Goal: Task Accomplishment & Management: Manage account settings

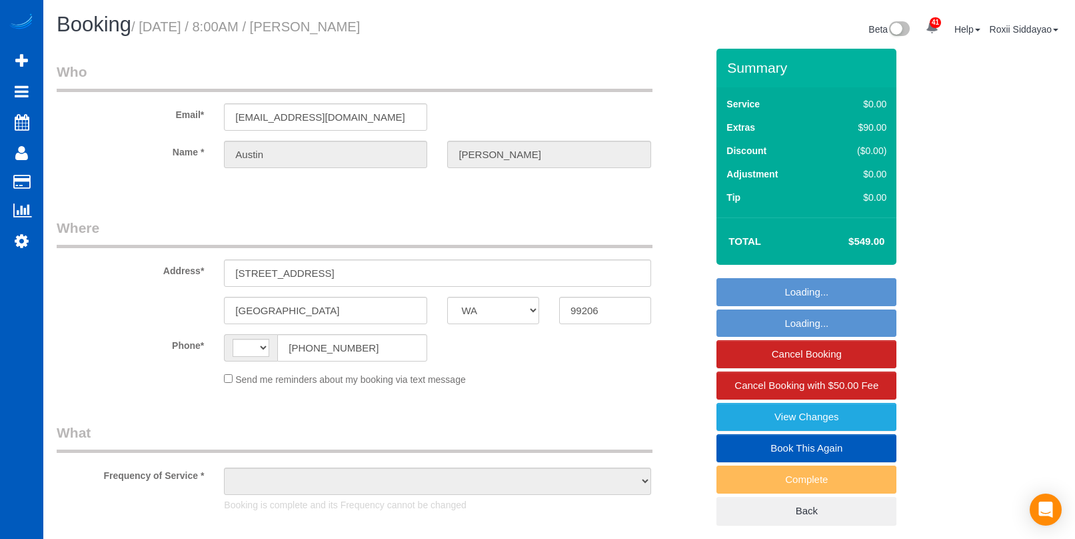
select select "WA"
select select "string:fspay-f51baf3d-3fc2-43bd-be48-bc3ed4358c1d"
select select "199"
select select "1501"
select select "3"
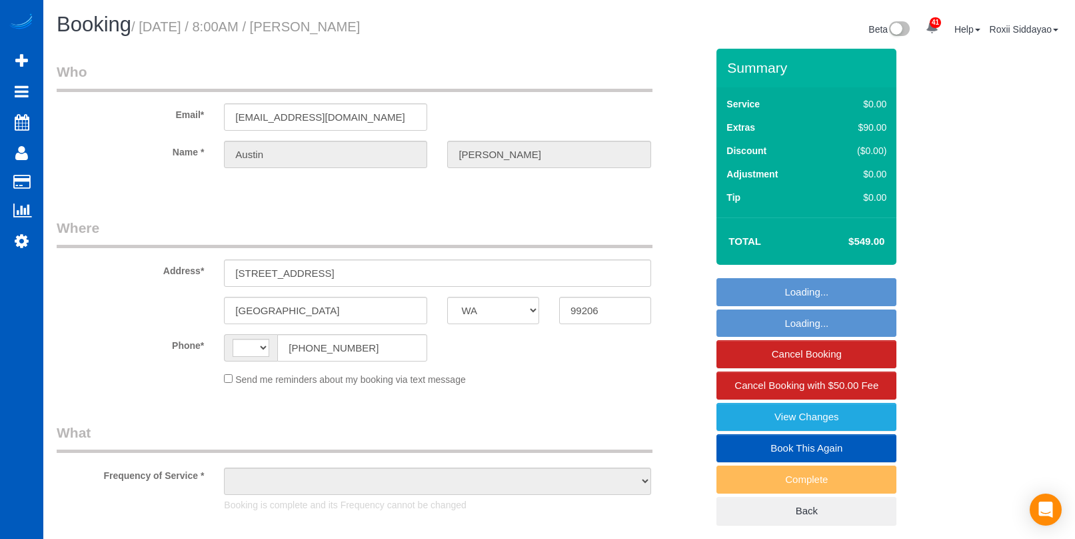
select select "2"
select select "number:8"
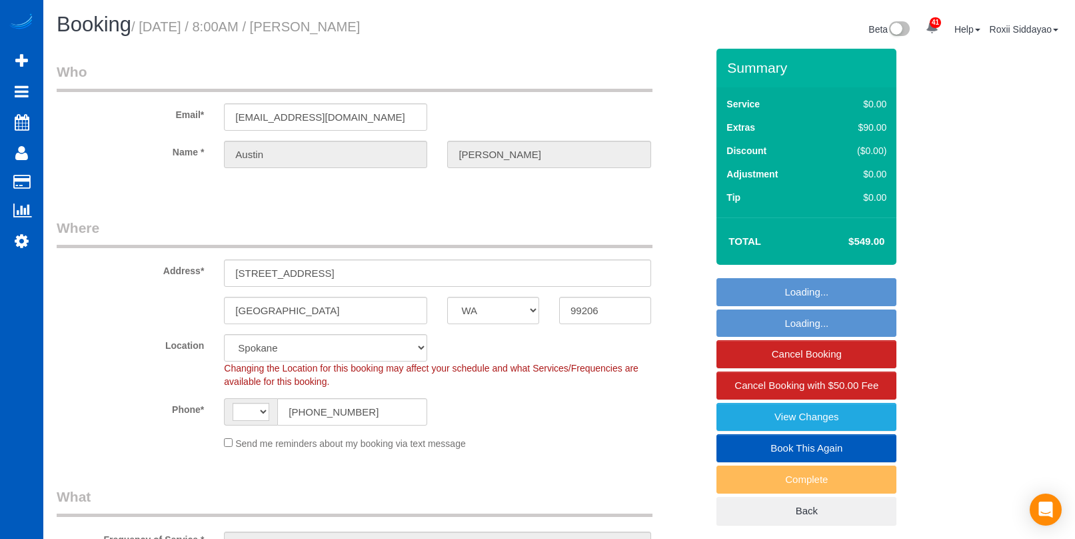
select select "string:US"
select select "object:1059"
select select "spot1"
select select "1501"
select select "3"
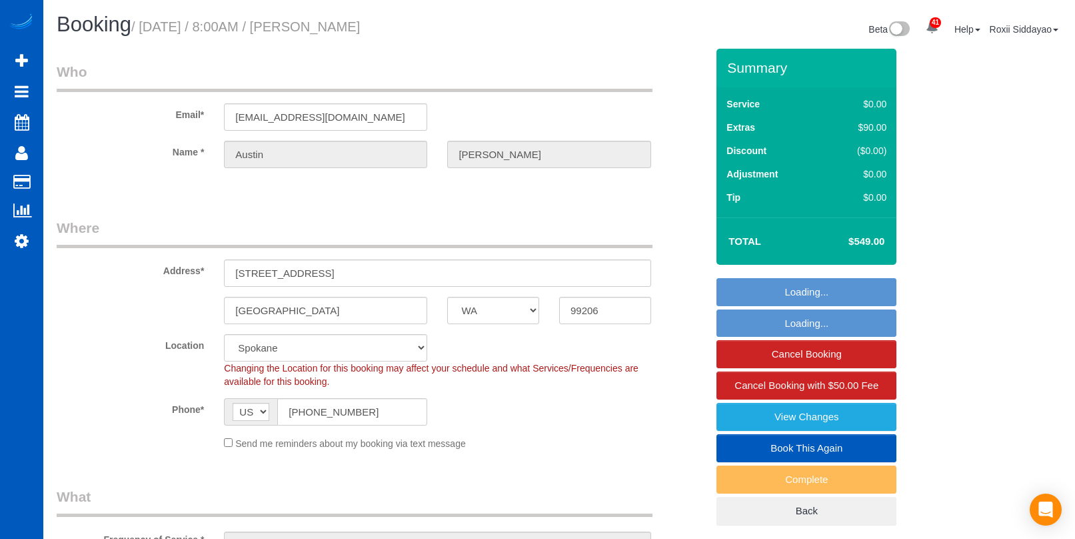
select select "2"
select select "object:1186"
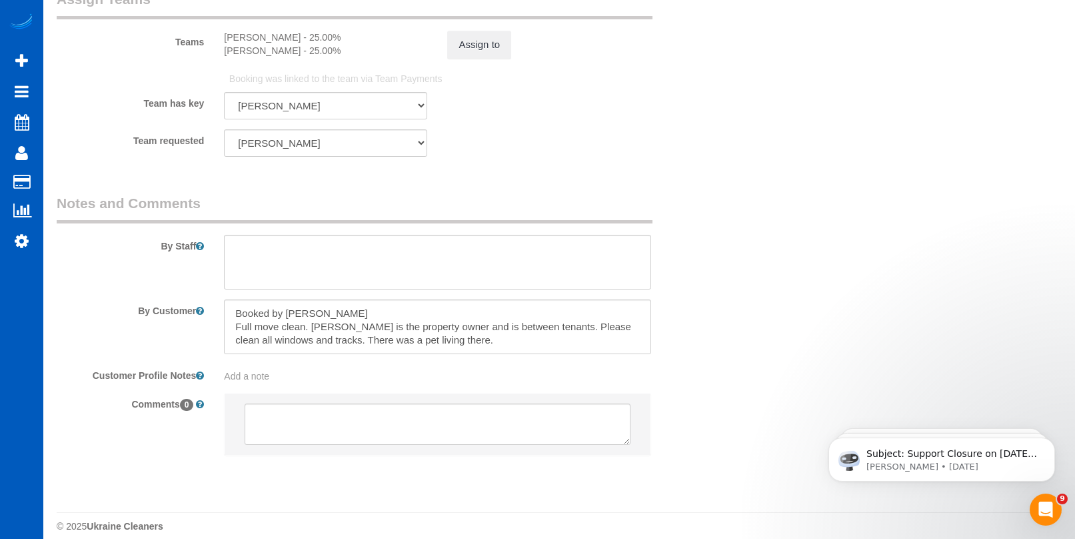
scroll to position [1840, 0]
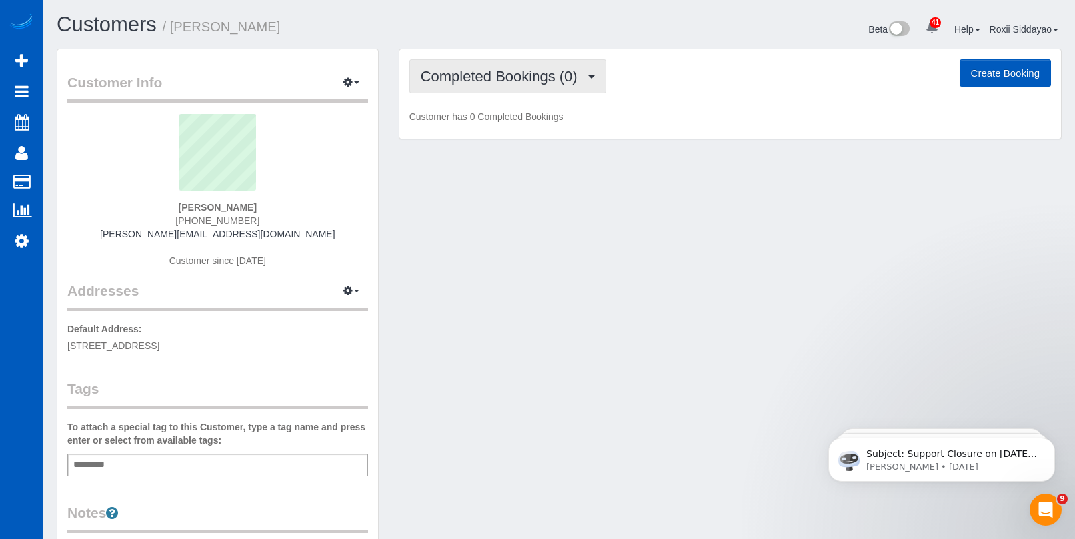
click at [511, 79] on span "Completed Bookings (0)" at bounding box center [503, 76] width 164 height 17
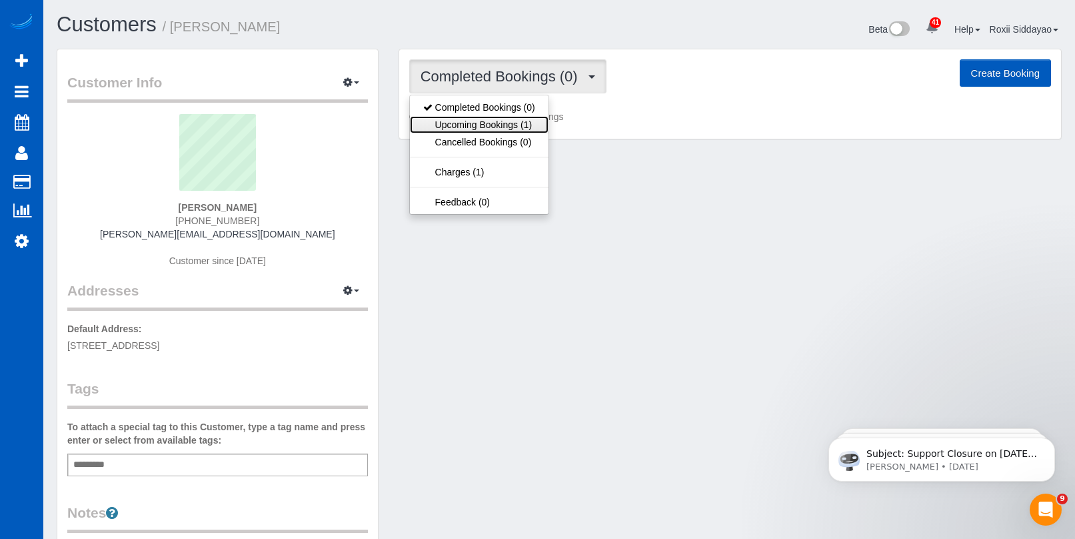
click at [501, 122] on link "Upcoming Bookings (1)" at bounding box center [479, 124] width 139 height 17
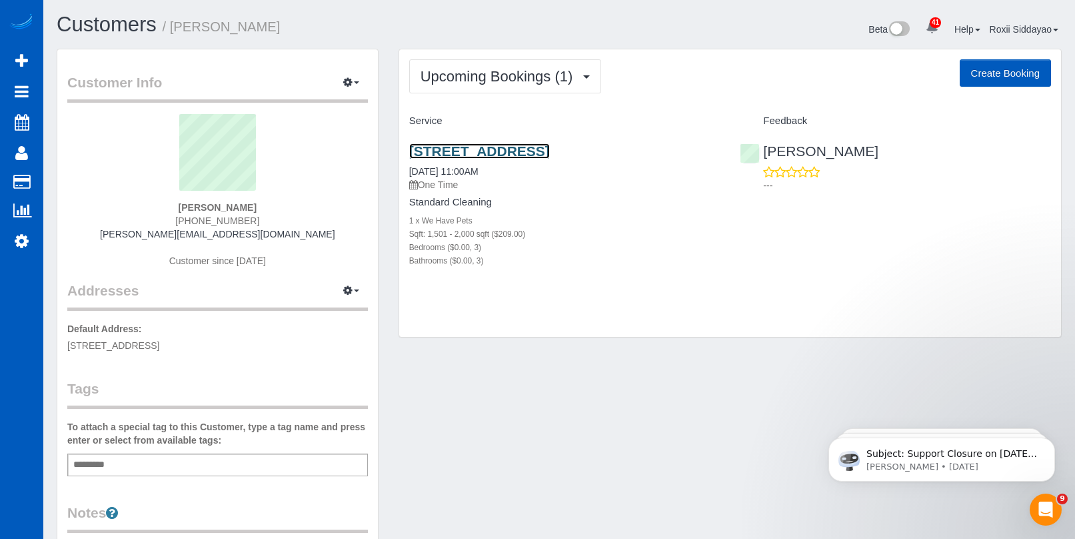
click at [502, 154] on link "[STREET_ADDRESS]" at bounding box center [479, 150] width 141 height 15
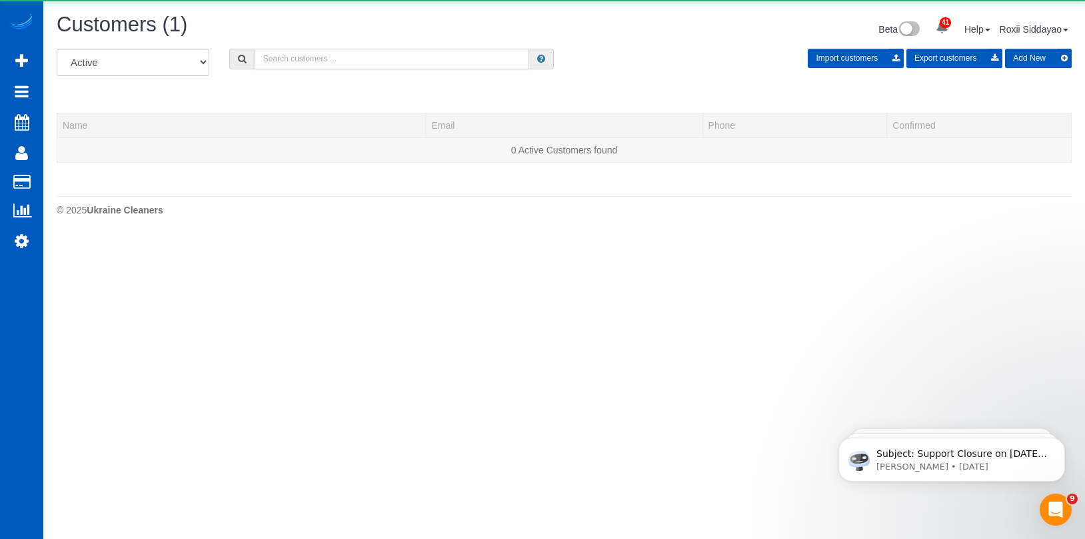
click at [297, 59] on input "text" at bounding box center [392, 59] width 275 height 21
paste input "4921"
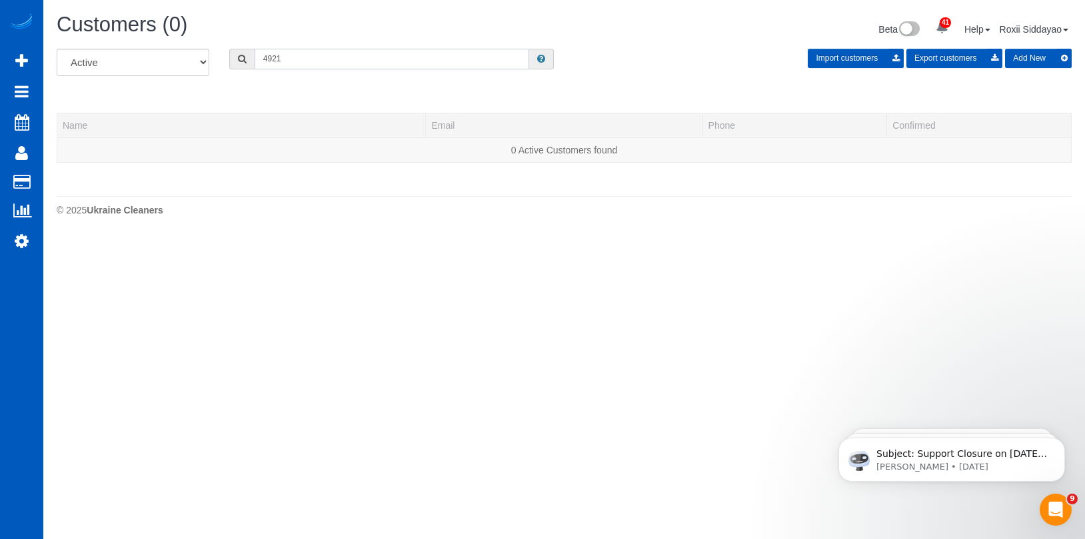
click at [280, 65] on input "4921" at bounding box center [392, 59] width 275 height 21
paste input "9077"
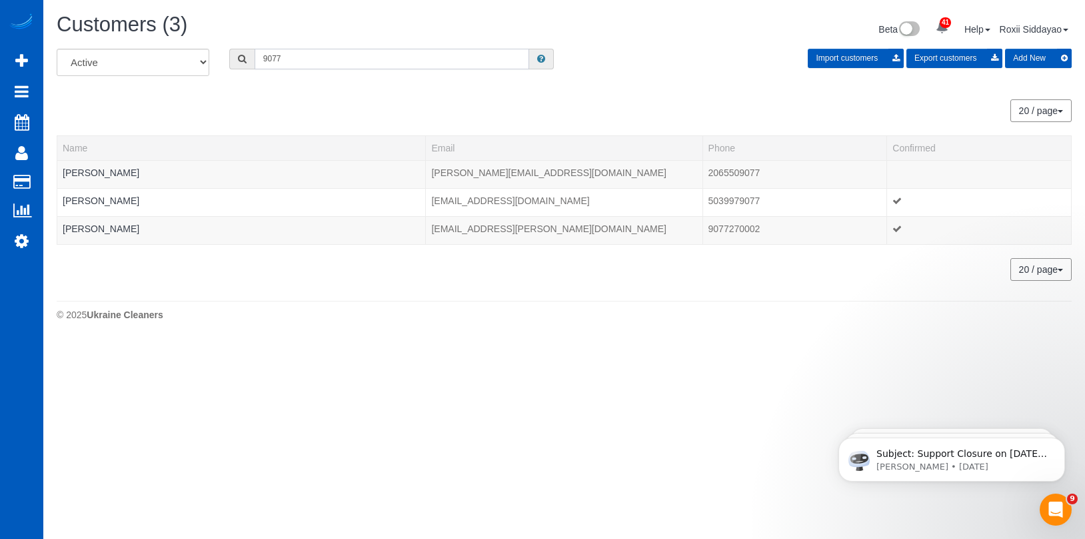
click at [347, 63] on input "9077" at bounding box center [392, 59] width 275 height 21
paste input "2466"
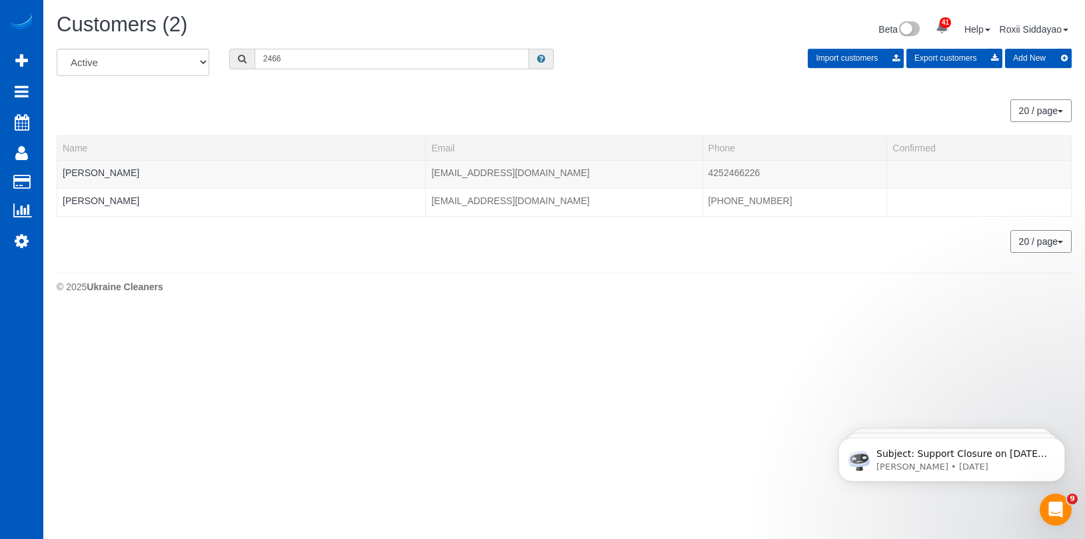
click at [338, 59] on input "2466" at bounding box center [392, 59] width 275 height 21
paste input "7795"
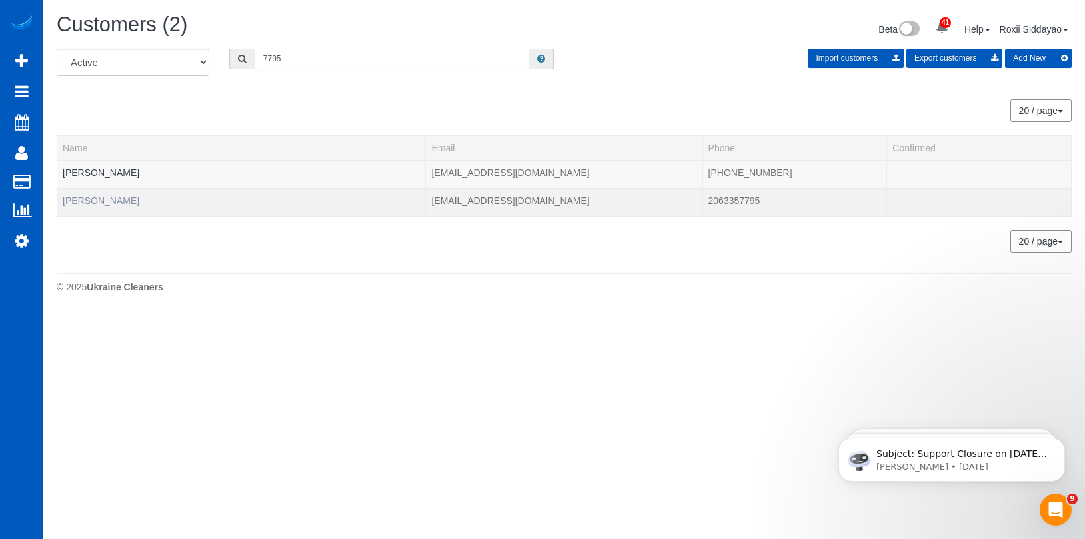
type input "7795"
click at [101, 201] on link "Patrick Sa" at bounding box center [101, 200] width 77 height 11
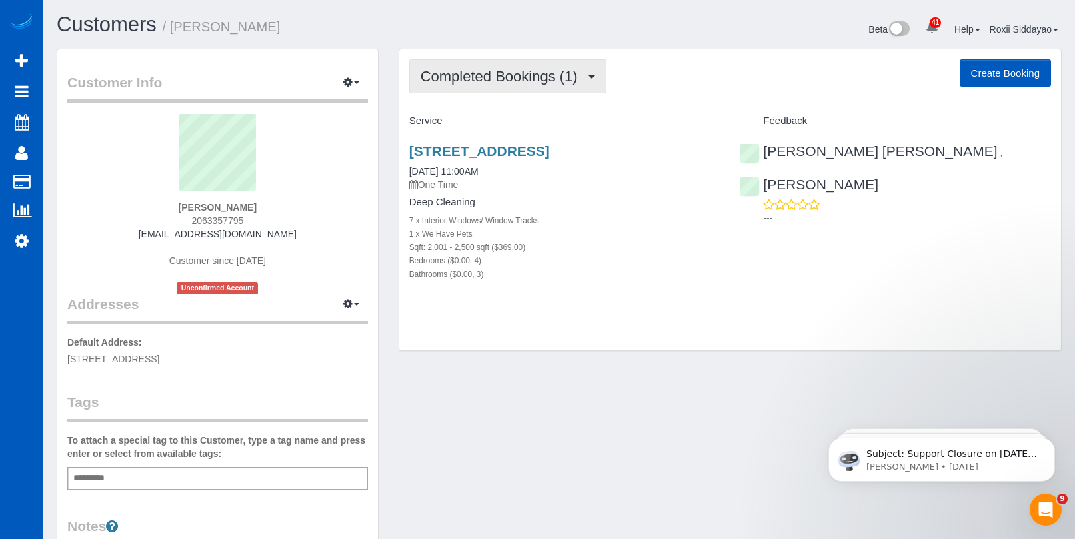
click at [500, 75] on span "Completed Bookings (1)" at bounding box center [503, 76] width 164 height 17
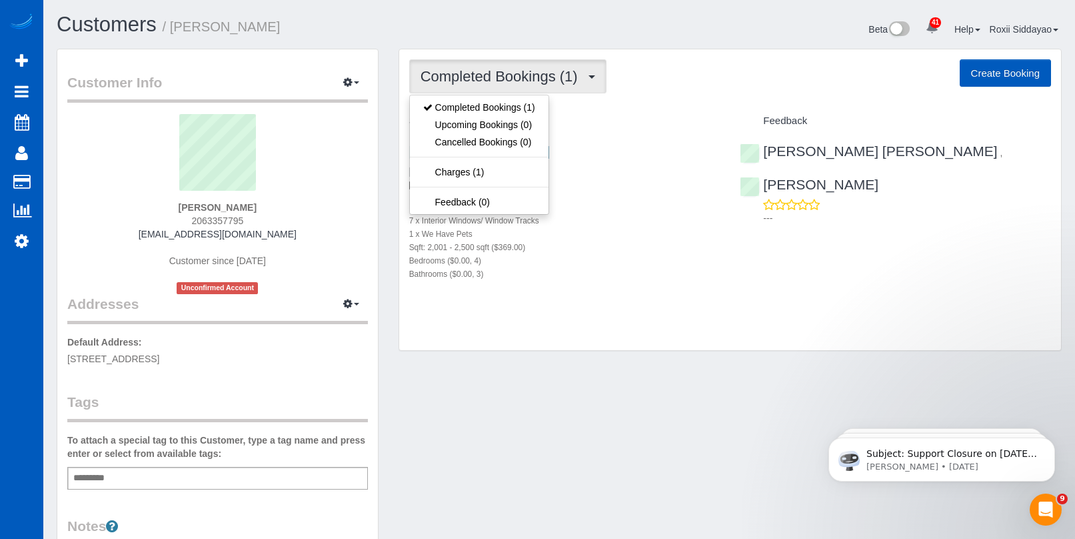
click at [520, 75] on span "Completed Bookings (1)" at bounding box center [503, 76] width 164 height 17
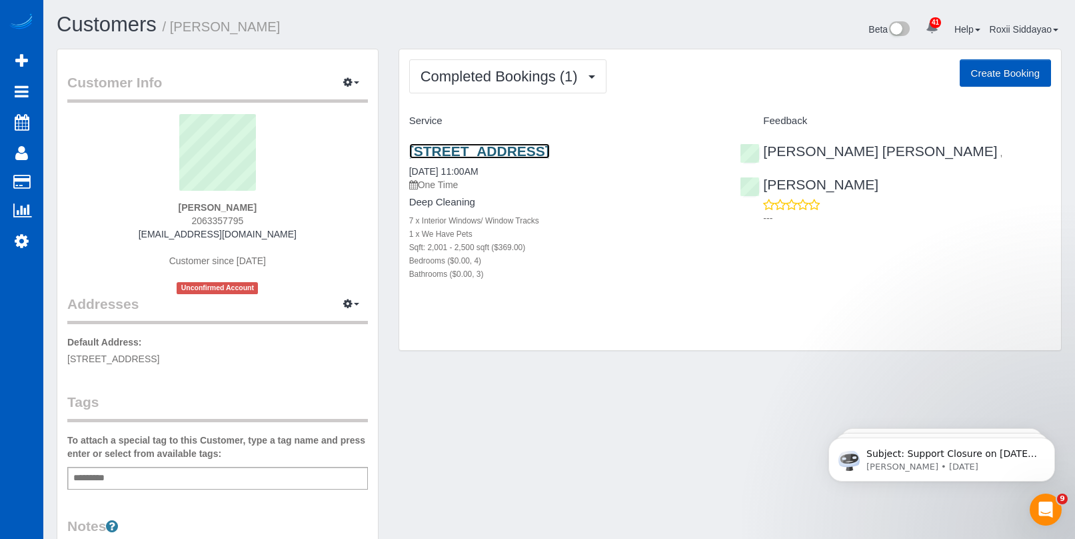
click at [527, 150] on link "630 N Hawthorne St, Tacoma, WA 98406" at bounding box center [479, 150] width 141 height 15
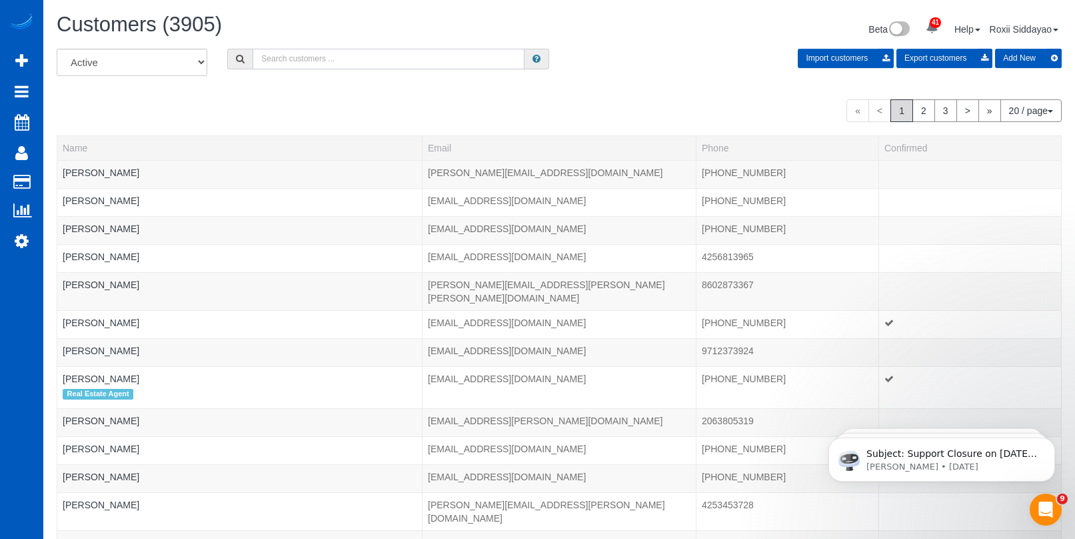
click at [285, 61] on input "text" at bounding box center [389, 59] width 272 height 21
paste input "4137"
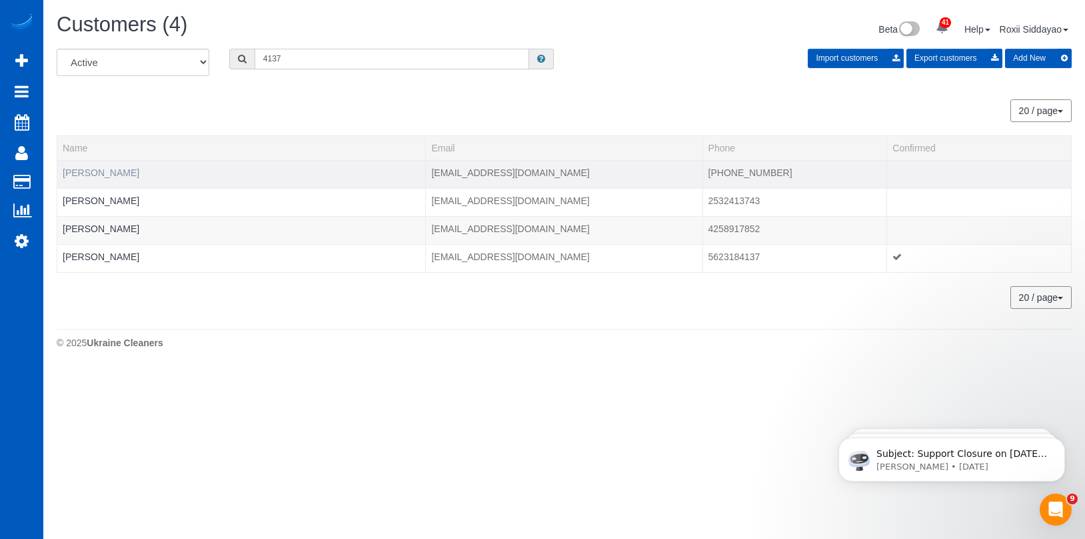
type input "4137"
click at [121, 173] on link "James Yardley" at bounding box center [101, 172] width 77 height 11
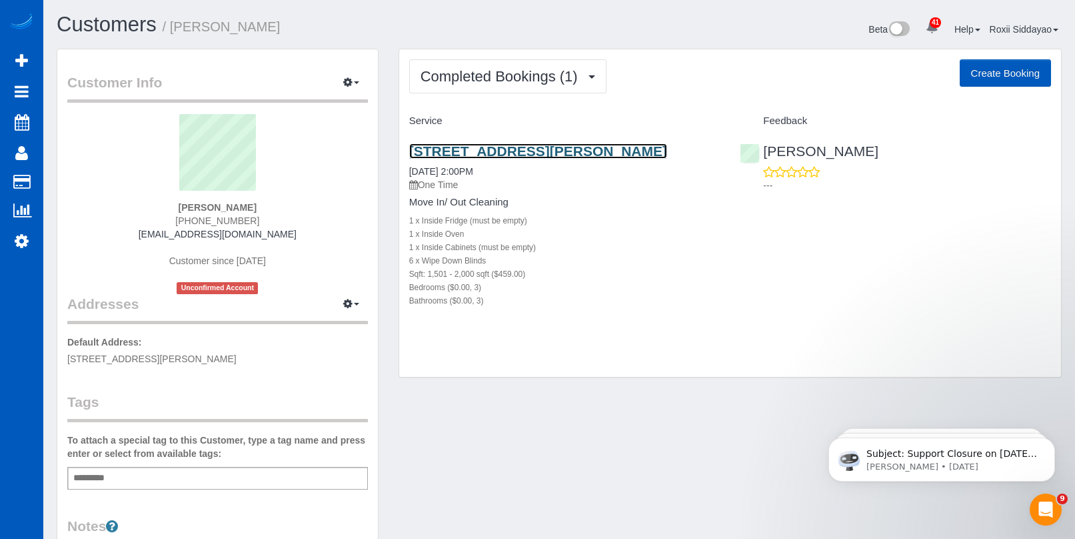
click at [499, 154] on link "13749 Via Varra Unit Townhome, Broomfield, CO 80020" at bounding box center [538, 150] width 258 height 15
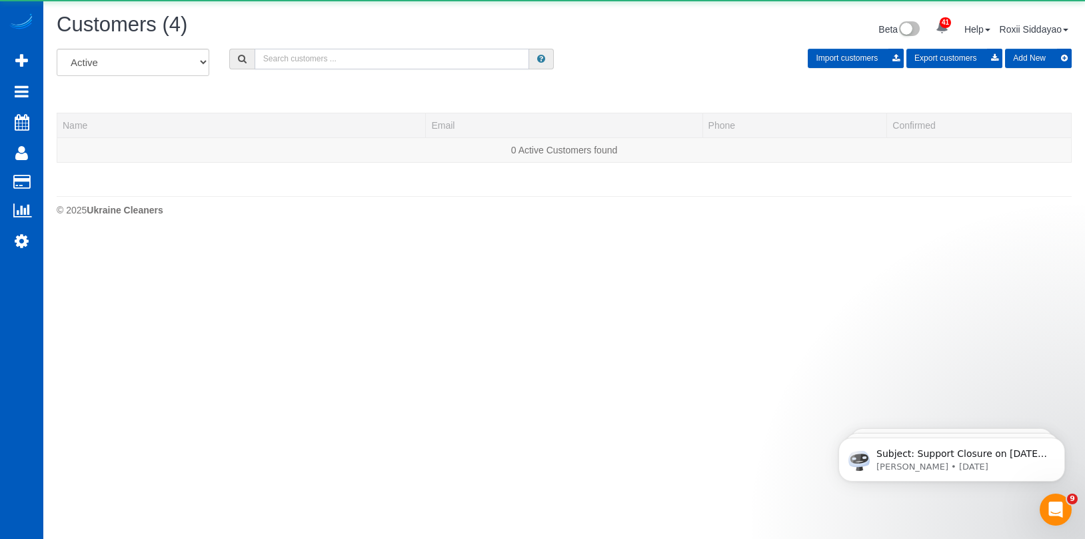
click at [299, 66] on input "text" at bounding box center [392, 59] width 275 height 21
paste input "0322"
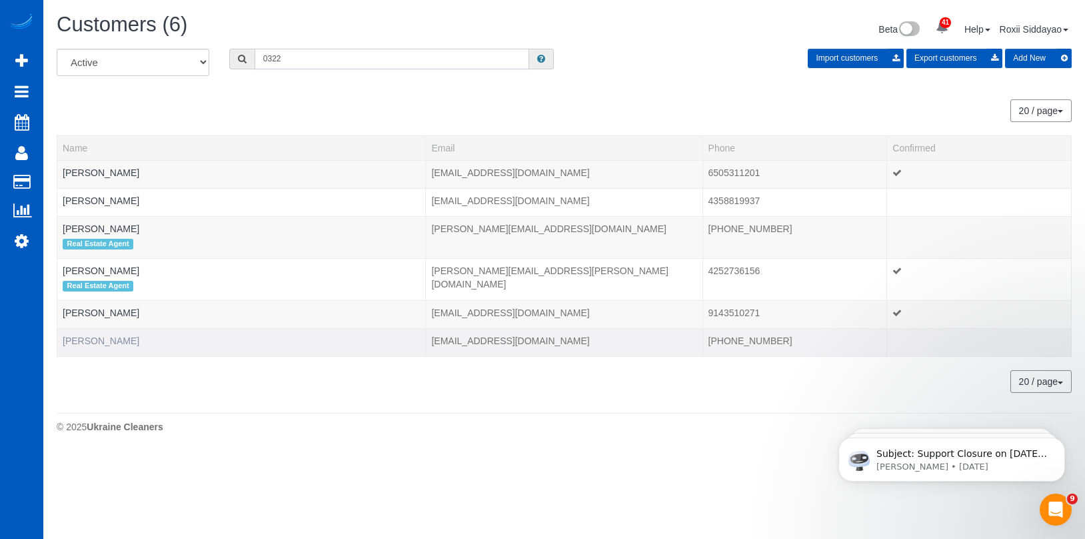
type input "0322"
click at [110, 337] on link "Samuel Fisher" at bounding box center [101, 340] width 77 height 11
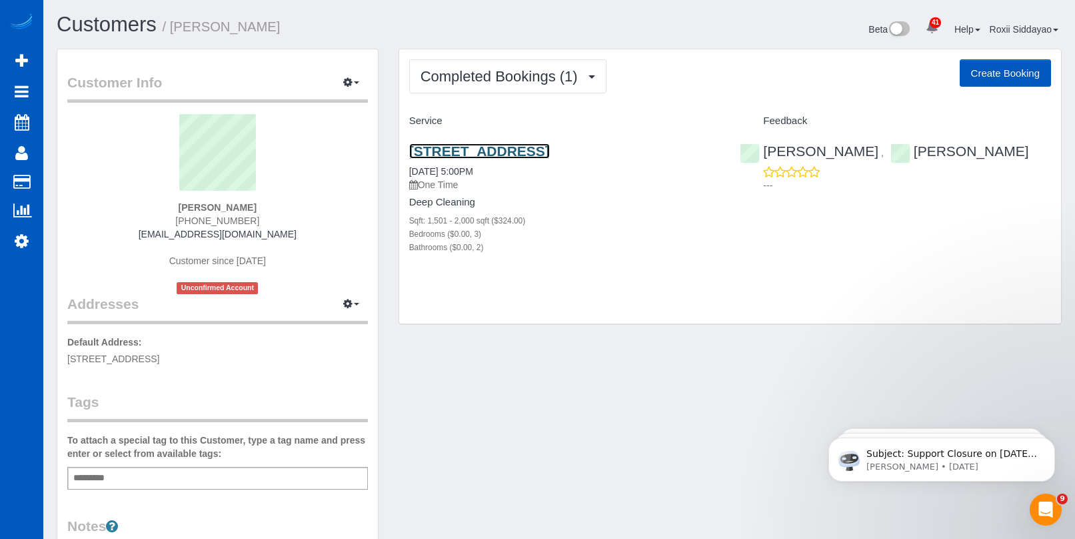
click at [474, 149] on link "2478 Cascade Cove Dr, Buford, GA 30519" at bounding box center [479, 150] width 141 height 15
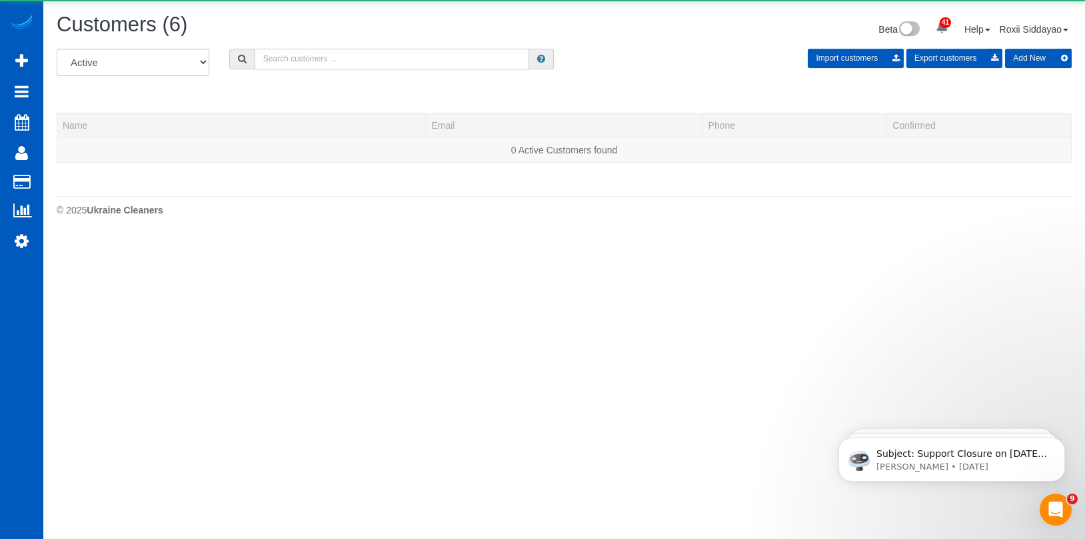
click at [272, 59] on input "text" at bounding box center [392, 59] width 275 height 21
paste input "3488"
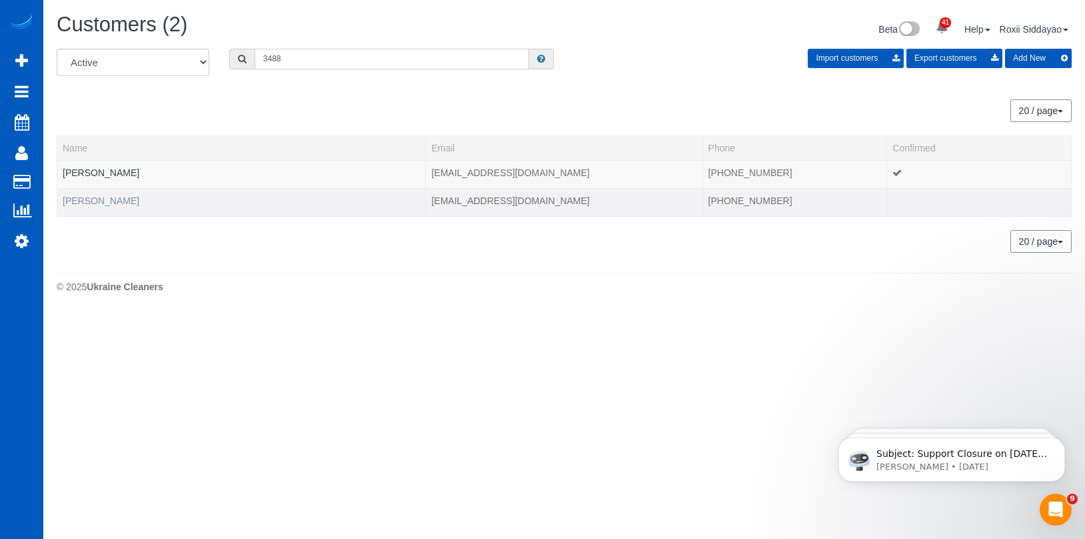
type input "3488"
click at [116, 204] on link "Sean Rushing" at bounding box center [101, 200] width 77 height 11
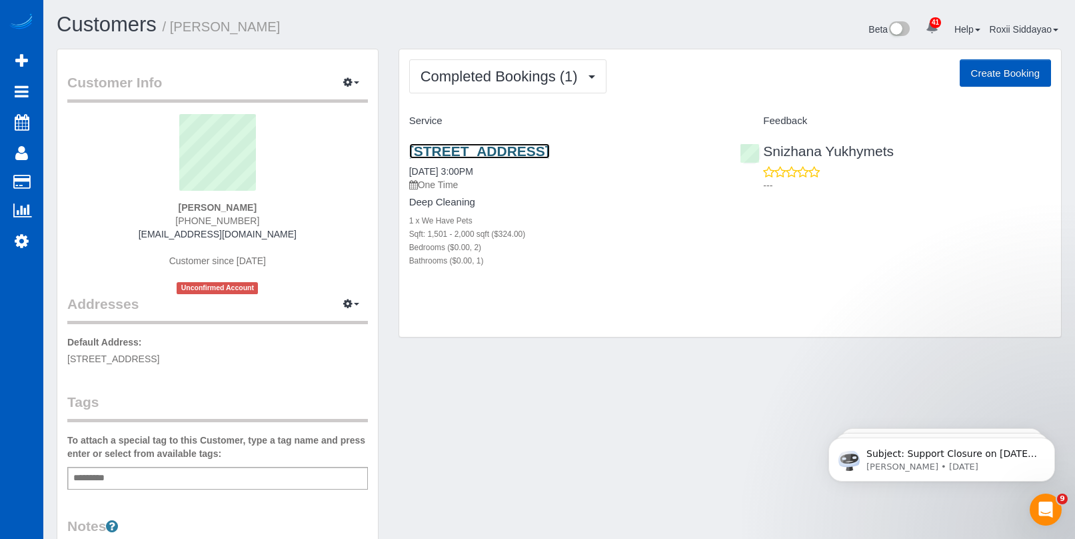
click at [499, 150] on link "5329 N A St, Spokane, WA 99205" at bounding box center [479, 150] width 141 height 15
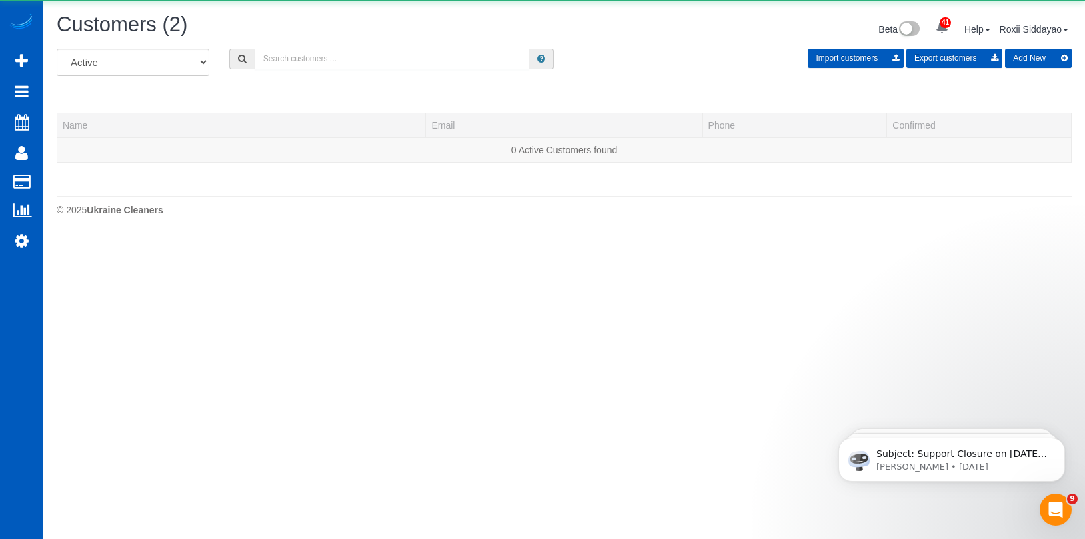
click at [357, 61] on input "text" at bounding box center [392, 59] width 275 height 21
paste input "3700"
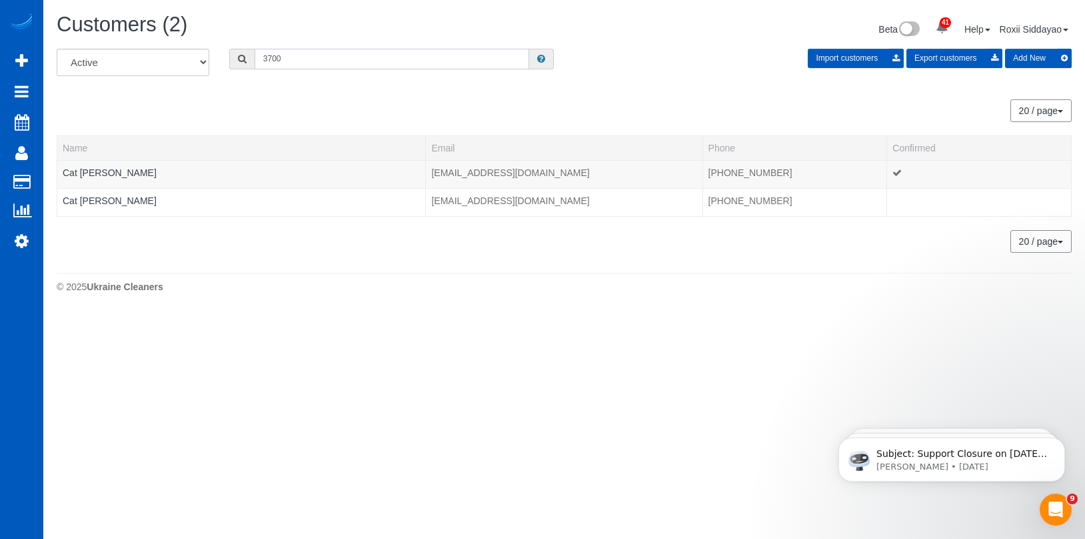
click at [337, 62] on input "3700" at bounding box center [392, 59] width 275 height 21
paste input "1929"
click at [331, 57] on input "1929" at bounding box center [392, 59] width 275 height 21
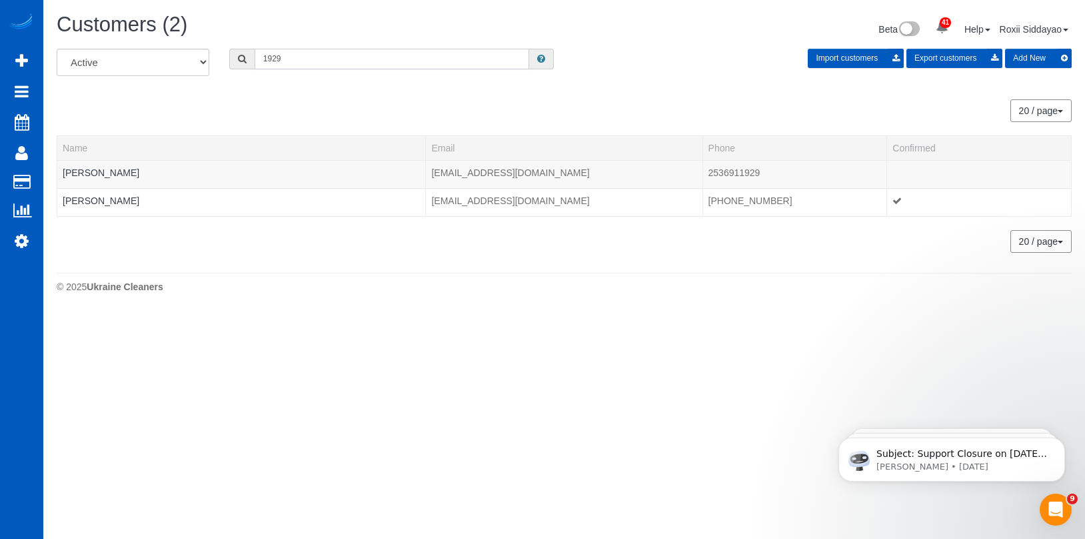
paste input "6132"
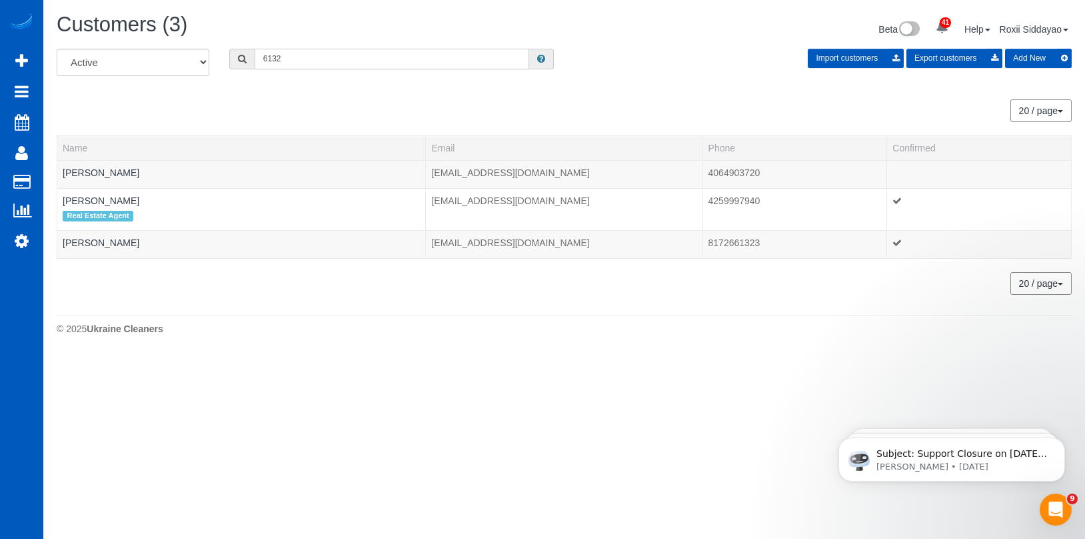
click at [335, 59] on input "6132" at bounding box center [392, 59] width 275 height 21
paste input "614"
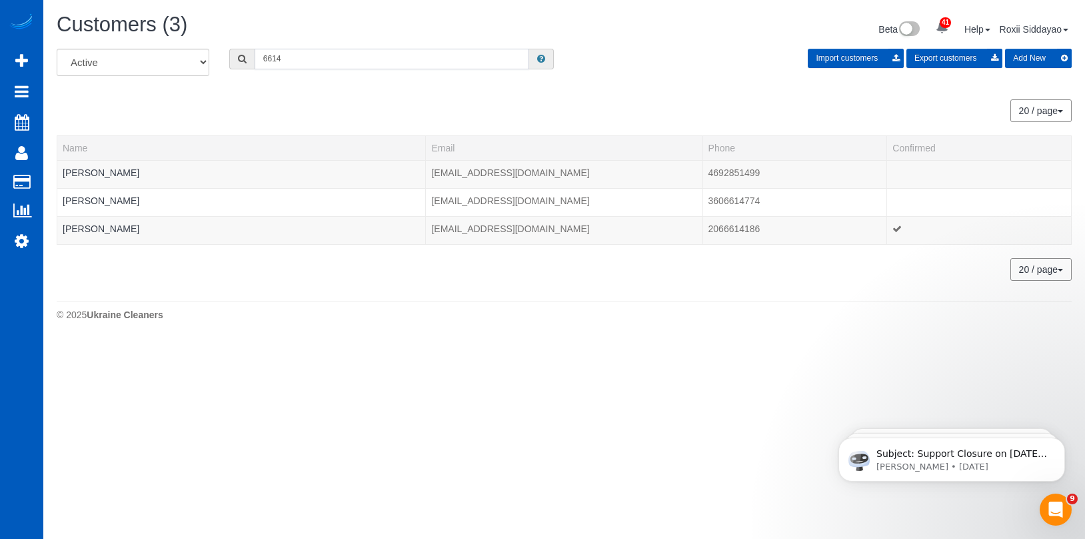
click at [321, 53] on input "6614" at bounding box center [392, 59] width 275 height 21
click at [321, 54] on input "6614" at bounding box center [392, 59] width 275 height 21
paste input "817"
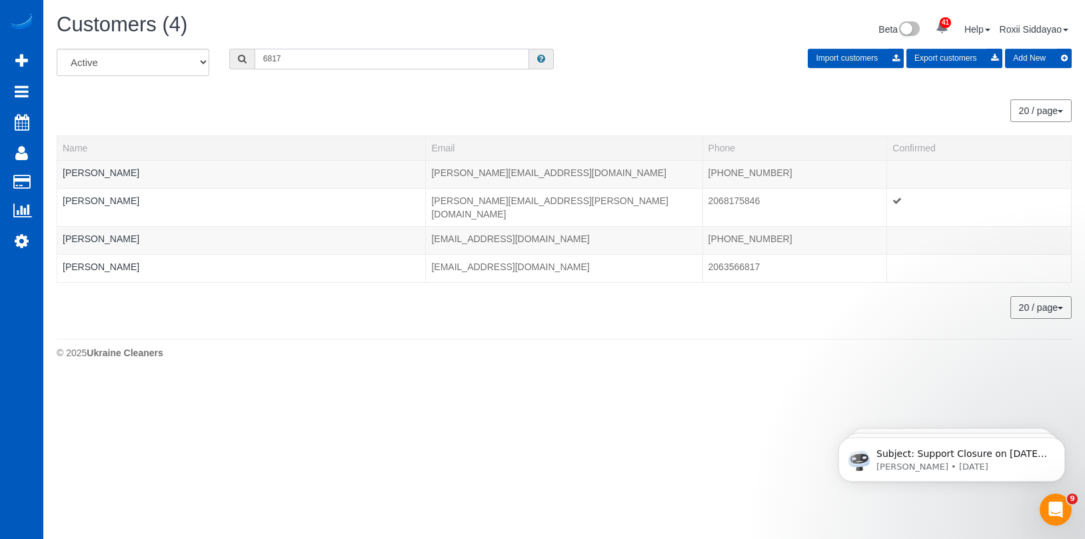
click at [279, 53] on input "6817" at bounding box center [392, 59] width 275 height 21
paste input "2354"
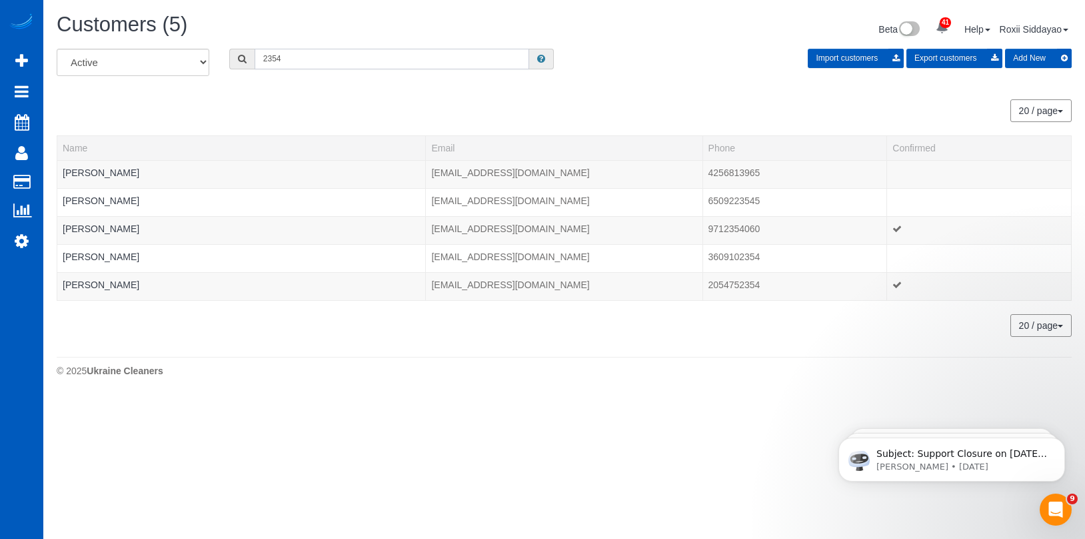
click at [335, 60] on input "2354" at bounding box center [392, 59] width 275 height 21
paste input "4920"
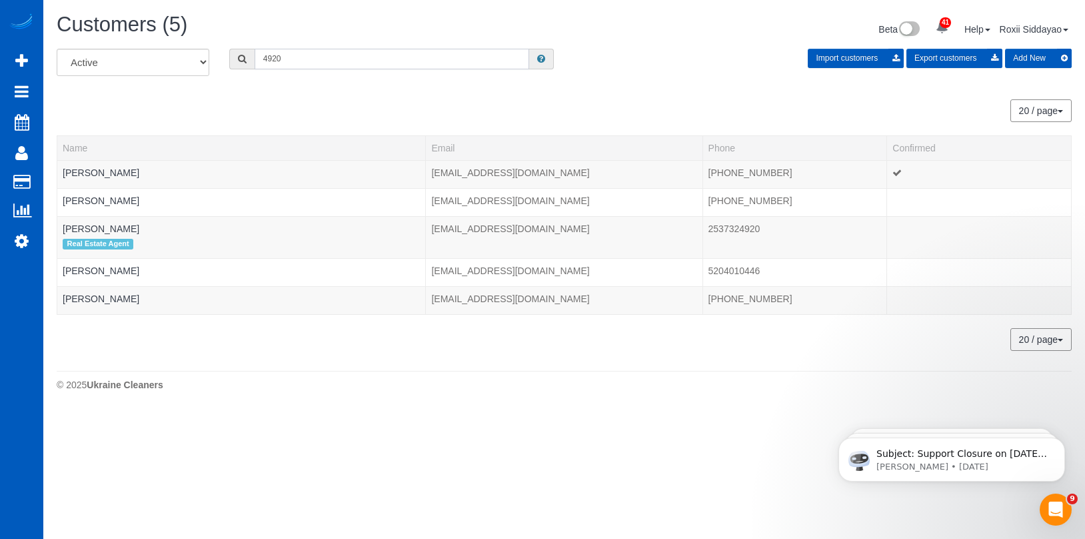
click at [287, 56] on input "4920" at bounding box center [392, 59] width 275 height 21
paste input "3619"
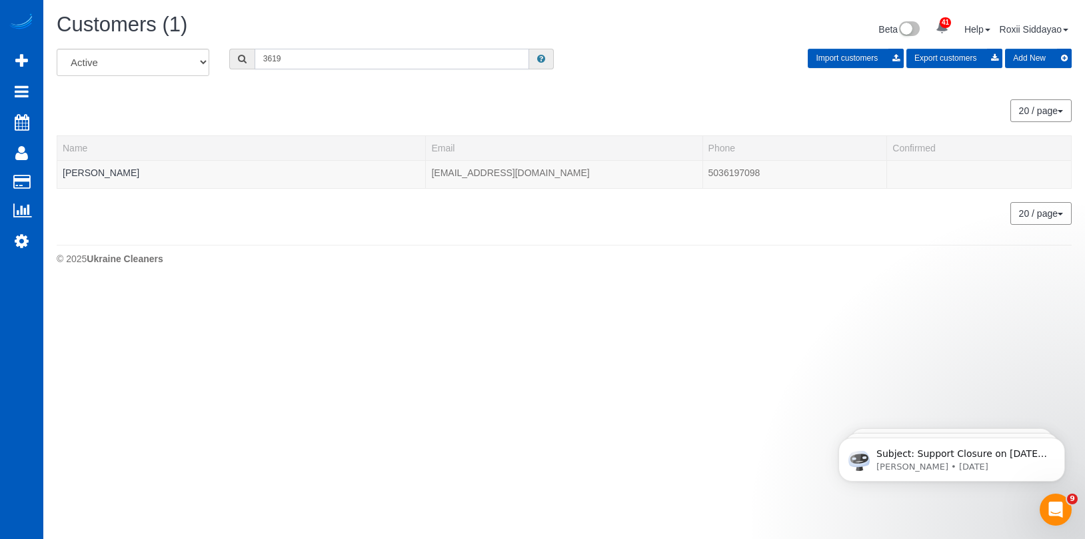
click at [374, 65] on input "3619" at bounding box center [392, 59] width 275 height 21
paste input "6127"
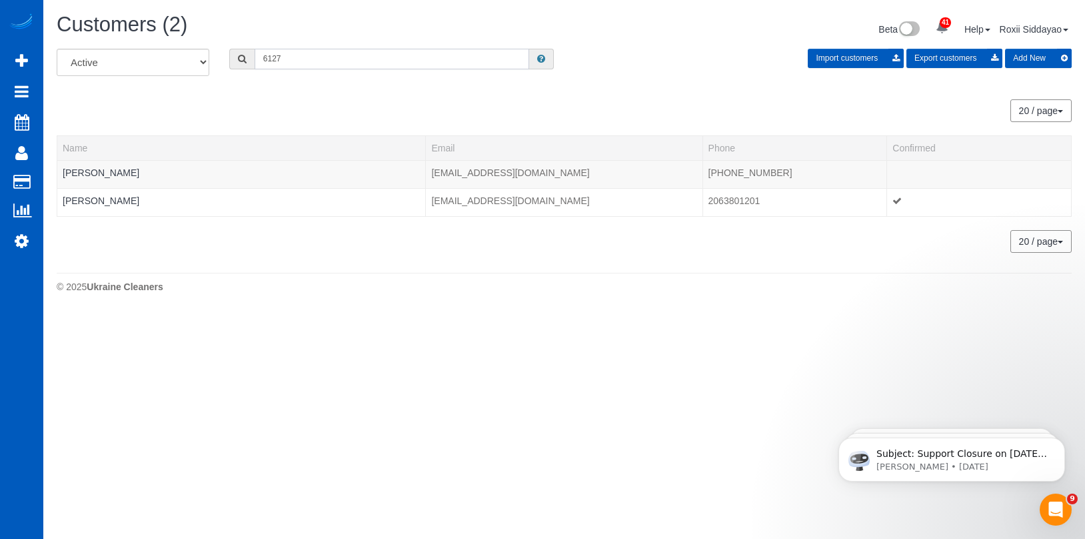
click at [329, 57] on input "6127" at bounding box center [392, 59] width 275 height 21
paste input "828"
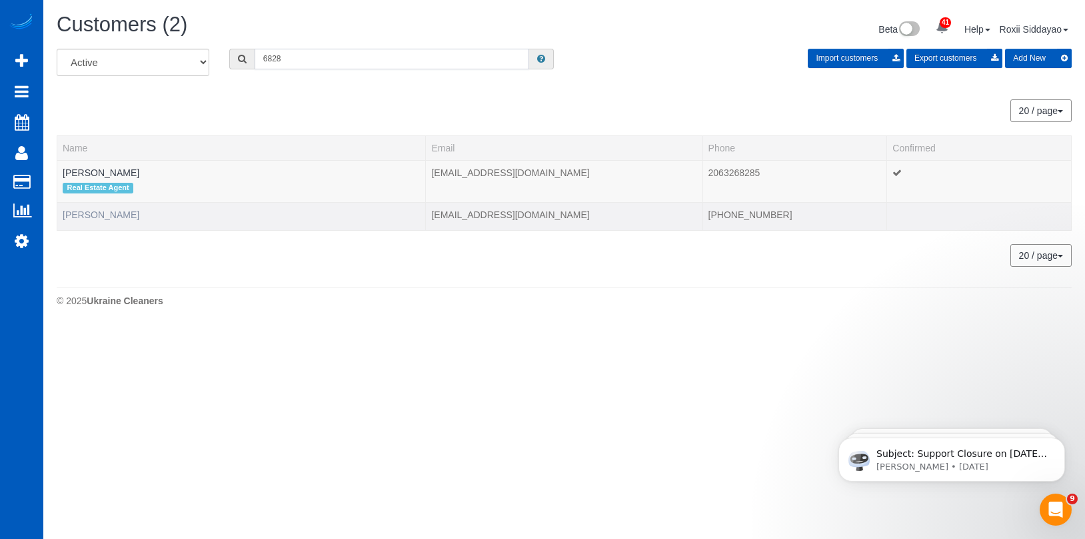
type input "6828"
click at [105, 210] on link "Kate Curren" at bounding box center [101, 214] width 77 height 11
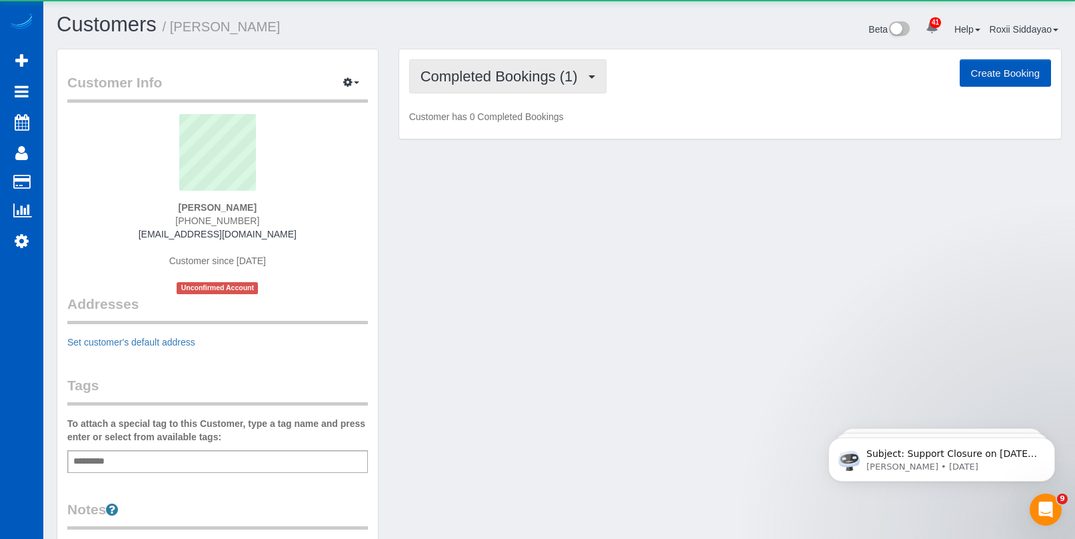
click at [463, 85] on button "Completed Bookings (1)" at bounding box center [507, 76] width 197 height 34
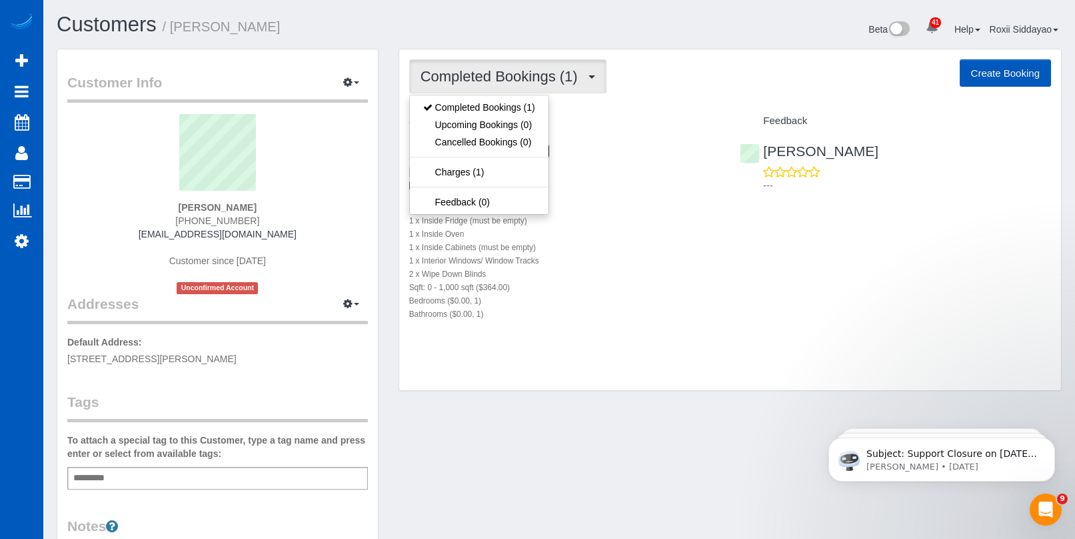
click at [550, 149] on link "11961 Bellaire St Unit A, Thornton, CO 80233" at bounding box center [479, 150] width 141 height 15
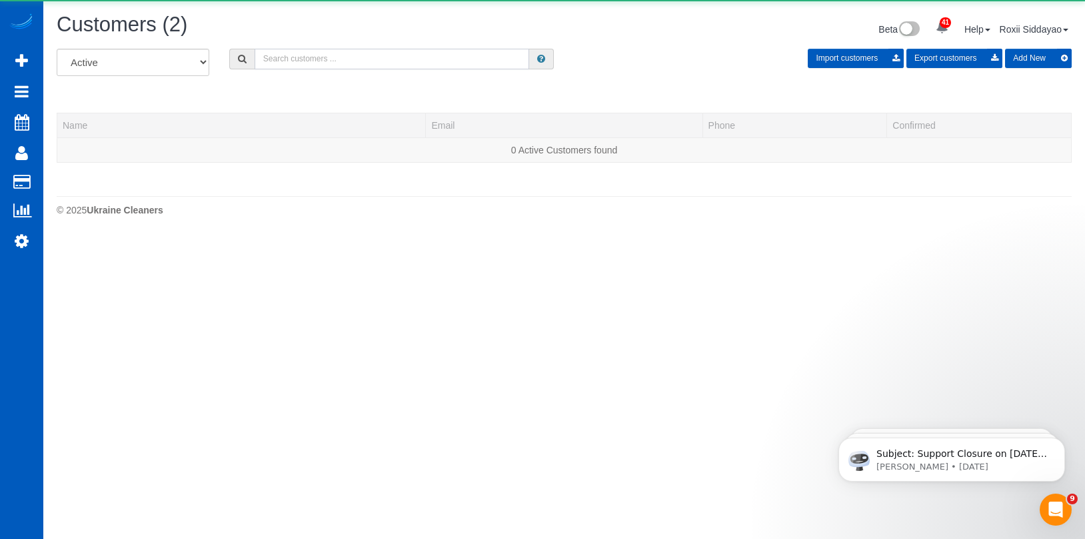
click at [400, 69] on input "text" at bounding box center [392, 59] width 275 height 21
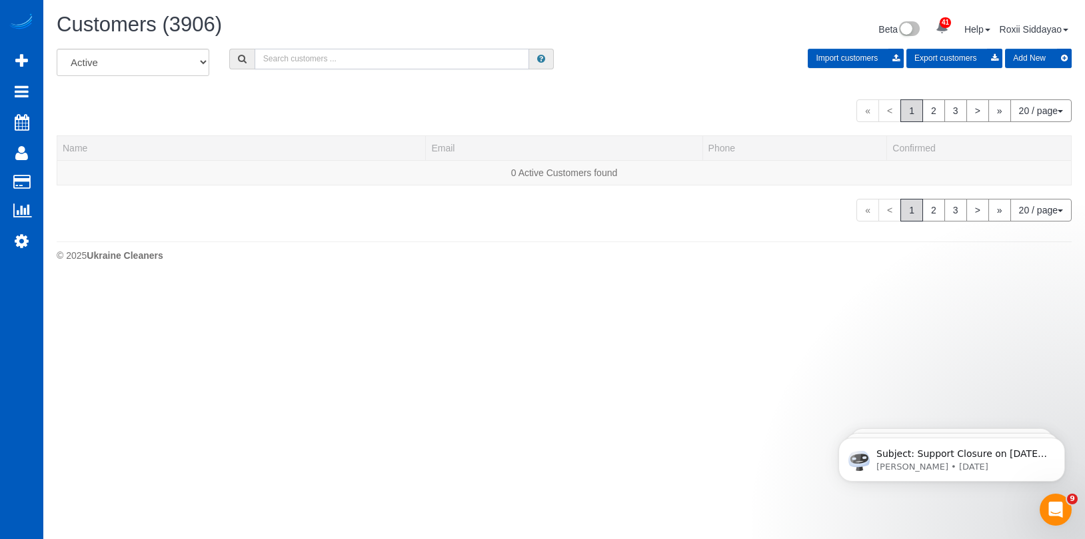
paste input "3935"
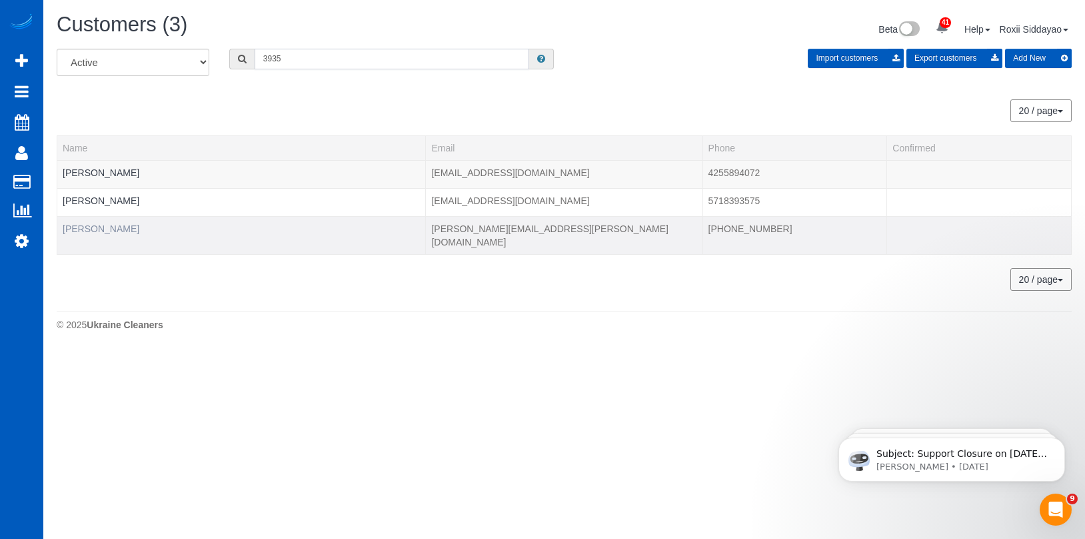
type input "3935"
click at [81, 231] on link "Scott Borgeson" at bounding box center [101, 228] width 77 height 11
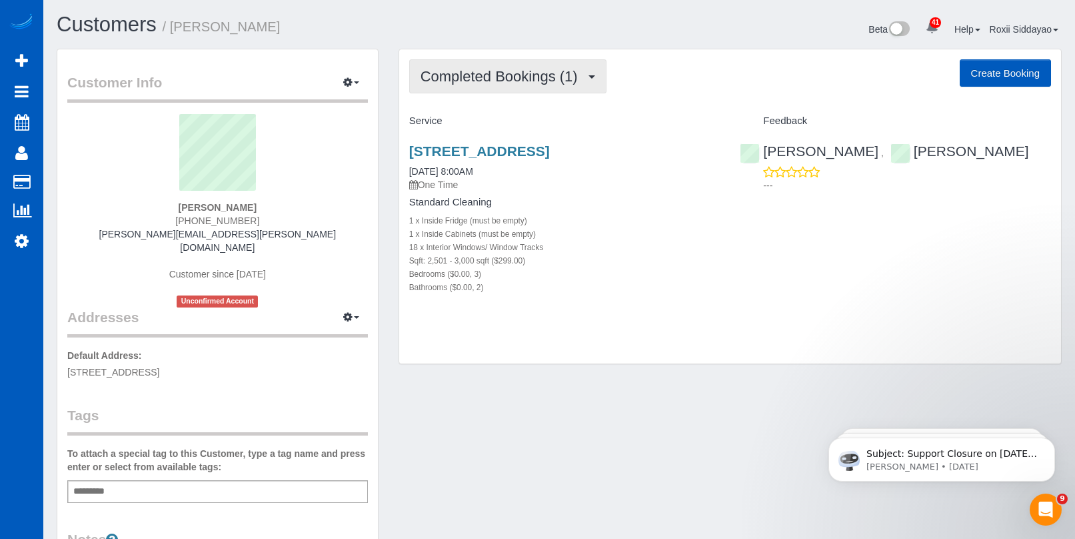
click at [525, 79] on span "Completed Bookings (1)" at bounding box center [503, 76] width 164 height 17
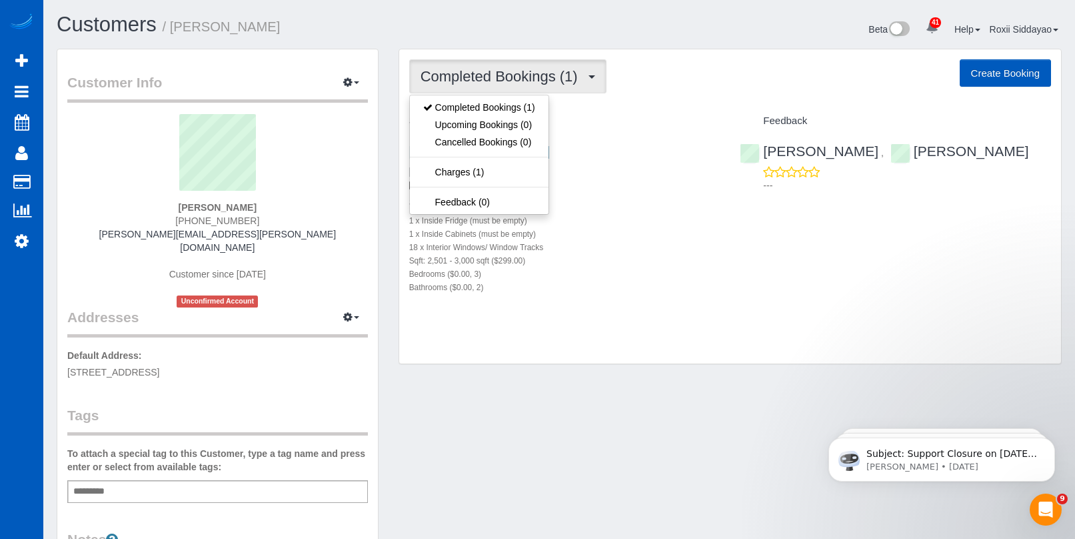
click at [525, 79] on span "Completed Bookings (1)" at bounding box center [503, 76] width 164 height 17
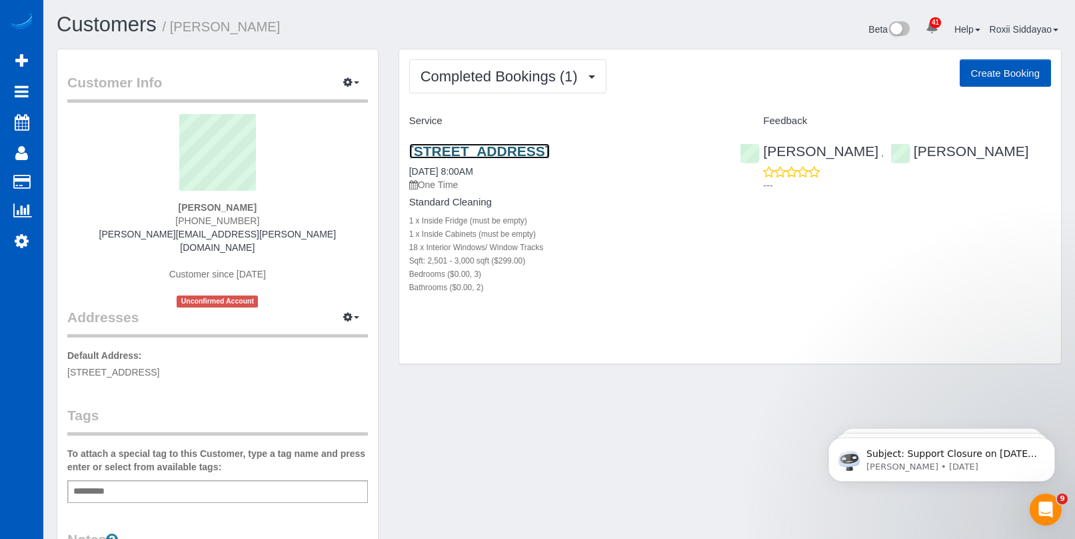
click at [550, 147] on link "2515 S 304th St, Federal Way, WA 98003" at bounding box center [479, 150] width 141 height 15
click at [472, 51] on div "Completed Bookings (1) Completed Bookings (1) Upcoming Bookings (0) Cancelled B…" at bounding box center [730, 206] width 662 height 315
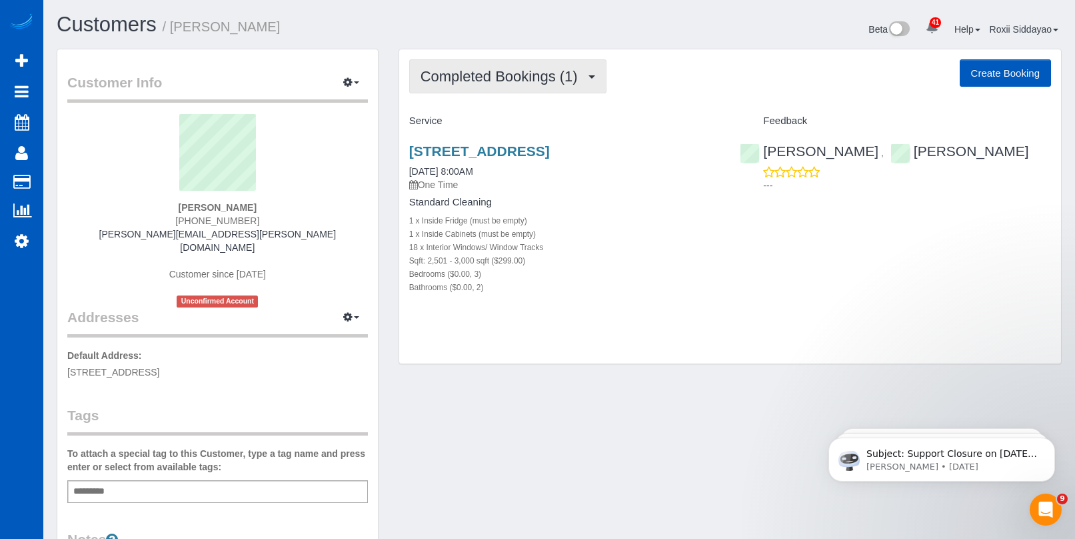
click at [457, 75] on span "Completed Bookings (1)" at bounding box center [503, 76] width 164 height 17
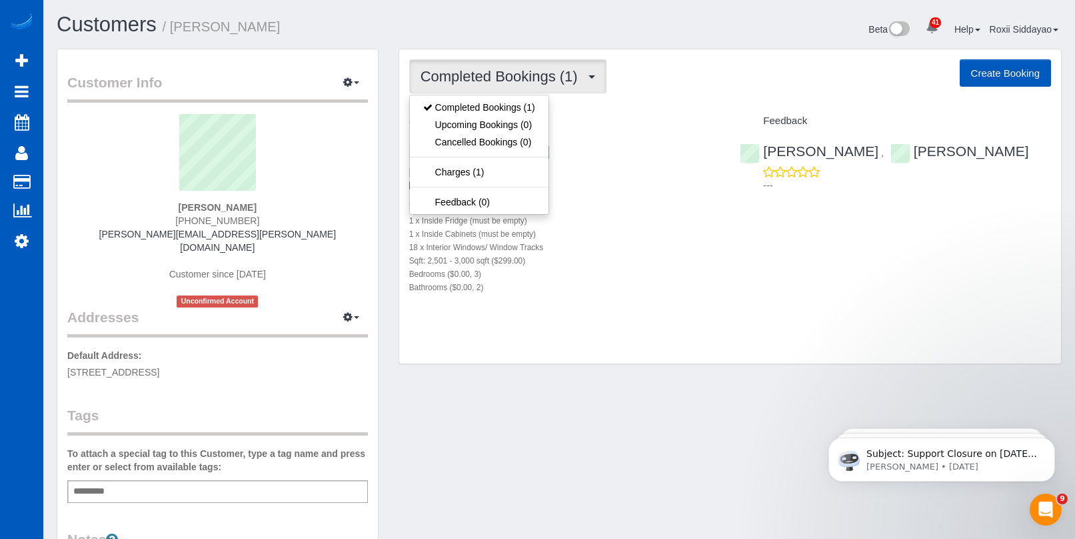
click at [457, 75] on span "Completed Bookings (1)" at bounding box center [503, 76] width 164 height 17
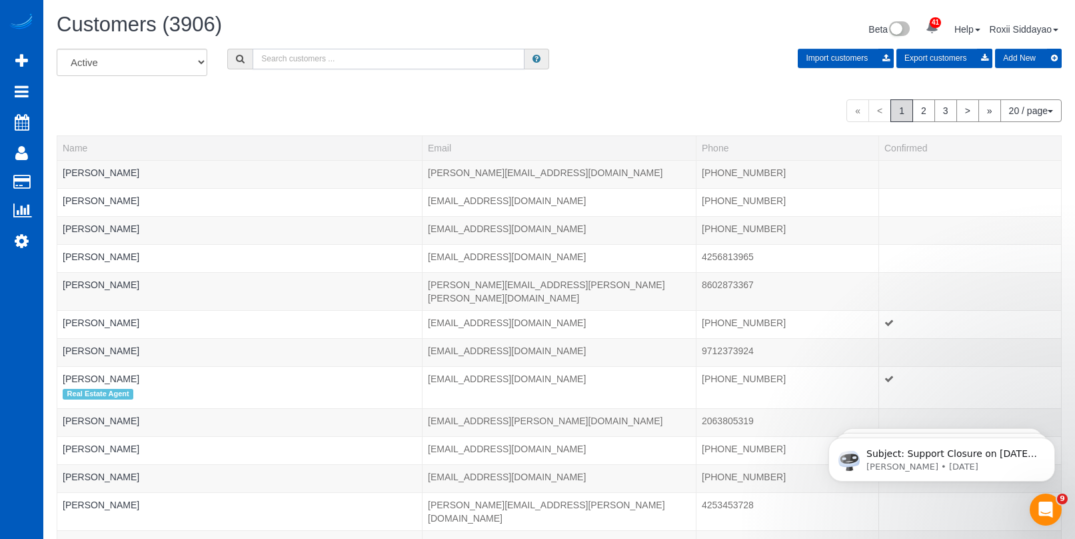
click at [329, 63] on input "text" at bounding box center [389, 59] width 272 height 21
paste input "1234"
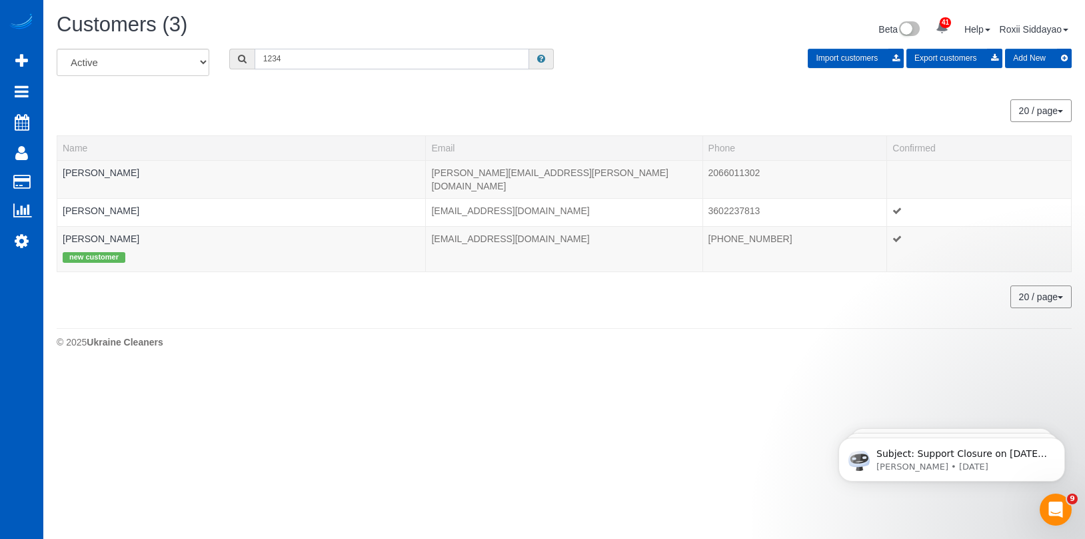
click at [320, 58] on input "1234" at bounding box center [392, 59] width 275 height 21
paste input "5719"
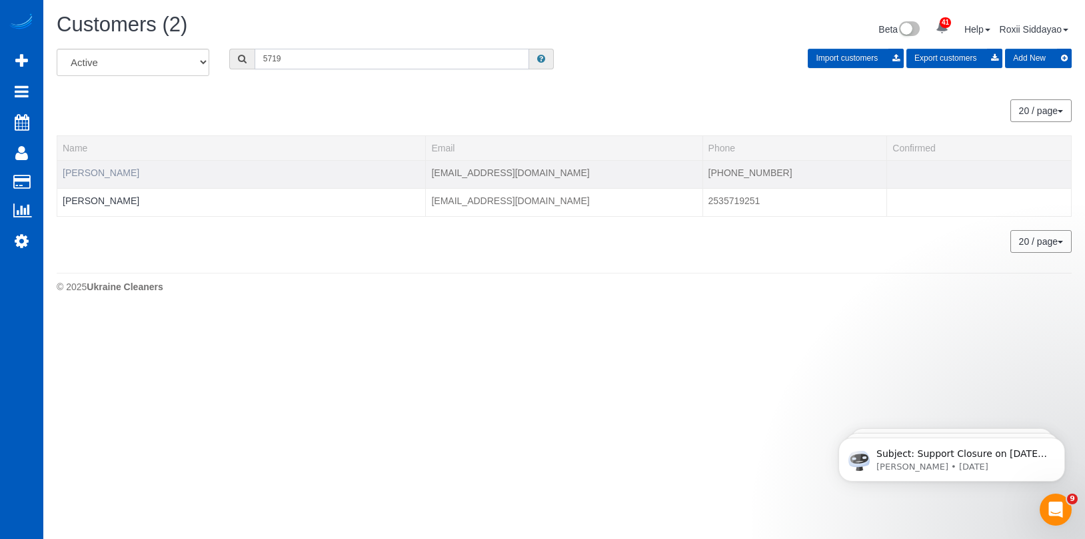
type input "5719"
click at [83, 171] on link "Elizabeth White" at bounding box center [101, 172] width 77 height 11
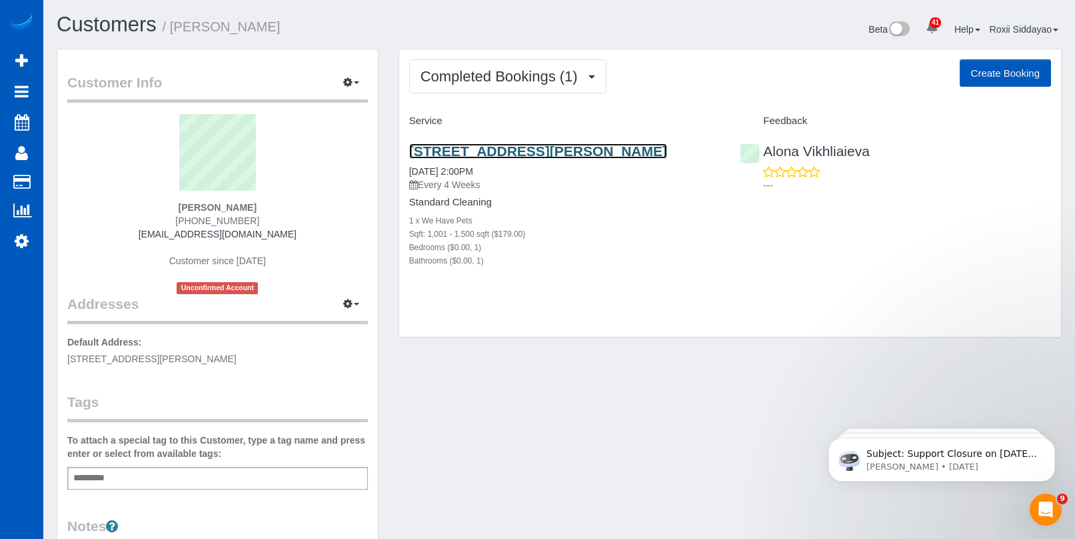
click at [523, 149] on link "9612 24th Pl Ne, Lake Stevens, WA 98258" at bounding box center [538, 150] width 258 height 15
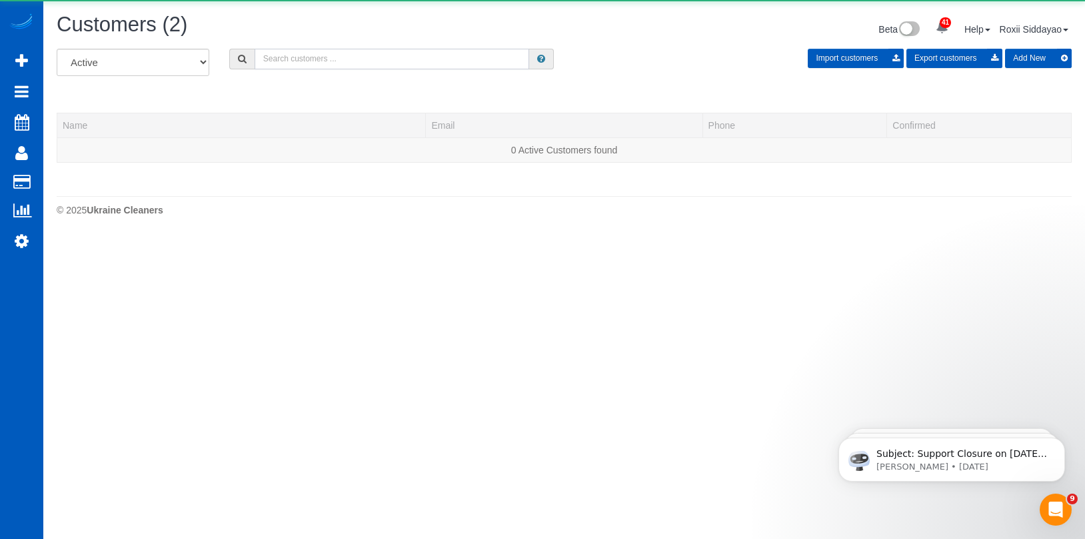
click at [357, 51] on input "text" at bounding box center [392, 59] width 275 height 21
paste input "8895"
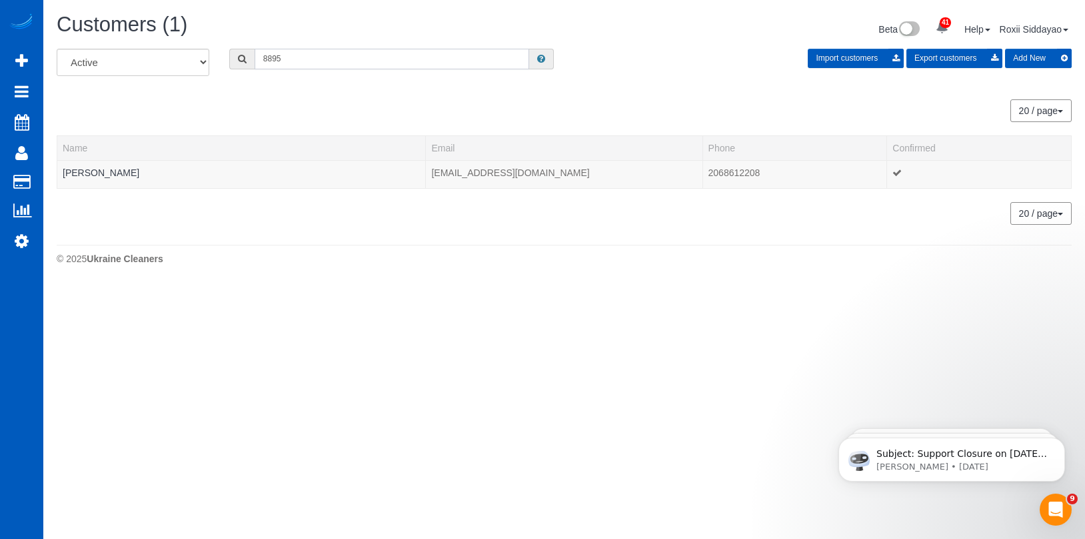
click at [299, 63] on input "8895" at bounding box center [392, 59] width 275 height 21
paste input "9654"
click at [325, 61] on input "9654" at bounding box center [392, 59] width 275 height 21
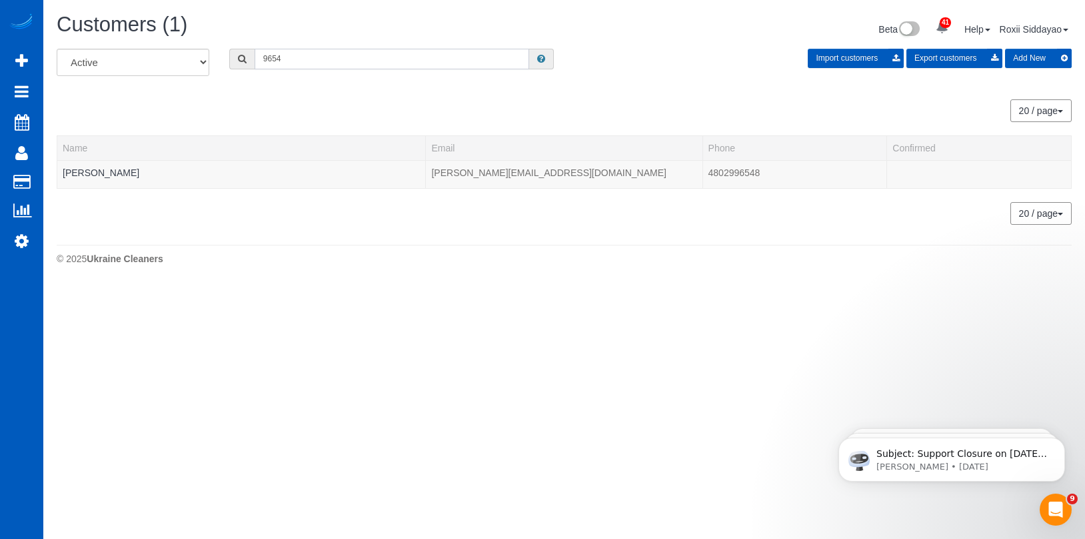
paste input "3677"
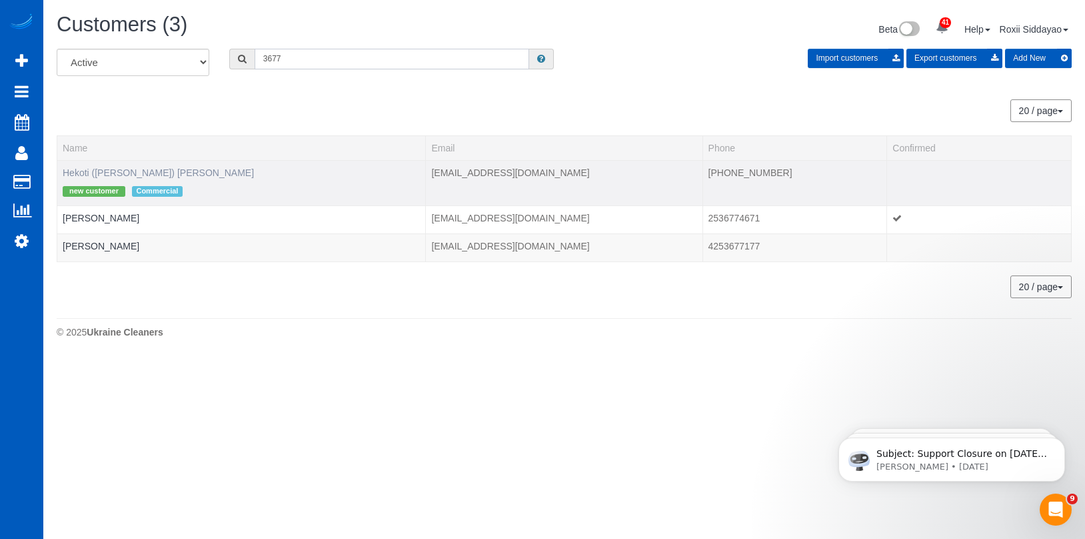
type input "3677"
click at [155, 169] on link "Hekoti (Cody) Chapman" at bounding box center [158, 172] width 191 height 11
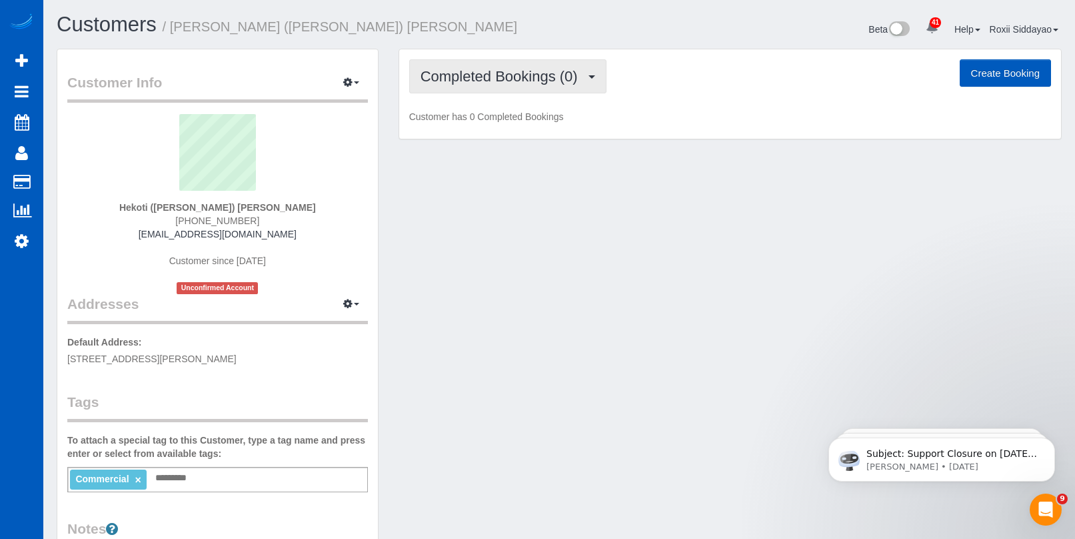
click at [497, 66] on button "Completed Bookings (0)" at bounding box center [507, 76] width 197 height 34
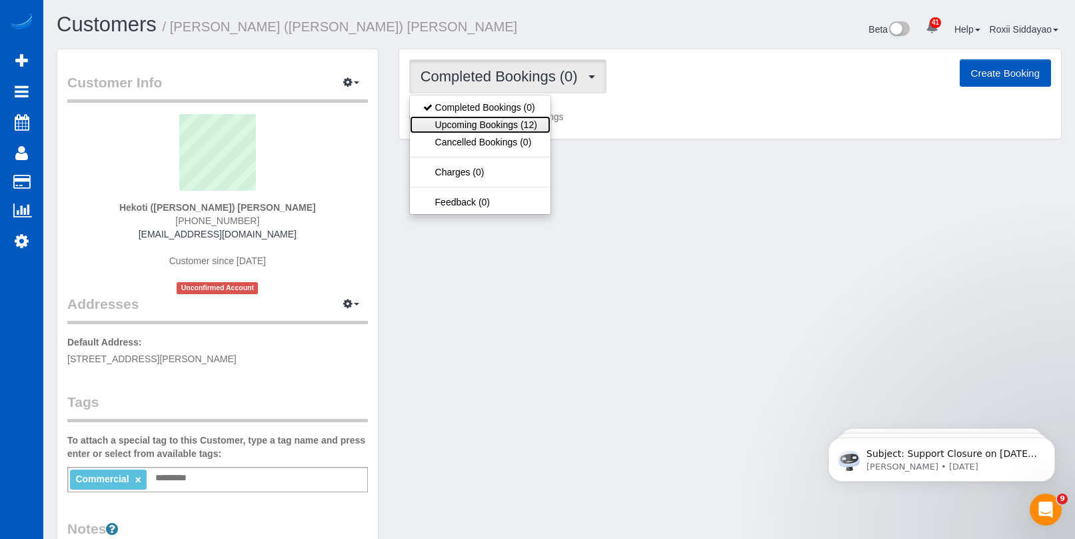
click at [511, 121] on link "Upcoming Bookings (12)" at bounding box center [480, 124] width 141 height 17
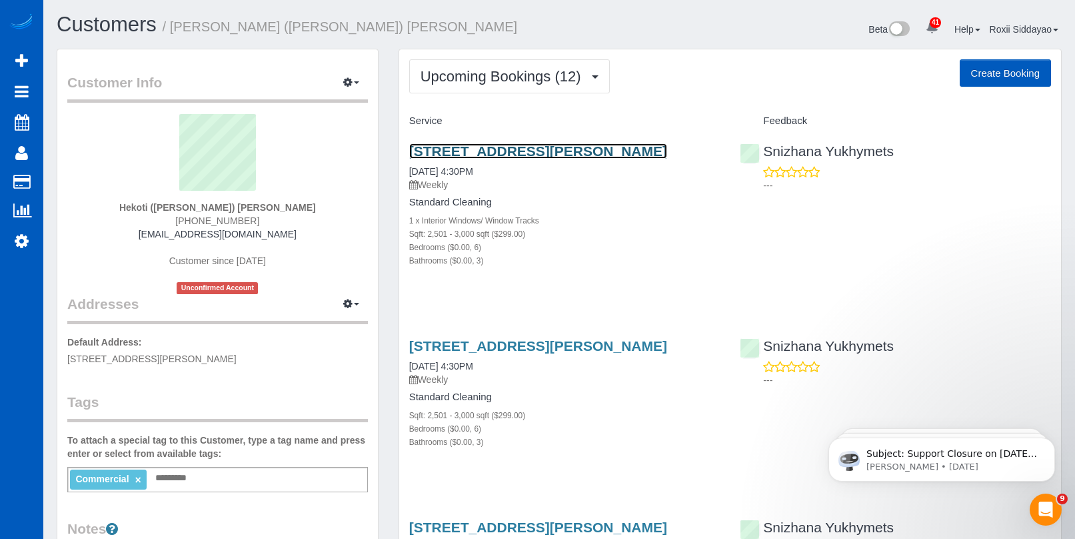
click at [505, 150] on link "11019 W Mcfarlane Rd, Airway Heights, WA 99001" at bounding box center [538, 150] width 258 height 15
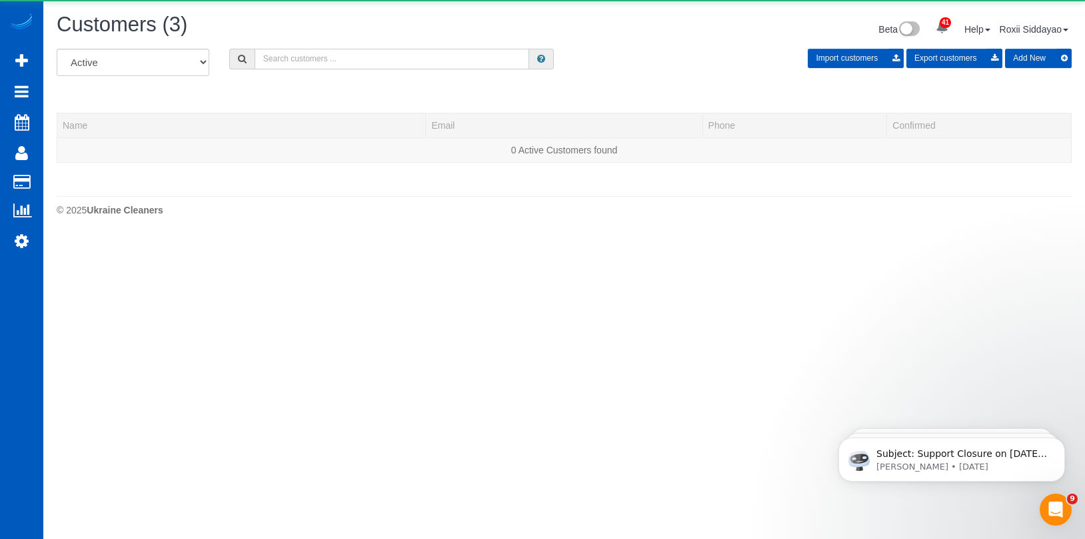
click at [351, 61] on input "text" at bounding box center [392, 59] width 275 height 21
paste input "9186"
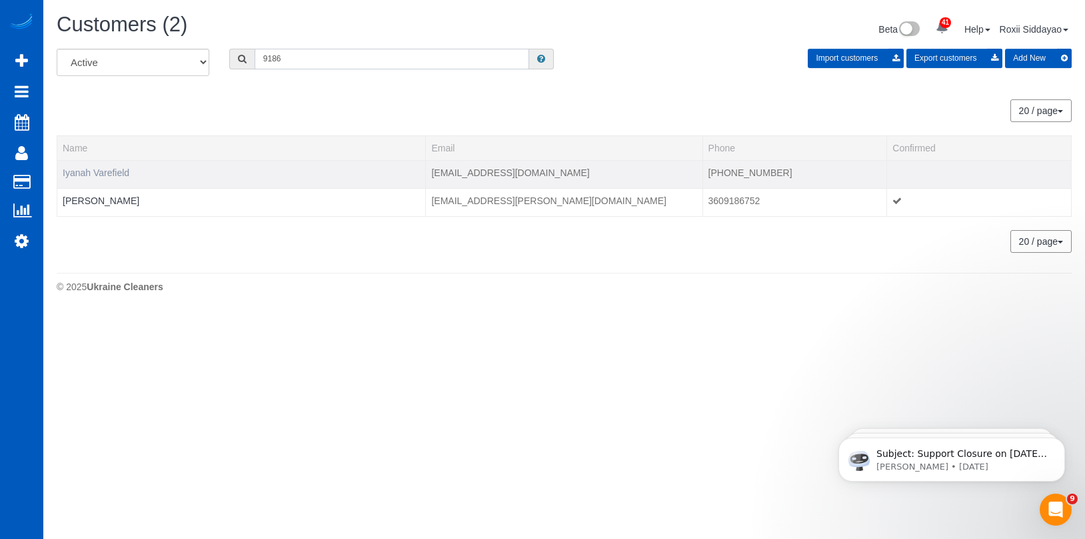
type input "9186"
click at [115, 169] on link "Iyanah Varefield" at bounding box center [96, 172] width 67 height 11
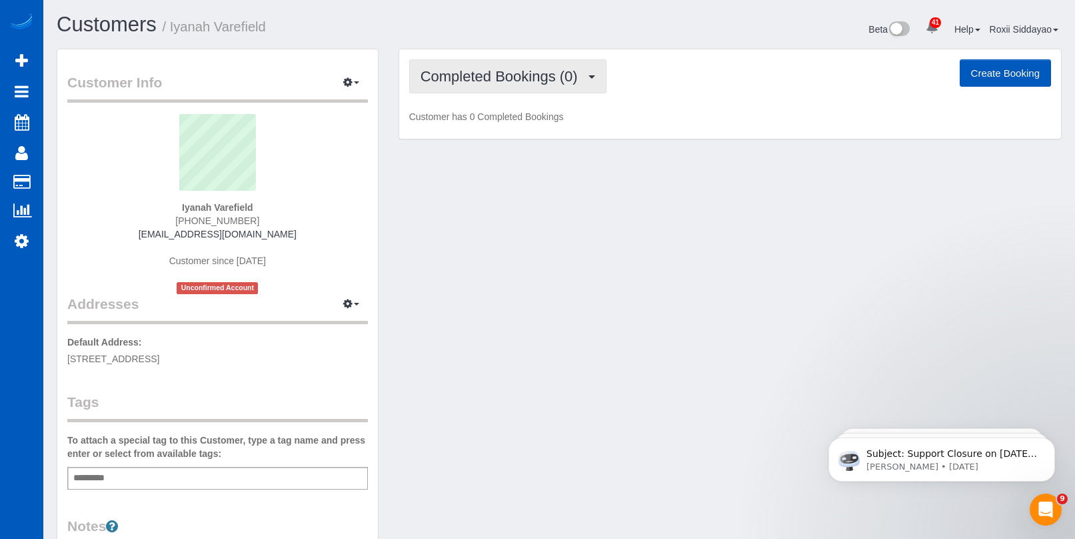
click at [503, 70] on span "Completed Bookings (0)" at bounding box center [503, 76] width 164 height 17
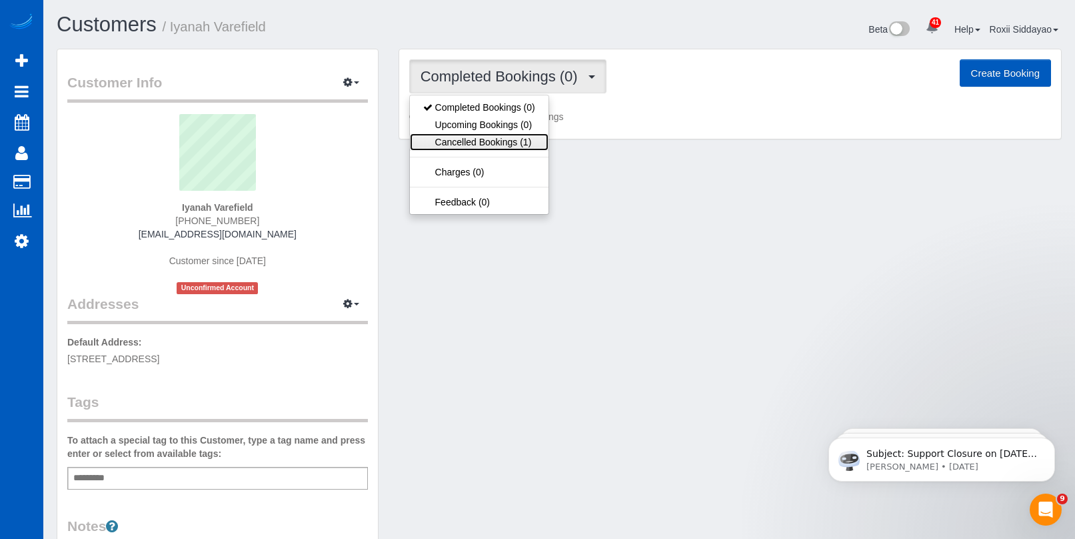
click at [503, 145] on link "Cancelled Bookings (1)" at bounding box center [479, 141] width 139 height 17
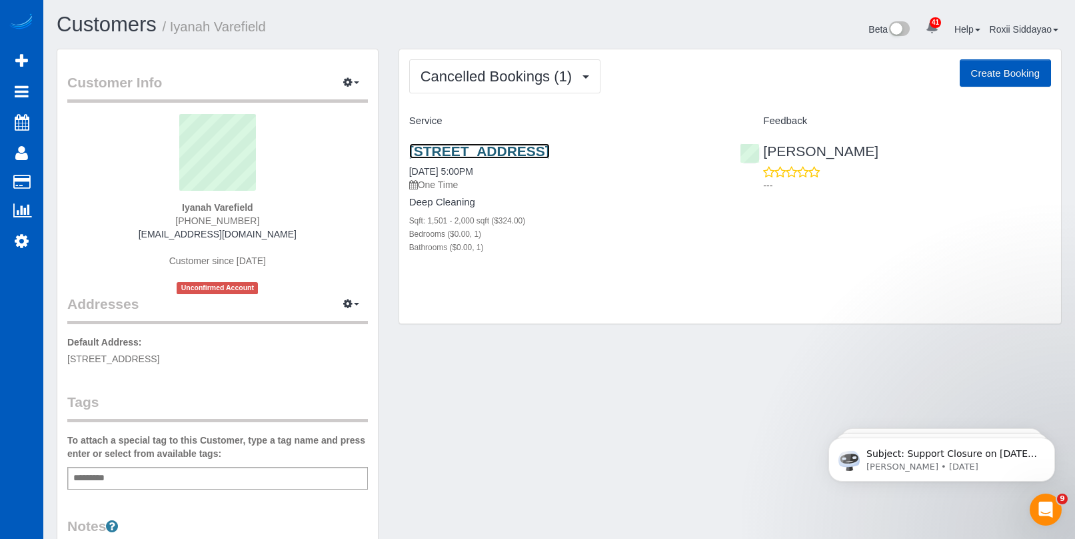
click at [515, 156] on link "6366 Wellesley Dr, Riverdale, GA 30296" at bounding box center [479, 150] width 141 height 15
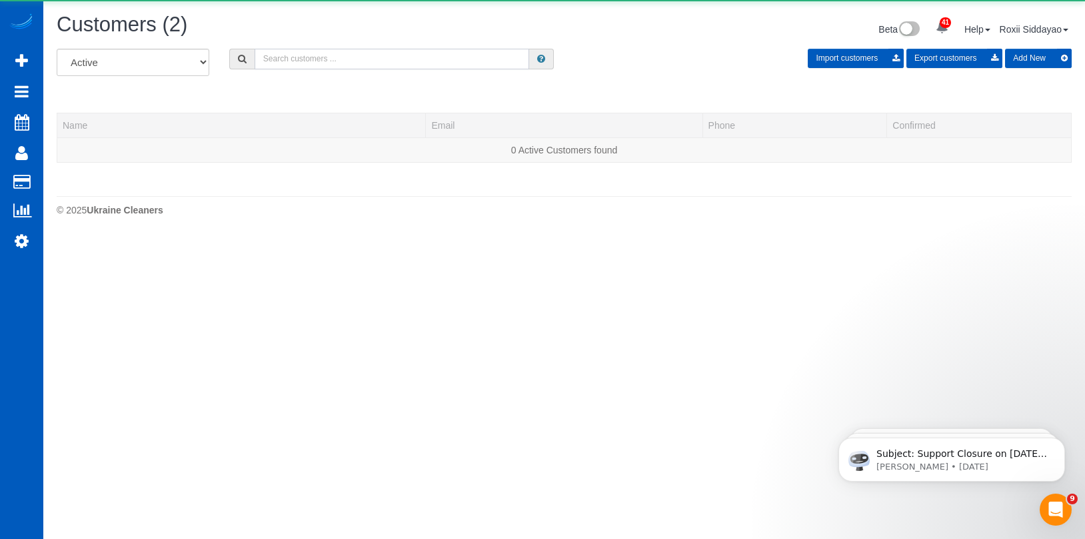
click at [354, 56] on input "text" at bounding box center [392, 59] width 275 height 21
paste input "6743"
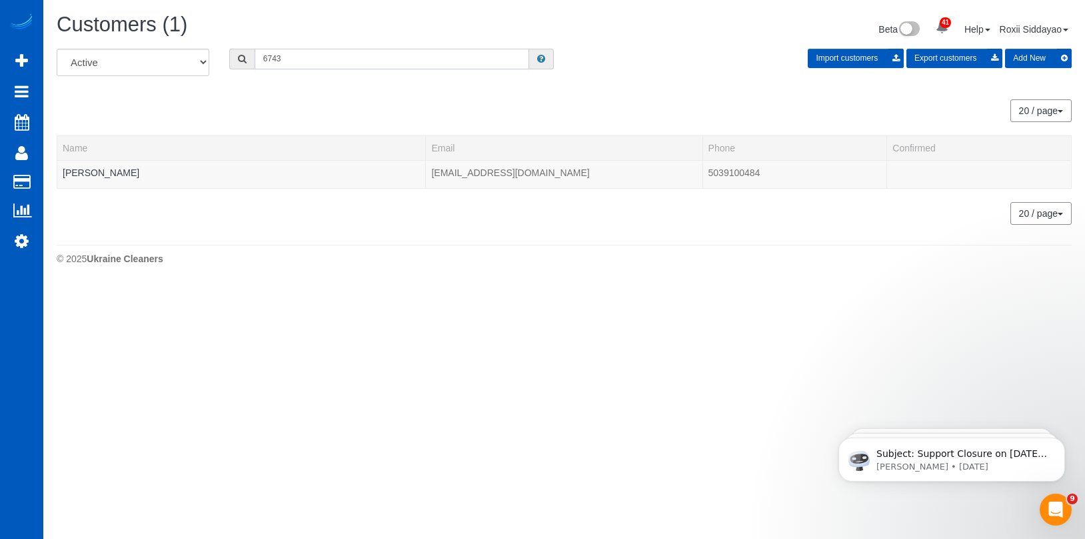
click at [345, 59] on input "6743" at bounding box center [392, 59] width 275 height 21
paste input "1091"
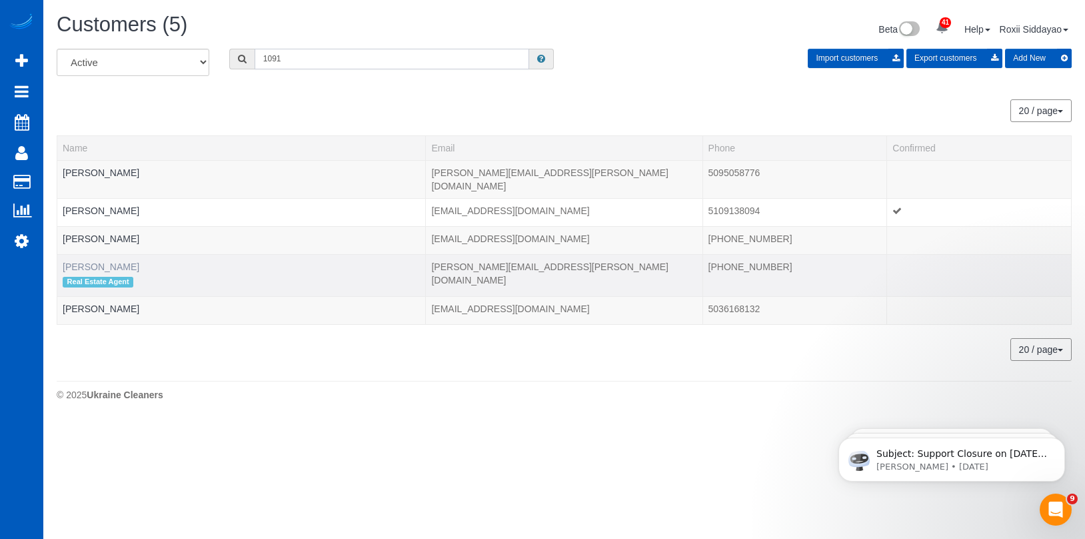
type input "1091"
click at [110, 261] on link "Marcus Butler" at bounding box center [101, 266] width 77 height 11
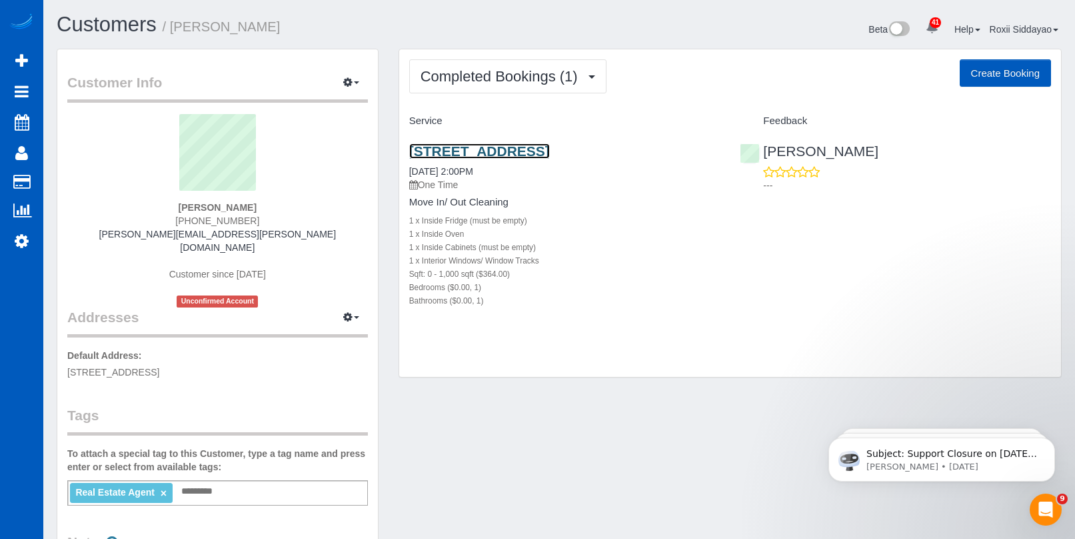
click at [550, 151] on link "4961 Main Street #315, Tacoma, WA 98407" at bounding box center [479, 150] width 141 height 15
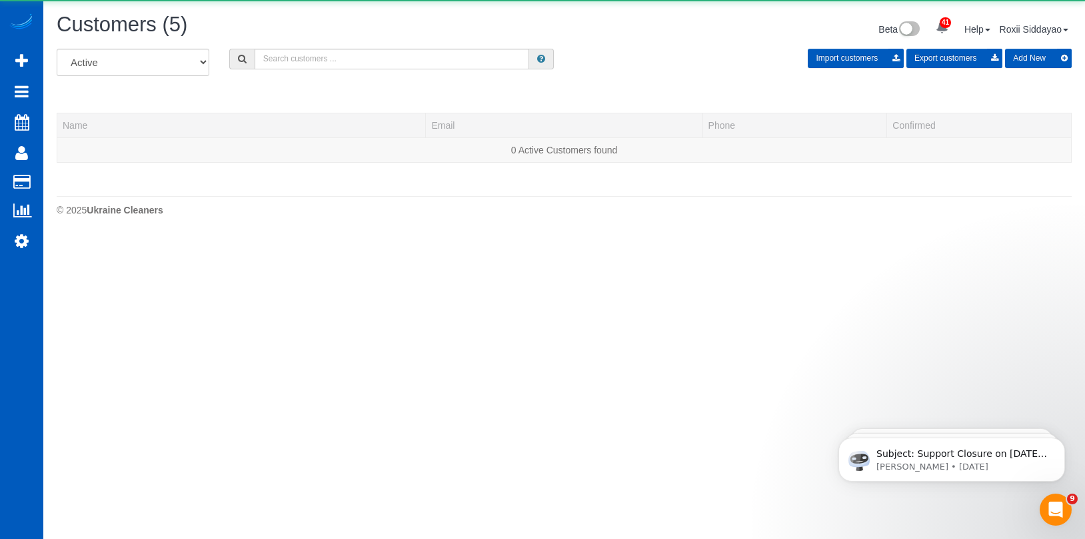
click at [353, 45] on div "Customers (5) Beta 41 Your Notifications You have 0 alerts × You have 1 to char…" at bounding box center [564, 30] width 1035 height 35
click at [353, 60] on input "text" at bounding box center [392, 59] width 275 height 21
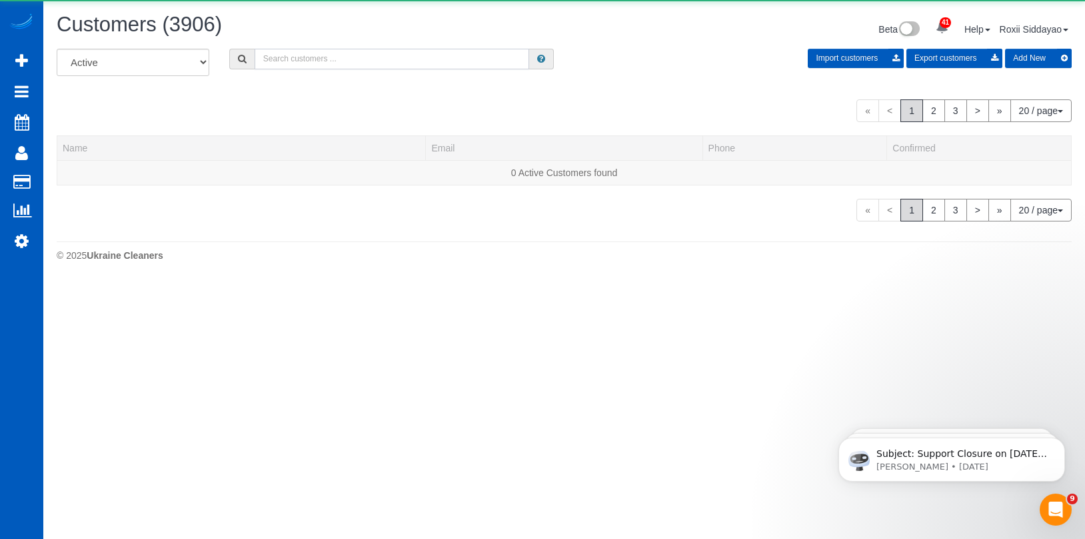
paste input "7955"
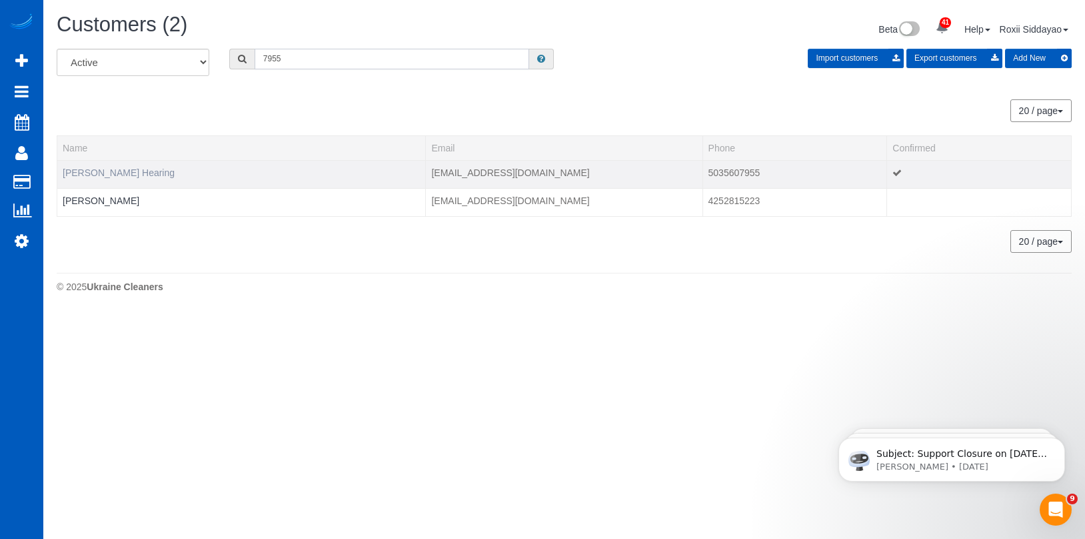
type input "7955"
click at [123, 177] on link "Linsday Hearing" at bounding box center [119, 172] width 112 height 11
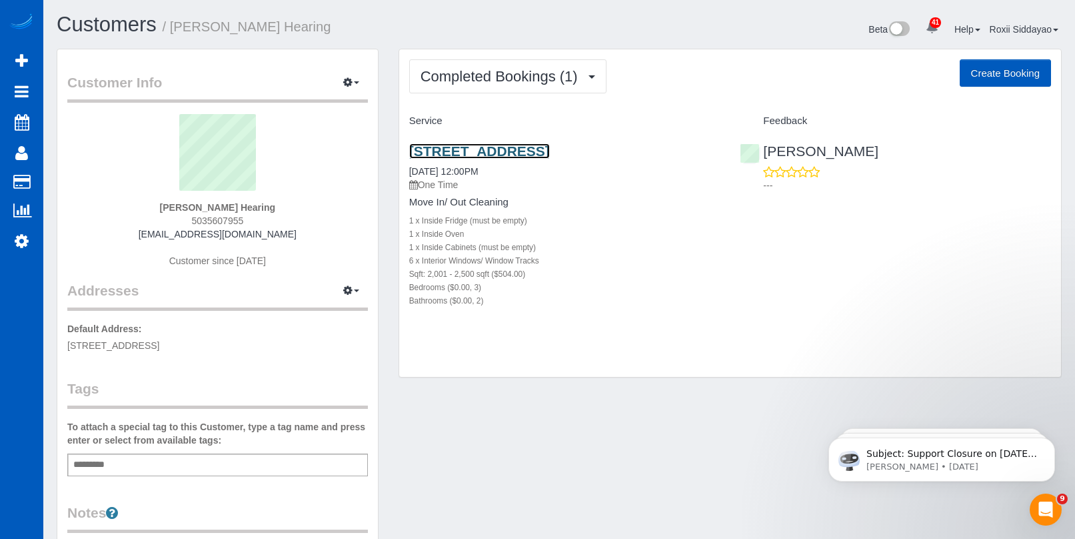
click at [511, 151] on link "20650 Sw Florence St, Aloha, OR 97007" at bounding box center [479, 150] width 141 height 15
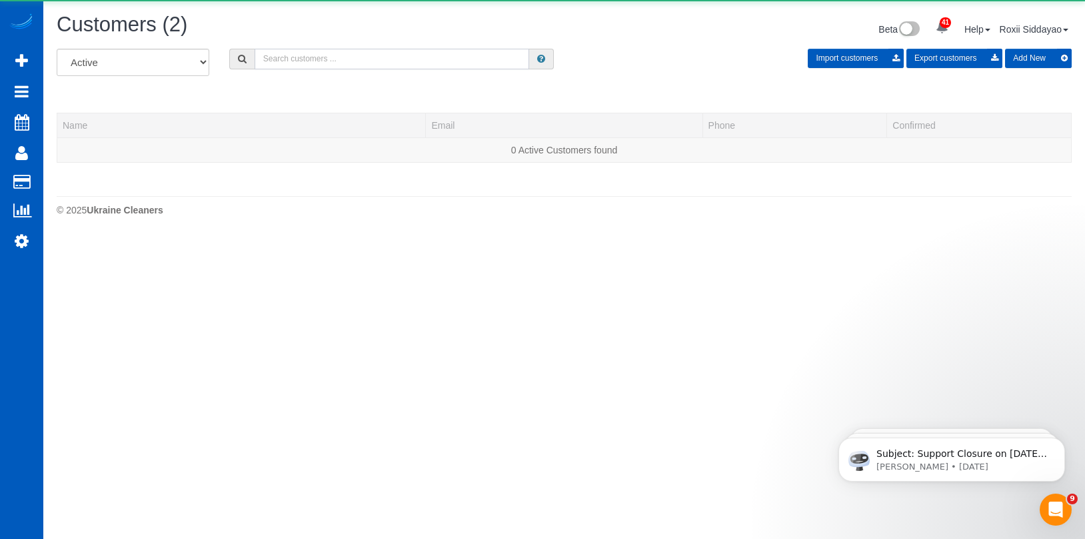
click at [315, 51] on input "text" at bounding box center [392, 59] width 275 height 21
paste input "8887"
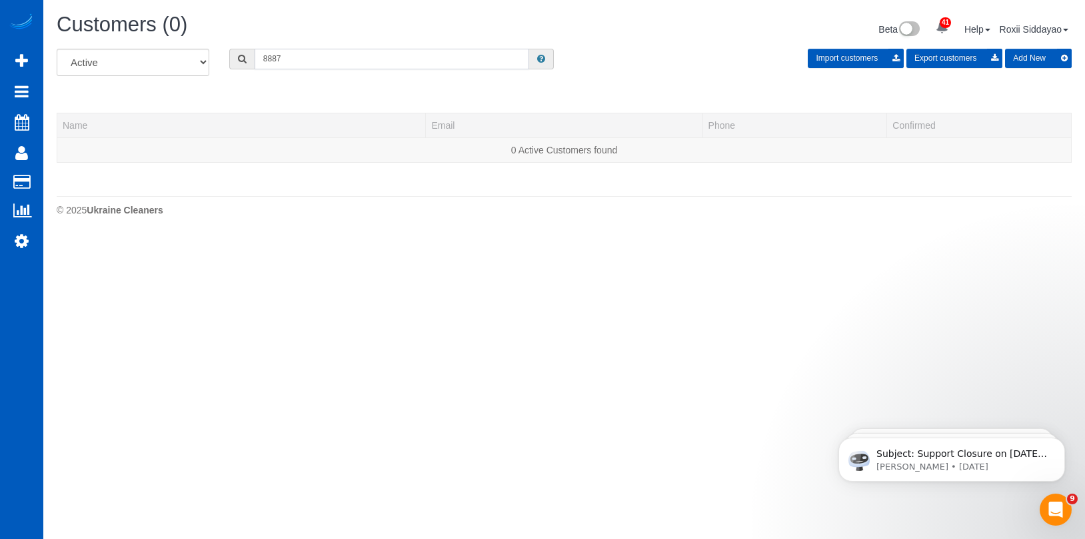
click at [321, 57] on input "8887" at bounding box center [392, 59] width 275 height 21
paste input "2220"
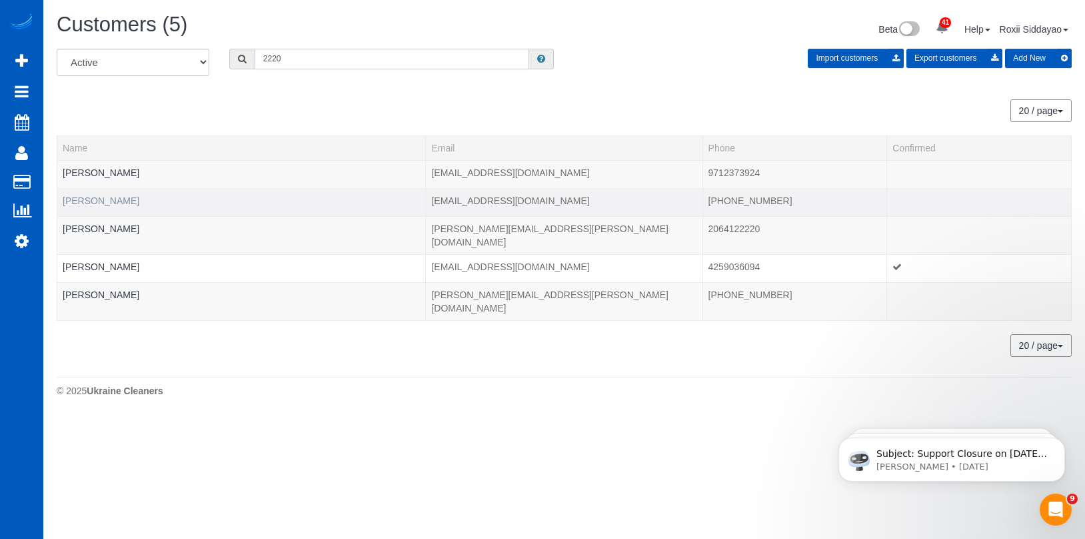
type input "2220"
click at [118, 199] on link "Diamond Kelley" at bounding box center [101, 200] width 77 height 11
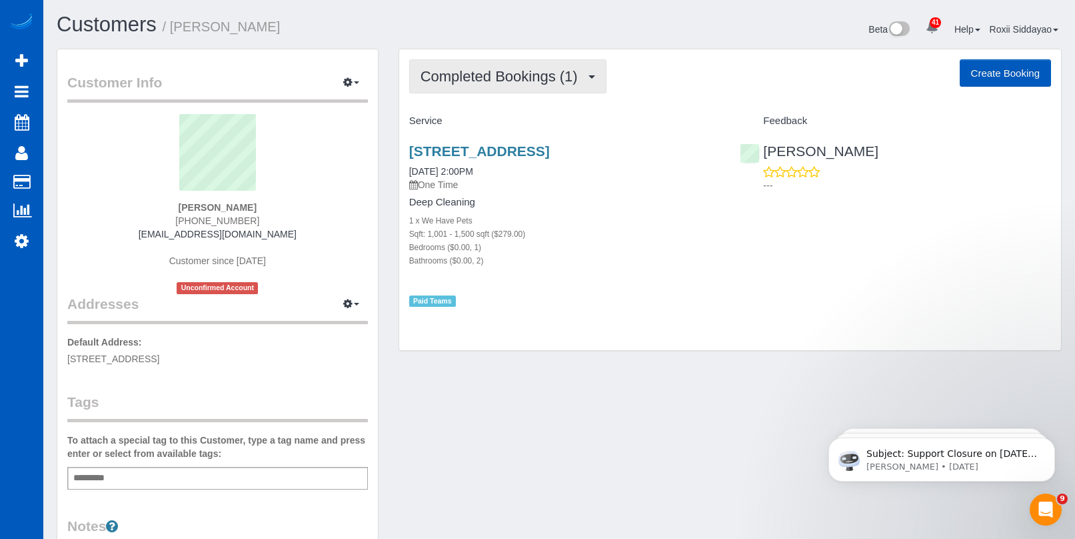
click at [562, 89] on button "Completed Bookings (1)" at bounding box center [507, 76] width 197 height 34
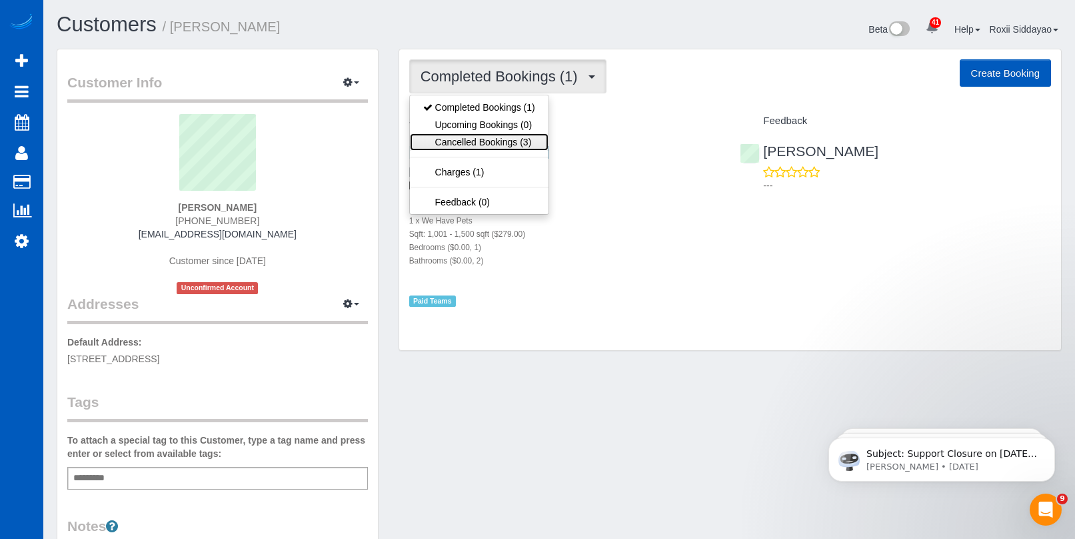
click at [515, 143] on link "Cancelled Bookings (3)" at bounding box center [479, 141] width 139 height 17
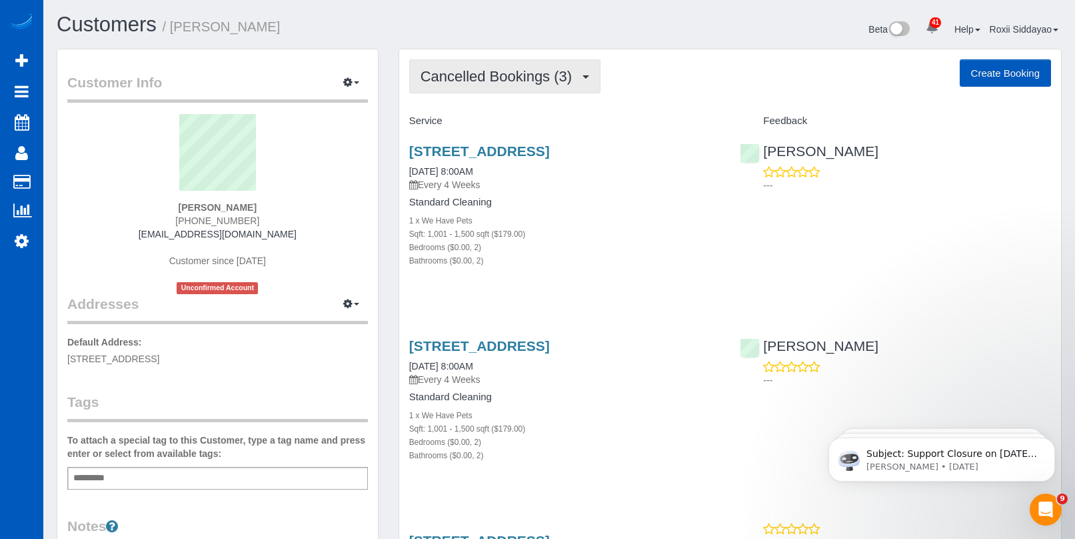
click at [489, 70] on span "Cancelled Bookings (3)" at bounding box center [500, 76] width 158 height 17
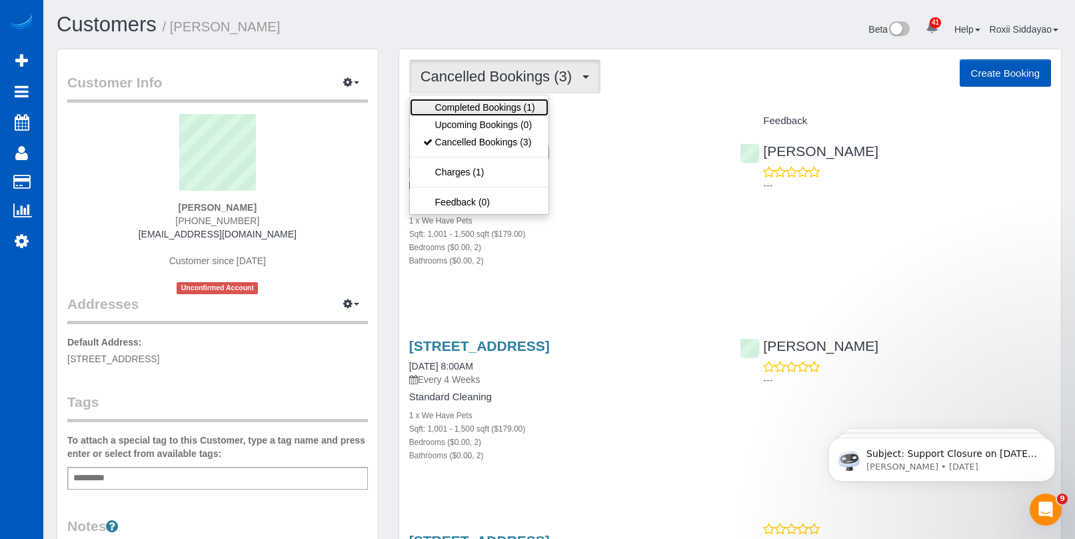
click at [494, 109] on link "Completed Bookings (1)" at bounding box center [479, 107] width 139 height 17
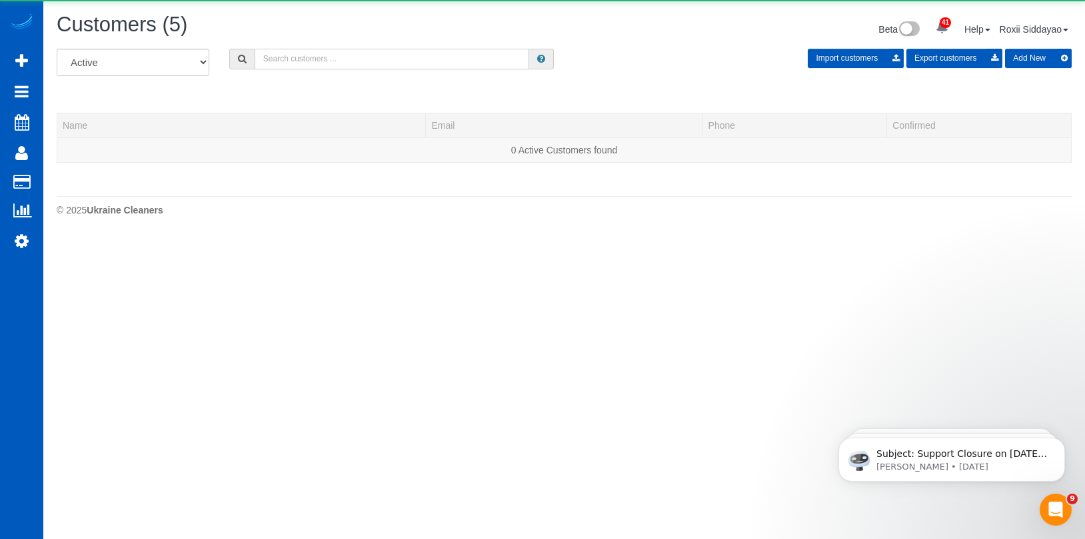
click at [297, 63] on input "text" at bounding box center [392, 59] width 275 height 21
paste input "6440"
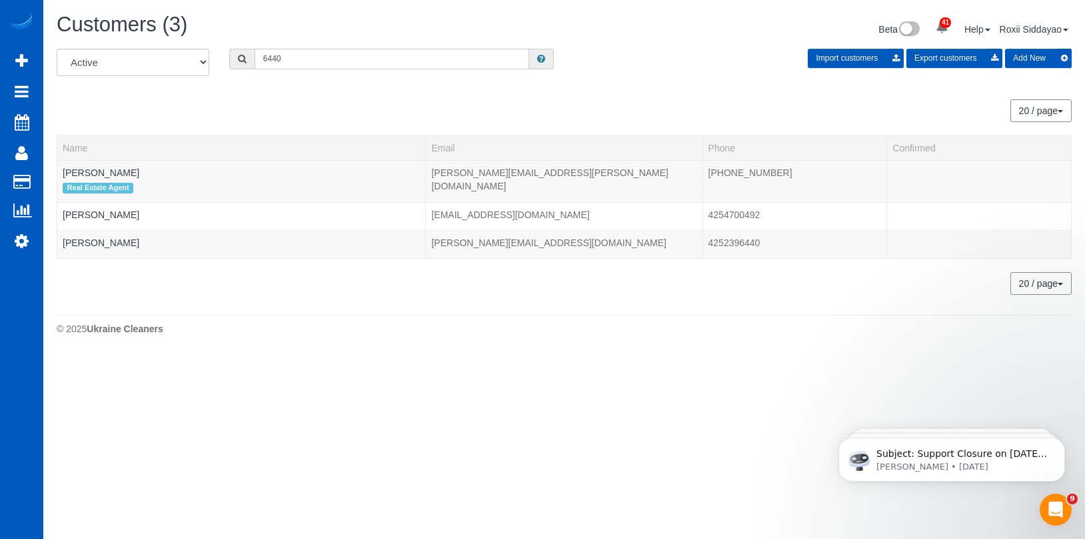
click at [281, 57] on input "6440" at bounding box center [392, 59] width 275 height 21
paste input "8093"
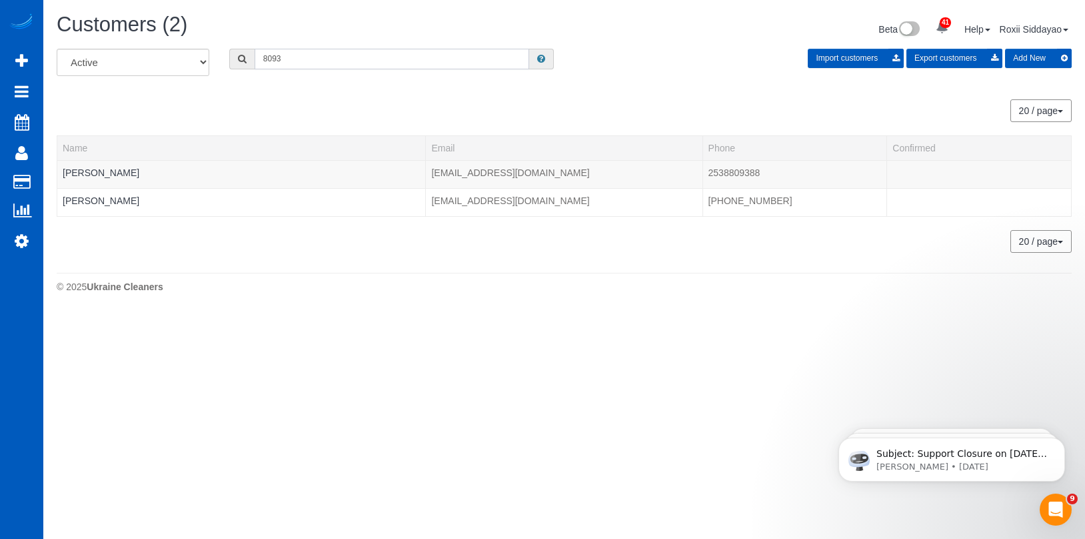
click at [353, 53] on input "8093" at bounding box center [392, 59] width 275 height 21
paste input "0114"
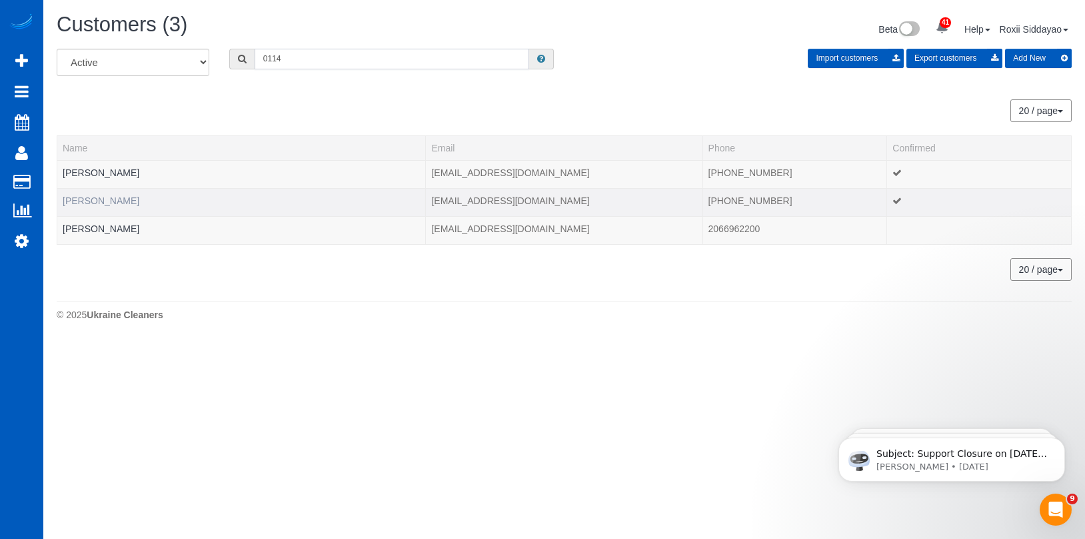
type input "0114"
click at [111, 202] on link "Jessi Zettlemoyer" at bounding box center [101, 200] width 77 height 11
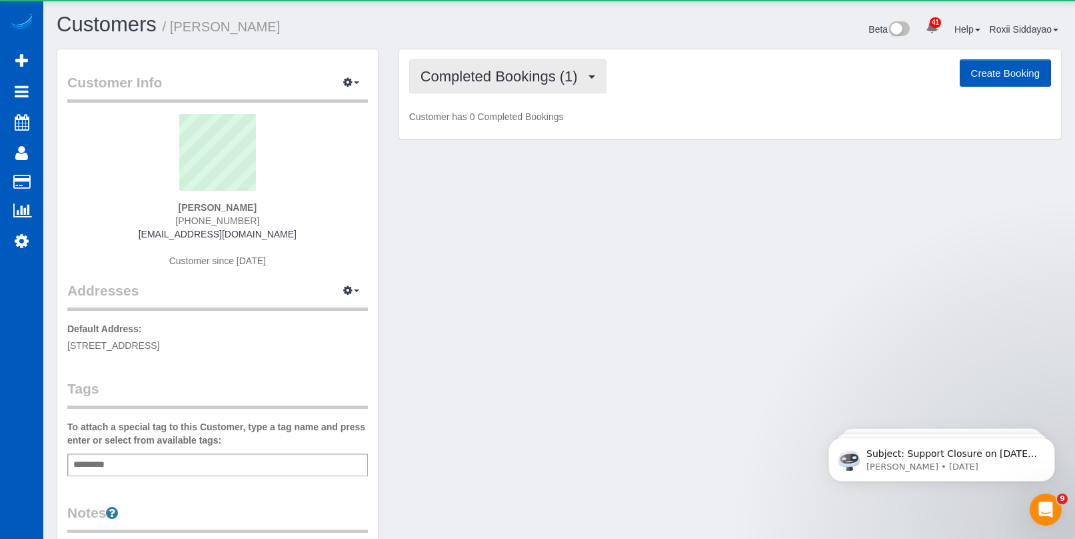
click at [499, 86] on button "Completed Bookings (1)" at bounding box center [507, 76] width 197 height 34
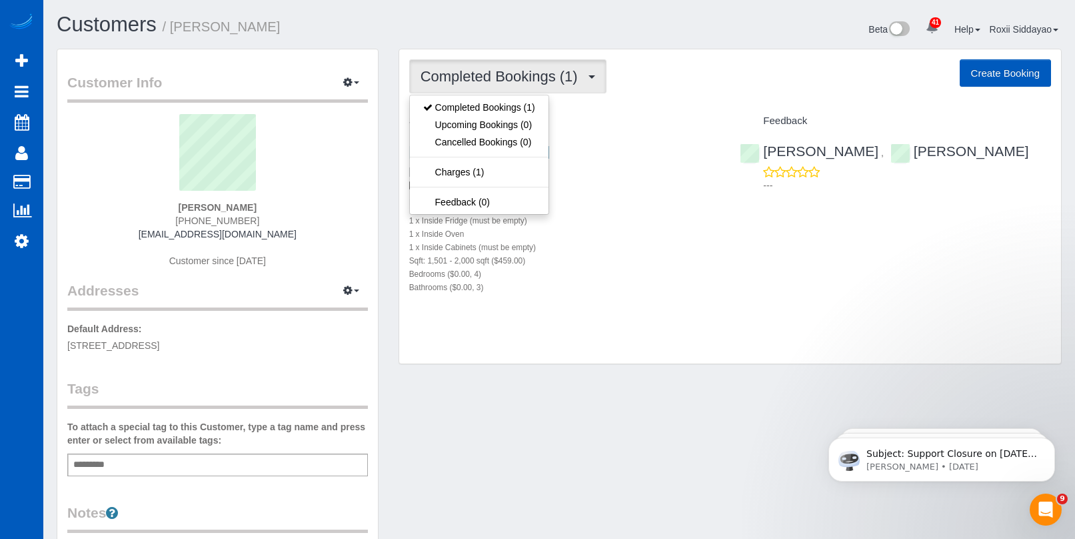
click at [551, 81] on span "Completed Bookings (1)" at bounding box center [503, 76] width 164 height 17
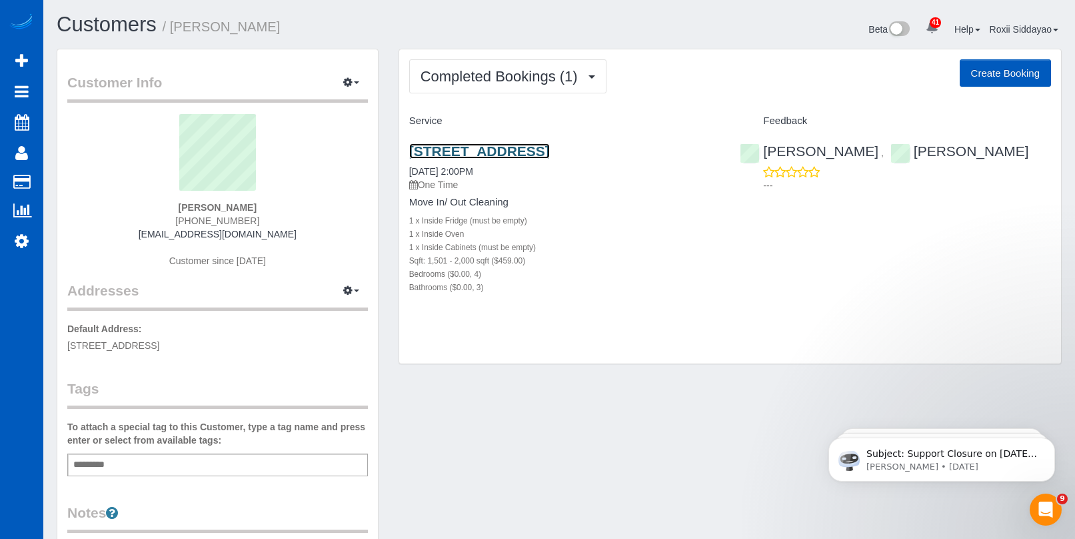
click at [550, 143] on link "6101 86th Ave Ne, Marysville, WA 98270" at bounding box center [479, 150] width 141 height 15
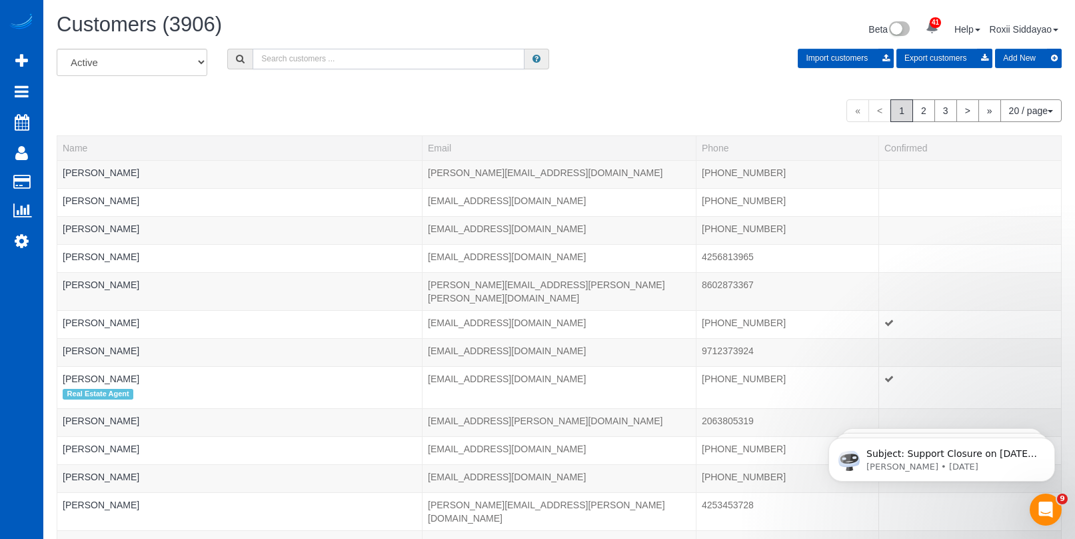
click at [273, 67] on input "text" at bounding box center [389, 59] width 272 height 21
paste input "3224"
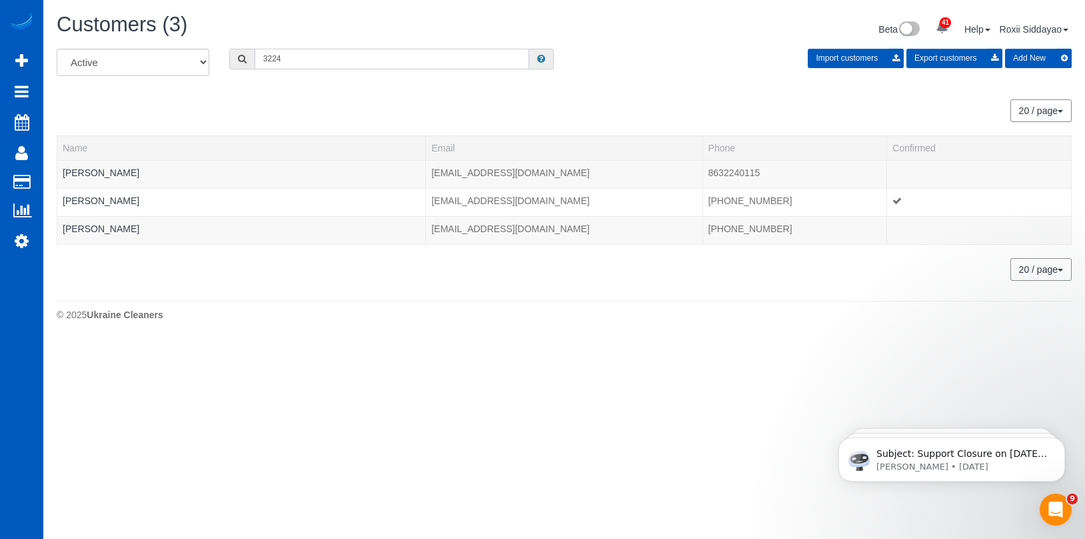
click at [301, 65] on input "3224" at bounding box center [392, 59] width 275 height 21
click at [301, 64] on input "3224" at bounding box center [392, 59] width 275 height 21
paste input "6709"
click at [326, 51] on input "6709" at bounding box center [392, 59] width 275 height 21
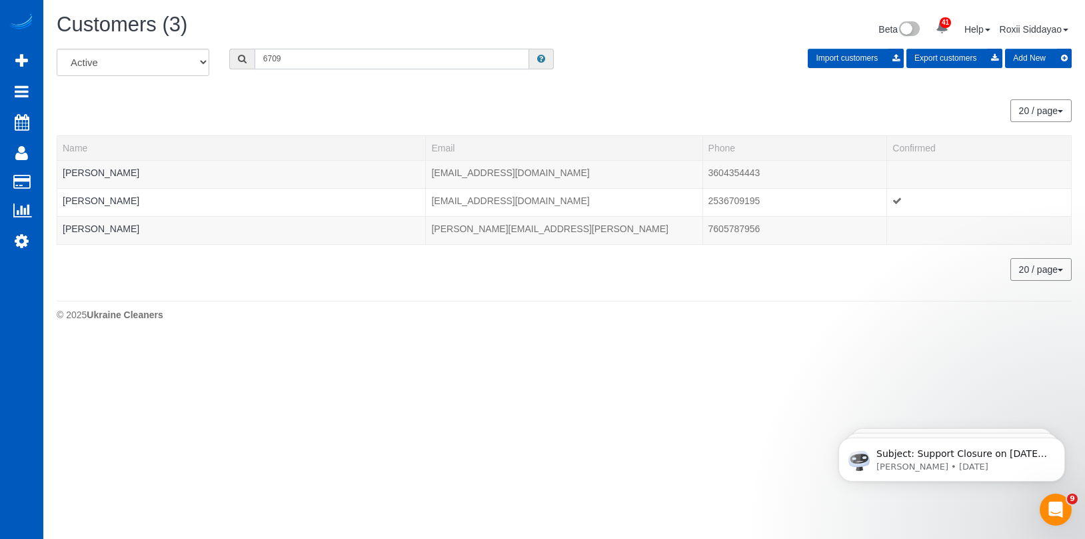
paste input "219"
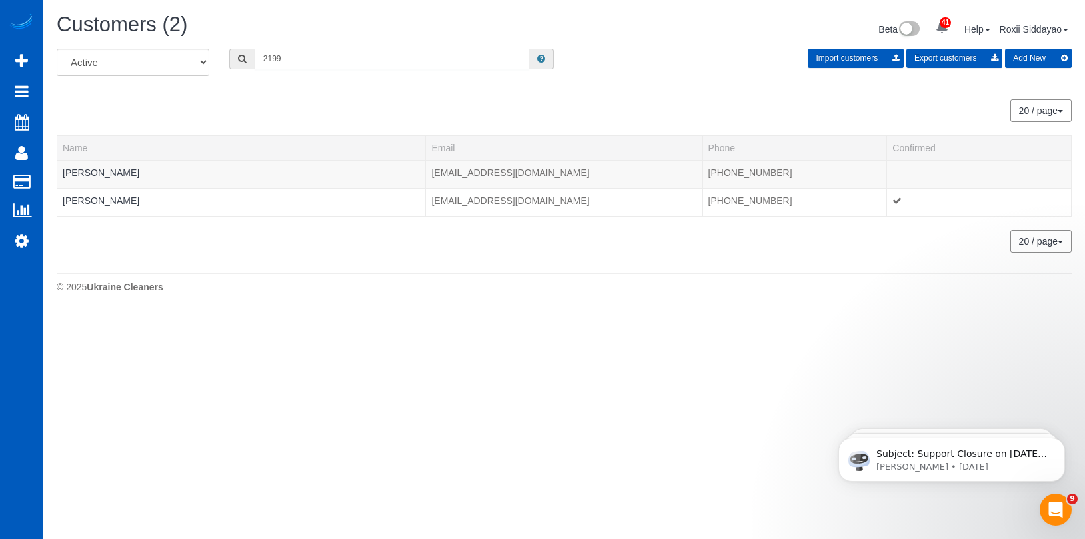
click at [340, 58] on input "2199" at bounding box center [392, 59] width 275 height 21
paste input "6658"
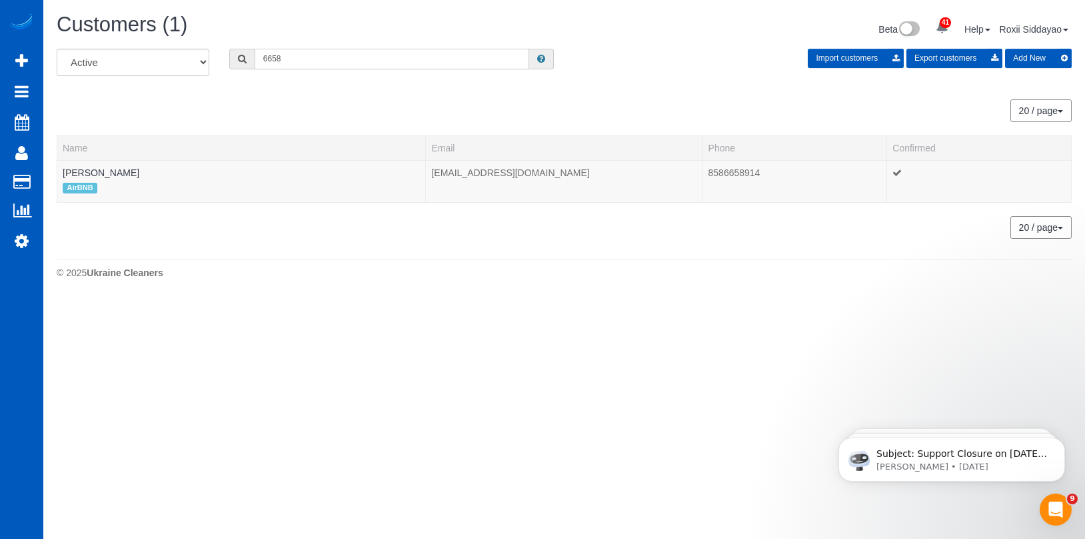
click at [302, 53] on input "6658" at bounding box center [392, 59] width 275 height 21
paste input "0200"
click at [374, 62] on input "0200" at bounding box center [392, 59] width 275 height 21
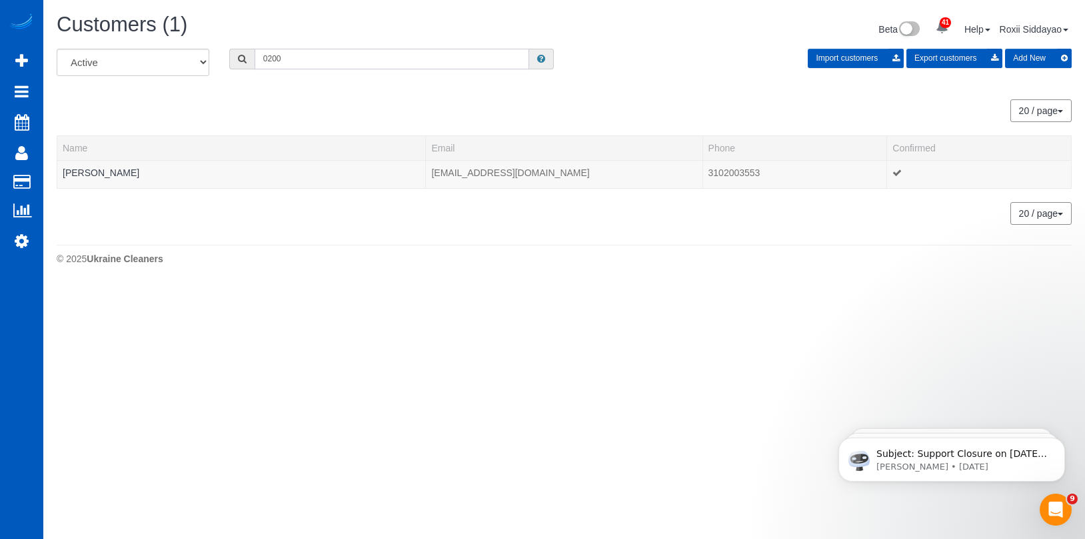
paste input "3613"
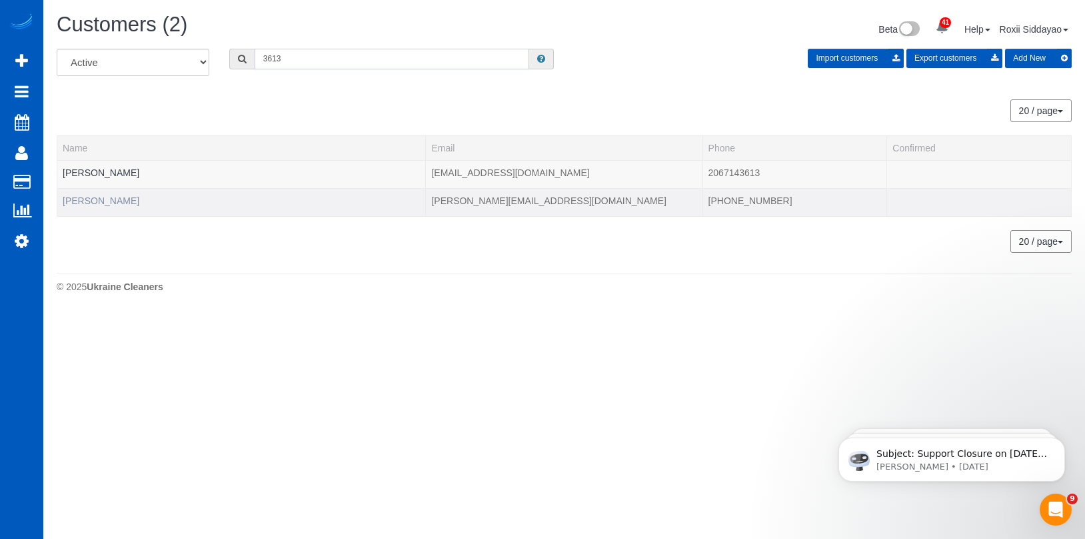
type input "3613"
click at [120, 203] on link "Rebecca Bretzer" at bounding box center [101, 200] width 77 height 11
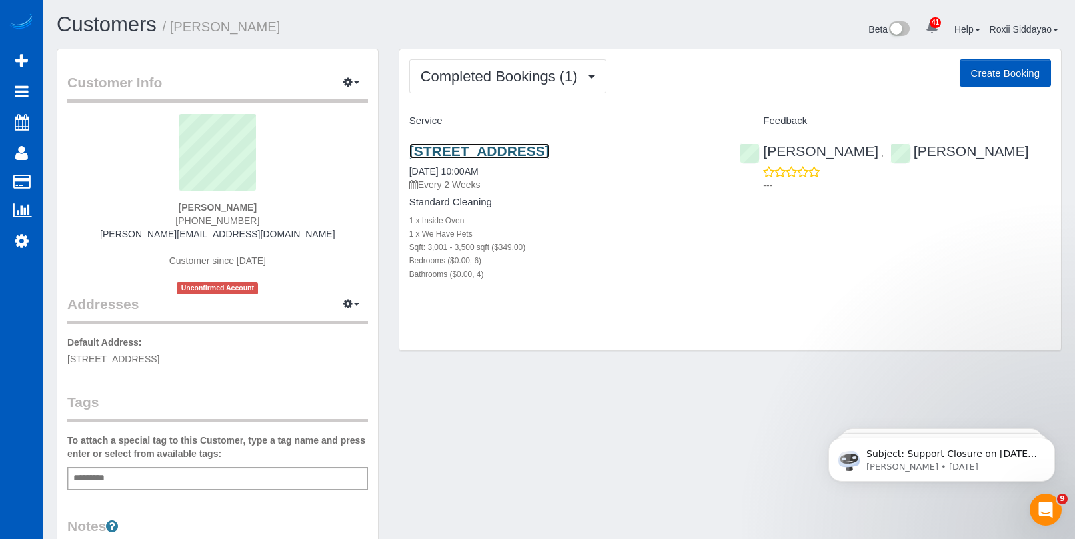
click at [501, 154] on link "6631 W Alamo Dr, Denver, CO 80123" at bounding box center [479, 150] width 141 height 15
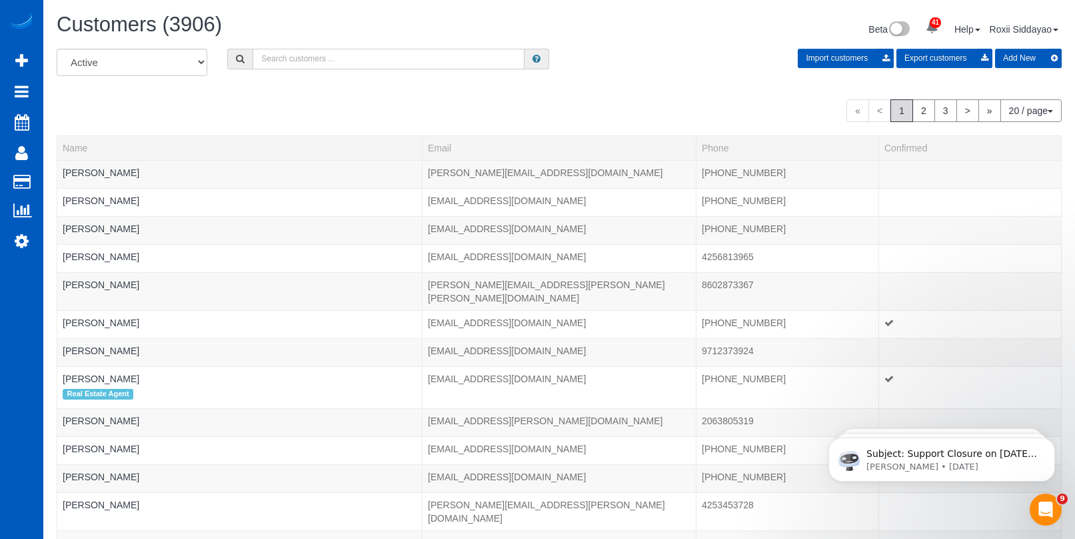
click at [355, 65] on input "text" at bounding box center [389, 59] width 272 height 21
paste input "5603"
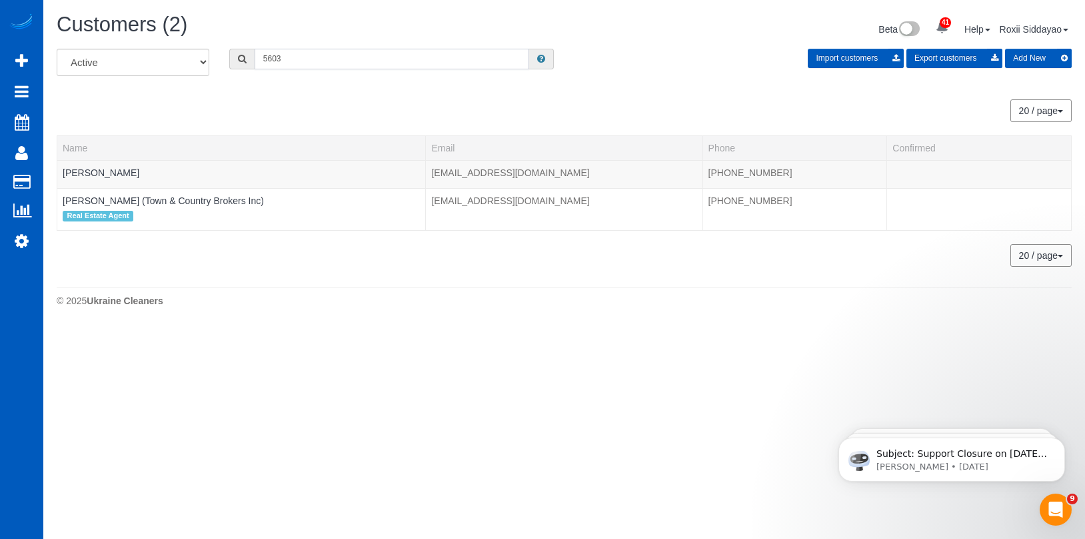
click at [345, 66] on input "5603" at bounding box center [392, 59] width 275 height 21
paste input "6682"
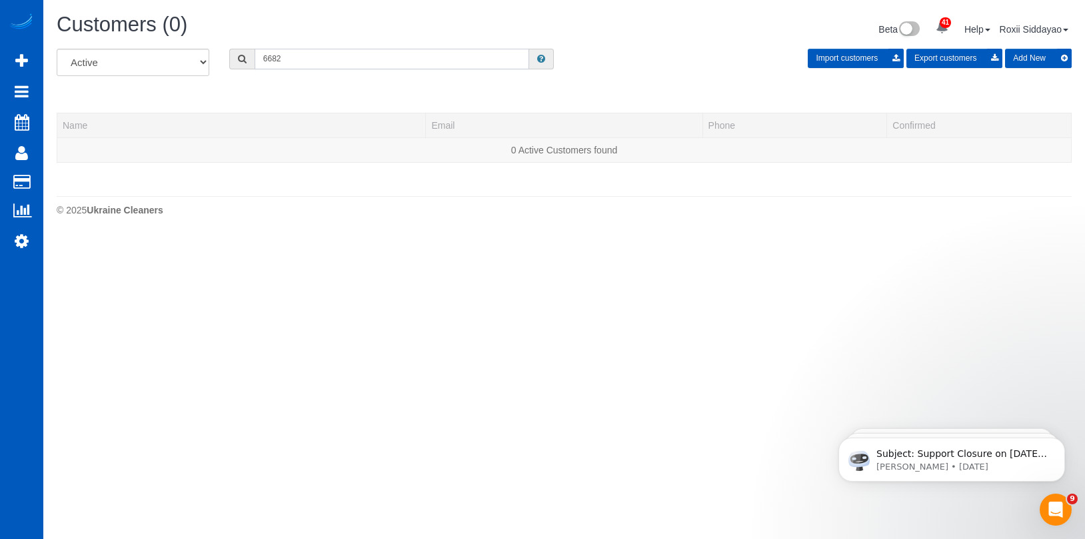
click at [352, 66] on input "6682" at bounding box center [392, 59] width 275 height 21
paste input "1401"
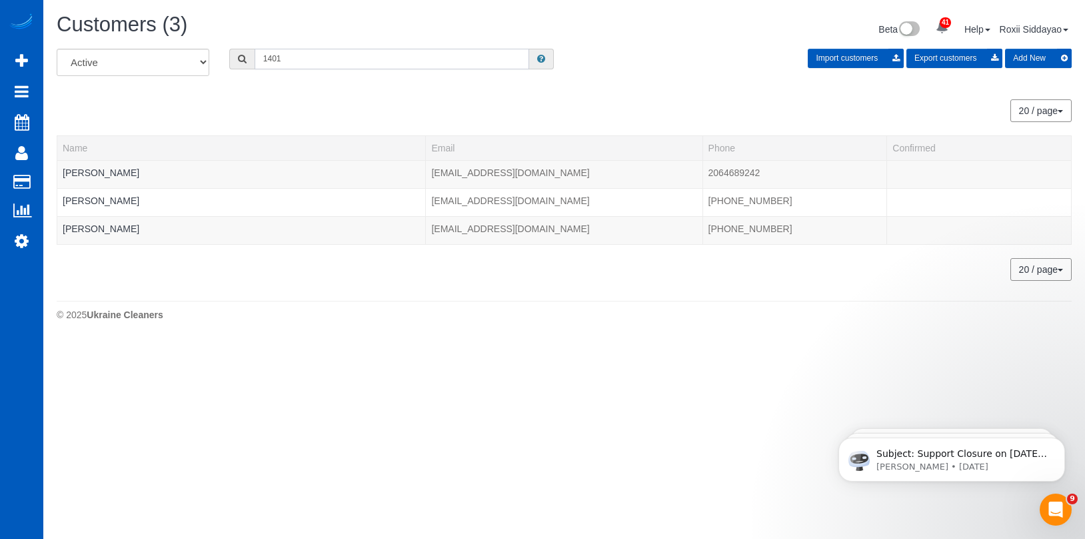
click at [283, 56] on input "1401" at bounding box center [392, 59] width 275 height 21
paste input "0387"
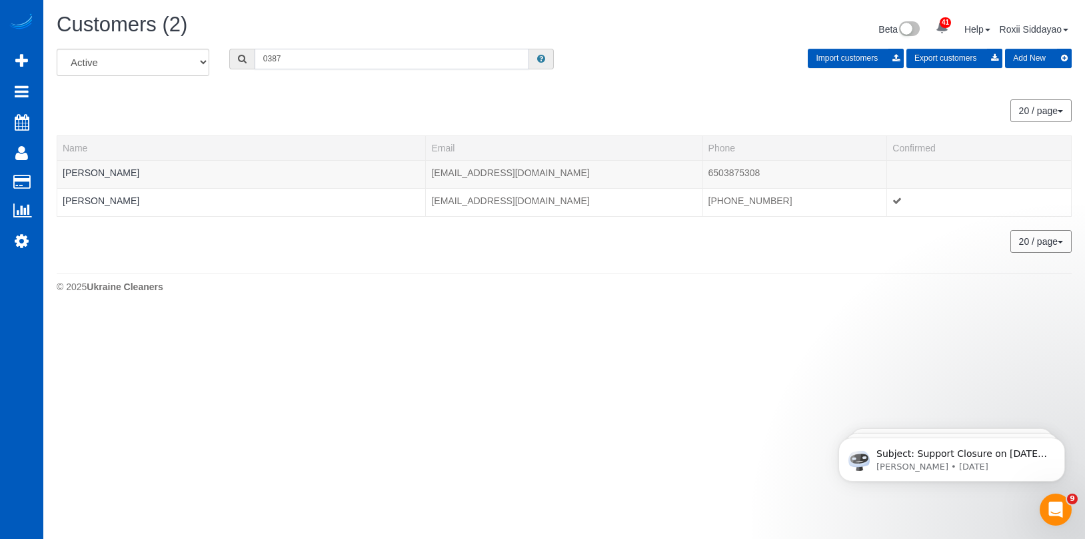
click at [356, 69] on input "0387" at bounding box center [392, 59] width 275 height 21
paste input "141"
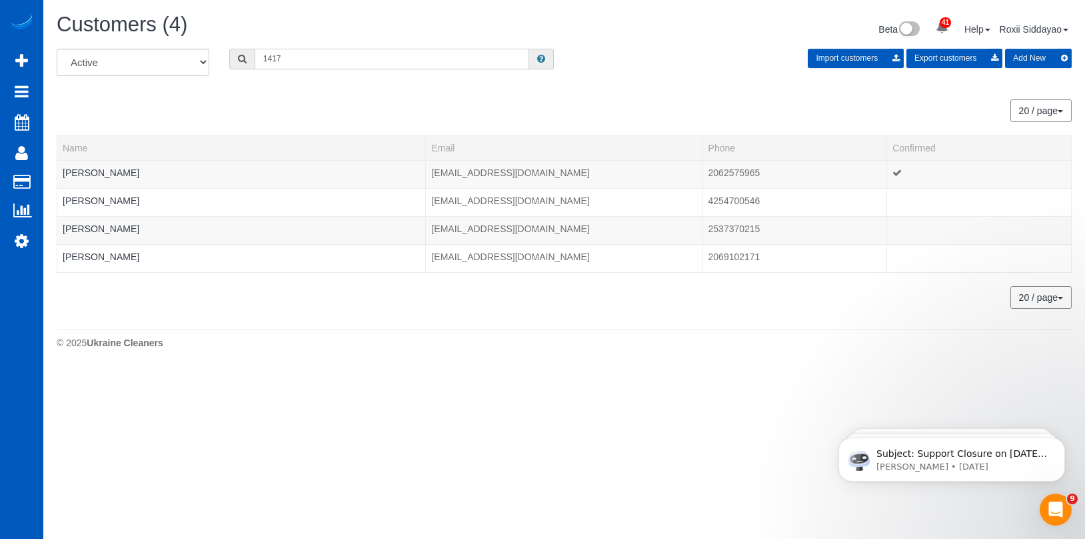
click at [303, 57] on input "1417" at bounding box center [392, 59] width 275 height 21
paste input "8015"
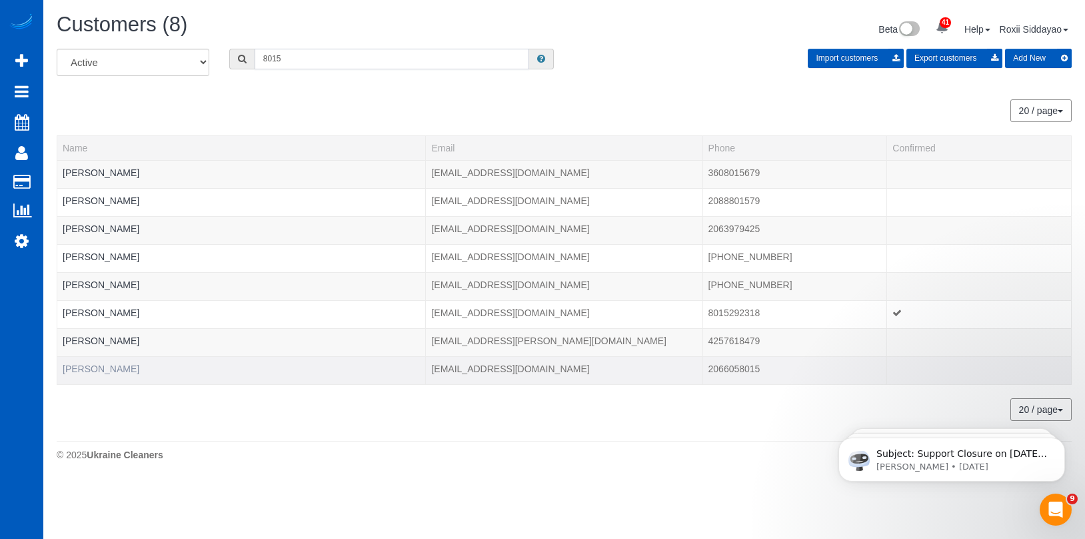
type input "8015"
click at [88, 369] on link "Sharon Ducey" at bounding box center [101, 368] width 77 height 11
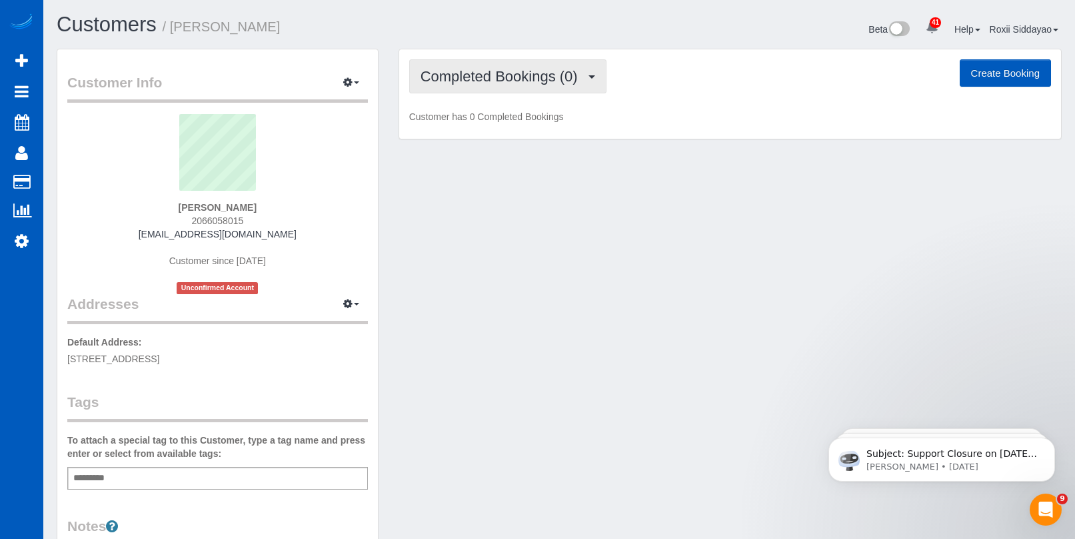
click at [524, 85] on button "Completed Bookings (0)" at bounding box center [507, 76] width 197 height 34
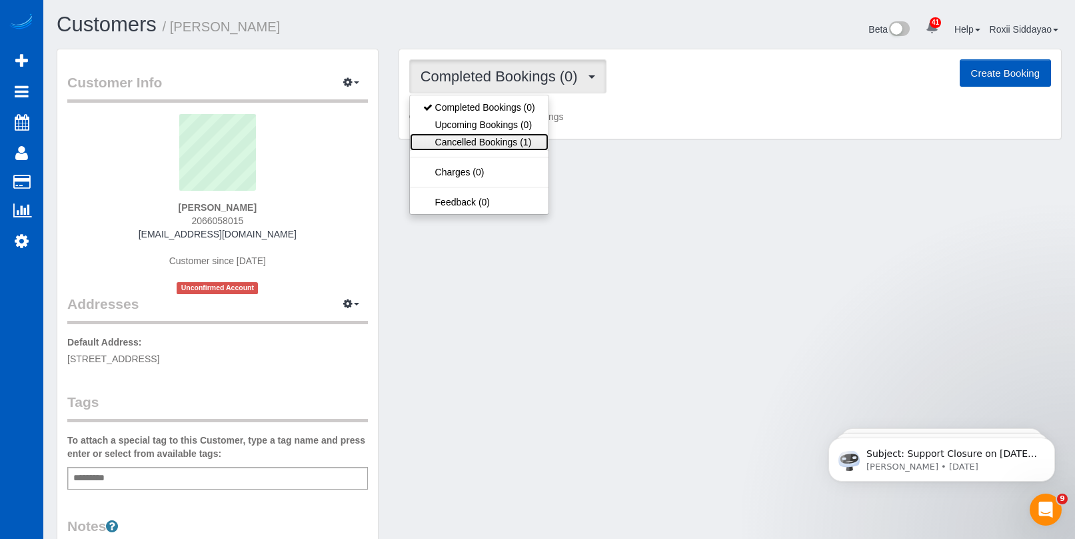
click at [510, 147] on link "Cancelled Bookings (1)" at bounding box center [479, 141] width 139 height 17
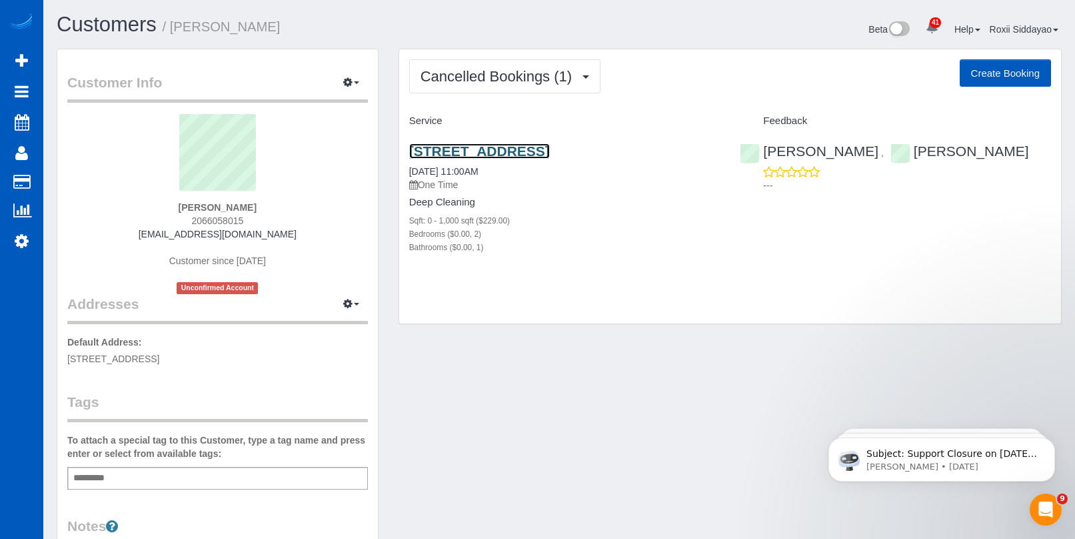
click at [505, 152] on link "6706 10th Ave Nw, Seattle, WA 98117" at bounding box center [479, 150] width 141 height 15
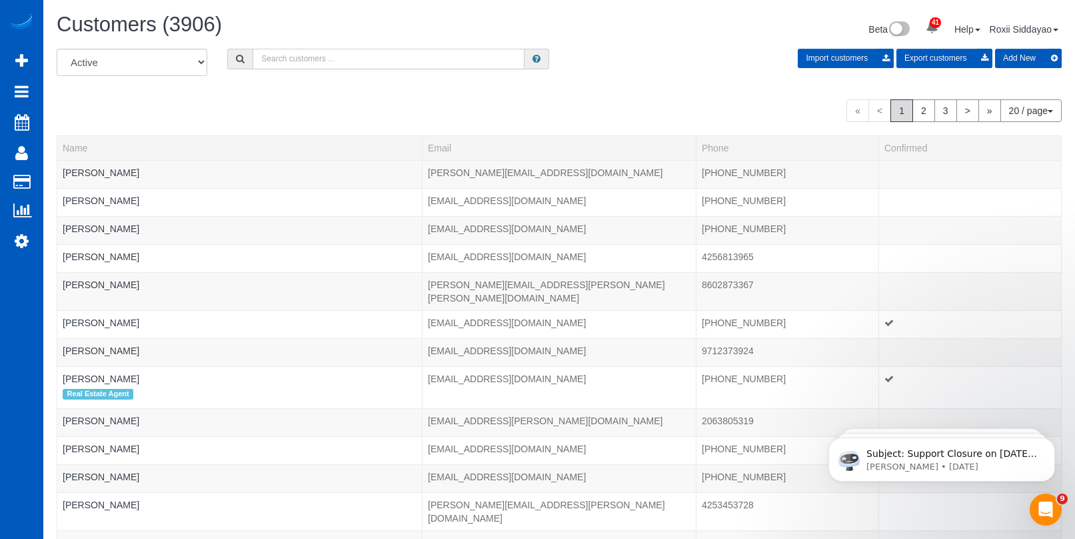
click at [353, 57] on input "text" at bounding box center [389, 59] width 272 height 21
paste input "9181"
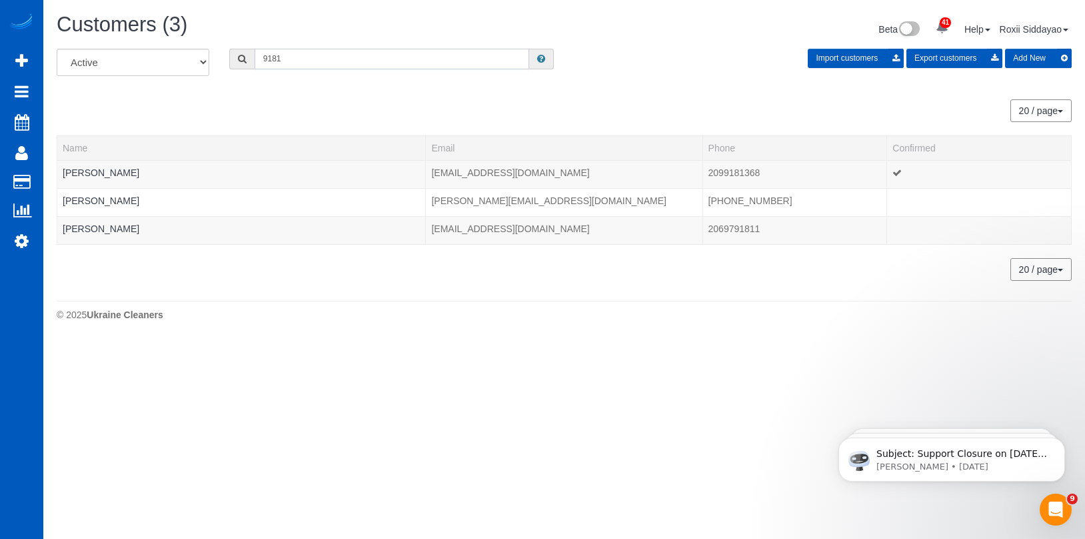
click at [323, 49] on input "9181" at bounding box center [392, 59] width 275 height 21
paste input "4144"
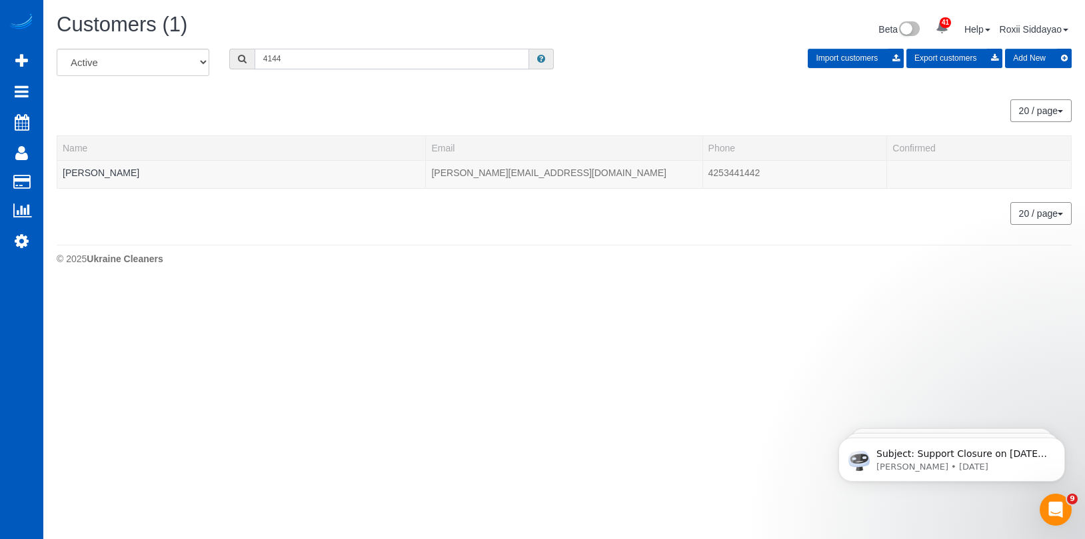
click at [319, 61] on input "4144" at bounding box center [392, 59] width 275 height 21
paste input "5820"
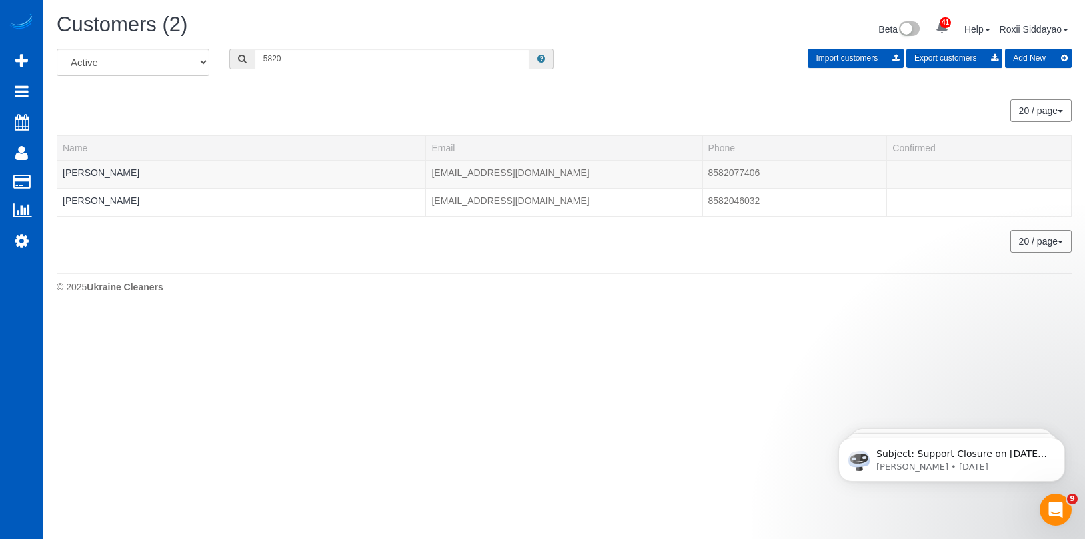
click at [357, 70] on div "All Active Archived 5820 Import customers Export customers Add New" at bounding box center [564, 67] width 1035 height 37
click at [357, 56] on input "5820" at bounding box center [392, 59] width 275 height 21
click at [357, 55] on input "5820" at bounding box center [392, 59] width 275 height 21
paste input "6954"
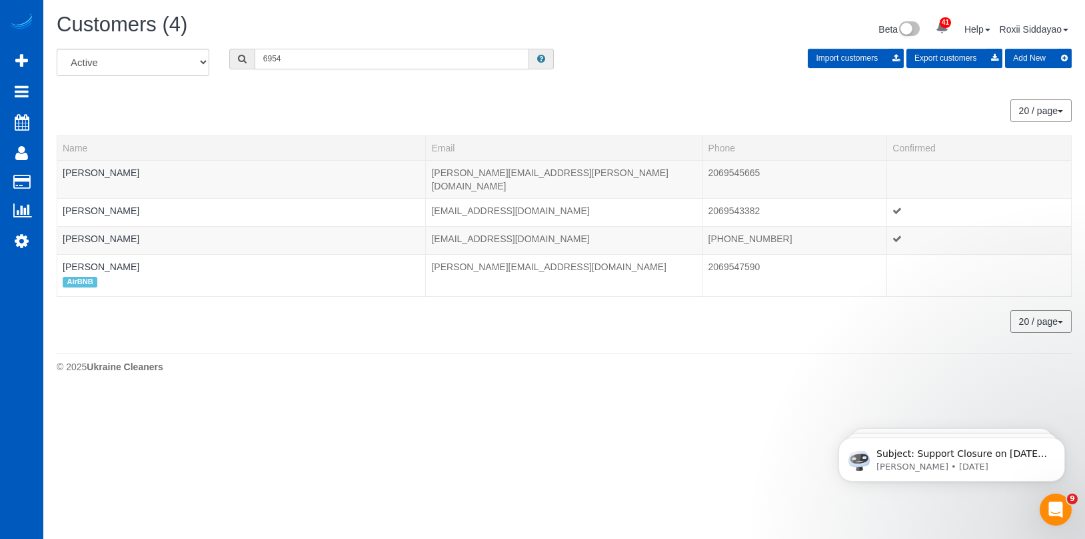
click at [336, 61] on input "6954" at bounding box center [392, 59] width 275 height 21
paste input "5175"
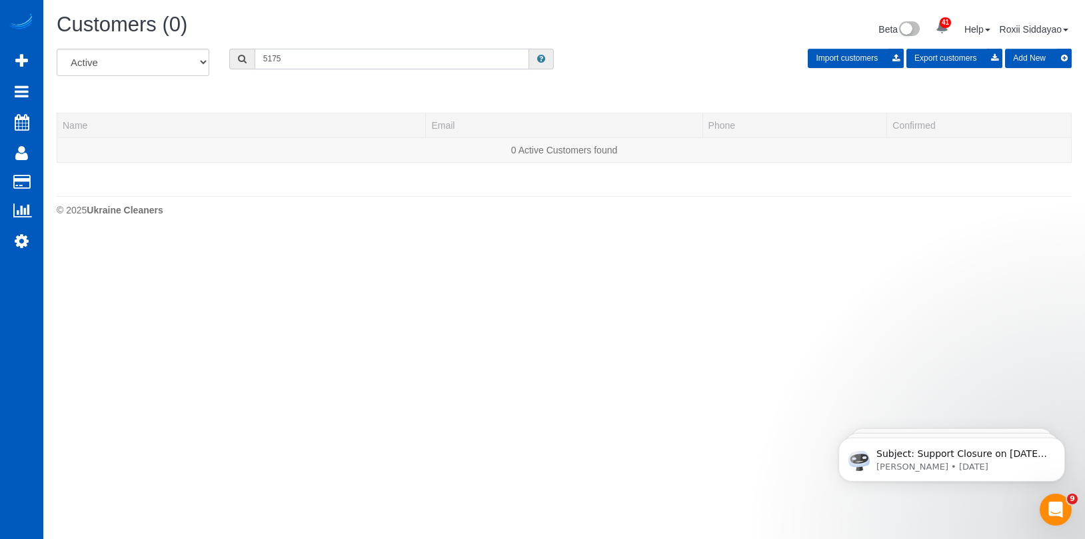
click at [343, 58] on input "5175" at bounding box center [392, 59] width 275 height 21
paste input "8761"
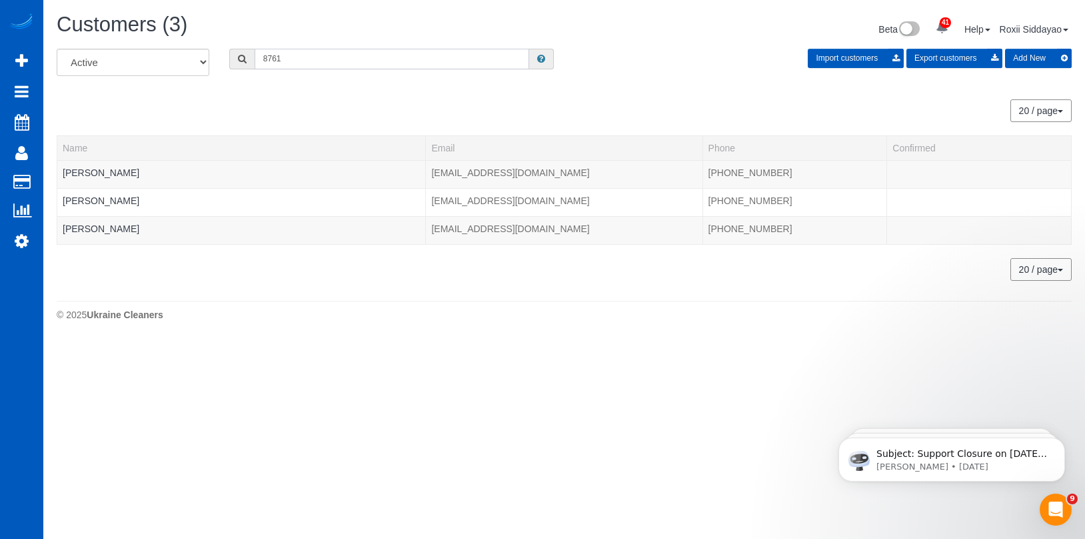
click at [289, 53] on input "8761" at bounding box center [392, 59] width 275 height 21
paste input "5210"
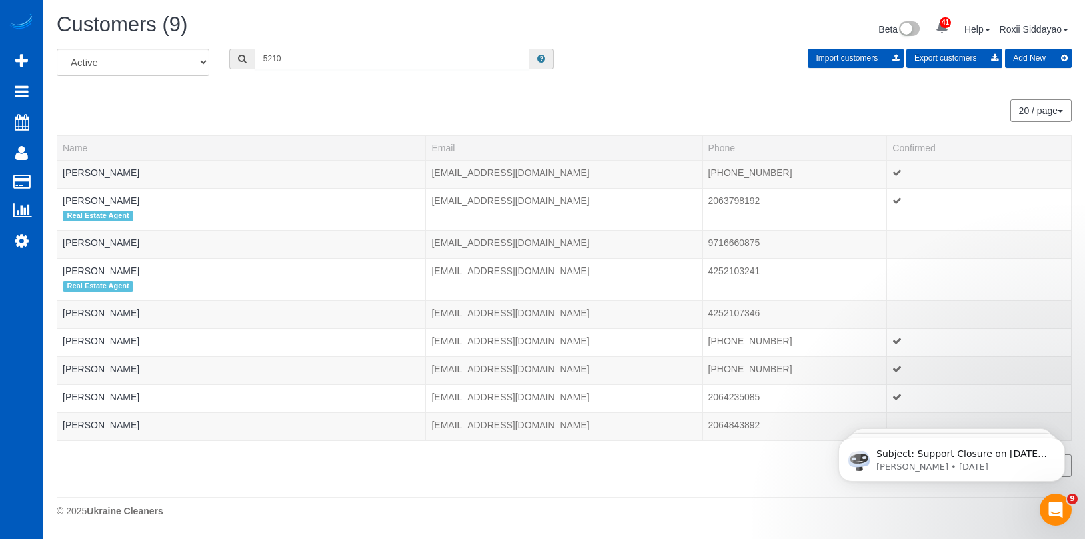
click at [351, 57] on input "5210" at bounding box center [392, 59] width 275 height 21
paste input "9267"
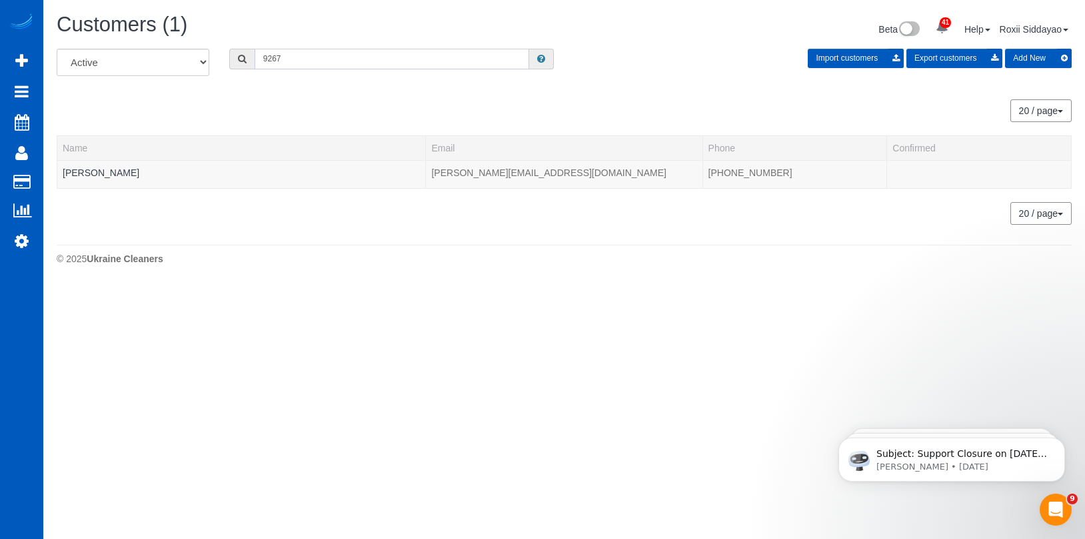
click at [289, 58] on input "9267" at bounding box center [392, 59] width 275 height 21
paste input "3705"
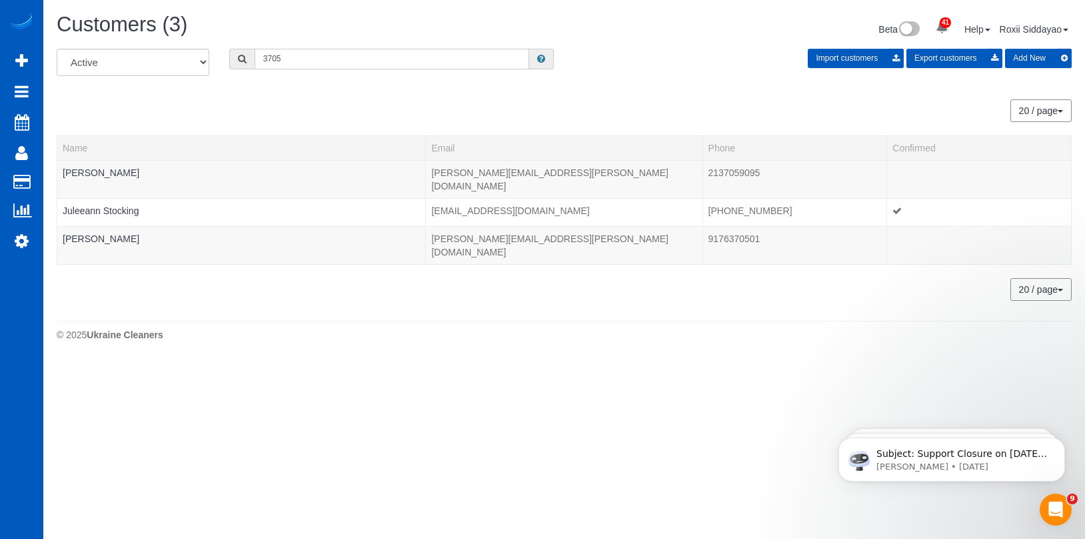
click at [321, 53] on input "3705" at bounding box center [392, 59] width 275 height 21
paste input "1027"
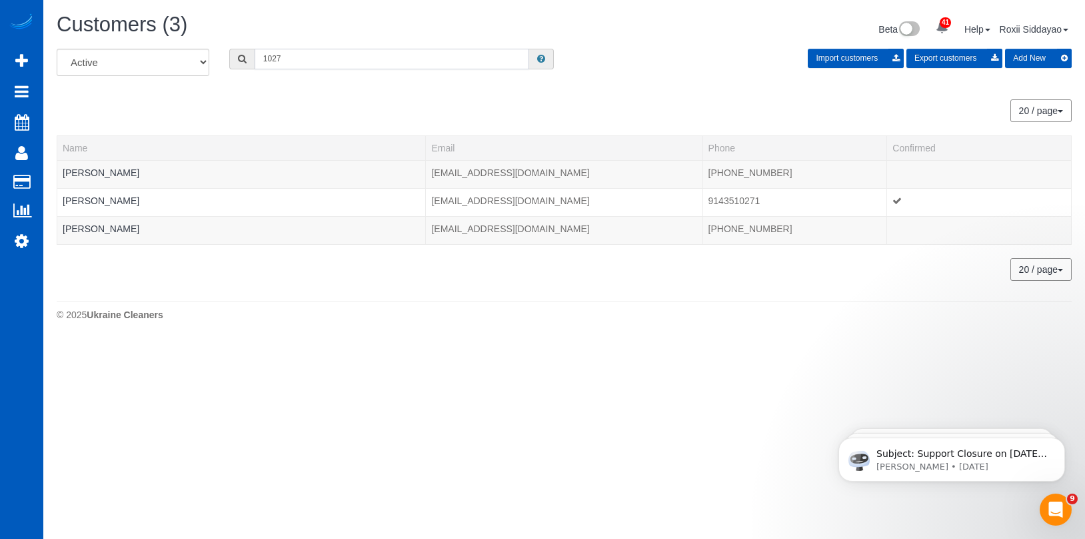
click at [323, 64] on input "1027" at bounding box center [392, 59] width 275 height 21
paste input "2675"
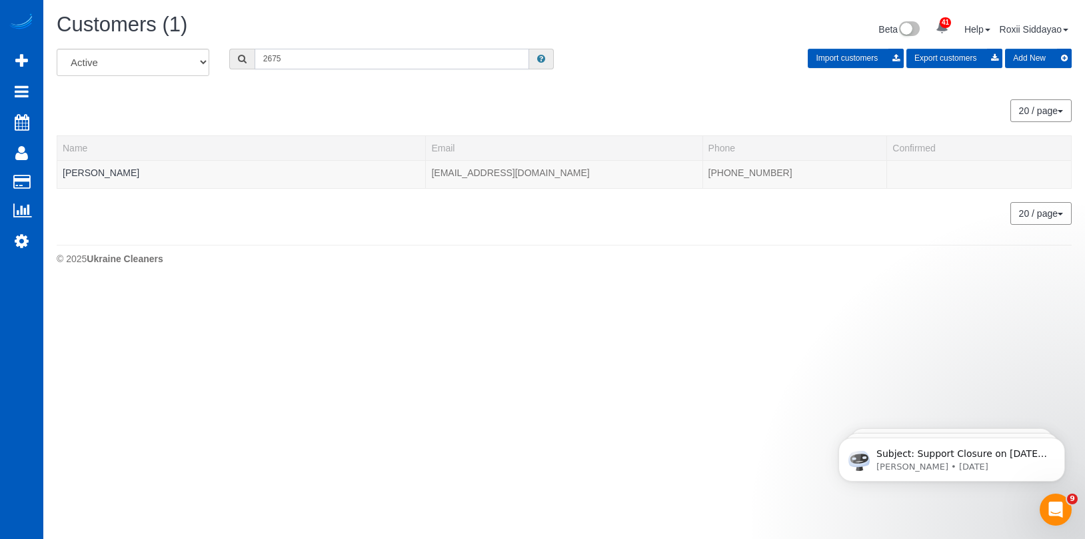
click at [299, 51] on input "2675" at bounding box center [392, 59] width 275 height 21
paste input "6838"
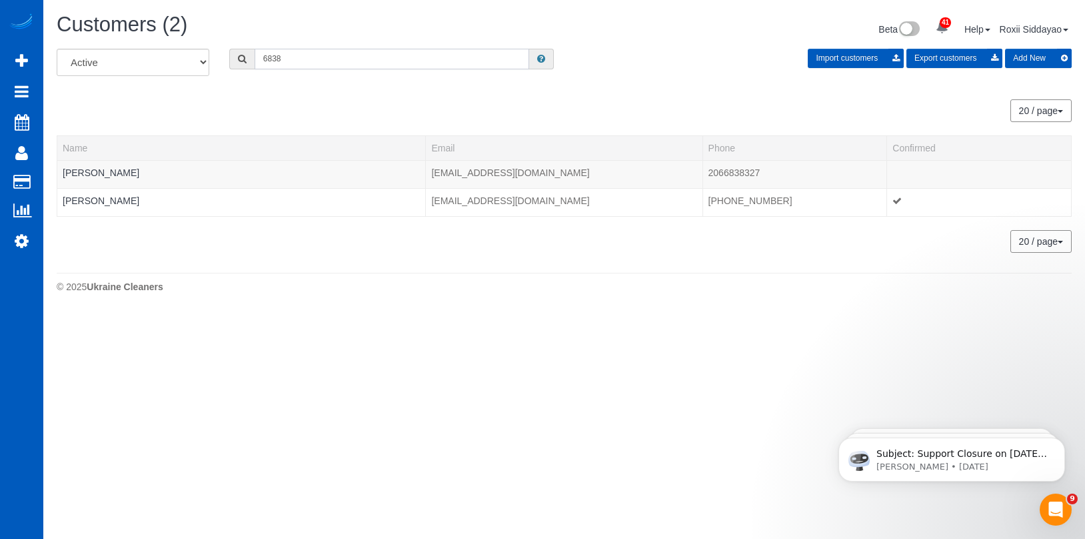
click at [350, 53] on input "6838" at bounding box center [392, 59] width 275 height 21
paste input "9317"
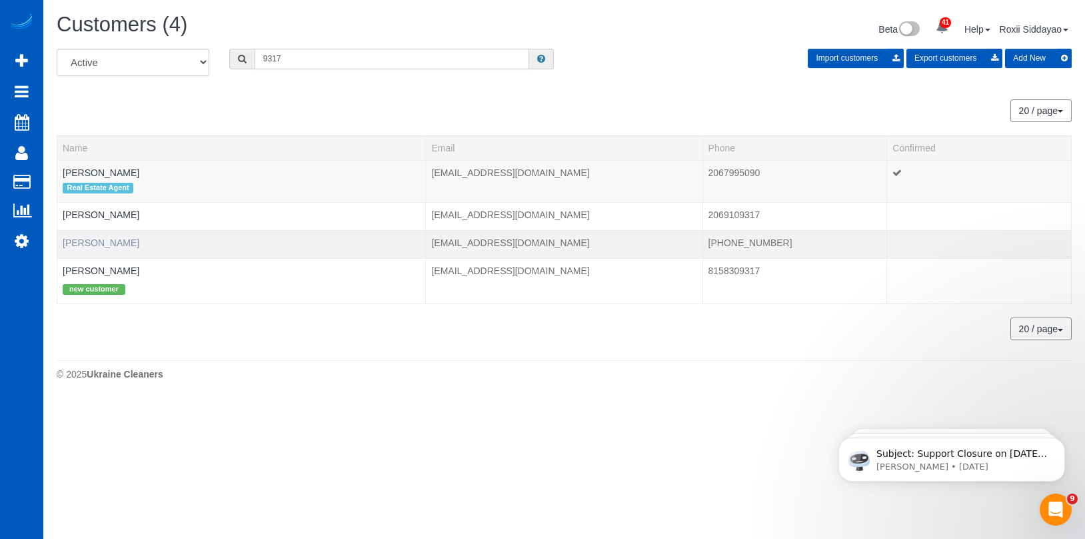
type input "9317"
click at [121, 243] on link "Grant Gebauer" at bounding box center [101, 242] width 77 height 11
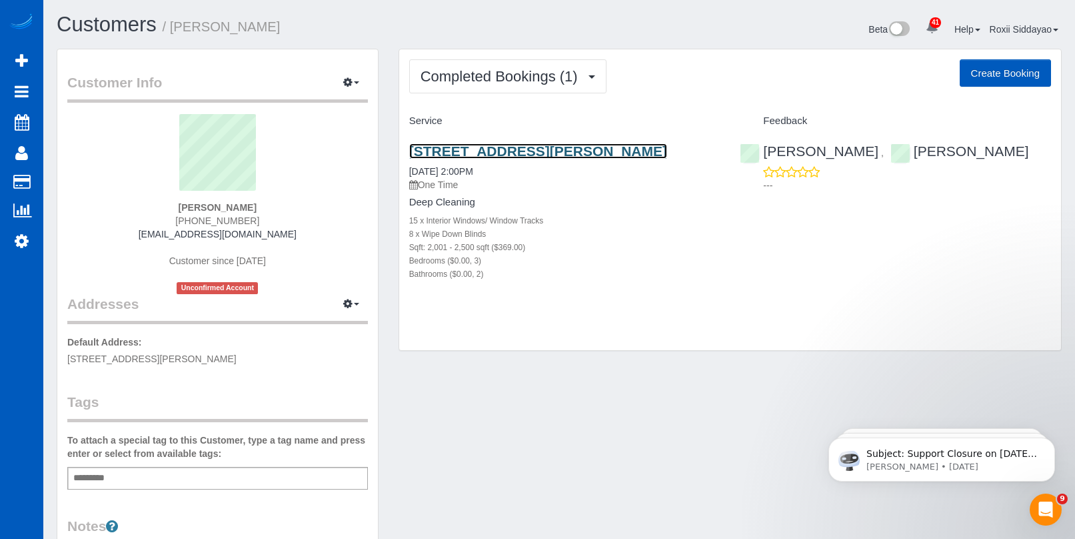
click at [516, 148] on link "1006 W Blaine St, Seattle, WA 98119" at bounding box center [538, 150] width 258 height 15
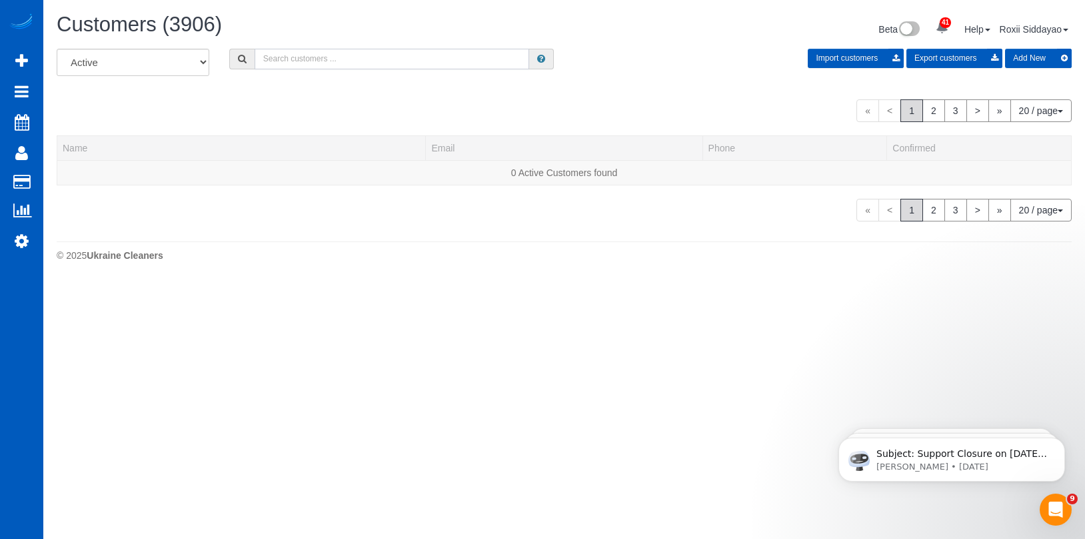
click at [320, 55] on input "text" at bounding box center [392, 59] width 275 height 21
paste input "9317"
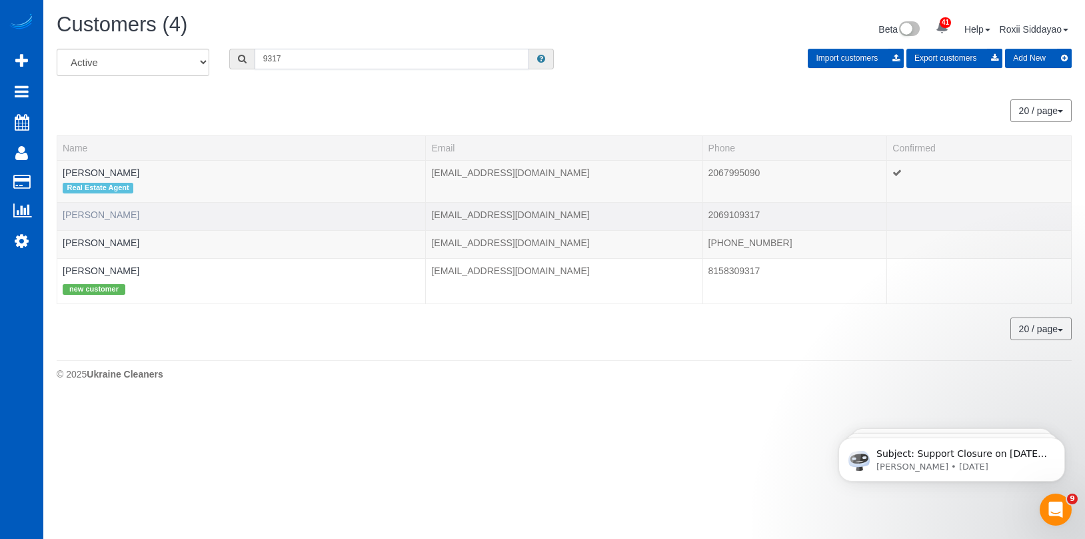
type input "9317"
click at [119, 215] on link "Grant Gebauer" at bounding box center [101, 214] width 77 height 11
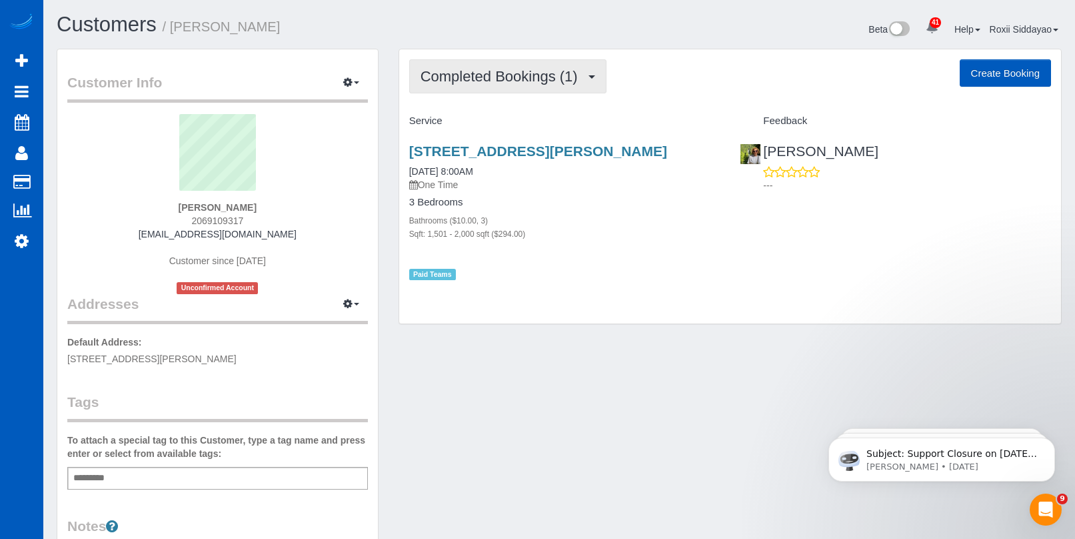
click at [576, 85] on button "Completed Bookings (1)" at bounding box center [507, 76] width 197 height 34
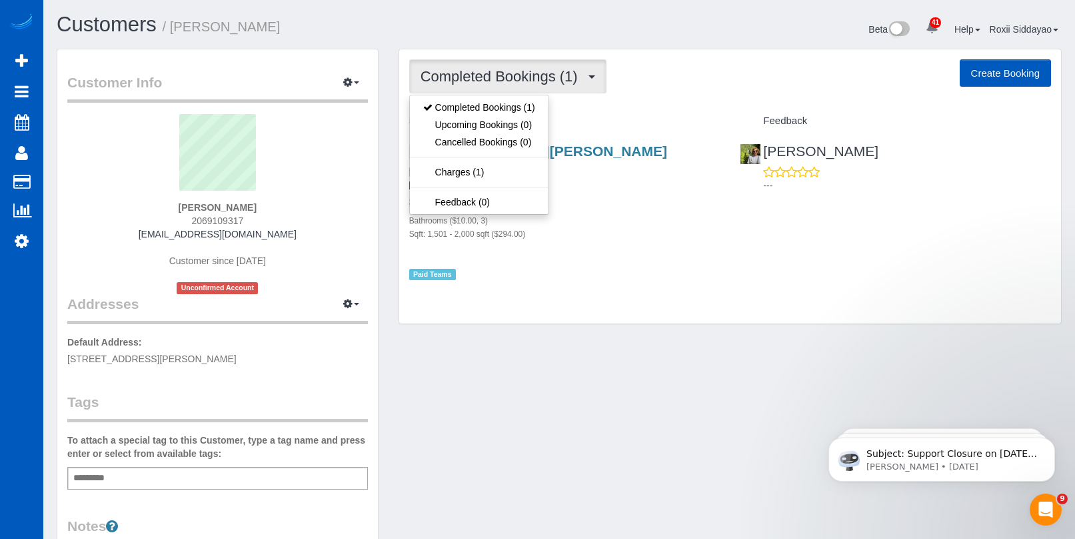
click at [576, 84] on span "Completed Bookings (1)" at bounding box center [503, 76] width 164 height 17
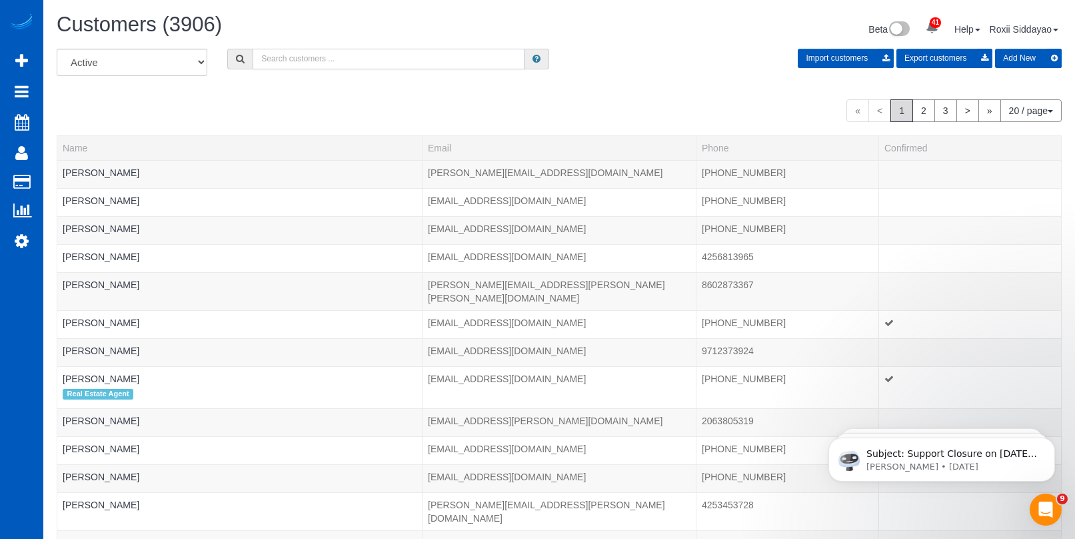
click at [265, 55] on input "text" at bounding box center [389, 59] width 272 height 21
paste input "8620"
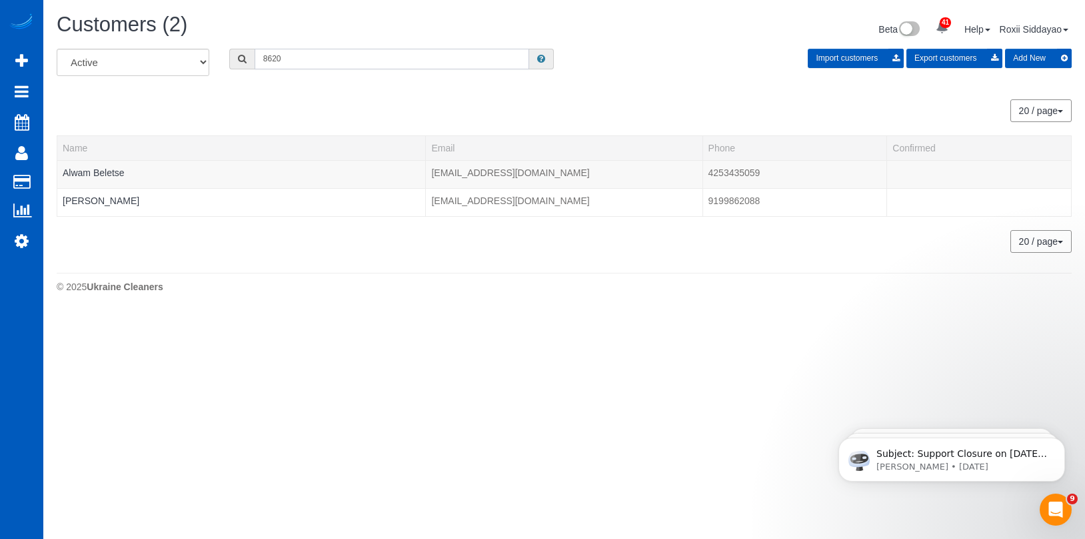
click at [341, 65] on input "8620" at bounding box center [392, 59] width 275 height 21
click at [341, 64] on input "8620" at bounding box center [392, 59] width 275 height 21
paste input "00"
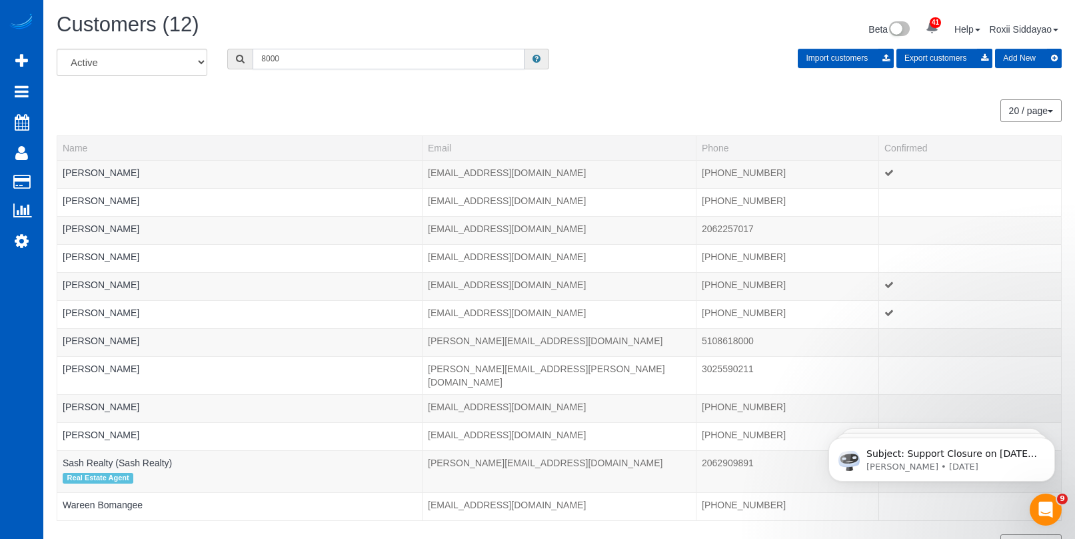
click at [351, 54] on input "8000" at bounding box center [389, 59] width 272 height 21
paste input "3551"
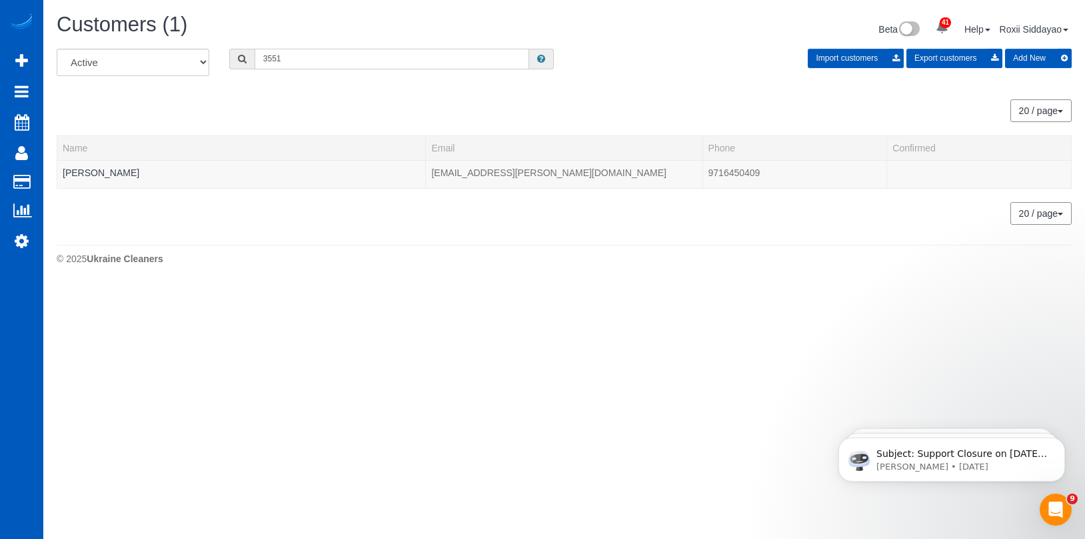
click at [339, 62] on input "3551" at bounding box center [392, 59] width 275 height 21
click at [339, 61] on input "3551" at bounding box center [392, 59] width 275 height 21
paste input "4509"
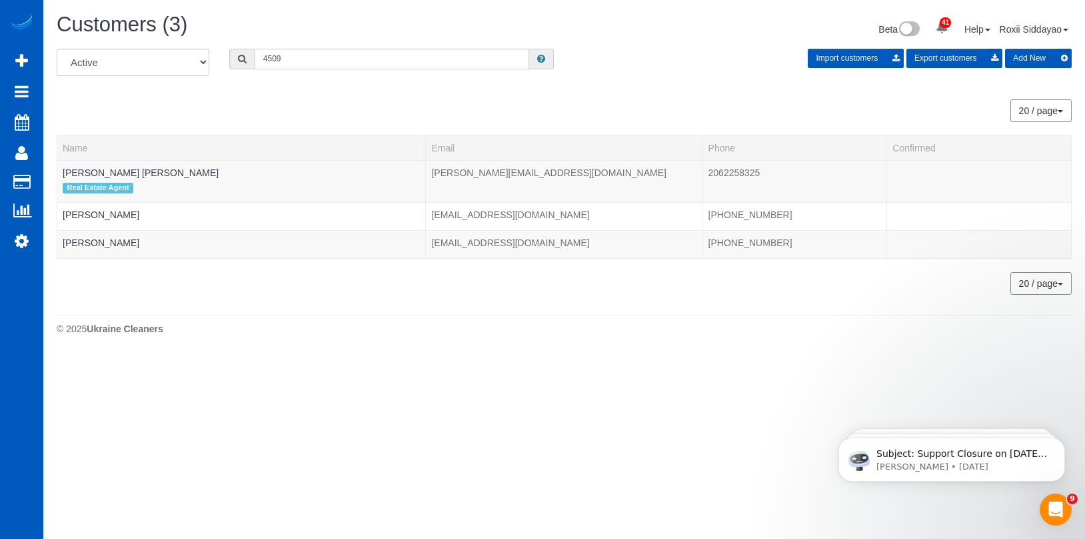
click at [277, 56] on input "4509" at bounding box center [392, 59] width 275 height 21
paste input "633"
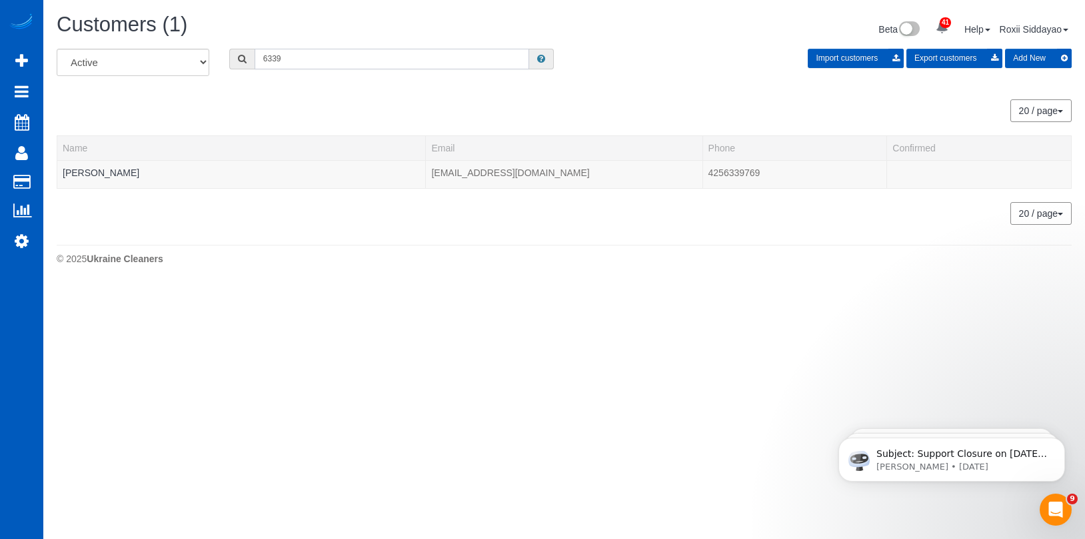
click at [373, 63] on input "6339" at bounding box center [392, 59] width 275 height 21
paste input "762"
click at [313, 54] on input "7629" at bounding box center [392, 59] width 275 height 21
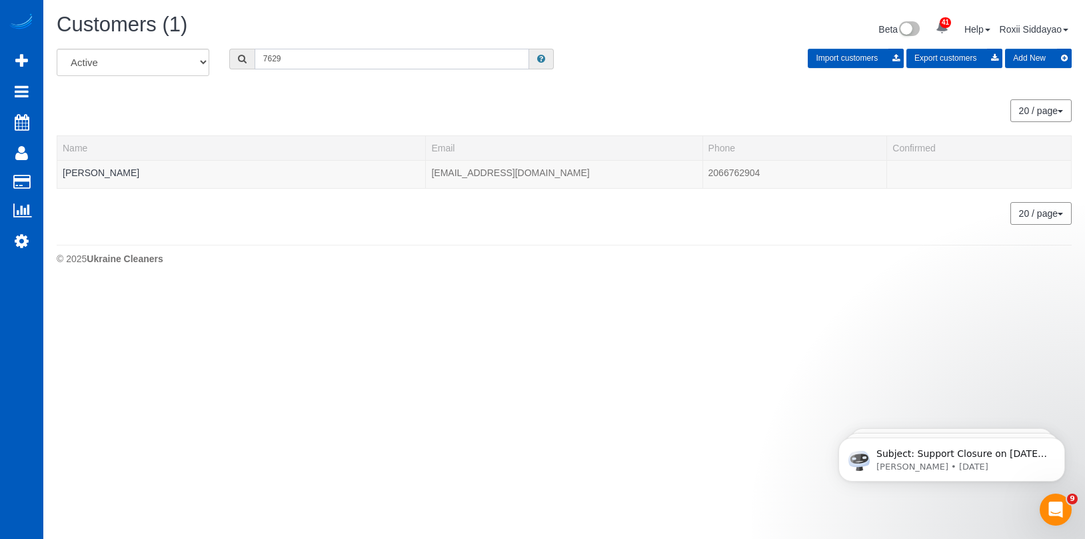
paste input "770"
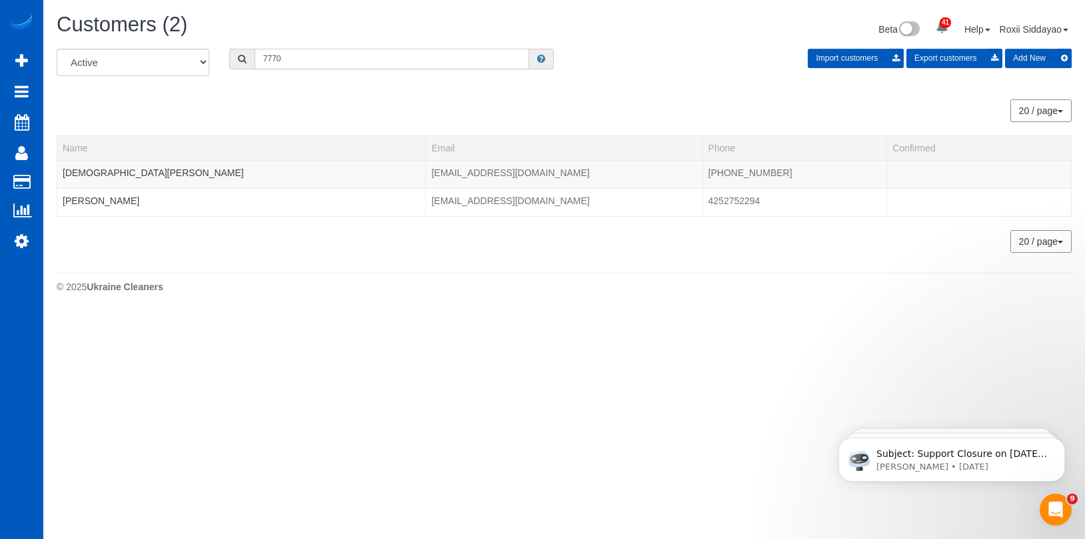
click at [291, 61] on input "7770" at bounding box center [392, 59] width 275 height 21
paste input "4772"
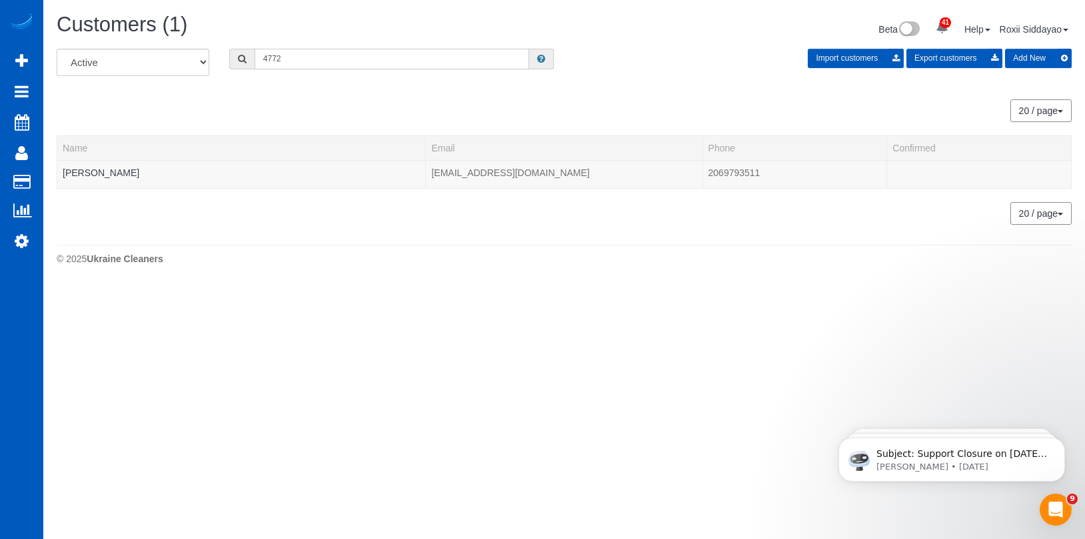
click at [334, 58] on input "4772" at bounding box center [392, 59] width 275 height 21
paste input "6085"
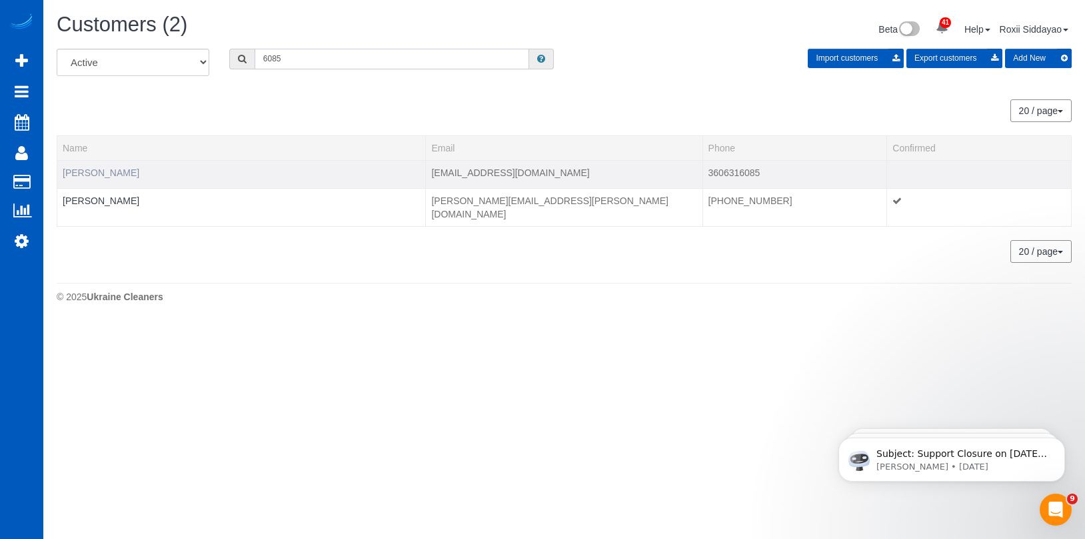
type input "6085"
click at [114, 171] on link "Austin Stendera" at bounding box center [101, 172] width 77 height 11
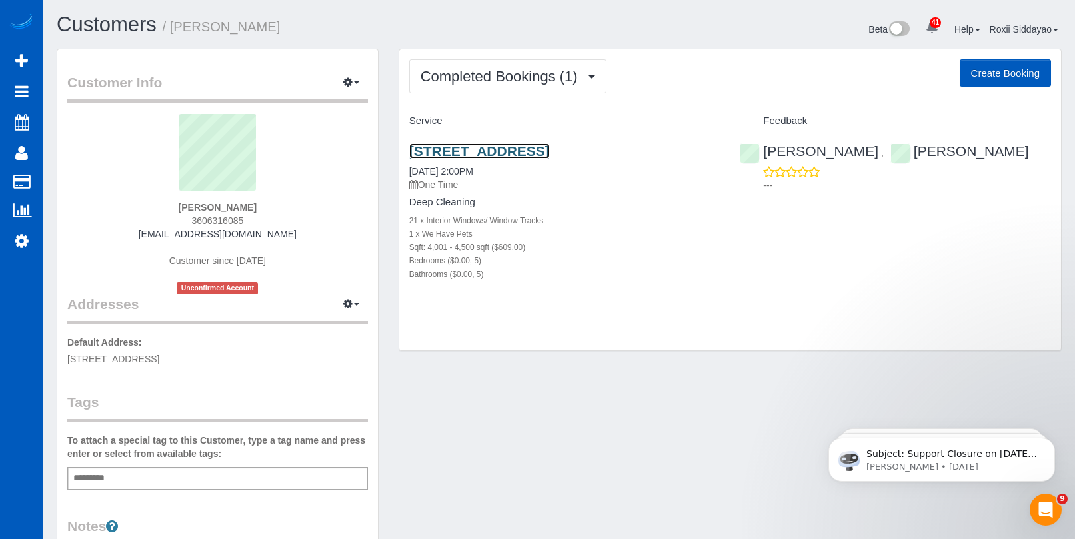
click at [480, 153] on link "21209 Meadow Lk Rd, Snohomish, WA 98290" at bounding box center [479, 150] width 141 height 15
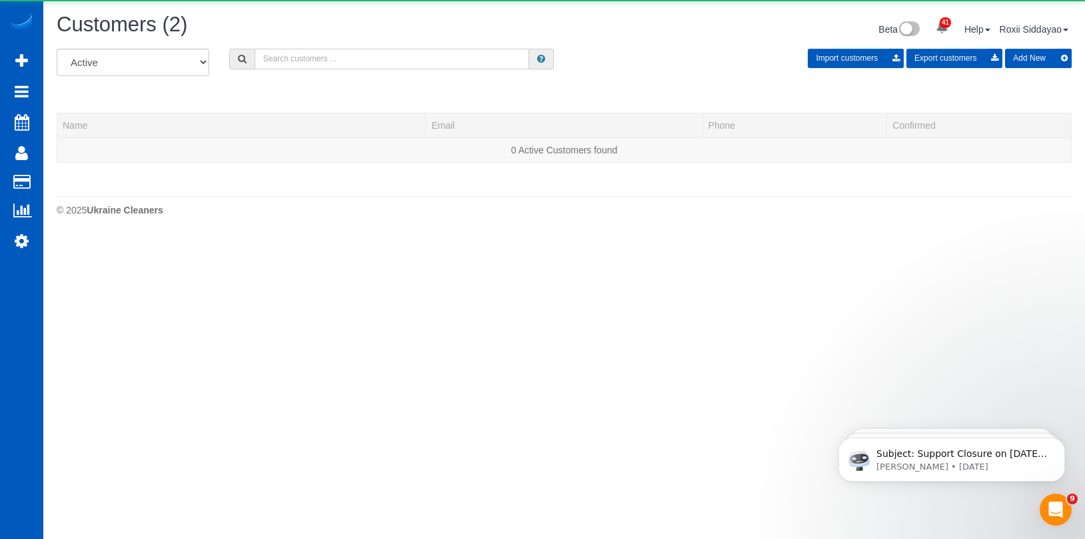
click at [314, 49] on input "text" at bounding box center [392, 59] width 275 height 21
paste input "5238"
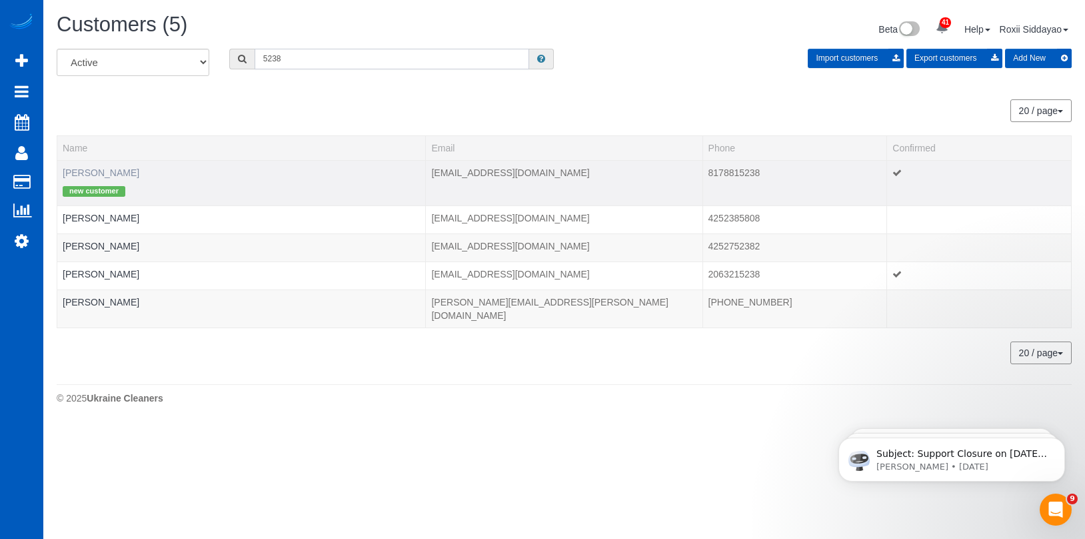
type input "5238"
click at [99, 172] on link "Bryce Oliver" at bounding box center [101, 172] width 77 height 11
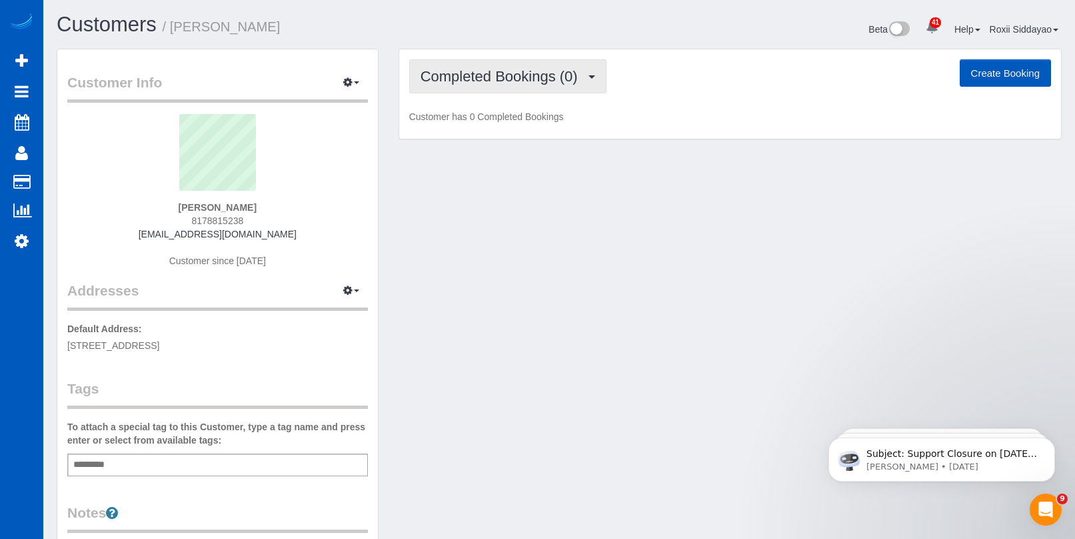
click at [523, 85] on button "Completed Bookings (0)" at bounding box center [507, 76] width 197 height 34
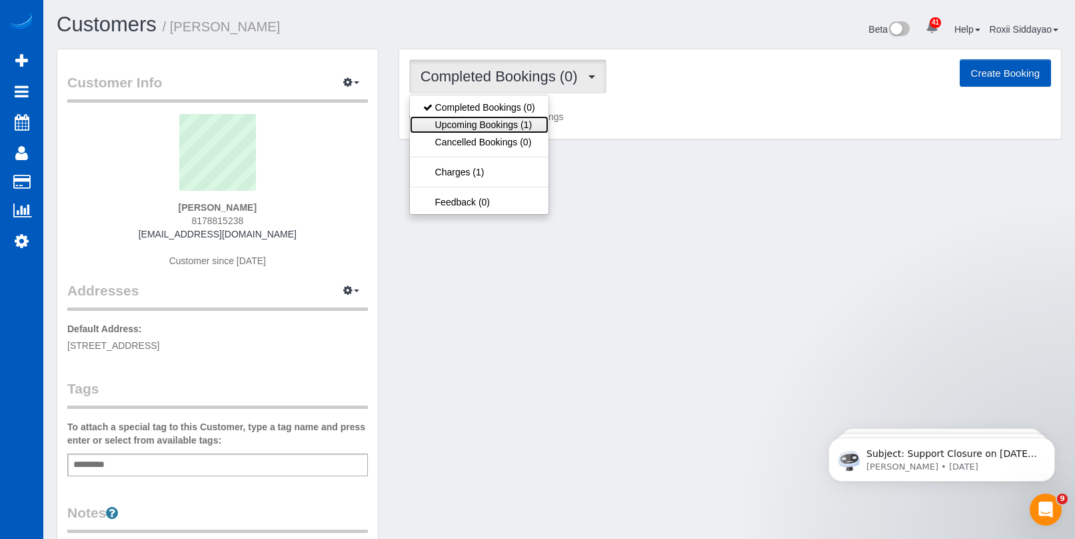
click at [523, 127] on link "Upcoming Bookings (1)" at bounding box center [479, 124] width 139 height 17
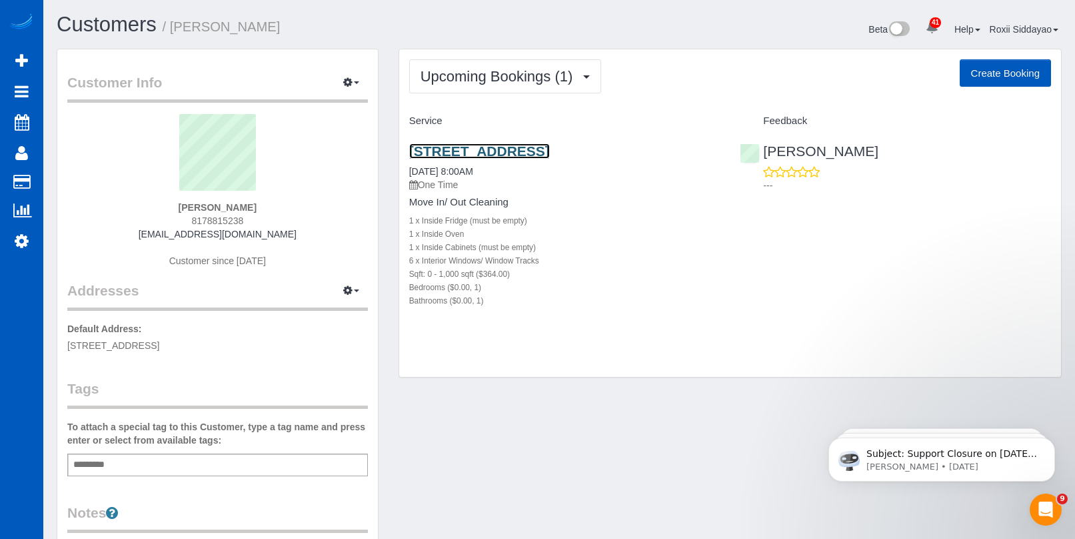
click at [504, 152] on link "5507 University Way Ne, B, Seattle, WA 98105" at bounding box center [479, 150] width 141 height 15
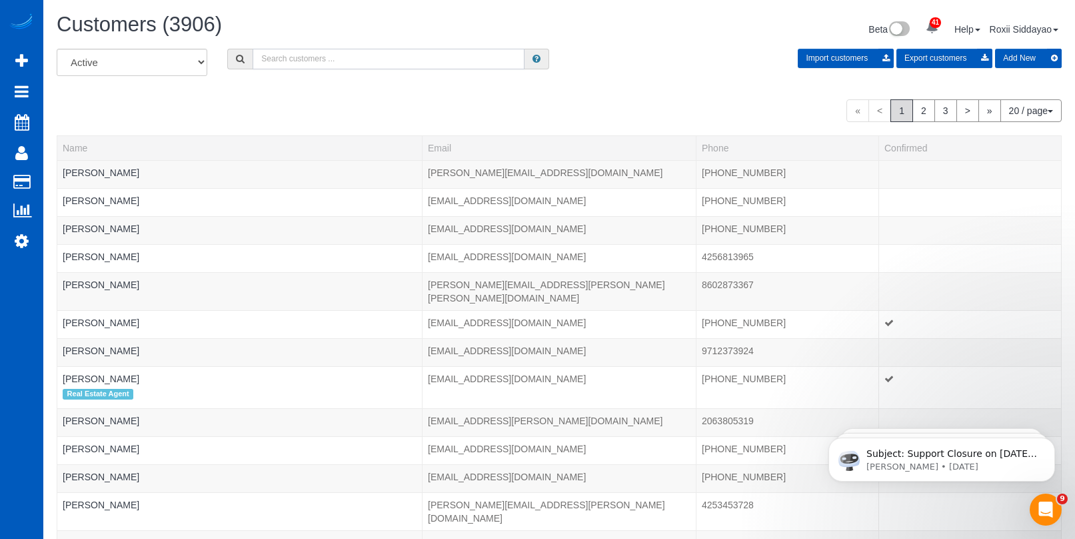
click at [329, 58] on input "text" at bounding box center [389, 59] width 272 height 21
paste input "0644"
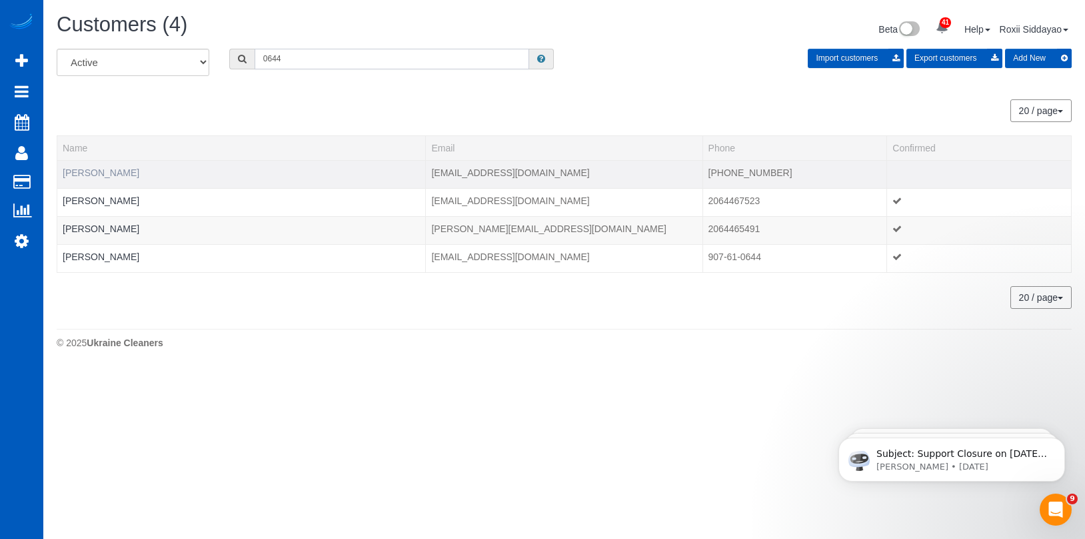
type input "0644"
click at [111, 176] on link "Fernanda Heck" at bounding box center [101, 172] width 77 height 11
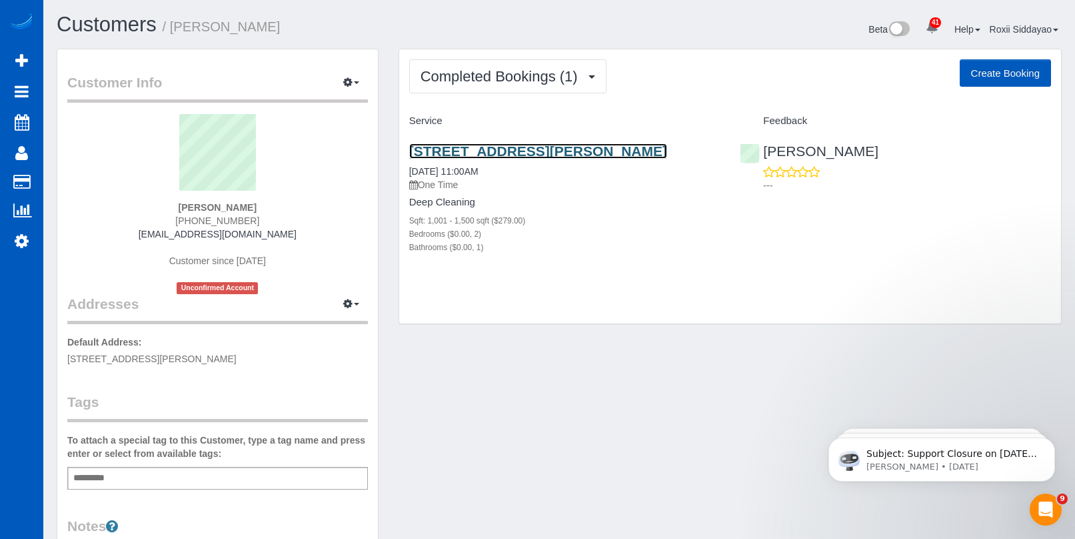
click at [517, 151] on link "2515 Rucker Ave, Everett, WA 98201" at bounding box center [538, 150] width 258 height 15
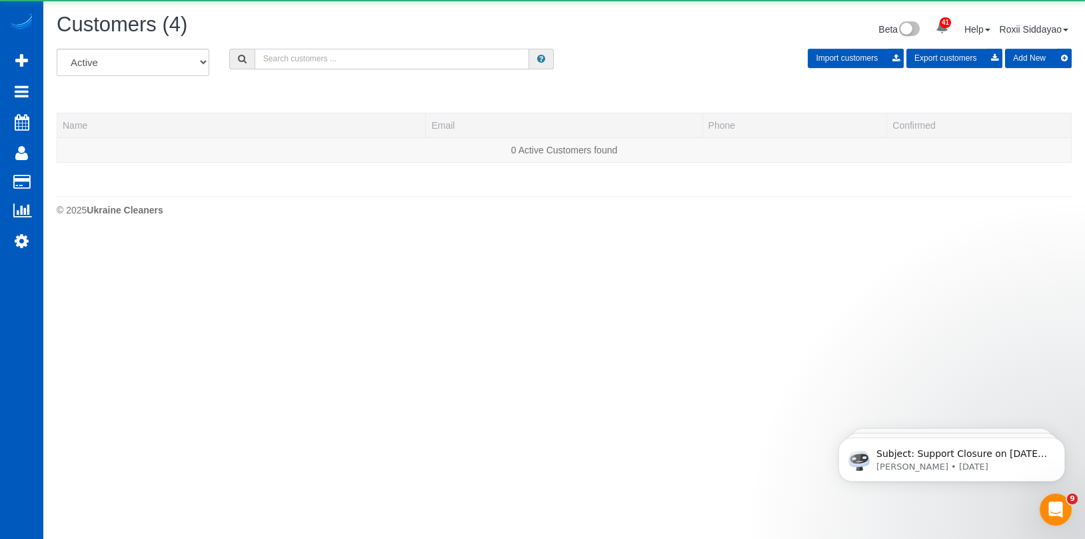
click at [370, 65] on input "text" at bounding box center [392, 59] width 275 height 21
paste input "4354"
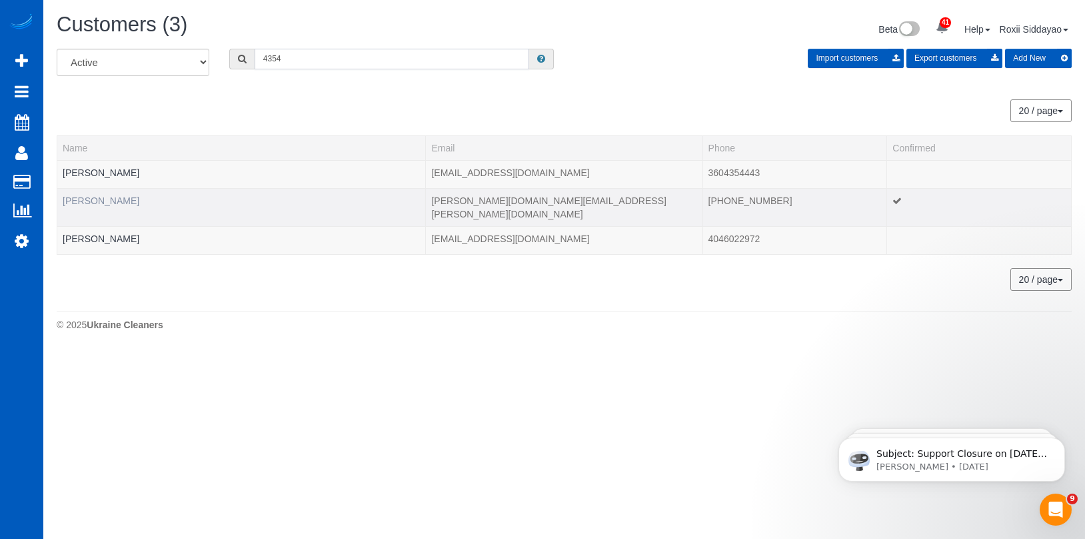
type input "4354"
click at [86, 195] on link "Tami Bond" at bounding box center [101, 200] width 77 height 11
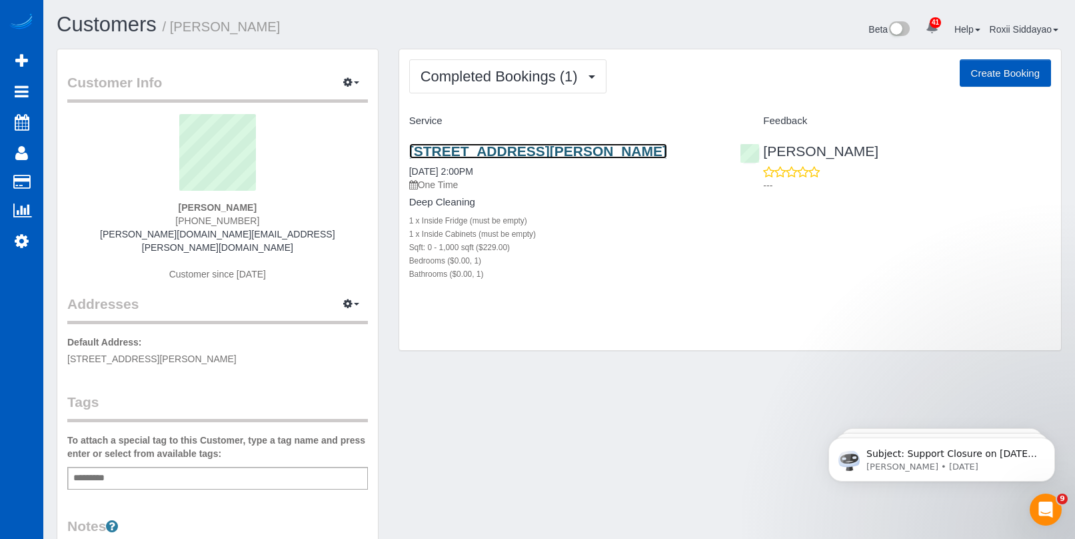
click at [501, 154] on link "2525 Lowell Road, Everett, WA 98203" at bounding box center [538, 150] width 258 height 15
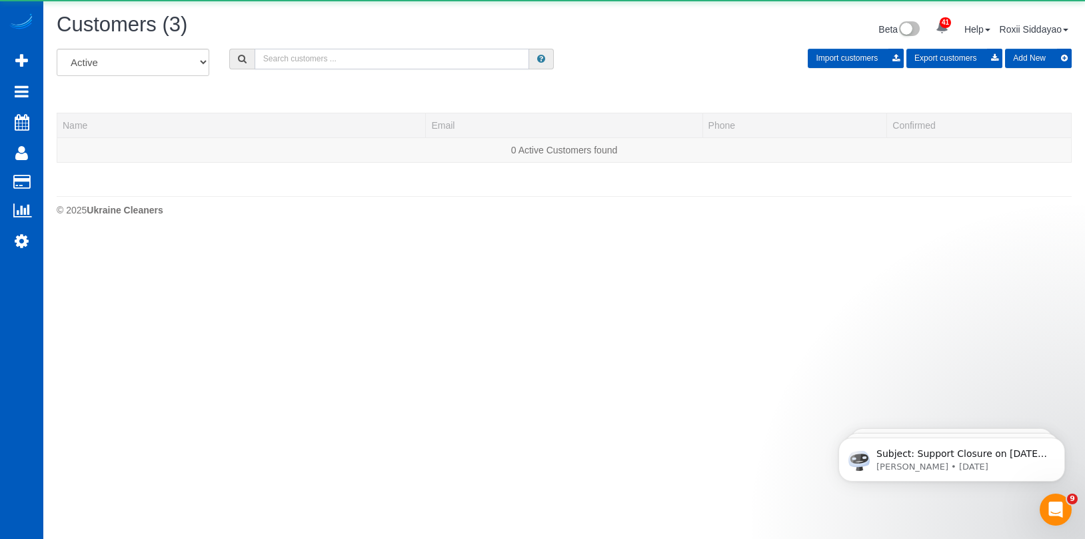
click at [433, 54] on input "text" at bounding box center [392, 59] width 275 height 21
paste input "4864"
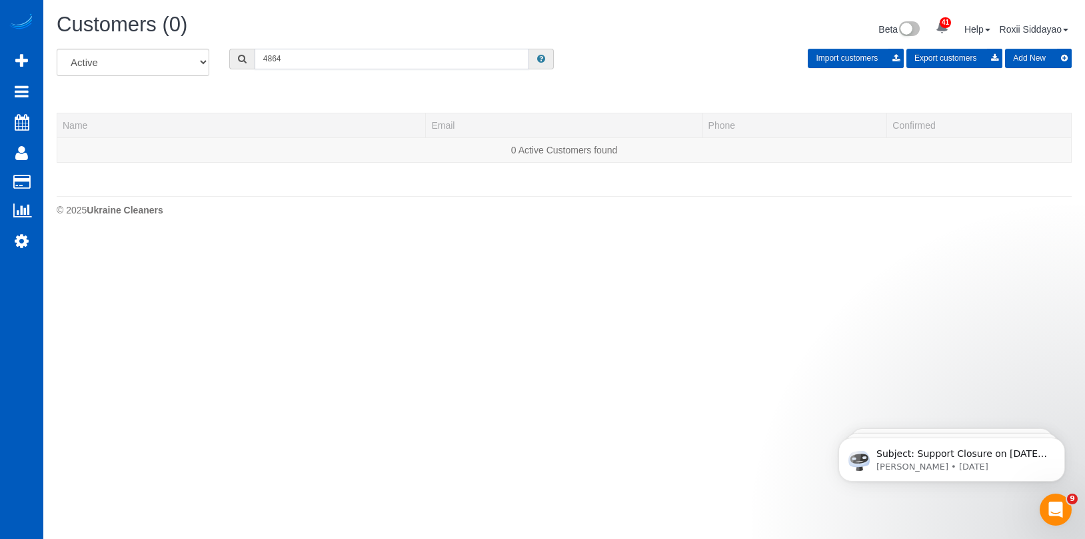
click at [324, 57] on input "4864" at bounding box center [392, 59] width 275 height 21
paste input "3138"
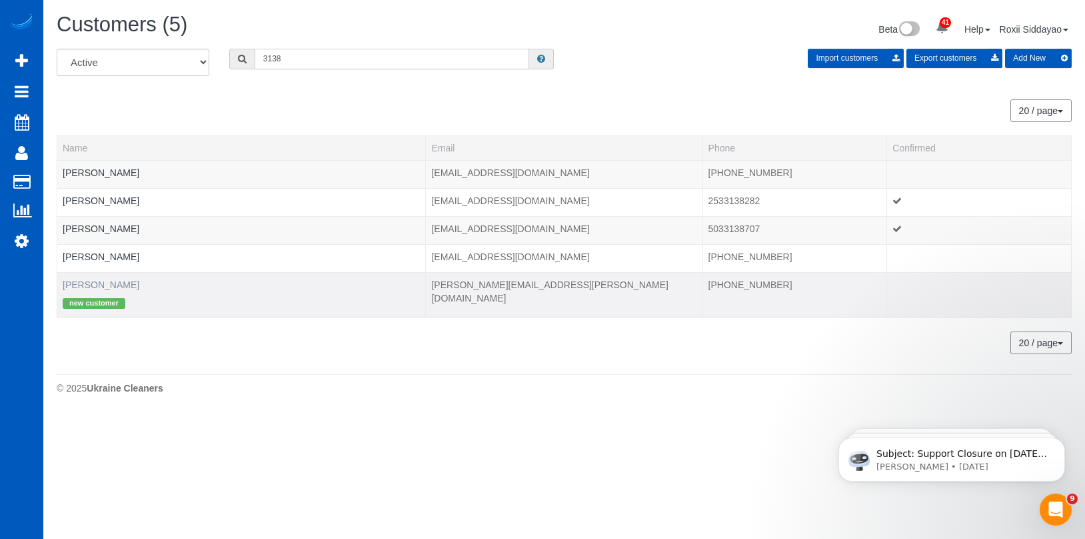
type input "3138"
click at [119, 284] on link "Simon Berman" at bounding box center [101, 284] width 77 height 11
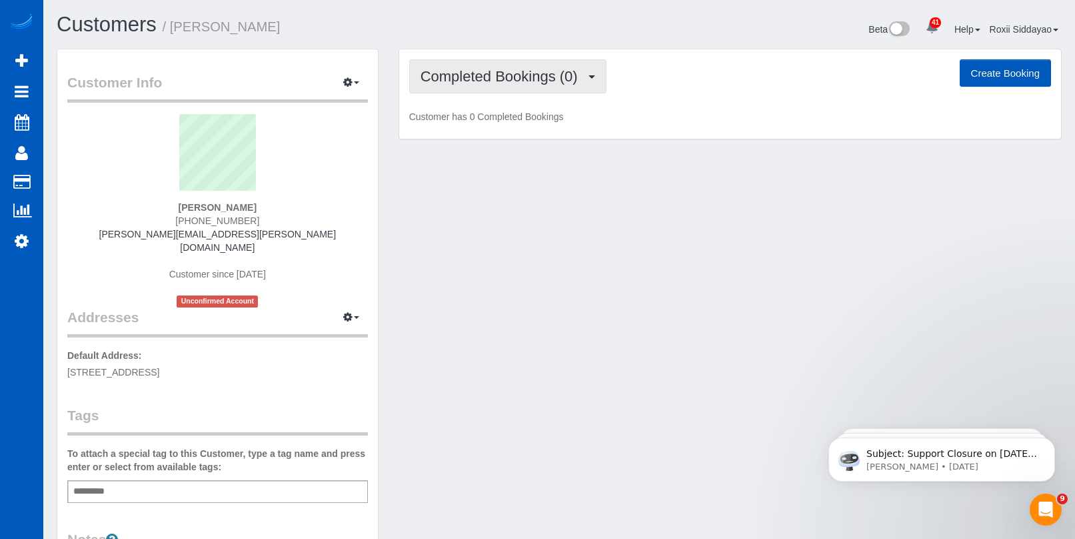
click at [541, 87] on button "Completed Bookings (0)" at bounding box center [507, 76] width 197 height 34
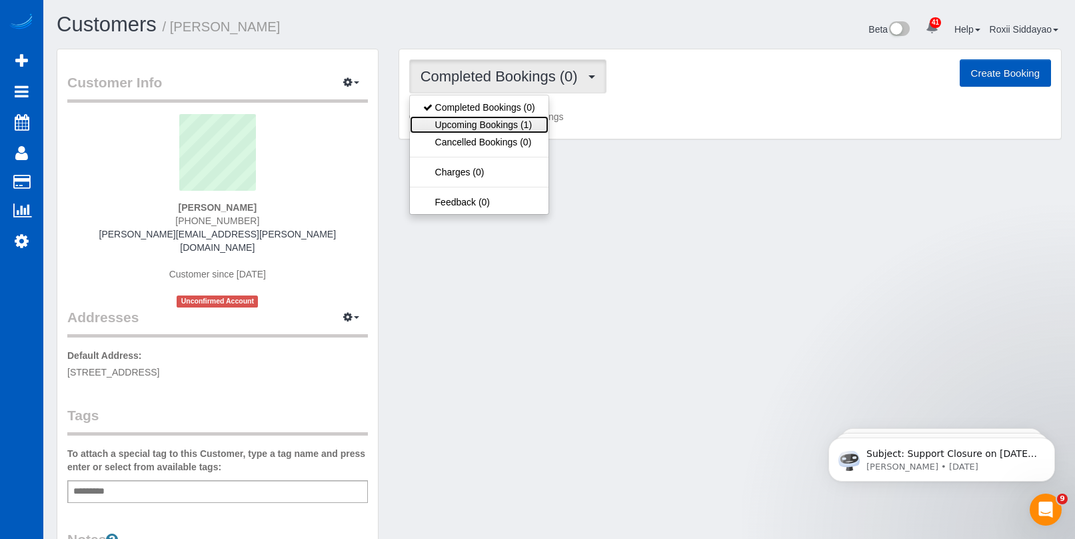
click at [533, 125] on link "Upcoming Bookings (1)" at bounding box center [479, 124] width 139 height 17
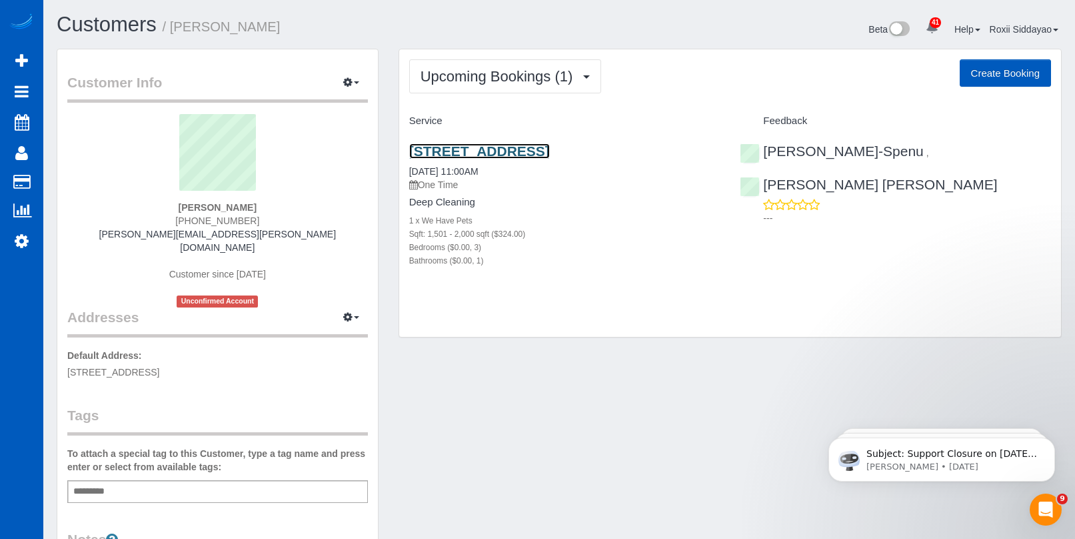
click at [505, 149] on link "5006 S I St, Tacoma, WA 98408" at bounding box center [479, 150] width 141 height 15
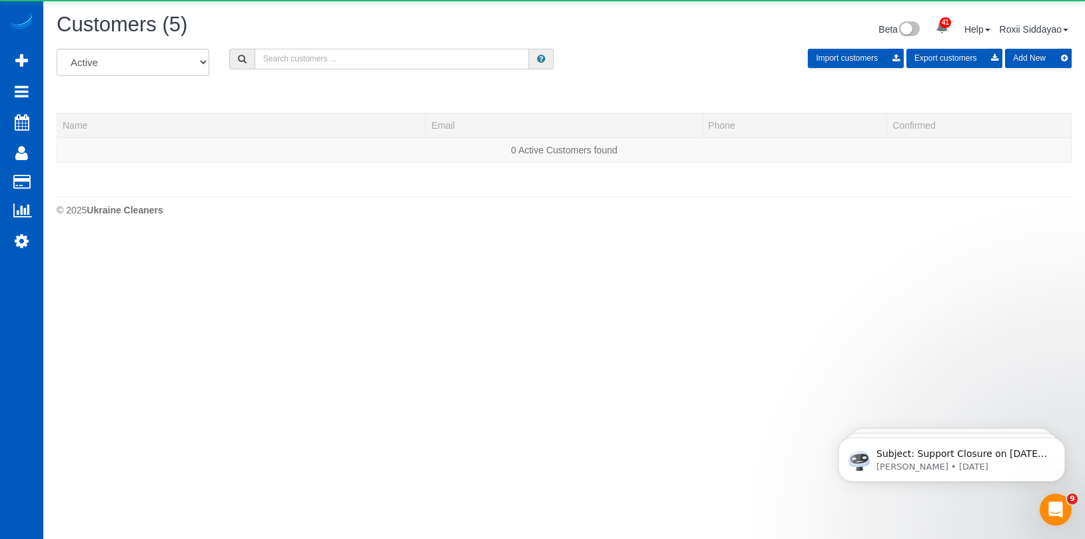
click at [291, 59] on input "text" at bounding box center [392, 59] width 275 height 21
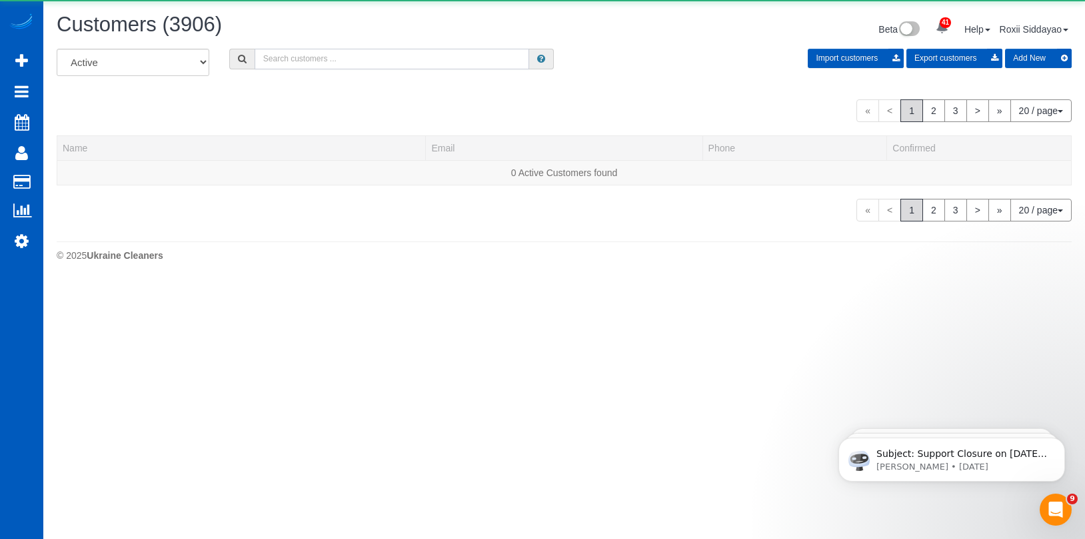
paste input "1871"
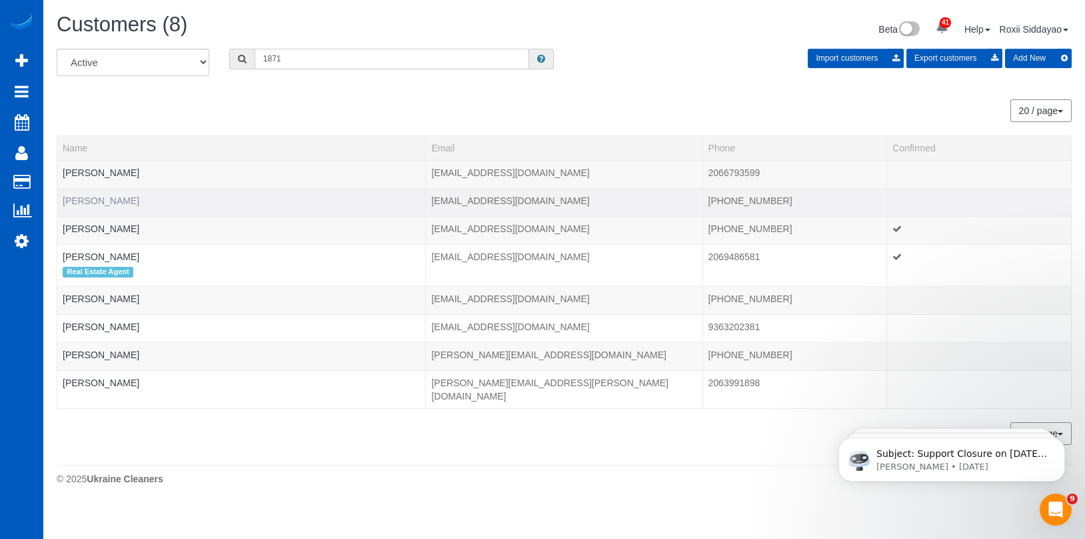
type input "1871"
click at [109, 199] on link "Bob Ketrick" at bounding box center [101, 200] width 77 height 11
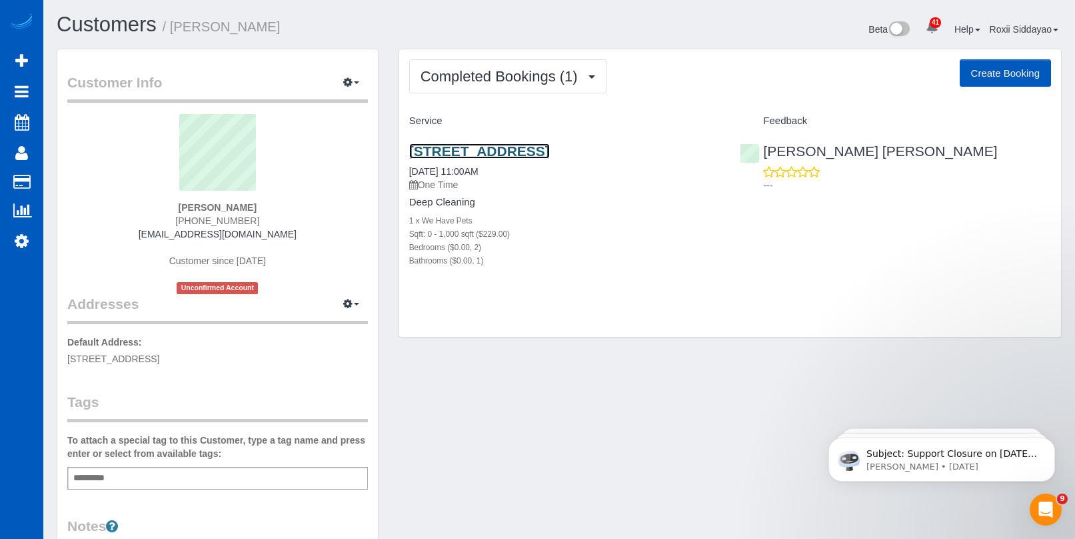
click at [497, 146] on link "3202 S 364th St, Auburn, WA 98001" at bounding box center [479, 150] width 141 height 15
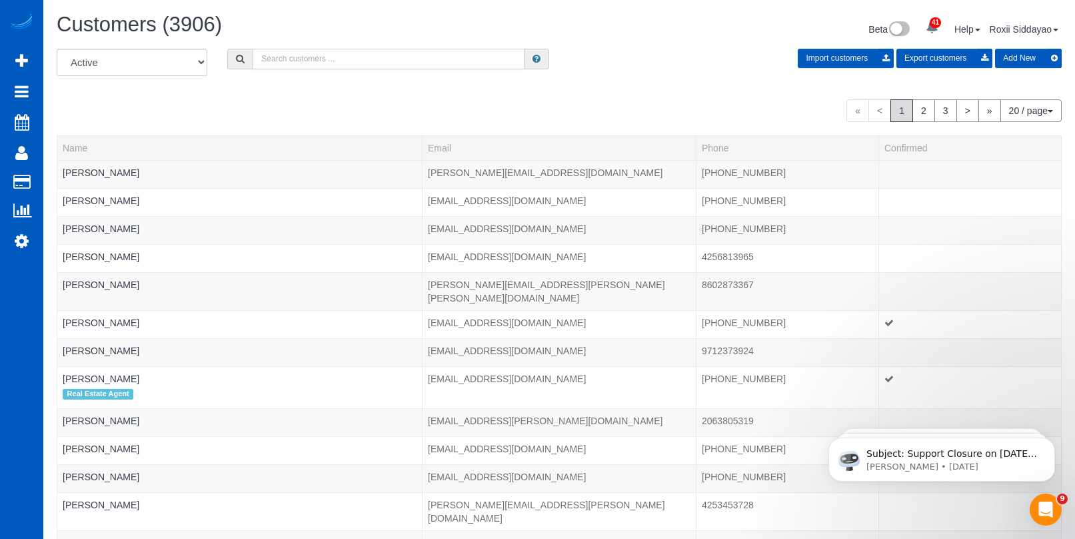
click at [363, 65] on input "text" at bounding box center [389, 59] width 272 height 21
paste input "2713"
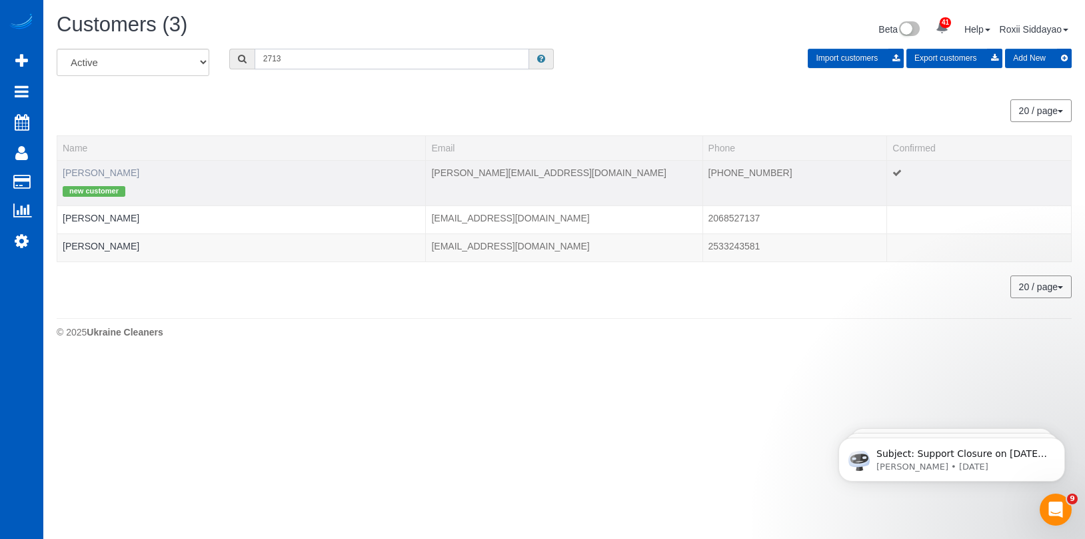
type input "2713"
click at [105, 170] on link "Amanda Gamache" at bounding box center [101, 172] width 77 height 11
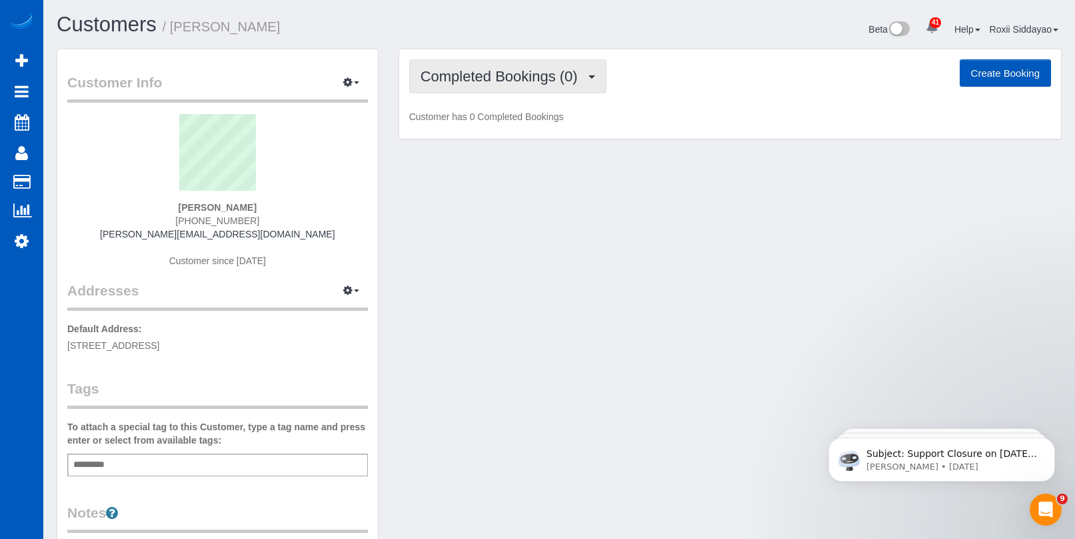
click at [509, 79] on span "Completed Bookings (0)" at bounding box center [503, 76] width 164 height 17
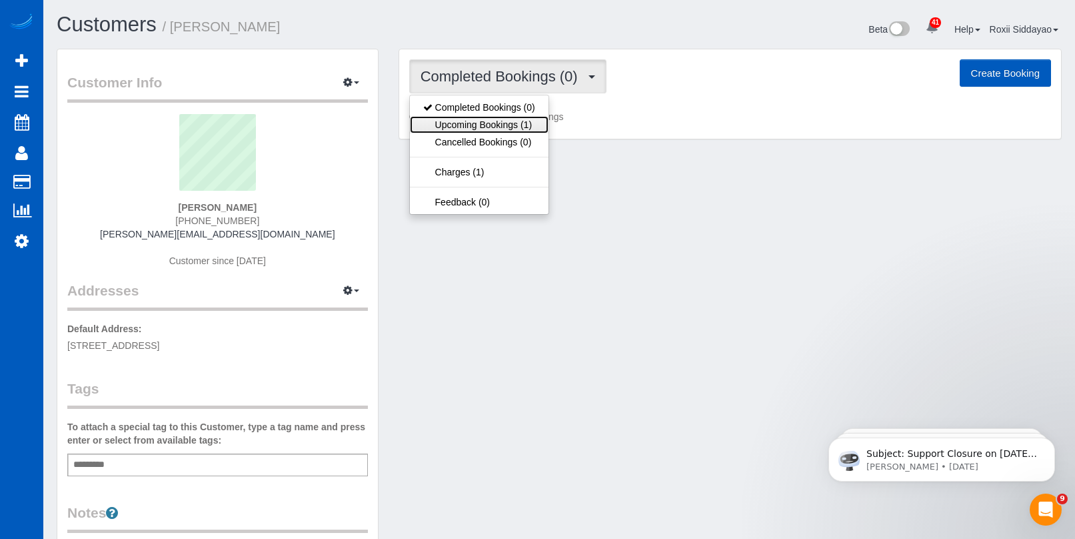
click at [506, 129] on link "Upcoming Bookings (1)" at bounding box center [479, 124] width 139 height 17
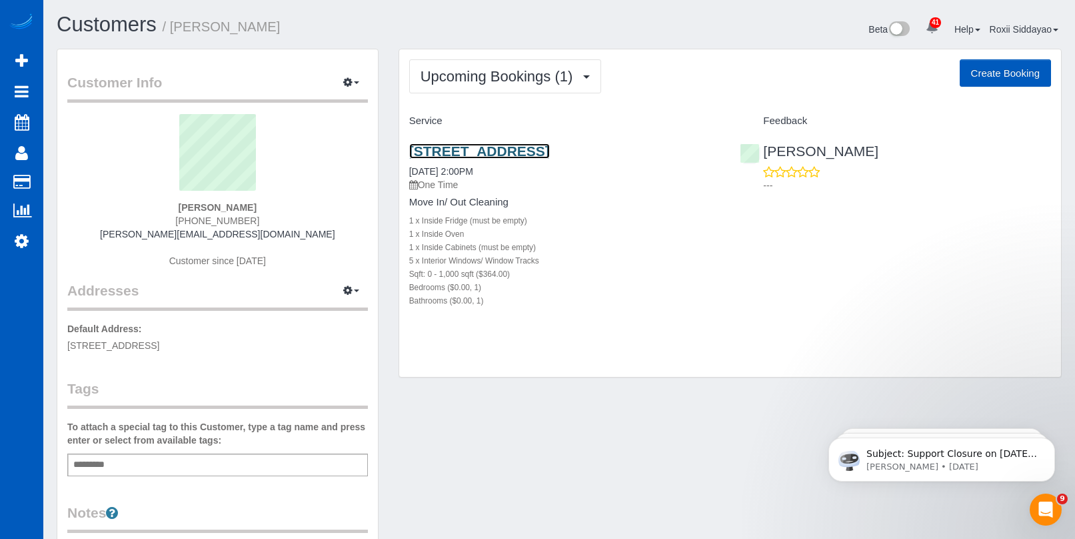
click at [509, 149] on link "15365 Main St E Appt 101, Summner, WA 98390" at bounding box center [479, 150] width 141 height 15
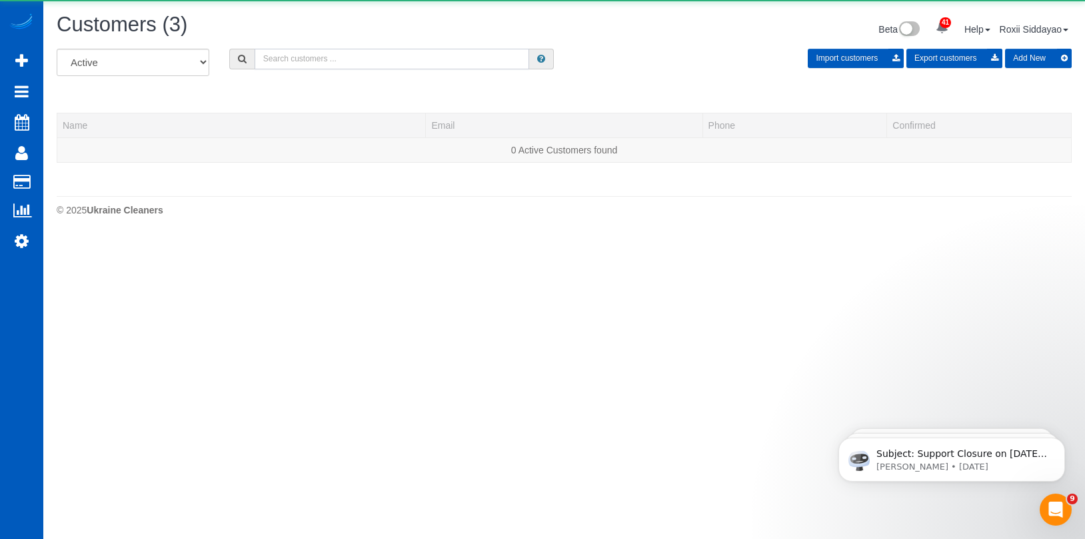
click at [262, 56] on input "text" at bounding box center [392, 59] width 275 height 21
paste input "3200"
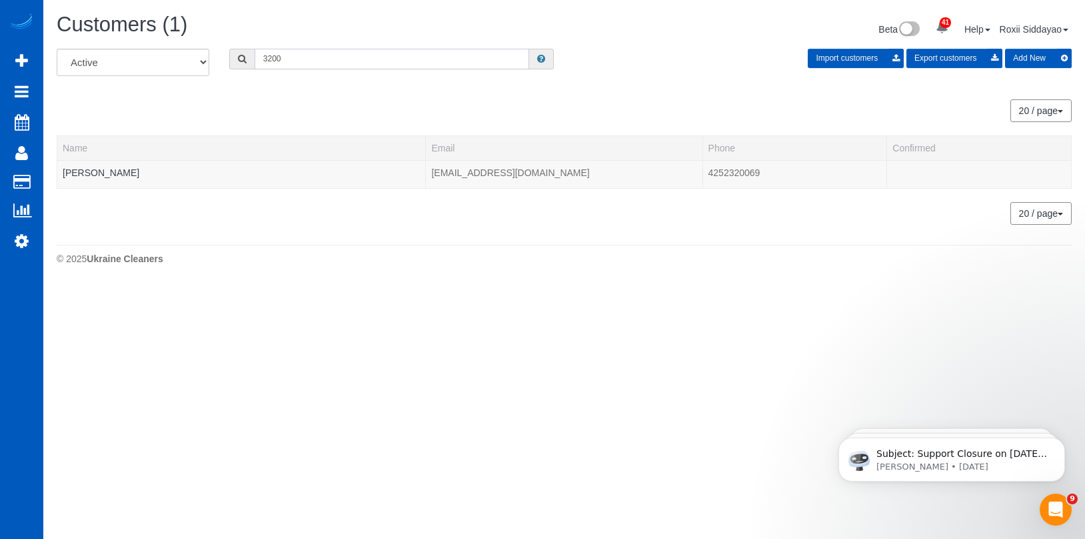
click at [282, 63] on input "3200" at bounding box center [392, 59] width 275 height 21
paste input "0872"
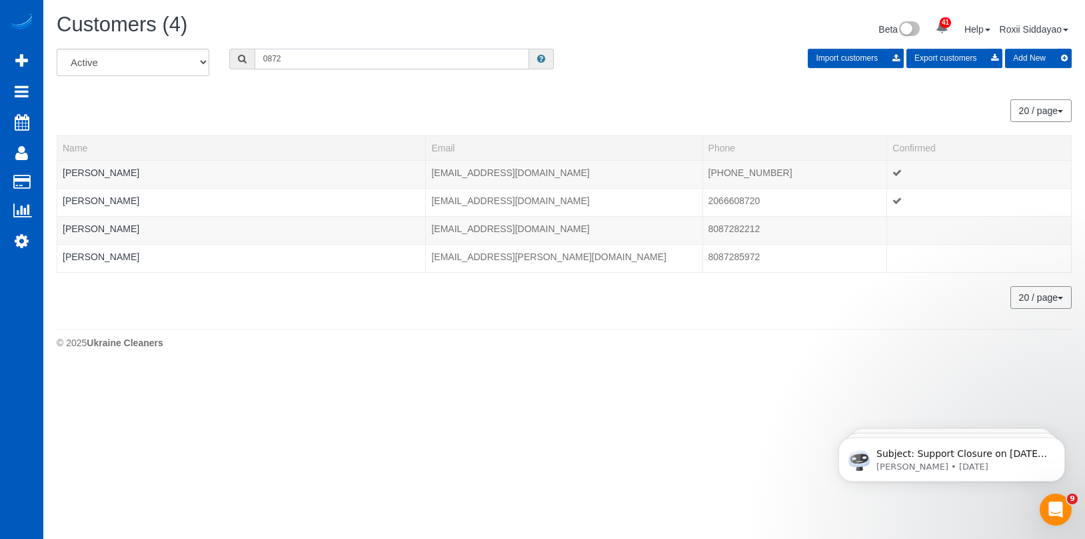
click at [339, 49] on input "0872" at bounding box center [392, 59] width 275 height 21
paste input "4720"
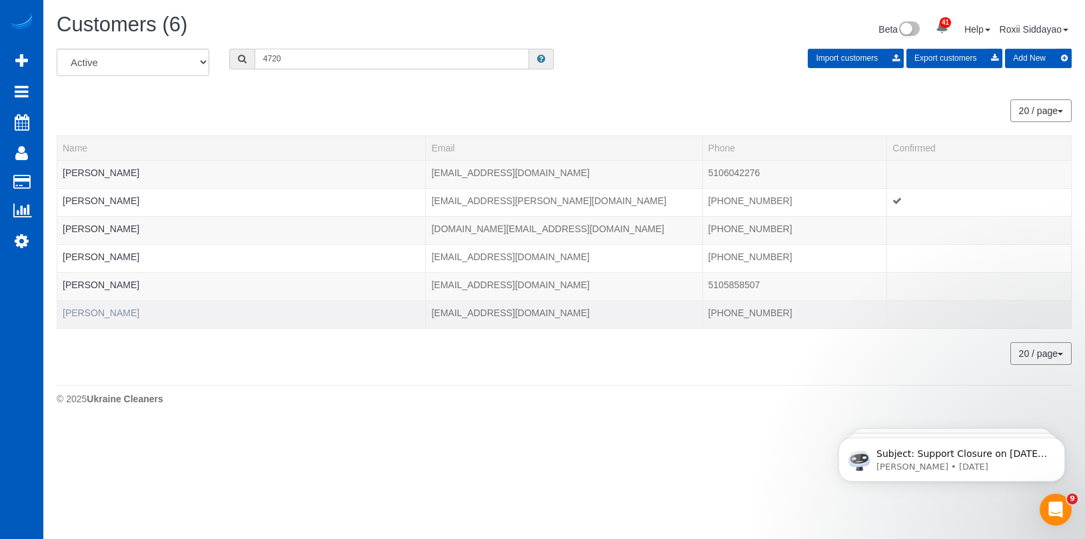
type input "4720"
click at [109, 311] on link "Sue Hillstrom" at bounding box center [101, 312] width 77 height 11
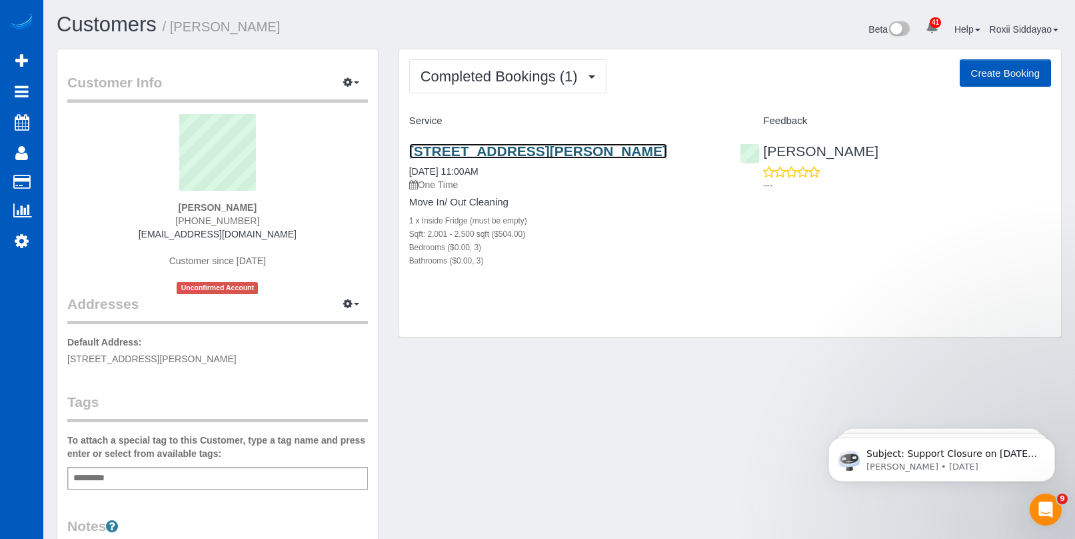
click at [522, 152] on link "114 Ames St Ne, Orting, WA 98360" at bounding box center [538, 150] width 258 height 15
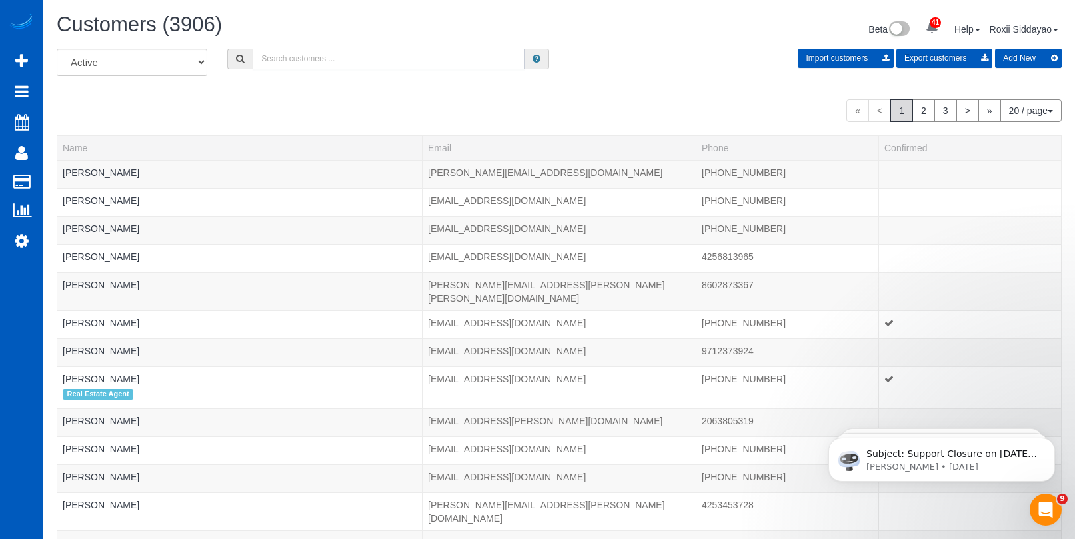
click at [340, 55] on input "text" at bounding box center [389, 59] width 272 height 21
paste input "0898"
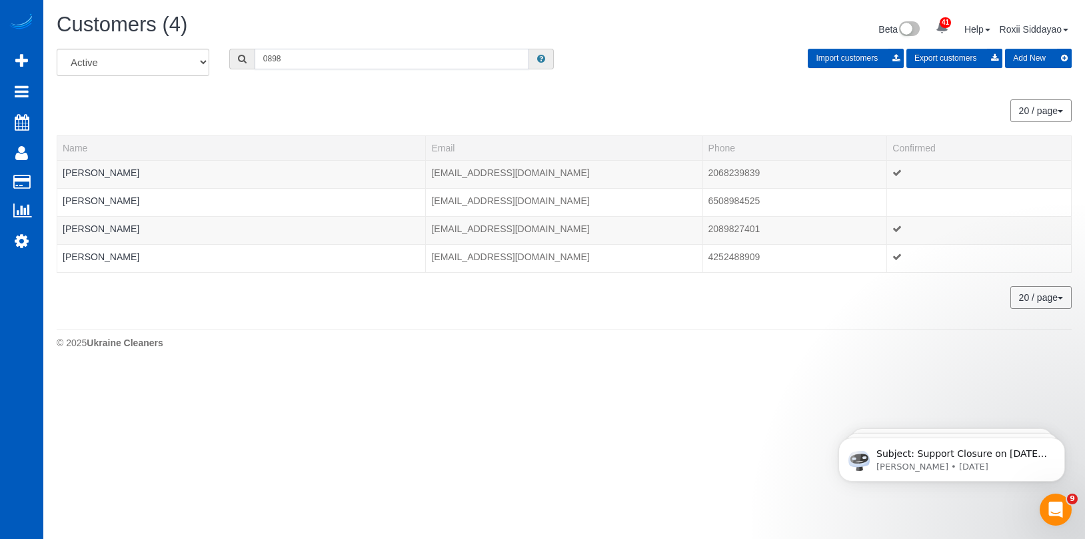
click at [337, 58] on input "0898" at bounding box center [392, 59] width 275 height 21
paste input "1217"
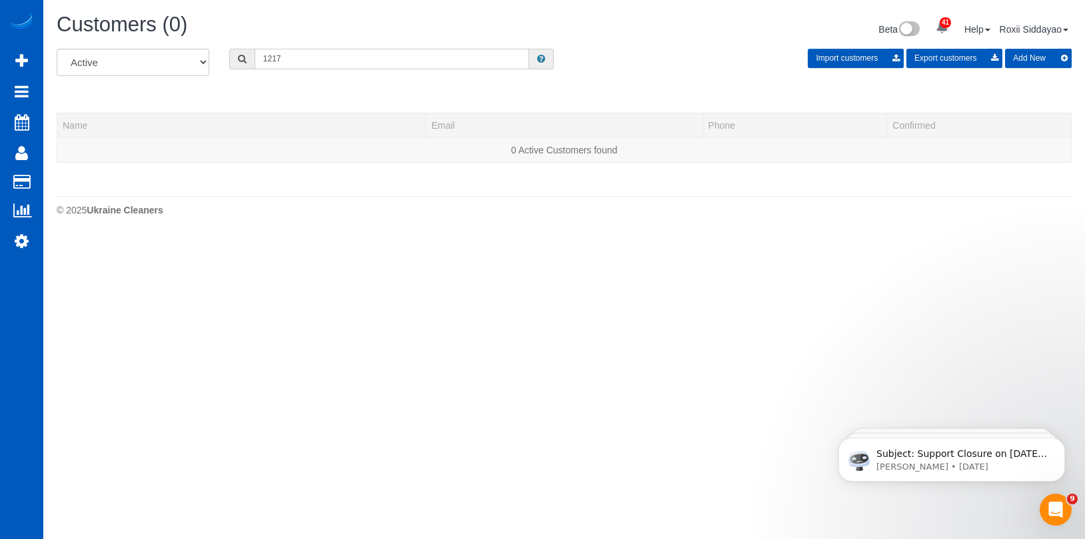
click at [311, 51] on input "1217" at bounding box center [392, 59] width 275 height 21
paste input "7954"
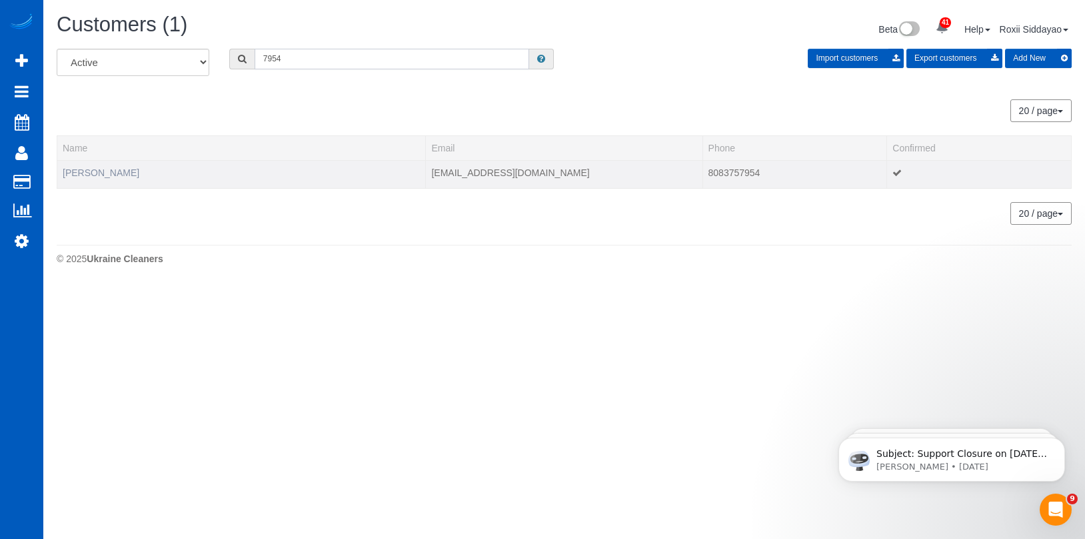
type input "7954"
click at [89, 175] on link "Ashley Sabir" at bounding box center [101, 172] width 77 height 11
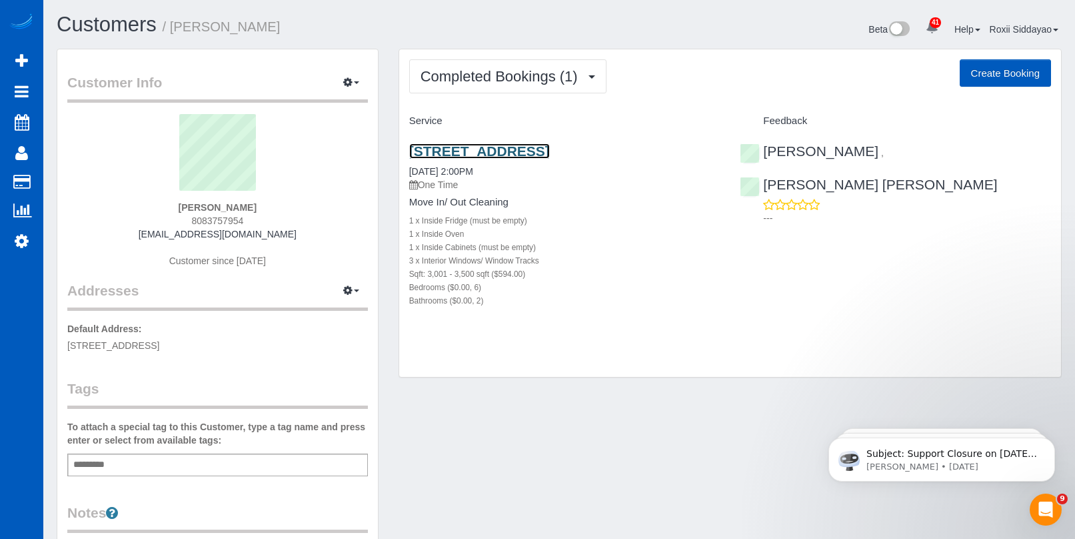
click at [491, 153] on link "1510 Violet Meadow St S, Tacoma, WA 98444" at bounding box center [479, 150] width 141 height 15
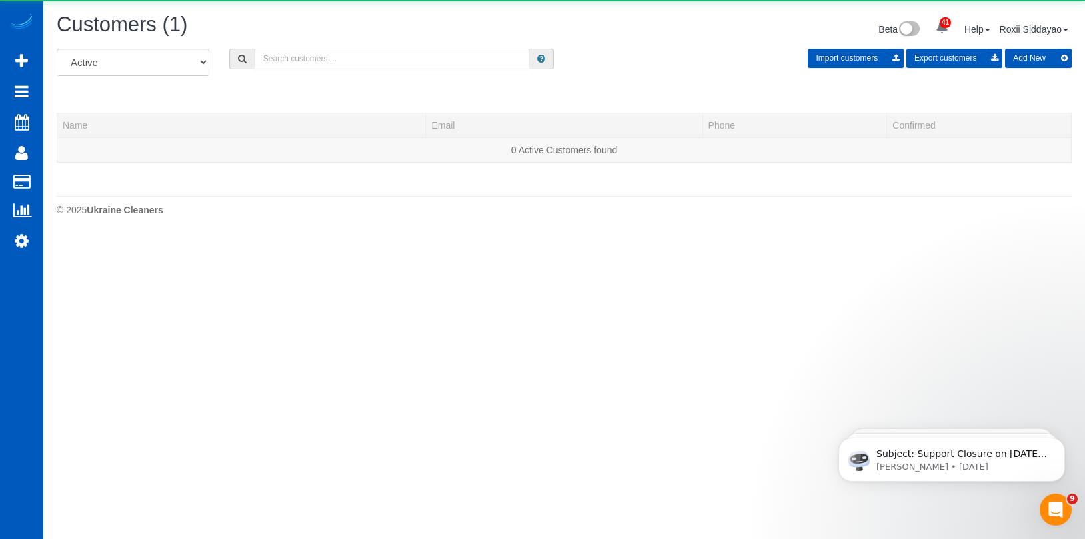
click at [305, 55] on input "text" at bounding box center [392, 59] width 275 height 21
paste input "8747"
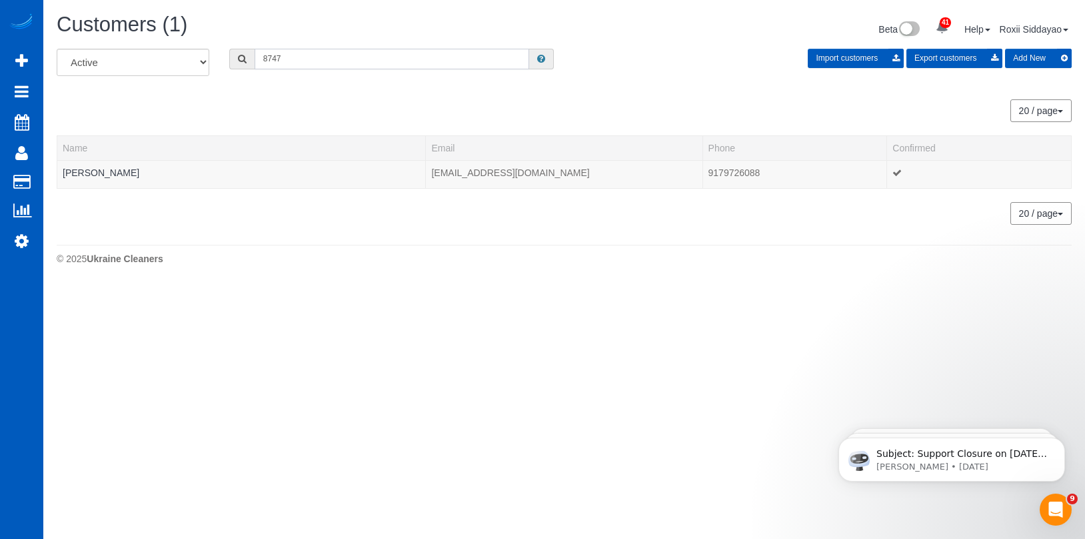
click at [306, 67] on input "8747" at bounding box center [392, 59] width 275 height 21
paste input "4549"
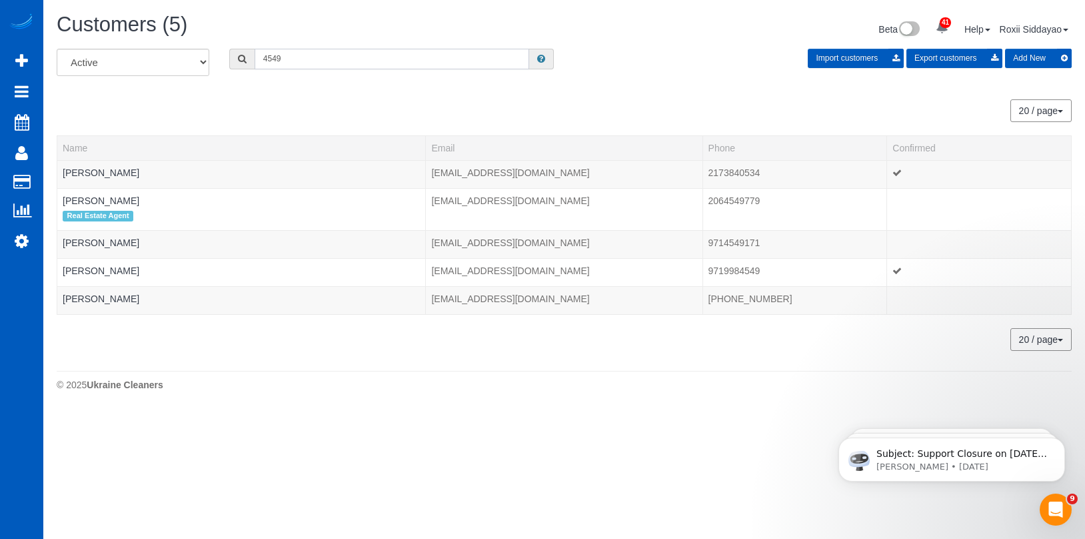
click at [281, 57] on input "4549" at bounding box center [392, 59] width 275 height 21
paste input "6114"
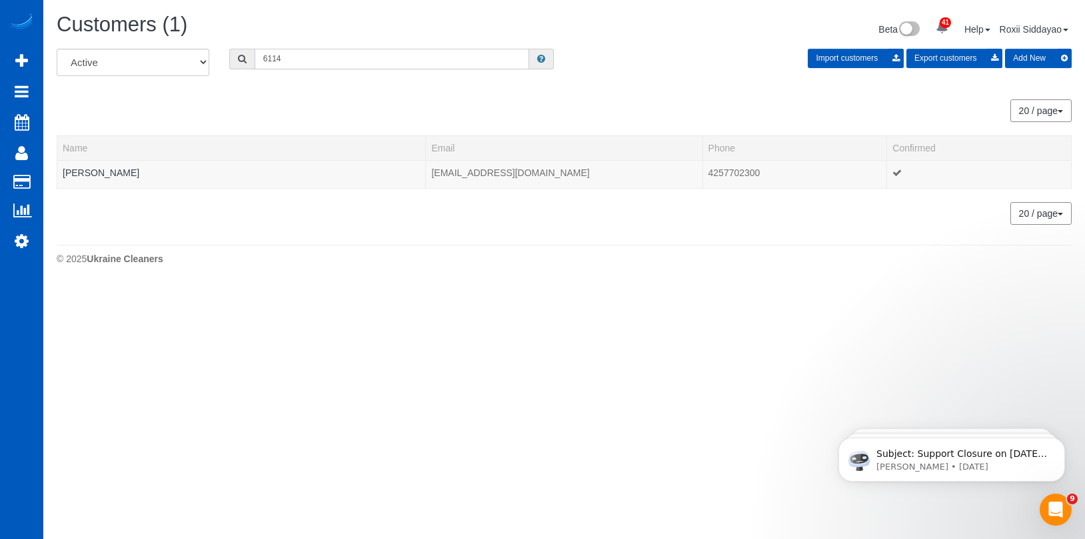
click at [345, 62] on input "6114" at bounding box center [392, 59] width 275 height 21
click at [345, 61] on input "6114" at bounding box center [392, 59] width 275 height 21
paste input "83"
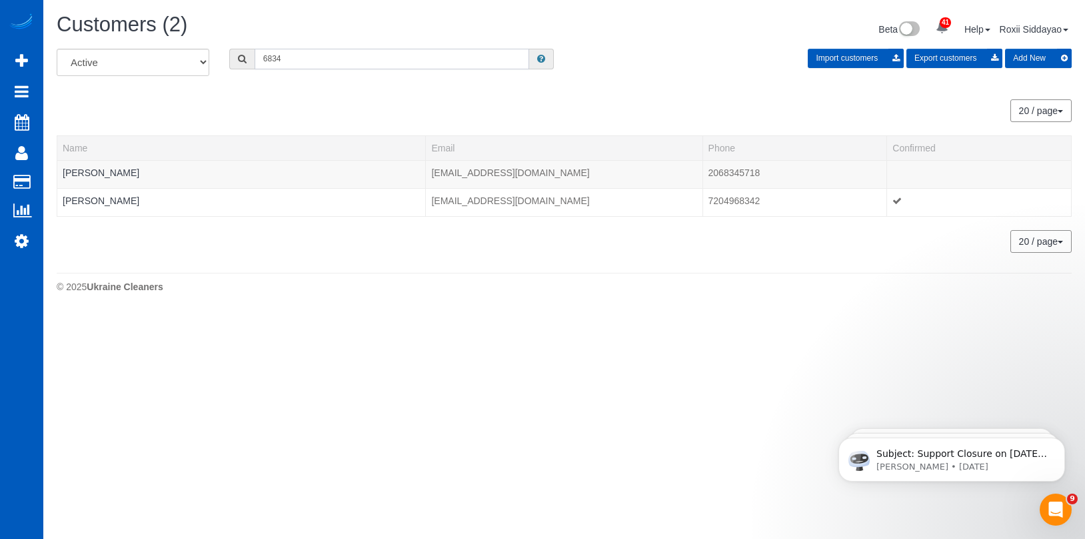
click at [303, 55] on input "6834" at bounding box center [392, 59] width 275 height 21
paste input "0060"
click at [293, 57] on input "0060" at bounding box center [392, 59] width 275 height 21
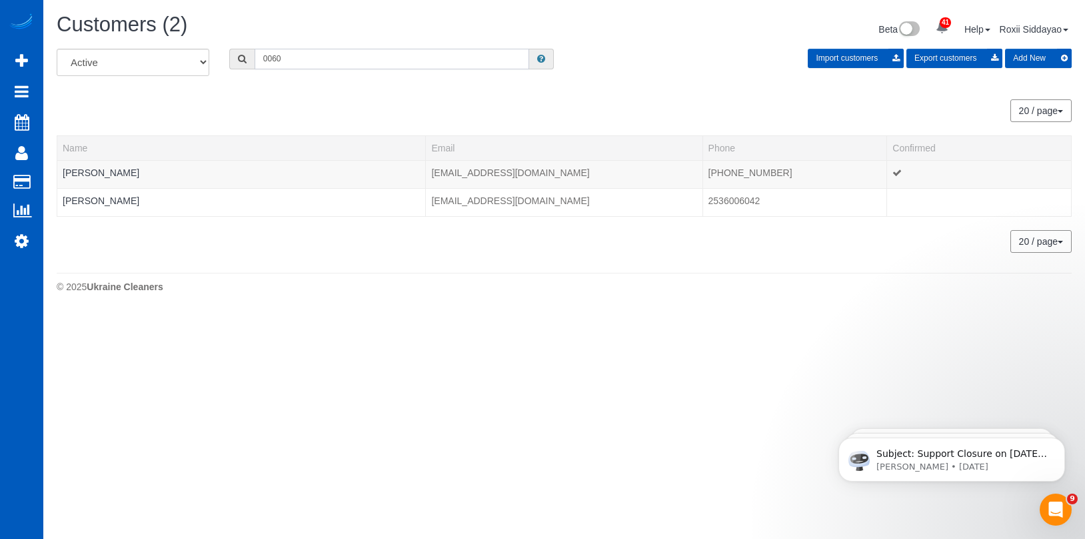
paste input "101"
click at [359, 61] on input "0101" at bounding box center [392, 59] width 275 height 21
paste input "5902"
click at [334, 49] on input "5902" at bounding box center [392, 59] width 275 height 21
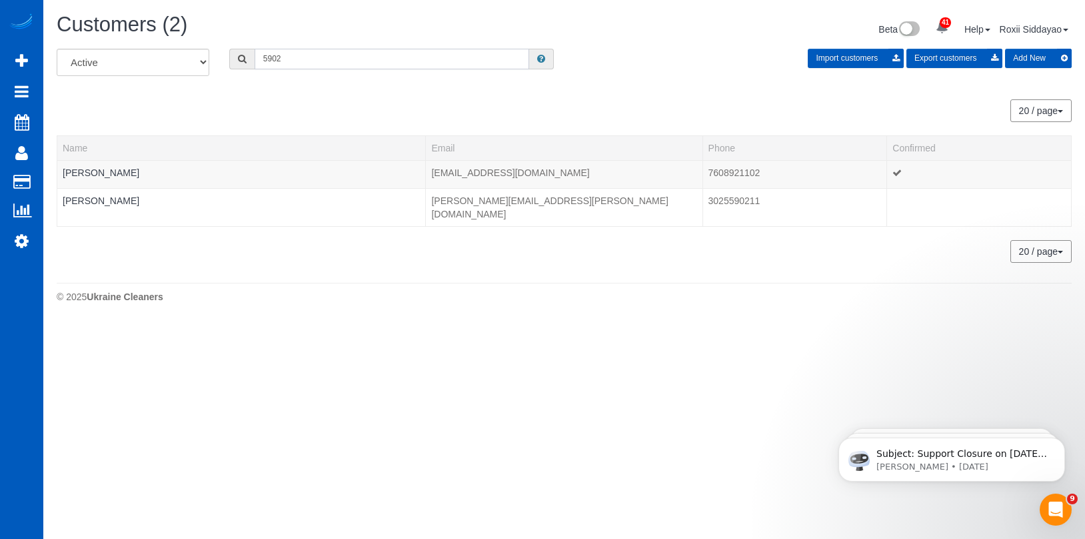
click at [325, 63] on input "5902" at bounding box center [392, 59] width 275 height 21
paste input "6698"
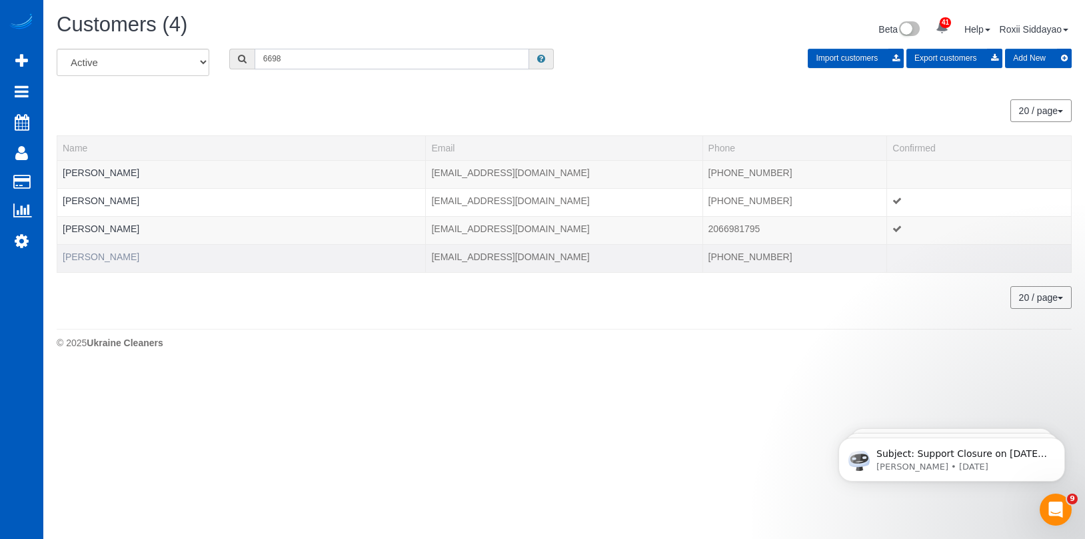
type input "6698"
click at [111, 254] on link "Trace Ferreira" at bounding box center [101, 256] width 77 height 11
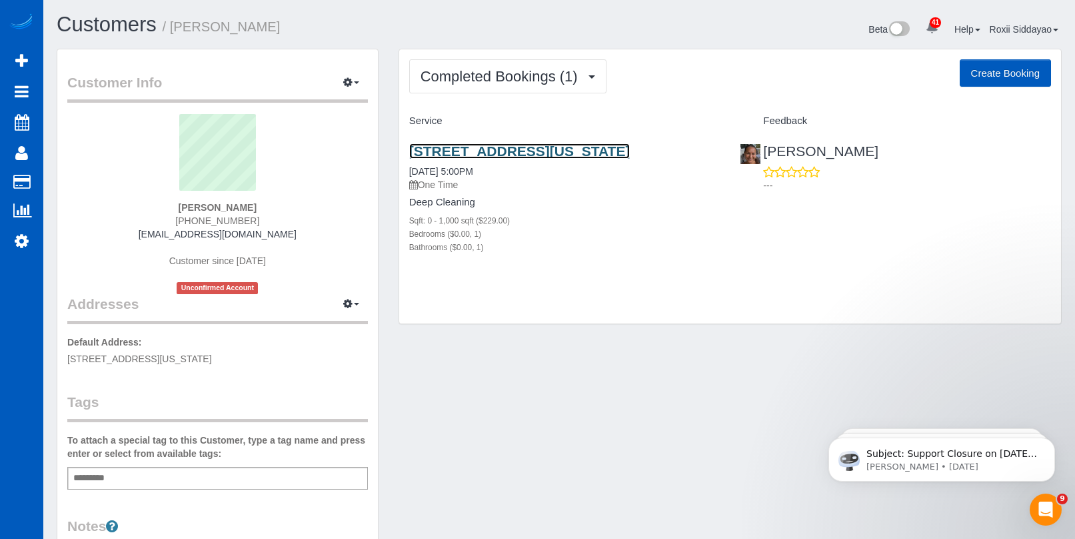
click at [525, 155] on link "99 E Arizona Ave, Apt 1460, Denver, CO 80210" at bounding box center [519, 150] width 221 height 15
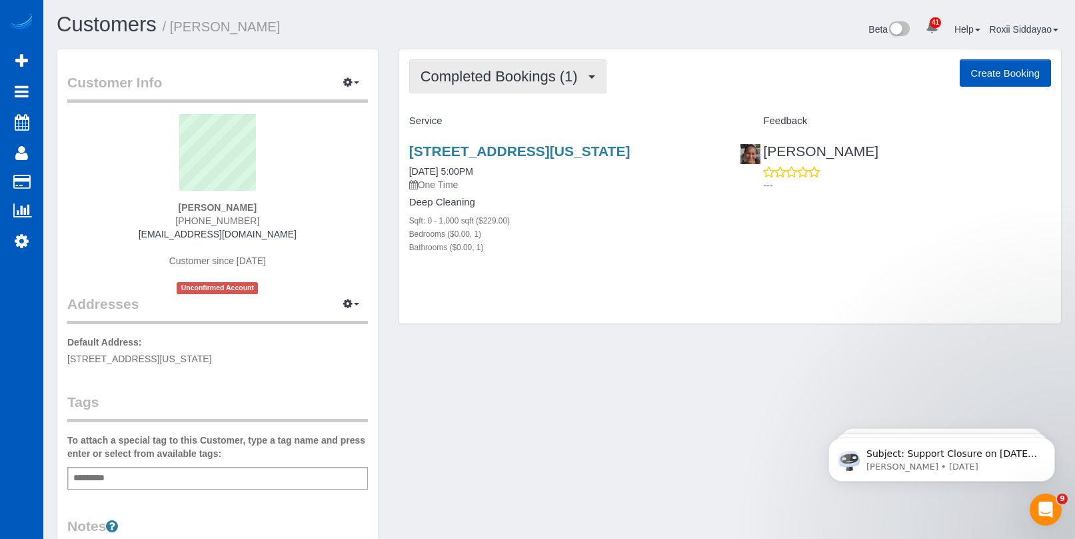
click at [541, 84] on span "Completed Bookings (1)" at bounding box center [503, 76] width 164 height 17
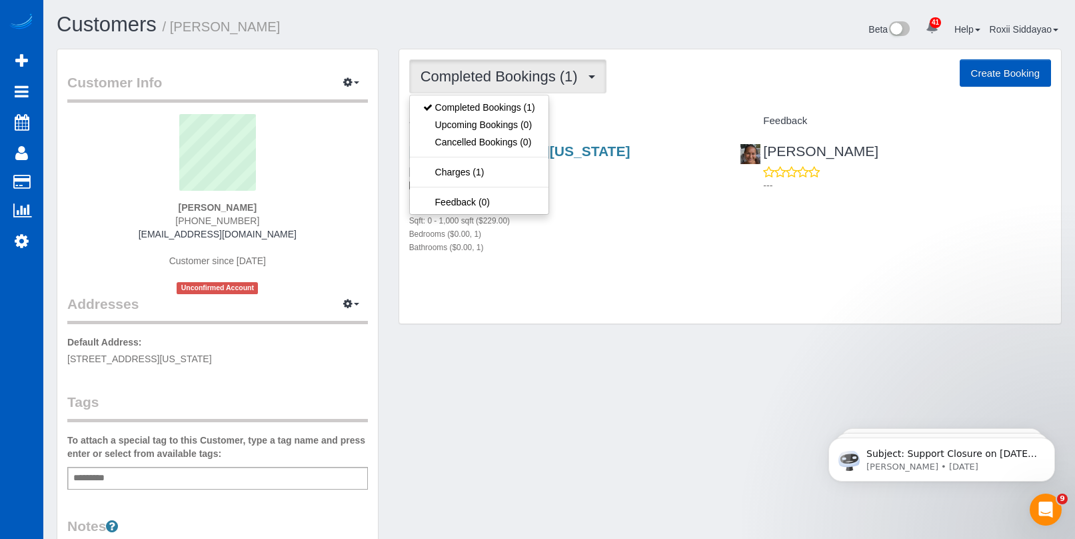
click at [545, 83] on span "Completed Bookings (1)" at bounding box center [503, 76] width 164 height 17
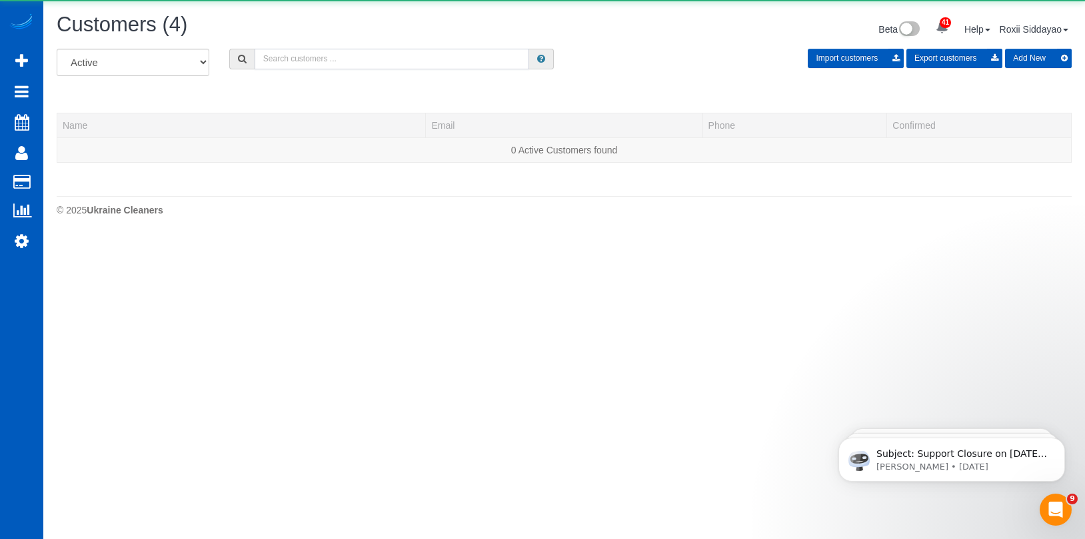
click at [361, 55] on input "text" at bounding box center [392, 59] width 275 height 21
paste input "6802"
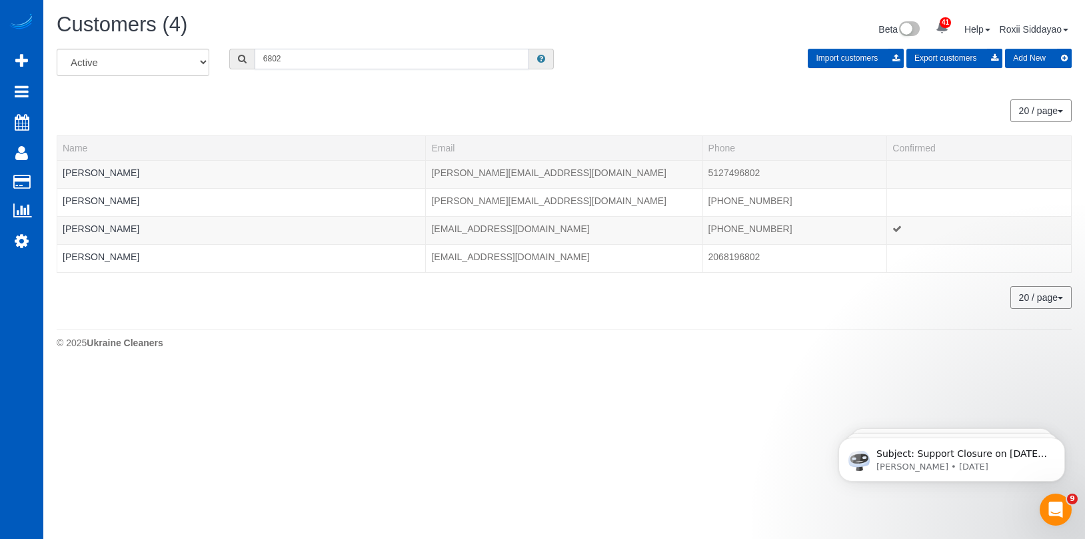
click at [278, 64] on input "6802" at bounding box center [392, 59] width 275 height 21
paste input "4419"
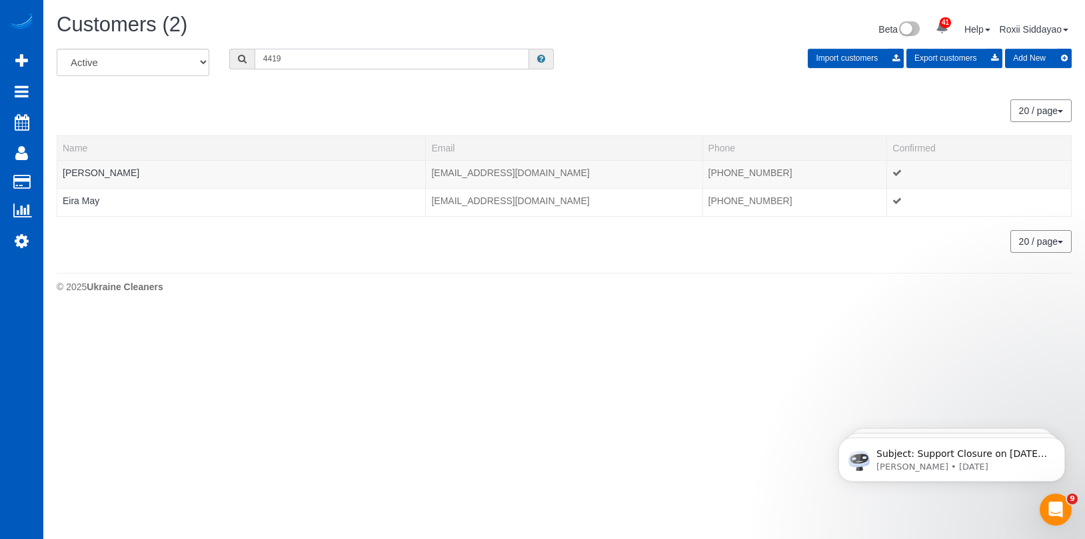
click at [363, 66] on input "4419" at bounding box center [392, 59] width 275 height 21
paste input "8003"
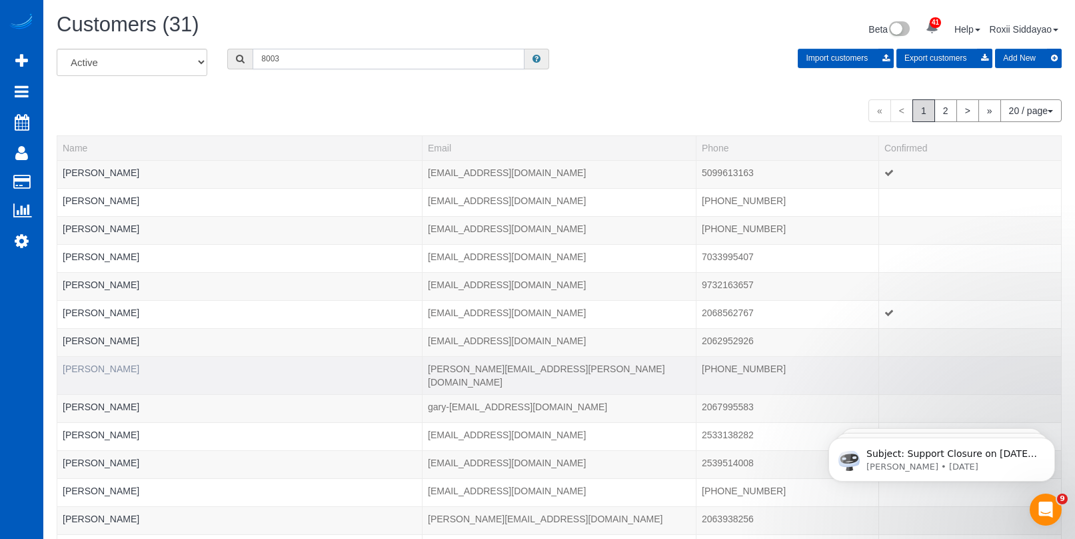
type input "8003"
click at [119, 367] on link "Faheemah Tillman" at bounding box center [101, 368] width 77 height 11
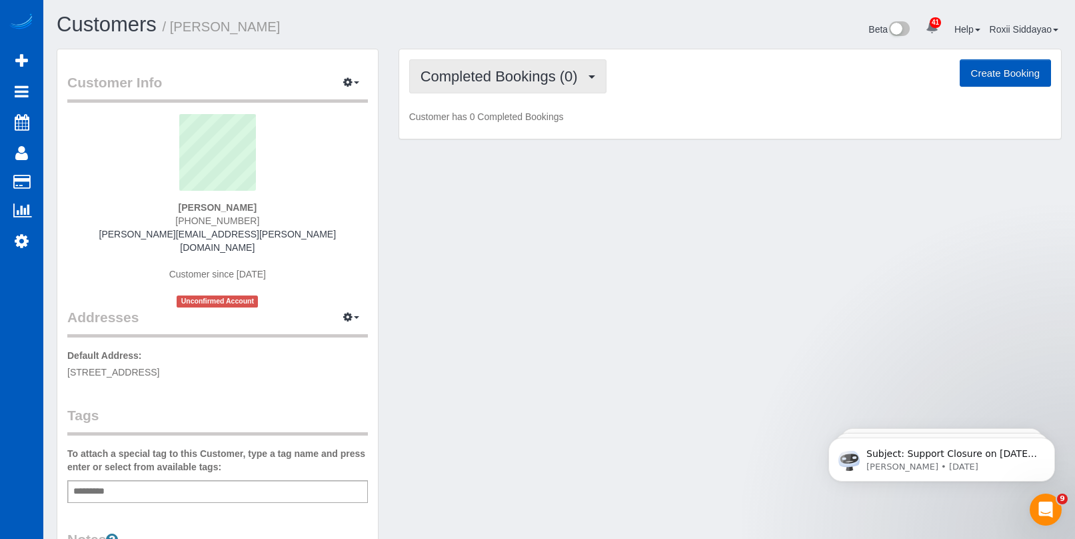
click at [559, 82] on span "Completed Bookings (0)" at bounding box center [503, 76] width 164 height 17
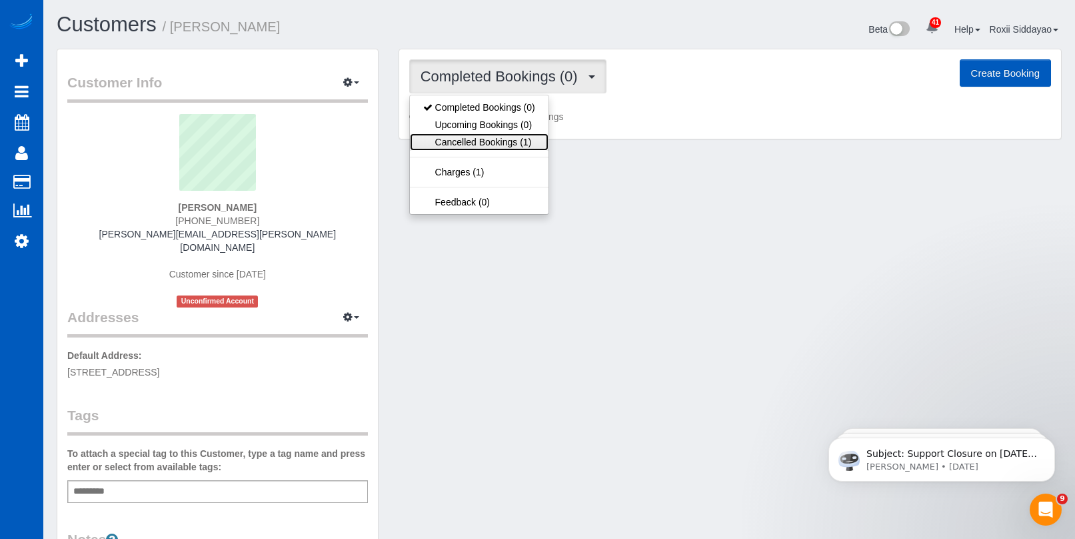
click at [526, 143] on link "Cancelled Bookings (1)" at bounding box center [479, 141] width 139 height 17
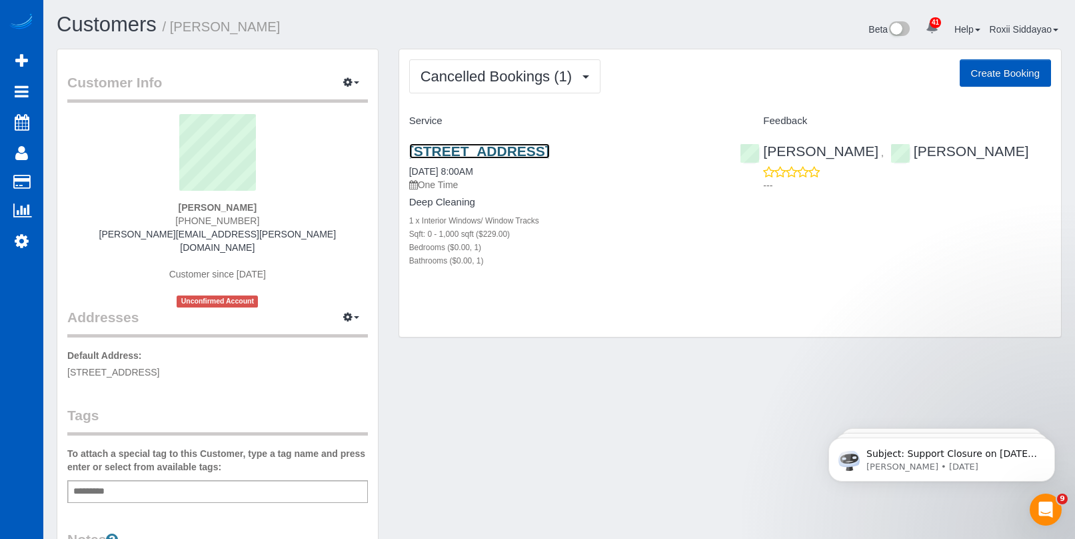
click at [502, 149] on link "1201 Pacific Ave 205, Everett, WA 98201" at bounding box center [479, 150] width 141 height 15
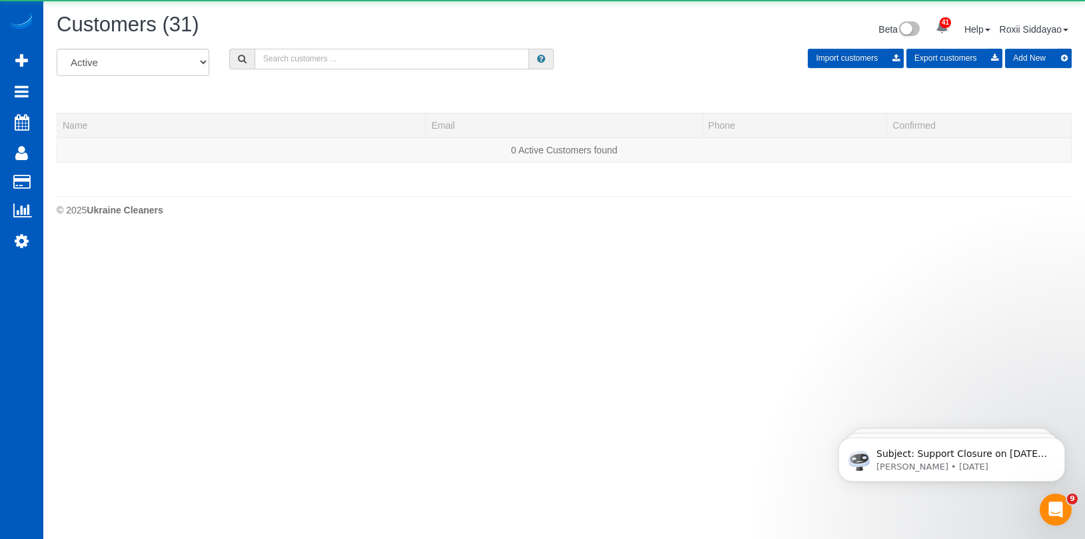
click at [284, 58] on input "text" at bounding box center [392, 59] width 275 height 21
paste input "0505"
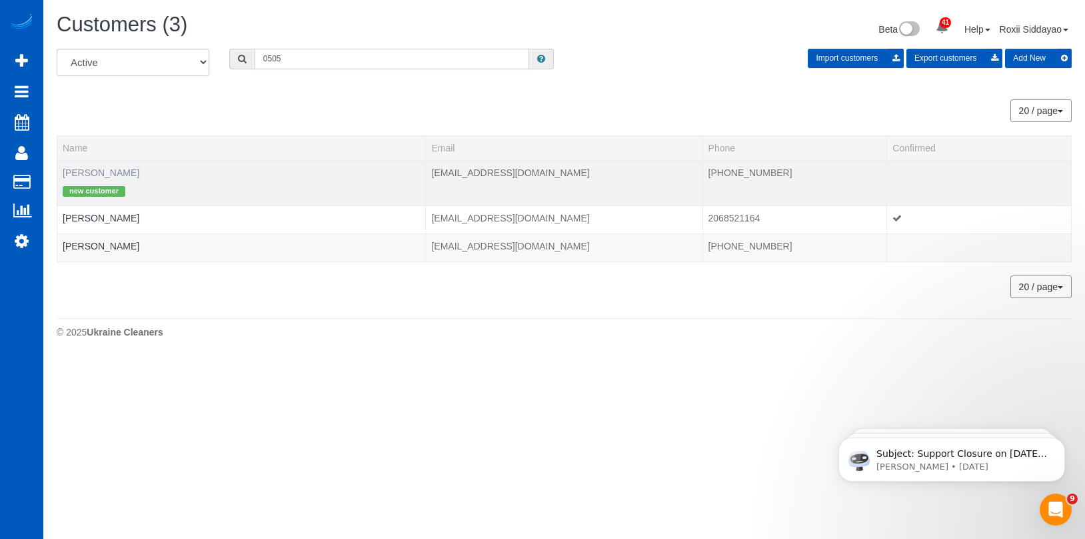
type input "0505"
click at [113, 168] on link "Diane Cheatwood" at bounding box center [101, 172] width 77 height 11
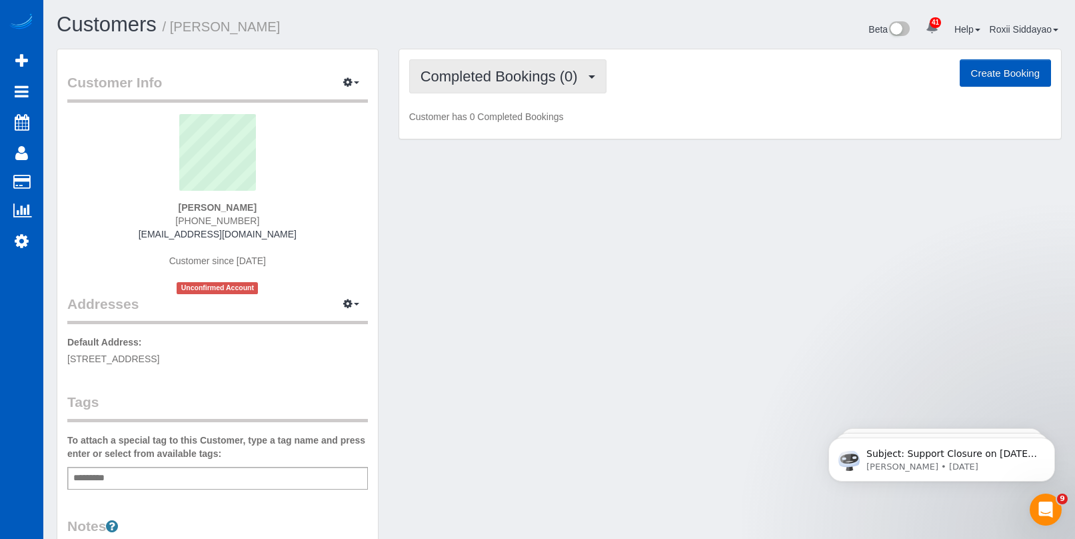
click at [499, 84] on span "Completed Bookings (0)" at bounding box center [503, 76] width 164 height 17
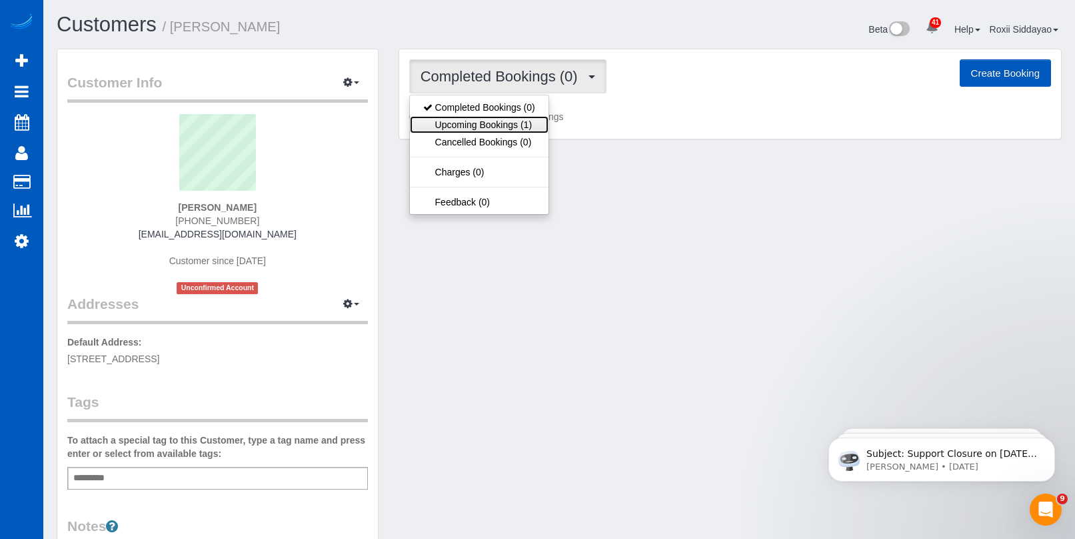
click at [511, 118] on link "Upcoming Bookings (1)" at bounding box center [479, 124] width 139 height 17
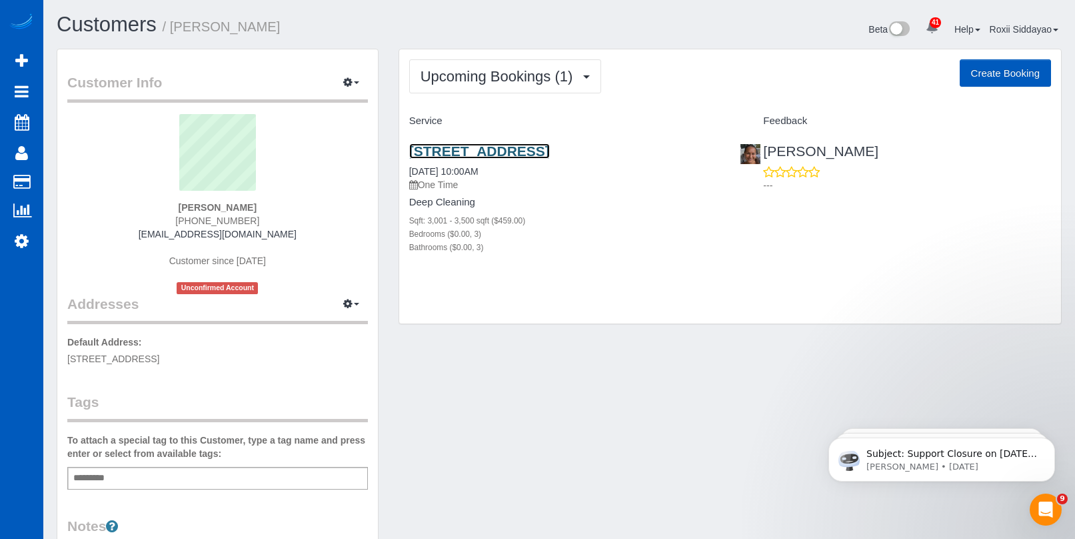
click at [487, 151] on link "3145 S Andes St, Aurora, CO 80013" at bounding box center [479, 150] width 141 height 15
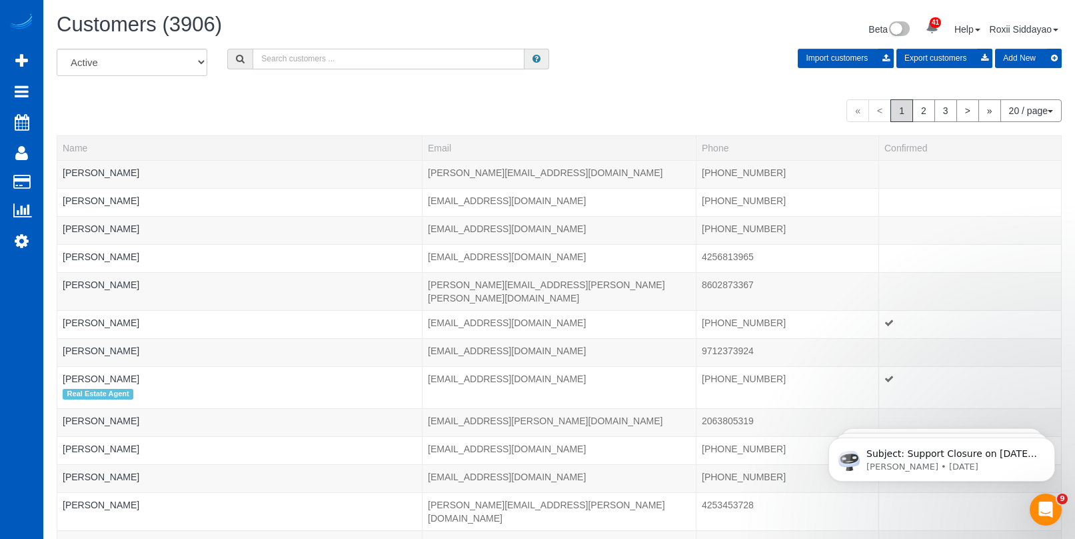
click at [311, 57] on input "text" at bounding box center [389, 59] width 272 height 21
paste input "4550"
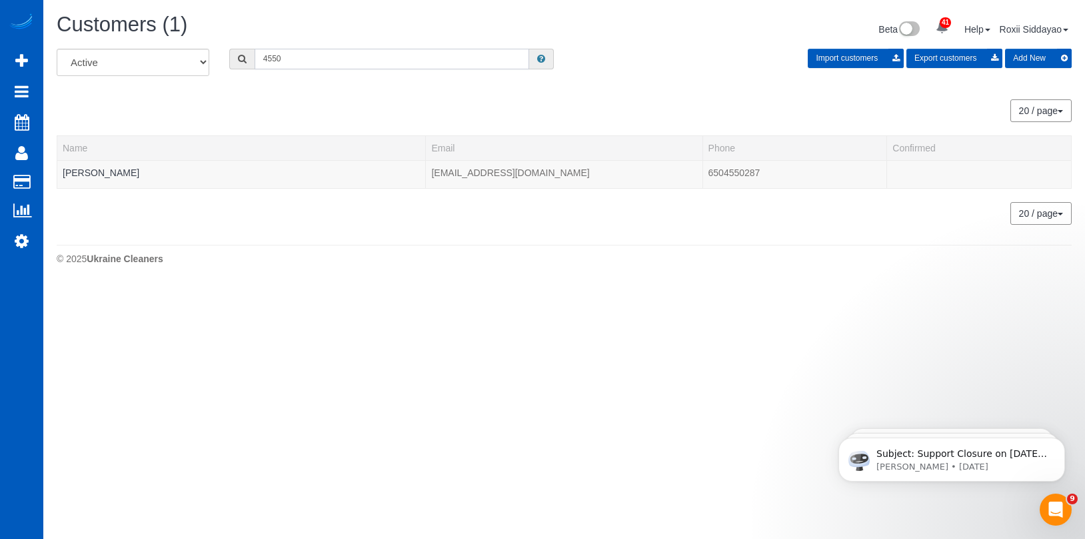
click at [291, 55] on input "4550" at bounding box center [392, 59] width 275 height 21
paste input "6816"
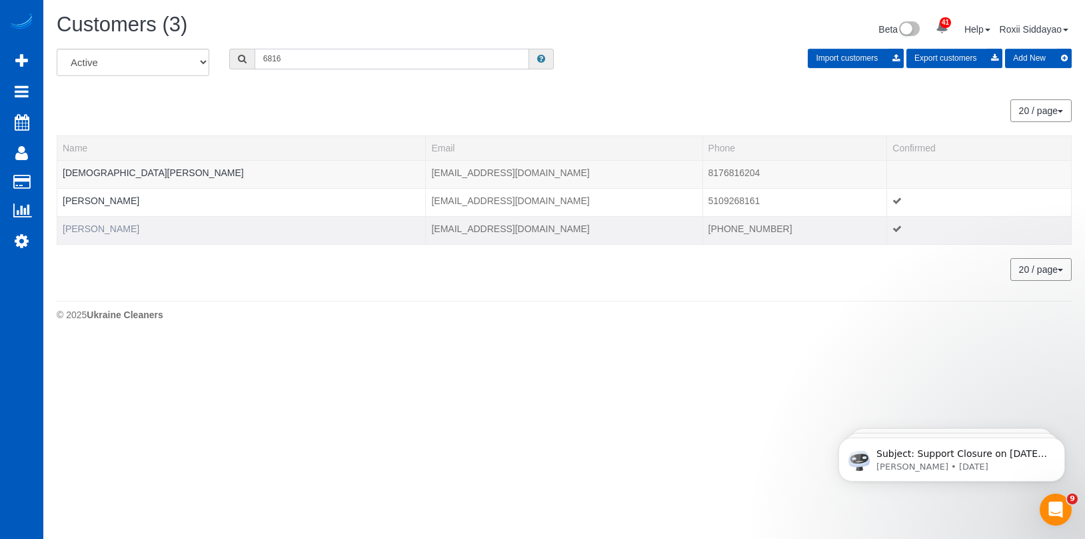
type input "6816"
click at [110, 229] on link "Tanner Bushaw" at bounding box center [101, 228] width 77 height 11
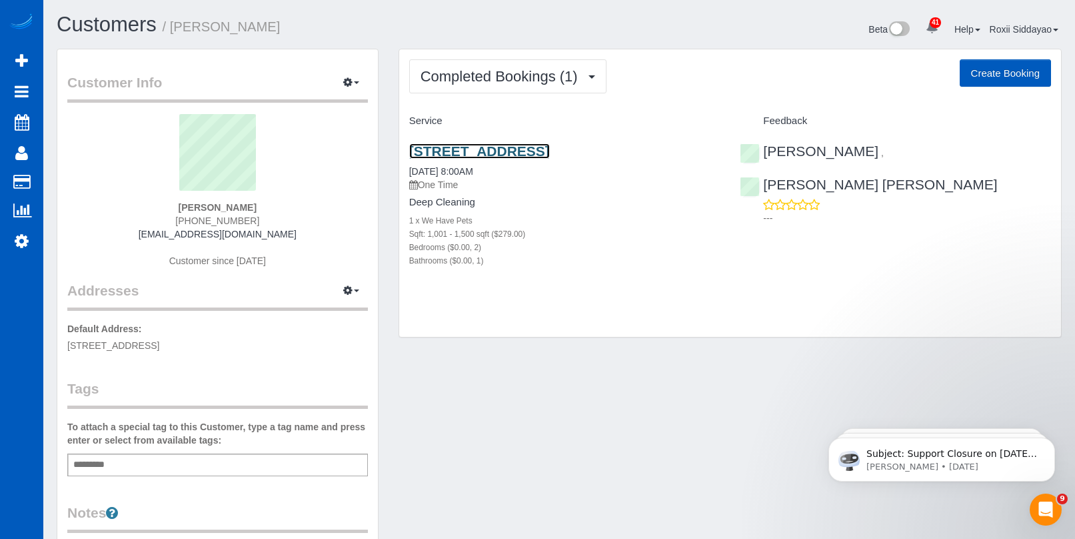
click at [490, 151] on link "514 4th St Sw, Puyallup, WA 98371" at bounding box center [479, 150] width 141 height 15
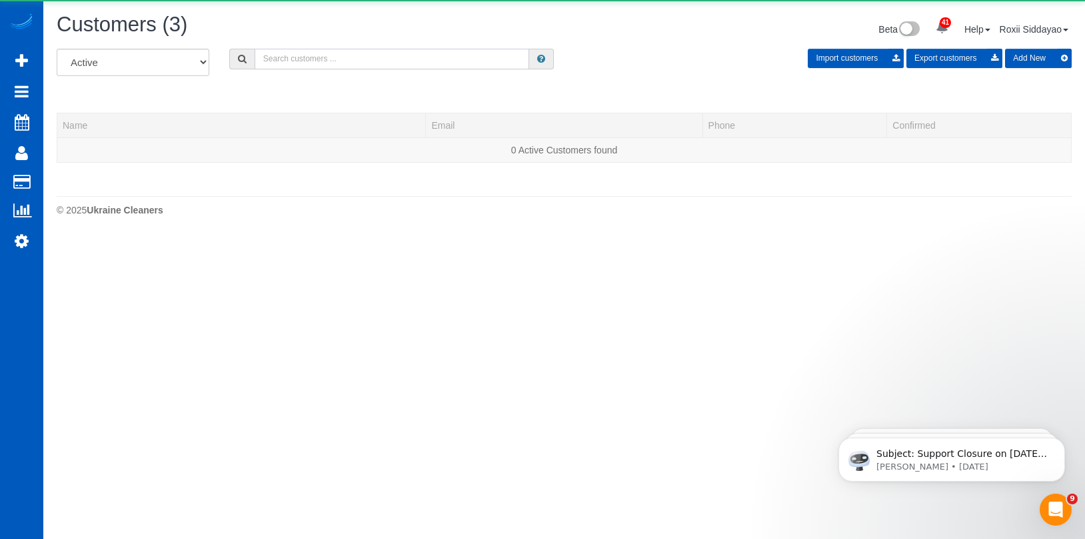
click at [297, 60] on input "text" at bounding box center [392, 59] width 275 height 21
paste input "6793"
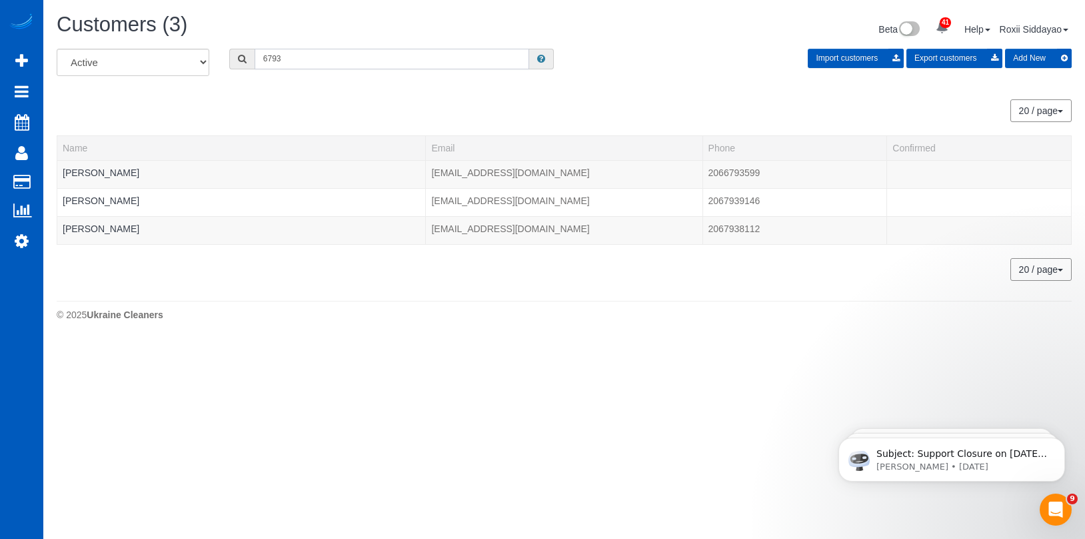
click at [297, 60] on input "6793" at bounding box center [392, 59] width 275 height 21
paste input "2160"
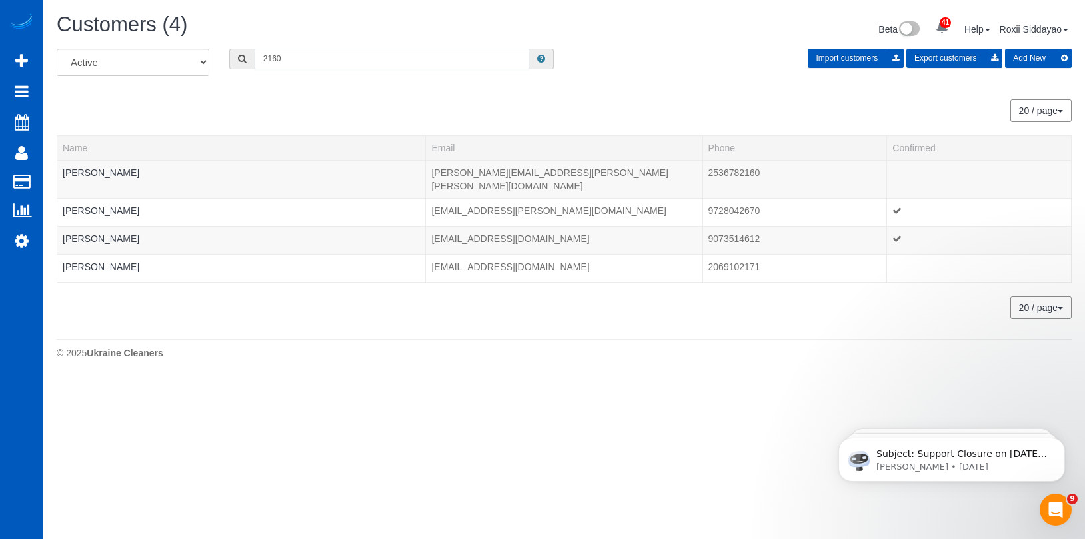
click at [341, 54] on input "2160" at bounding box center [392, 59] width 275 height 21
paste input "5578"
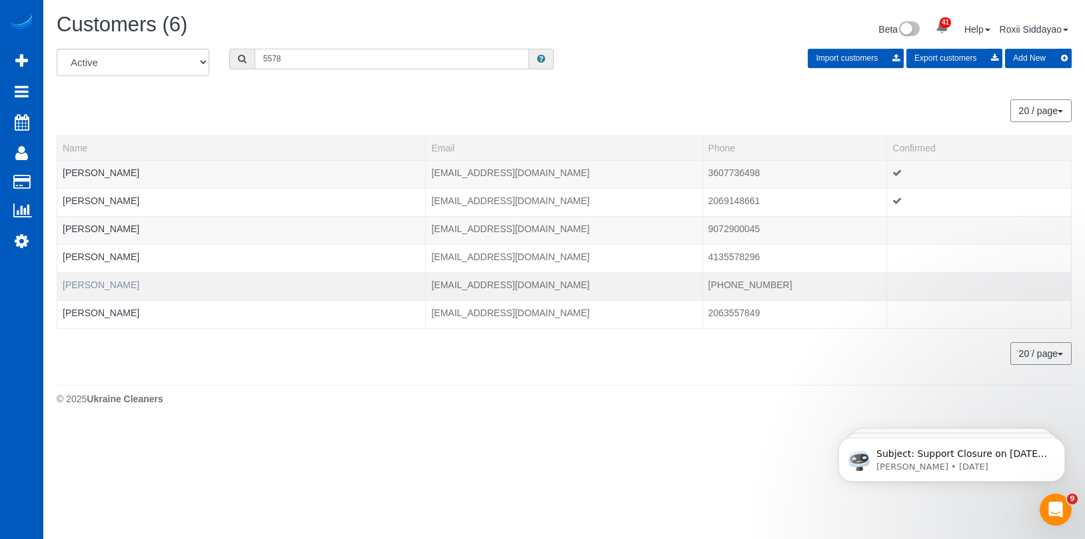
type input "5578"
click at [107, 281] on link "Kris Calvert" at bounding box center [101, 284] width 77 height 11
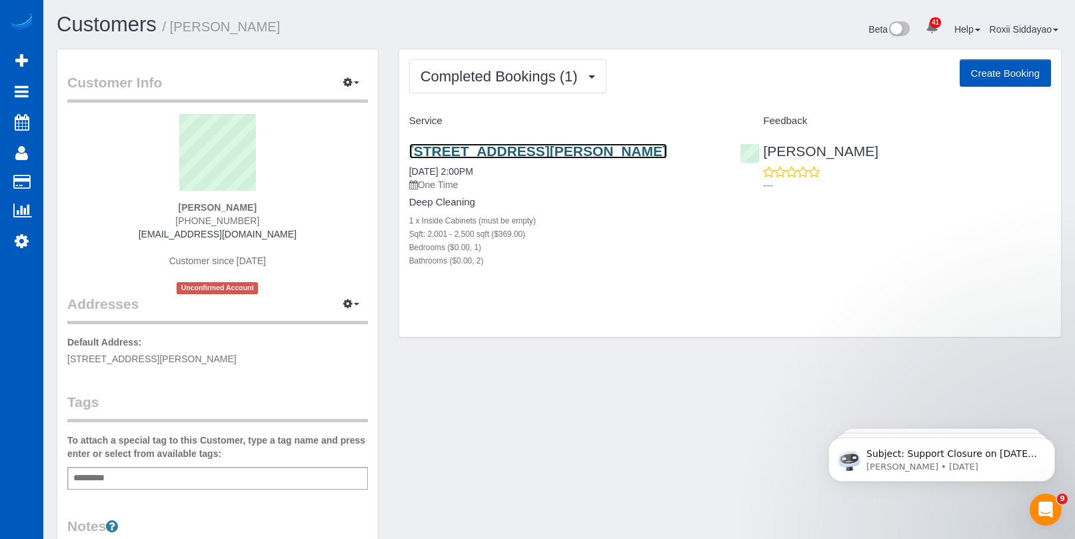
click at [490, 152] on link "10329 Ne Brazee St, Portland, OR 97220" at bounding box center [538, 150] width 258 height 15
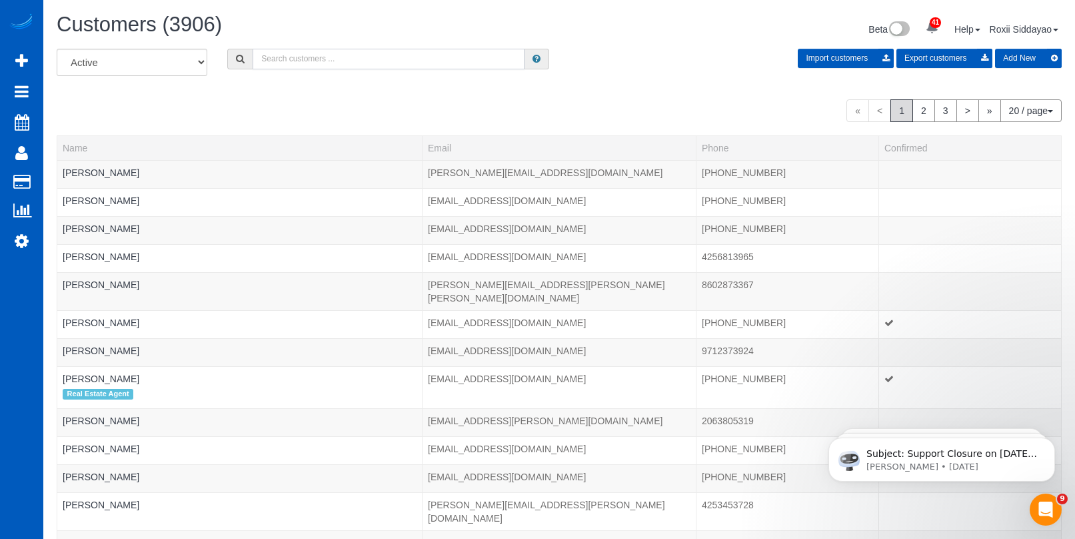
click at [307, 64] on input "text" at bounding box center [389, 59] width 272 height 21
paste input "7995"
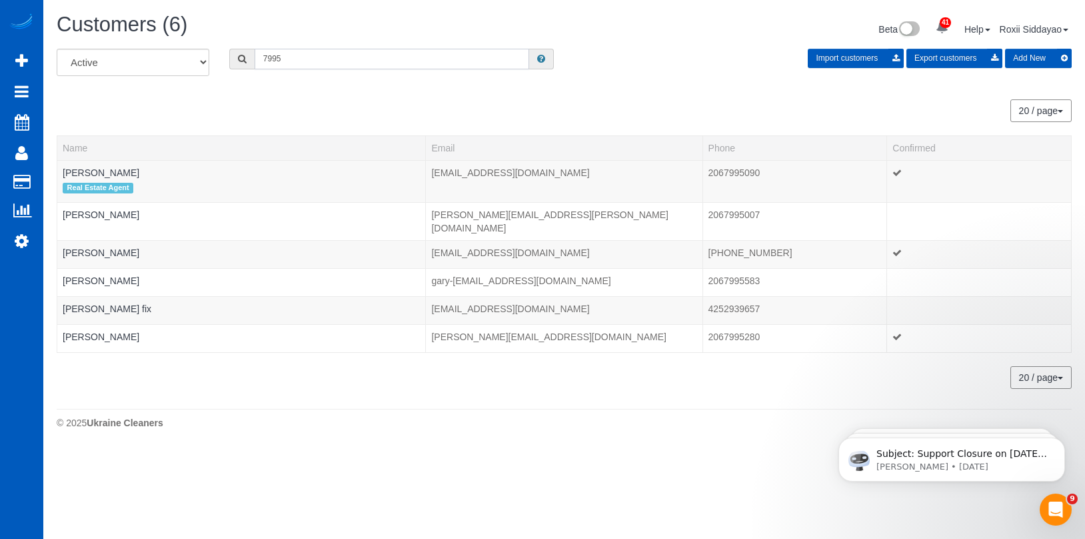
click at [334, 59] on input "7995" at bounding box center [392, 59] width 275 height 21
paste input "1141"
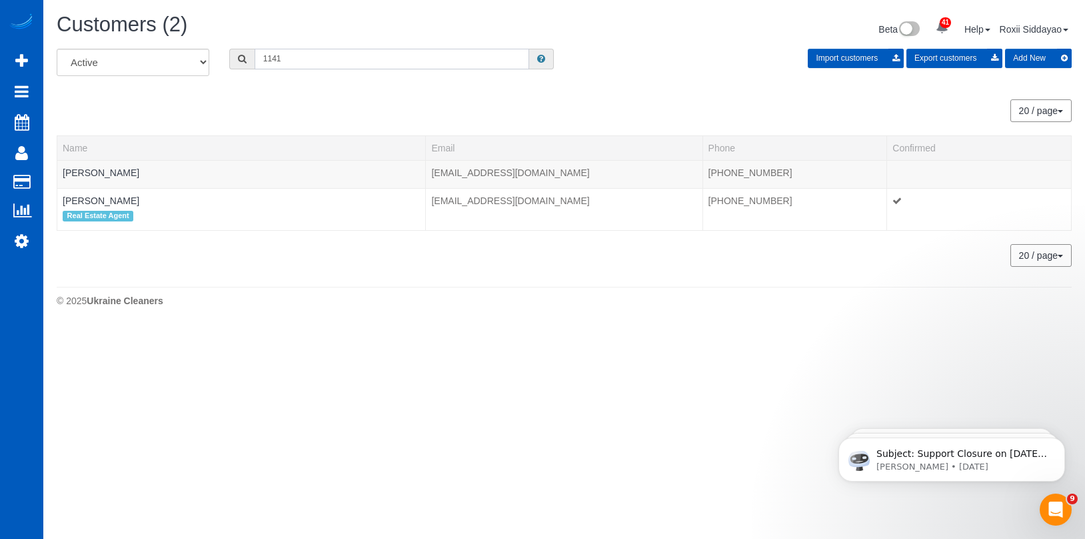
click at [285, 58] on input "1141" at bounding box center [392, 59] width 275 height 21
paste input "0950"
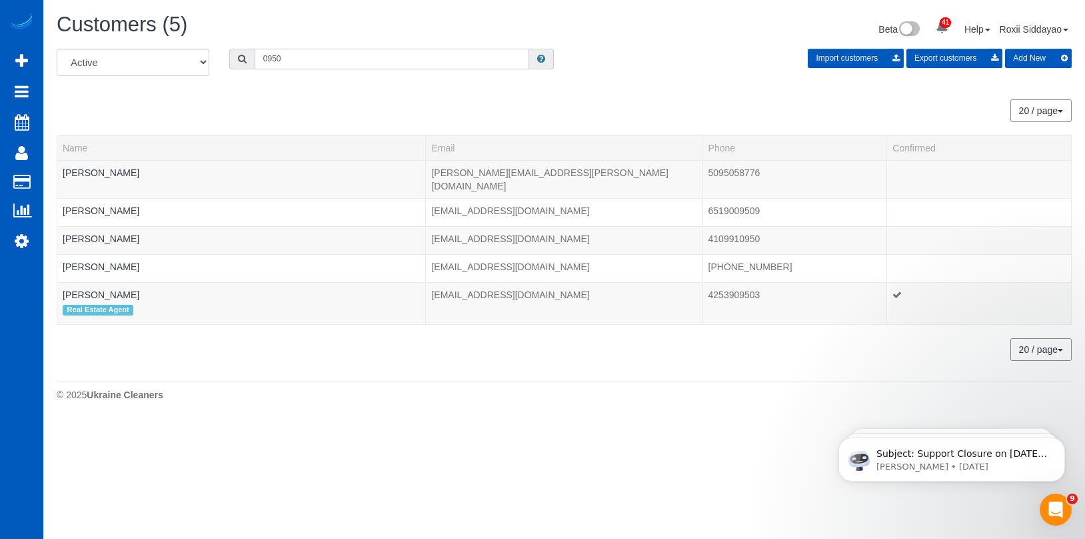
click at [348, 63] on input "0950" at bounding box center [392, 59] width 275 height 21
paste
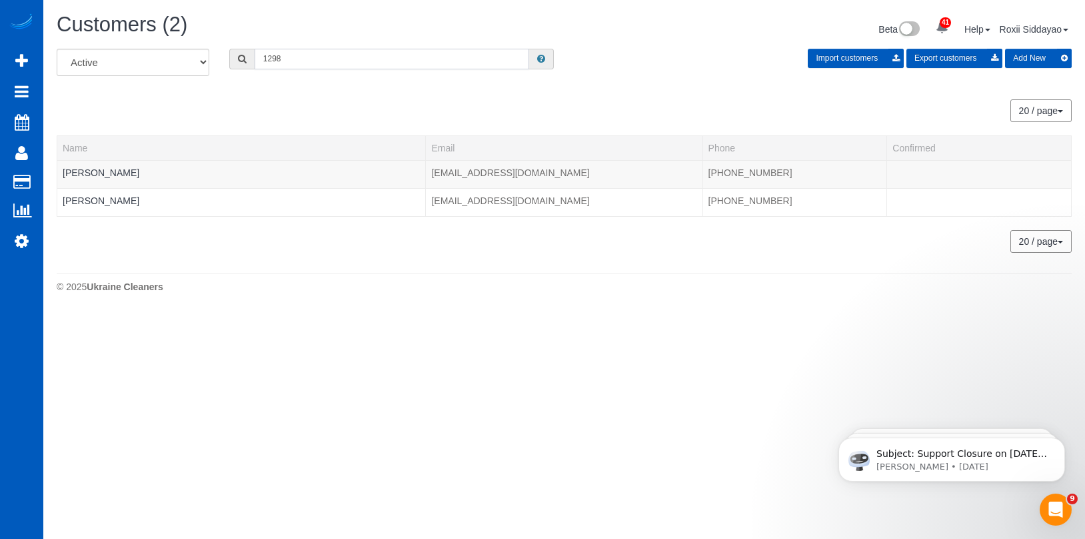
click at [361, 51] on input "1298" at bounding box center [392, 59] width 275 height 21
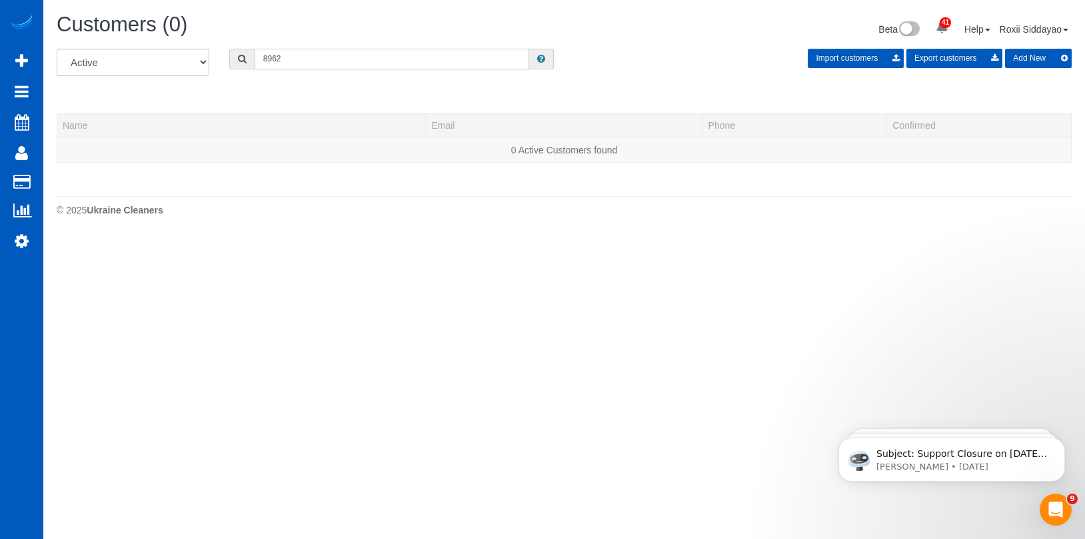
click at [345, 57] on input "8962" at bounding box center [392, 59] width 275 height 21
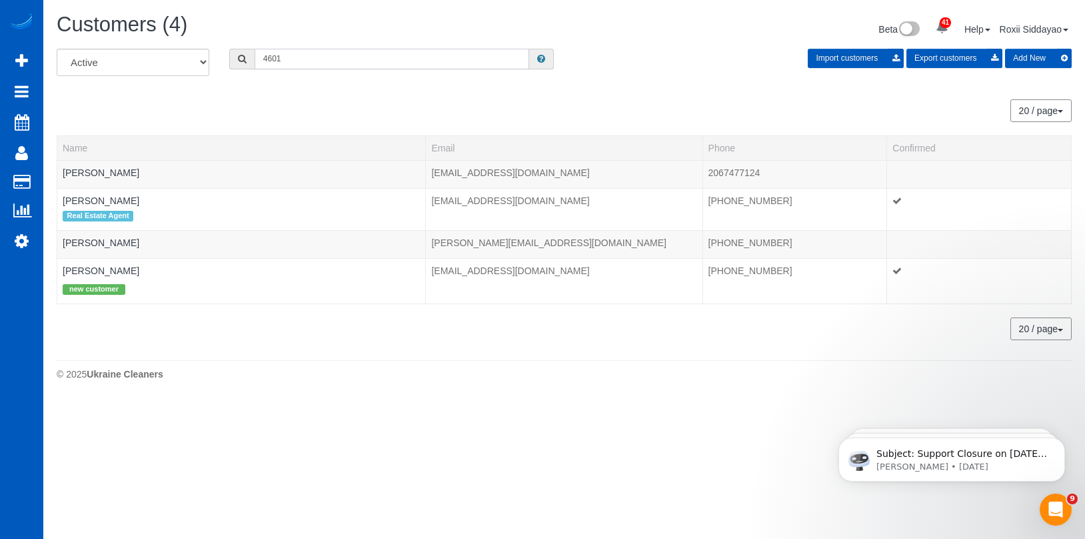
click at [309, 54] on input "4601" at bounding box center [392, 59] width 275 height 21
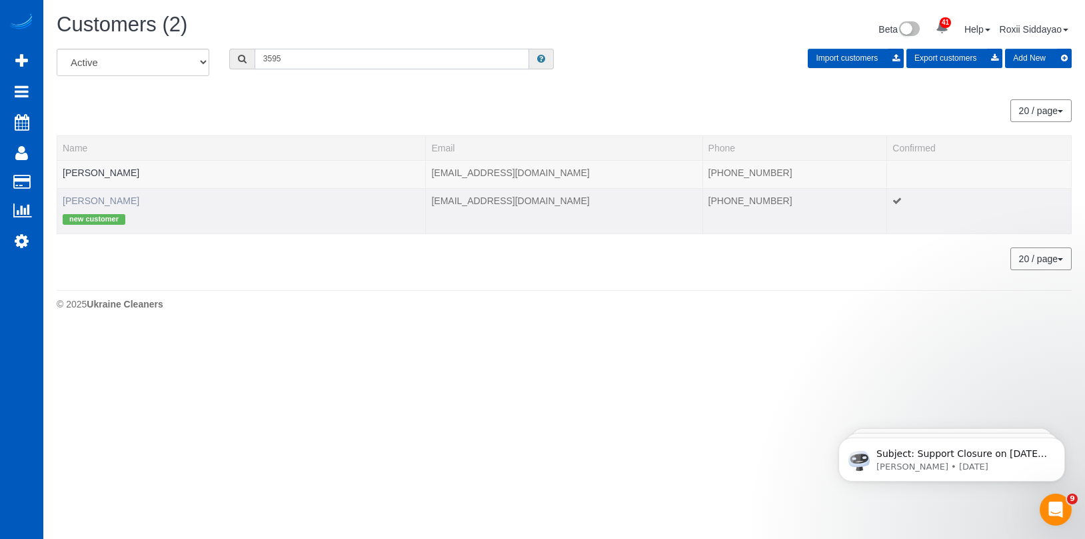
type input "3595"
click at [105, 197] on link "Nancy Millsaps" at bounding box center [101, 200] width 77 height 11
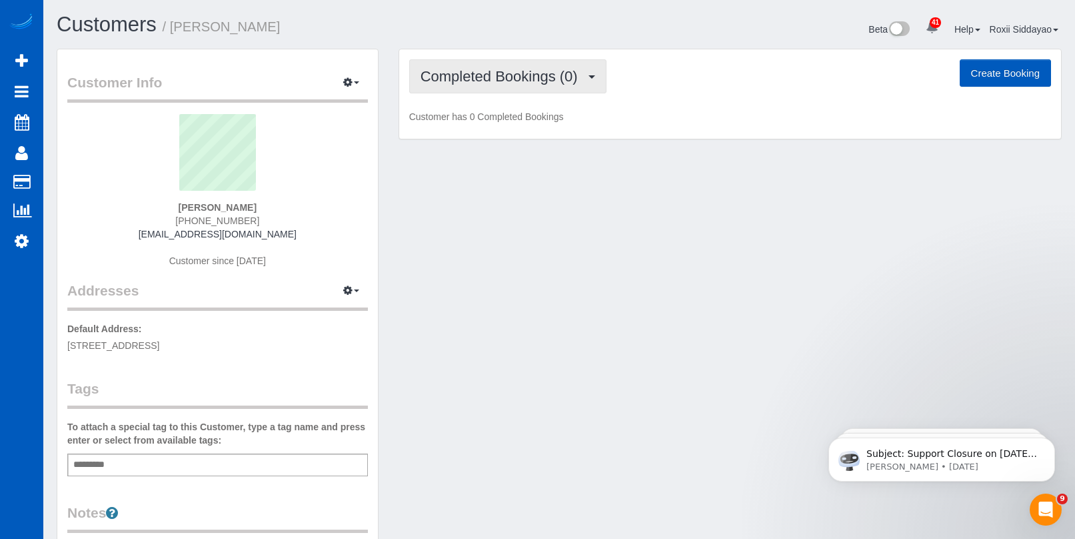
click at [519, 83] on span "Completed Bookings (0)" at bounding box center [503, 76] width 164 height 17
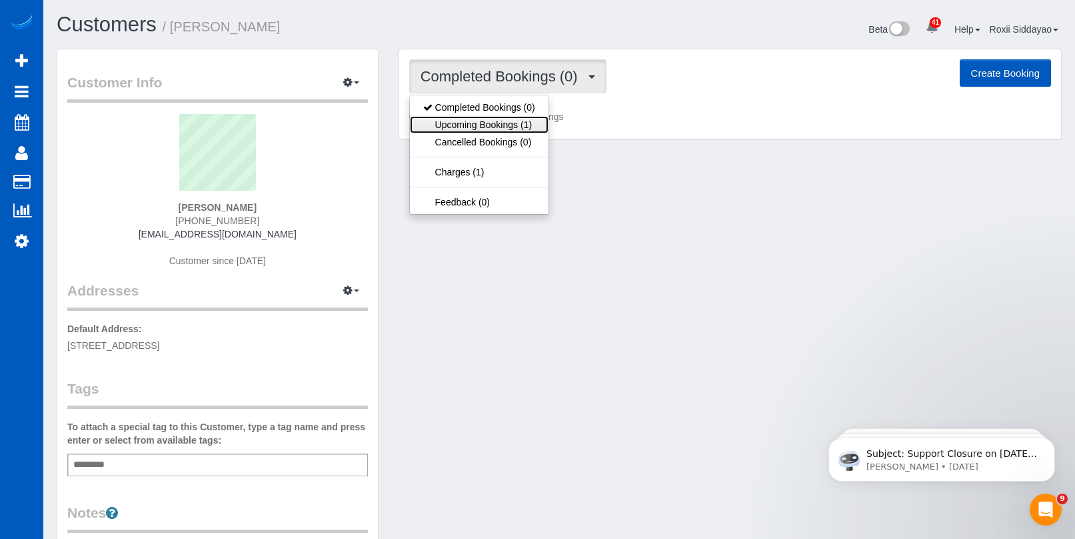
click at [516, 123] on link "Upcoming Bookings (1)" at bounding box center [479, 124] width 139 height 17
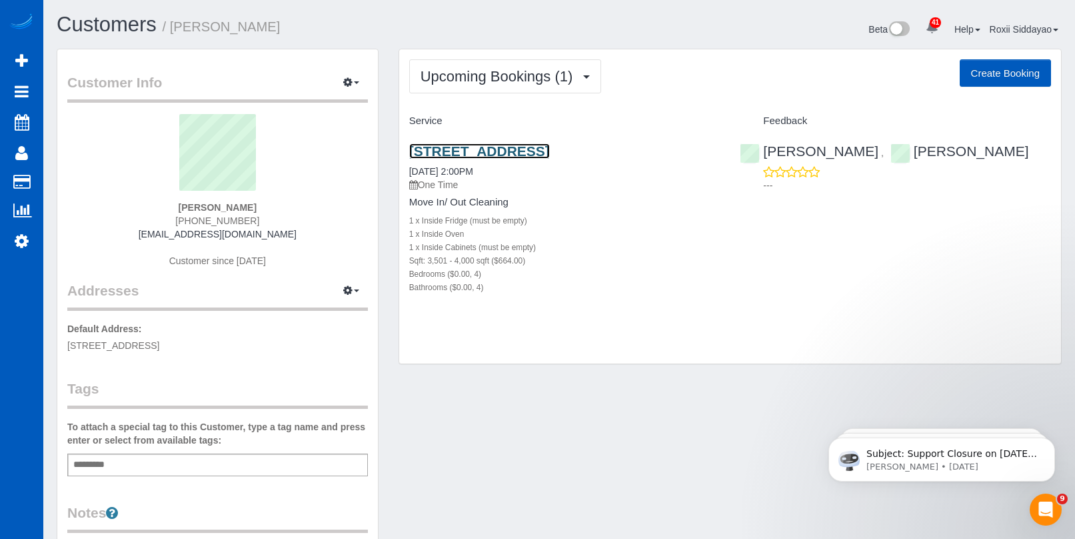
click at [491, 145] on link "5865 Pasture Ct, Suwanee, GA 30024" at bounding box center [479, 150] width 141 height 15
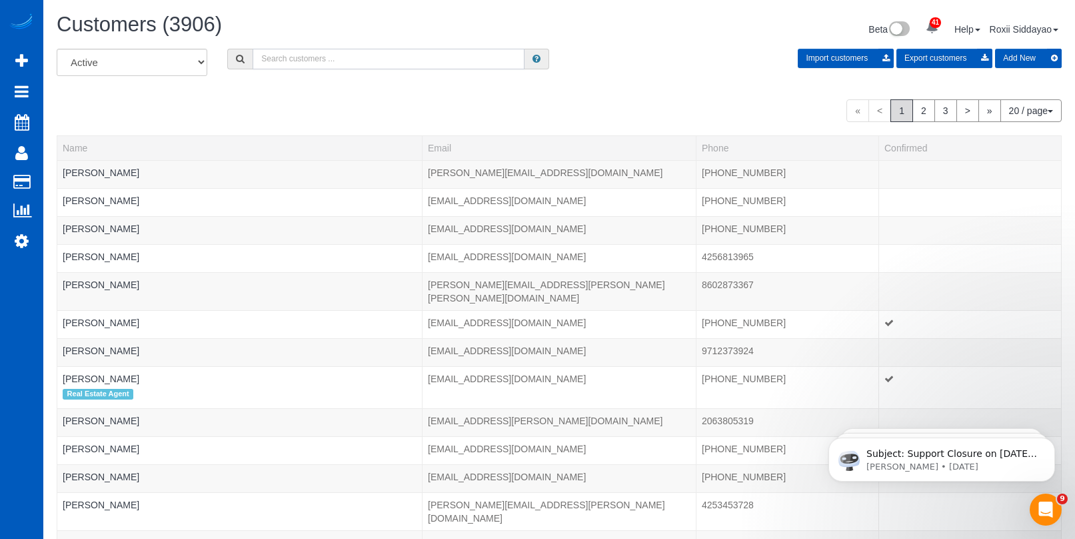
click at [334, 63] on input "text" at bounding box center [389, 59] width 272 height 21
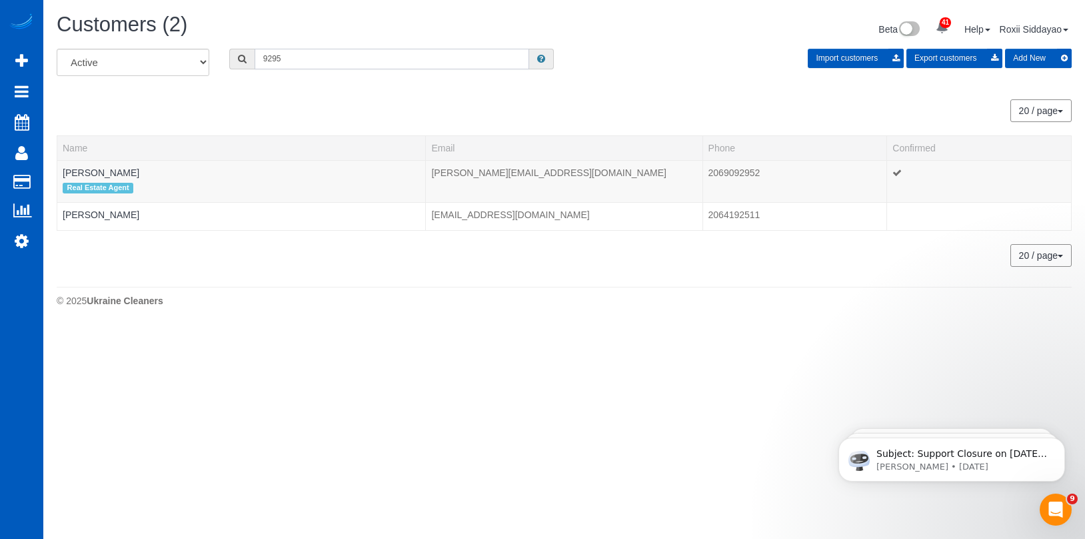
click at [324, 65] on input "9295" at bounding box center [392, 59] width 275 height 21
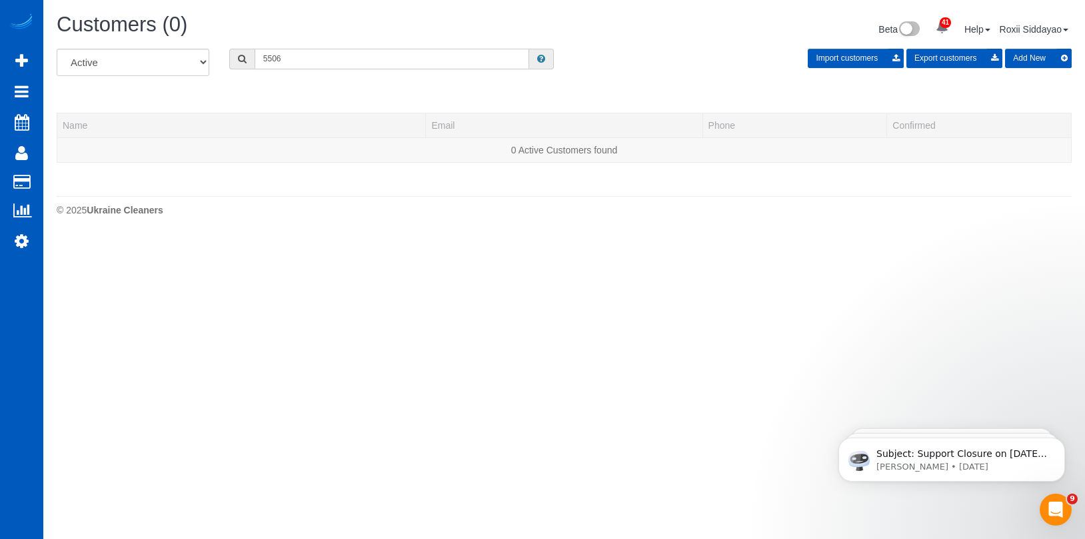
click at [345, 64] on input "5506" at bounding box center [392, 59] width 275 height 21
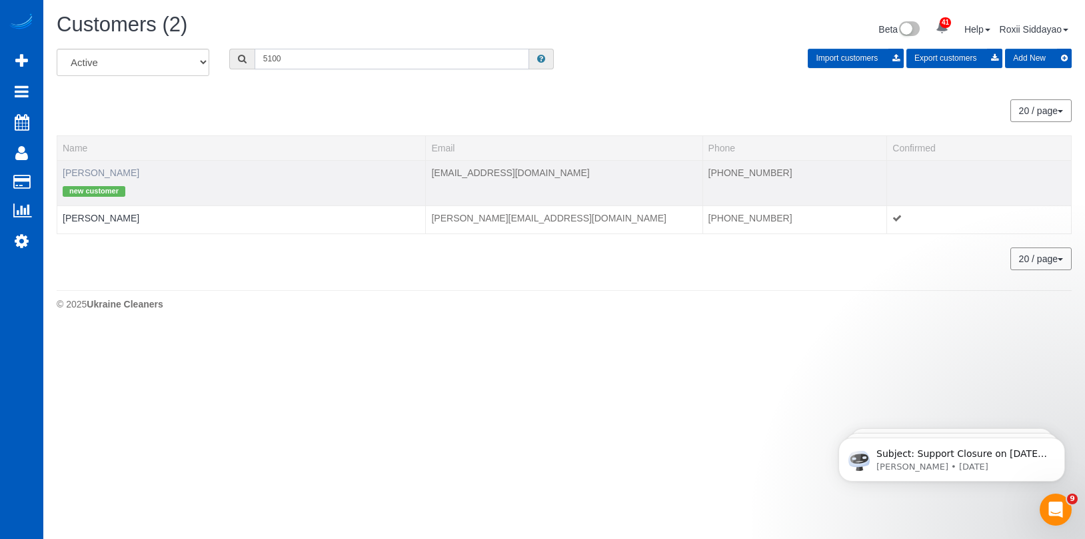
type input "5100"
click at [91, 171] on link "Jeff Davis" at bounding box center [101, 172] width 77 height 11
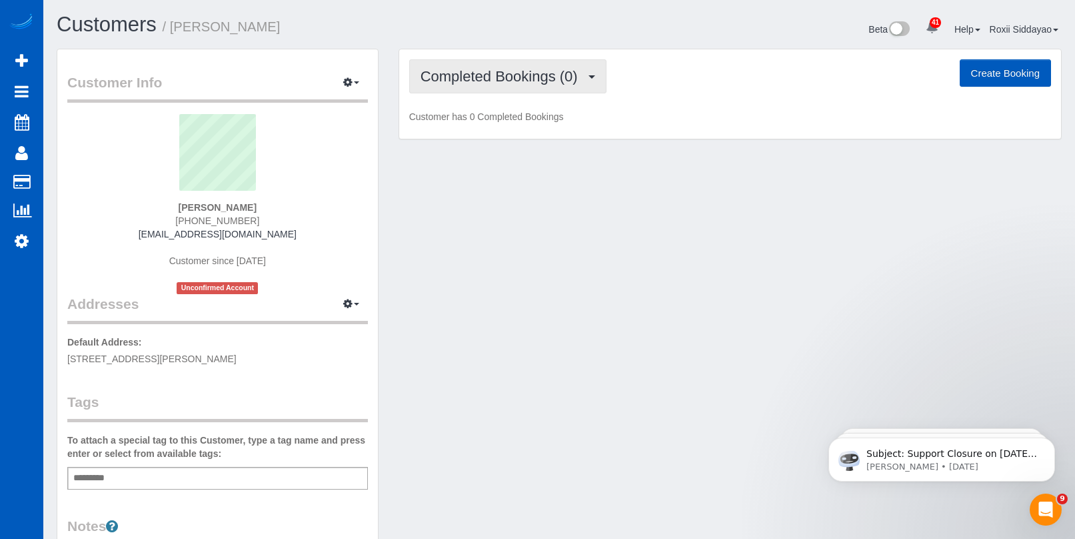
click at [518, 87] on button "Completed Bookings (0)" at bounding box center [507, 76] width 197 height 34
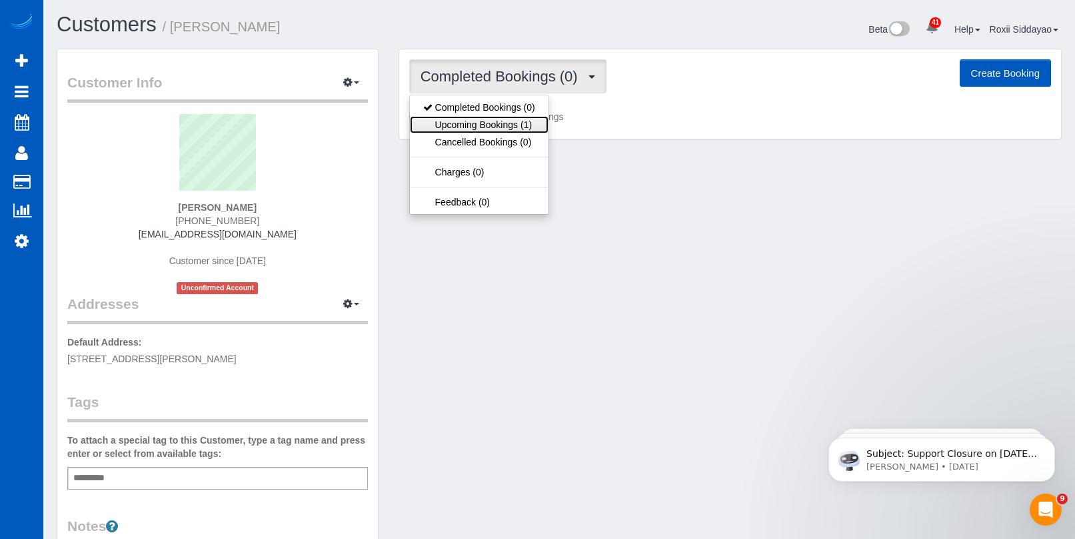
click at [524, 129] on link "Upcoming Bookings (1)" at bounding box center [479, 124] width 139 height 17
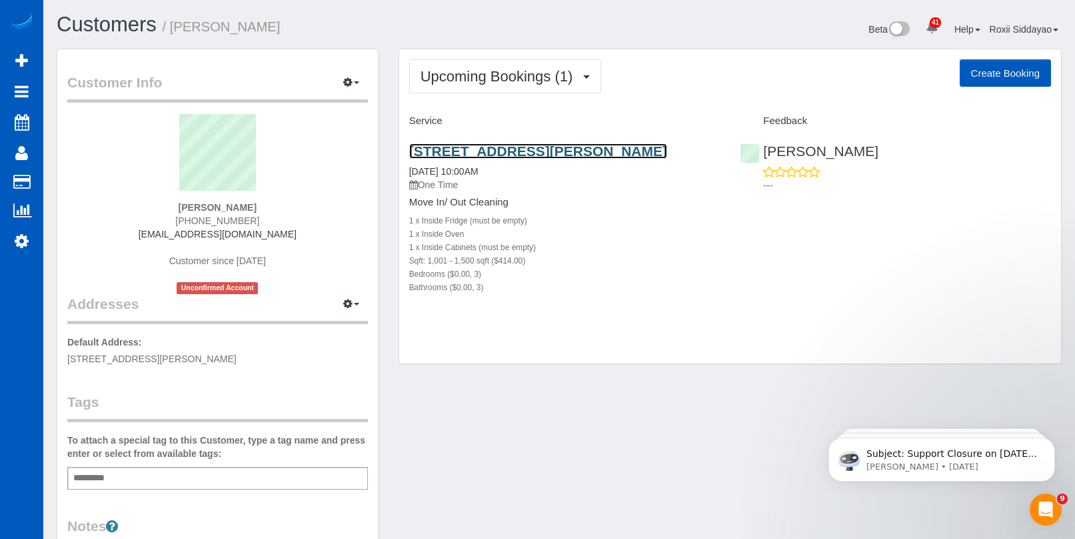
click at [508, 149] on link "2110 Quail Run, Mckinney, TX 75071" at bounding box center [538, 150] width 258 height 15
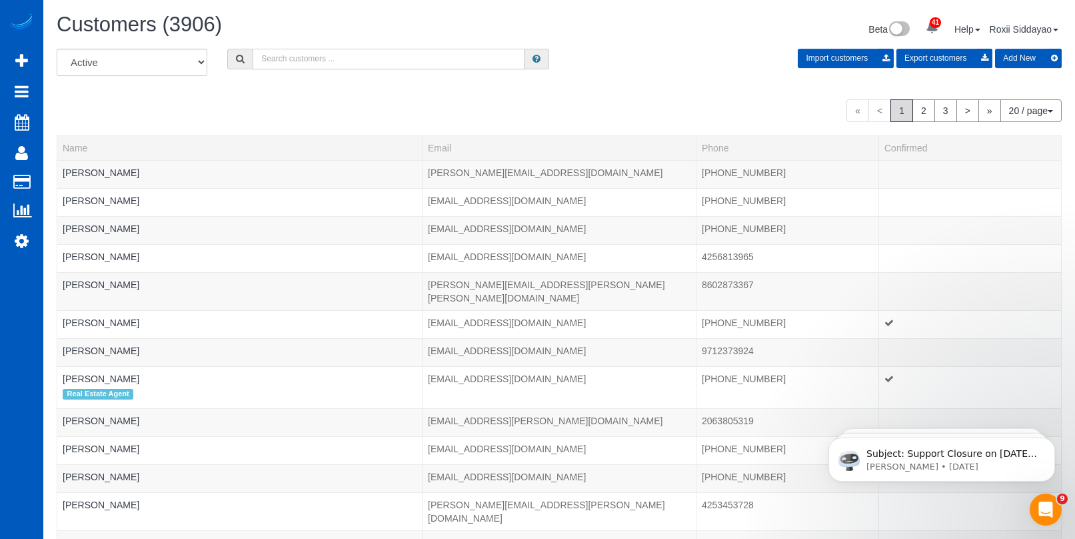
click at [330, 61] on input "text" at bounding box center [389, 59] width 272 height 21
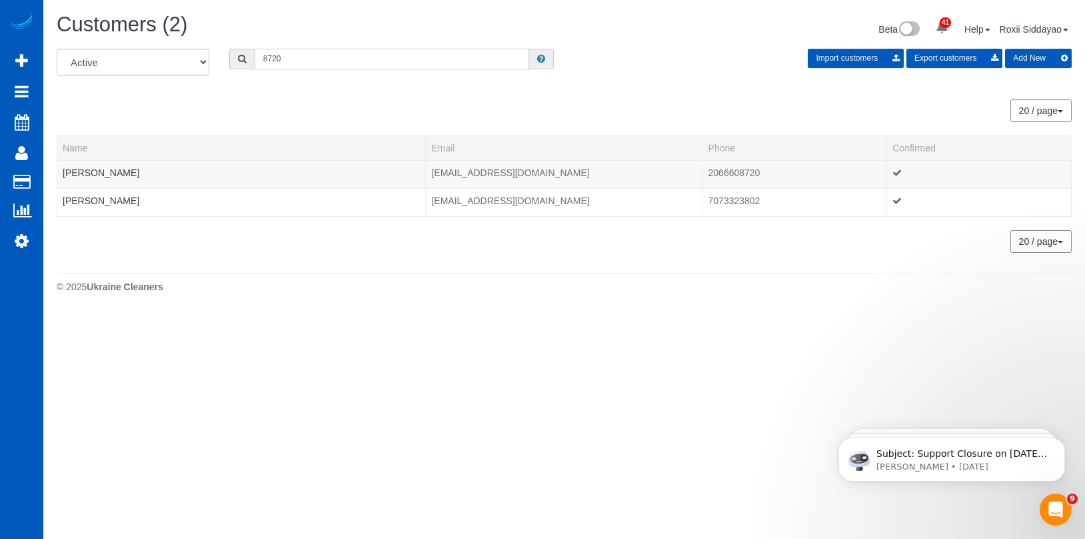
click at [353, 57] on input "8720" at bounding box center [392, 59] width 275 height 21
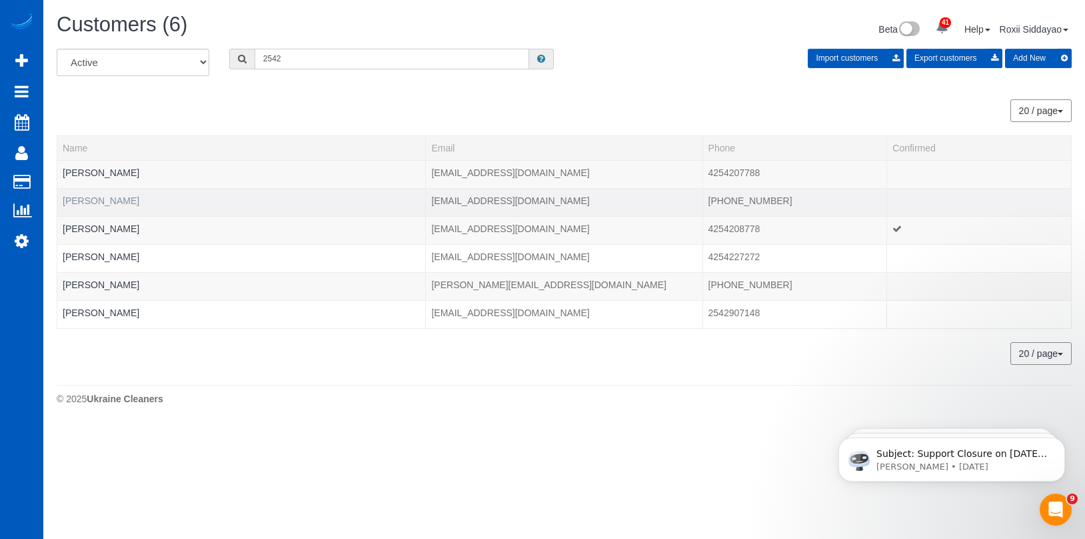
type input "2542"
click at [103, 204] on link "Jole Sankey" at bounding box center [101, 200] width 77 height 11
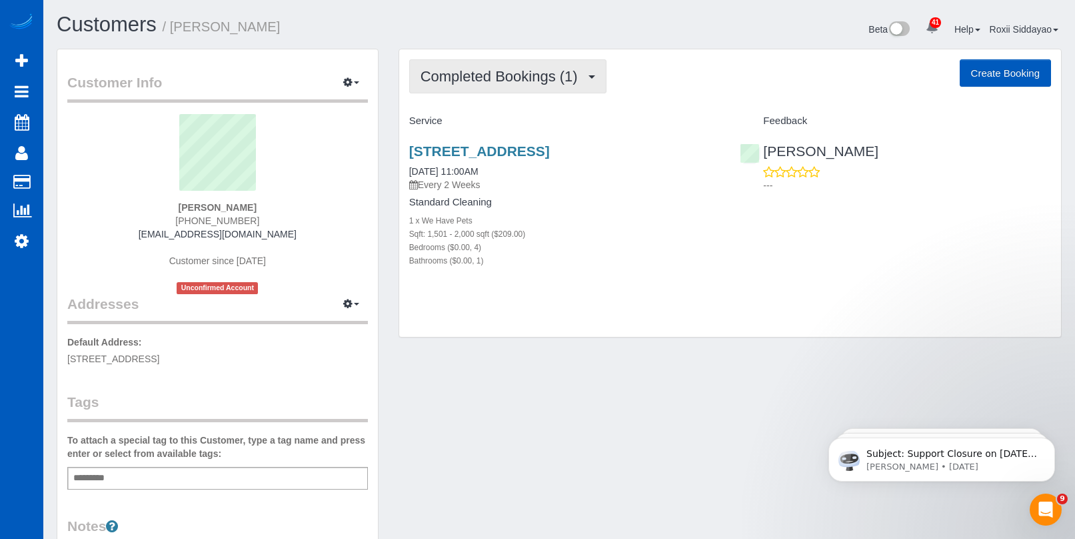
click at [565, 83] on span "Completed Bookings (1)" at bounding box center [503, 76] width 164 height 17
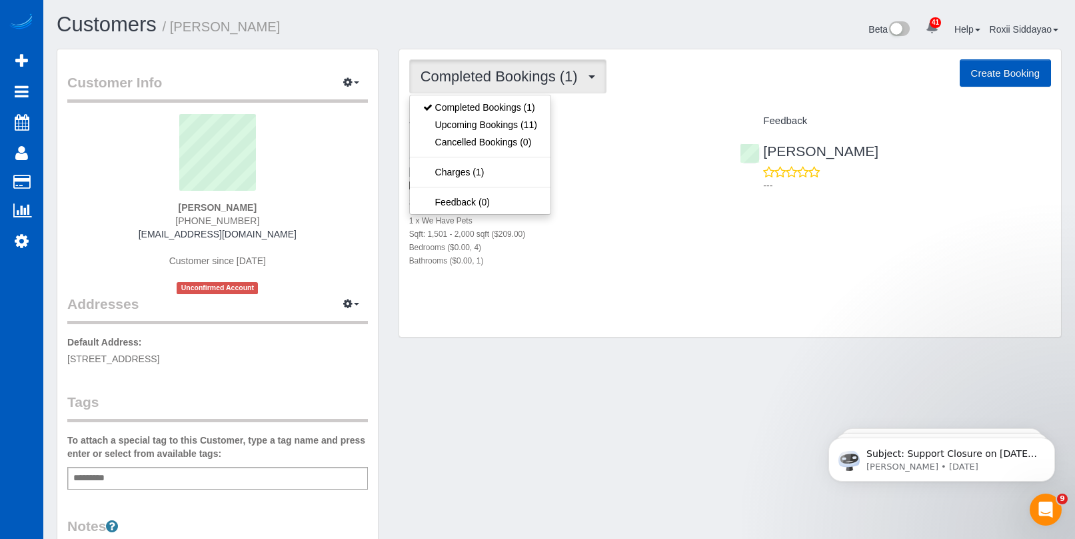
click at [550, 157] on link "29918 48th Pl S, Auburn, WA 98001" at bounding box center [479, 150] width 141 height 15
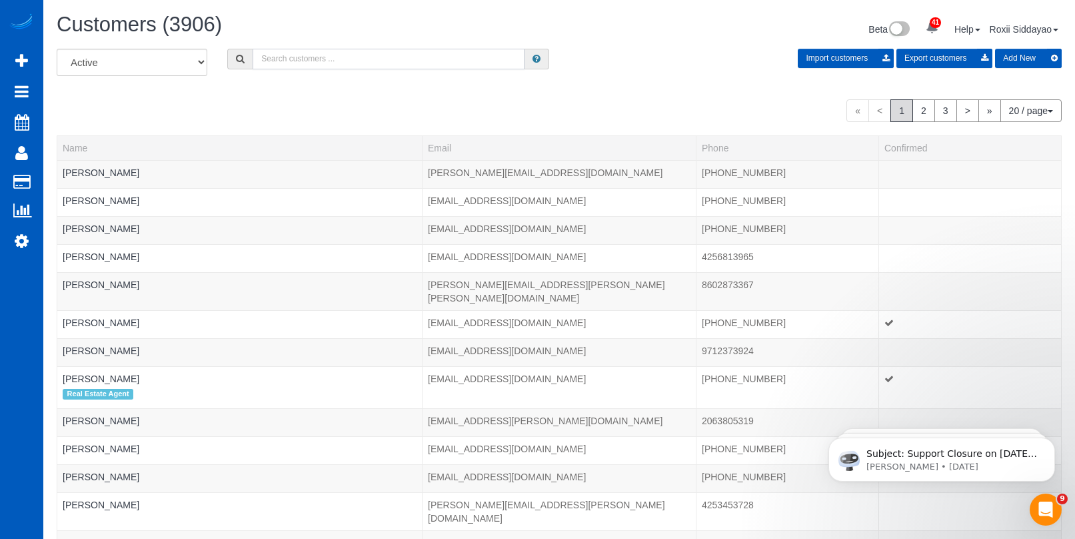
click at [292, 61] on input "text" at bounding box center [389, 59] width 272 height 21
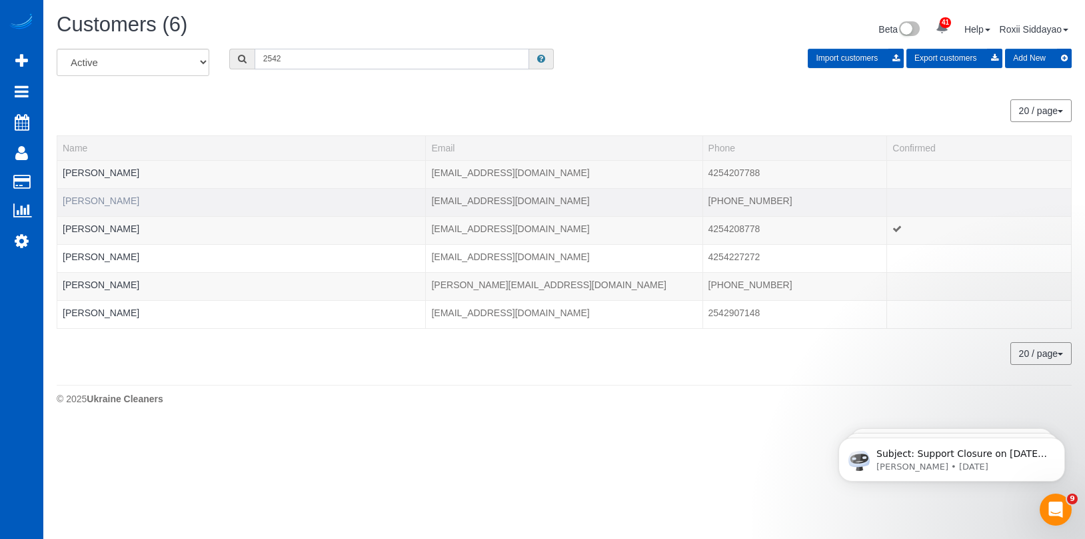
type input "2542"
click at [113, 200] on link "Jole Sankey" at bounding box center [101, 200] width 77 height 11
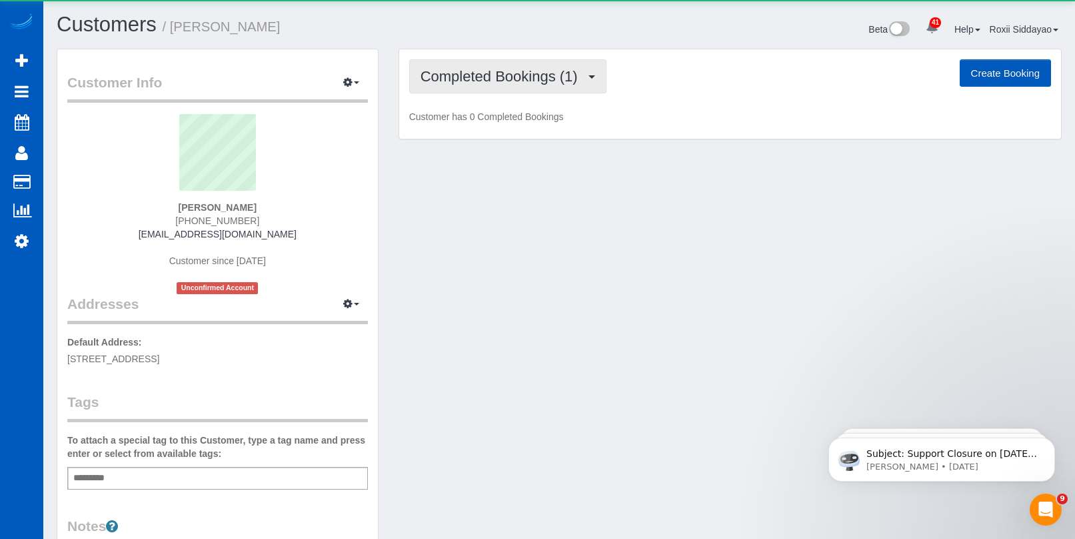
click at [505, 78] on span "Completed Bookings (1)" at bounding box center [503, 76] width 164 height 17
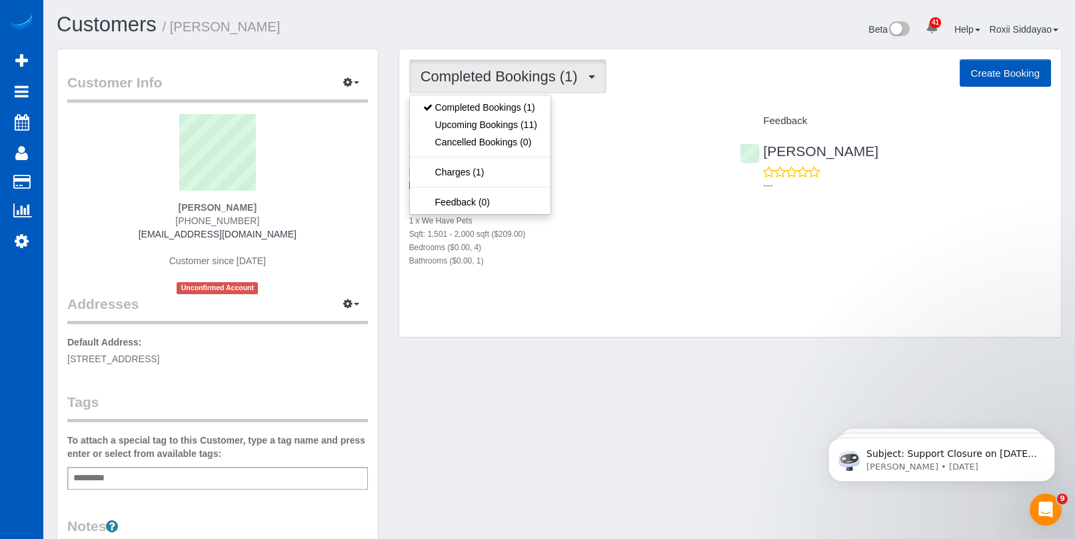
click at [505, 78] on span "Completed Bookings (1)" at bounding box center [503, 76] width 164 height 17
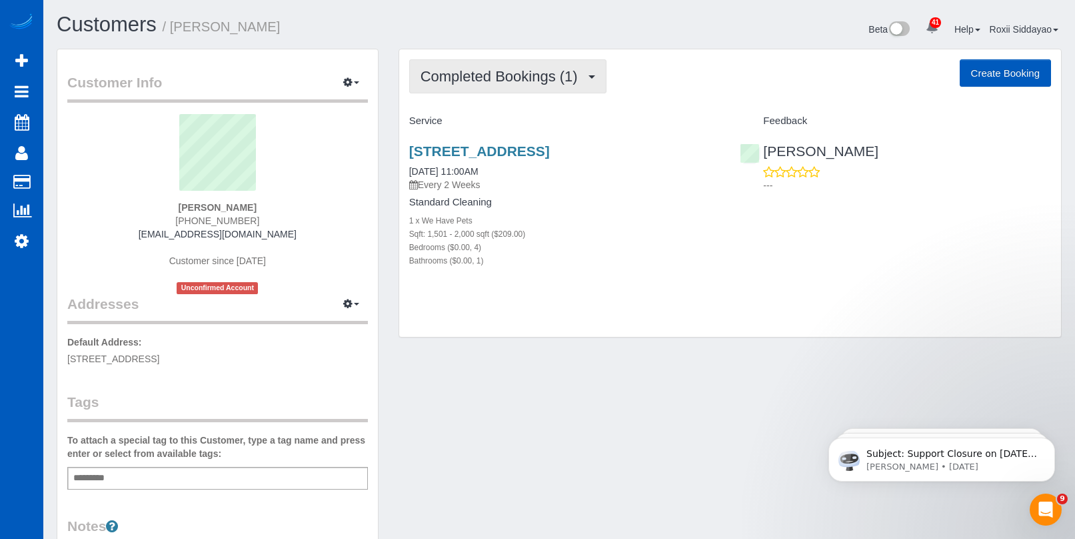
click at [505, 78] on span "Completed Bookings (1)" at bounding box center [503, 76] width 164 height 17
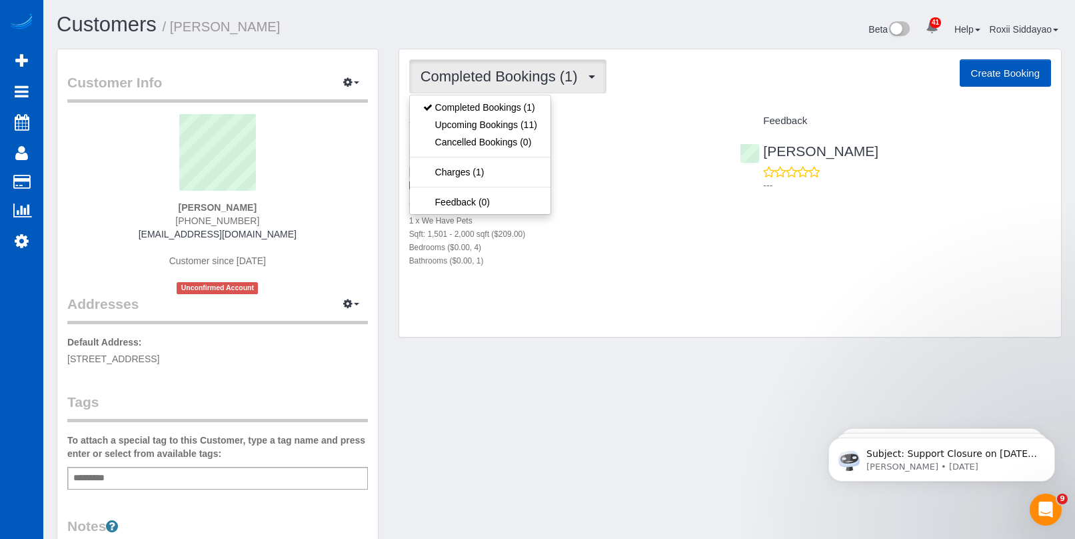
click at [505, 78] on span "Completed Bookings (1)" at bounding box center [503, 76] width 164 height 17
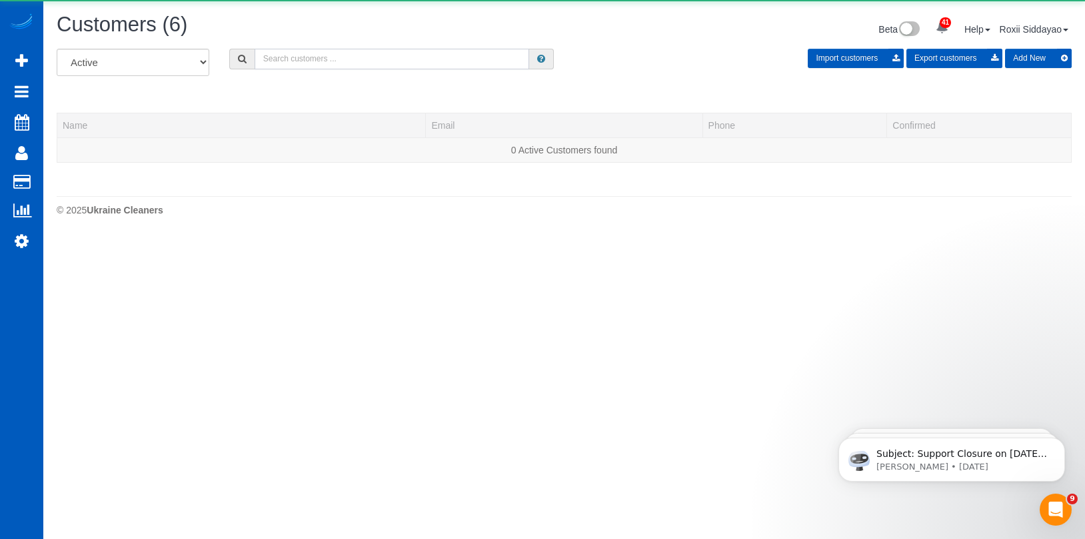
click at [276, 52] on input "text" at bounding box center [392, 59] width 275 height 21
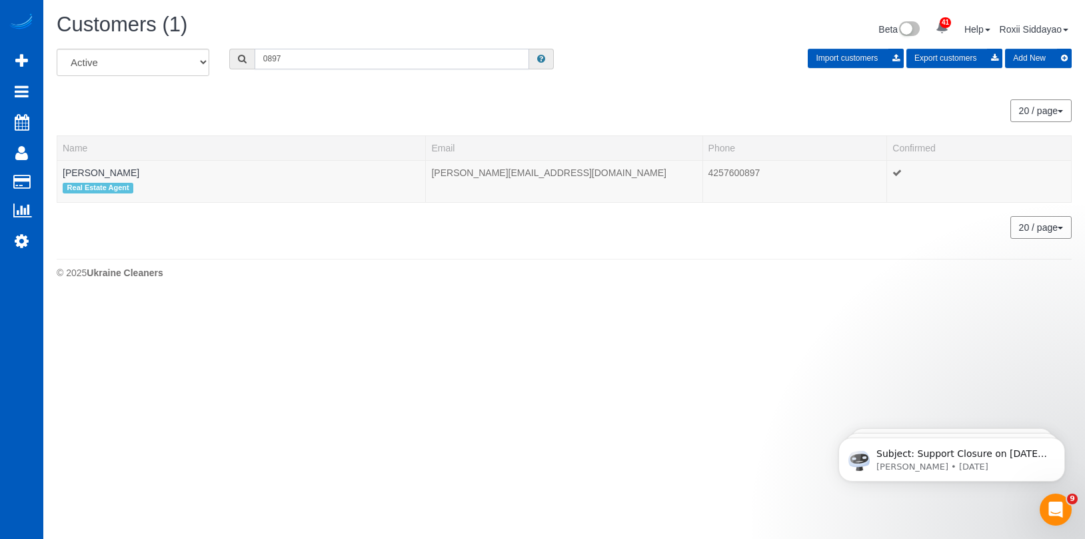
click at [339, 54] on input "0897" at bounding box center [392, 59] width 275 height 21
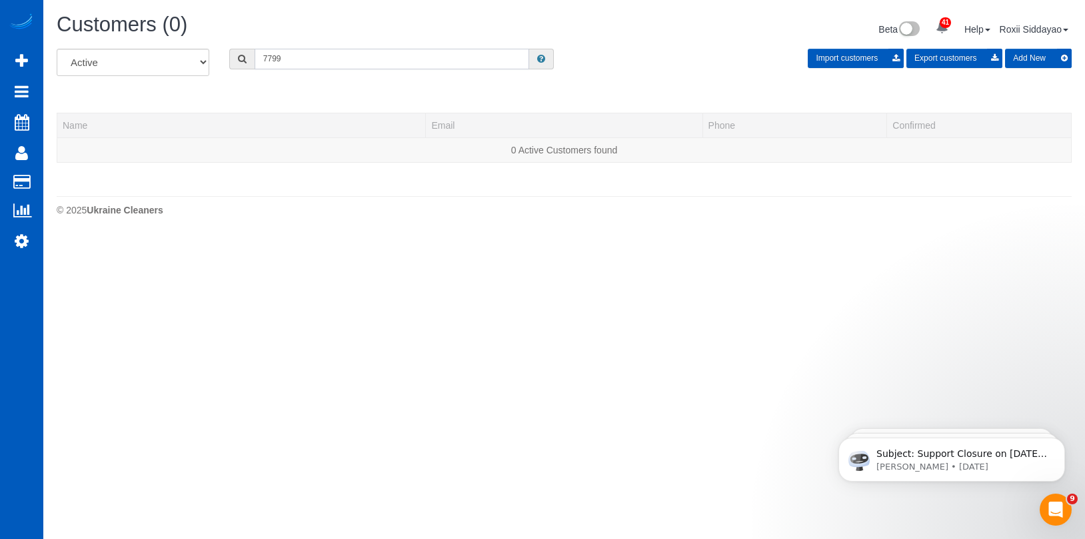
click at [327, 57] on input "7799" at bounding box center [392, 59] width 275 height 21
click at [347, 58] on input "7574" at bounding box center [392, 59] width 275 height 21
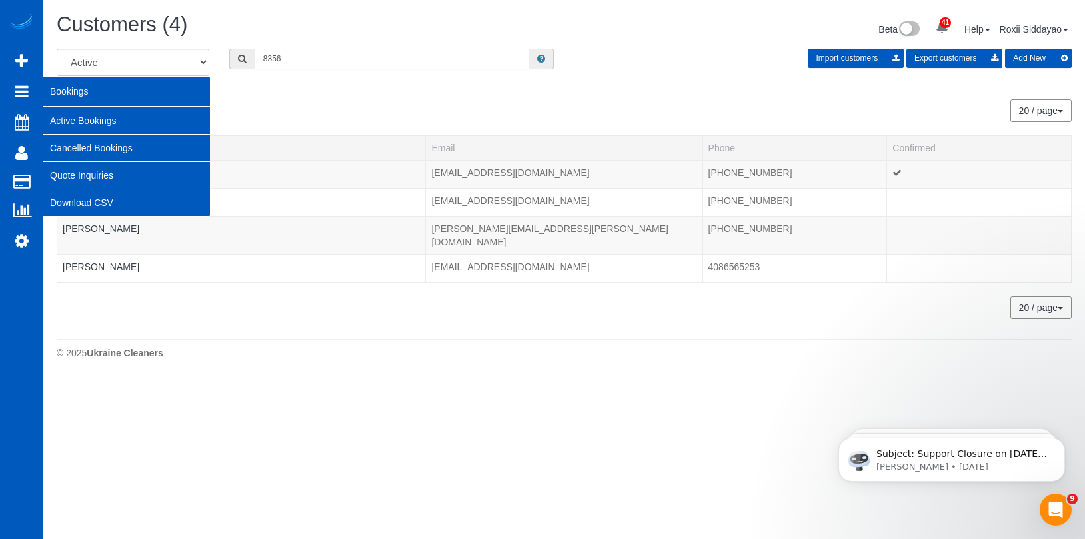
type input "8356"
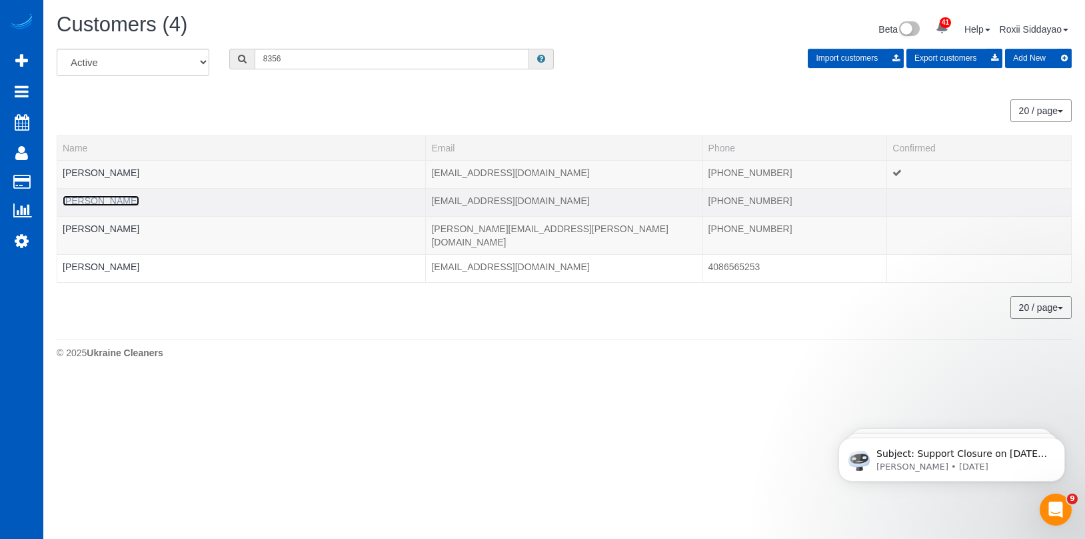
click at [88, 205] on link "David Jones" at bounding box center [101, 200] width 77 height 11
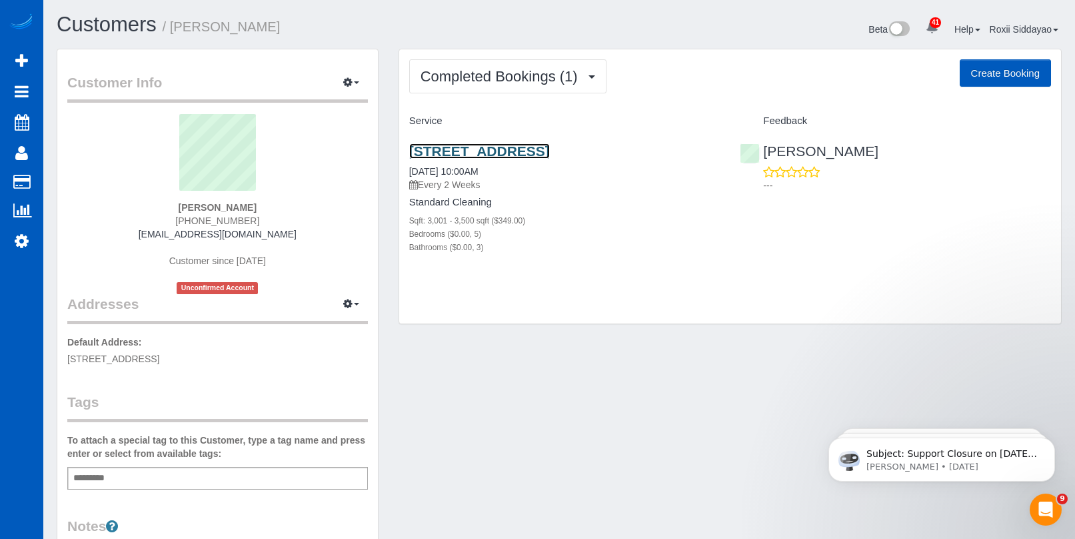
click at [479, 149] on link "701 Tidal Dr, Princeton, TX 75071" at bounding box center [479, 150] width 141 height 15
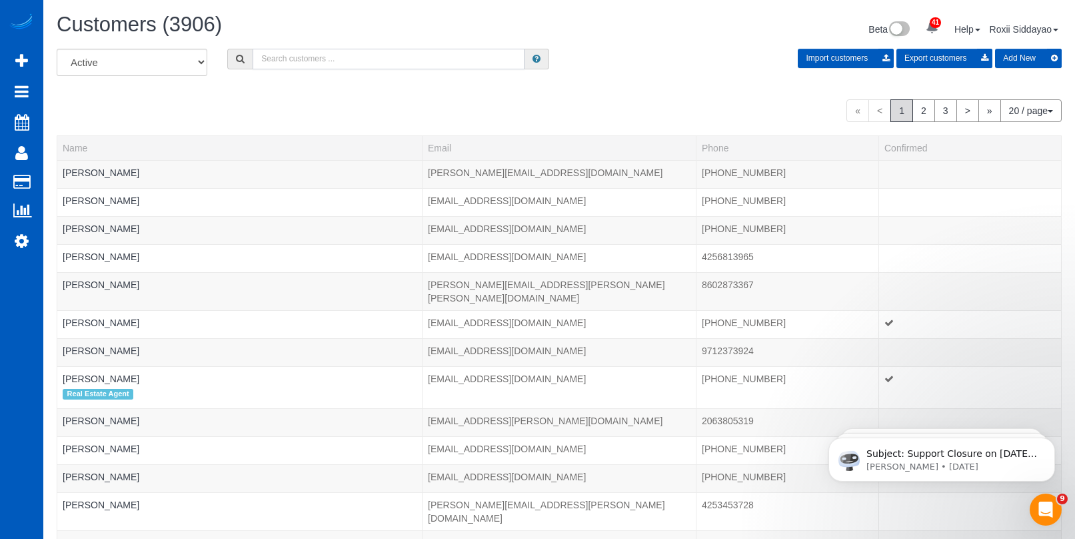
click at [303, 60] on input "text" at bounding box center [389, 59] width 272 height 21
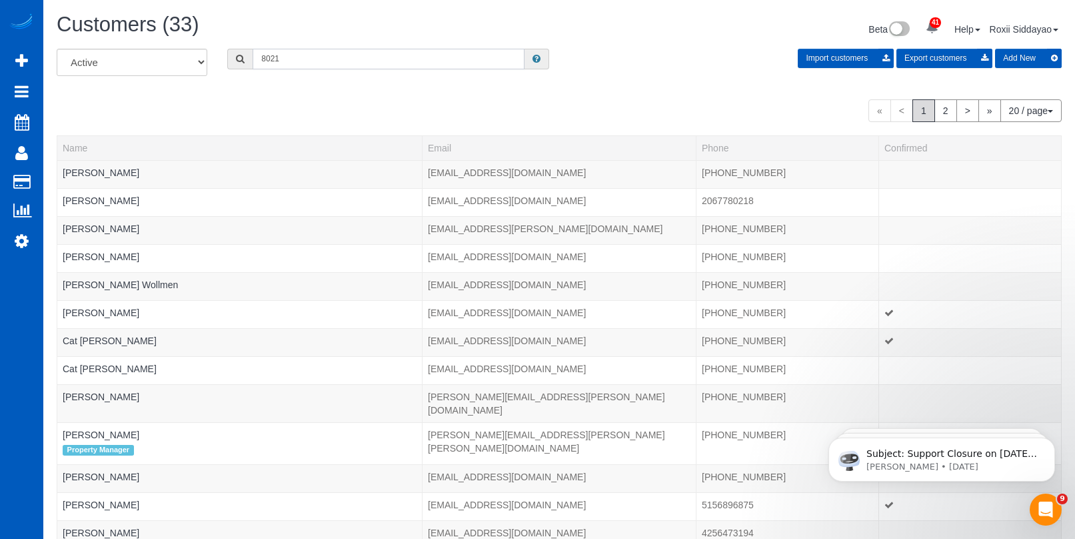
click at [265, 59] on input "8021" at bounding box center [389, 59] width 272 height 21
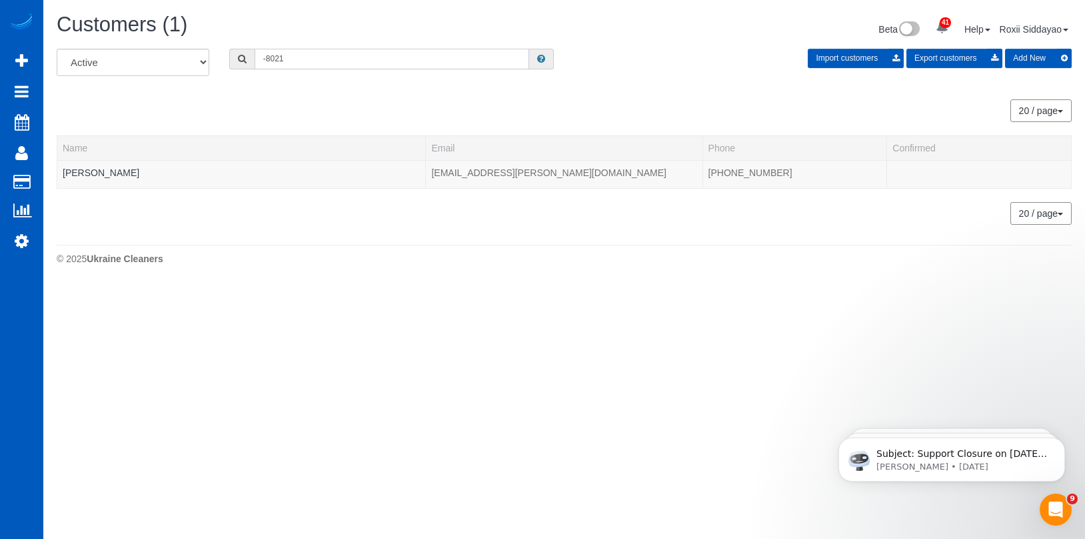
click at [266, 54] on input "-8021" at bounding box center [392, 59] width 275 height 21
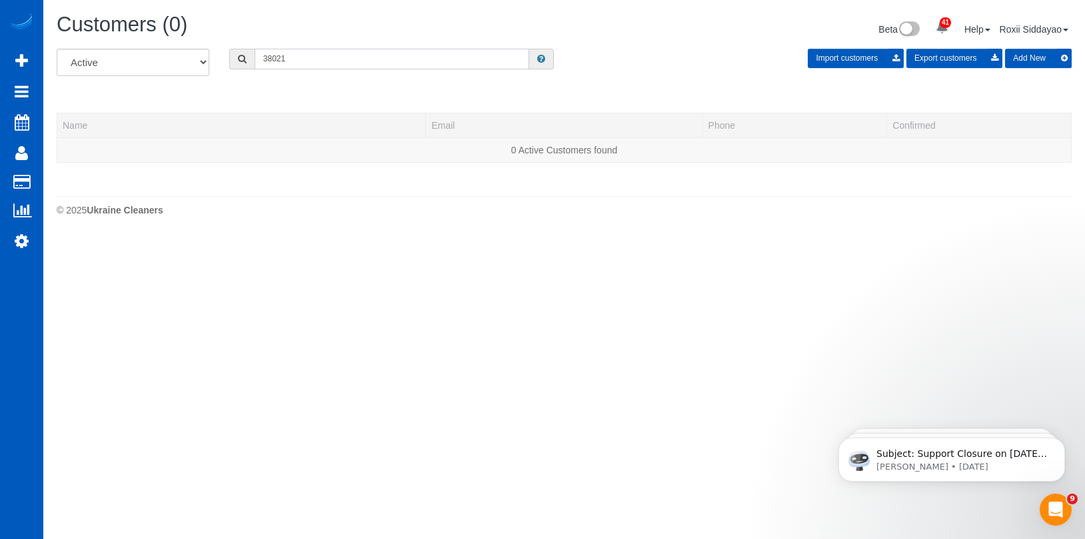
click at [325, 55] on input "38021" at bounding box center [392, 59] width 275 height 21
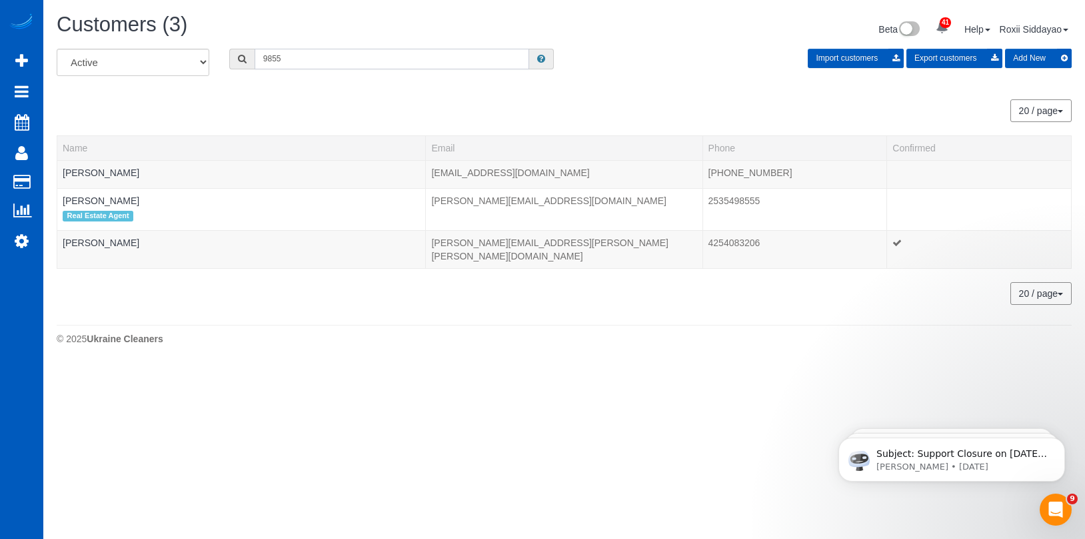
click at [327, 59] on input "9855" at bounding box center [392, 59] width 275 height 21
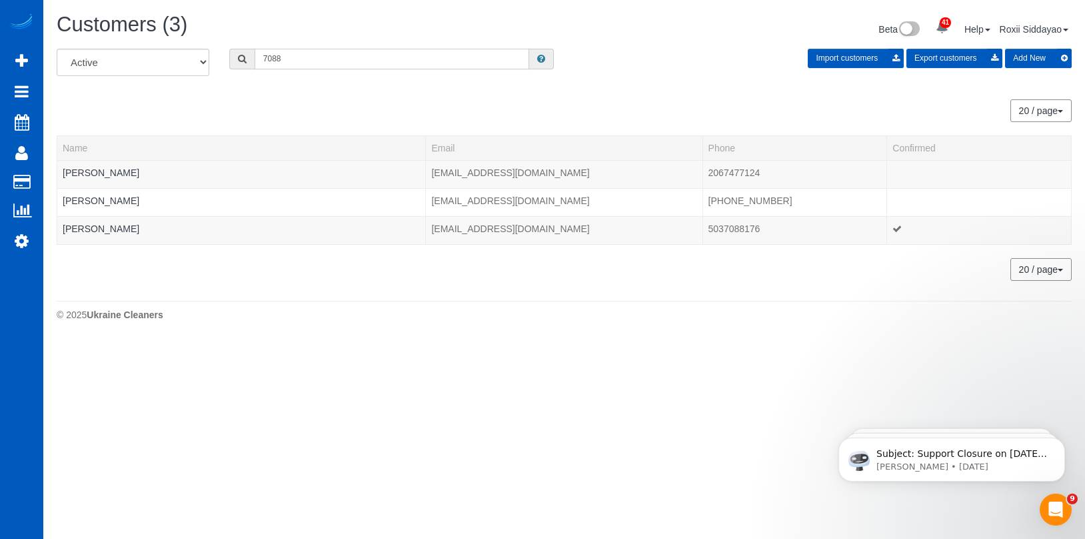
click at [306, 61] on input "7088" at bounding box center [392, 59] width 275 height 21
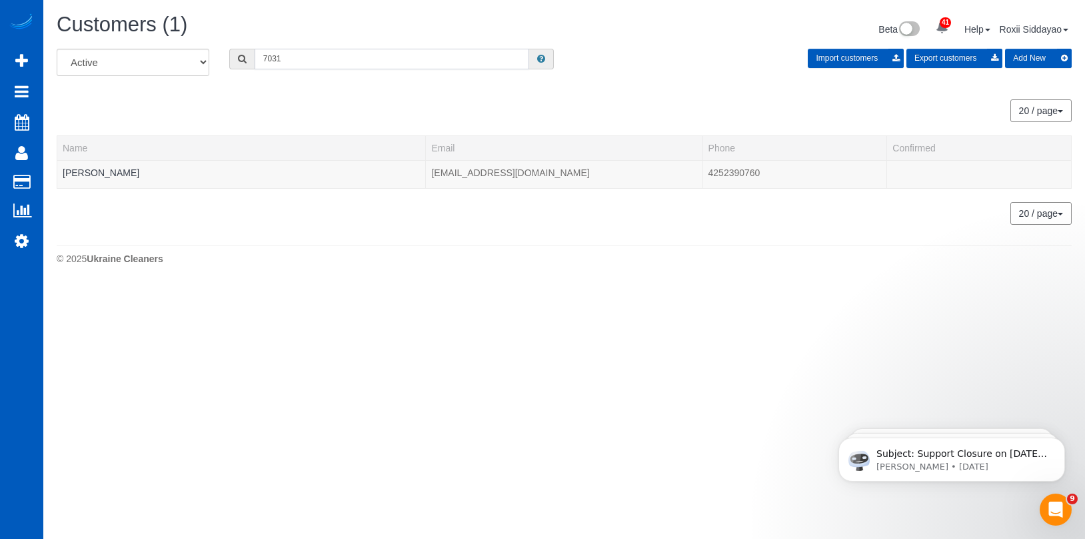
click at [319, 61] on input "7031" at bounding box center [392, 59] width 275 height 21
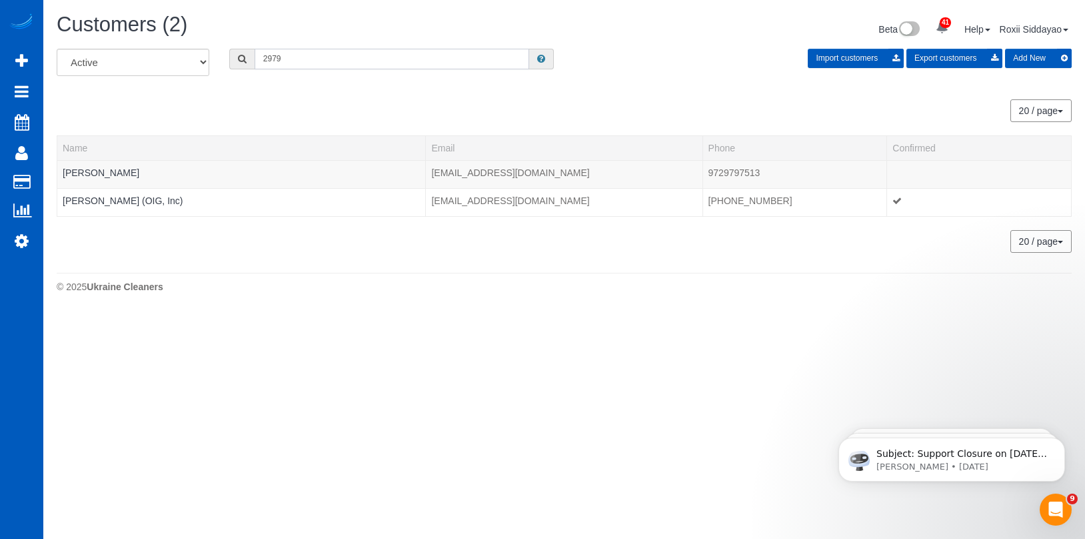
click at [355, 56] on input "2979" at bounding box center [392, 59] width 275 height 21
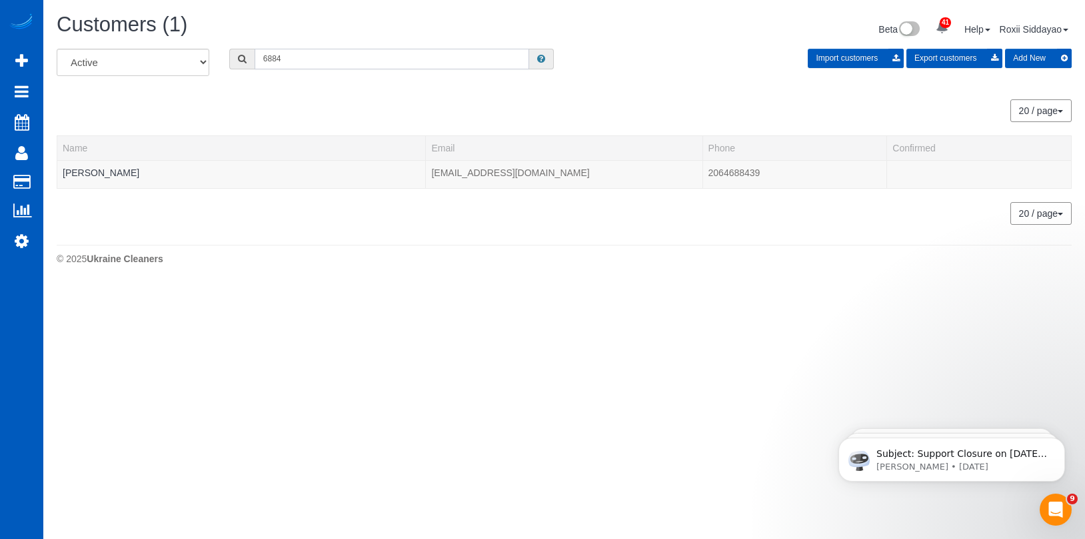
click at [324, 61] on input "6884" at bounding box center [392, 59] width 275 height 21
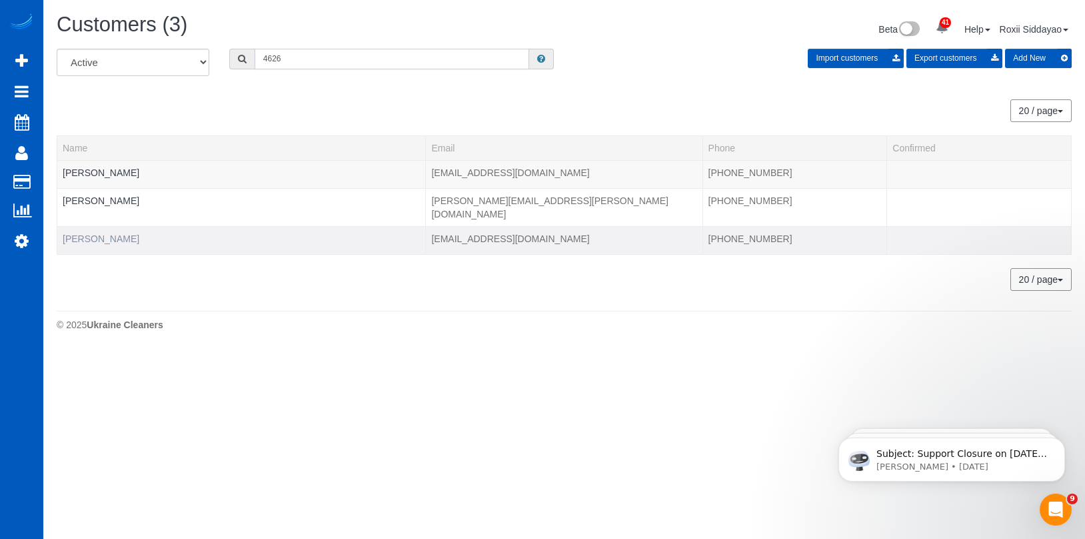
type input "4626"
click at [112, 233] on link "Maggie Schaer" at bounding box center [101, 238] width 77 height 11
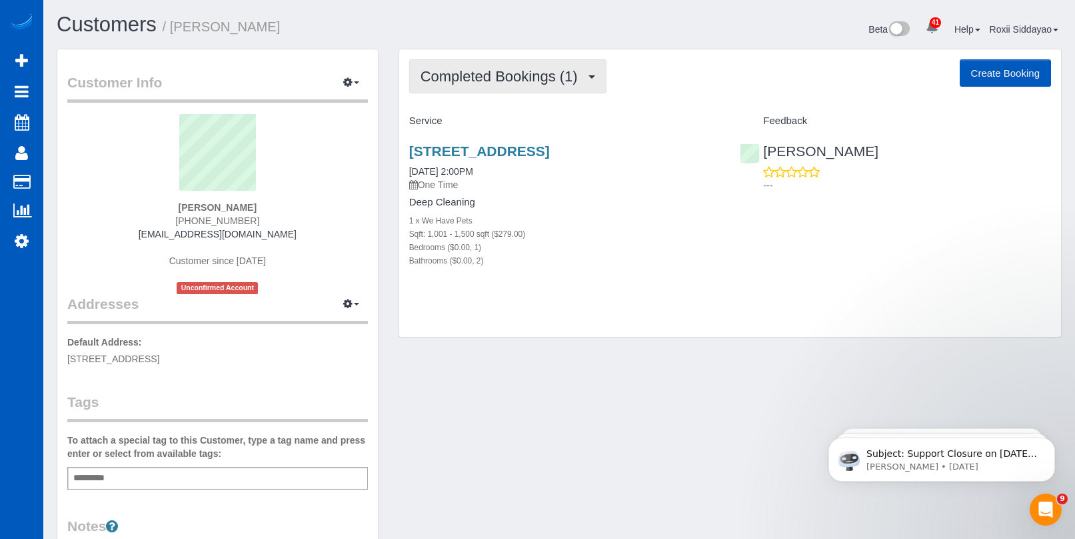
click at [502, 79] on span "Completed Bookings (1)" at bounding box center [503, 76] width 164 height 17
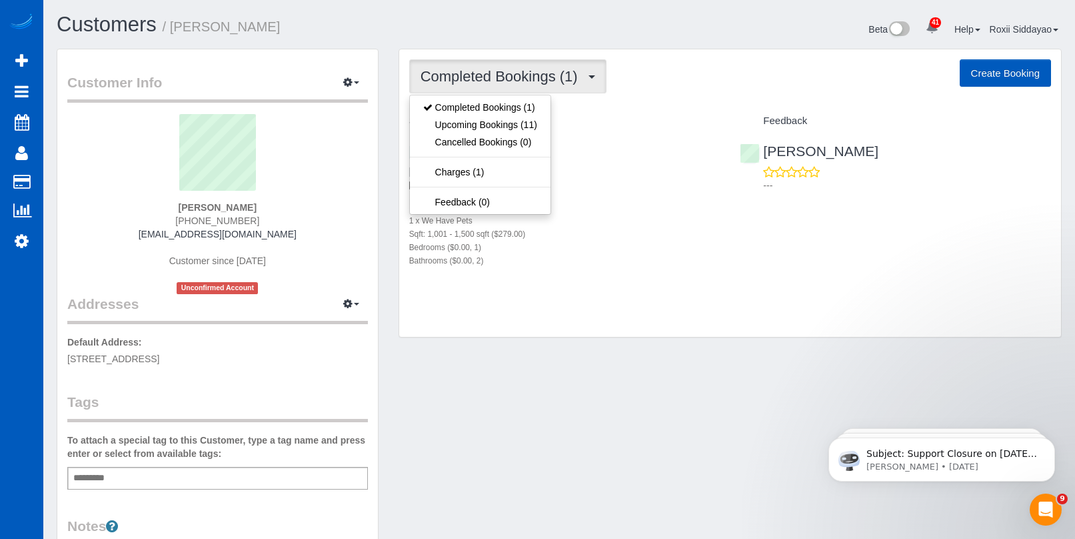
click at [503, 79] on span "Completed Bookings (1)" at bounding box center [503, 76] width 164 height 17
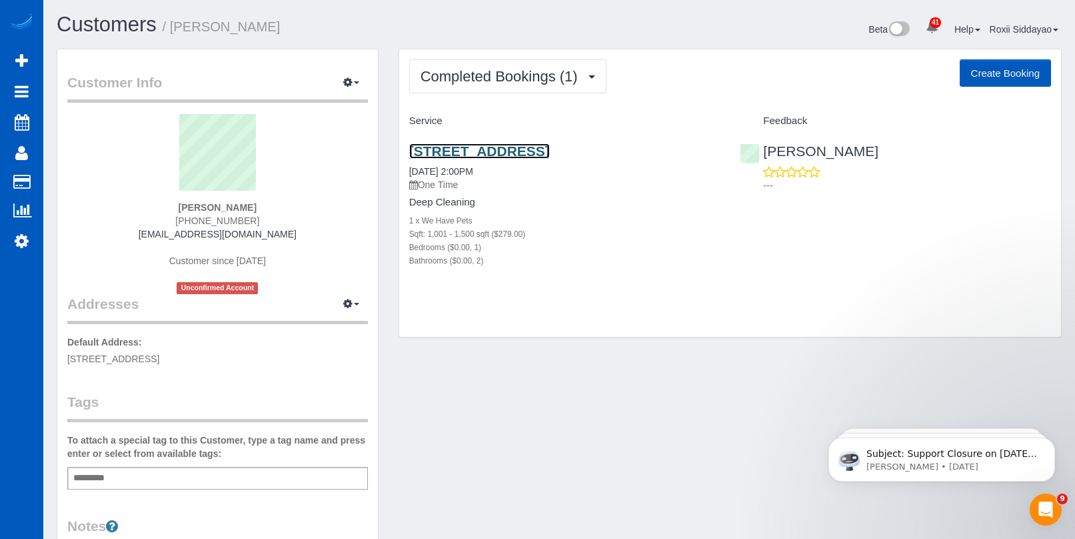
click at [525, 147] on link "5223 Ridge Forest Dr, Stone Mountain, GA 30083" at bounding box center [479, 150] width 141 height 15
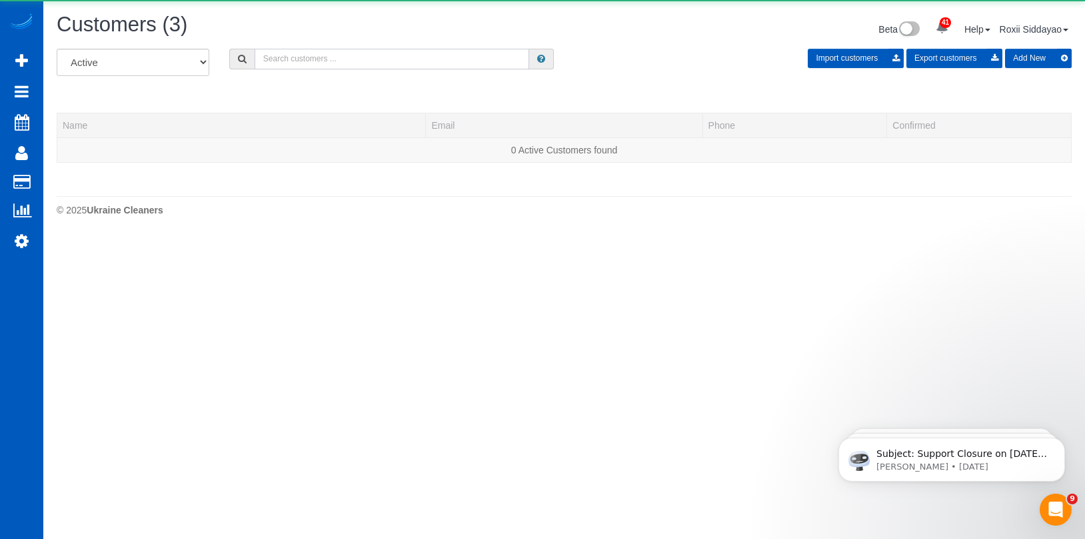
click at [366, 56] on input "text" at bounding box center [392, 59] width 275 height 21
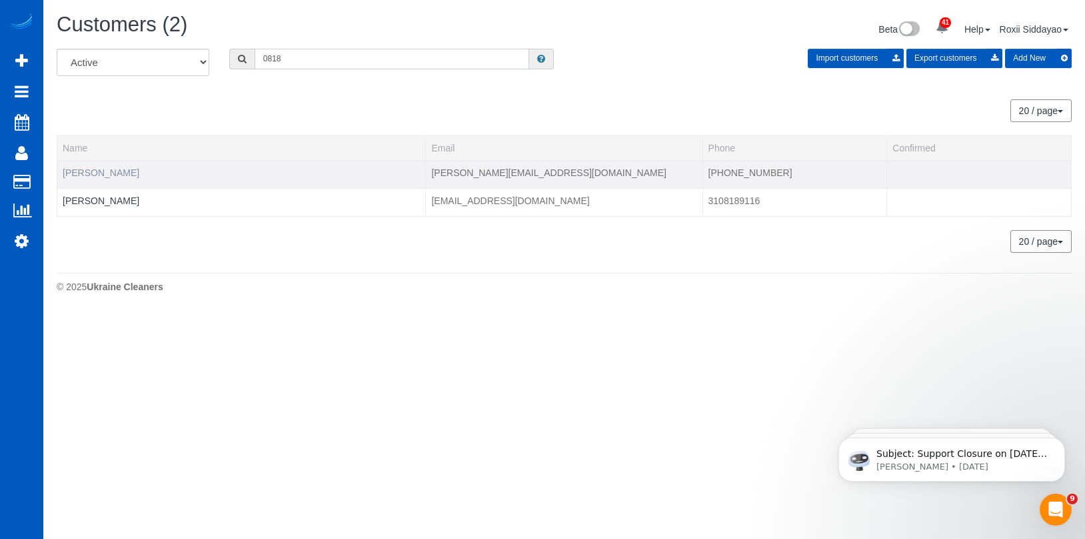
type input "0818"
click at [127, 172] on link "Bernice Amposo" at bounding box center [101, 172] width 77 height 11
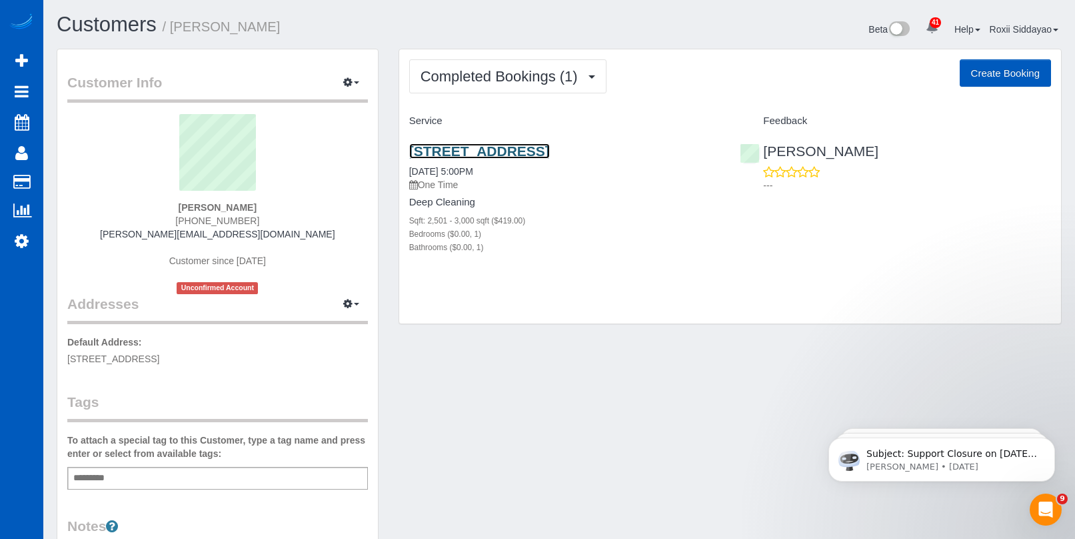
click at [523, 149] on link "1013 Chapel Station Drive, Lawrenceville, GA 30045" at bounding box center [479, 150] width 141 height 15
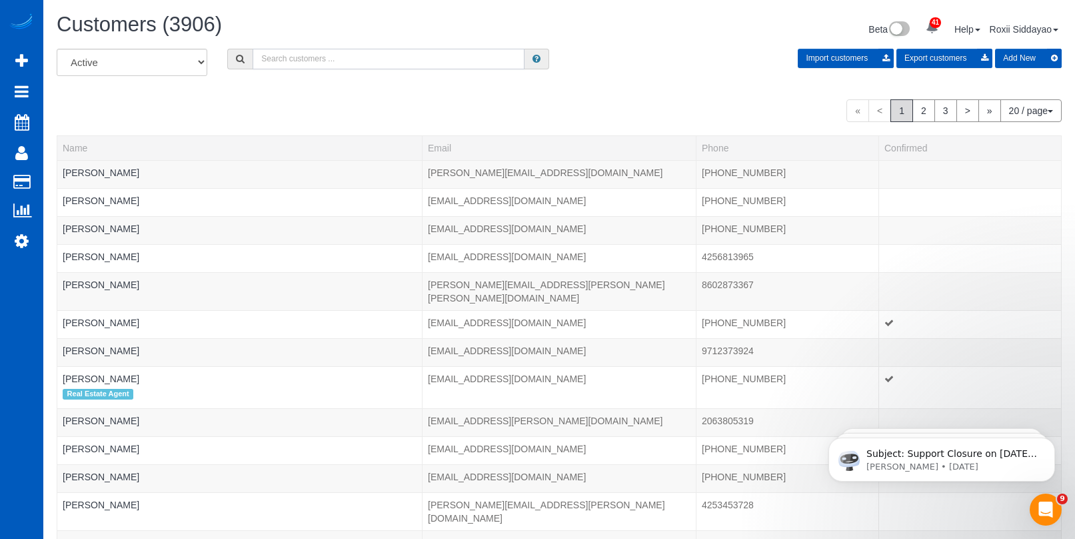
click at [287, 60] on input "text" at bounding box center [389, 59] width 272 height 21
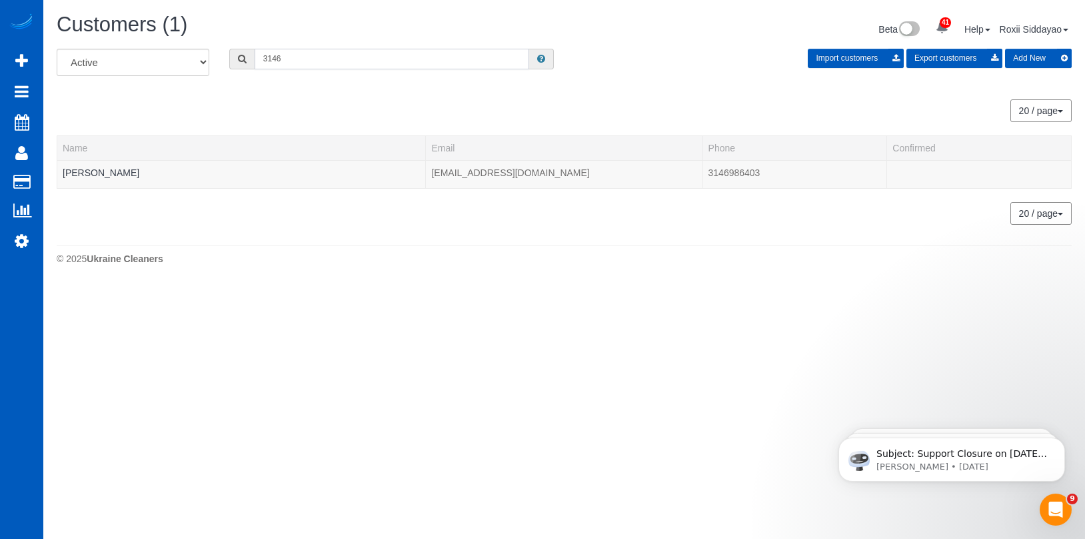
click at [392, 56] on input "3146" at bounding box center [392, 59] width 275 height 21
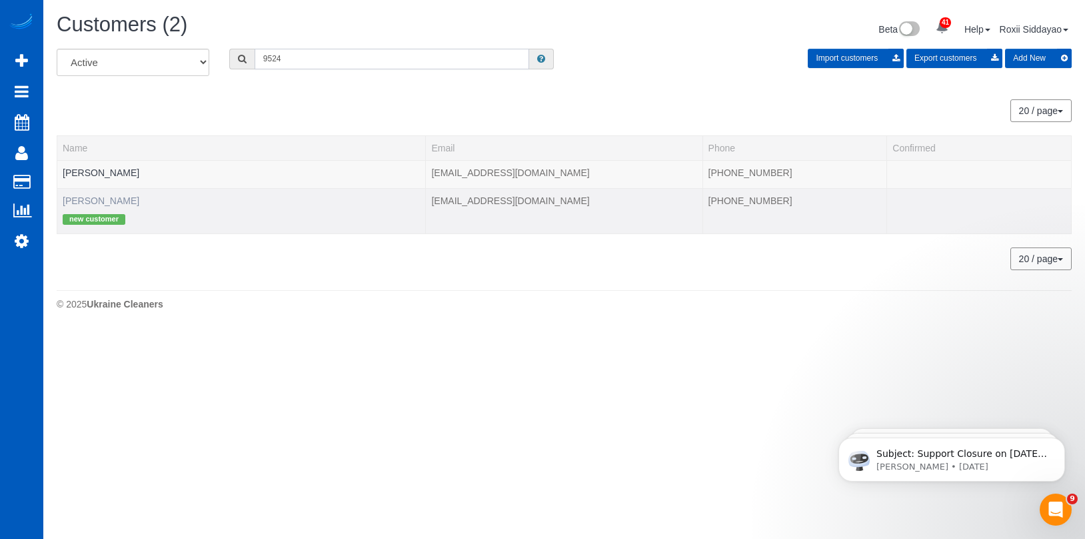
type input "9524"
click at [120, 201] on link "Maegen Paladin" at bounding box center [101, 200] width 77 height 11
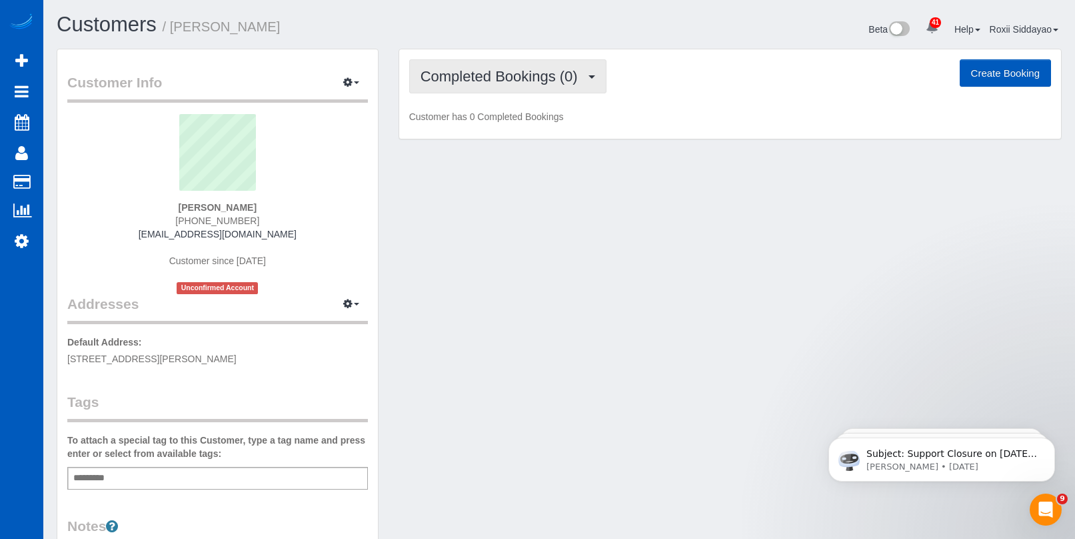
click at [531, 71] on span "Completed Bookings (0)" at bounding box center [503, 76] width 164 height 17
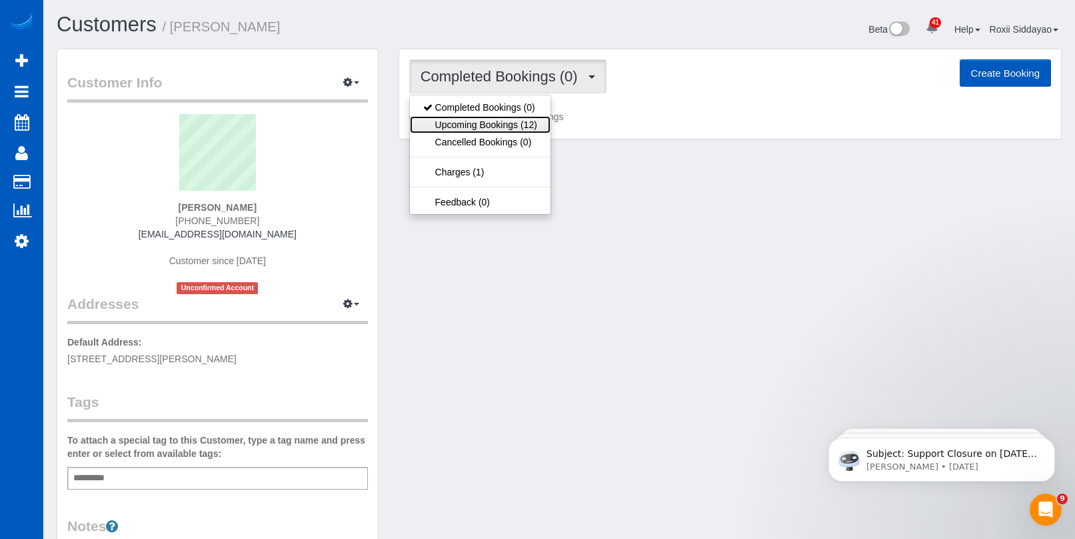
click at [537, 129] on link "Upcoming Bookings (12)" at bounding box center [480, 124] width 141 height 17
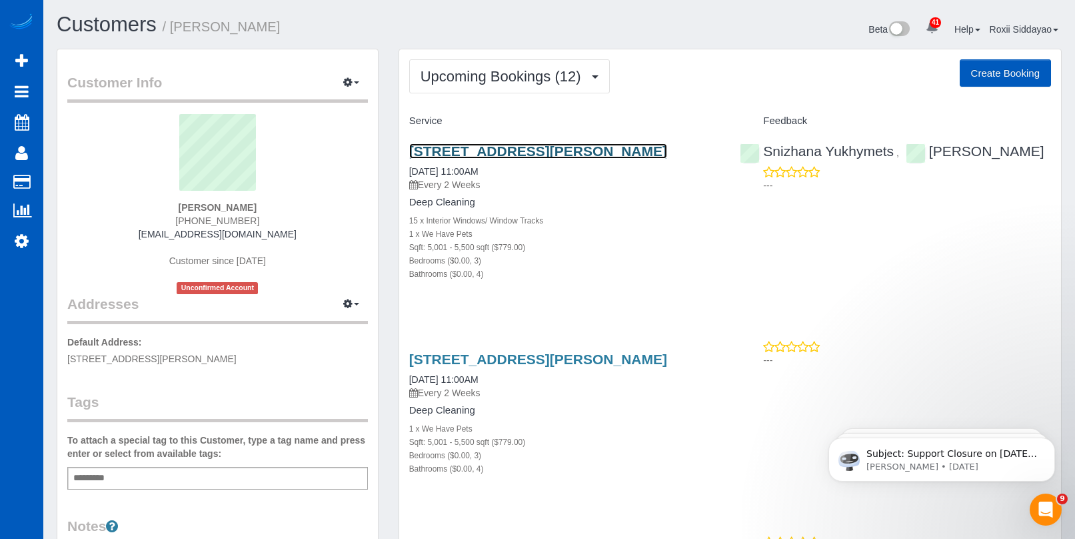
click at [516, 145] on link "1505 S Riegel Ct, Spokane, WA 99212" at bounding box center [538, 150] width 258 height 15
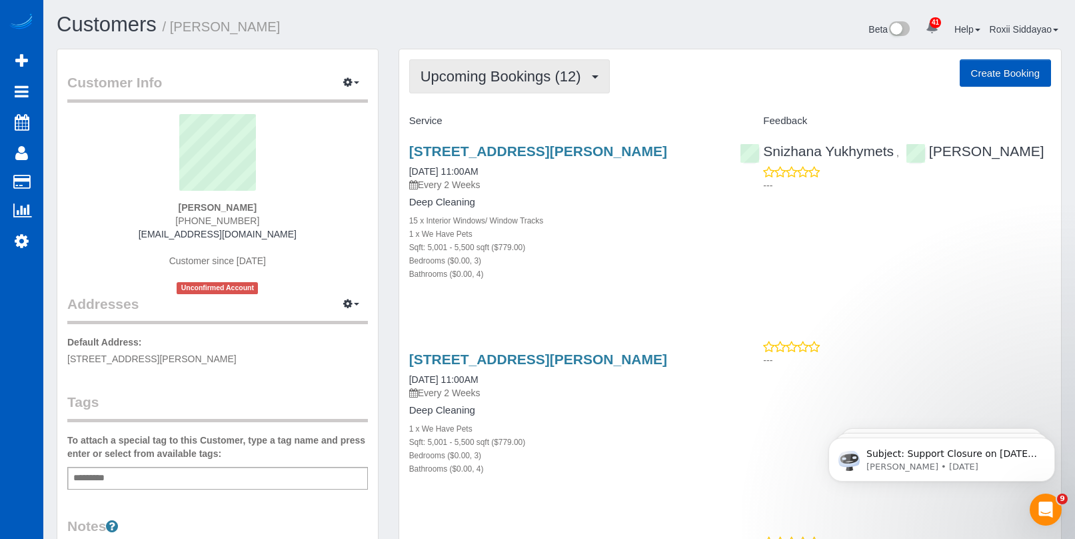
click at [561, 87] on button "Upcoming Bookings (12)" at bounding box center [509, 76] width 201 height 34
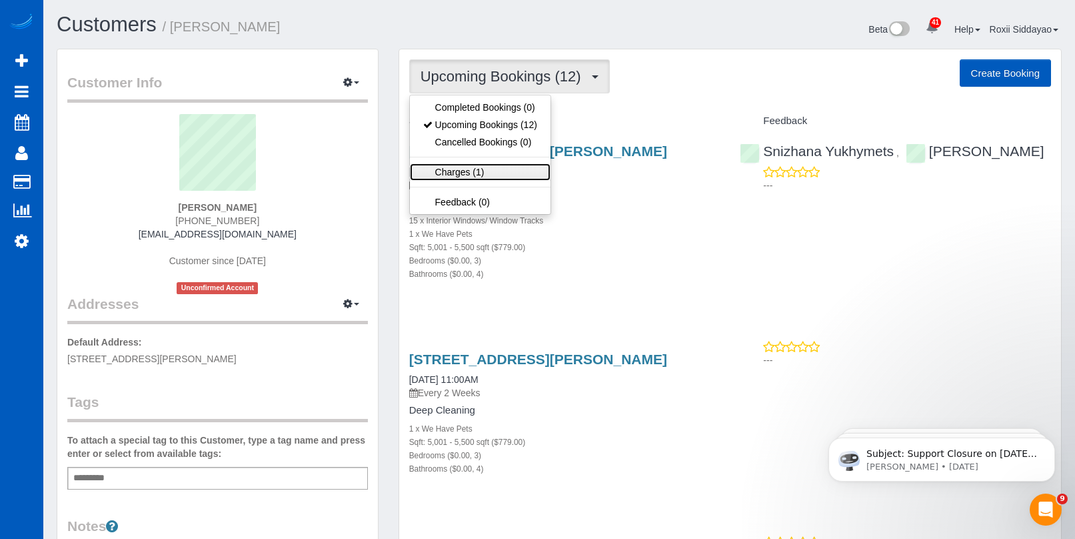
click at [501, 174] on link "Charges (1)" at bounding box center [480, 171] width 141 height 17
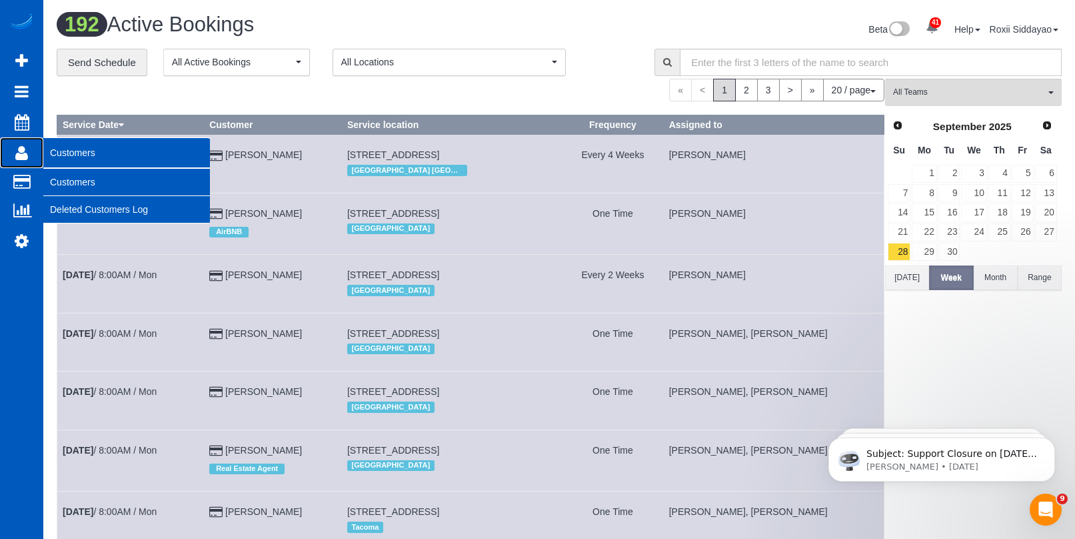
click at [94, 159] on span "Customers" at bounding box center [126, 152] width 167 height 31
click at [86, 153] on span "Customers" at bounding box center [126, 152] width 167 height 31
click at [79, 179] on link "Customers" at bounding box center [126, 182] width 167 height 27
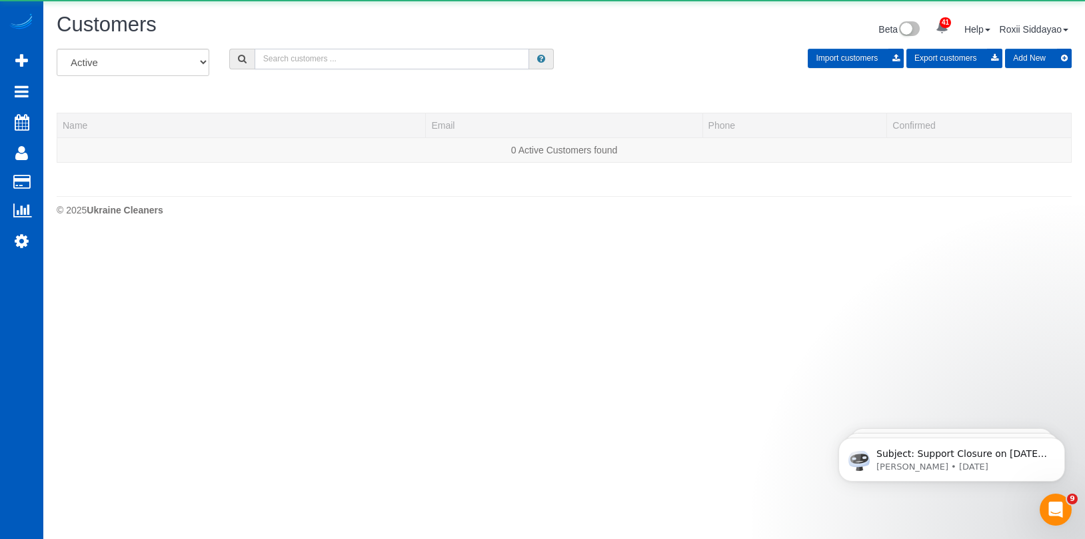
click at [338, 60] on input "text" at bounding box center [392, 59] width 275 height 21
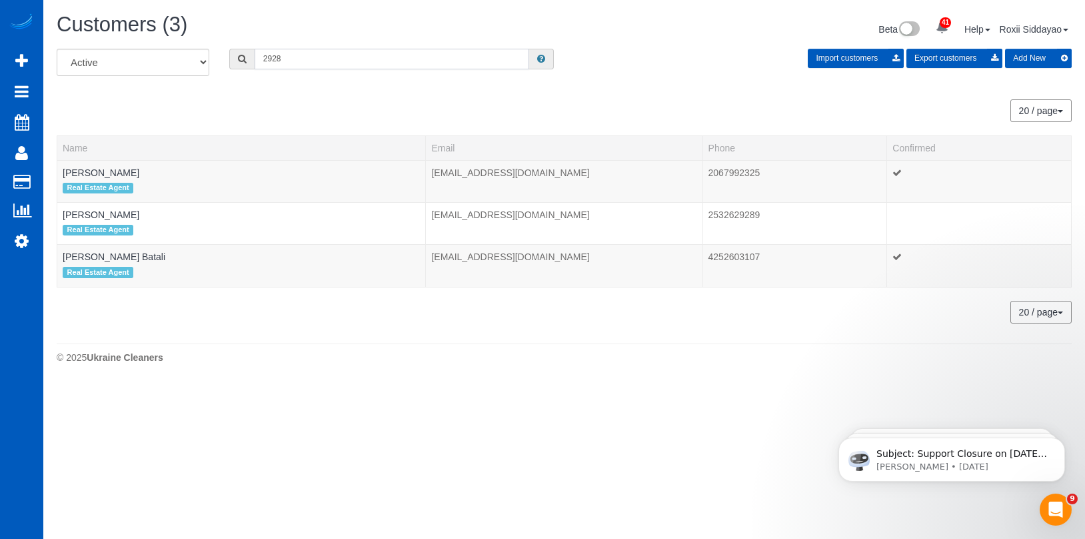
click at [298, 55] on input "2928" at bounding box center [392, 59] width 275 height 21
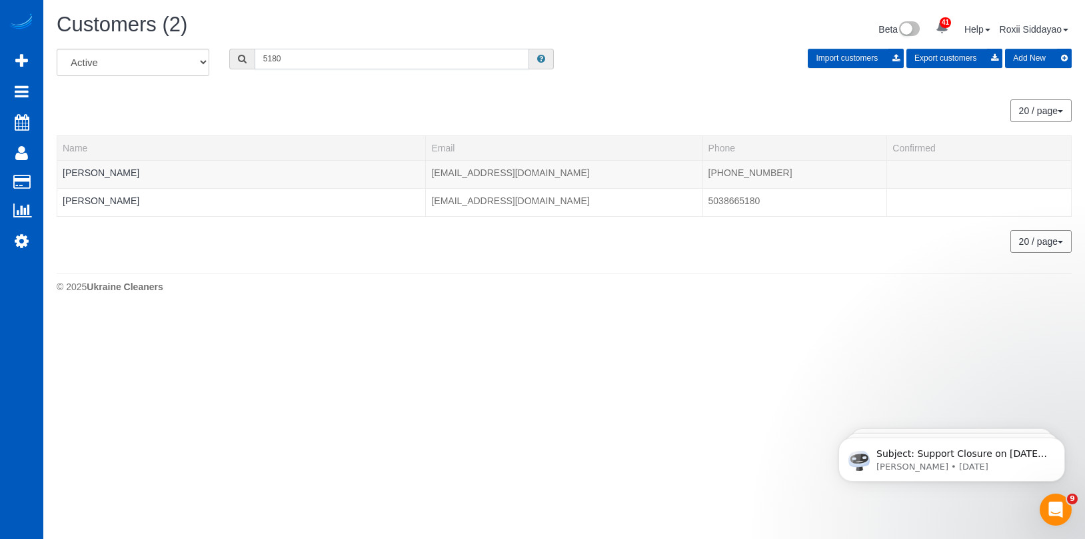
click at [300, 61] on input "5180" at bounding box center [392, 59] width 275 height 21
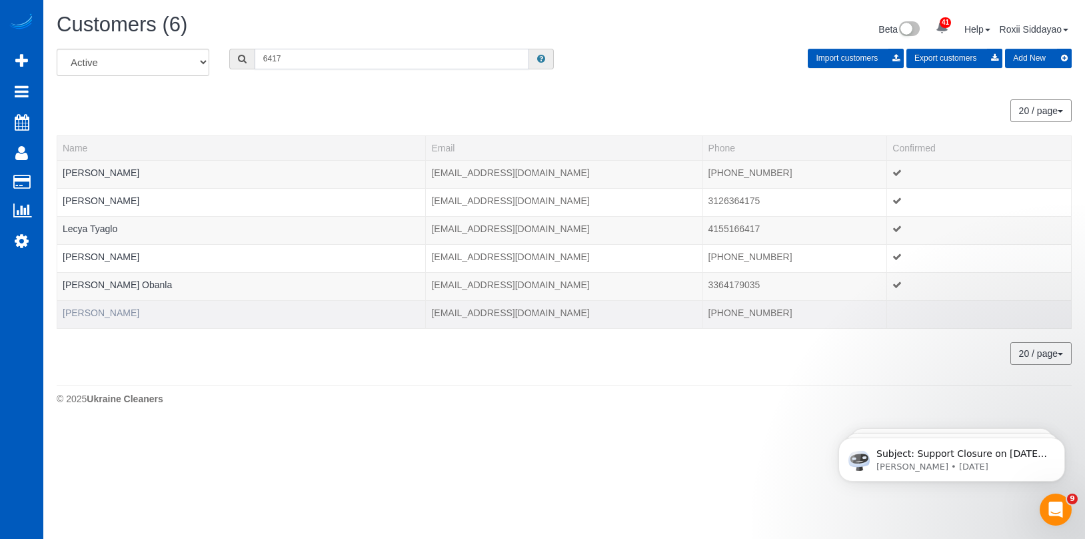
type input "6417"
click at [113, 317] on link "Zach Antinelli" at bounding box center [101, 312] width 77 height 11
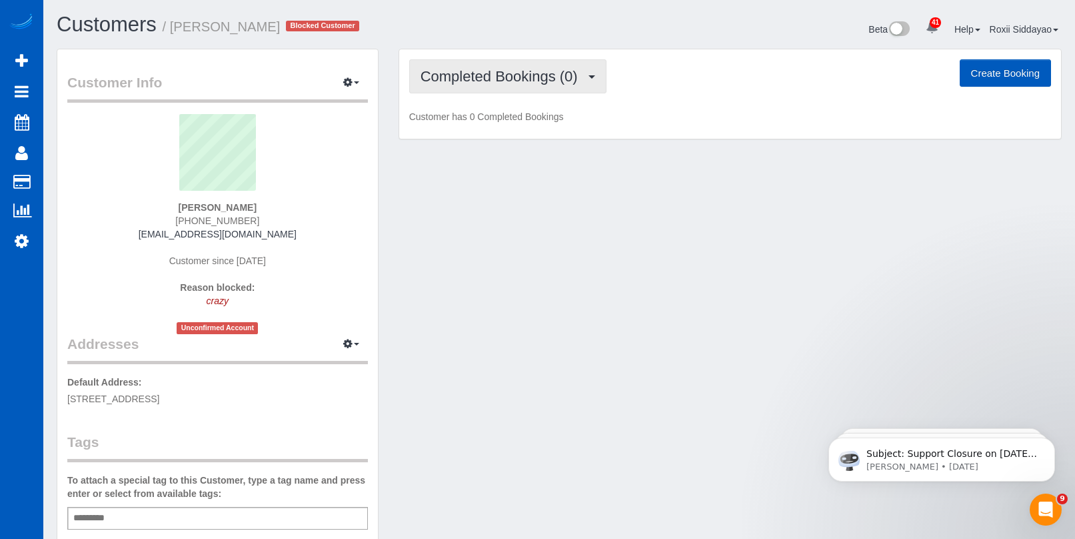
click at [509, 83] on span "Completed Bookings (0)" at bounding box center [503, 76] width 164 height 17
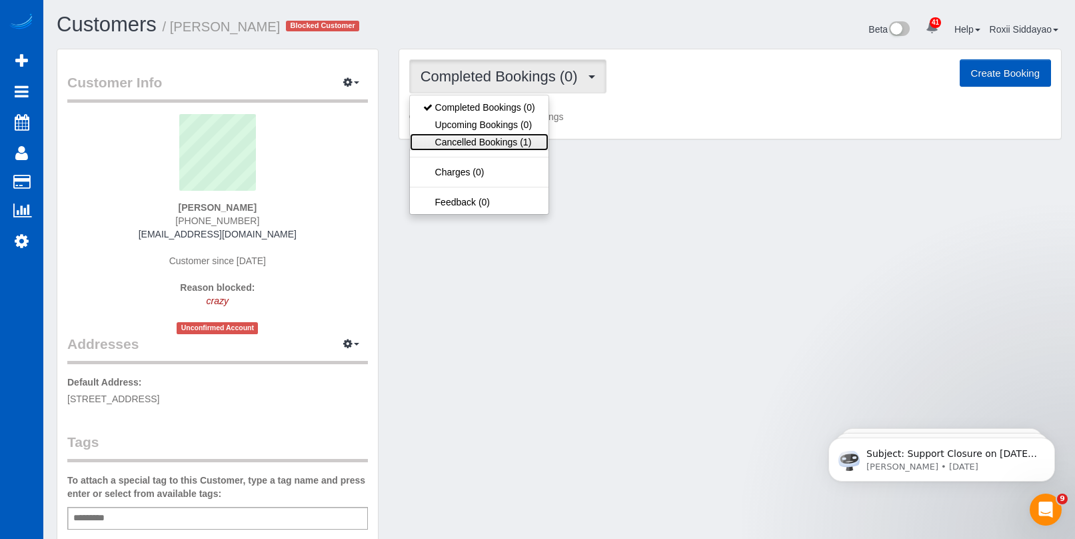
click at [510, 145] on link "Cancelled Bookings (1)" at bounding box center [479, 141] width 139 height 17
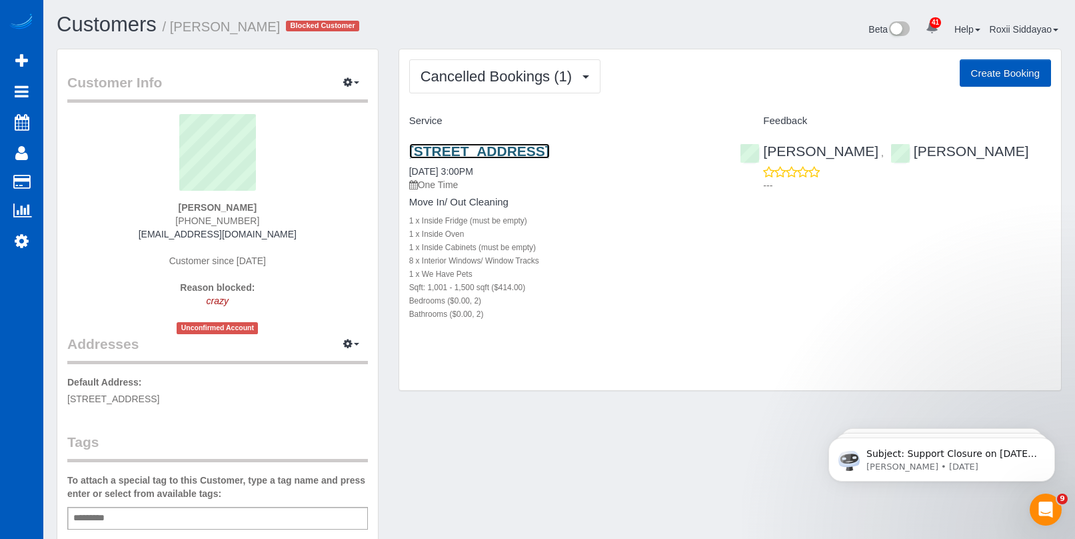
click at [516, 151] on link "2912 Ne Maplewood Dr, Vancouver, WA 98665" at bounding box center [479, 150] width 141 height 15
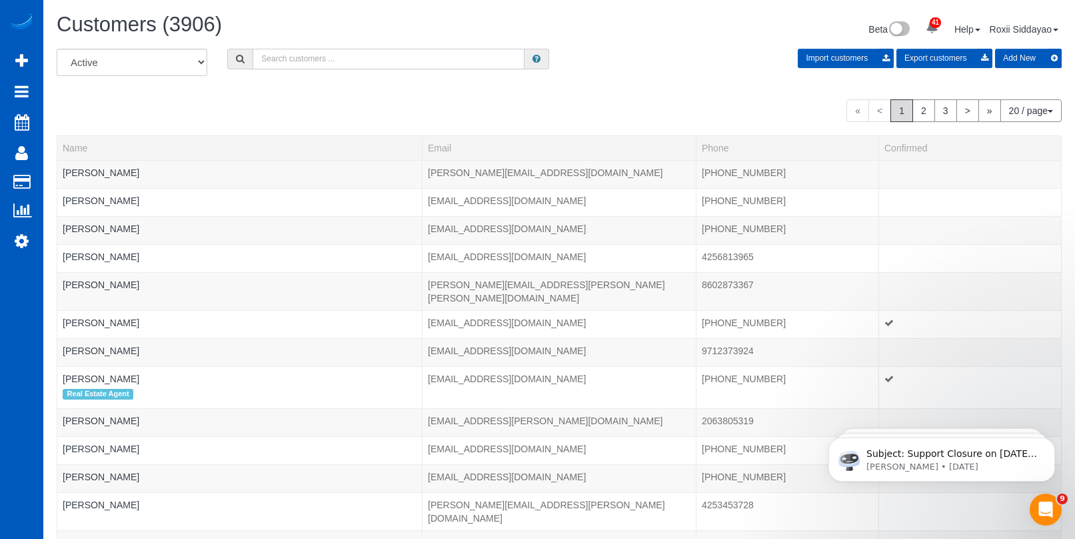
click at [283, 54] on input "text" at bounding box center [389, 59] width 272 height 21
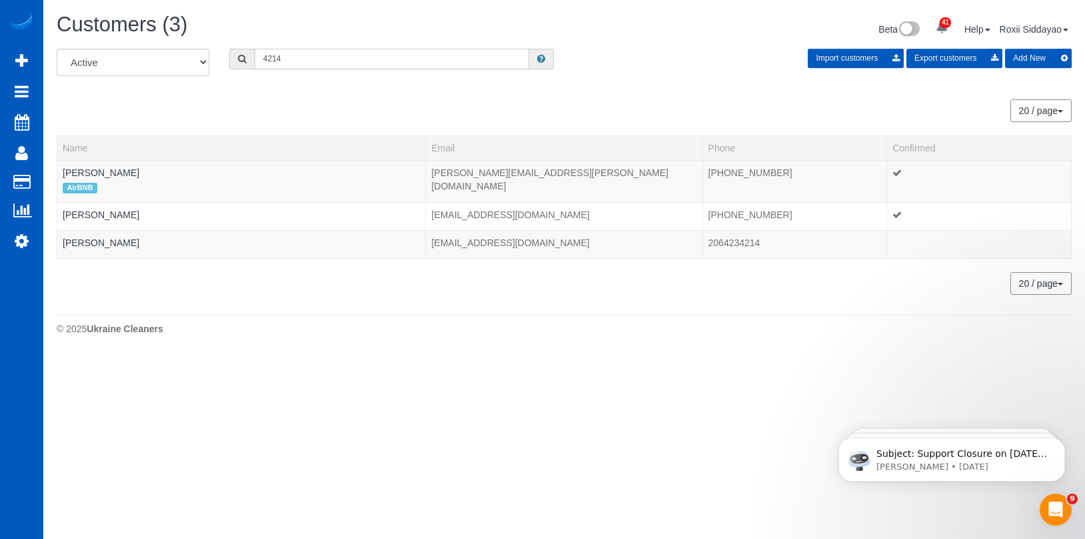
click at [318, 59] on input "4214" at bounding box center [392, 59] width 275 height 21
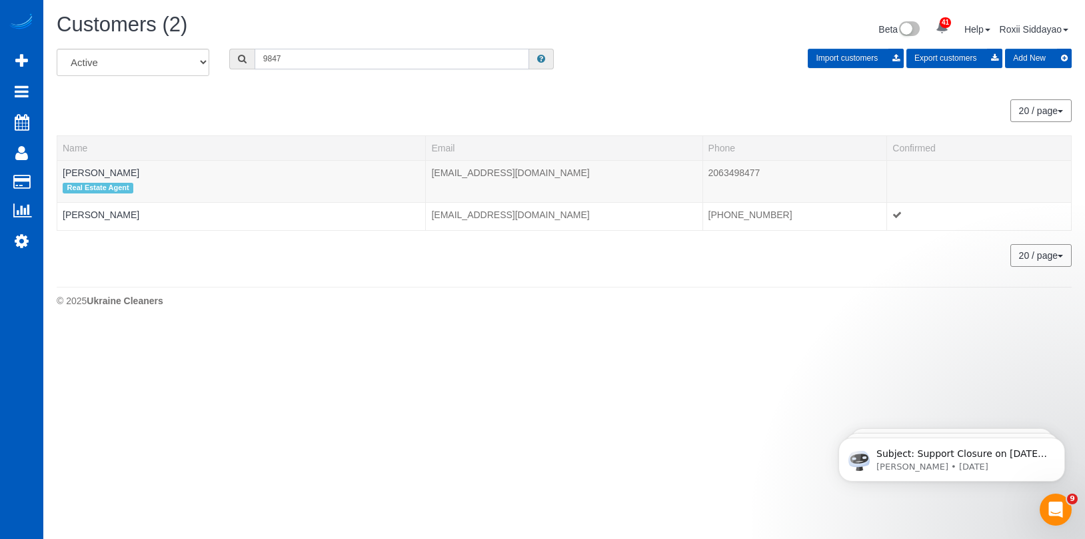
click at [360, 55] on input "9847" at bounding box center [392, 59] width 275 height 21
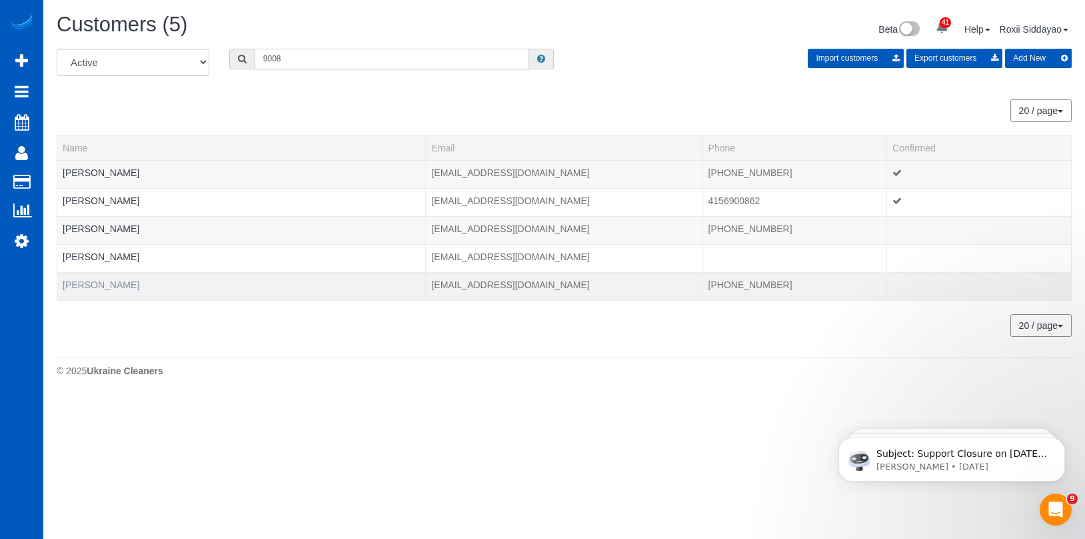
type input "9008"
click at [102, 283] on link "Jeff Knowles" at bounding box center [101, 284] width 77 height 11
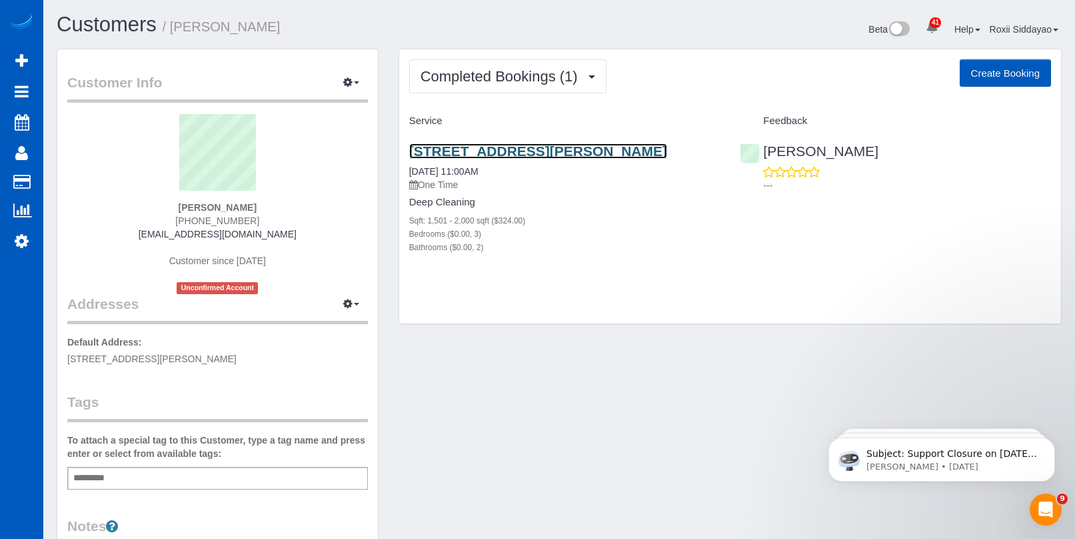
click at [513, 148] on link "5845 Weddington Dr, Cumming, GA 30040" at bounding box center [538, 150] width 258 height 15
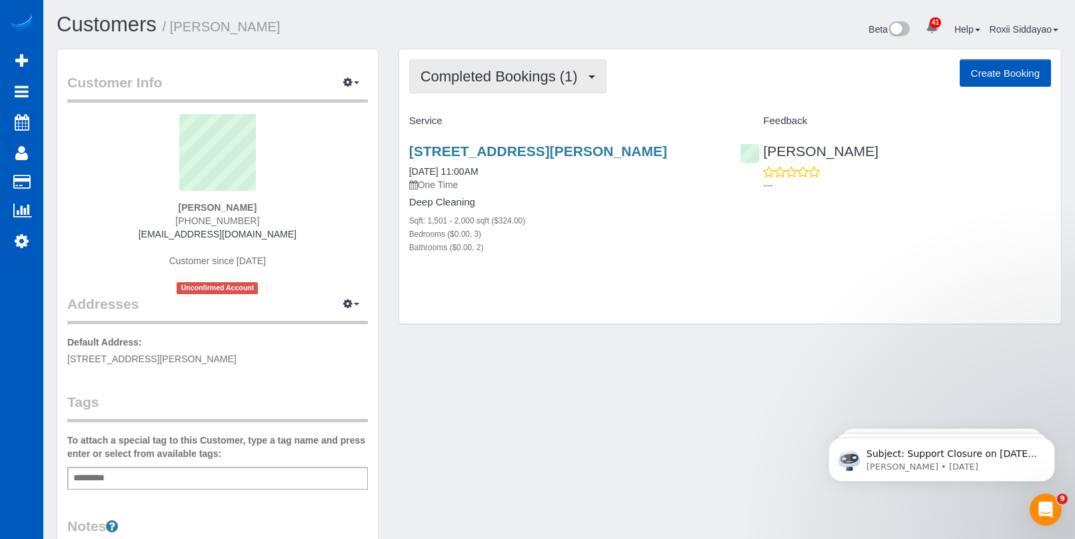
click at [487, 78] on span "Completed Bookings (1)" at bounding box center [503, 76] width 164 height 17
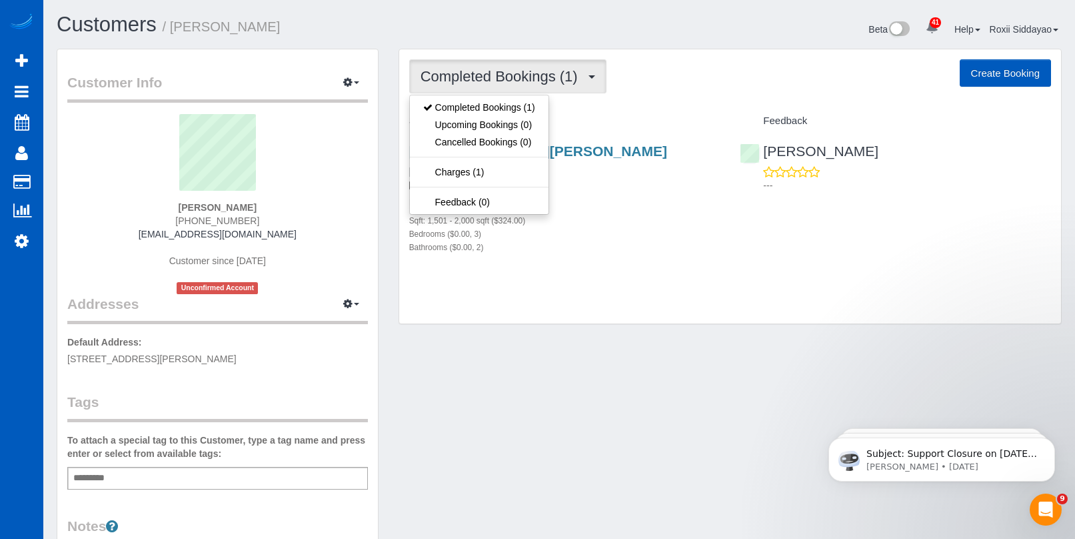
click at [489, 77] on span "Completed Bookings (1)" at bounding box center [503, 76] width 164 height 17
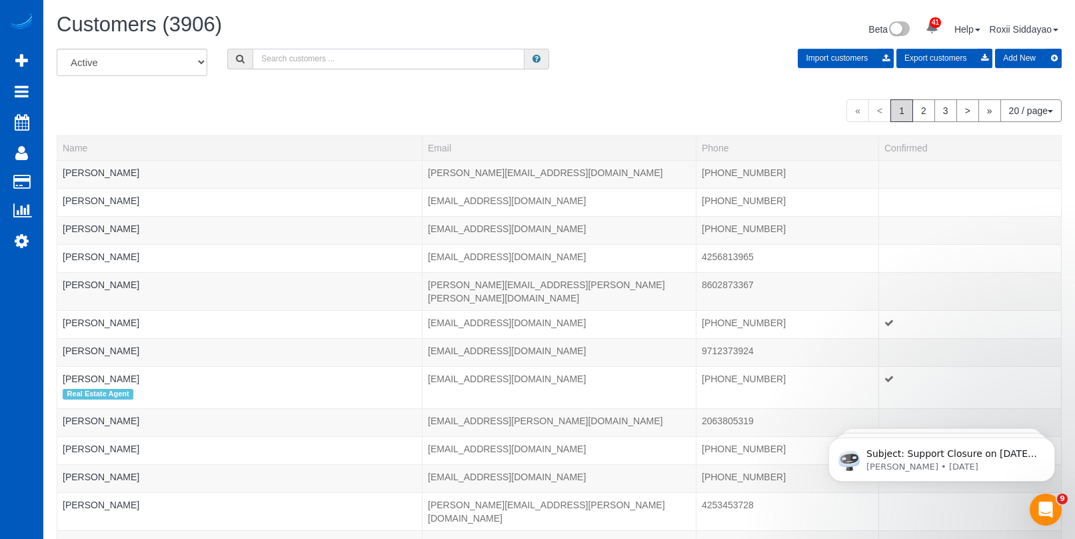
click at [364, 55] on input "text" at bounding box center [389, 59] width 272 height 21
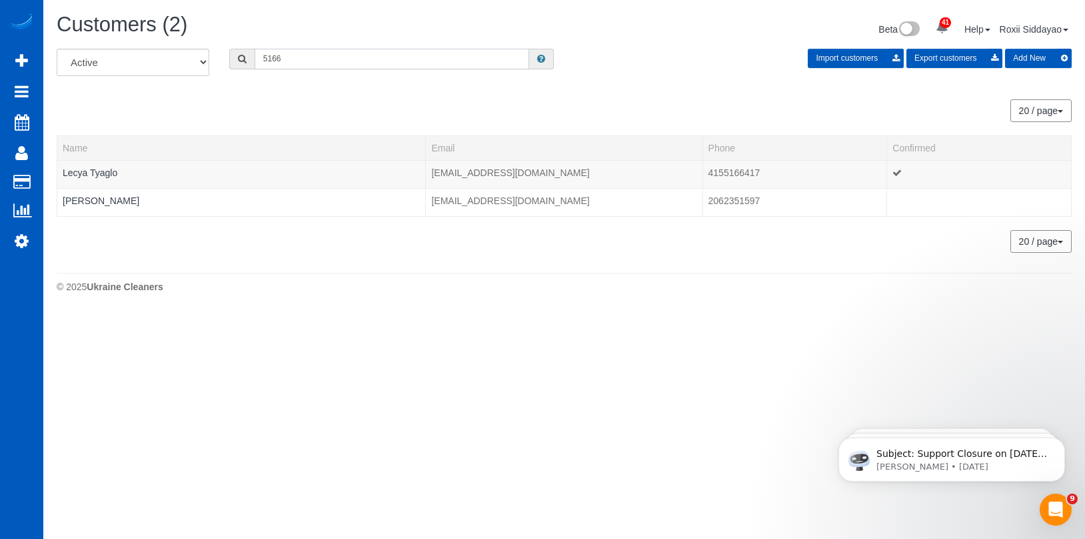
click at [313, 61] on input "5166" at bounding box center [392, 59] width 275 height 21
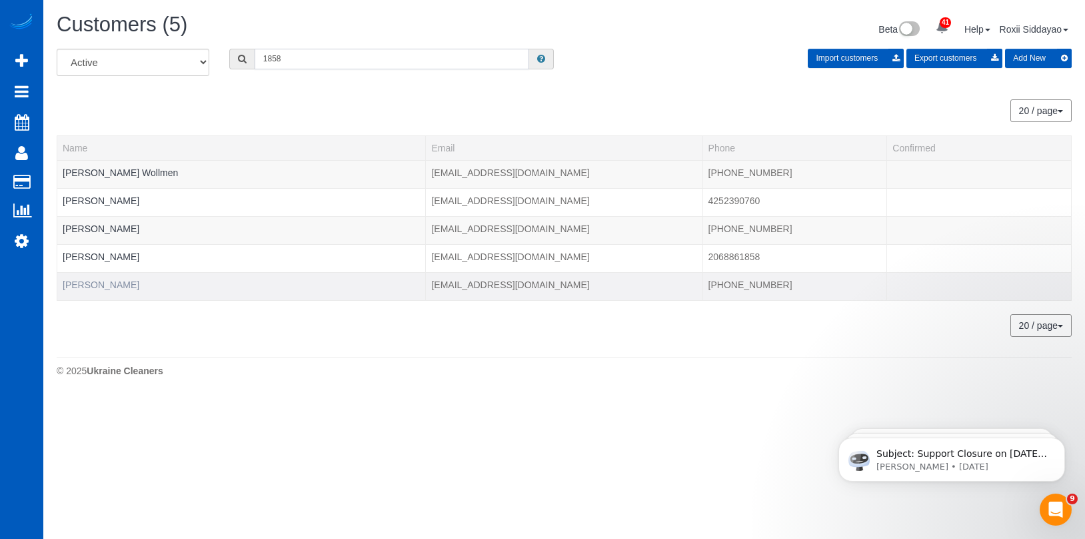
type input "1858"
click at [107, 282] on link "Lavinia Moisiuc" at bounding box center [101, 284] width 77 height 11
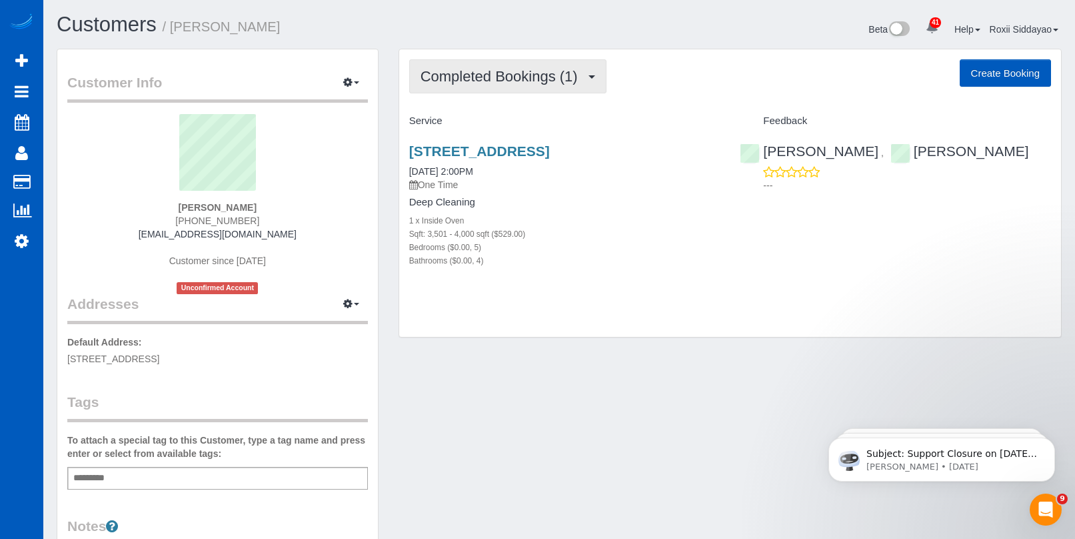
click at [496, 79] on span "Completed Bookings (1)" at bounding box center [503, 76] width 164 height 17
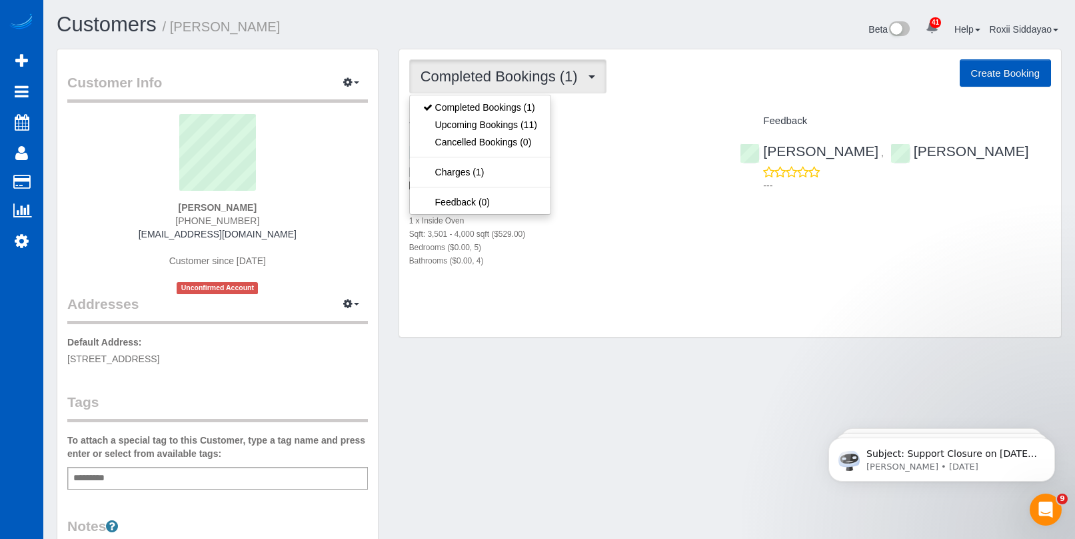
click at [497, 78] on span "Completed Bookings (1)" at bounding box center [503, 76] width 164 height 17
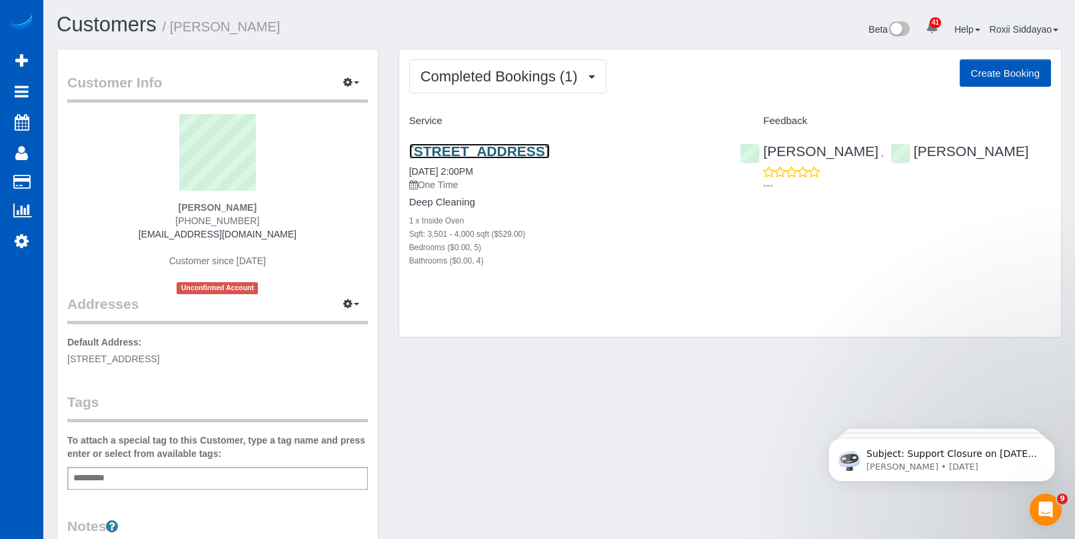
click at [490, 153] on link "585 W U St, Washougal, WA 98671" at bounding box center [479, 150] width 141 height 15
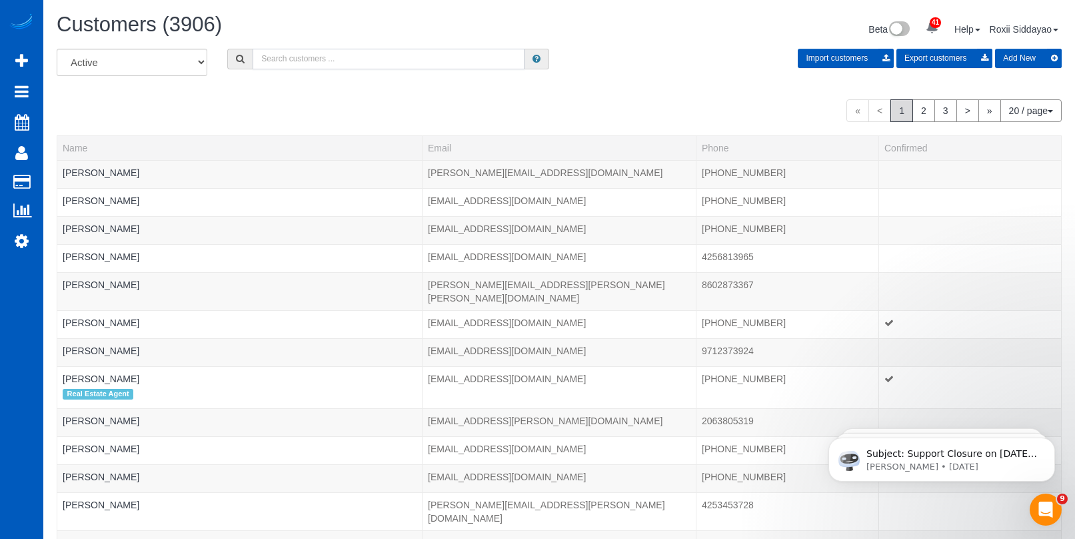
drag, startPoint x: 292, startPoint y: 62, endPoint x: 283, endPoint y: 60, distance: 8.9
click at [292, 62] on input "text" at bounding box center [389, 59] width 272 height 21
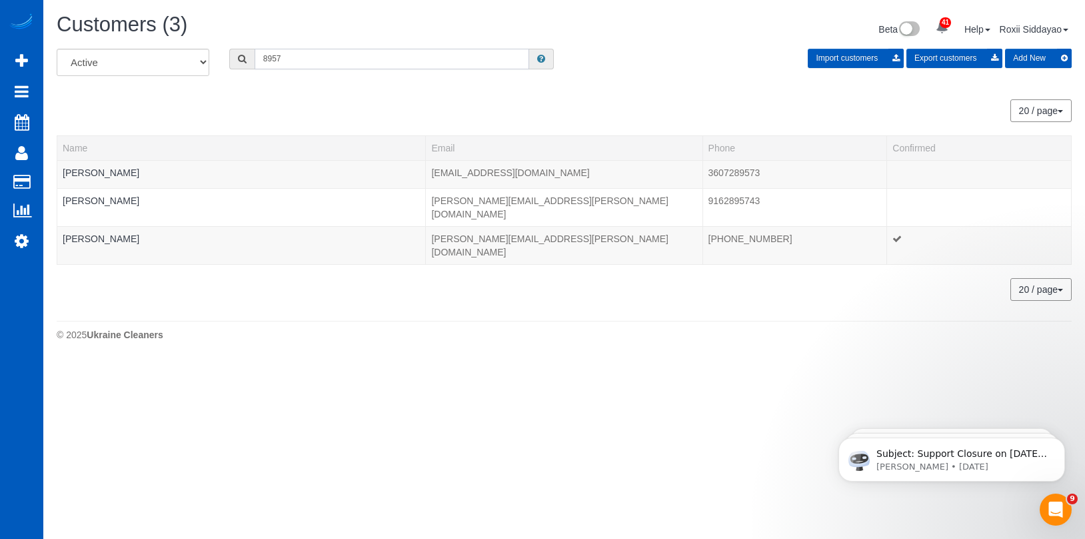
click at [323, 49] on input "8957" at bounding box center [392, 59] width 275 height 21
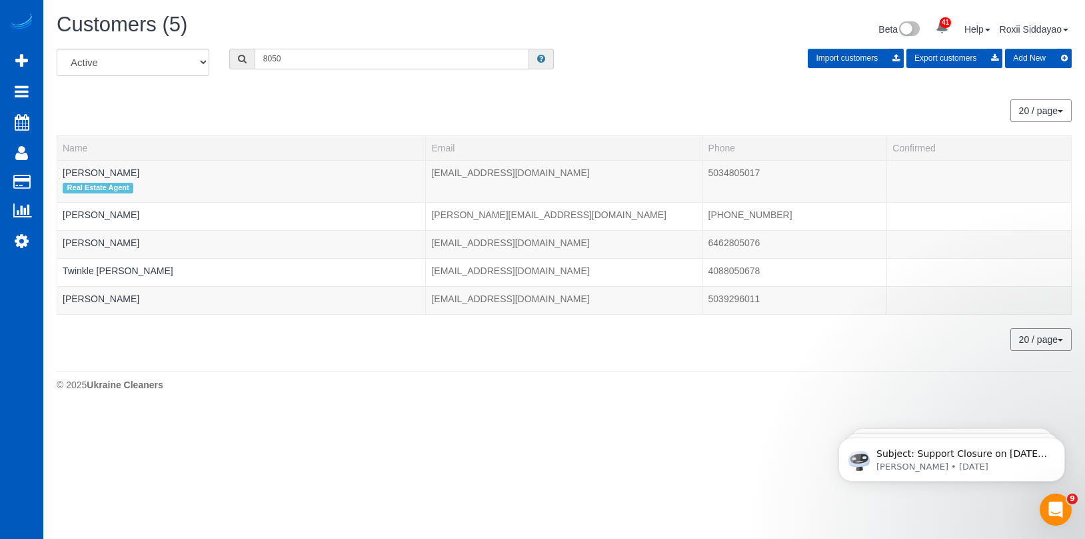
click at [314, 64] on input "8050" at bounding box center [392, 59] width 275 height 21
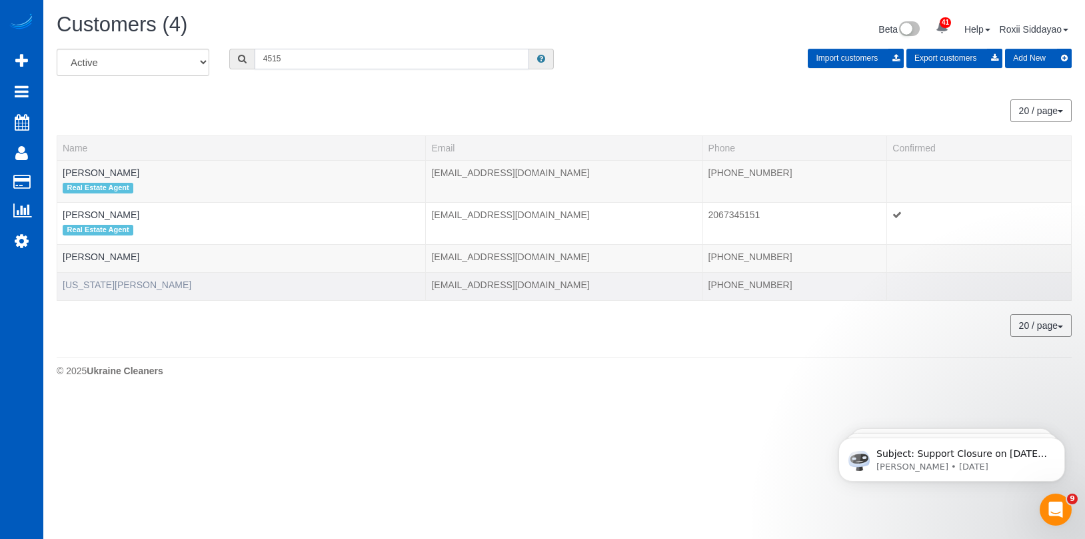
type input "4515"
click at [84, 287] on link "Virginia Steinmiller" at bounding box center [127, 284] width 129 height 11
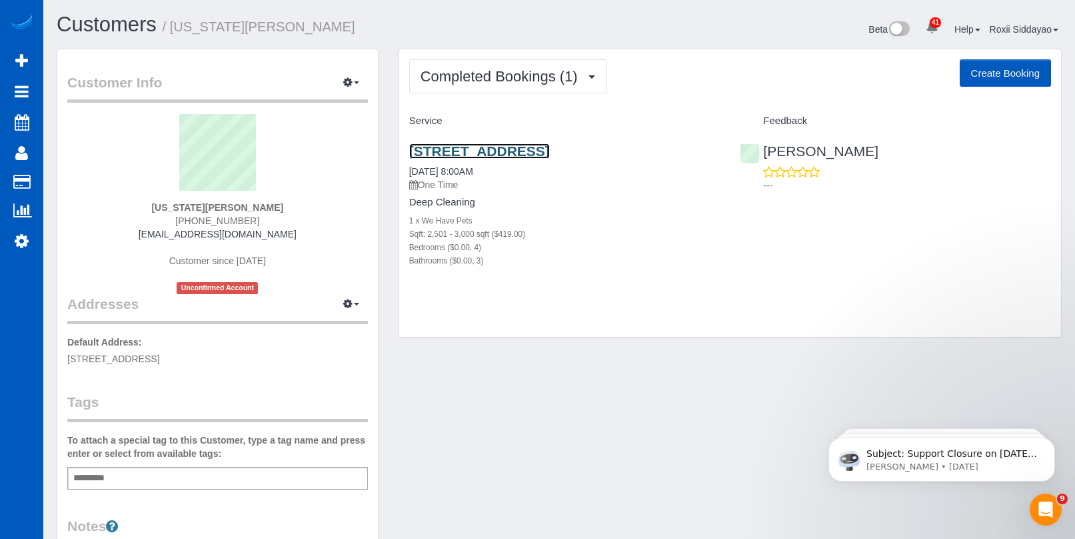
click at [455, 155] on link "16893 Nw Tucson St, Beaverton, OR 97006" at bounding box center [479, 150] width 141 height 15
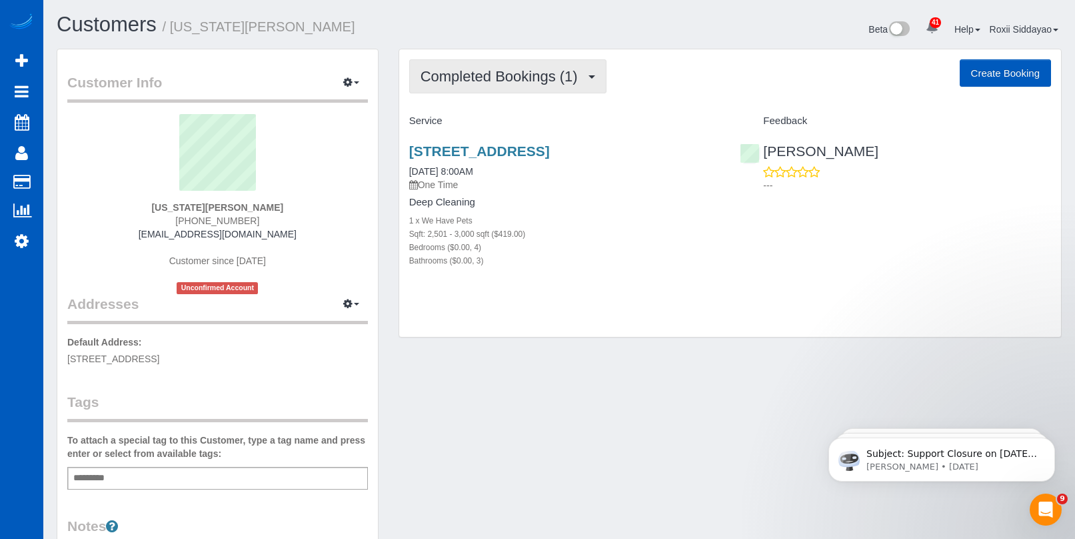
click at [477, 74] on span "Completed Bookings (1)" at bounding box center [503, 76] width 164 height 17
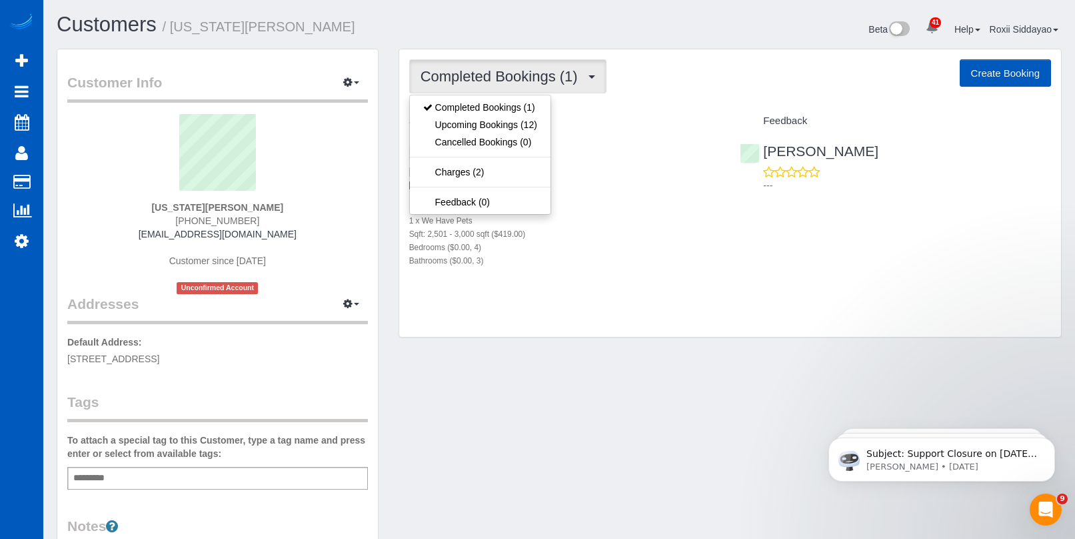
click at [477, 74] on span "Completed Bookings (1)" at bounding box center [503, 76] width 164 height 17
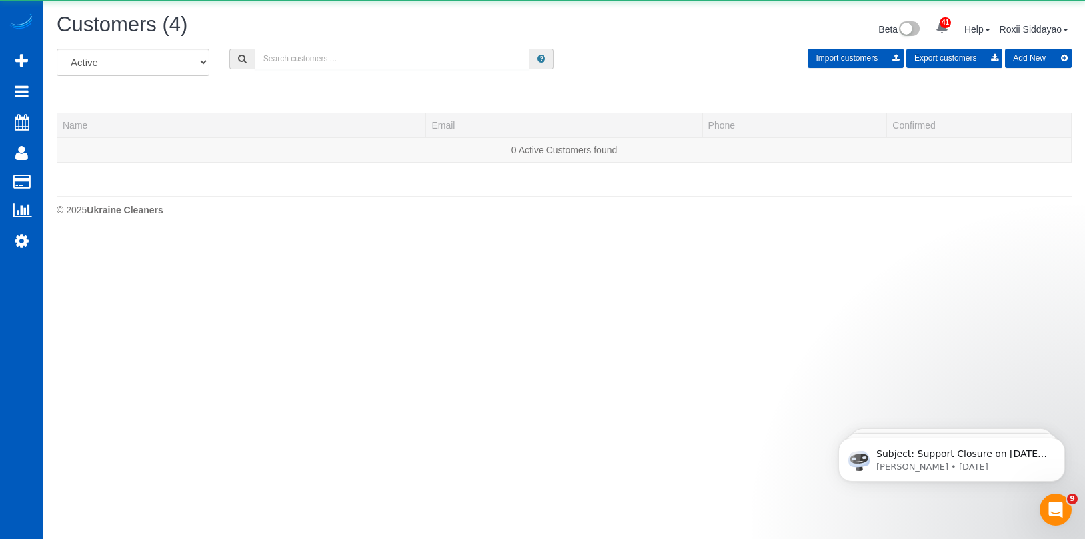
click at [306, 63] on input "text" at bounding box center [392, 59] width 275 height 21
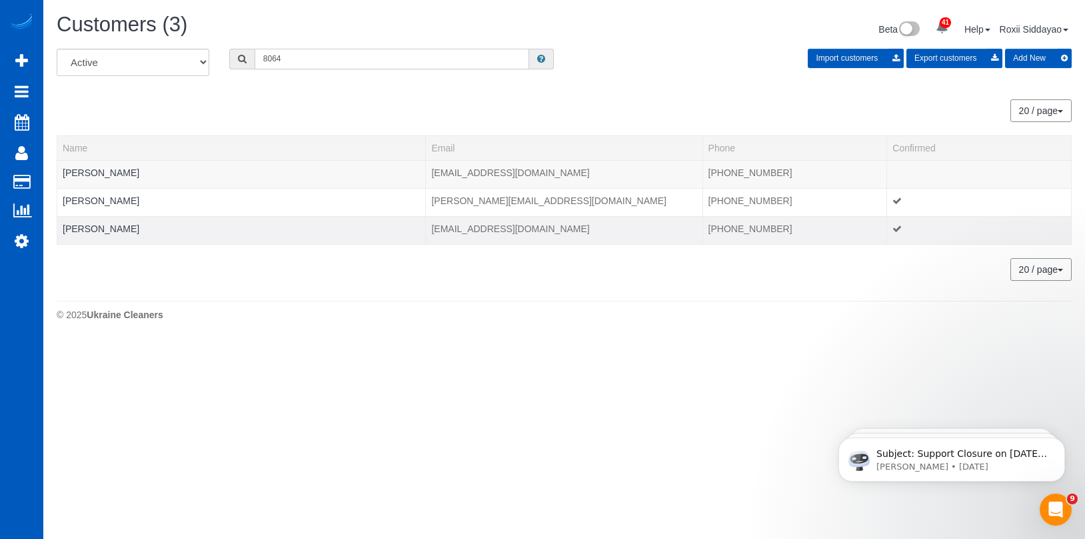
type input "8064"
click at [122, 235] on div at bounding box center [241, 236] width 357 height 3
click at [127, 225] on link "Subhekchya Sharma" at bounding box center [101, 228] width 77 height 11
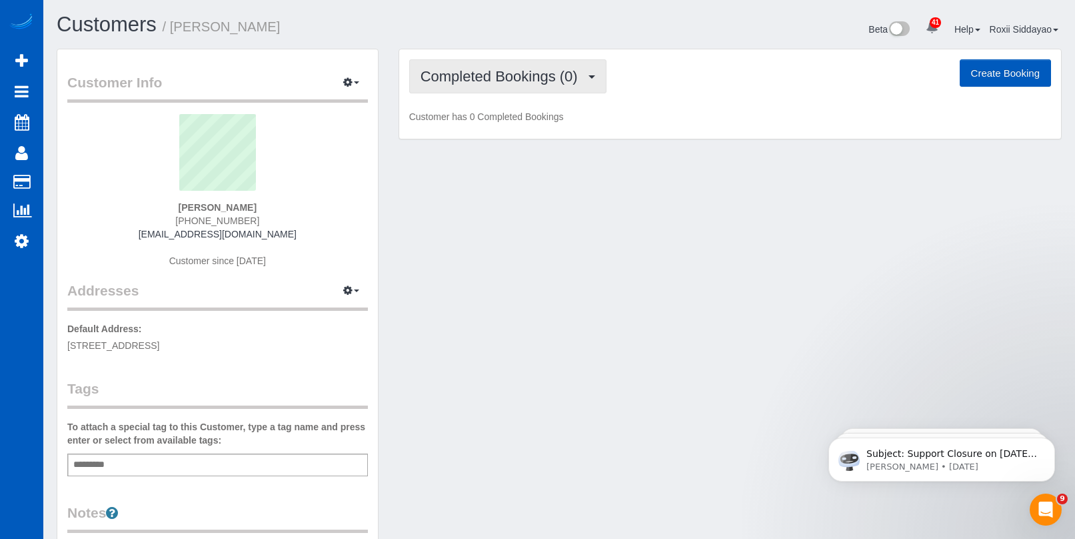
click at [495, 78] on span "Completed Bookings (0)" at bounding box center [503, 76] width 164 height 17
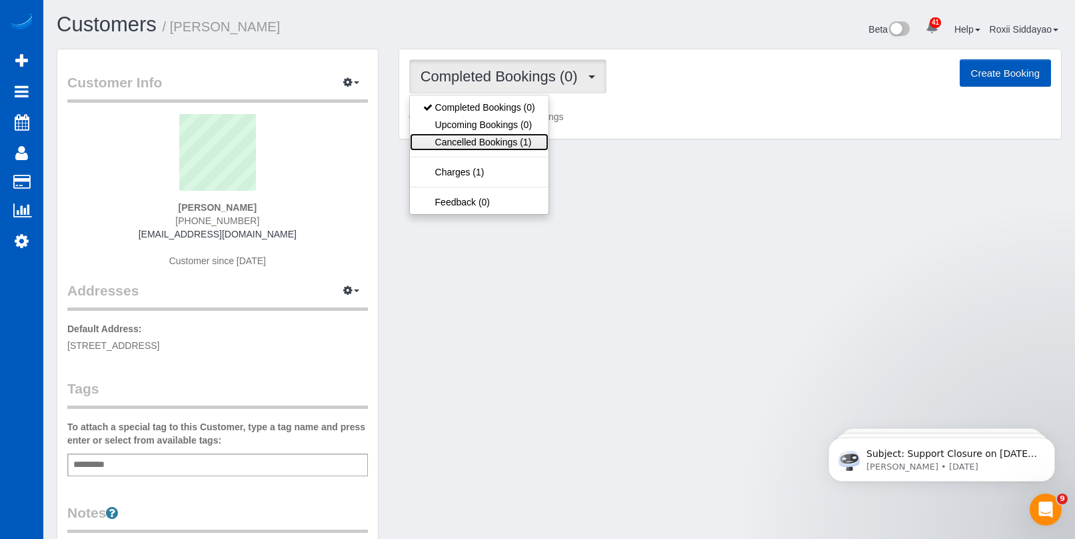
click at [483, 144] on link "Cancelled Bookings (1)" at bounding box center [479, 141] width 139 height 17
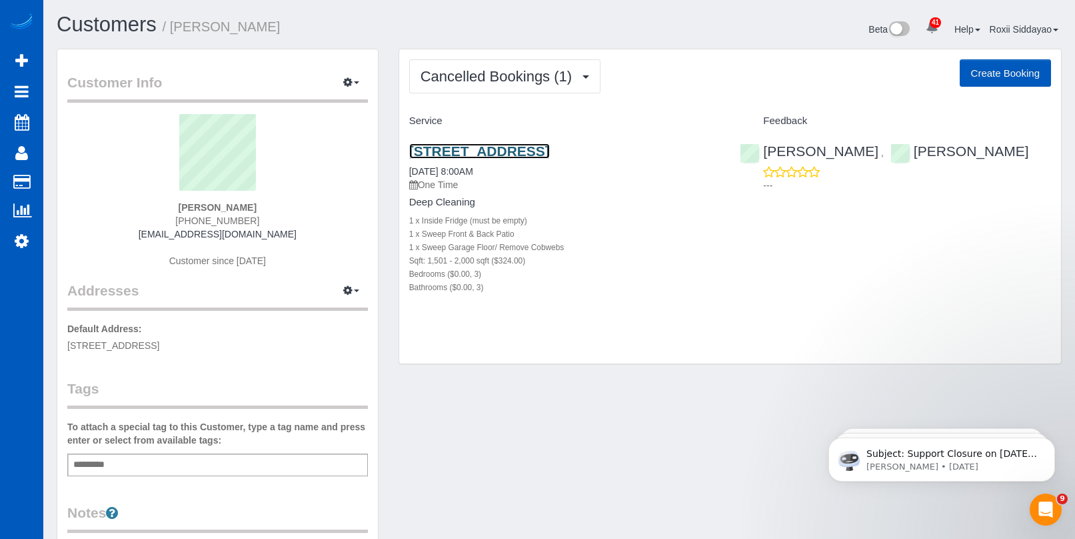
click at [489, 151] on link "1320 N 180th St, Shoreline, WA 98133" at bounding box center [479, 150] width 141 height 15
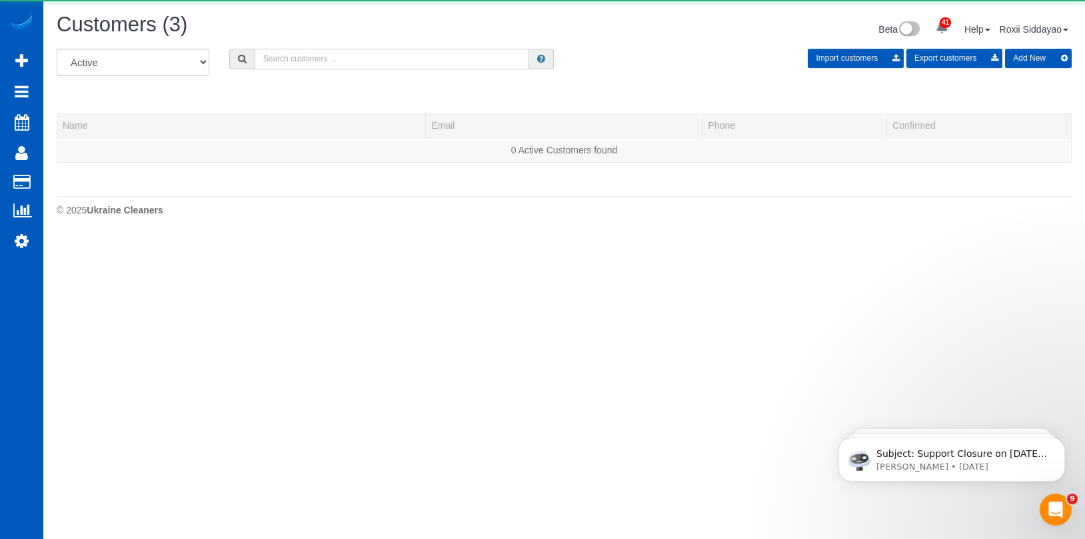
click at [283, 59] on input "text" at bounding box center [392, 59] width 275 height 21
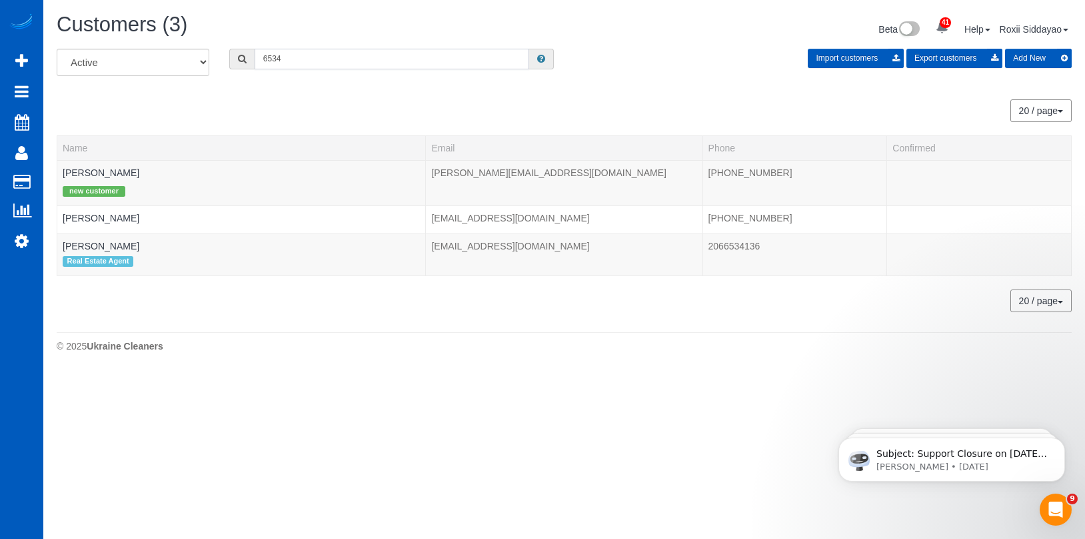
click at [292, 65] on input "6534" at bounding box center [392, 59] width 275 height 21
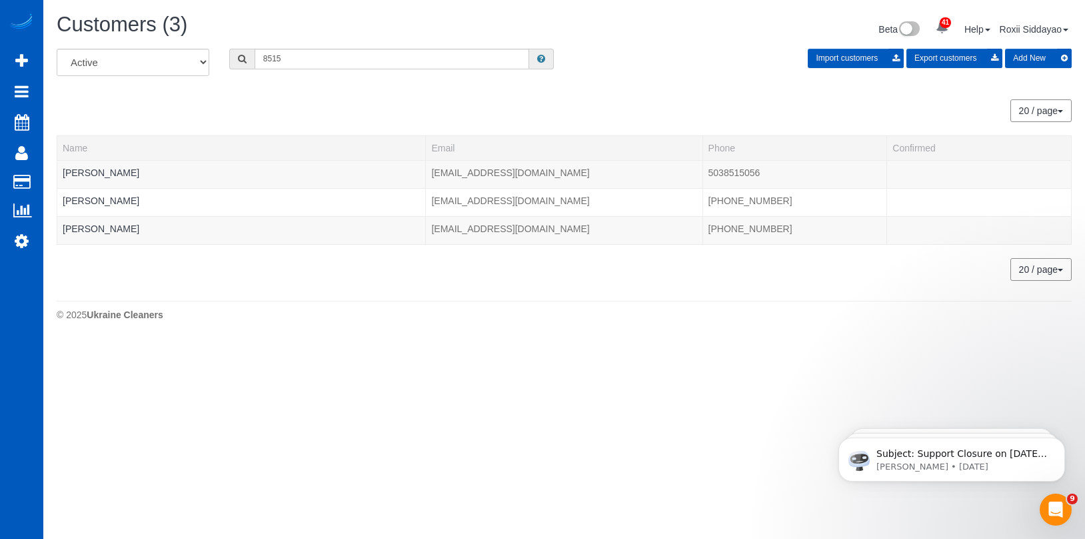
drag, startPoint x: 285, startPoint y: 43, endPoint x: 283, endPoint y: 61, distance: 17.4
click at [285, 43] on div "Customers (3) Beta 41 Your Notifications You have 0 alerts × You have 1 to char…" at bounding box center [564, 30] width 1035 height 35
click at [283, 63] on input "8515" at bounding box center [392, 59] width 275 height 21
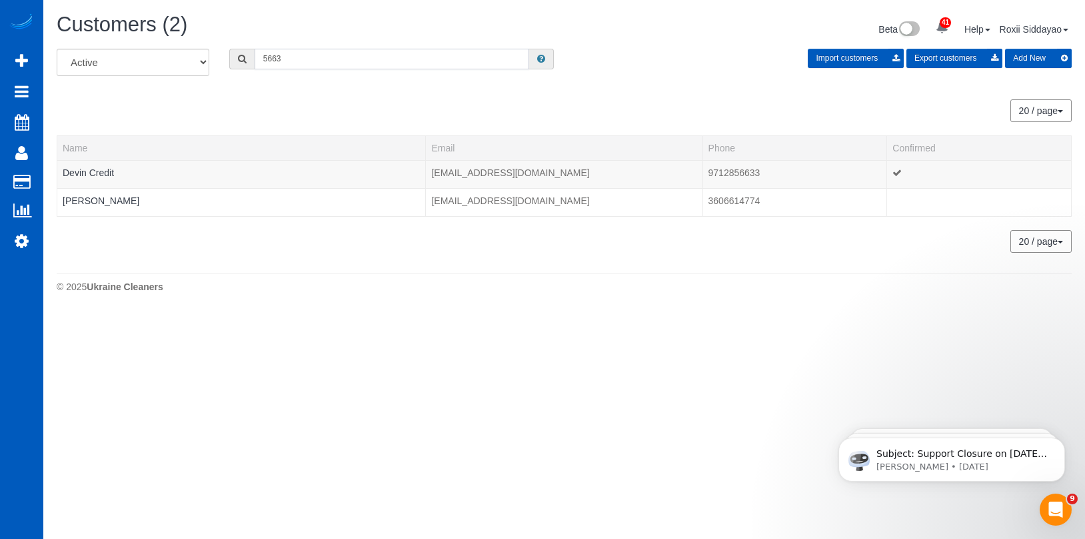
click at [311, 63] on input "5663" at bounding box center [392, 59] width 275 height 21
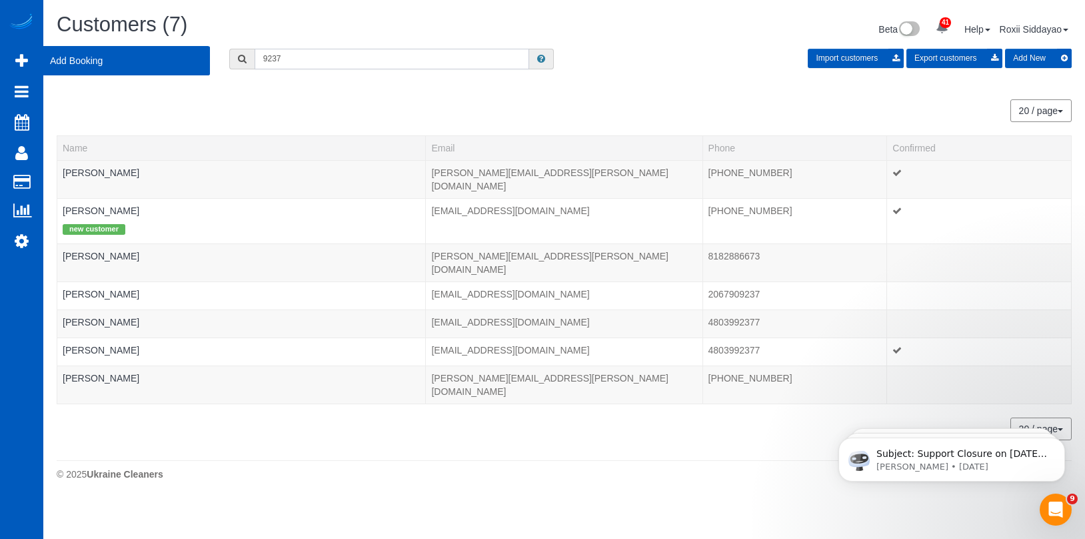
type input "9237"
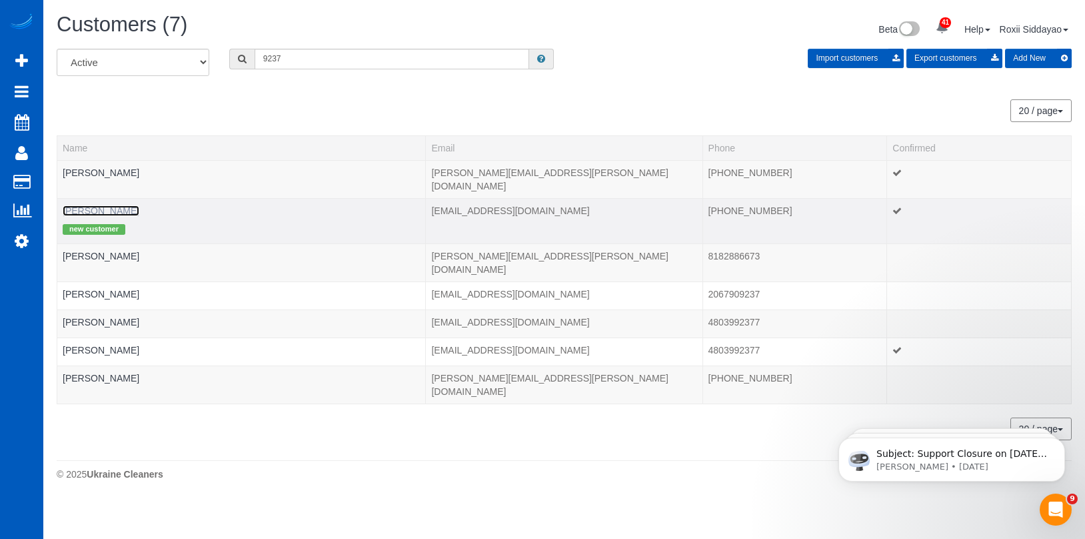
click at [127, 205] on link "Jeanene Reeser" at bounding box center [101, 210] width 77 height 11
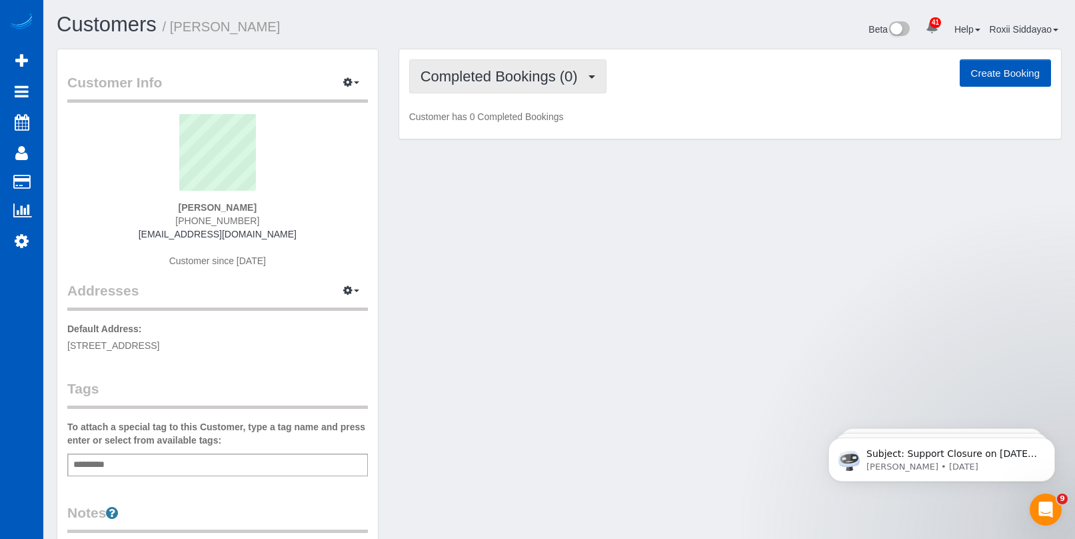
click at [533, 71] on span "Completed Bookings (0)" at bounding box center [503, 76] width 164 height 17
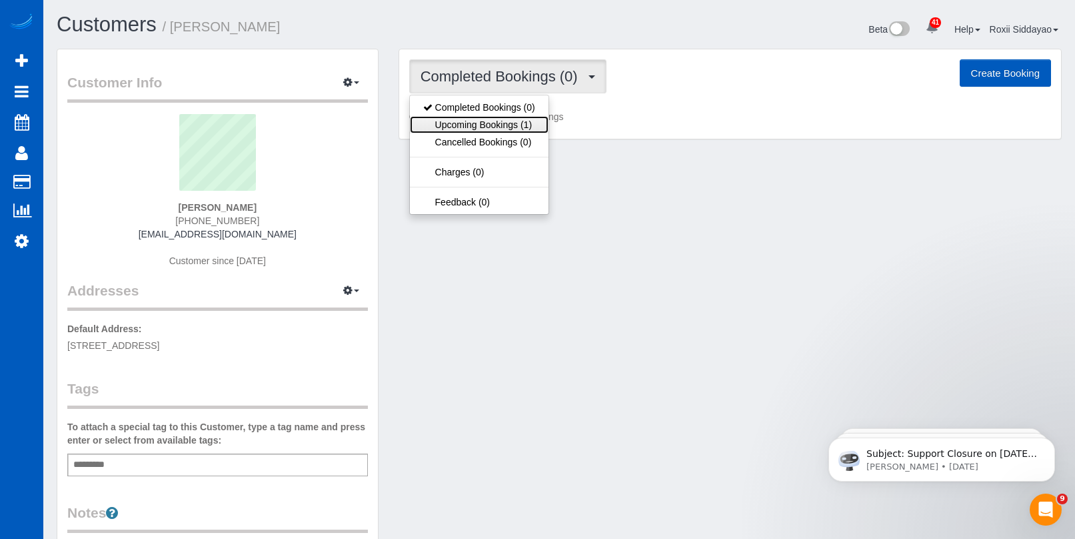
click at [527, 121] on link "Upcoming Bookings (1)" at bounding box center [479, 124] width 139 height 17
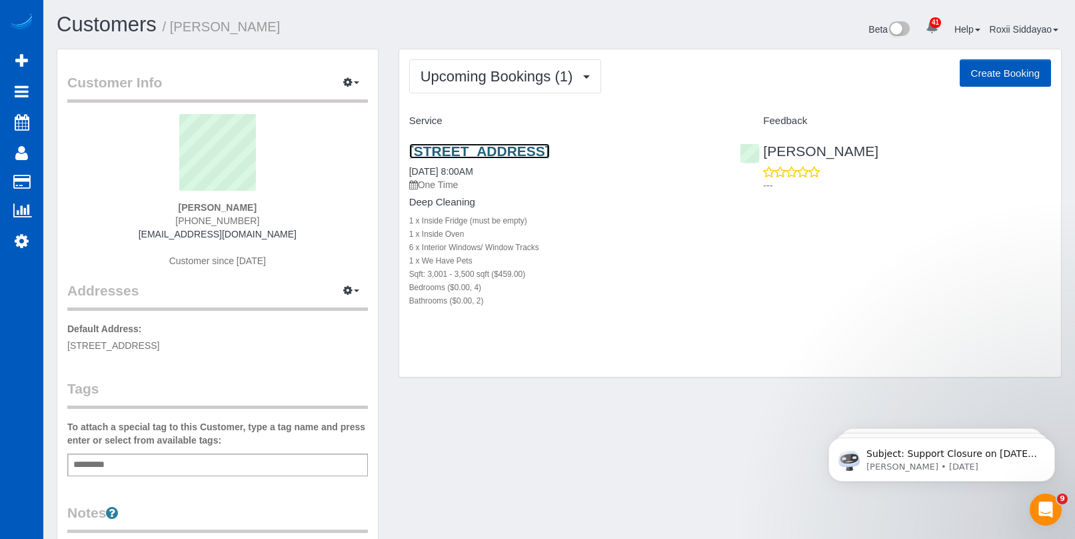
click at [521, 147] on link "10106 Ne 180th Cir, Battle Ground, WA 98604" at bounding box center [479, 150] width 141 height 15
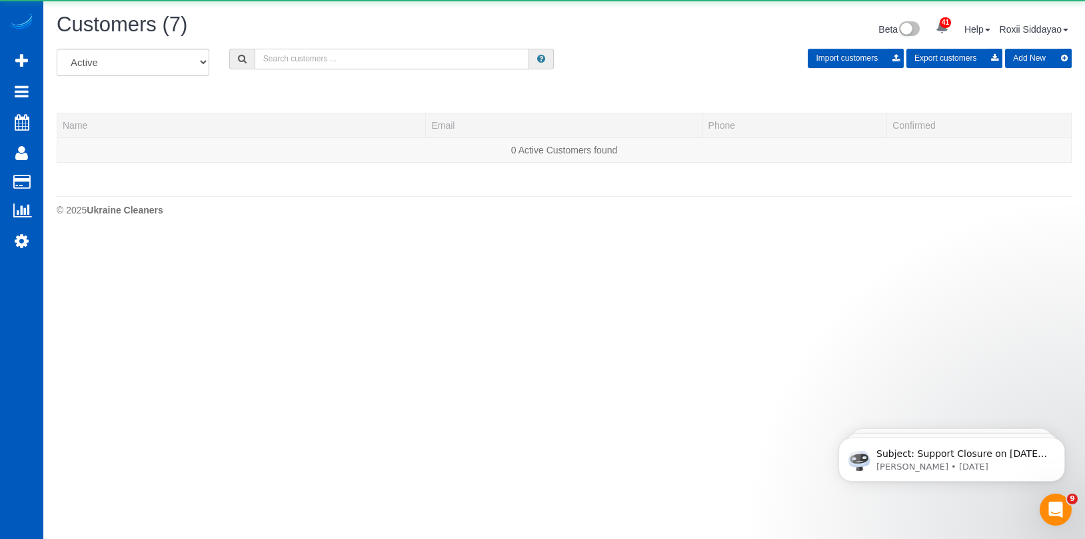
click at [331, 61] on input "text" at bounding box center [392, 59] width 275 height 21
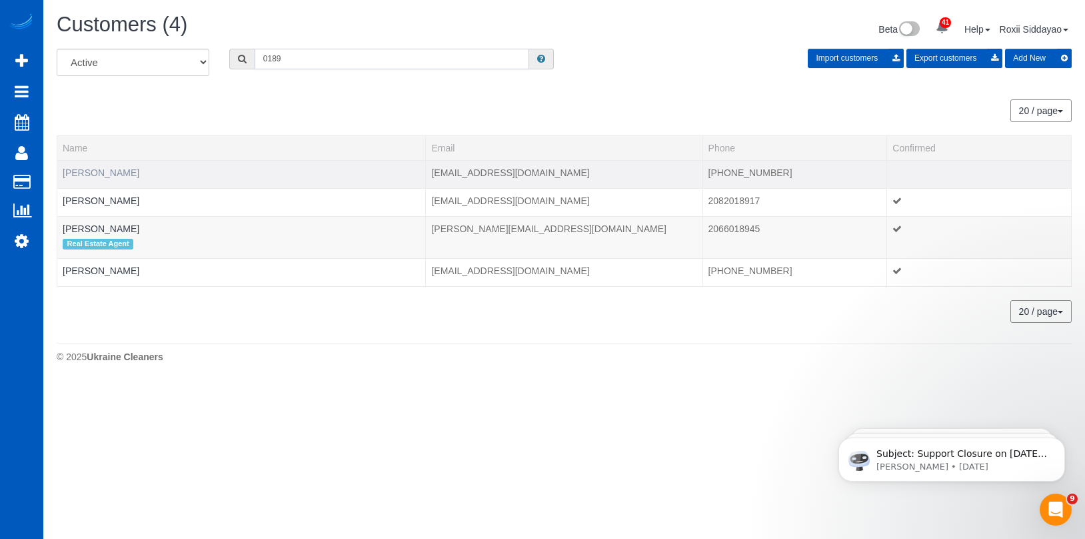
type input "0189"
click at [127, 169] on link "Annette Fordham" at bounding box center [101, 172] width 77 height 11
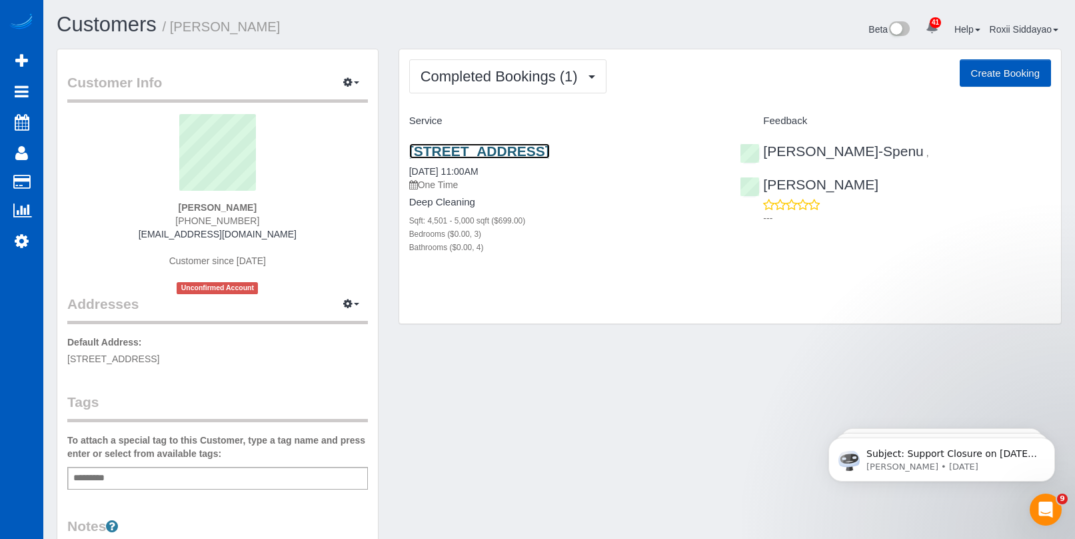
click at [469, 152] on link "20423 10th Pl Sw, Normandy Park, WA 98166" at bounding box center [479, 150] width 141 height 15
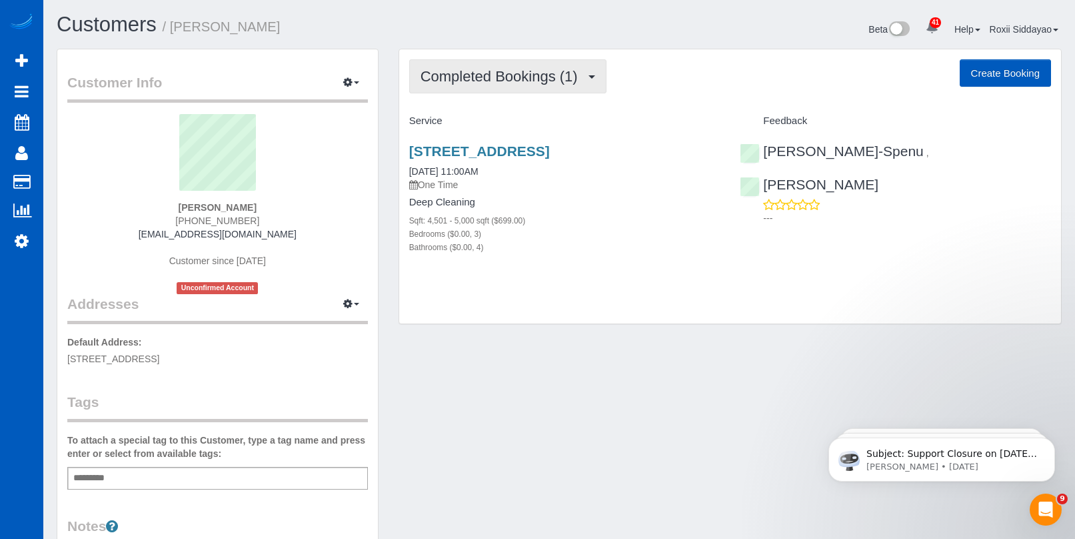
click at [458, 79] on span "Completed Bookings (1)" at bounding box center [503, 76] width 164 height 17
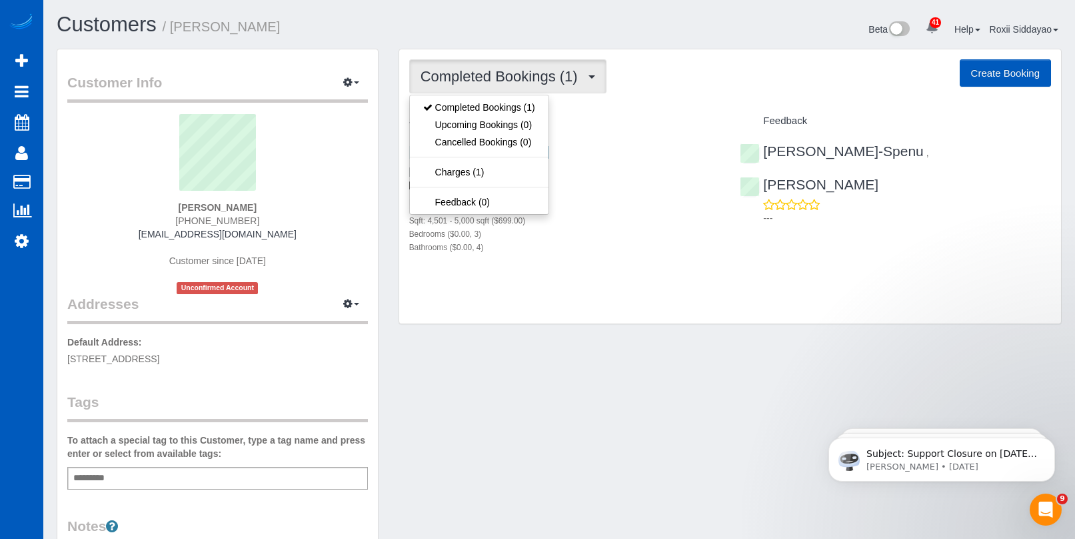
click at [458, 77] on span "Completed Bookings (1)" at bounding box center [503, 76] width 164 height 17
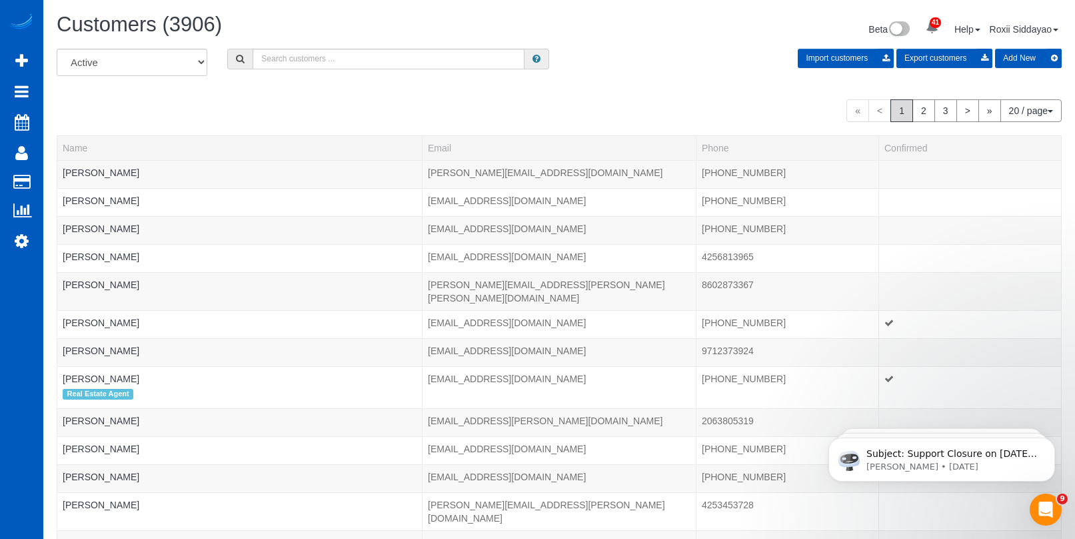
click at [351, 71] on div "All Active Archived Import customers Export customers Add New" at bounding box center [559, 67] width 1025 height 37
click at [351, 68] on input "text" at bounding box center [389, 59] width 272 height 21
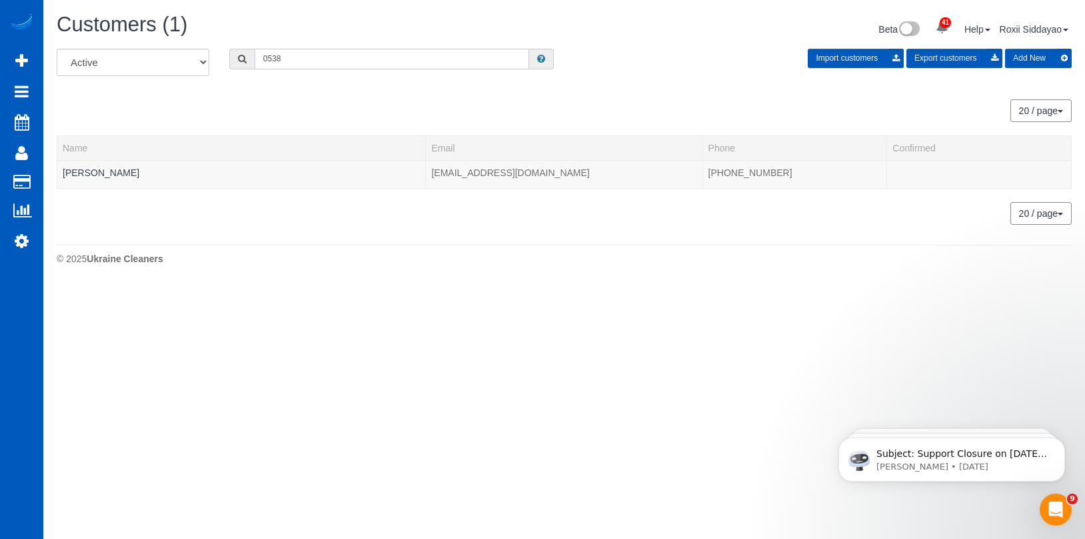
click at [280, 53] on input "0538" at bounding box center [392, 59] width 275 height 21
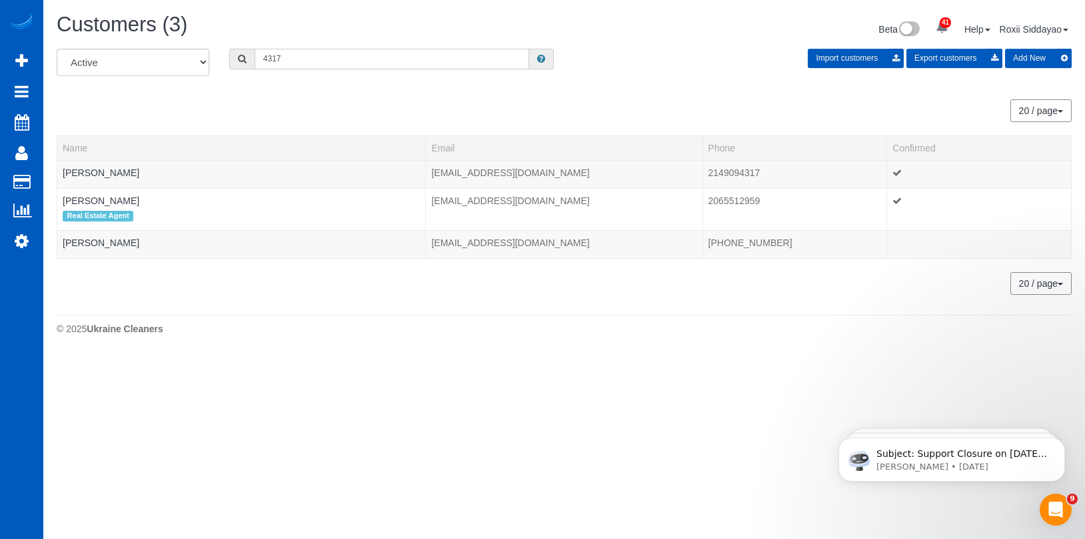
click at [337, 53] on input "4317" at bounding box center [392, 59] width 275 height 21
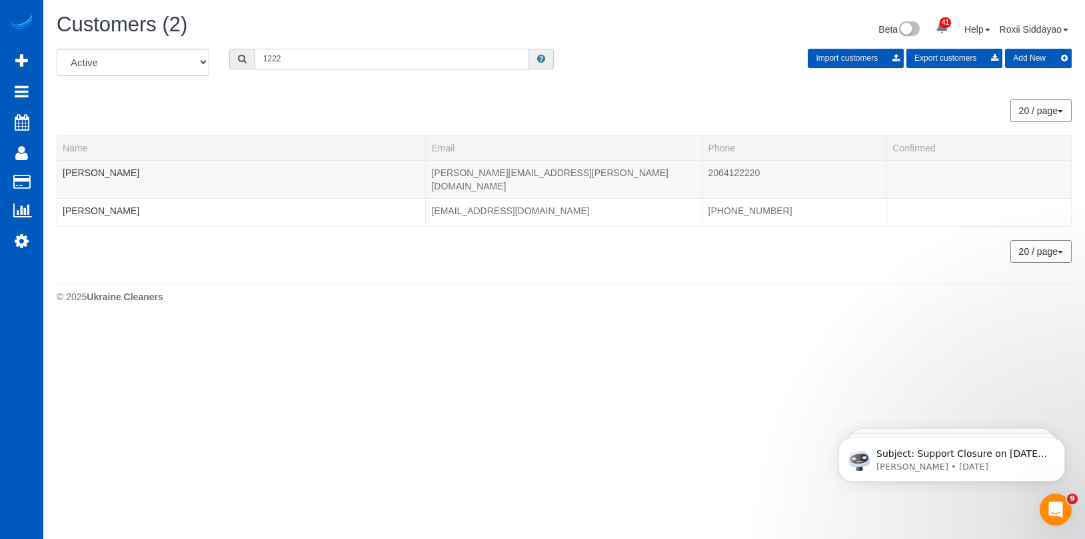
click at [327, 54] on input "1222" at bounding box center [392, 59] width 275 height 21
click at [327, 53] on input "1222" at bounding box center [392, 59] width 275 height 21
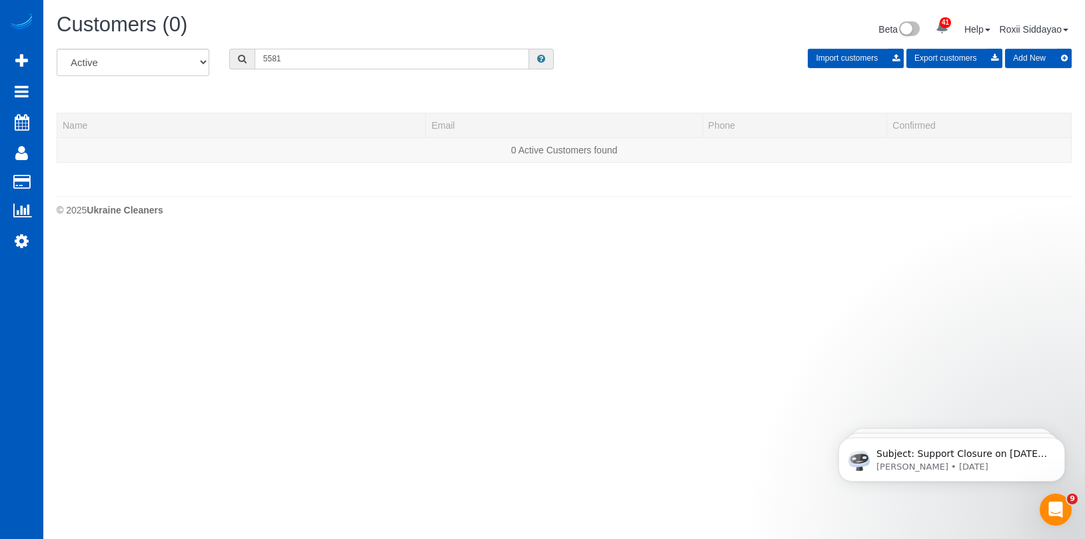
click at [327, 64] on input "5581" at bounding box center [392, 59] width 275 height 21
click at [327, 63] on input "5581" at bounding box center [392, 59] width 275 height 21
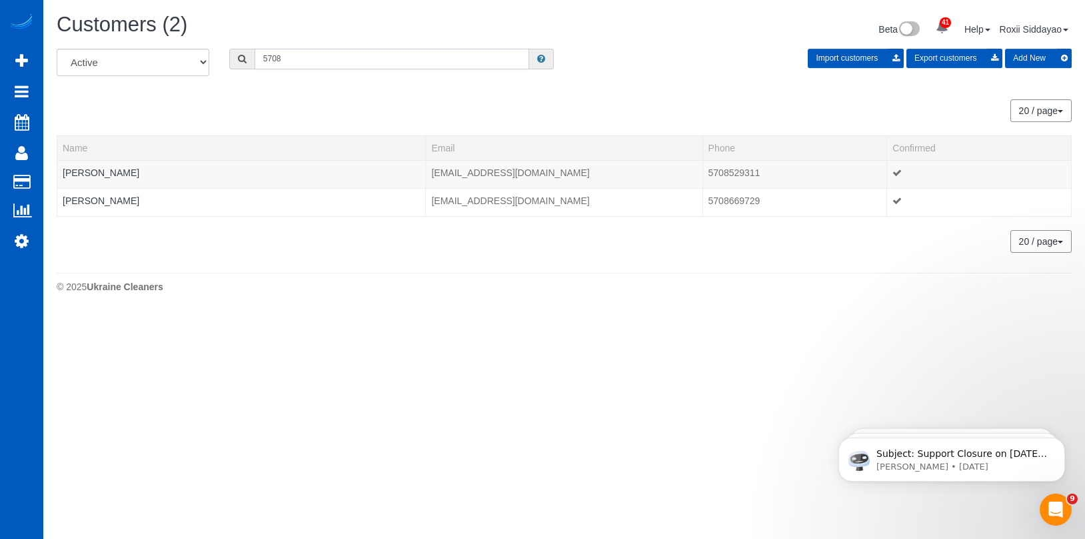
click at [351, 61] on input "5708" at bounding box center [392, 59] width 275 height 21
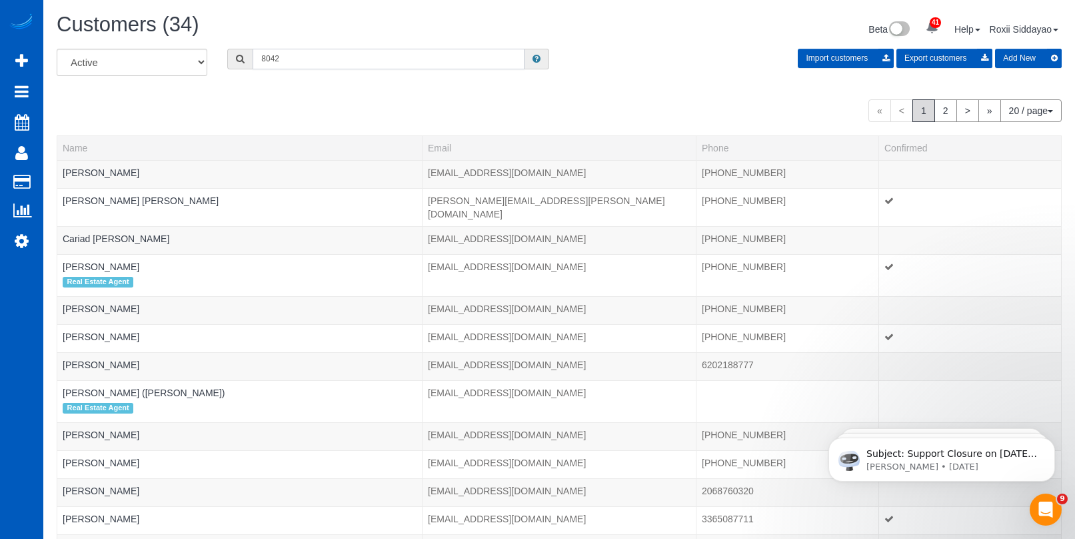
click at [263, 57] on input "8042" at bounding box center [389, 59] width 272 height 21
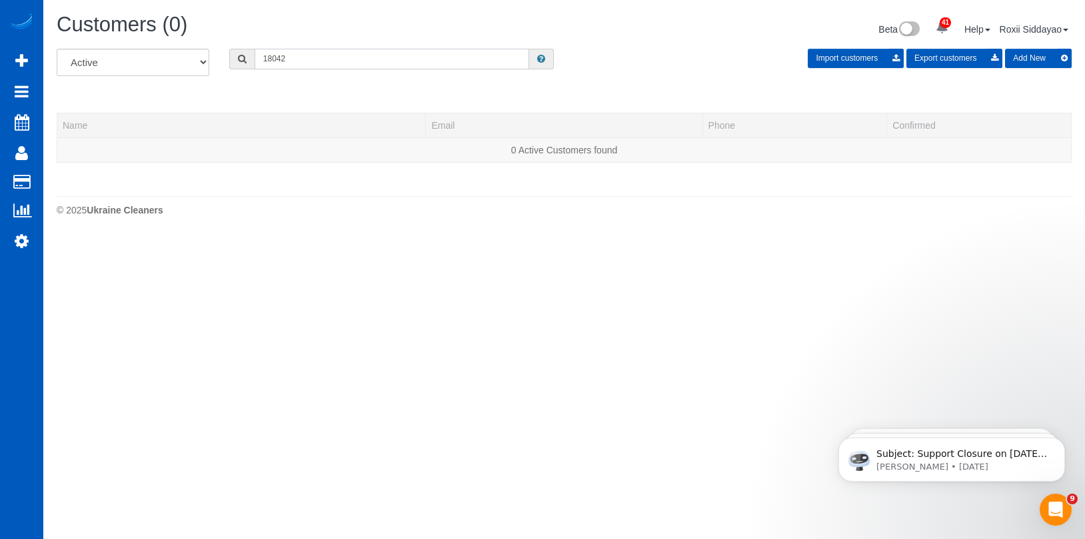
click at [310, 62] on input "18042" at bounding box center [392, 59] width 275 height 21
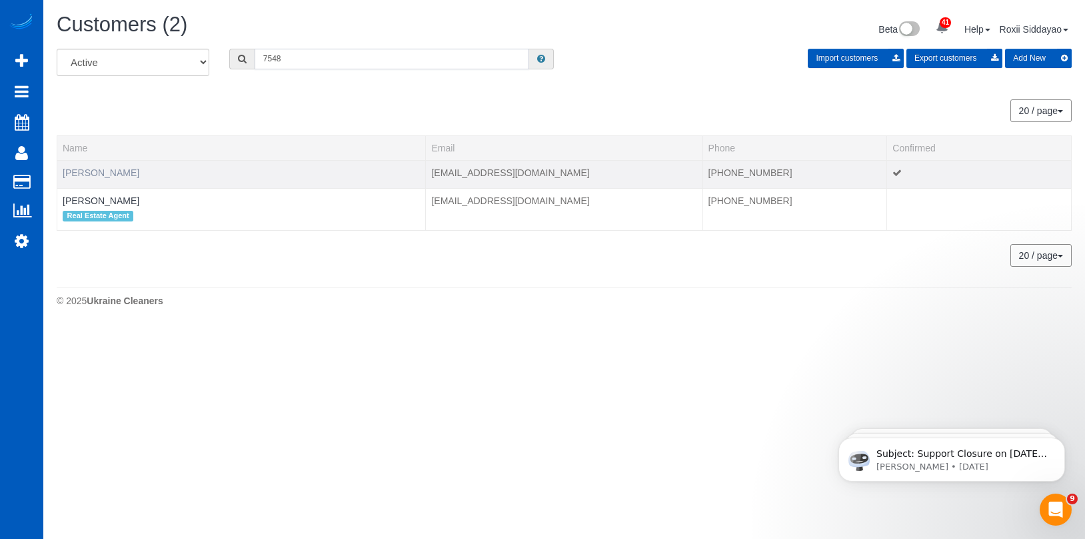
type input "7548"
click at [92, 173] on link "Charles Miller" at bounding box center [101, 172] width 77 height 11
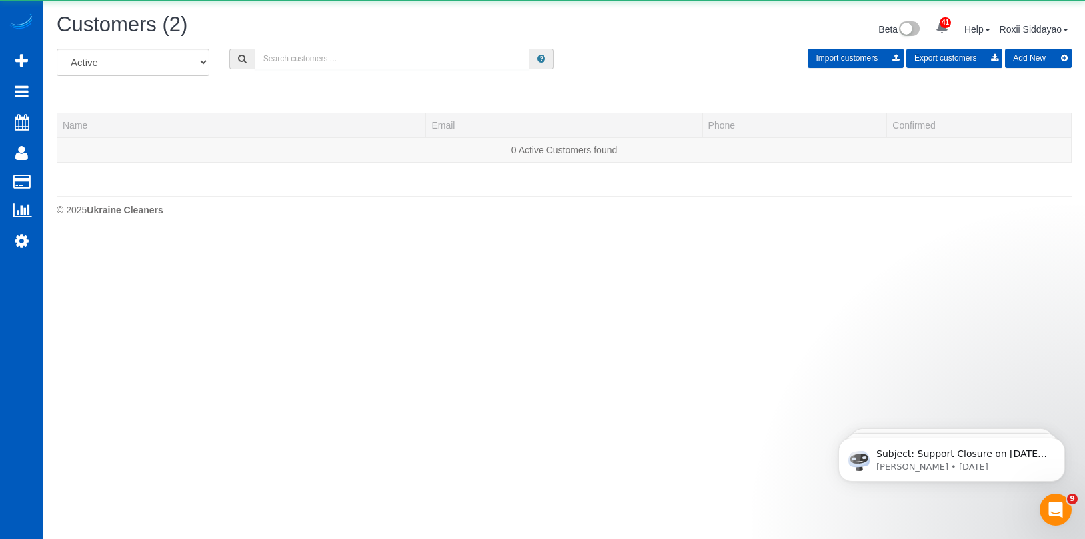
click at [360, 51] on input "text" at bounding box center [392, 59] width 275 height 21
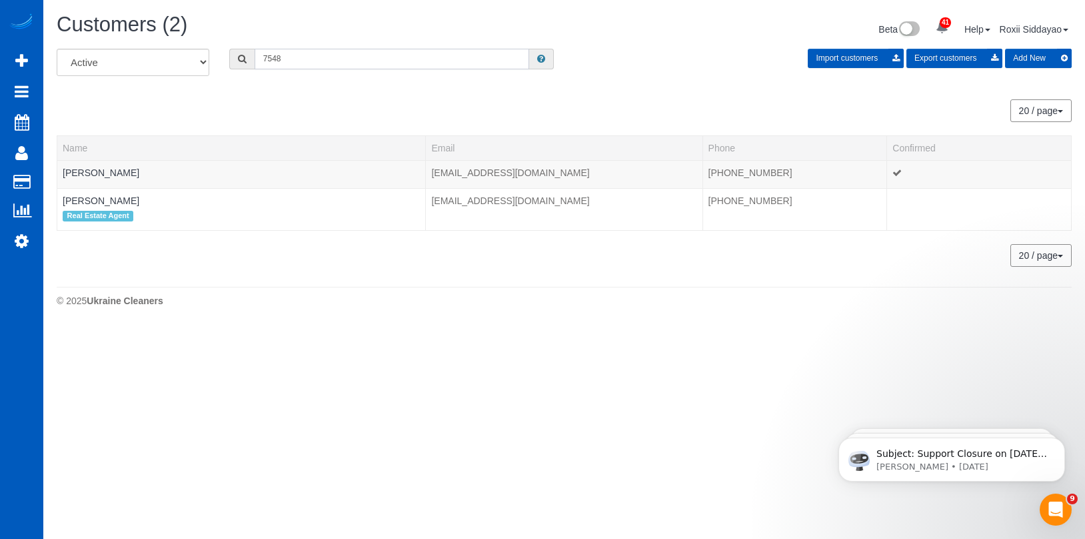
click at [284, 66] on input "7548" at bounding box center [392, 59] width 275 height 21
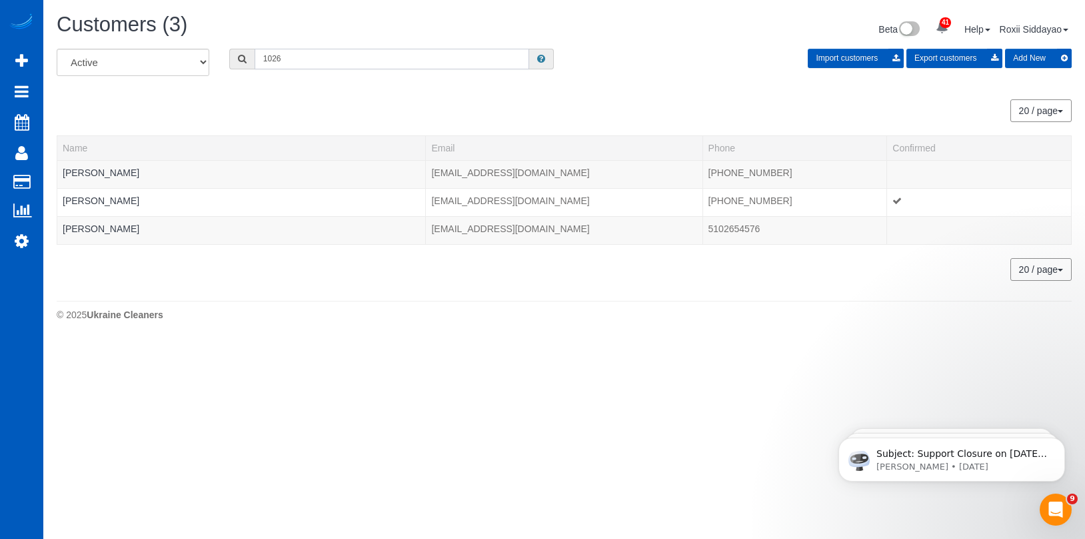
click at [362, 65] on input "1026" at bounding box center [392, 59] width 275 height 21
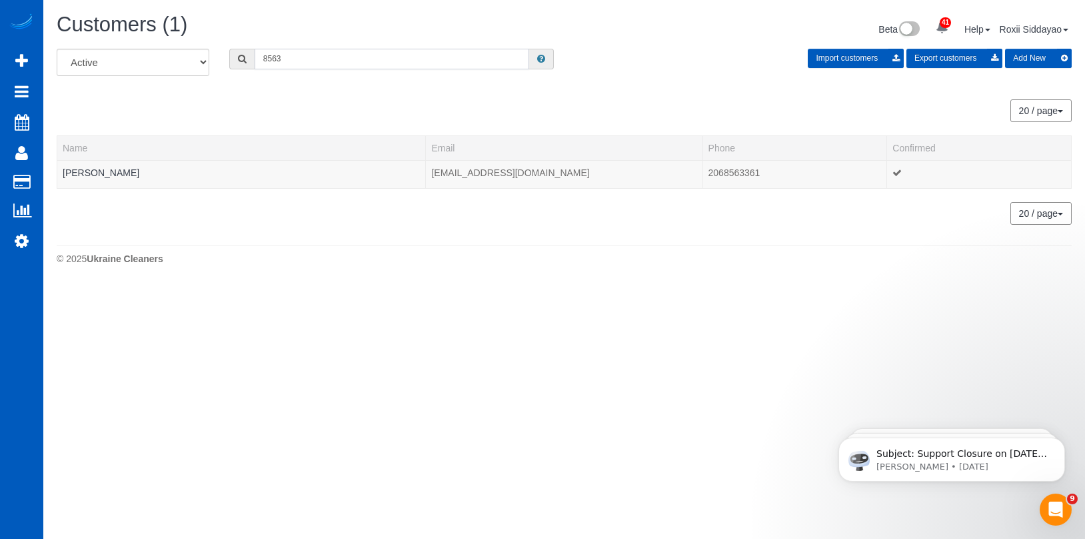
click at [335, 65] on input "8563" at bounding box center [392, 59] width 275 height 21
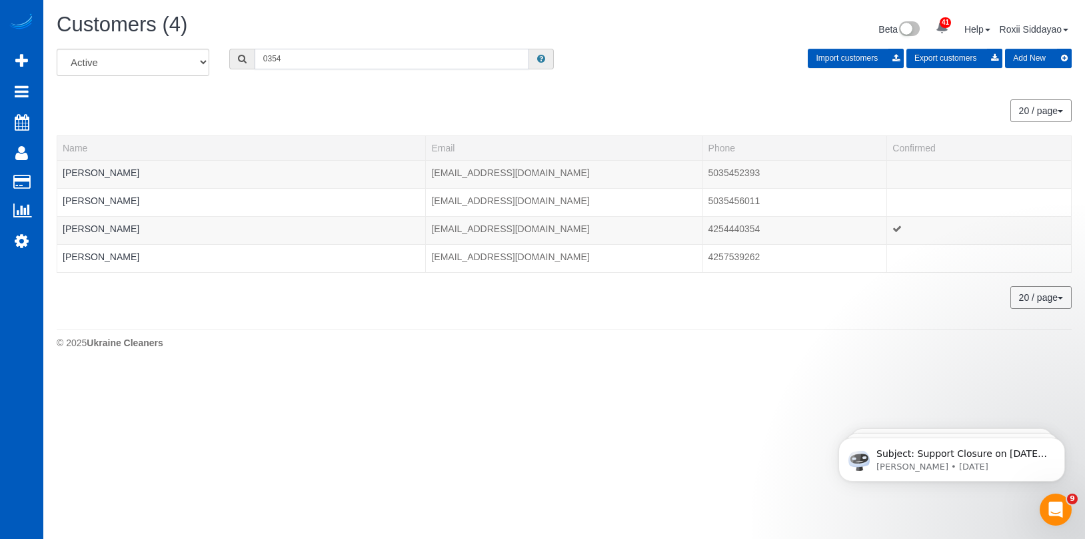
click at [307, 57] on input "0354" at bounding box center [392, 59] width 275 height 21
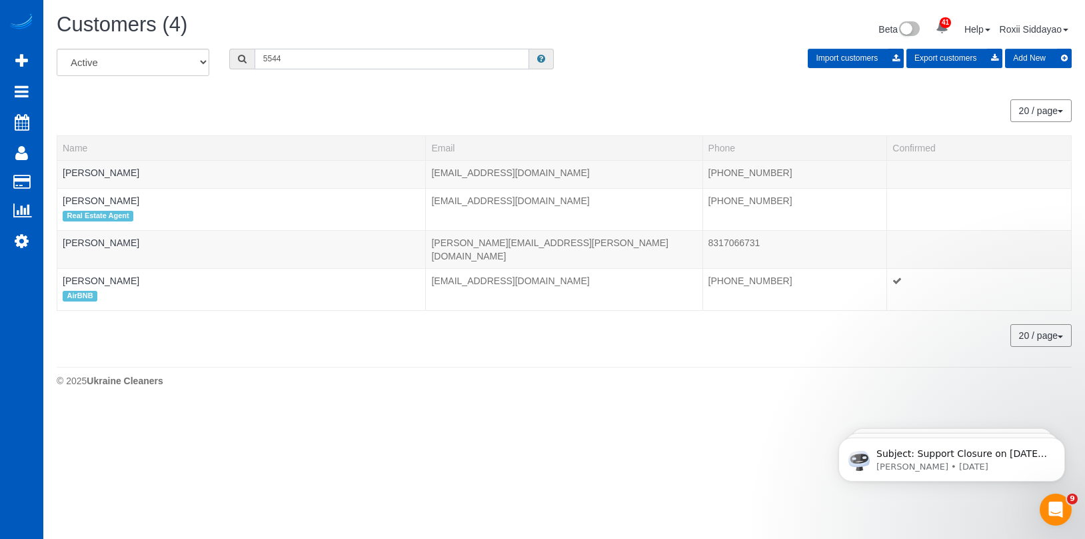
click at [333, 51] on input "5544" at bounding box center [392, 59] width 275 height 21
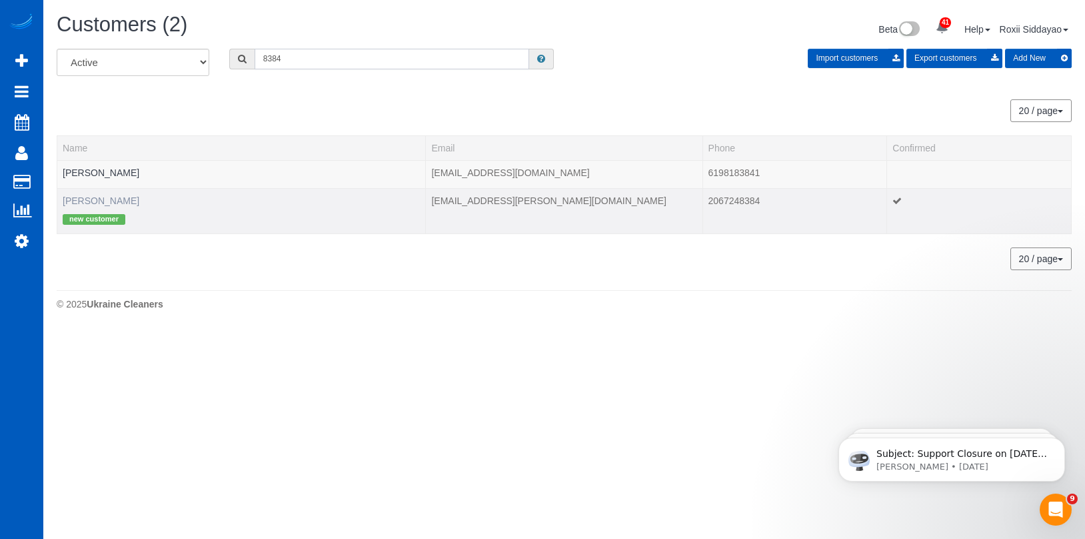
type input "8384"
click at [113, 201] on link "Lawrence Shanahan" at bounding box center [101, 200] width 77 height 11
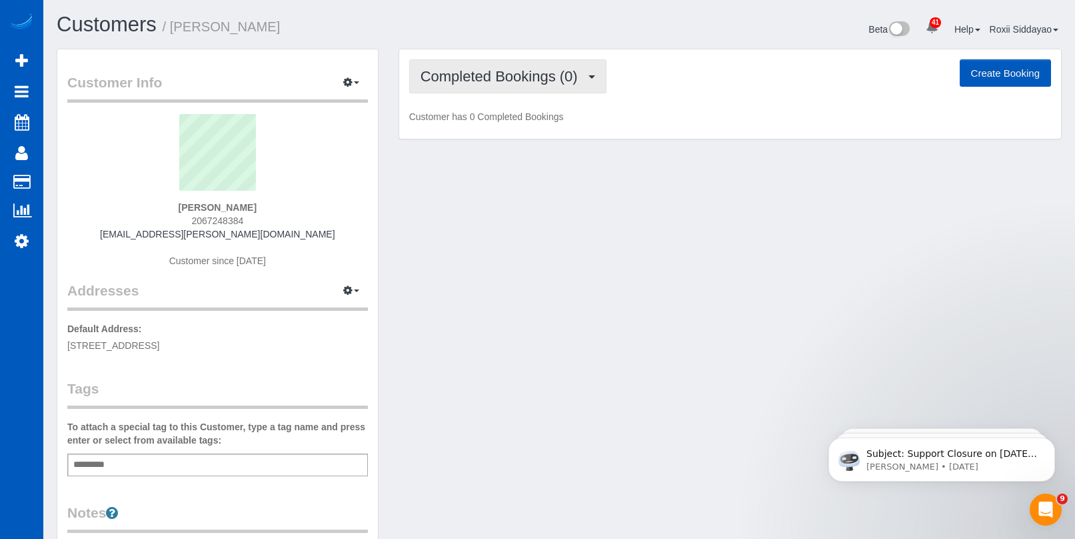
click at [501, 81] on span "Completed Bookings (0)" at bounding box center [503, 76] width 164 height 17
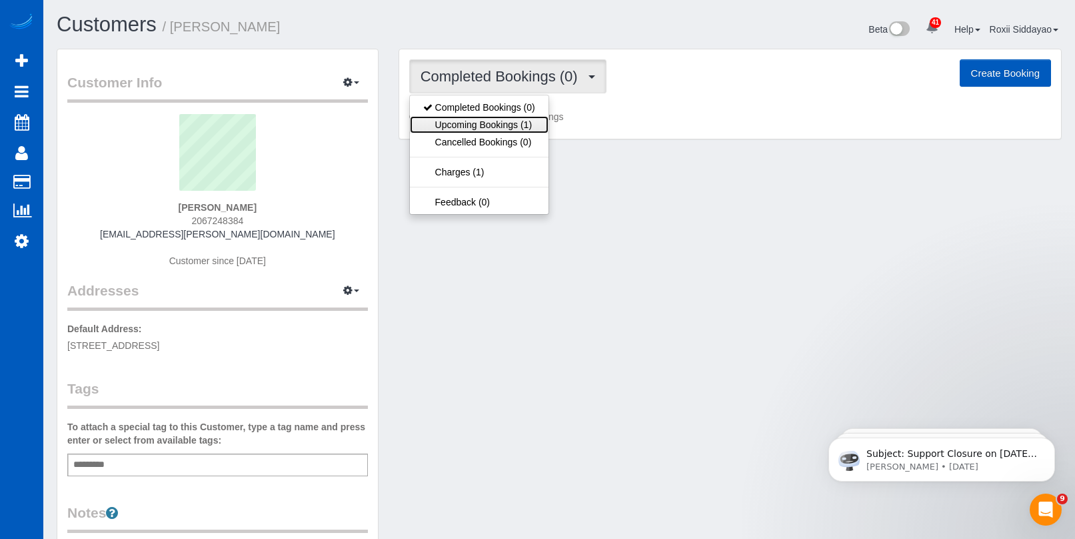
click at [501, 127] on link "Upcoming Bookings (1)" at bounding box center [479, 124] width 139 height 17
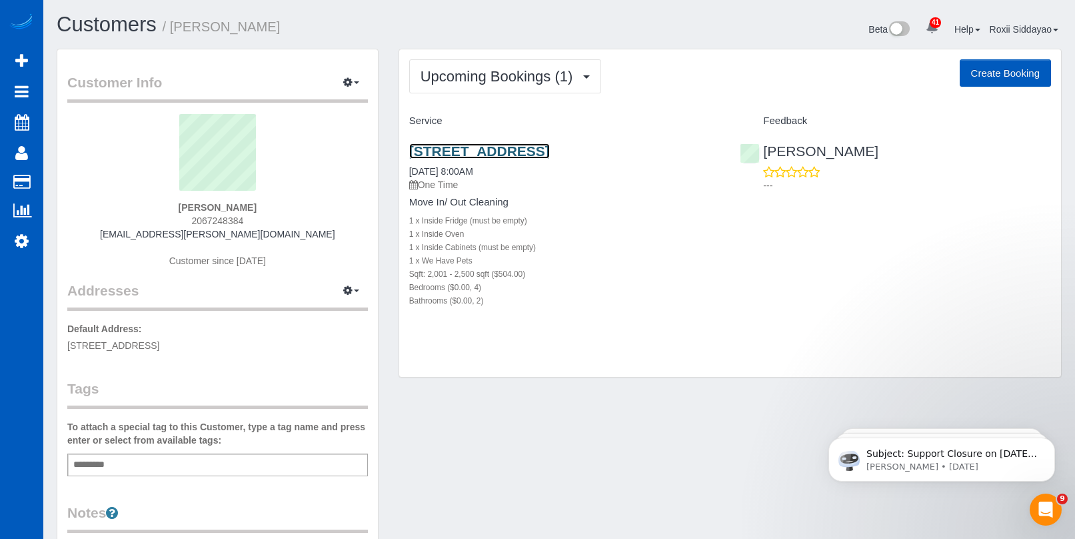
click at [475, 155] on link "2634 Sw 110th St, Seattle, WA 98146" at bounding box center [479, 150] width 141 height 15
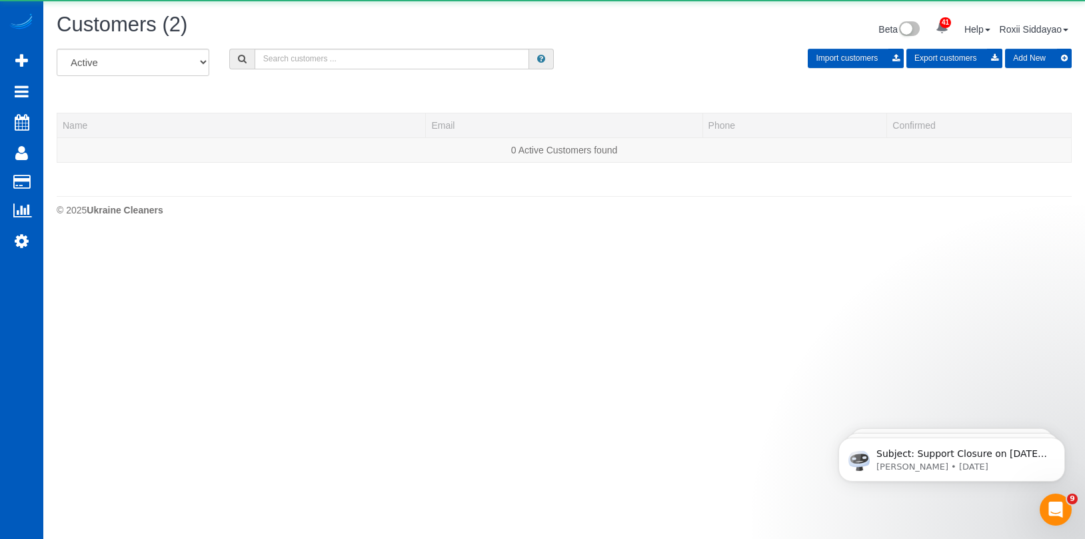
click at [360, 73] on div "All Active Archived Import customers Export customers Add New" at bounding box center [564, 67] width 1035 height 37
click at [357, 59] on input "text" at bounding box center [392, 59] width 275 height 21
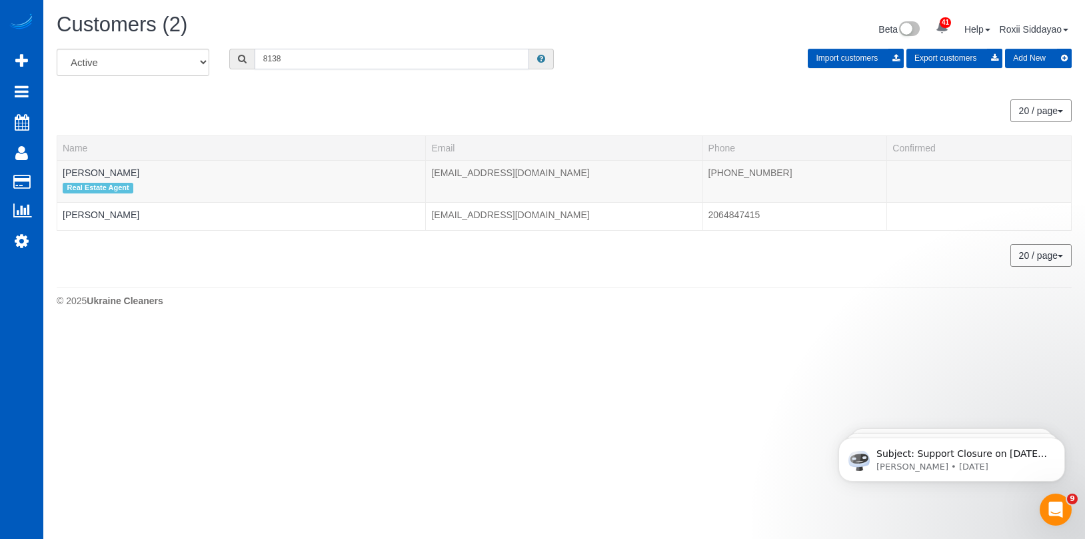
click at [308, 57] on input "8138" at bounding box center [392, 59] width 275 height 21
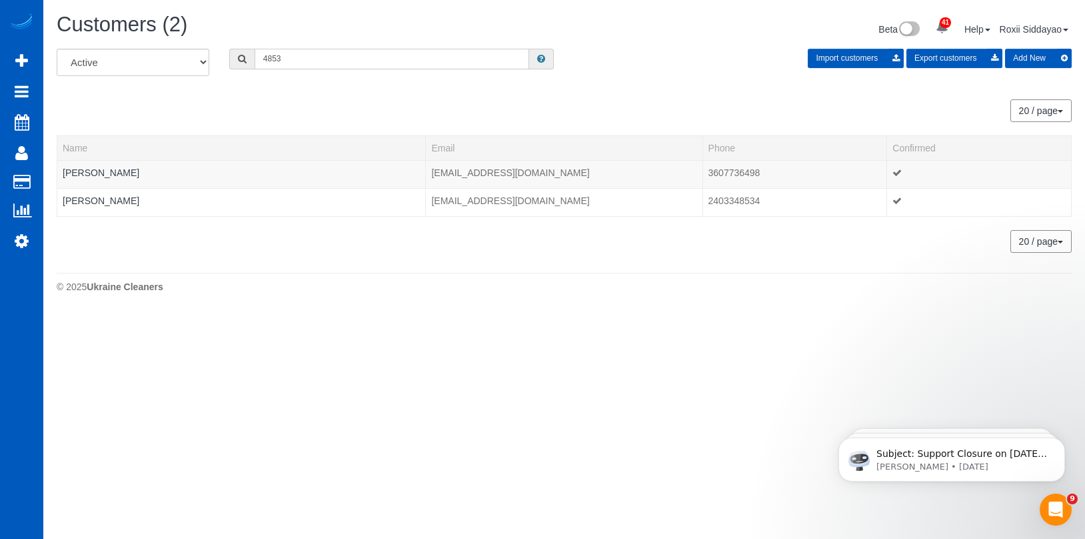
click at [361, 63] on input "4853" at bounding box center [392, 59] width 275 height 21
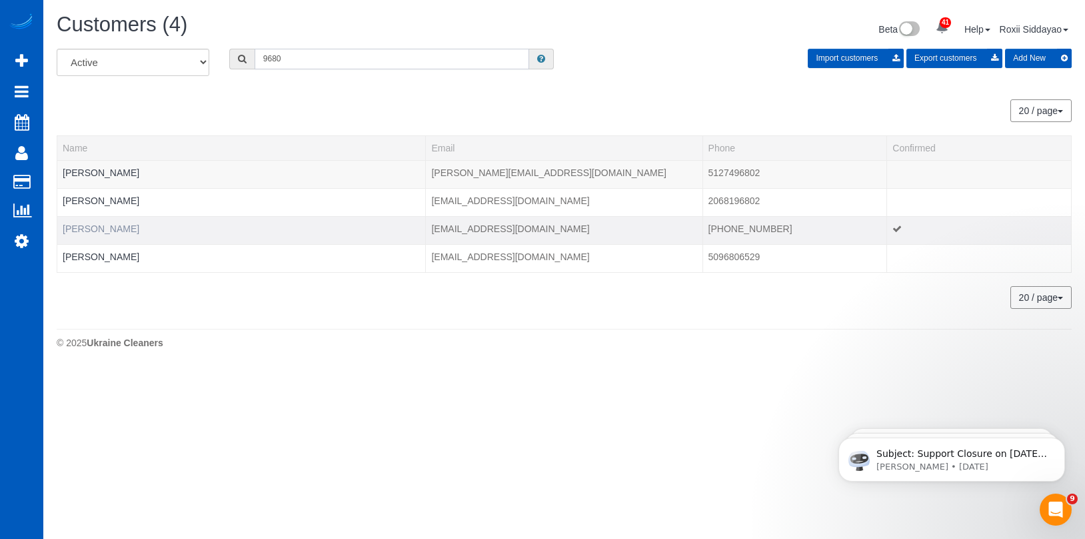
type input "9680"
click at [104, 229] on link "Oyunomin Munkhkhurel" at bounding box center [101, 228] width 77 height 11
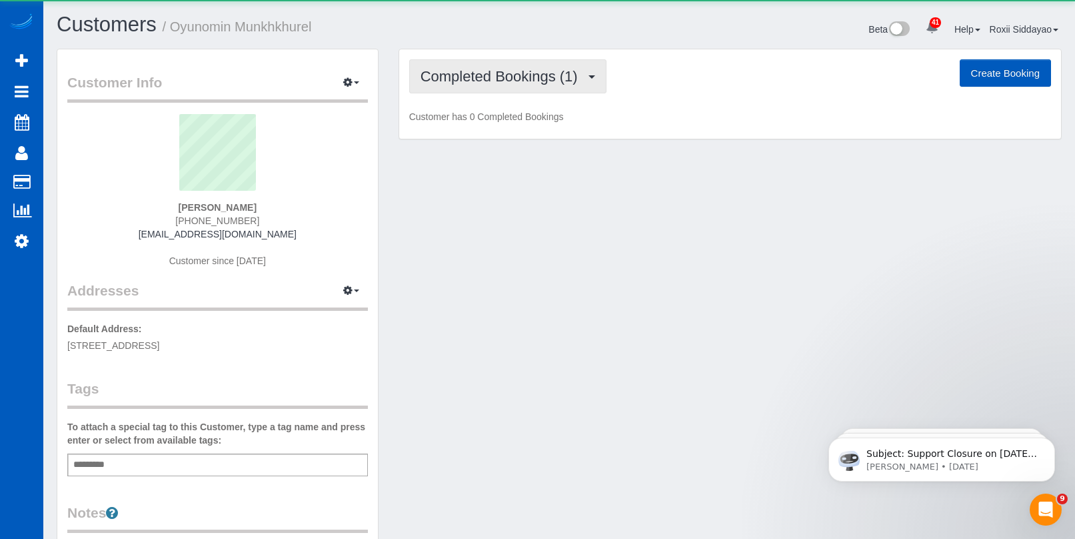
click at [499, 83] on span "Completed Bookings (1)" at bounding box center [503, 76] width 164 height 17
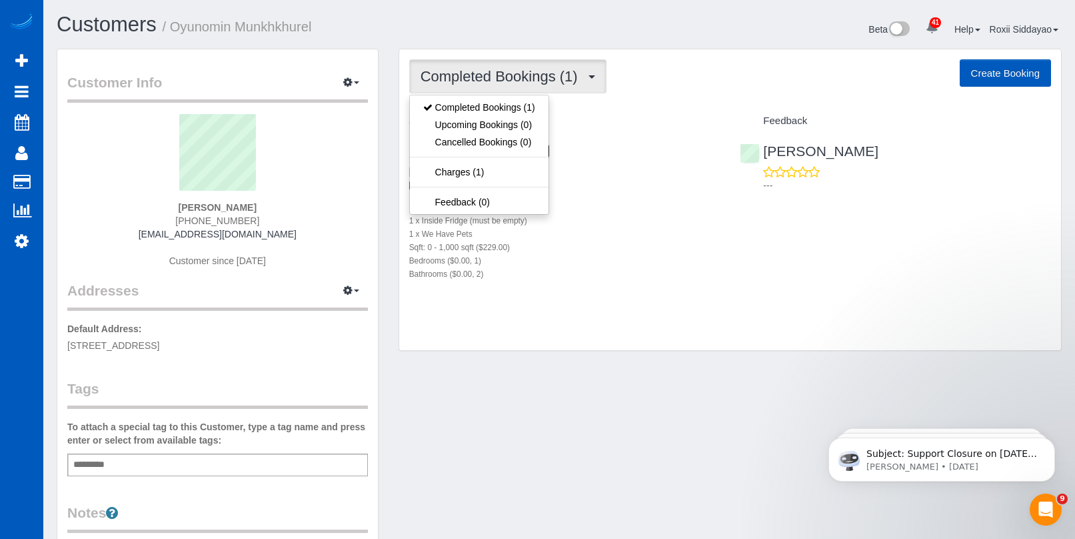
click at [550, 153] on link "16528 5th Ave Ne, 302, Shoreline, WA 98155" at bounding box center [479, 150] width 141 height 15
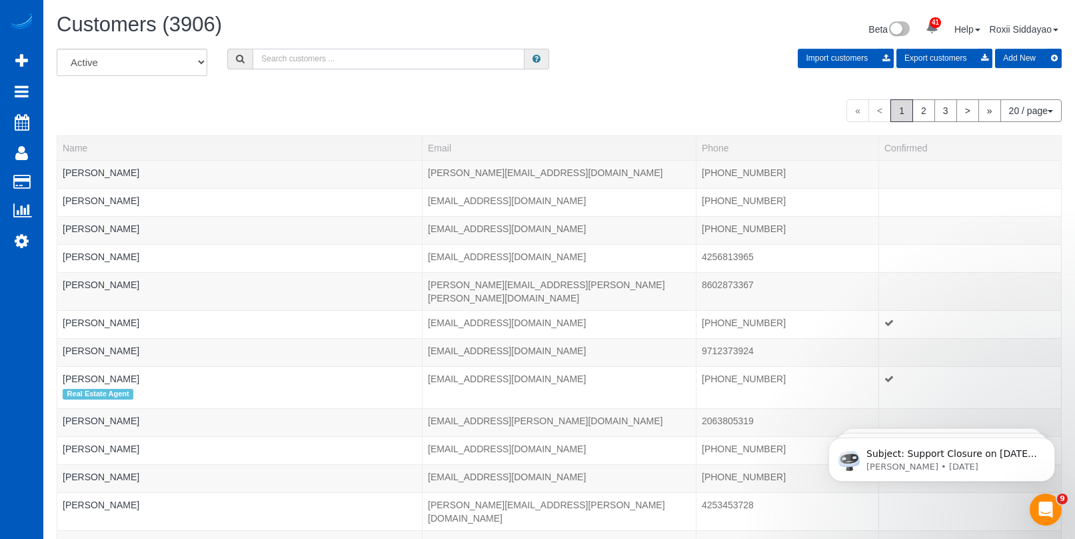
click at [339, 62] on input "text" at bounding box center [389, 59] width 272 height 21
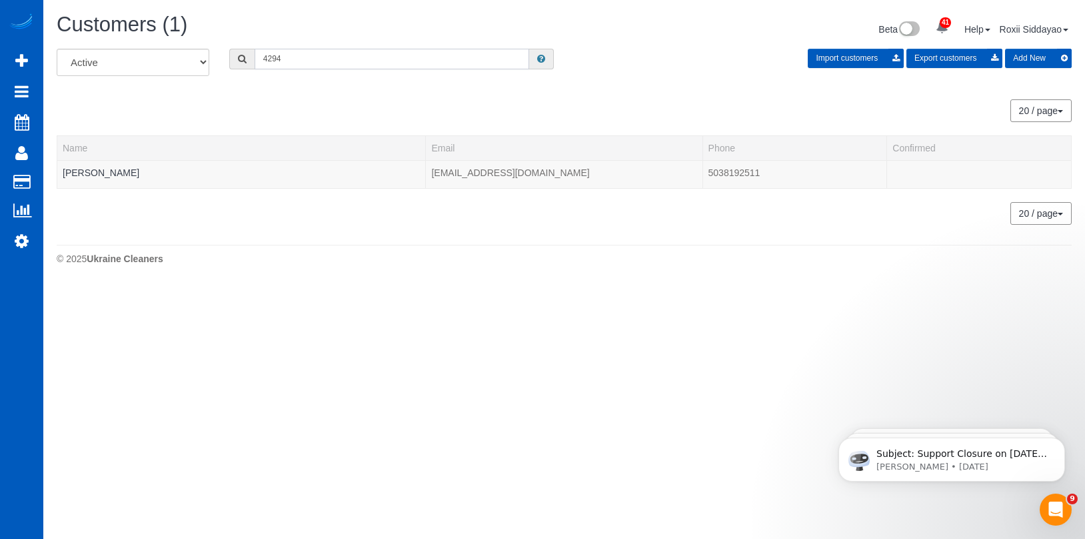
click at [272, 53] on input "4294" at bounding box center [392, 59] width 275 height 21
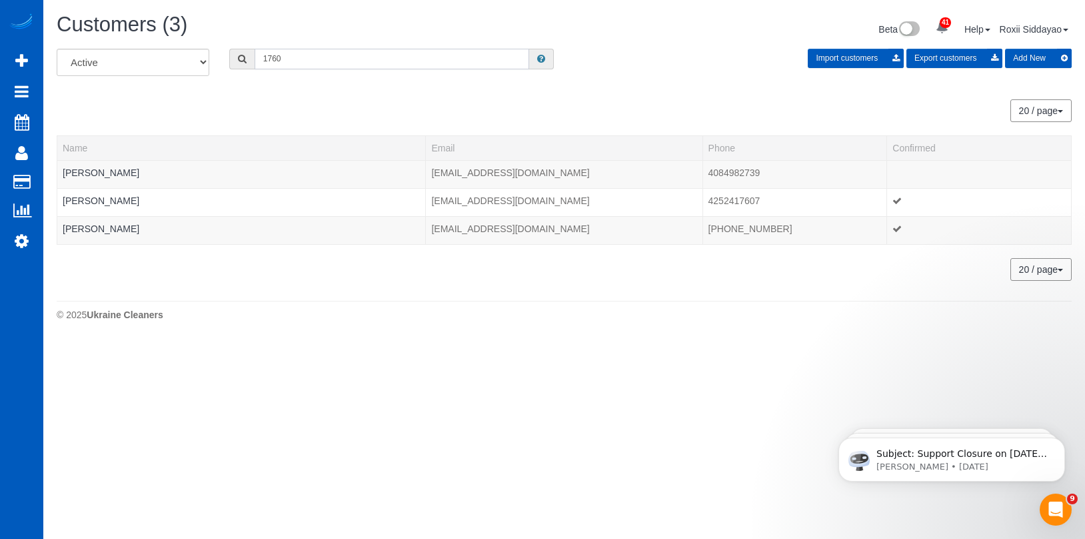
click at [302, 59] on input "1760" at bounding box center [392, 59] width 275 height 21
click at [302, 58] on input "1760" at bounding box center [392, 59] width 275 height 21
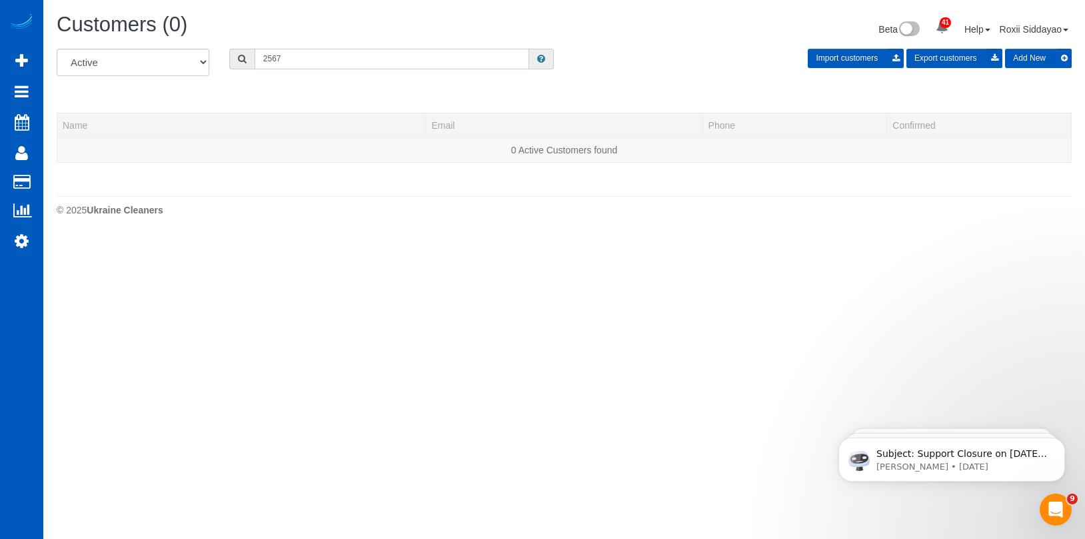
click at [330, 64] on input "2567" at bounding box center [392, 59] width 275 height 21
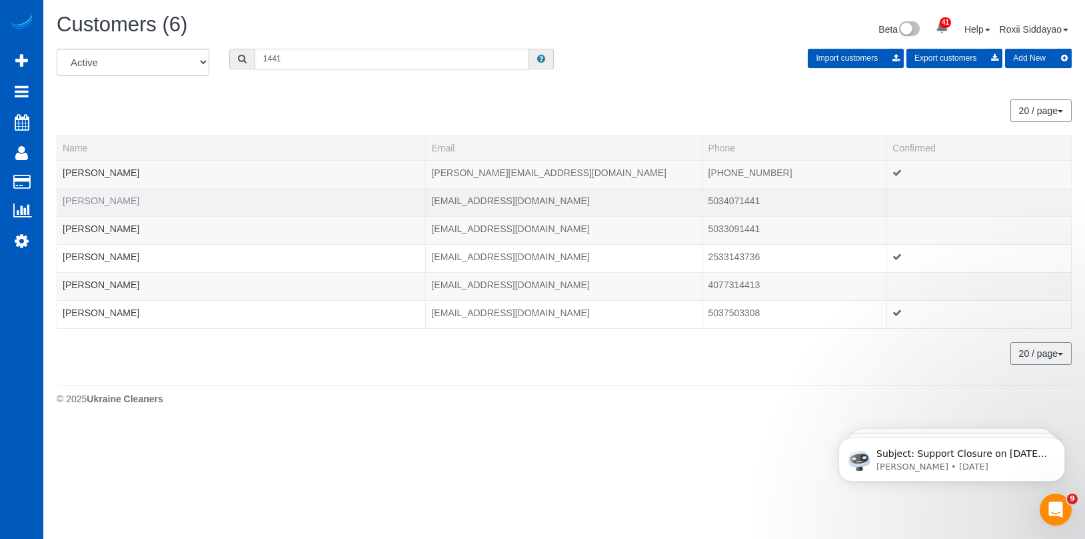
type input "1441"
click at [112, 199] on link "Boone Oneil" at bounding box center [101, 200] width 77 height 11
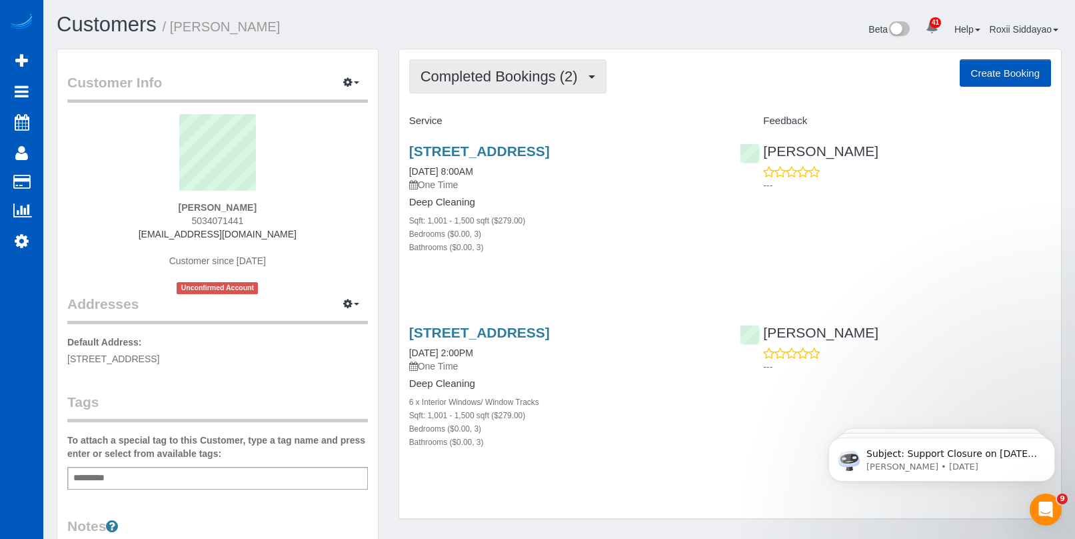
click at [561, 82] on span "Completed Bookings (2)" at bounding box center [503, 76] width 164 height 17
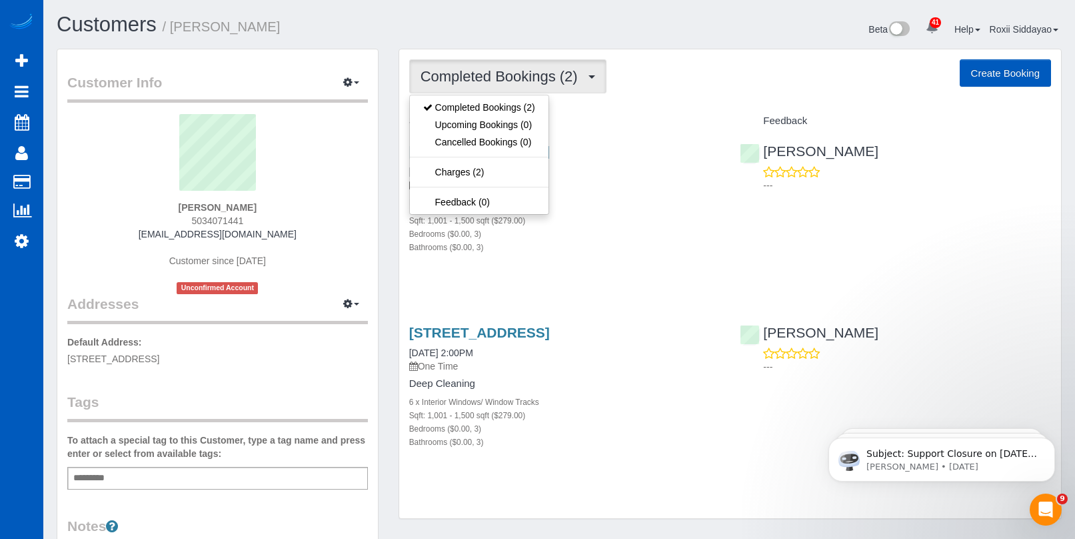
click at [564, 81] on span "Completed Bookings (2)" at bounding box center [503, 76] width 164 height 17
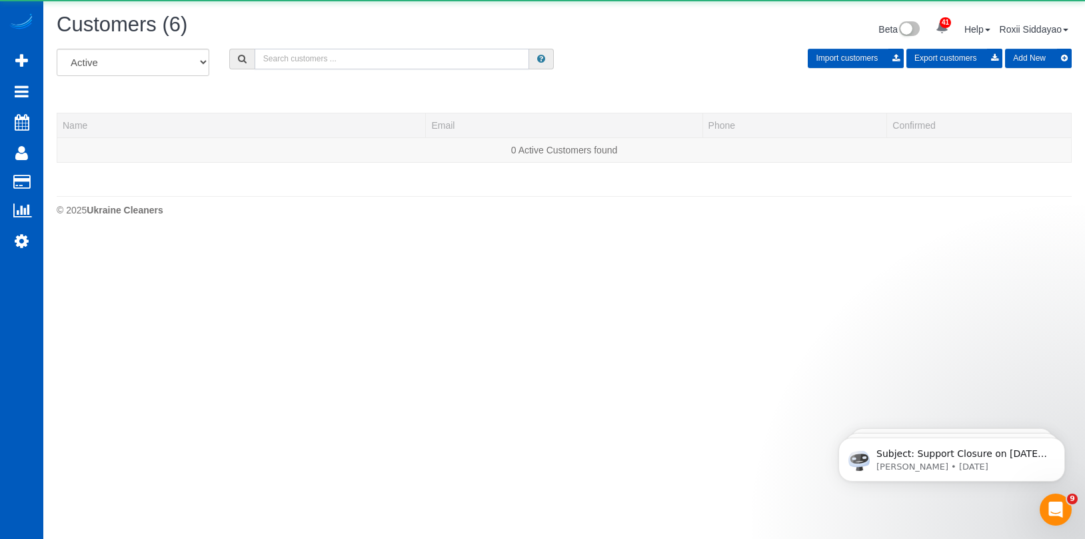
click at [347, 57] on input "text" at bounding box center [392, 59] width 275 height 21
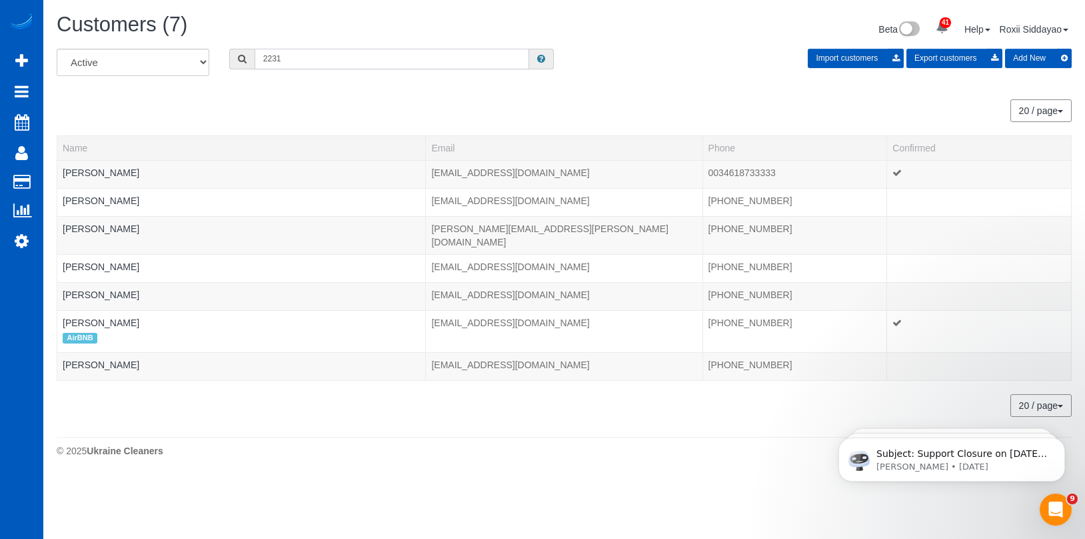
click at [292, 61] on input "2231" at bounding box center [392, 59] width 275 height 21
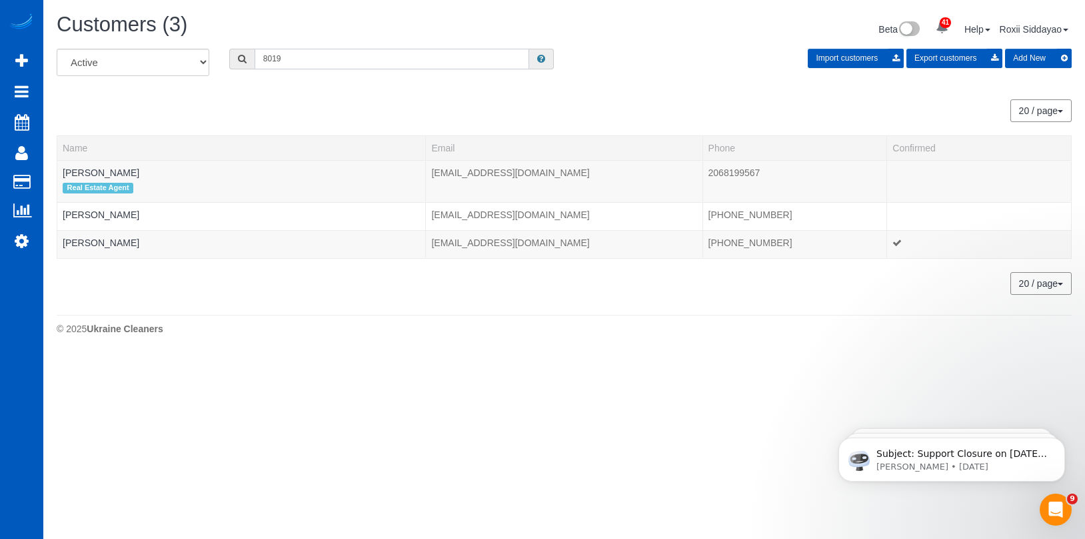
click at [335, 66] on input "8019" at bounding box center [392, 59] width 275 height 21
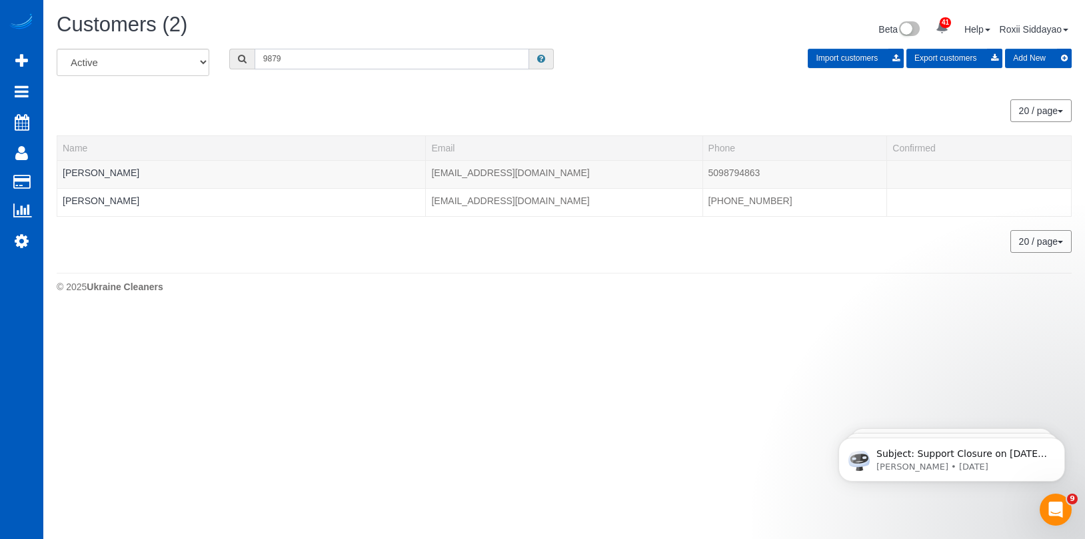
click at [321, 62] on input "9879" at bounding box center [392, 59] width 275 height 21
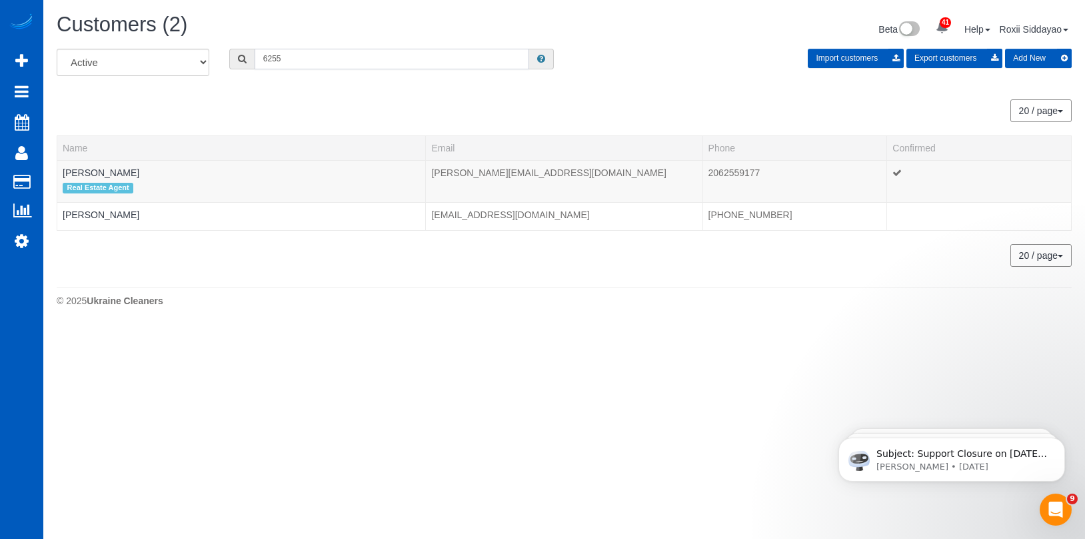
click at [309, 58] on input "6255" at bounding box center [392, 59] width 275 height 21
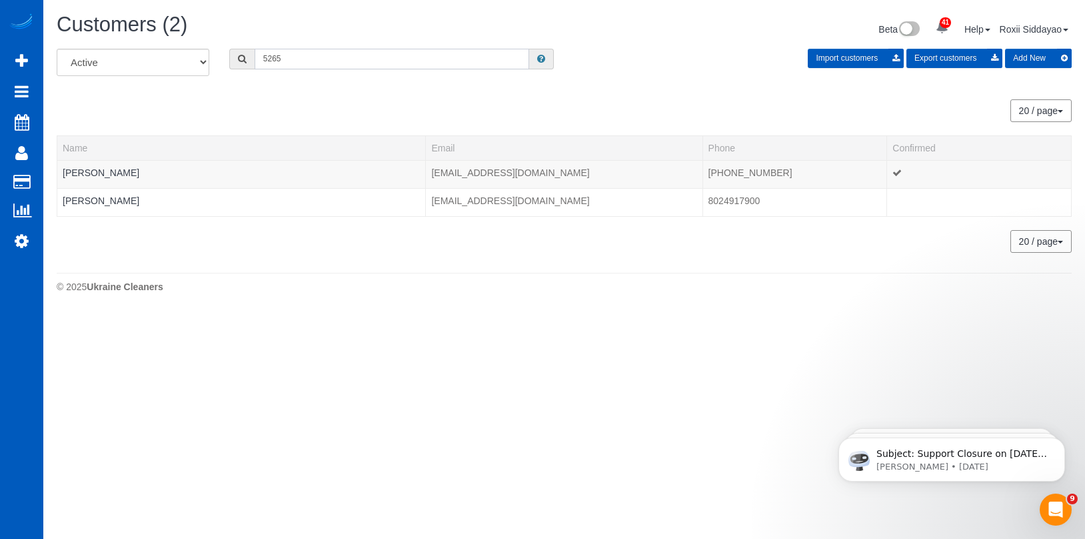
click at [298, 52] on input "5265" at bounding box center [392, 59] width 275 height 21
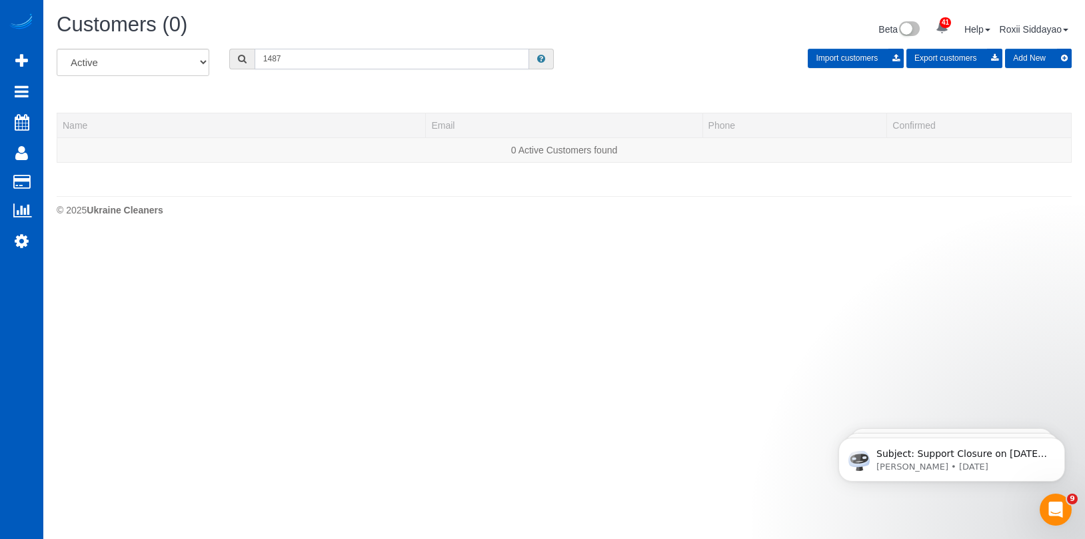
click at [321, 53] on input "1487" at bounding box center [392, 59] width 275 height 21
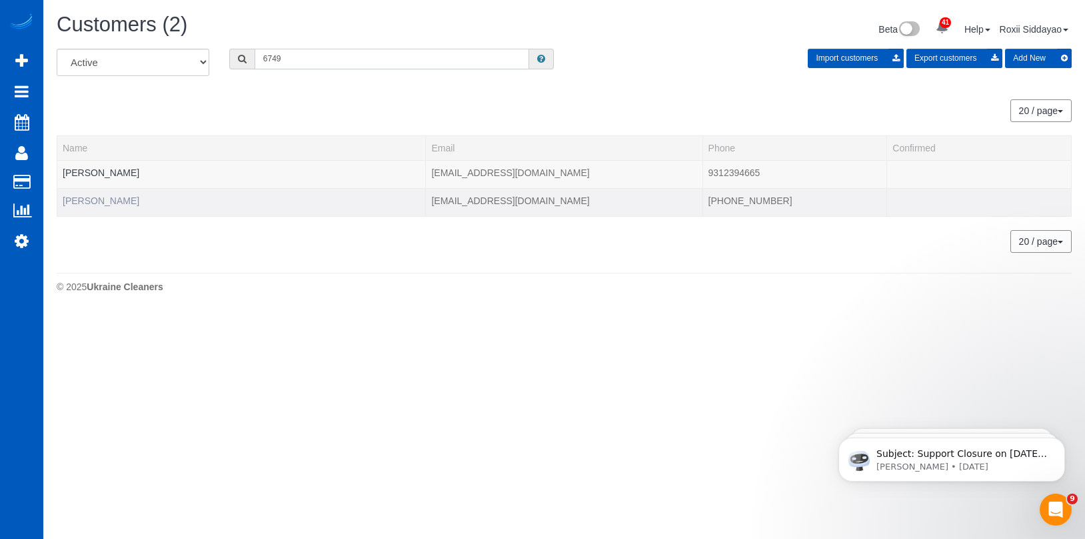
type input "6749"
click at [131, 201] on link "Shawn Enneberg" at bounding box center [101, 200] width 77 height 11
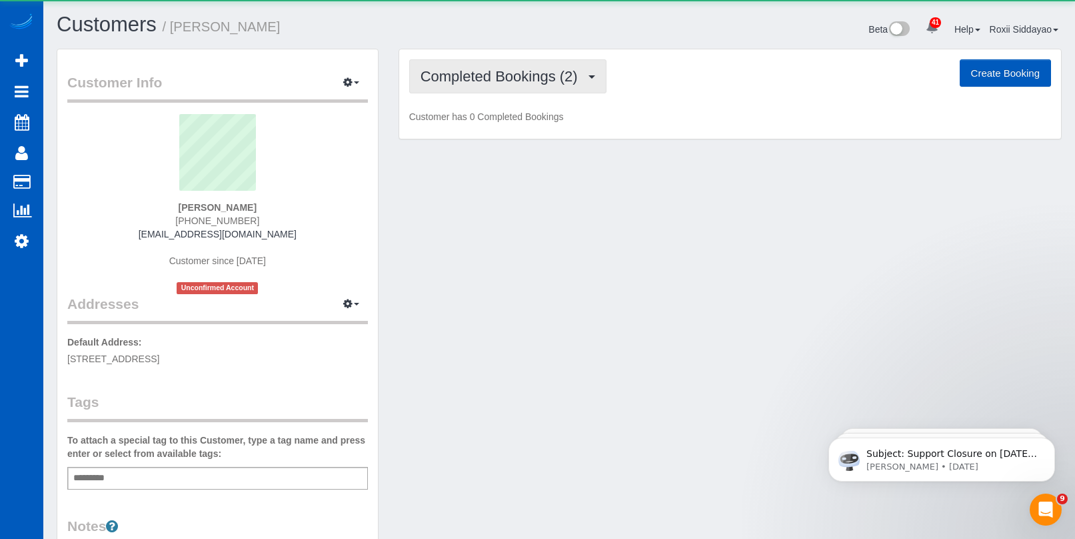
click at [543, 80] on span "Completed Bookings (2)" at bounding box center [503, 76] width 164 height 17
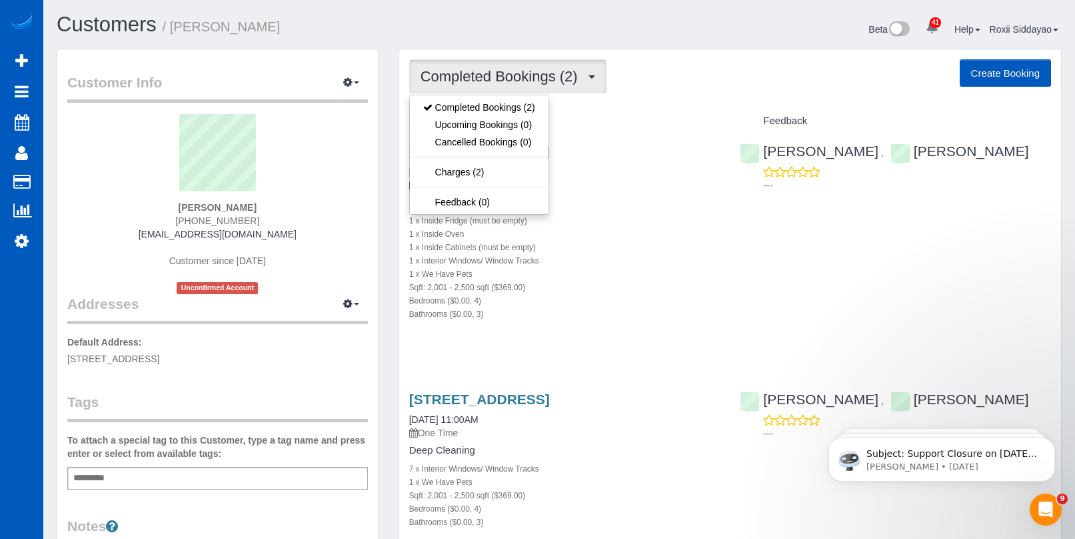
click at [542, 80] on span "Completed Bookings (2)" at bounding box center [503, 76] width 164 height 17
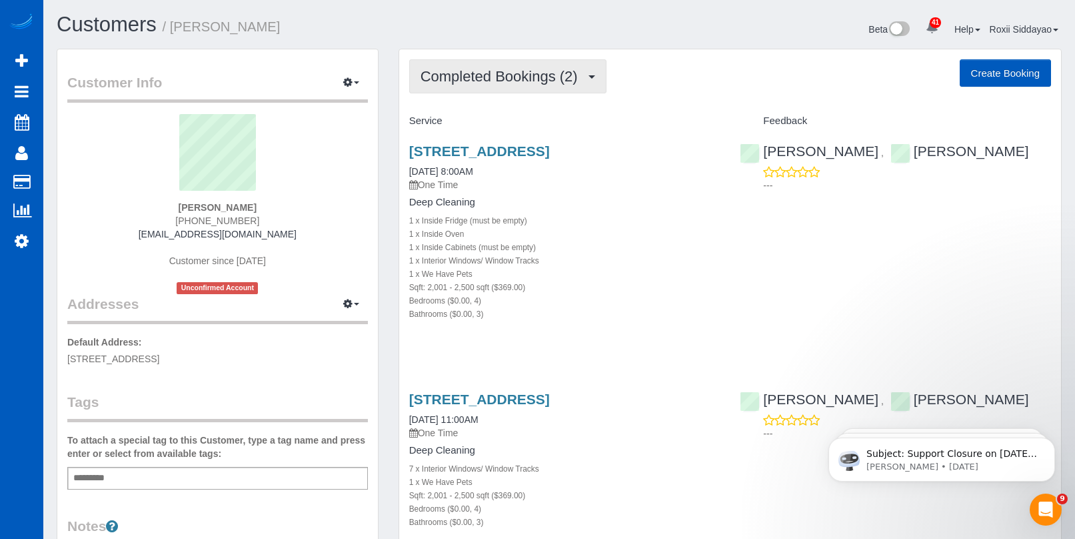
click at [538, 81] on span "Completed Bookings (2)" at bounding box center [503, 76] width 164 height 17
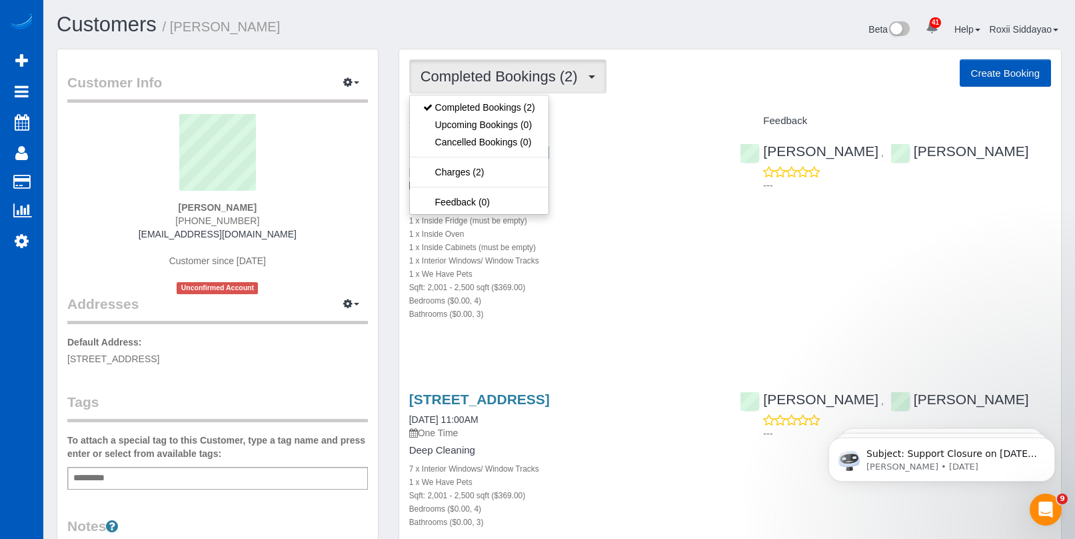
click at [539, 80] on span "Completed Bookings (2)" at bounding box center [503, 76] width 164 height 17
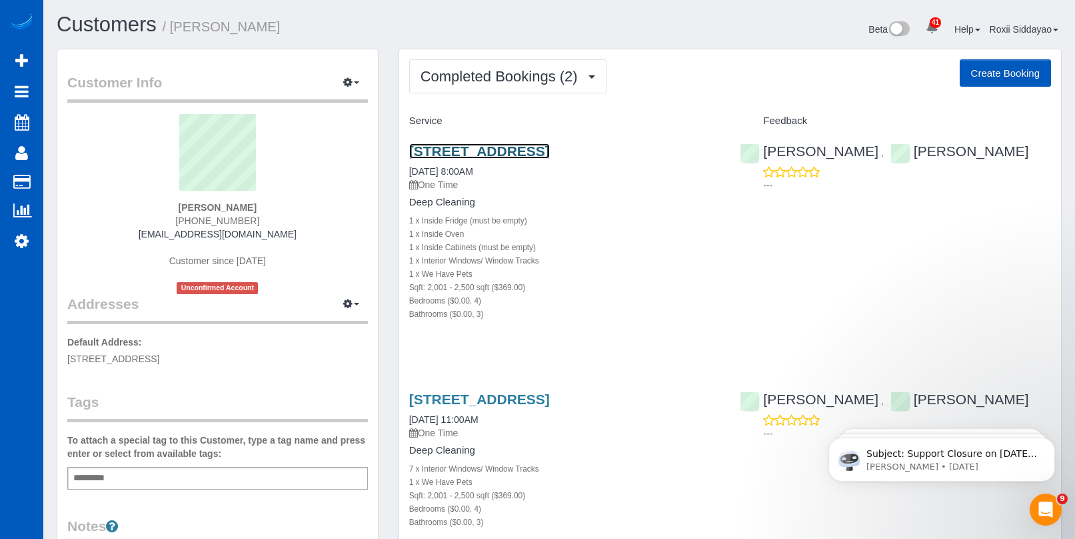
click at [532, 151] on link "1816 N 9th Way, Ridgefield, WA 98642" at bounding box center [479, 150] width 141 height 15
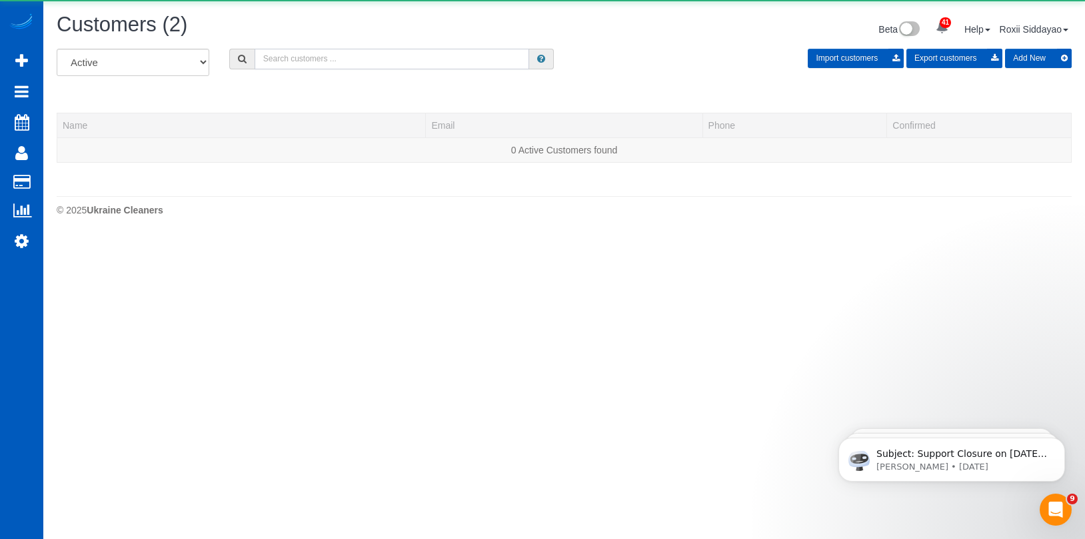
click at [267, 49] on input "text" at bounding box center [392, 59] width 275 height 21
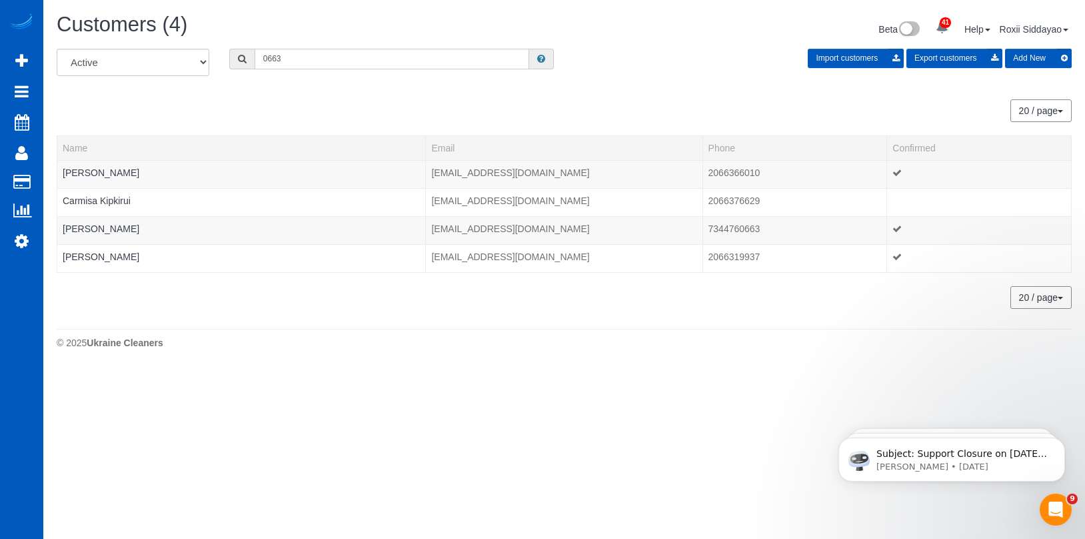
click at [305, 63] on input "0663" at bounding box center [392, 59] width 275 height 21
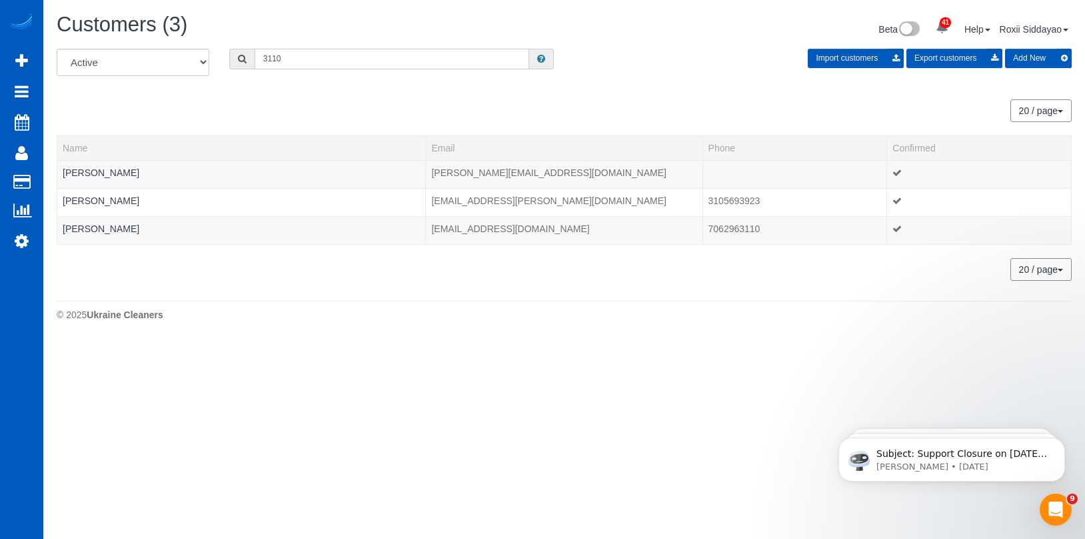
click at [274, 57] on input "3110" at bounding box center [392, 59] width 275 height 21
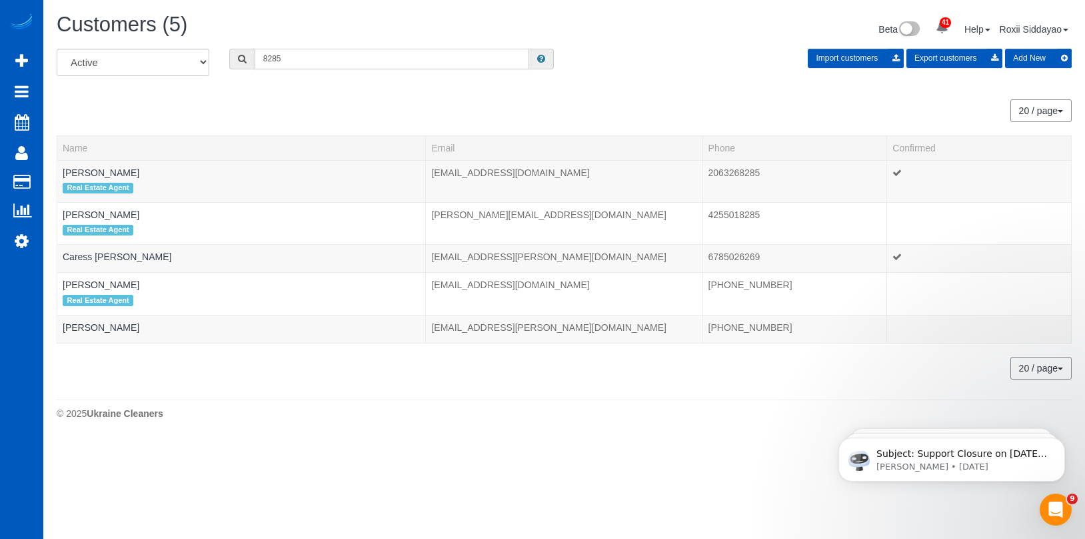
click at [394, 58] on input "8285" at bounding box center [392, 59] width 275 height 21
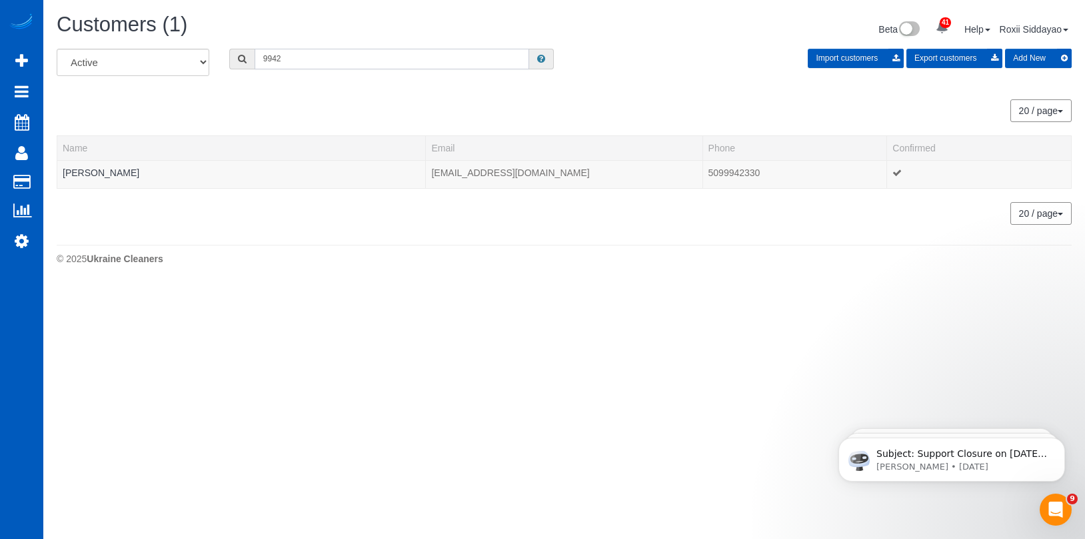
click at [333, 62] on input "9942" at bounding box center [392, 59] width 275 height 21
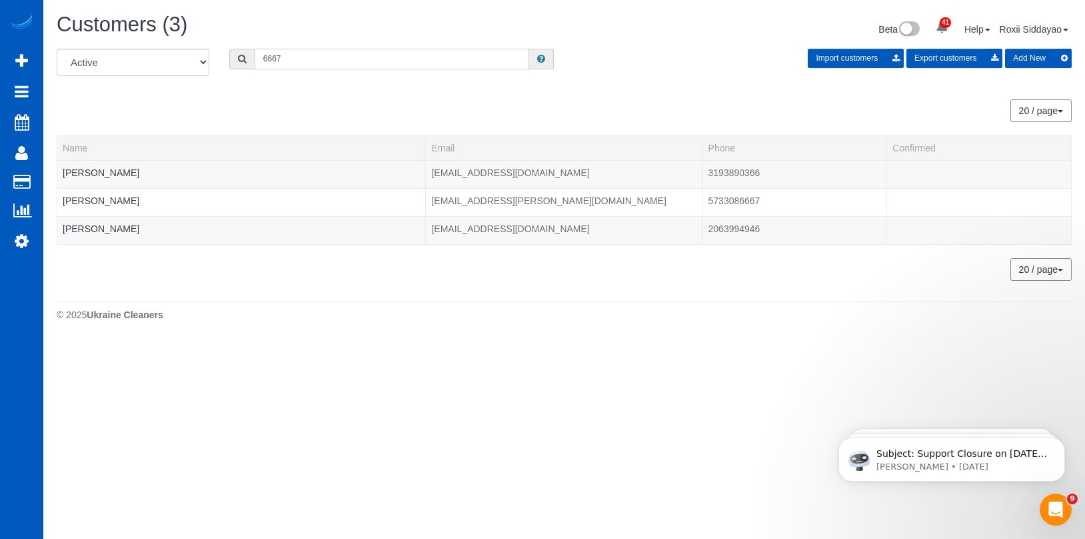
click at [329, 59] on input "6667" at bounding box center [392, 59] width 275 height 21
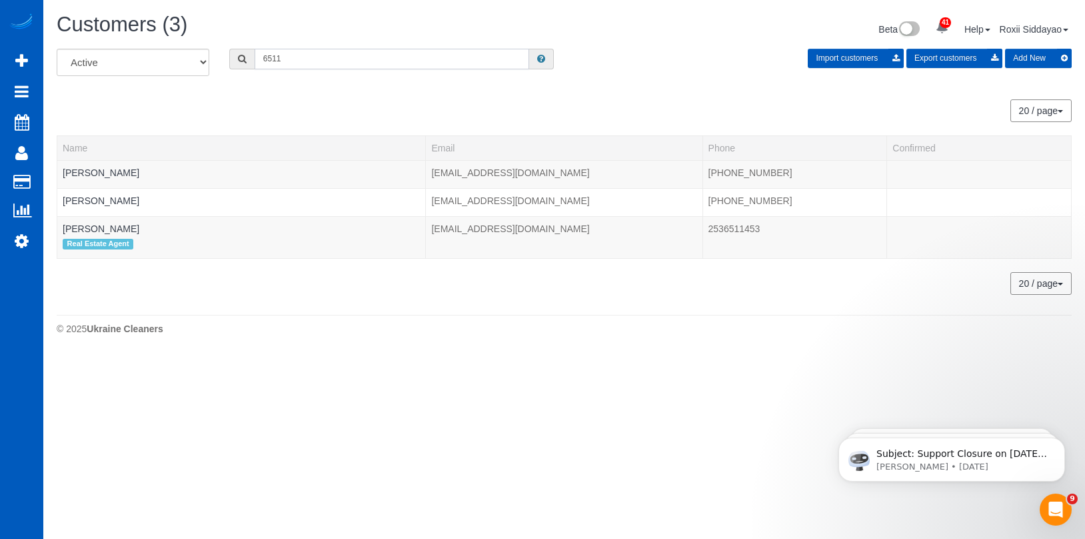
click at [365, 60] on input "6511" at bounding box center [392, 59] width 275 height 21
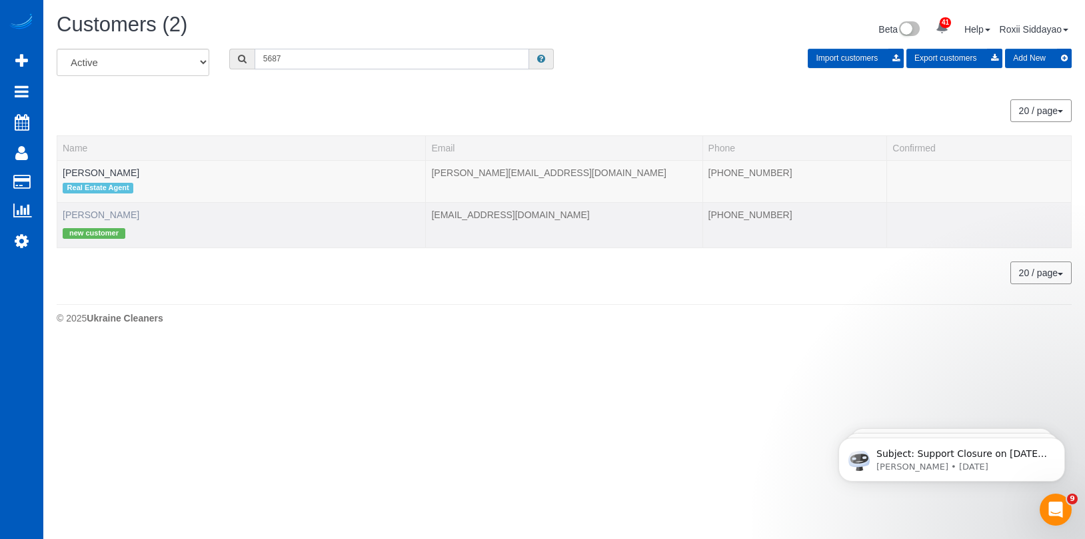
type input "5687"
click at [109, 217] on link "Monroe Dixon" at bounding box center [101, 214] width 77 height 11
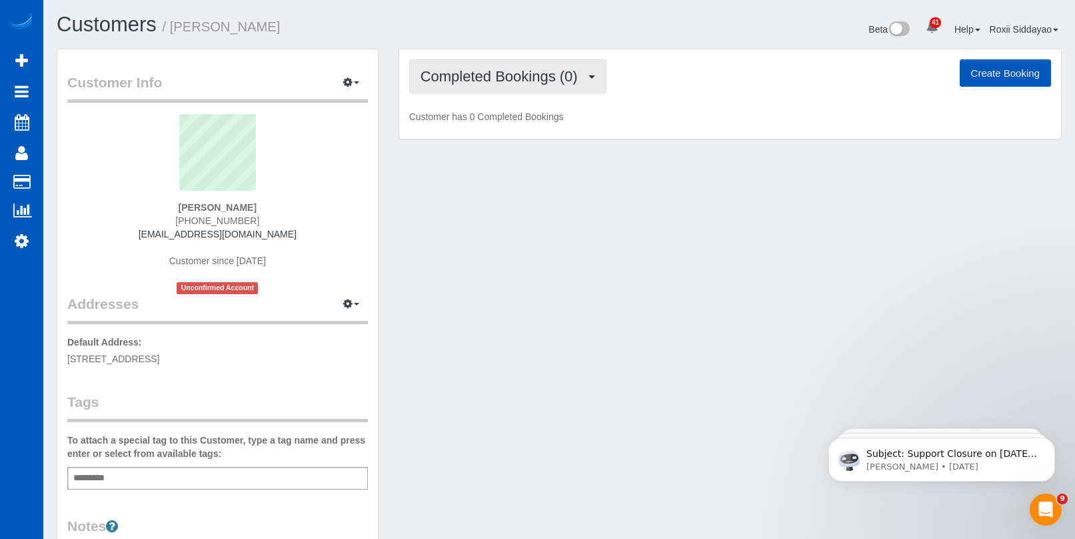
click at [527, 81] on span "Completed Bookings (0)" at bounding box center [503, 76] width 164 height 17
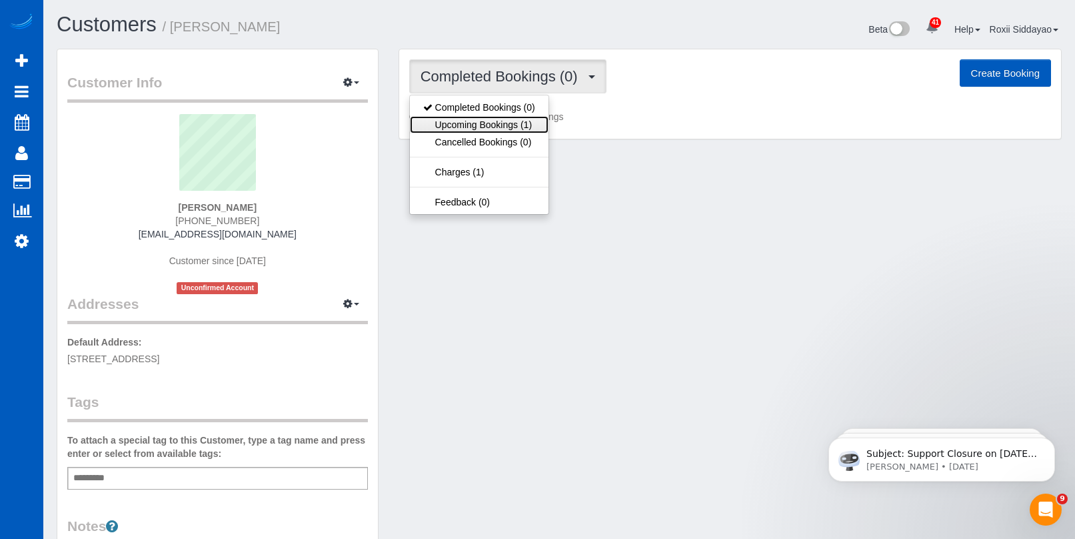
click at [518, 124] on link "Upcoming Bookings (1)" at bounding box center [479, 124] width 139 height 17
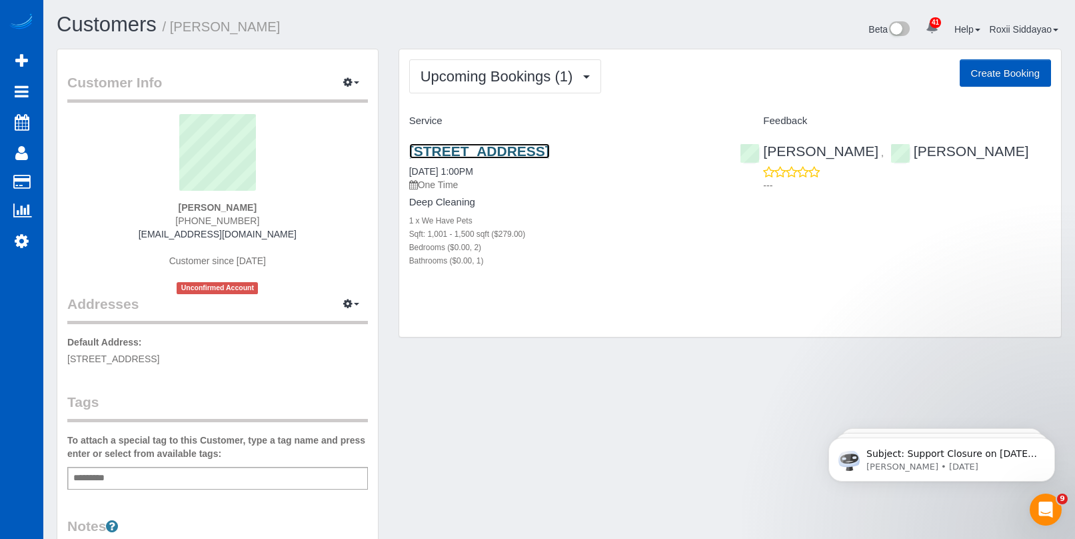
click at [523, 146] on link "1715 E Main Ave, Apt X101, Puyallup, WA 98372" at bounding box center [479, 150] width 141 height 15
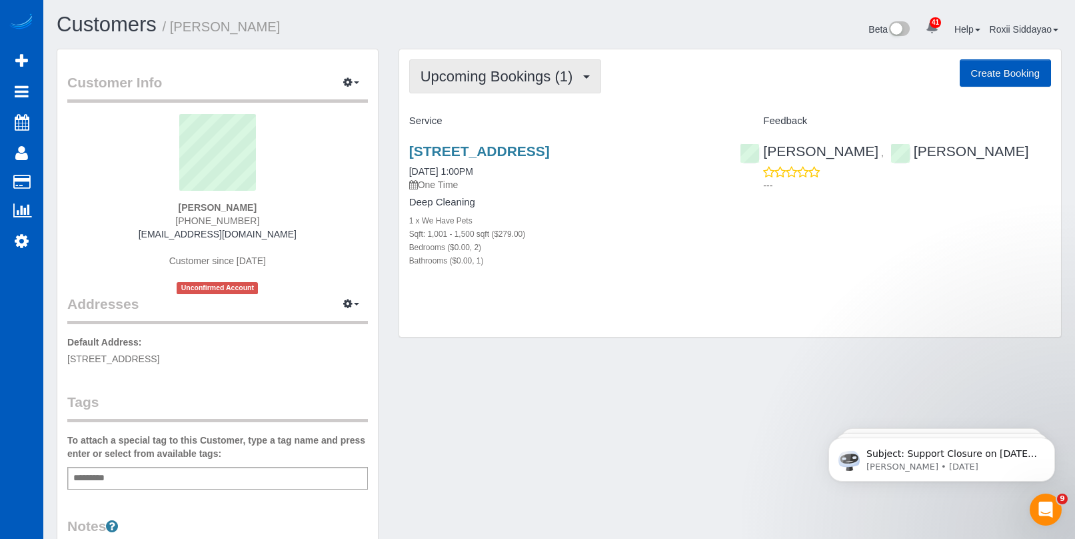
click at [491, 81] on span "Upcoming Bookings (1)" at bounding box center [500, 76] width 159 height 17
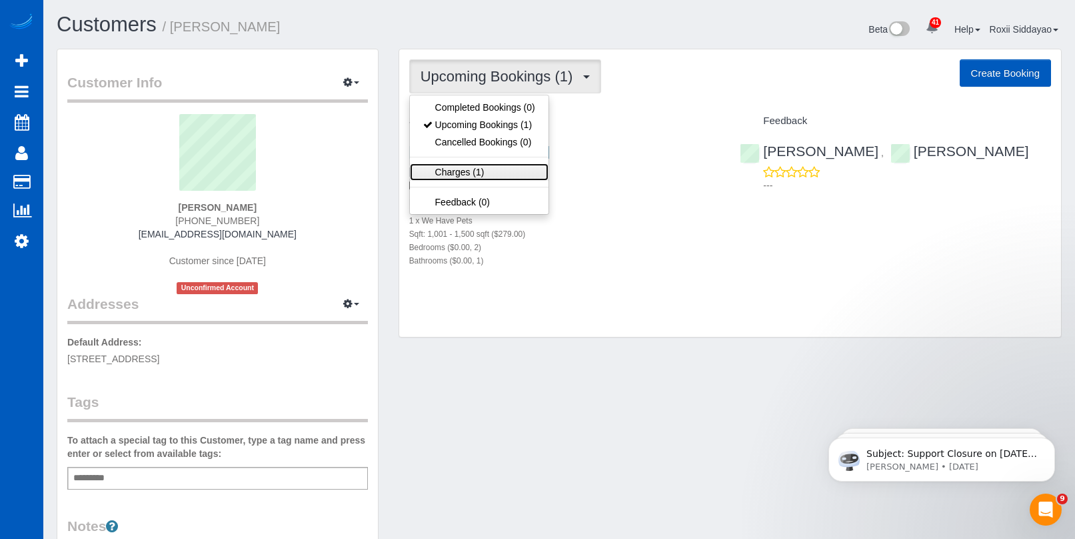
click at [493, 173] on link "Charges (1)" at bounding box center [479, 171] width 139 height 17
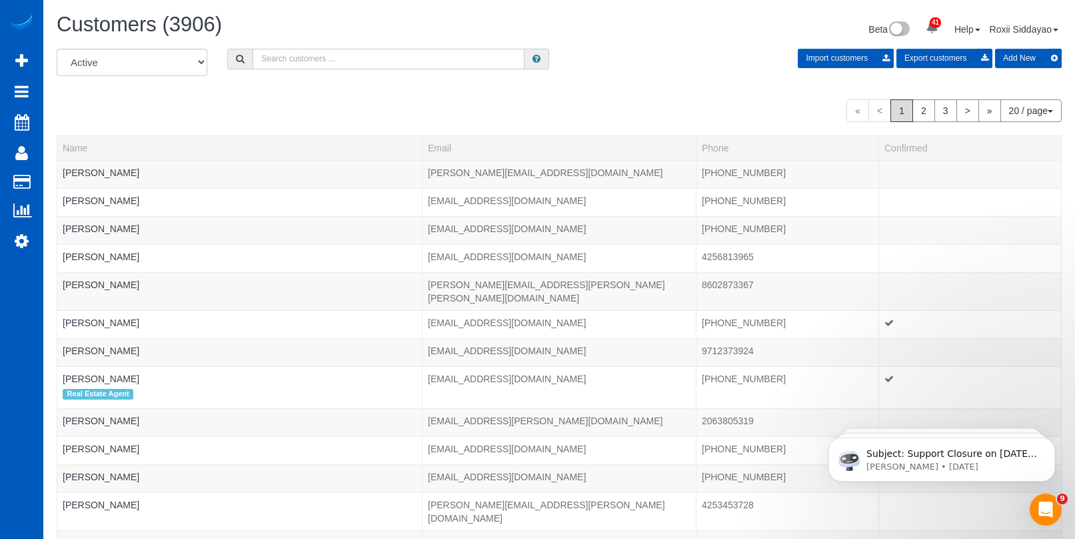
click at [328, 57] on input "text" at bounding box center [389, 59] width 272 height 21
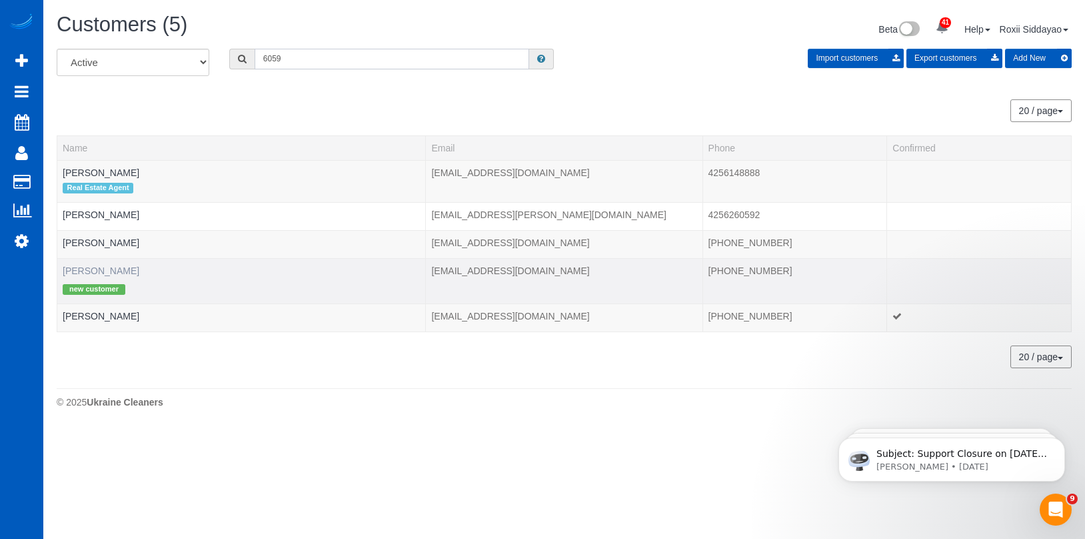
type input "6059"
click at [101, 274] on link "Jinny Joon" at bounding box center [101, 270] width 77 height 11
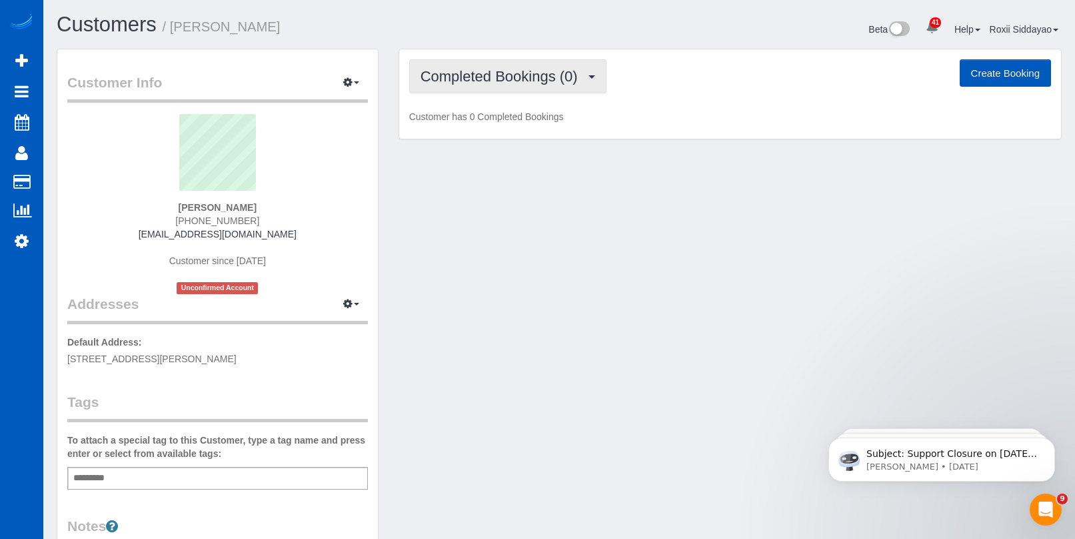
click at [529, 82] on span "Completed Bookings (0)" at bounding box center [503, 76] width 164 height 17
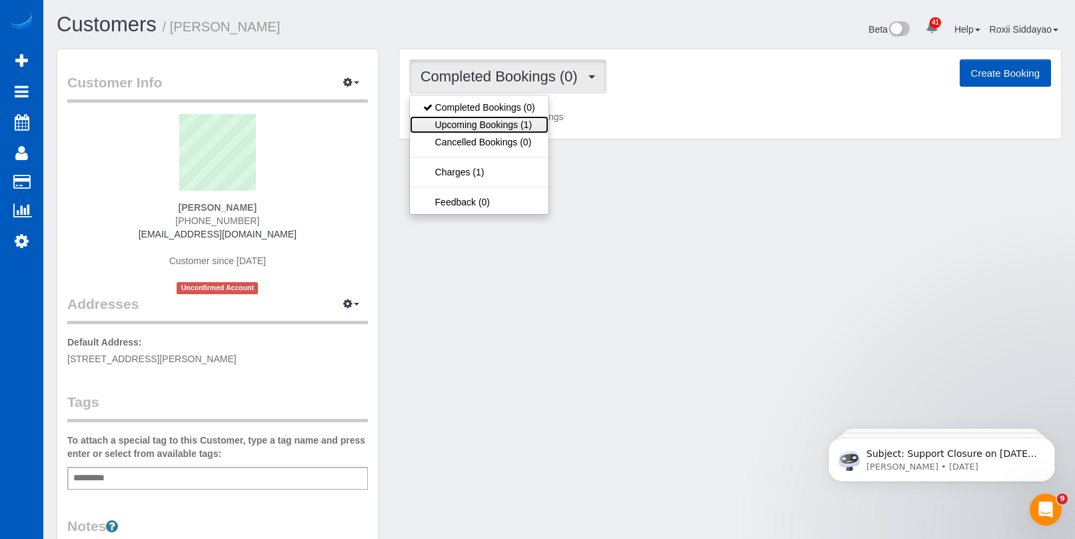
click at [532, 124] on link "Upcoming Bookings (1)" at bounding box center [479, 124] width 139 height 17
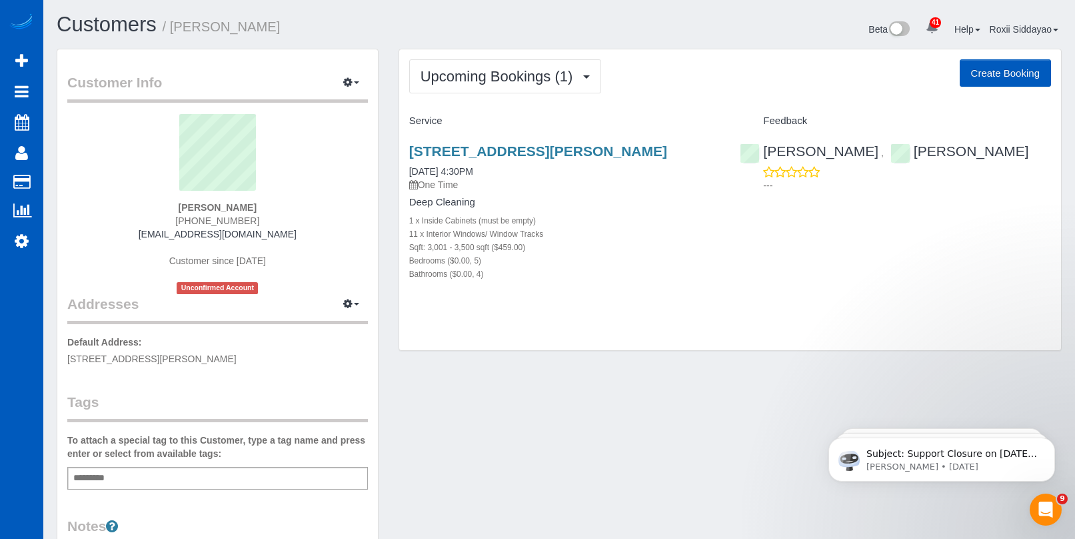
click at [515, 143] on div "457 Skiles Ct, Suwanee, GA 30024 09/30/2025 4:30PM One Time Deep Cleaning 1 x I…" at bounding box center [564, 219] width 331 height 175
click at [515, 147] on link "457 Skiles Ct, Suwanee, GA 30024" at bounding box center [538, 150] width 258 height 15
click at [439, 83] on span "Upcoming Bookings (1)" at bounding box center [500, 76] width 159 height 17
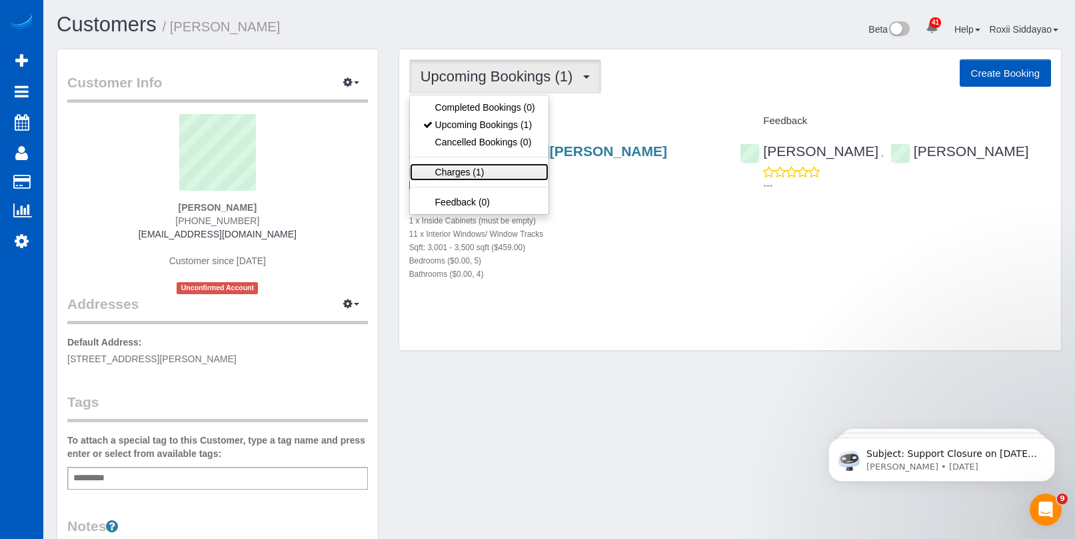
click at [464, 177] on link "Charges (1)" at bounding box center [479, 171] width 139 height 17
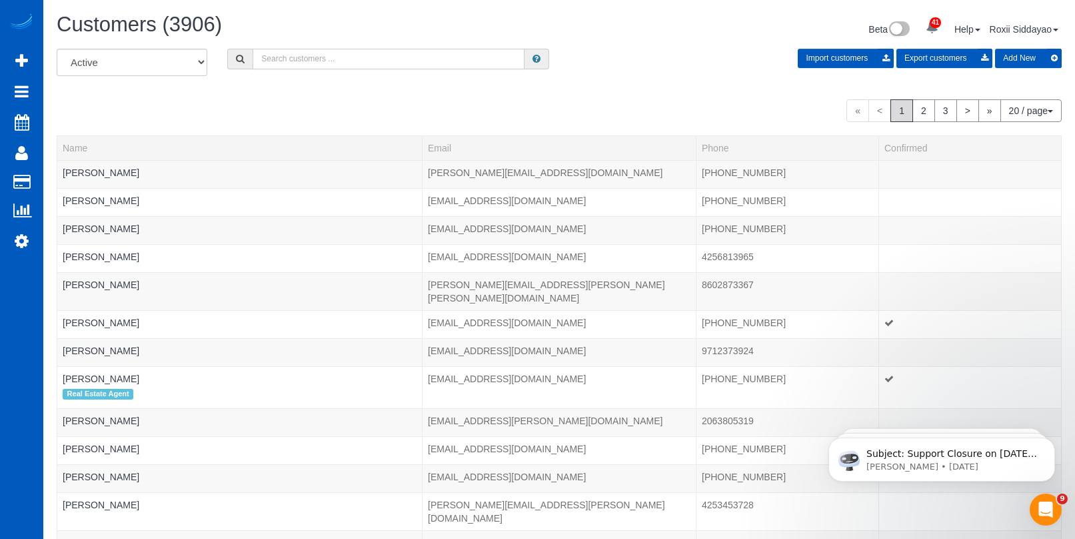
click at [354, 53] on input "text" at bounding box center [389, 59] width 272 height 21
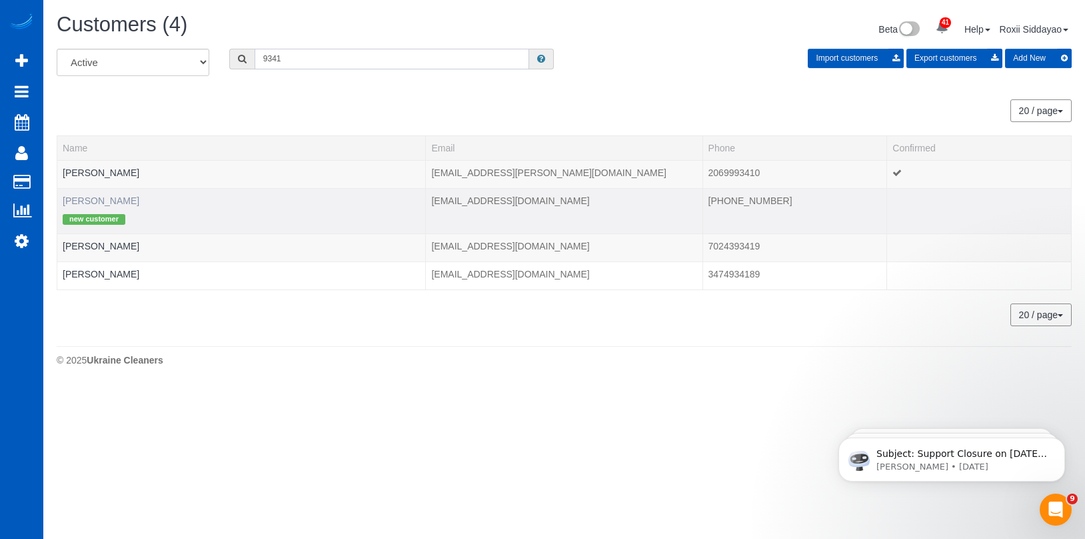
type input "9341"
click at [94, 197] on link "Mary Mack" at bounding box center [101, 200] width 77 height 11
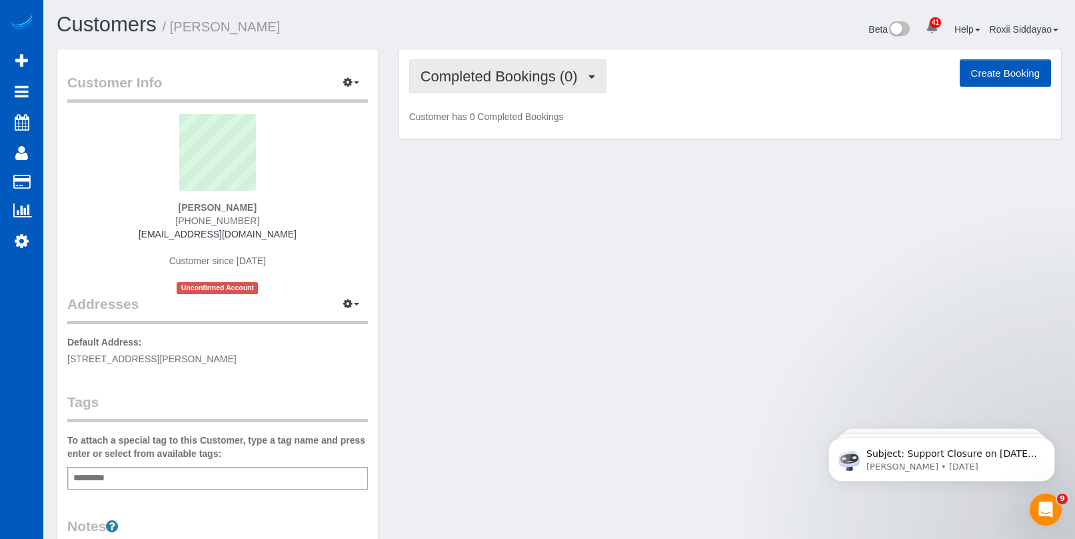
click at [505, 93] on button "Completed Bookings (0)" at bounding box center [507, 76] width 197 height 34
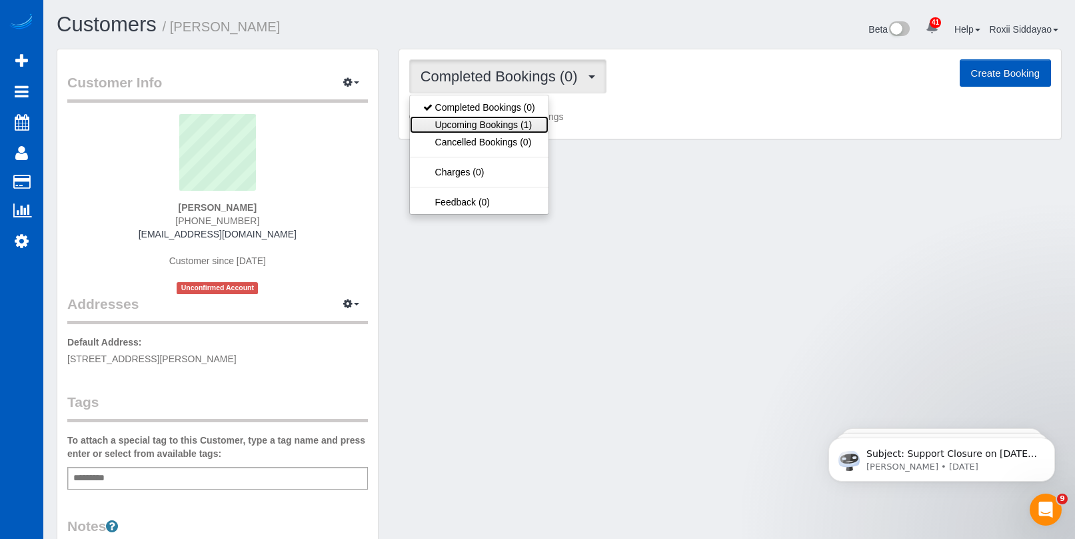
click at [508, 120] on link "Upcoming Bookings (1)" at bounding box center [479, 124] width 139 height 17
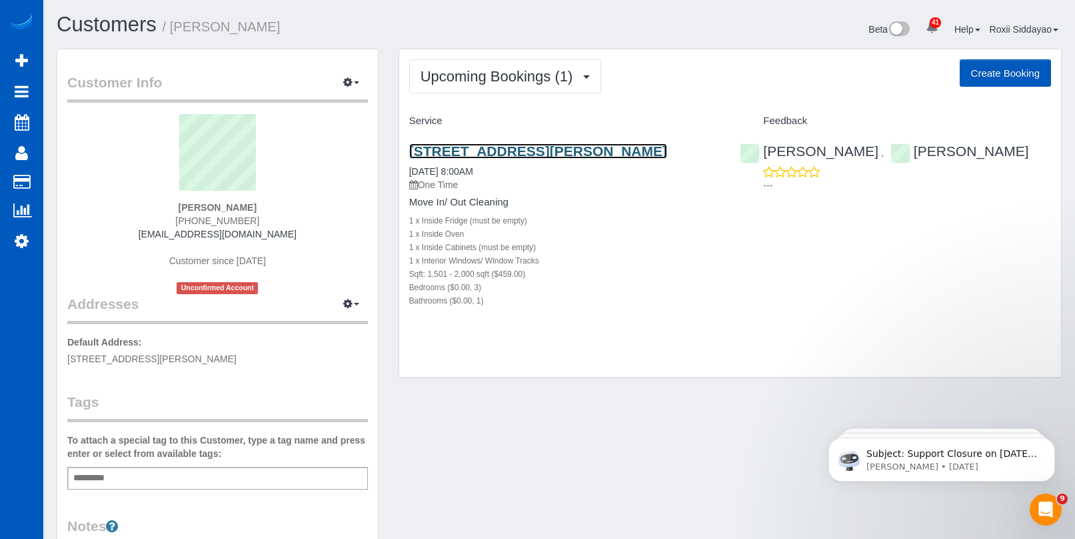
click at [496, 154] on link "35928 Historic Columbia River Highway, Corbett, OR 97019" at bounding box center [538, 150] width 258 height 15
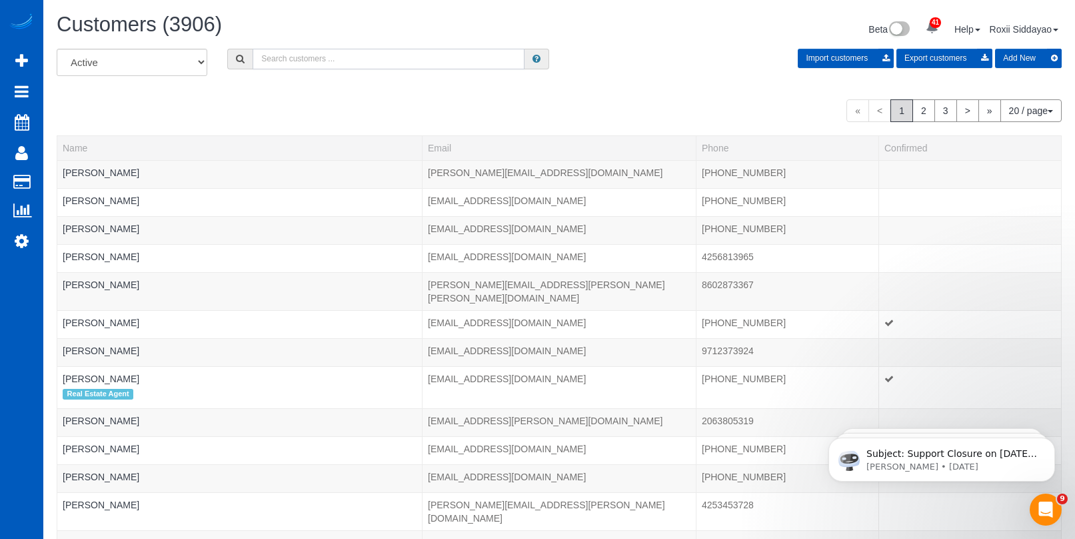
click at [331, 50] on input "text" at bounding box center [389, 59] width 272 height 21
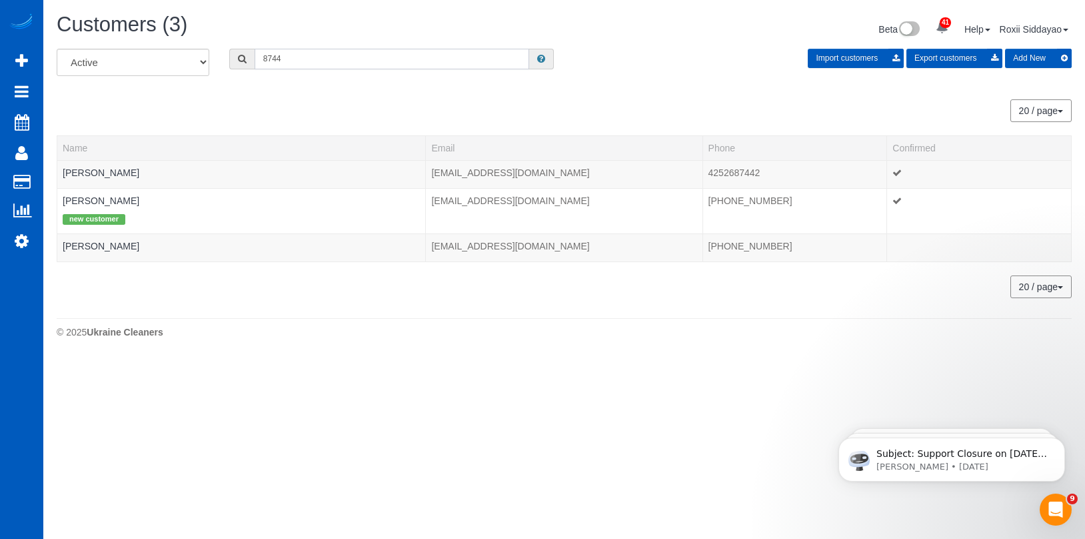
type input "8744"
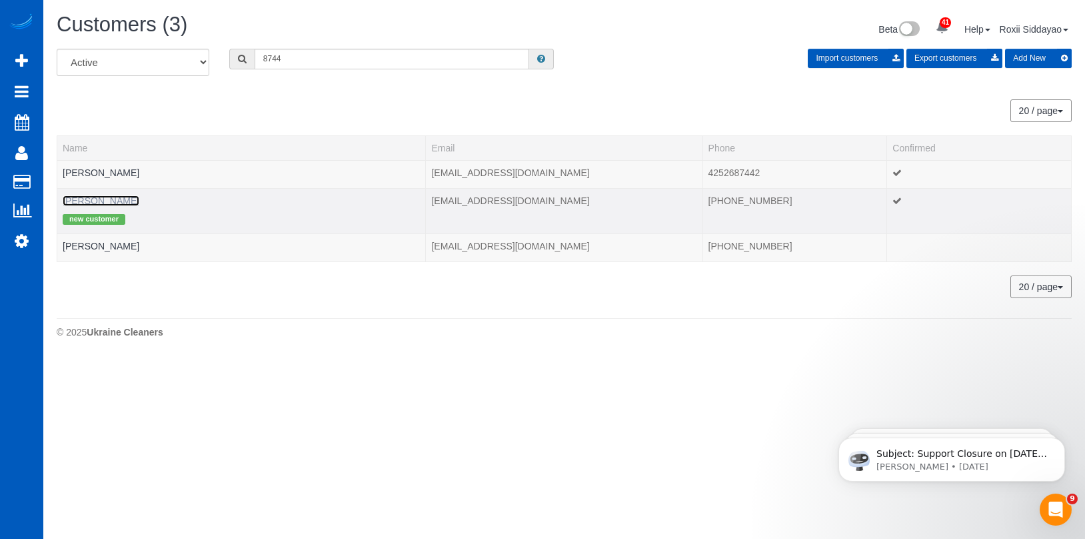
click at [127, 202] on link "Jayson Gilbertson" at bounding box center [101, 200] width 77 height 11
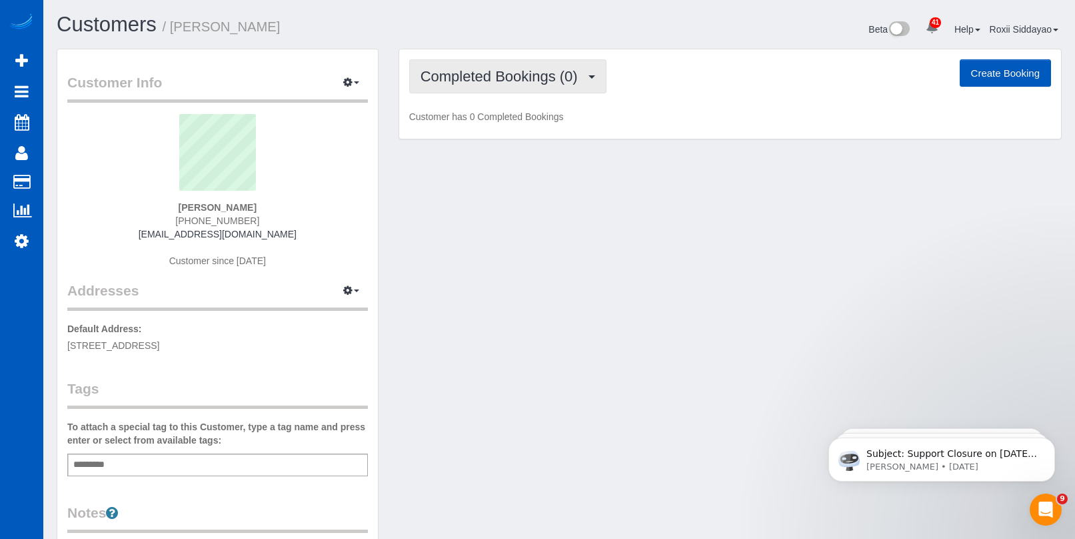
click at [517, 81] on span "Completed Bookings (0)" at bounding box center [503, 76] width 164 height 17
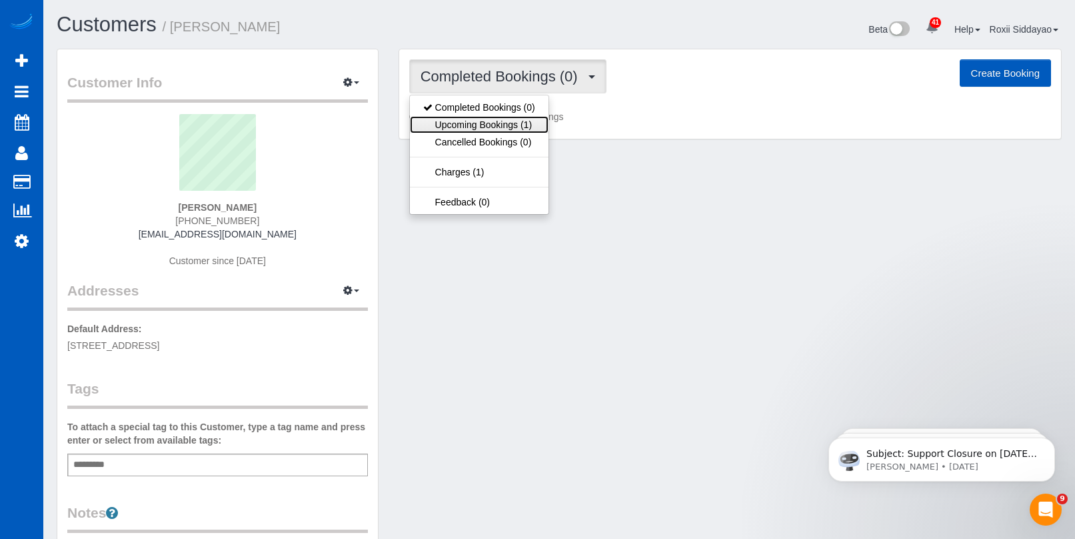
click at [525, 124] on link "Upcoming Bookings (1)" at bounding box center [479, 124] width 139 height 17
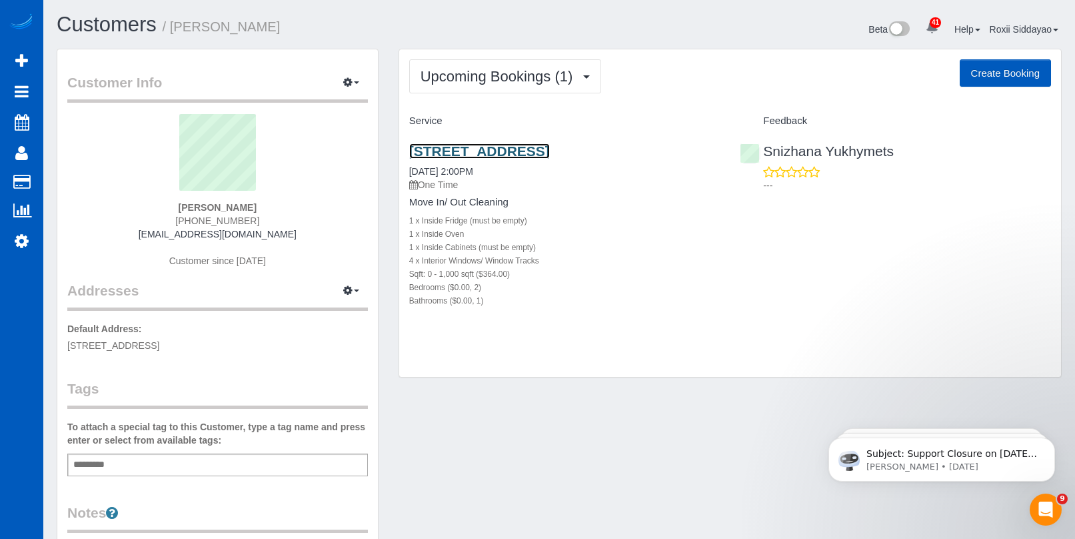
click at [507, 149] on link "12930 E Mansfield Ave, Gg108, Spokane, WA 99216" at bounding box center [479, 150] width 141 height 15
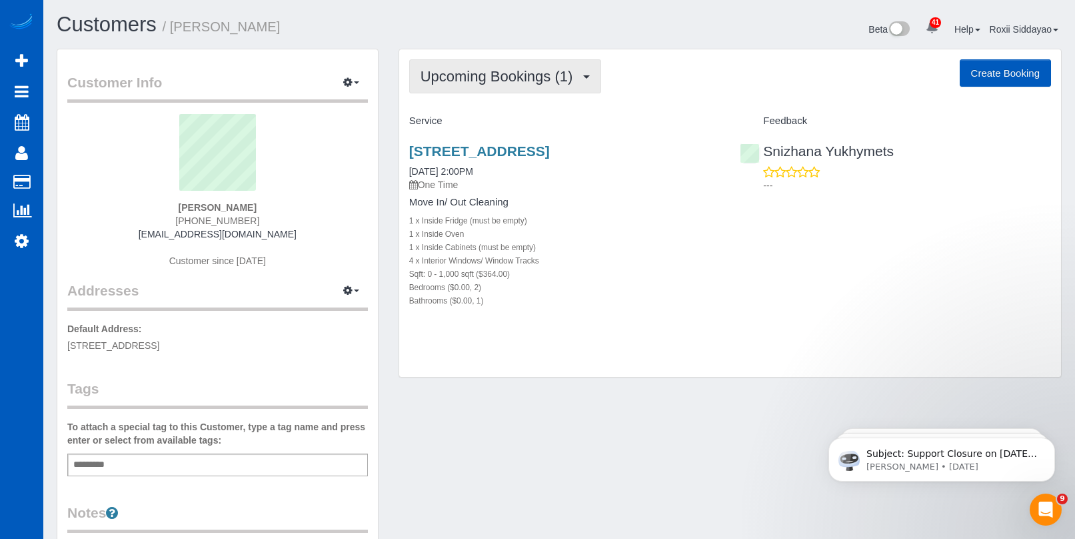
click at [499, 83] on span "Upcoming Bookings (1)" at bounding box center [500, 76] width 159 height 17
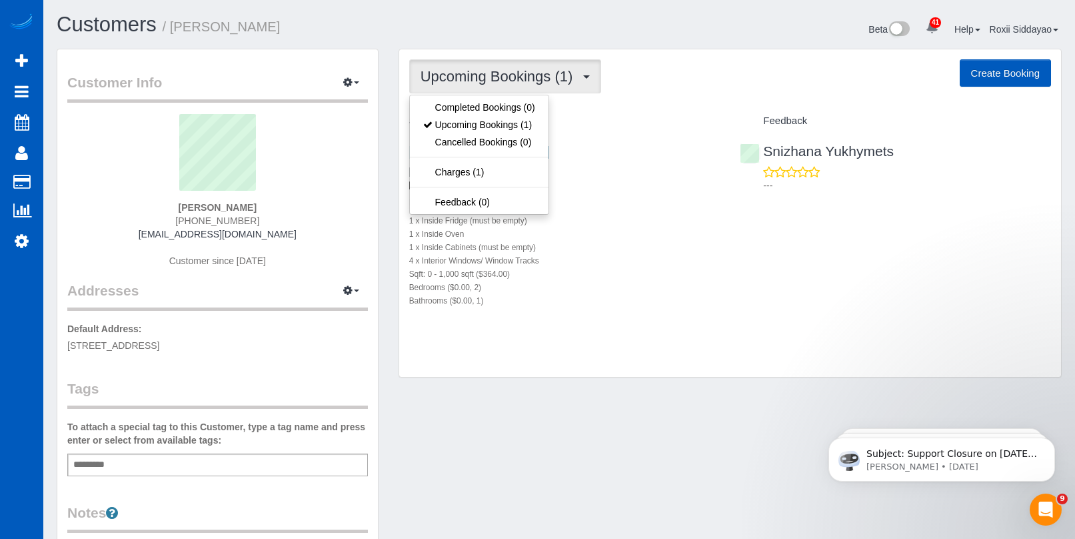
click at [499, 83] on span "Upcoming Bookings (1)" at bounding box center [500, 76] width 159 height 17
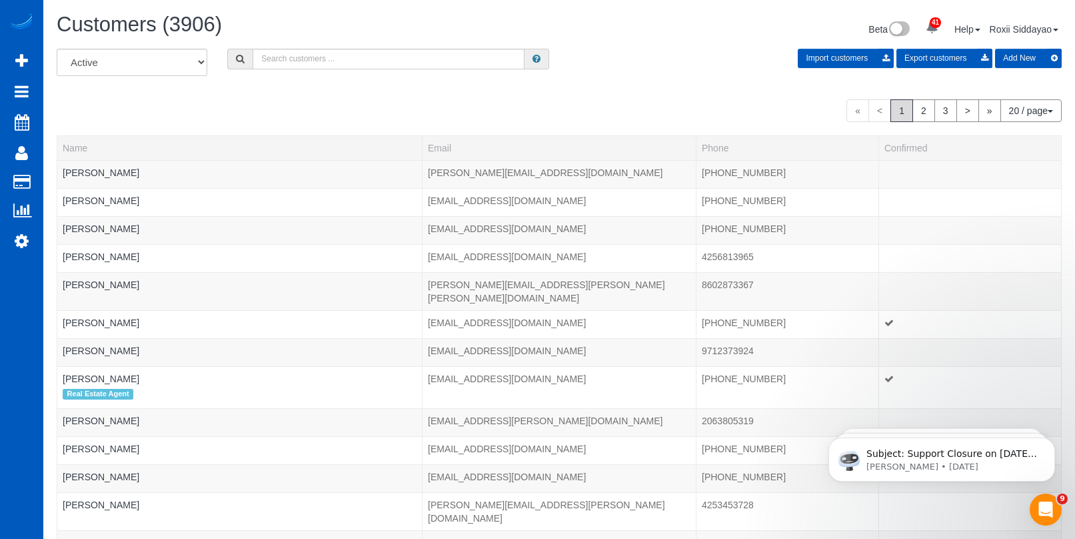
click at [308, 44] on div "Customers (3906) Beta 41 Your Notifications You have 0 alerts × You have 1 to c…" at bounding box center [559, 30] width 1025 height 35
click at [309, 59] on input "text" at bounding box center [389, 59] width 272 height 21
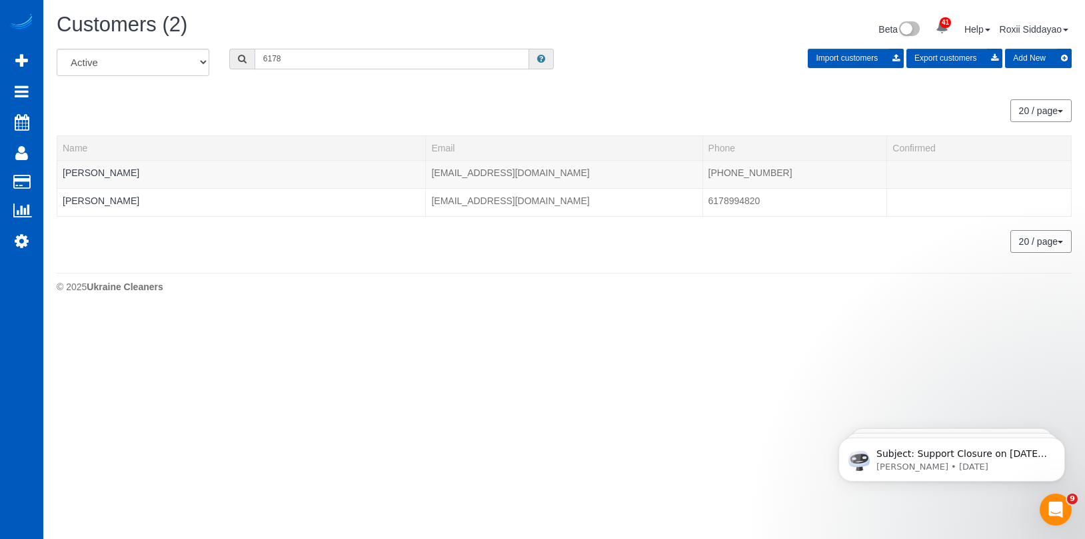
click at [330, 49] on input "6178" at bounding box center [392, 59] width 275 height 21
click at [330, 57] on input "6178" at bounding box center [392, 59] width 275 height 21
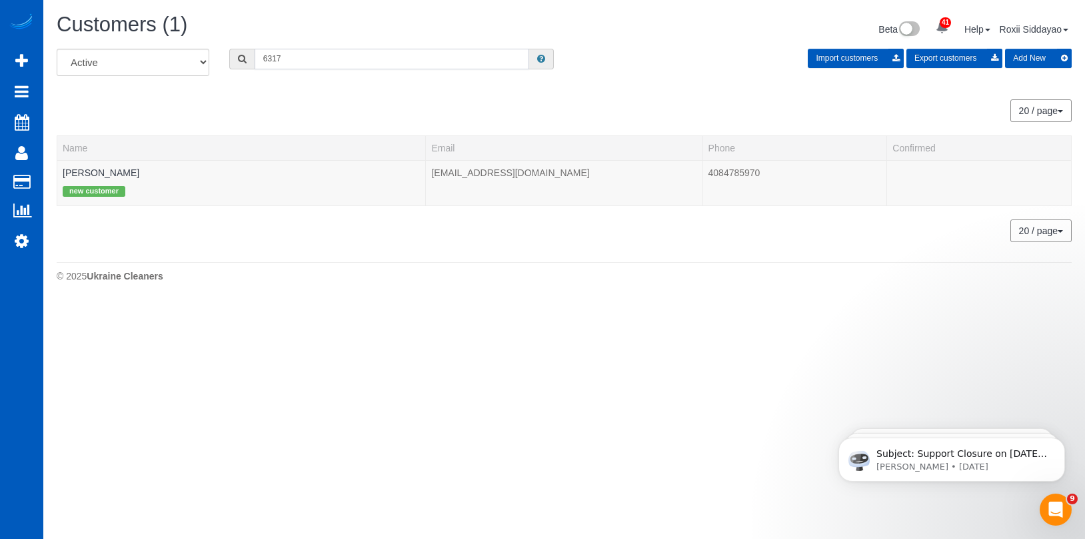
click at [289, 53] on input "6317" at bounding box center [392, 59] width 275 height 21
click at [307, 65] on input "6524" at bounding box center [392, 59] width 275 height 21
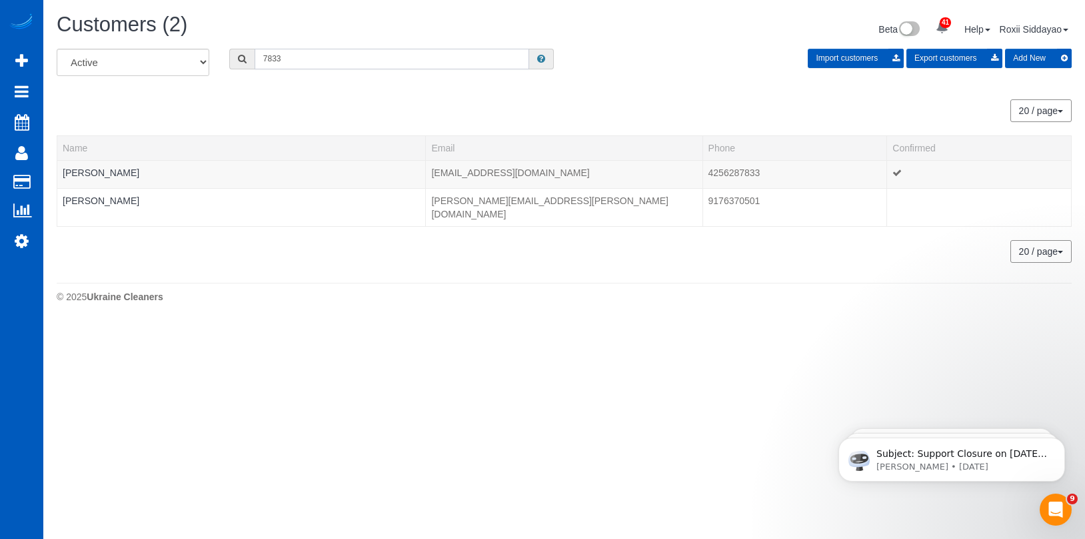
click at [318, 57] on input "7833" at bounding box center [392, 59] width 275 height 21
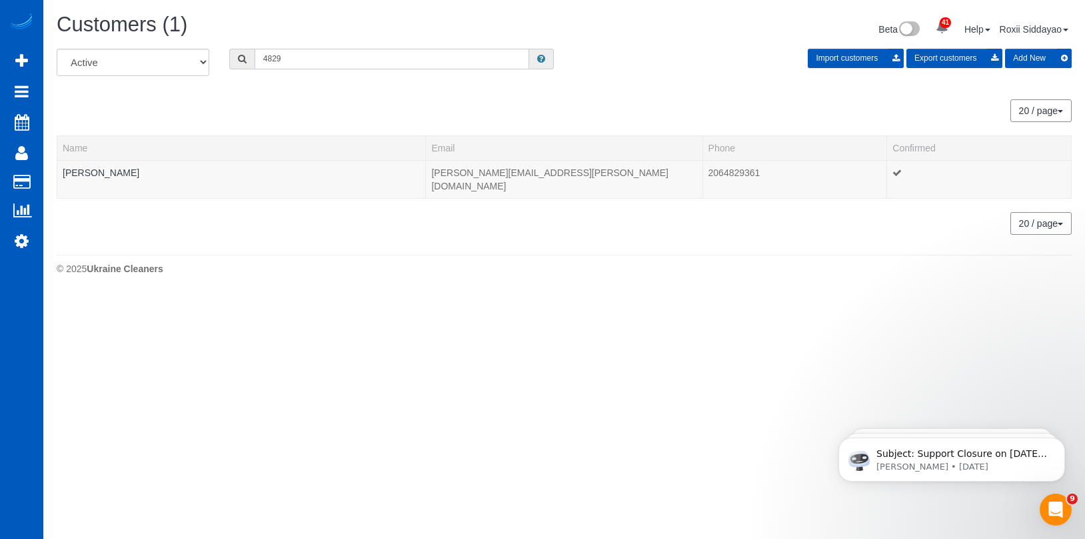
click at [349, 61] on input "4829" at bounding box center [392, 59] width 275 height 21
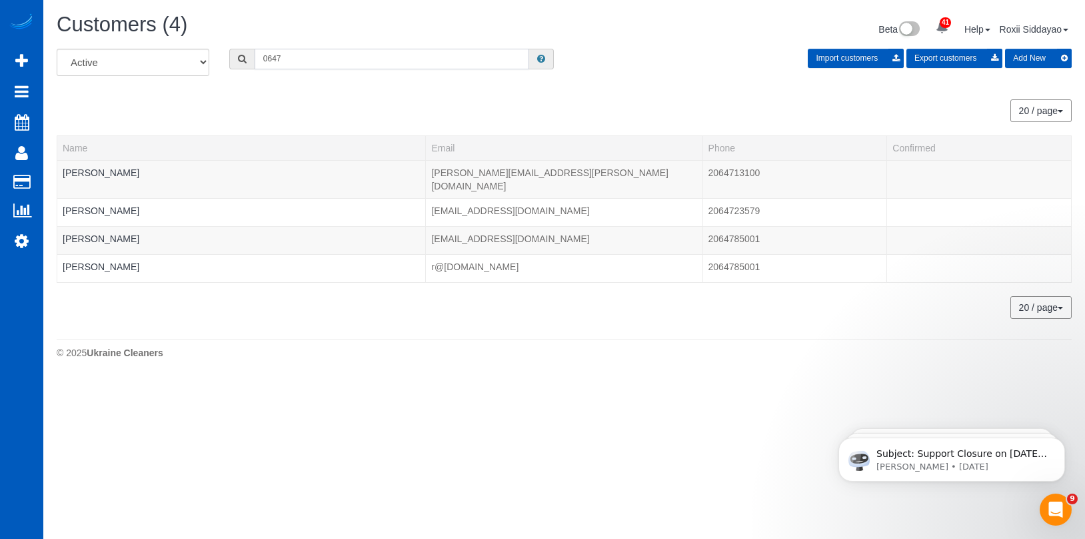
click at [282, 59] on input "0647" at bounding box center [392, 59] width 275 height 21
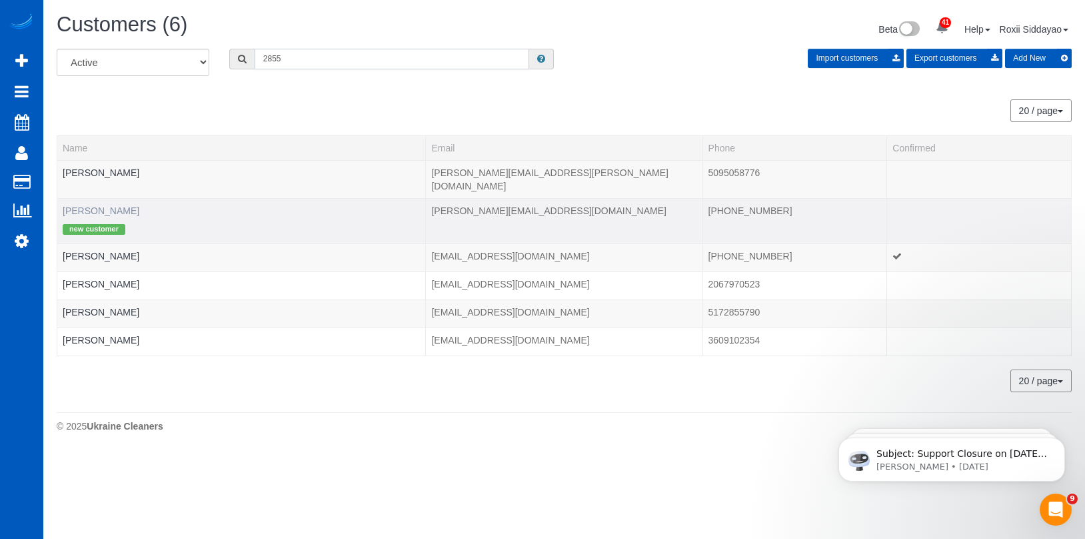
type input "2855"
click at [99, 205] on link "Annie Ho" at bounding box center [101, 210] width 77 height 11
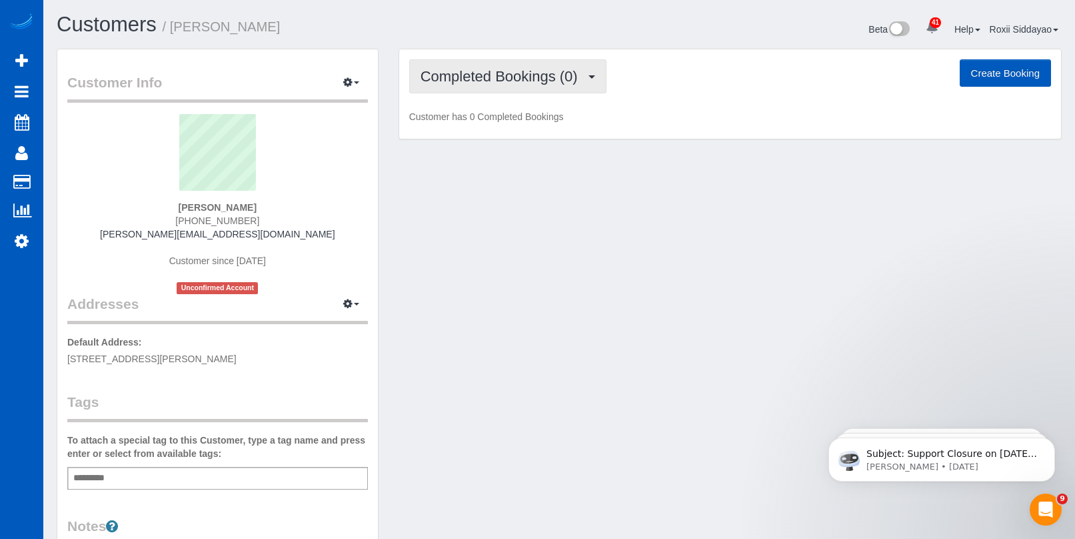
click at [569, 70] on span "Completed Bookings (0)" at bounding box center [503, 76] width 164 height 17
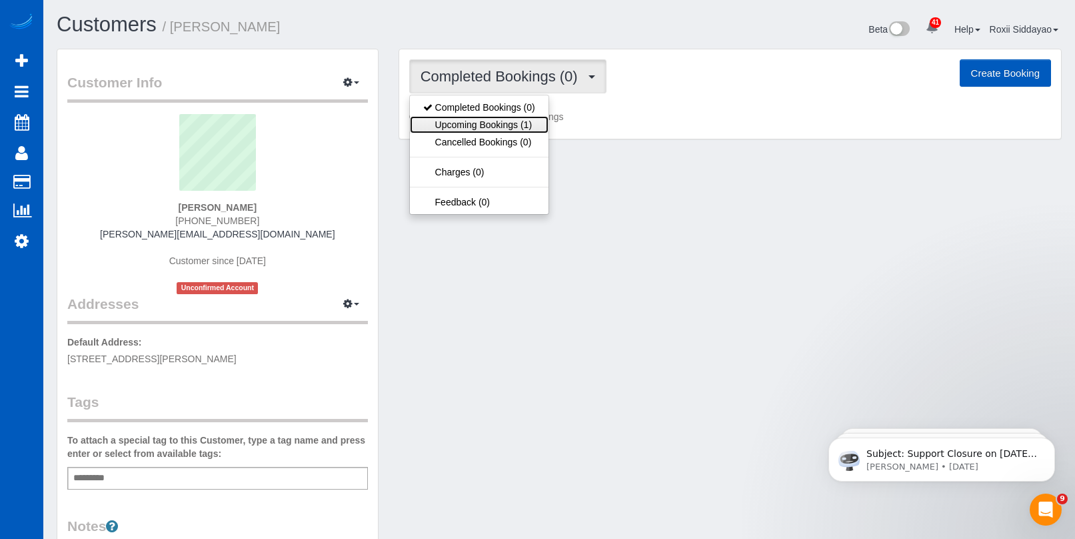
click at [535, 127] on link "Upcoming Bookings (1)" at bounding box center [479, 124] width 139 height 17
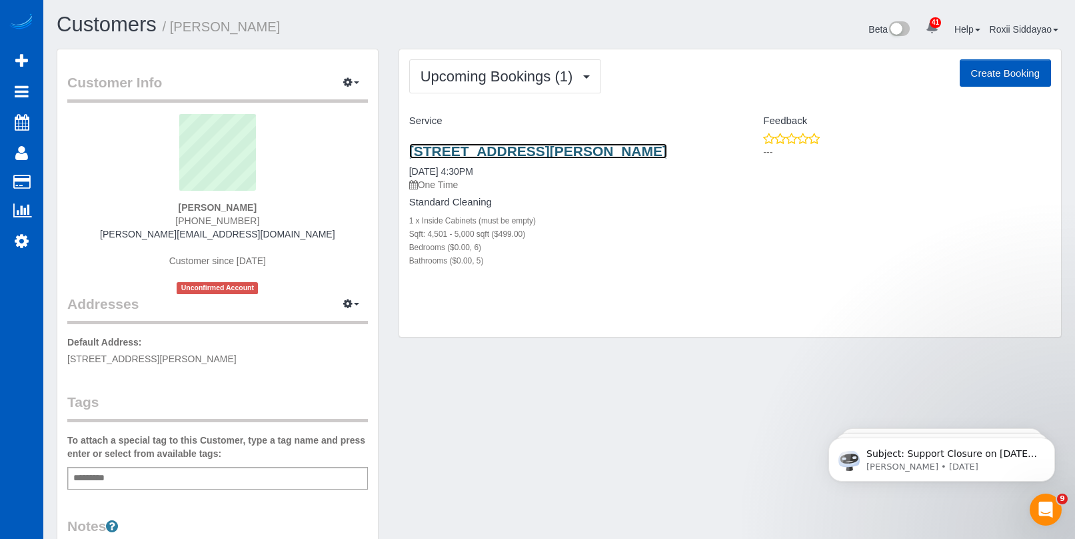
click at [509, 148] on link "1035 Autumn Close, Milton, GA 30004" at bounding box center [538, 150] width 258 height 15
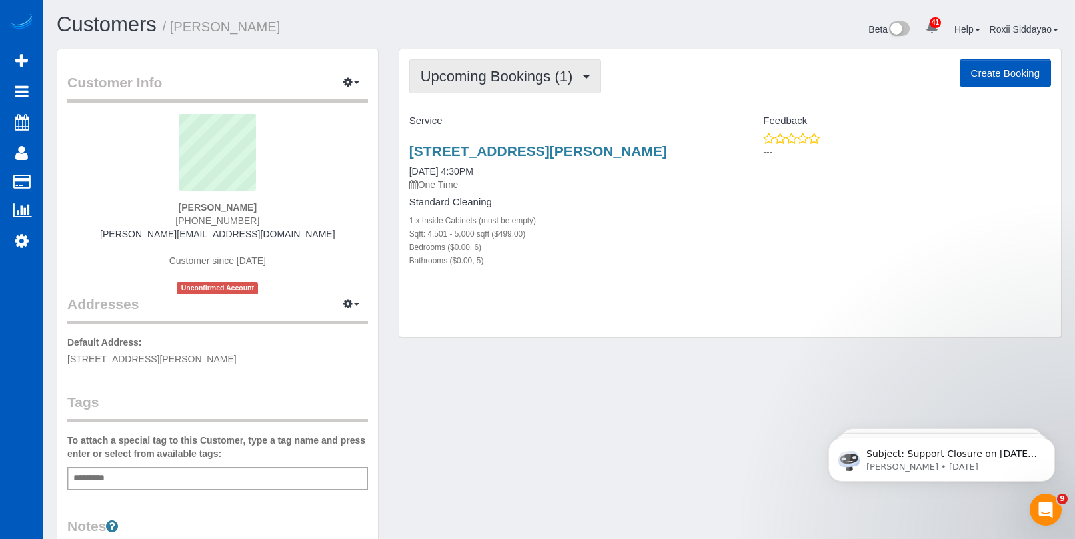
click at [500, 73] on span "Upcoming Bookings (1)" at bounding box center [500, 76] width 159 height 17
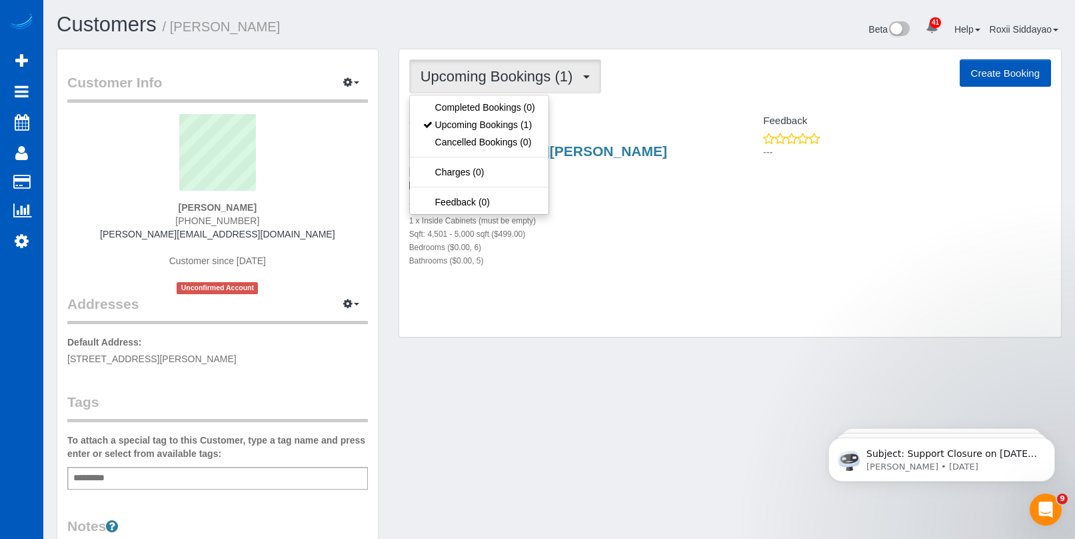
click at [498, 73] on span "Upcoming Bookings (1)" at bounding box center [500, 76] width 159 height 17
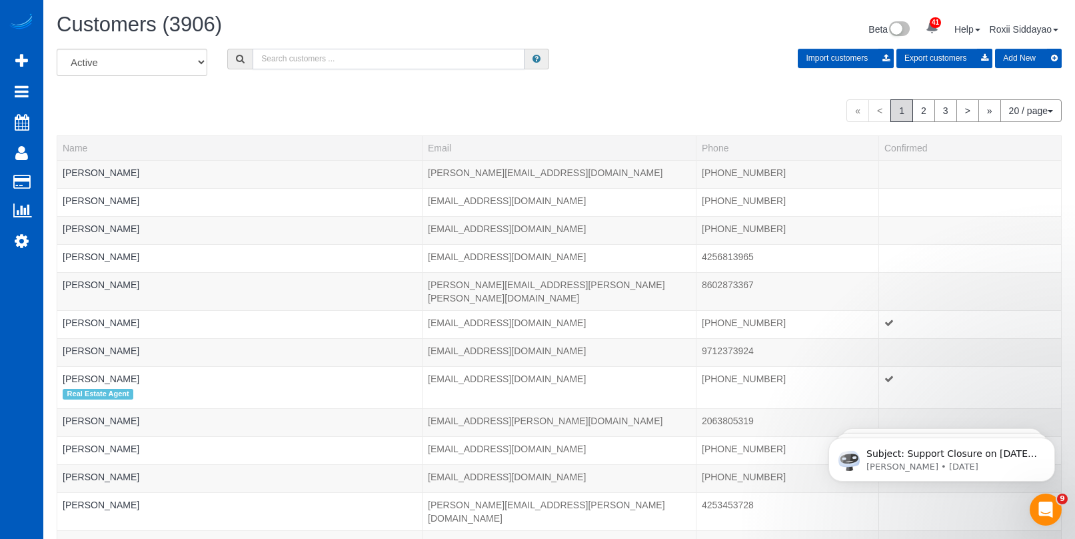
click at [311, 58] on input "text" at bounding box center [389, 59] width 272 height 21
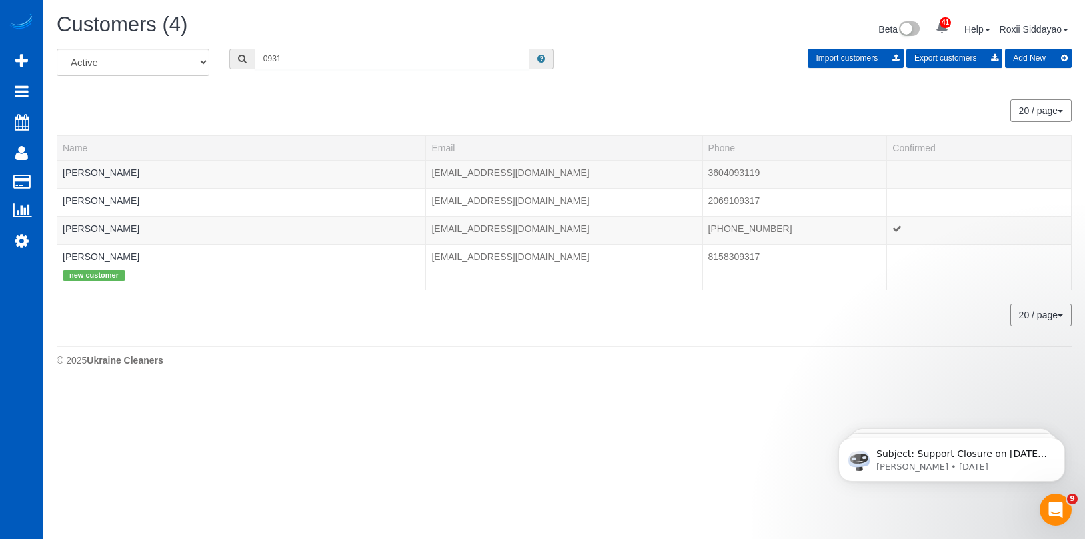
click at [336, 59] on input "0931" at bounding box center [392, 59] width 275 height 21
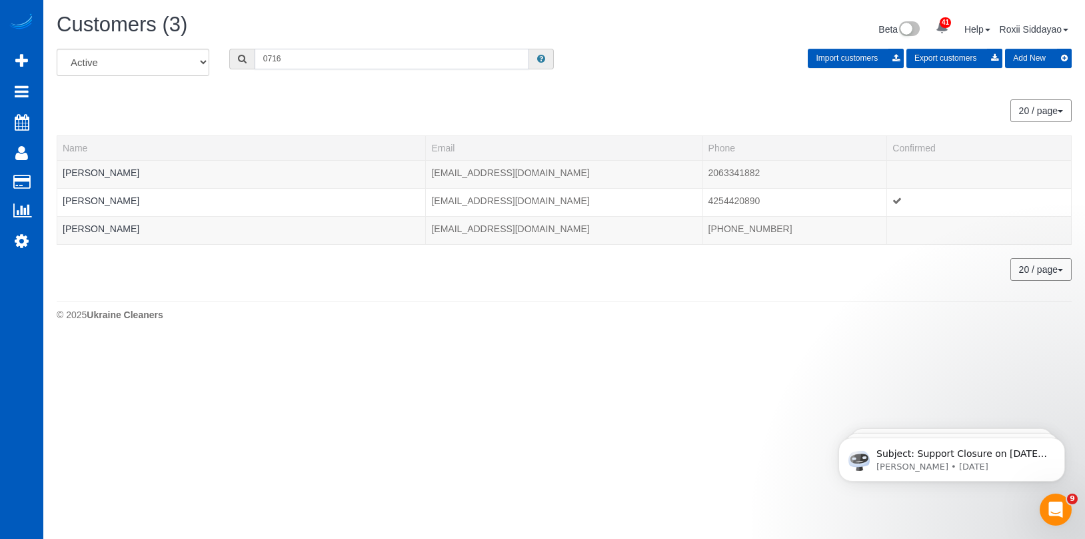
click at [288, 59] on input "0716" at bounding box center [392, 59] width 275 height 21
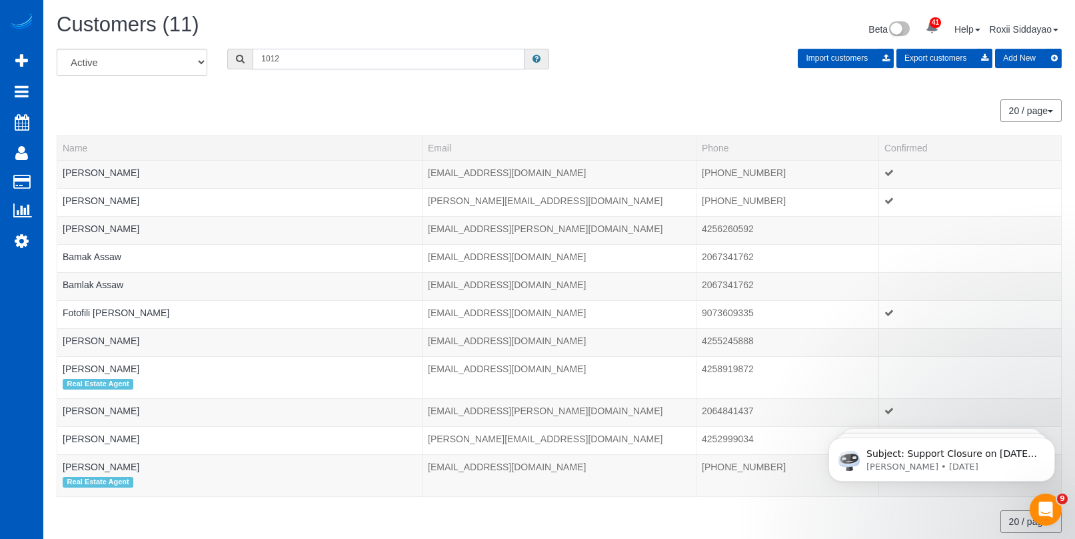
click at [305, 65] on input "1012" at bounding box center [389, 59] width 272 height 21
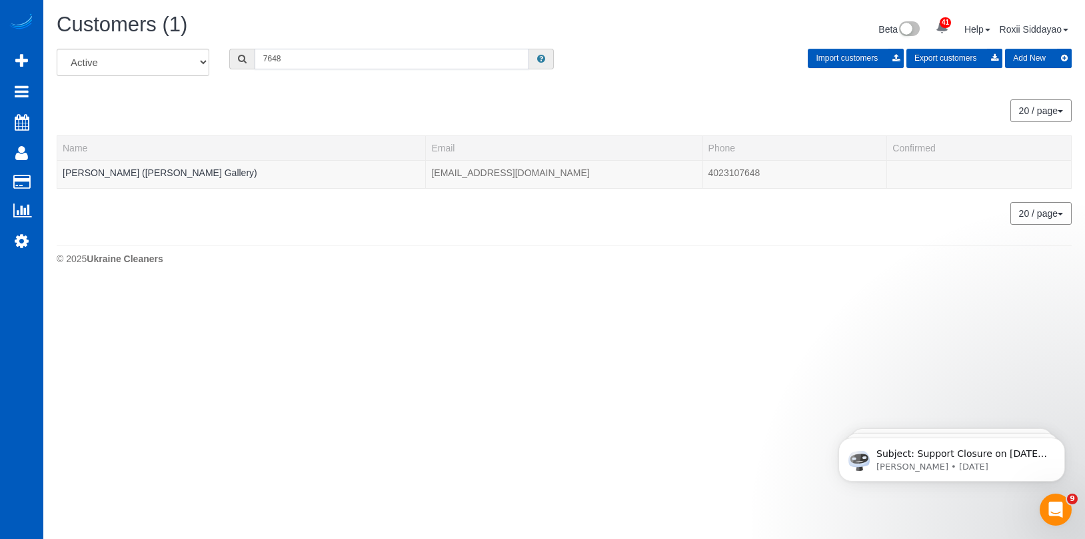
click at [303, 59] on input "7648" at bounding box center [392, 59] width 275 height 21
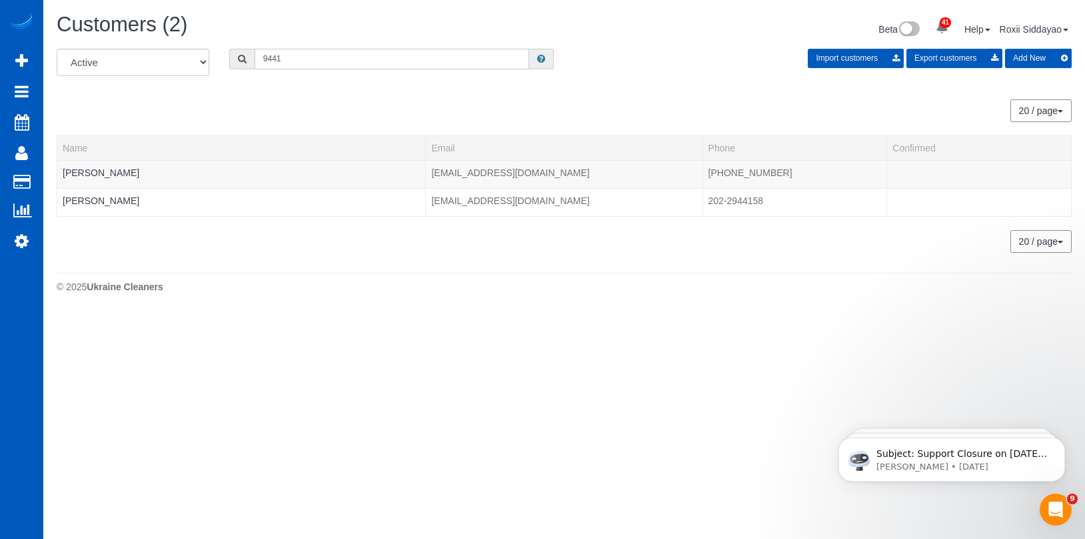
click at [327, 57] on input "9441" at bounding box center [392, 59] width 275 height 21
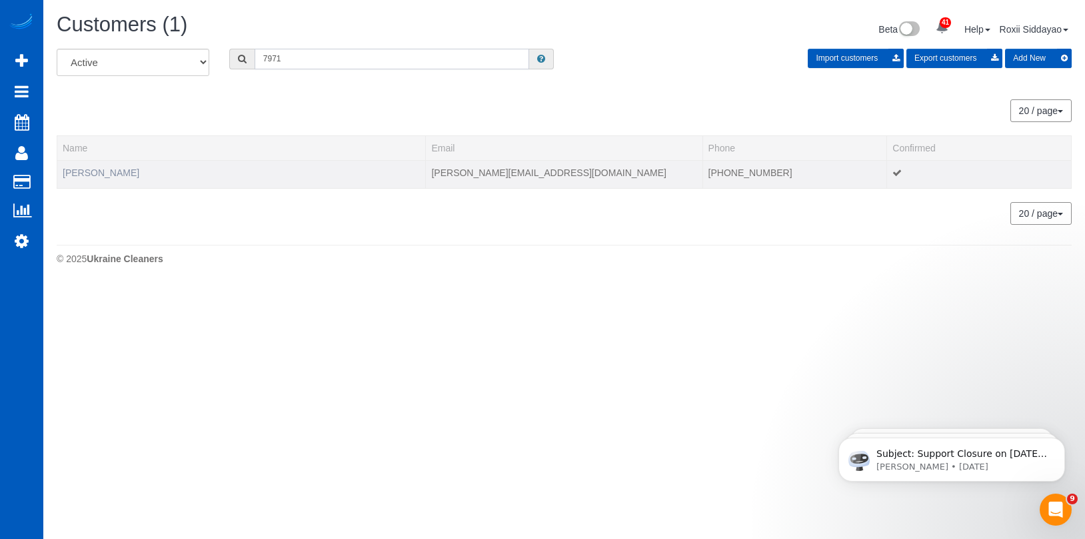
type input "7971"
click at [99, 175] on link "Brett Scott" at bounding box center [101, 172] width 77 height 11
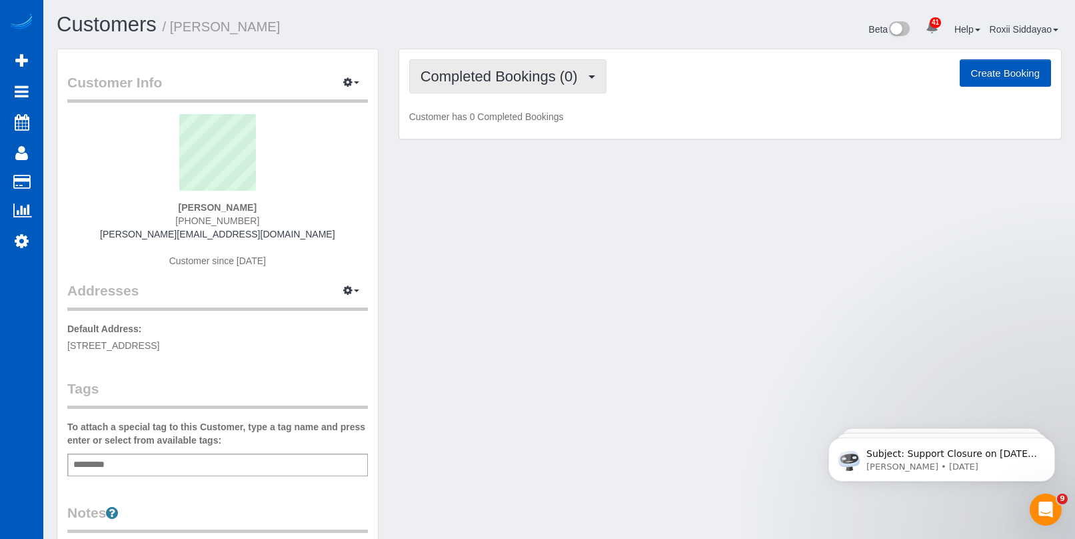
drag, startPoint x: 522, startPoint y: 72, endPoint x: 517, endPoint y: 82, distance: 11.0
click at [523, 72] on span "Completed Bookings (0)" at bounding box center [503, 76] width 164 height 17
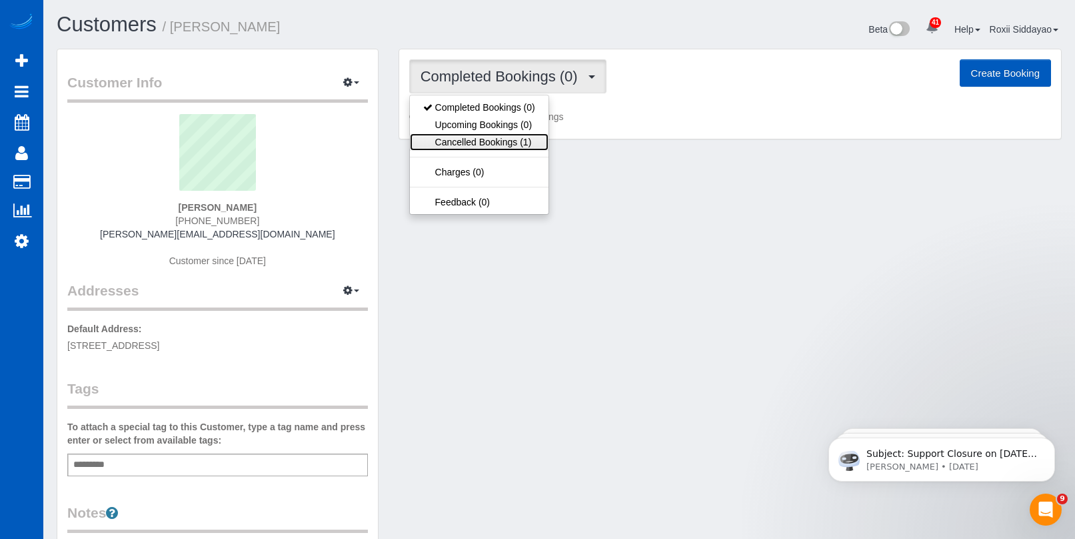
click at [508, 142] on link "Cancelled Bookings (1)" at bounding box center [479, 141] width 139 height 17
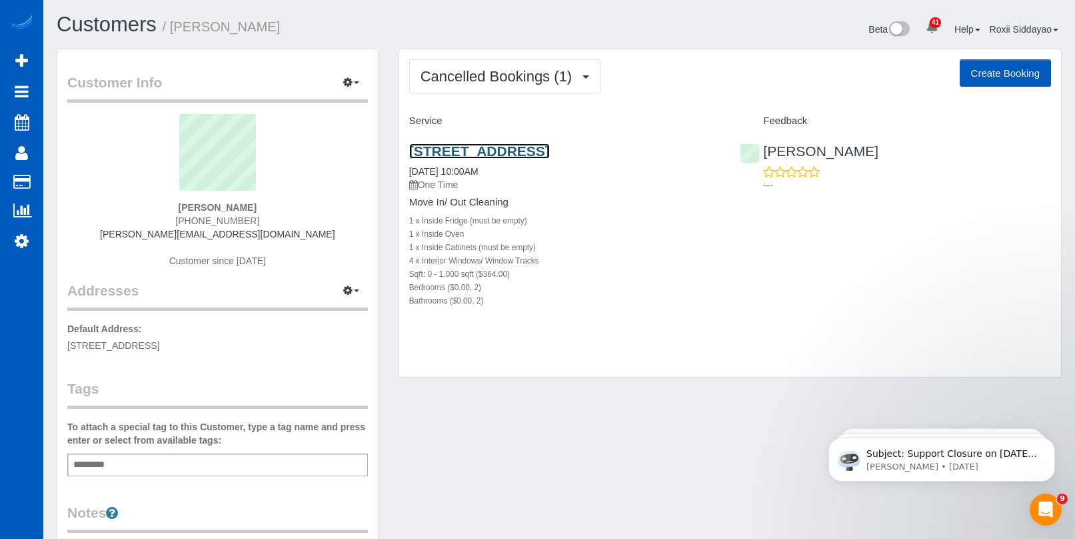
click at [519, 153] on link "1701 E Hebron St Parkway Unit 10305, Carrollton, TX 75010" at bounding box center [479, 150] width 141 height 15
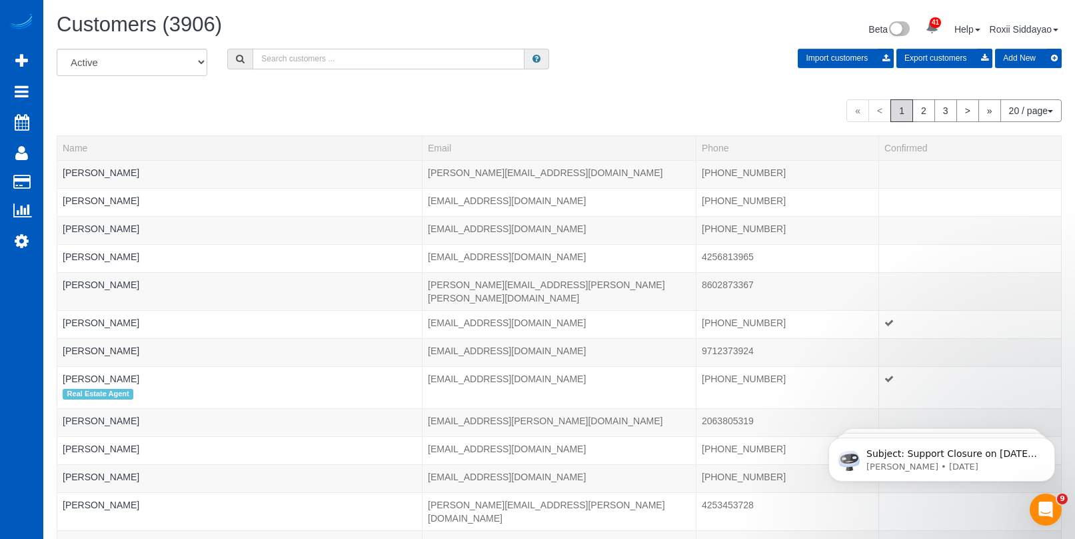
click at [313, 54] on input "text" at bounding box center [389, 59] width 272 height 21
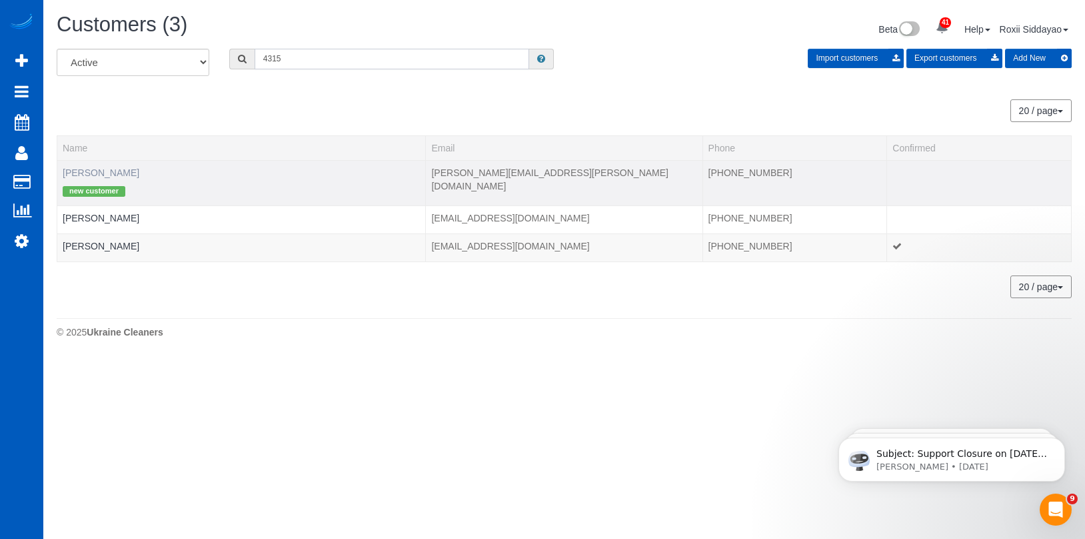
type input "4315"
click at [87, 171] on link "Bre Coe" at bounding box center [101, 172] width 77 height 11
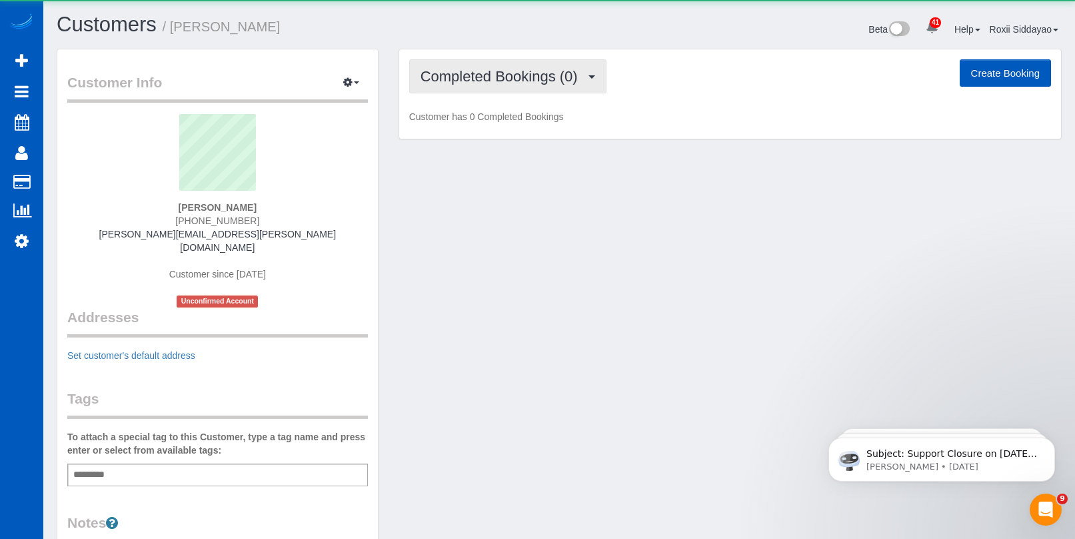
click at [490, 72] on span "Completed Bookings (0)" at bounding box center [503, 76] width 164 height 17
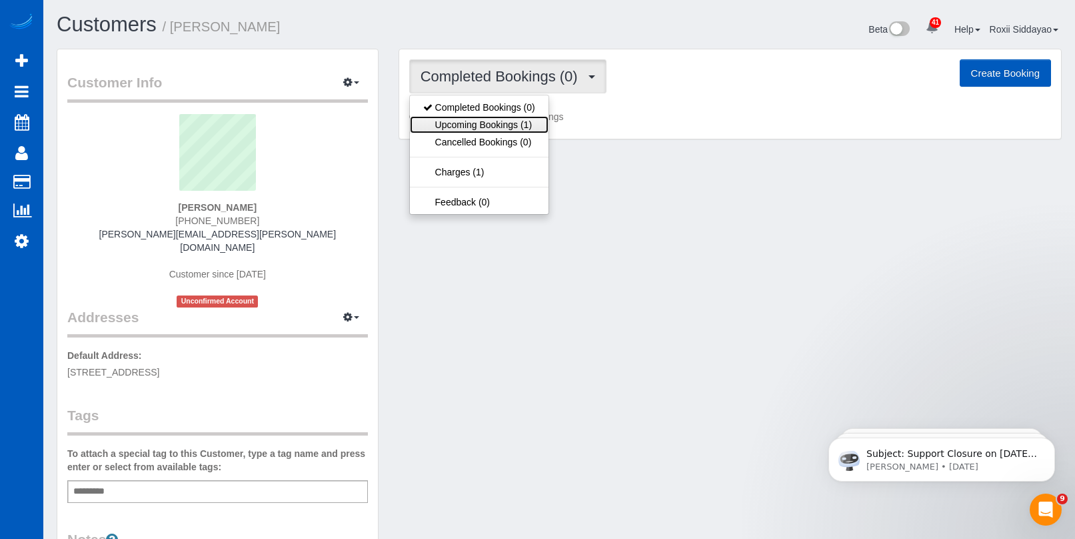
click at [494, 129] on link "Upcoming Bookings (1)" at bounding box center [479, 124] width 139 height 17
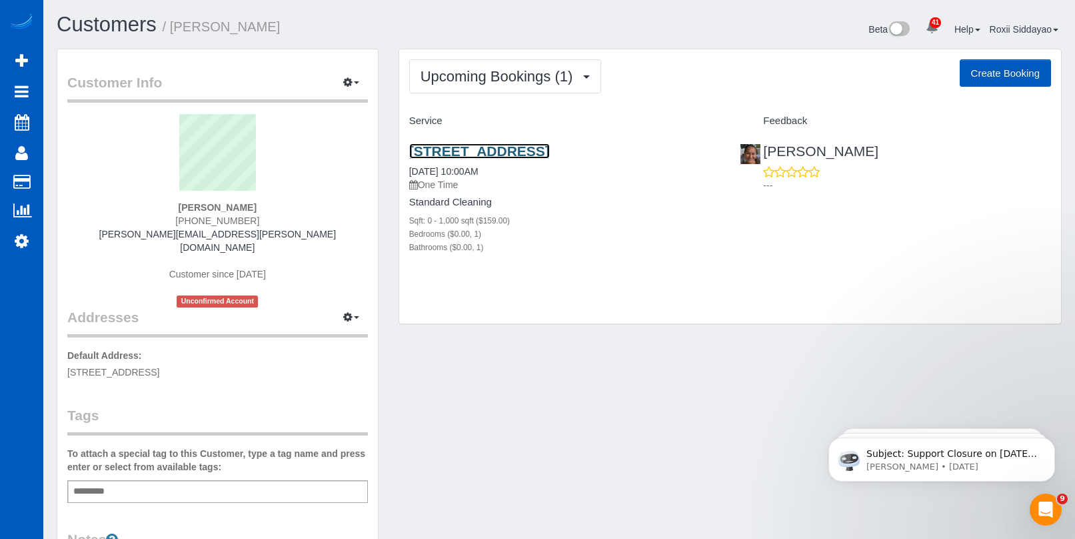
click at [548, 152] on link "24424 E 34th Pl, Aurora, CO 80019" at bounding box center [479, 150] width 141 height 15
click at [511, 153] on link "24424 E 34th Pl, Aurora, CO 80019" at bounding box center [479, 150] width 141 height 15
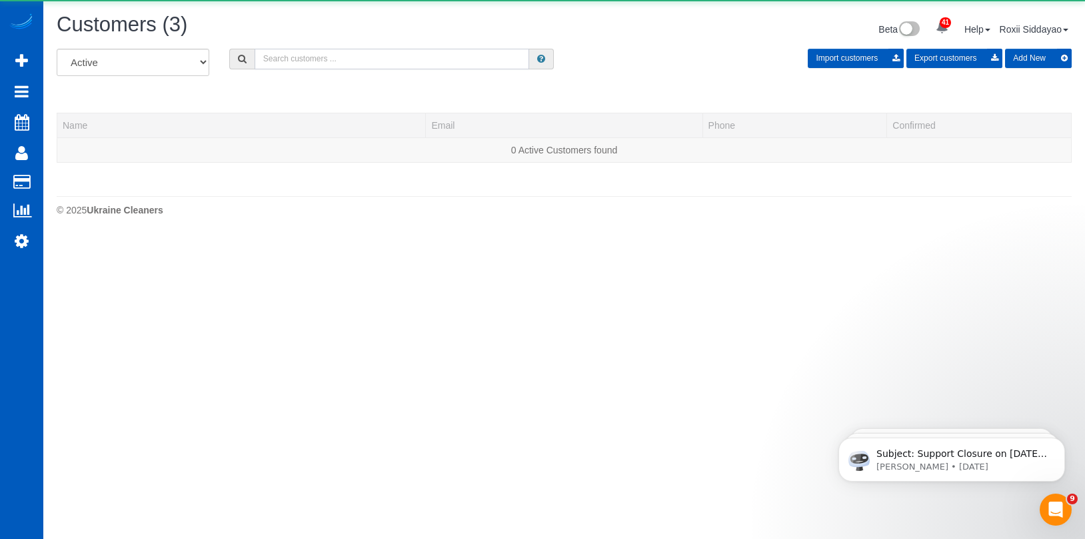
click at [269, 55] on input "text" at bounding box center [392, 59] width 275 height 21
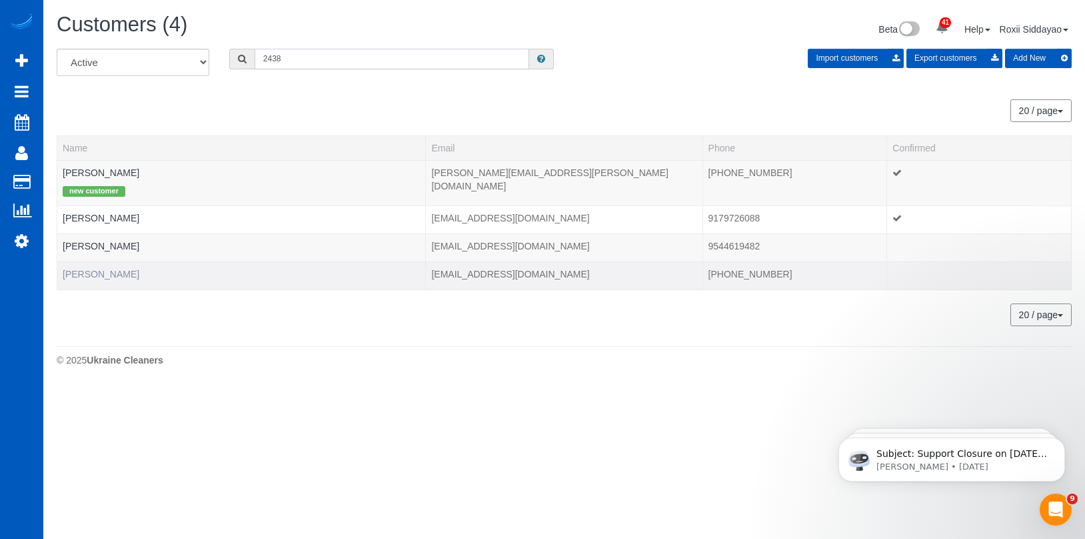
type input "2438"
click at [93, 271] on link "Troy Farstveet" at bounding box center [101, 274] width 77 height 11
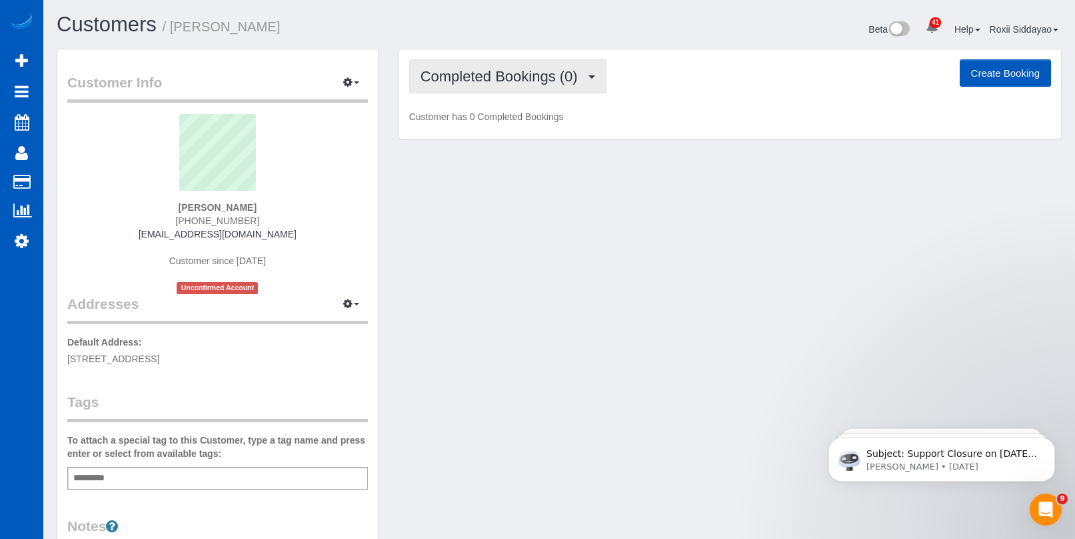
click at [476, 77] on span "Completed Bookings (0)" at bounding box center [503, 76] width 164 height 17
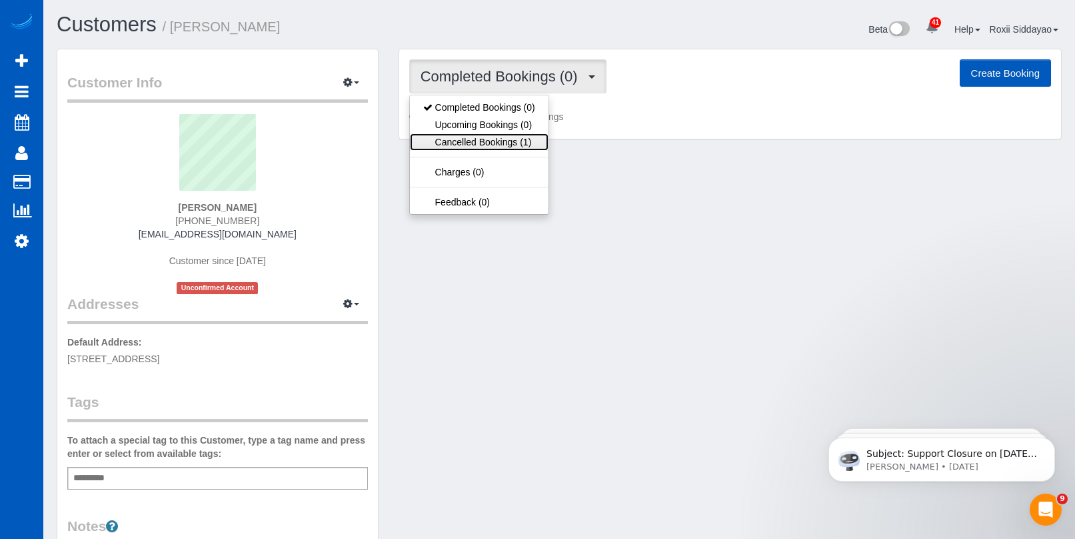
click at [489, 137] on link "Cancelled Bookings (1)" at bounding box center [479, 141] width 139 height 17
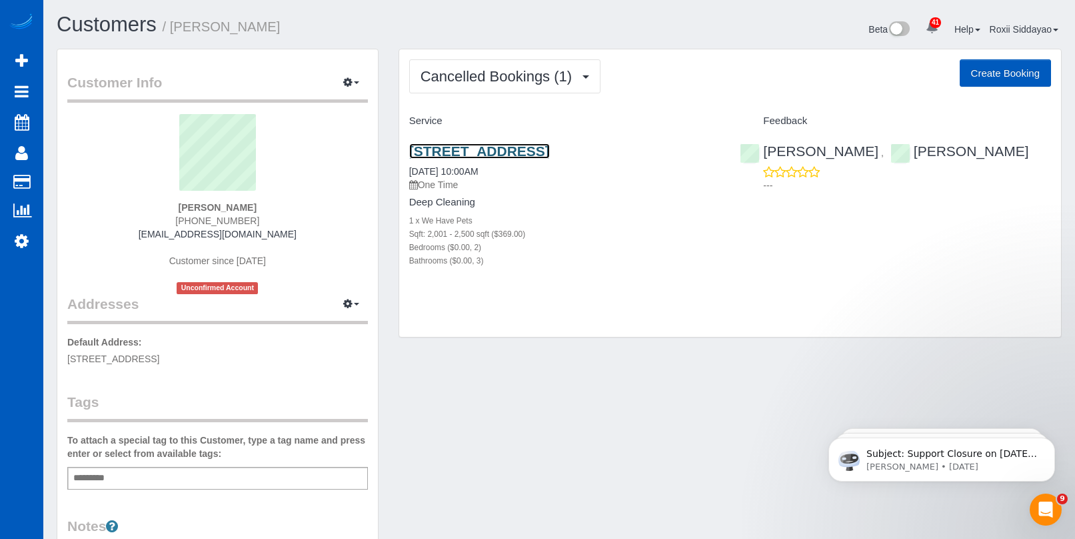
click at [486, 148] on link "1723 Trefoil Circle, Brighton, CO 80601" at bounding box center [479, 150] width 141 height 15
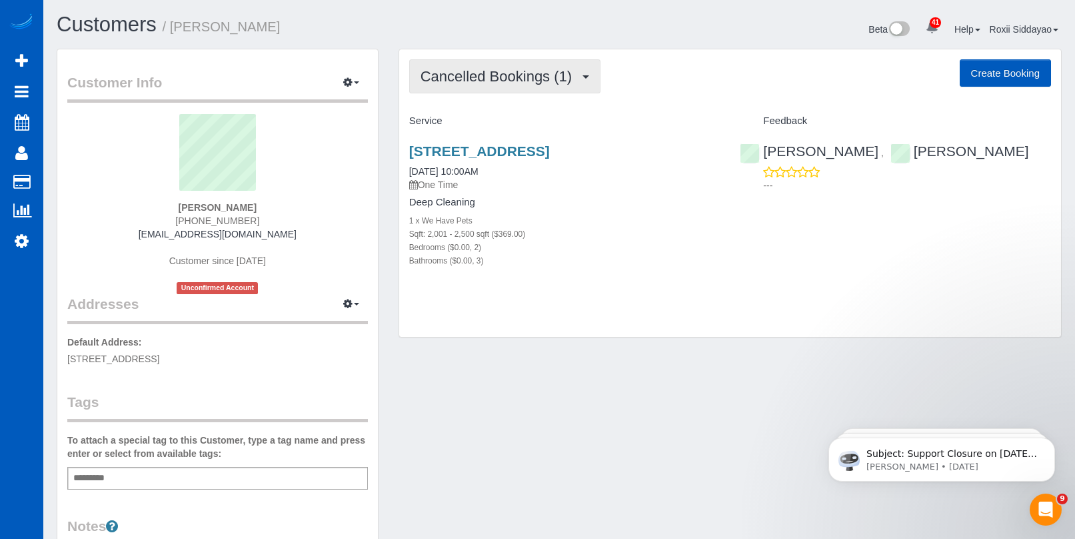
click at [577, 76] on span "Cancelled Bookings (1)" at bounding box center [500, 76] width 158 height 17
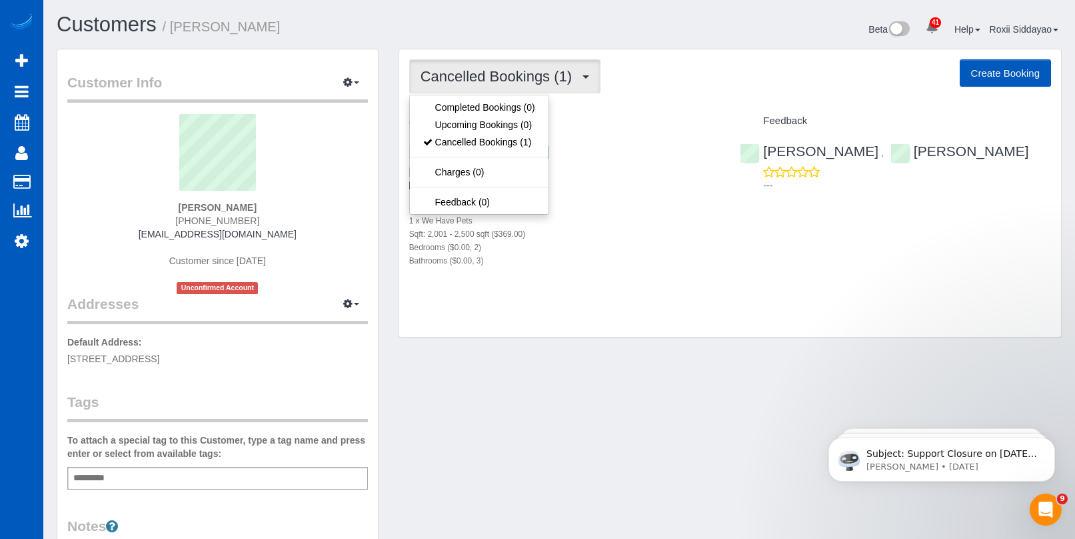
click at [577, 76] on span "Cancelled Bookings (1)" at bounding box center [500, 76] width 158 height 17
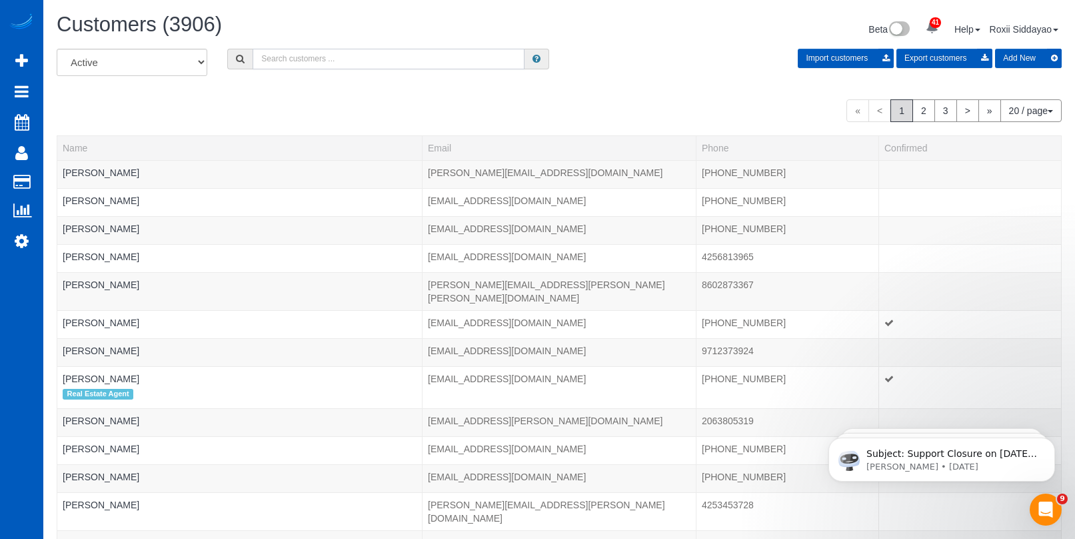
click at [335, 59] on input "text" at bounding box center [389, 59] width 272 height 21
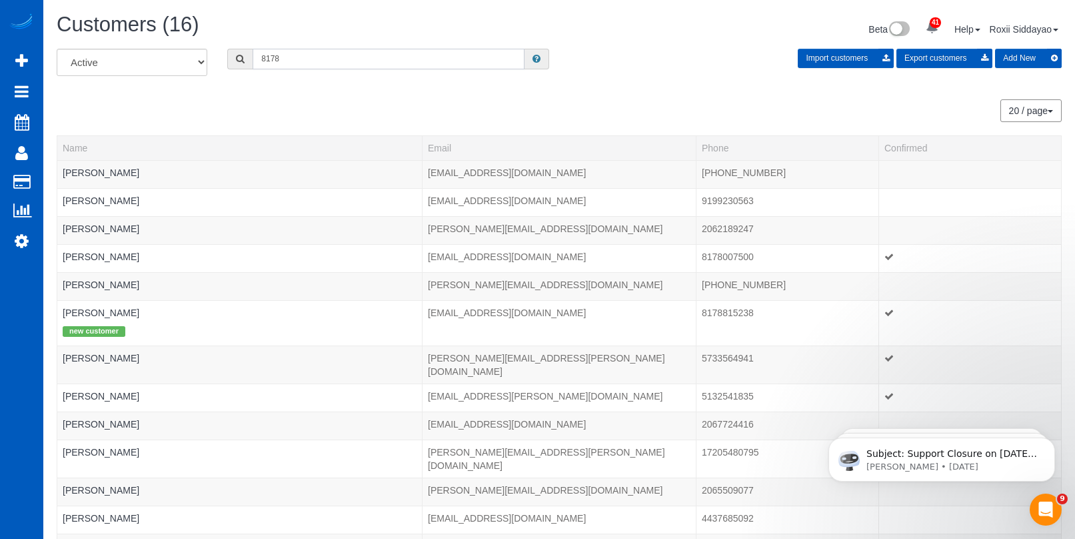
click at [262, 57] on input "8178" at bounding box center [389, 59] width 272 height 21
click at [263, 61] on input "-8178" at bounding box center [389, 59] width 272 height 21
click at [262, 61] on input "-8178" at bounding box center [389, 59] width 272 height 21
click at [310, 61] on input "-8178" at bounding box center [389, 59] width 272 height 21
click at [262, 59] on input "-8178" at bounding box center [389, 59] width 272 height 21
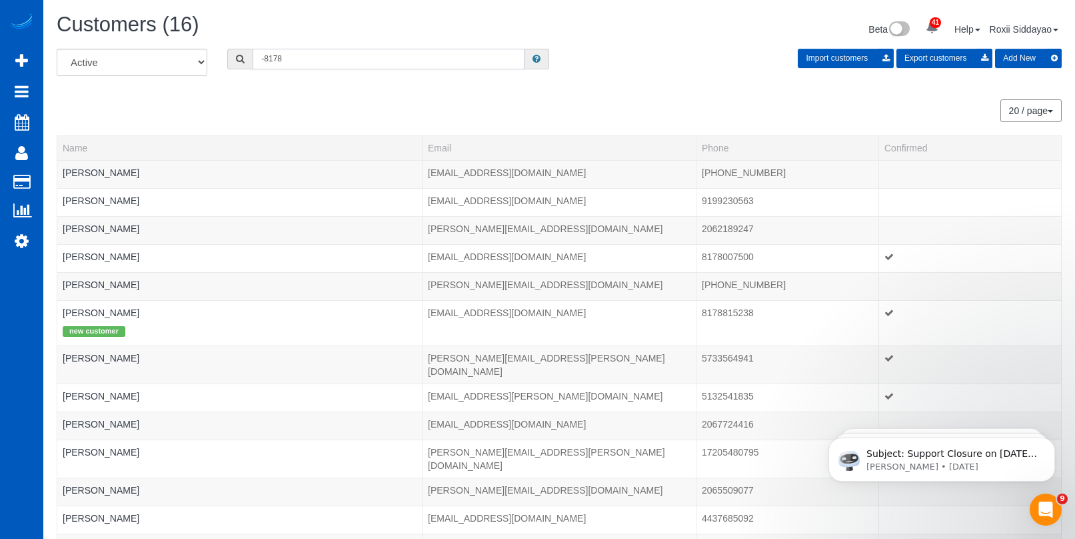
click at [265, 54] on input "-8178" at bounding box center [389, 59] width 272 height 21
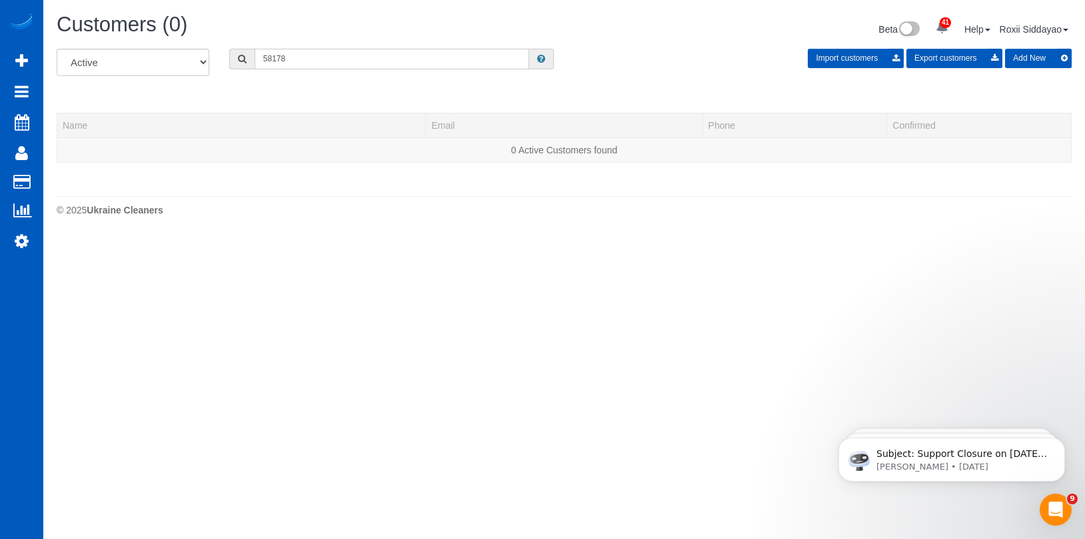
click at [317, 59] on input "58178" at bounding box center [392, 59] width 275 height 21
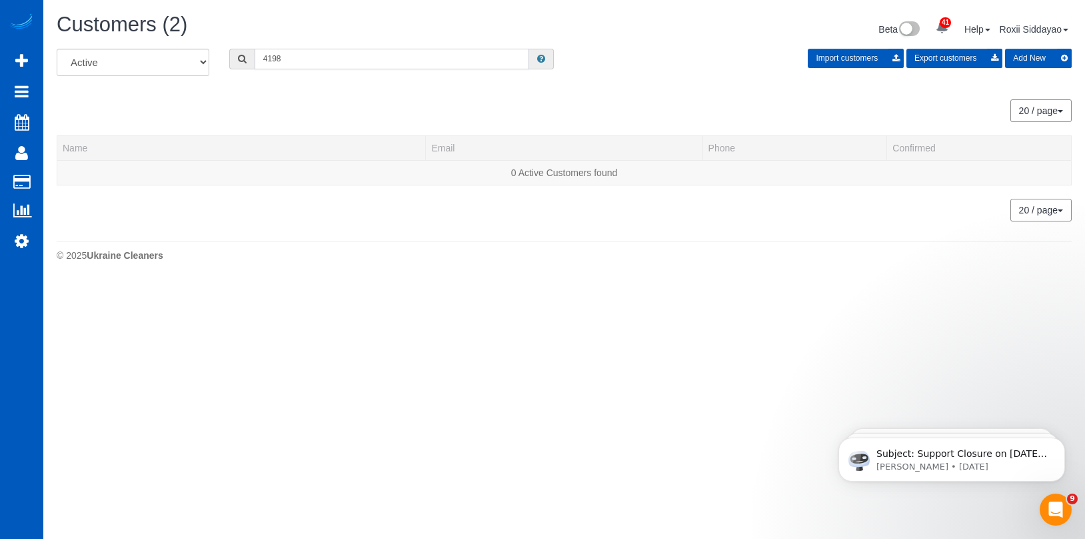
click at [296, 53] on input "4198" at bounding box center [392, 59] width 275 height 21
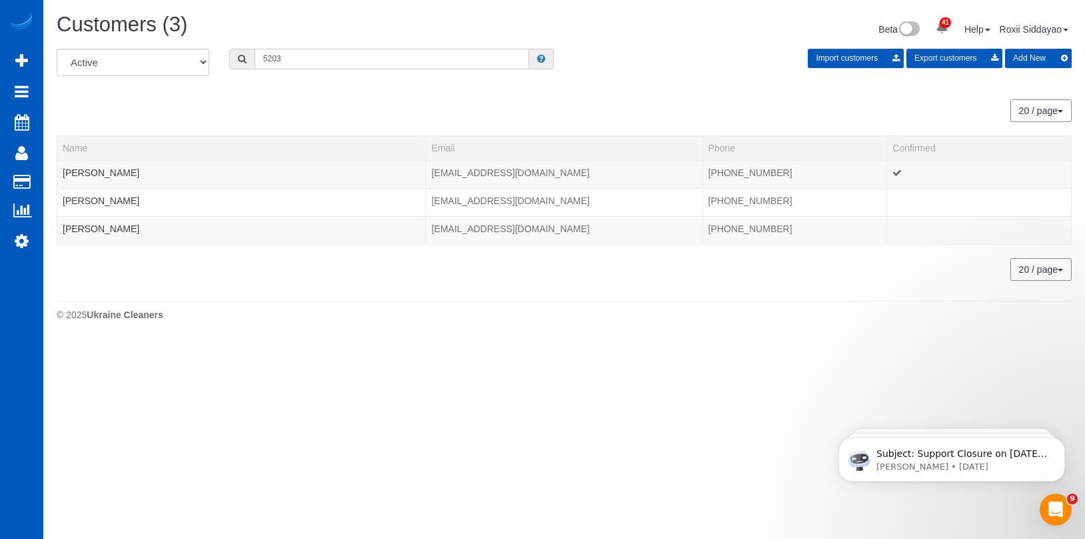
click at [305, 55] on input "5203" at bounding box center [392, 59] width 275 height 21
type input "4198"
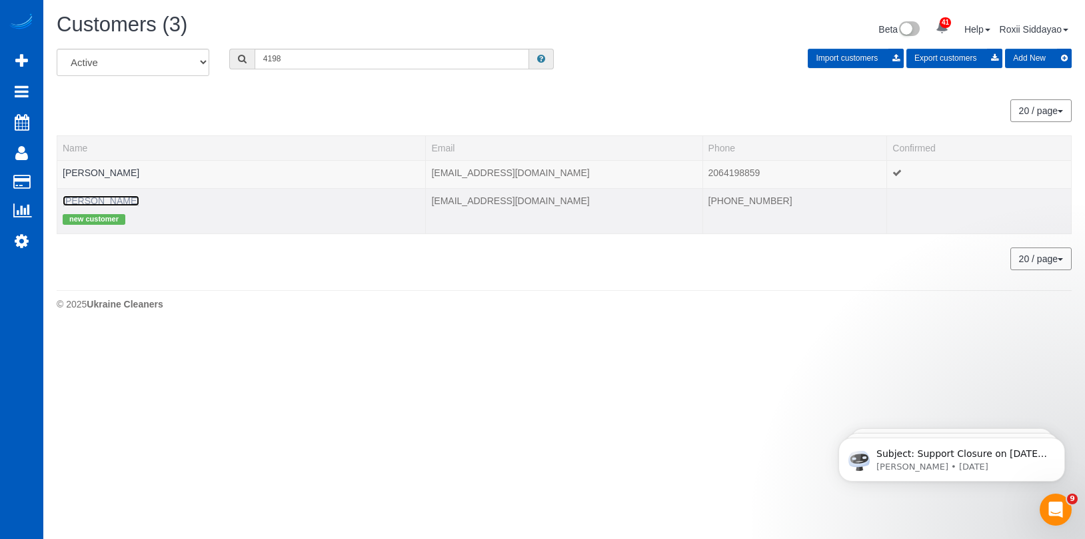
click at [91, 201] on link "Jonathan Simon" at bounding box center [101, 200] width 77 height 11
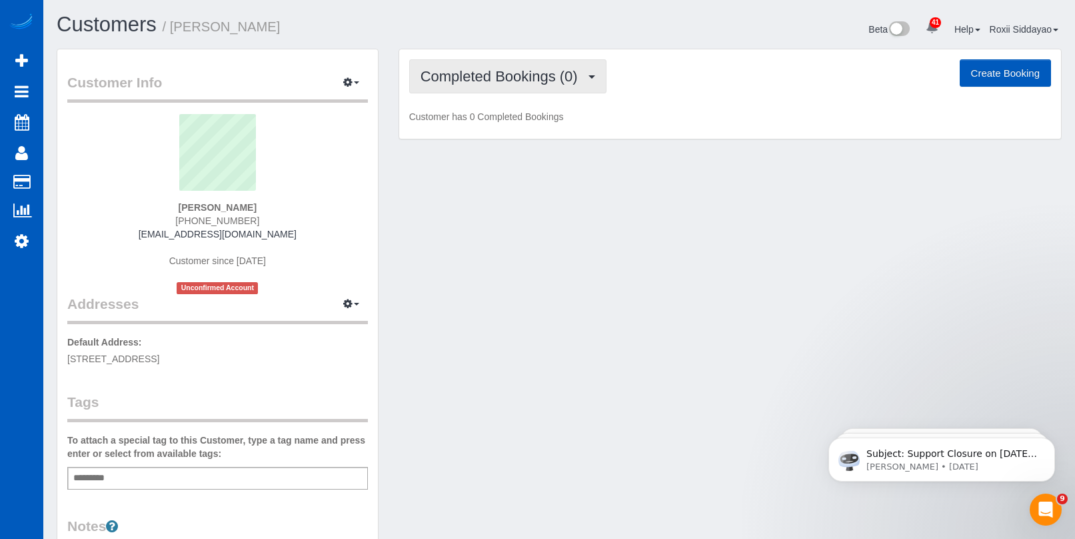
drag, startPoint x: 509, startPoint y: 77, endPoint x: 509, endPoint y: 107, distance: 30.0
click at [509, 77] on span "Completed Bookings (0)" at bounding box center [503, 76] width 164 height 17
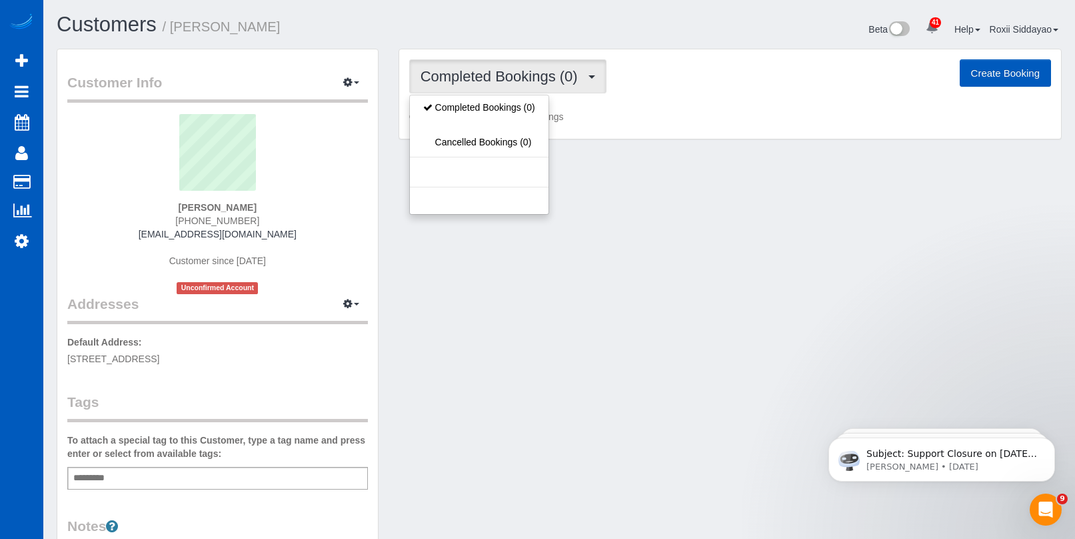
click at [537, 77] on span "Completed Bookings (0)" at bounding box center [503, 76] width 164 height 17
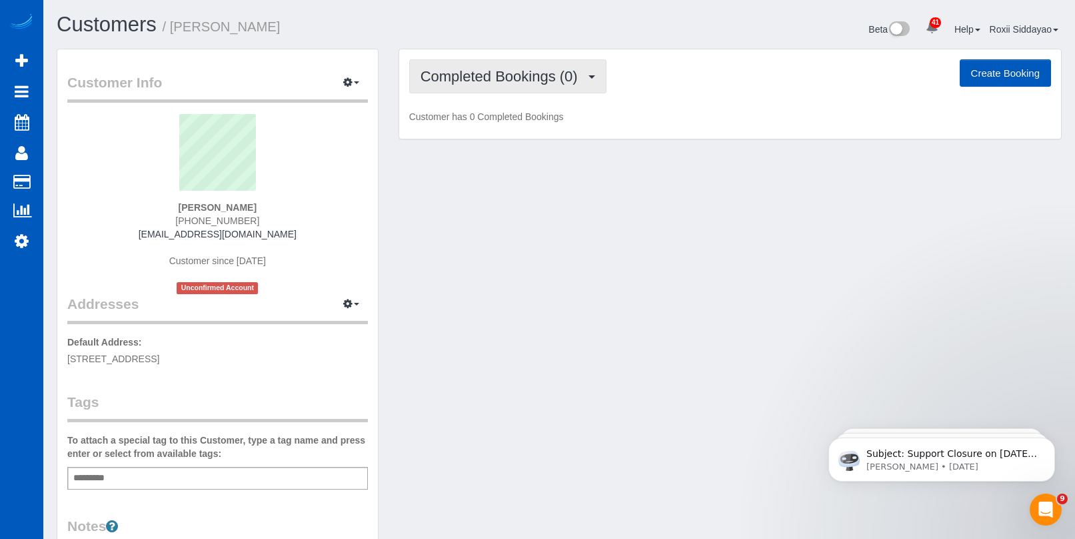
click at [481, 69] on span "Completed Bookings (0)" at bounding box center [503, 76] width 164 height 17
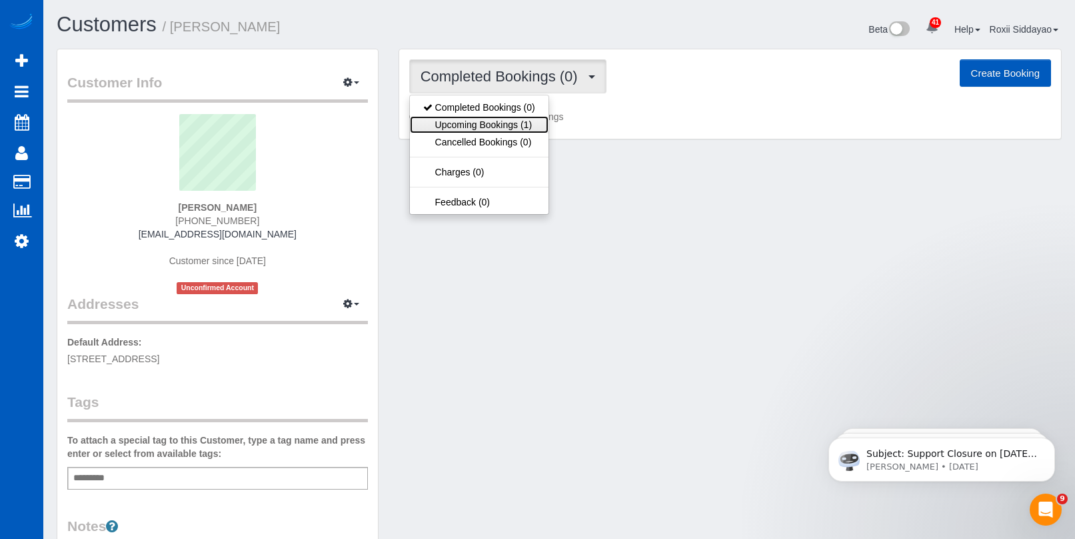
click at [493, 121] on link "Upcoming Bookings (1)" at bounding box center [479, 124] width 139 height 17
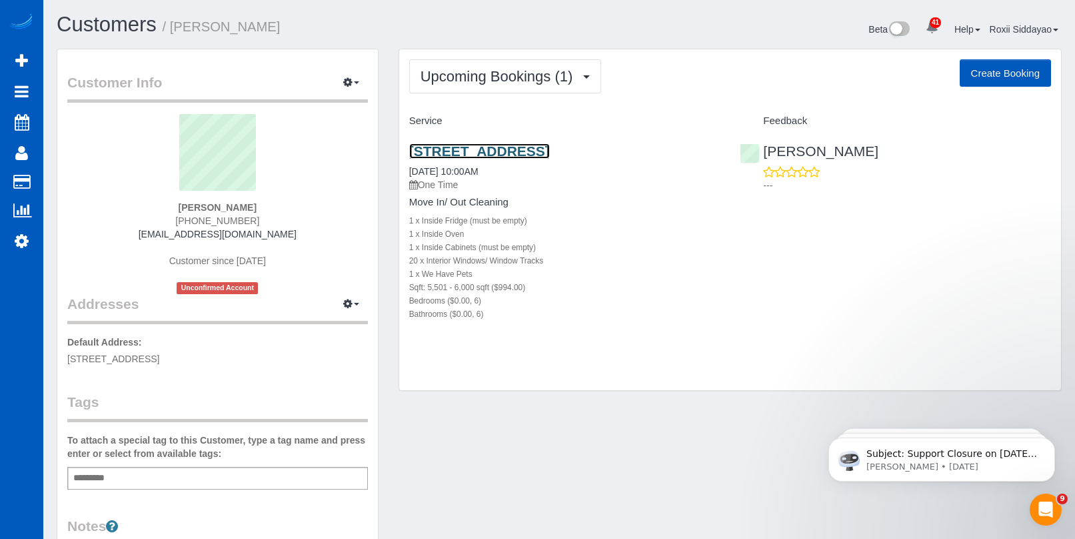
click at [509, 149] on link "2081 Hyacinth Rd, Highlands Ranch, CO 80129" at bounding box center [479, 150] width 141 height 15
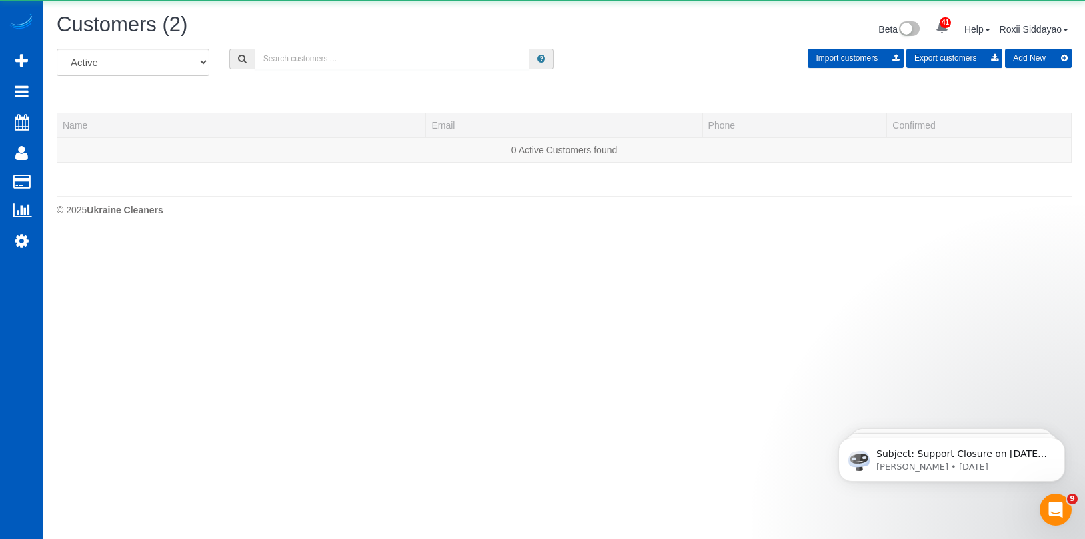
click at [315, 59] on input "text" at bounding box center [392, 59] width 275 height 21
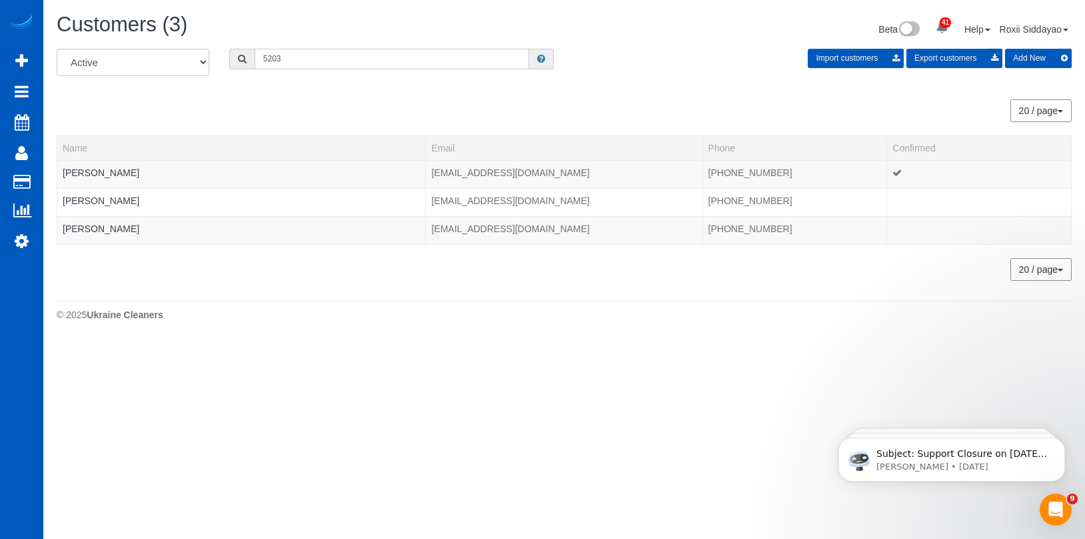
click at [317, 57] on input "5203" at bounding box center [392, 59] width 275 height 21
click at [315, 57] on input "5203" at bounding box center [392, 59] width 275 height 21
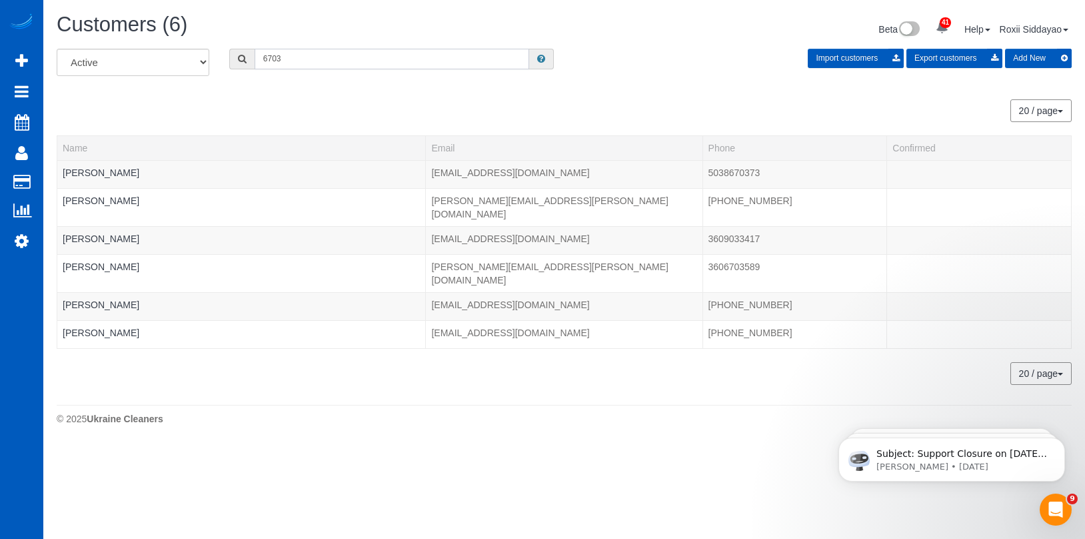
click at [307, 59] on input "6703" at bounding box center [392, 59] width 275 height 21
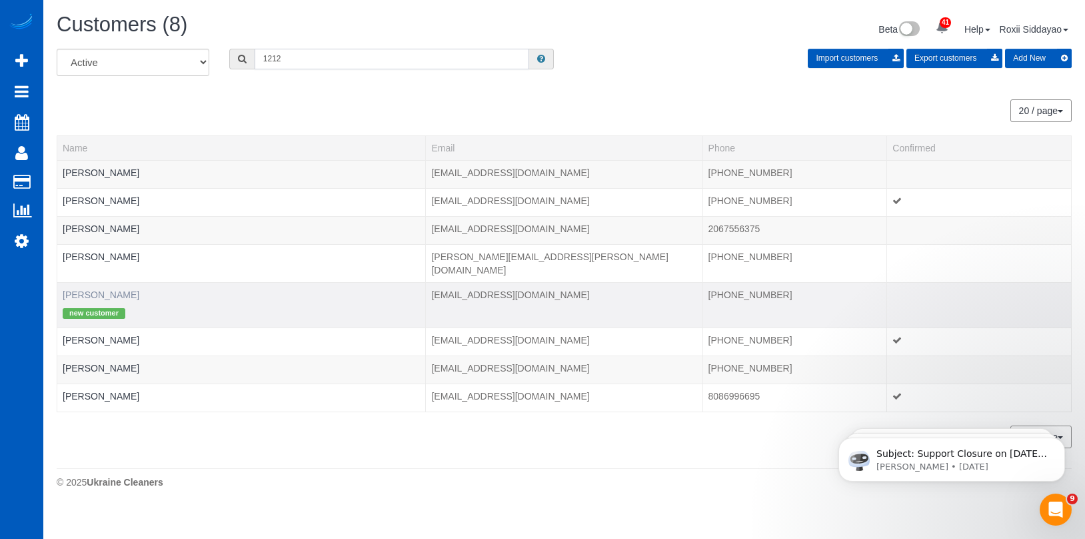
type input "1212"
click at [109, 289] on link "Rebecca Wirth" at bounding box center [101, 294] width 77 height 11
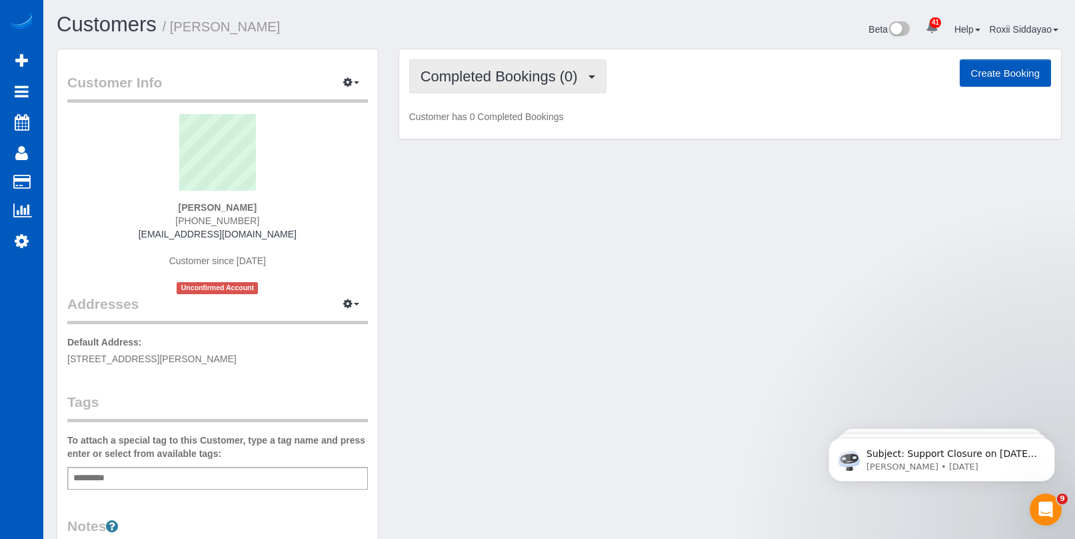
click at [521, 77] on span "Completed Bookings (0)" at bounding box center [503, 76] width 164 height 17
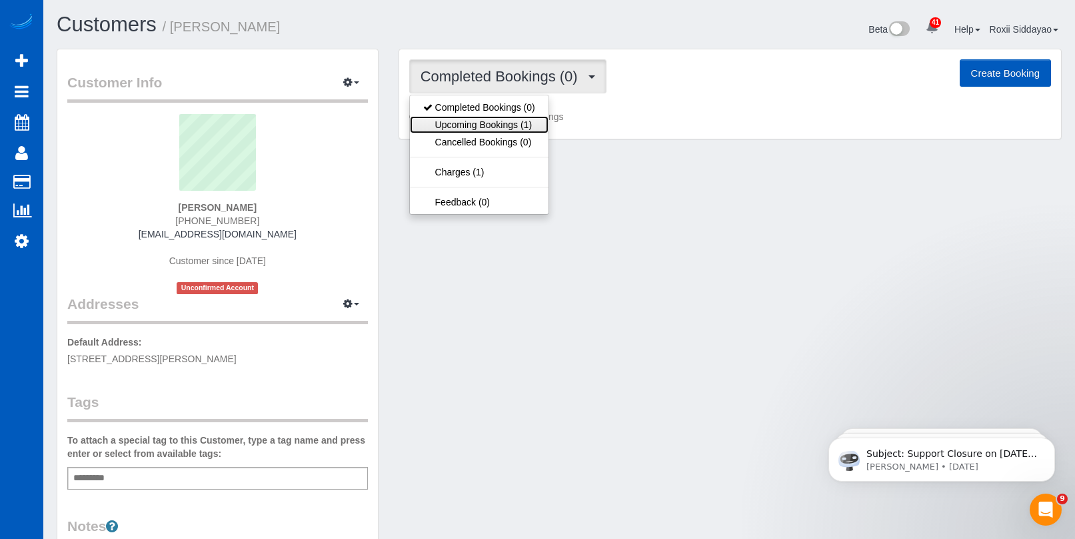
click at [529, 120] on link "Upcoming Bookings (1)" at bounding box center [479, 124] width 139 height 17
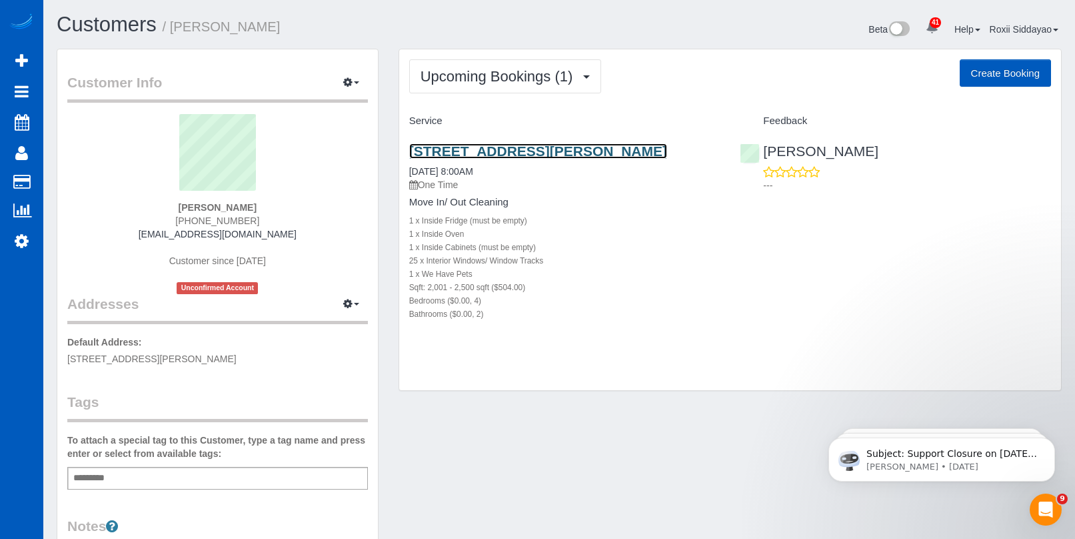
click at [513, 157] on link "6970 Sw Straughan Rd, Hillsboro, OR 97123" at bounding box center [538, 150] width 258 height 15
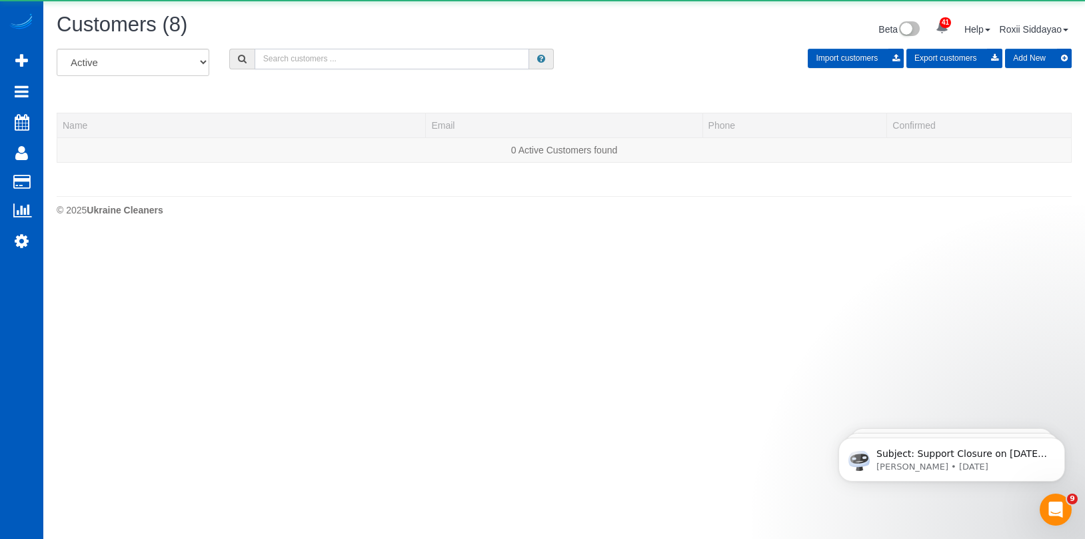
click at [316, 53] on input "text" at bounding box center [392, 59] width 275 height 21
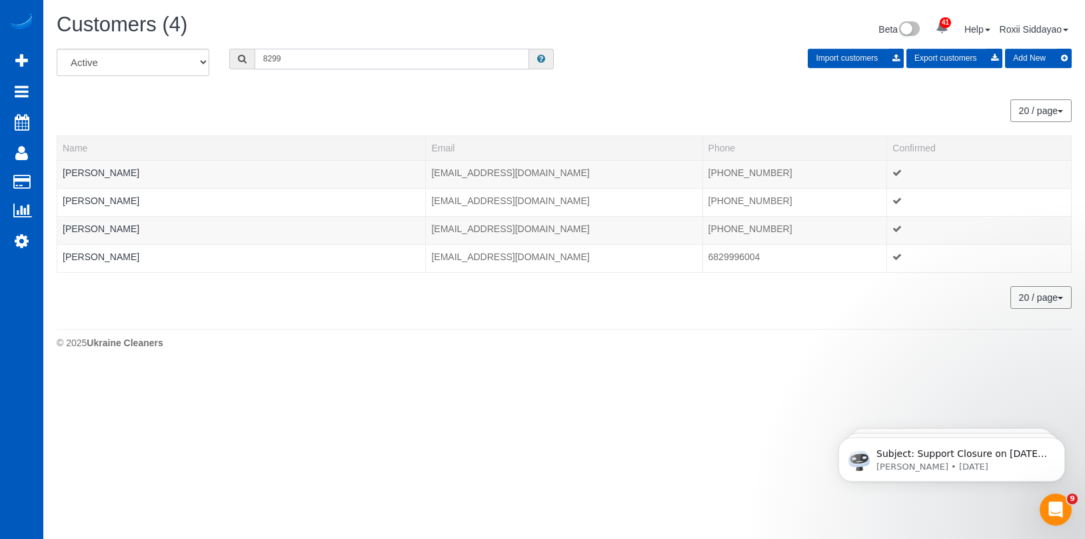
click at [284, 57] on input "8299" at bounding box center [392, 59] width 275 height 21
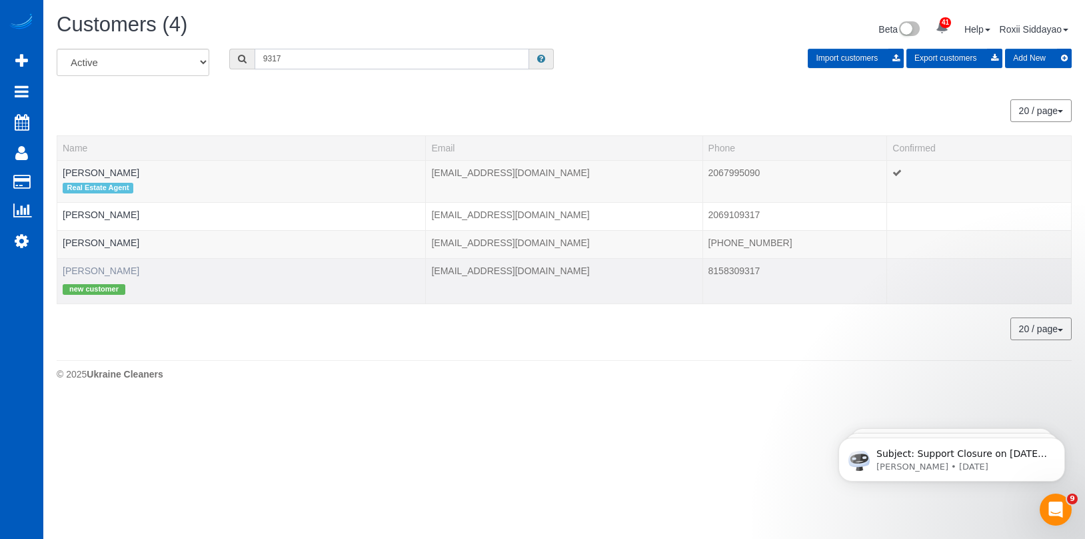
type input "9317"
click at [99, 269] on link "Saith Dauber" at bounding box center [101, 270] width 77 height 11
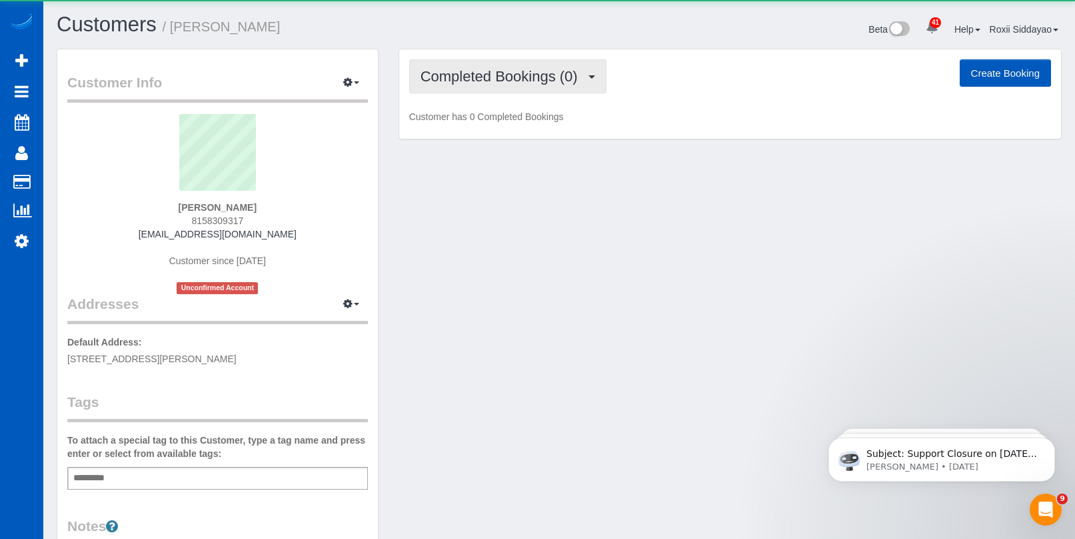
click at [515, 81] on span "Completed Bookings (0)" at bounding box center [503, 76] width 164 height 17
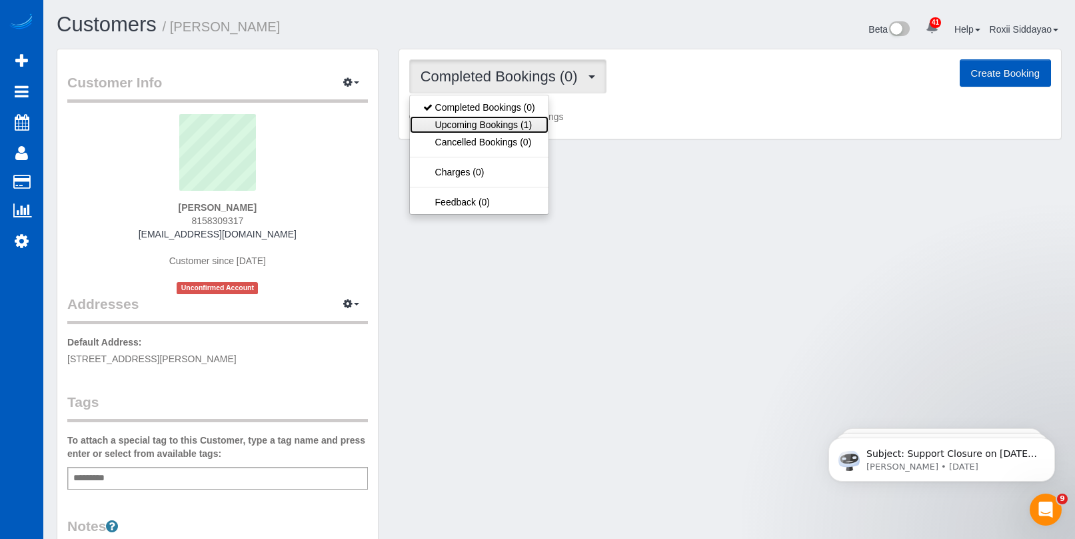
click at [513, 123] on link "Upcoming Bookings (1)" at bounding box center [479, 124] width 139 height 17
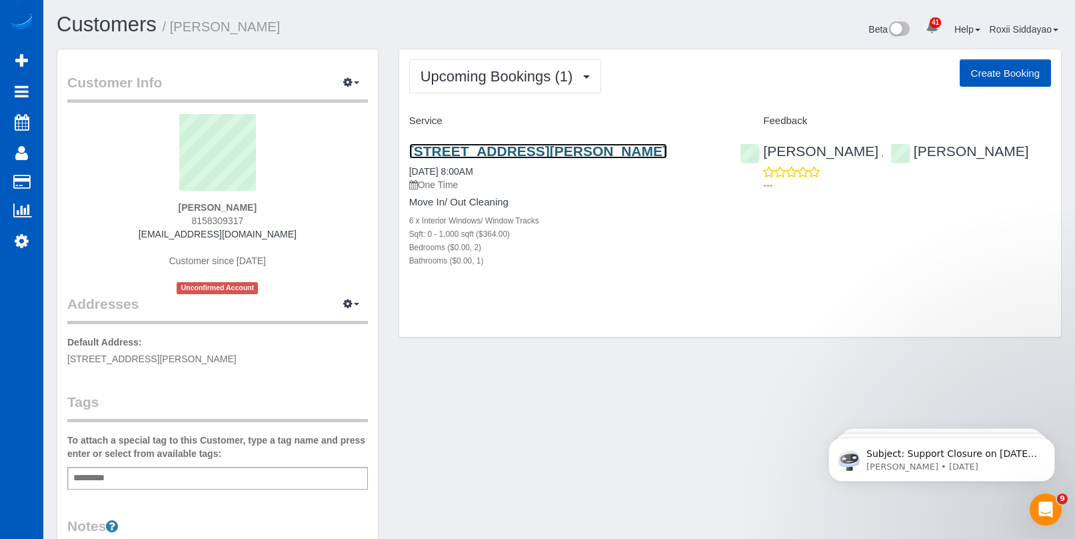
click at [495, 153] on link "20520 76th Ave W, Unit A, Edmonds, WA 98026" at bounding box center [538, 150] width 258 height 15
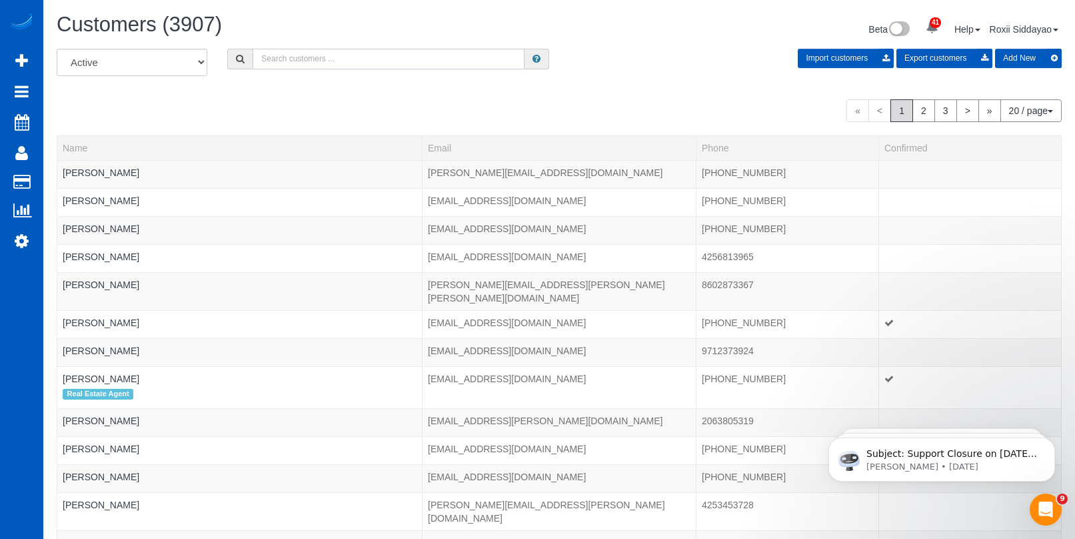
click at [313, 59] on input "text" at bounding box center [389, 59] width 272 height 21
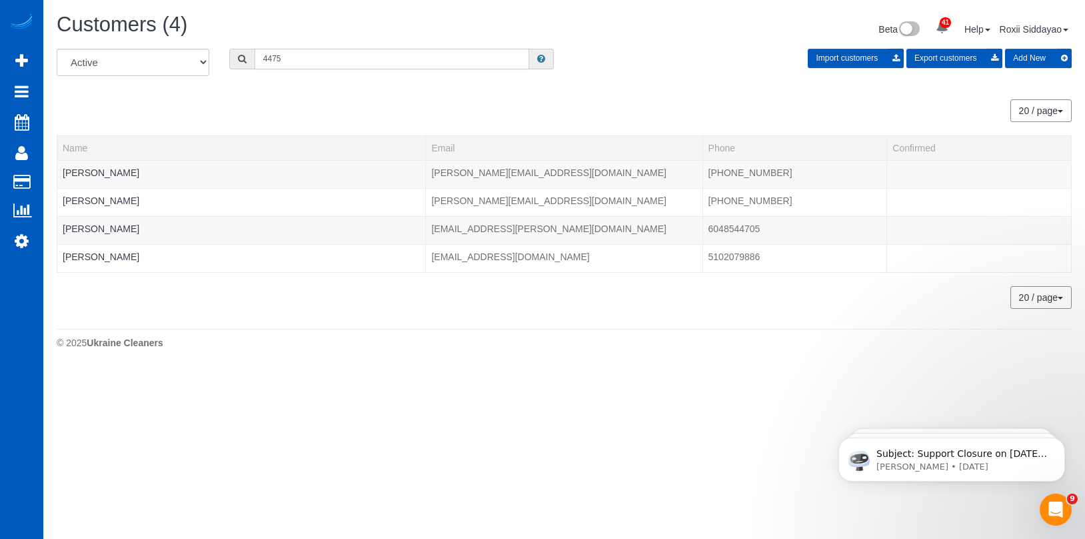
click at [287, 61] on input "4475" at bounding box center [392, 59] width 275 height 21
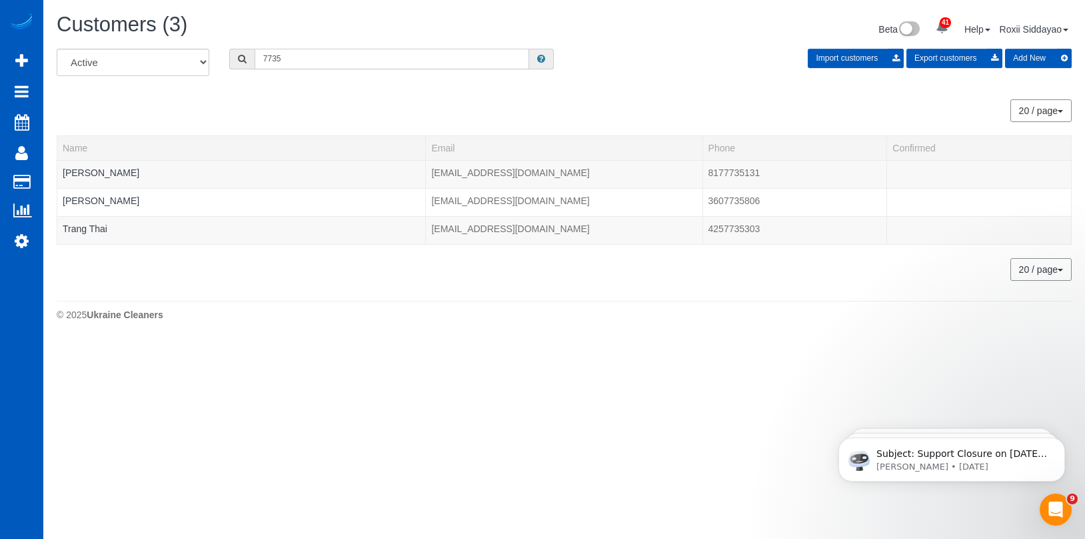
click at [293, 51] on input "7735" at bounding box center [392, 59] width 275 height 21
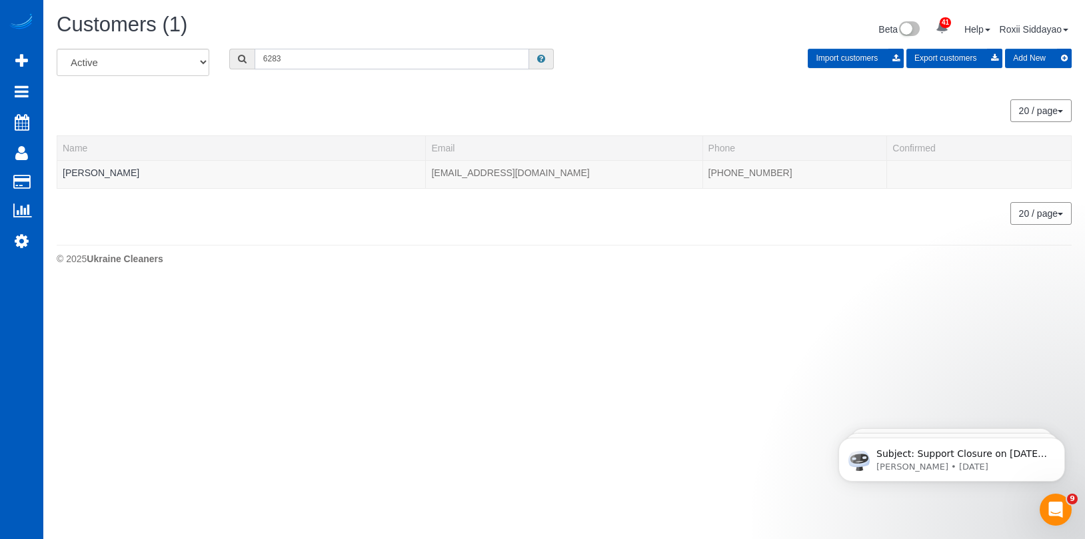
click at [286, 60] on input "6283" at bounding box center [392, 59] width 275 height 21
click at [313, 69] on input "0755" at bounding box center [392, 59] width 275 height 21
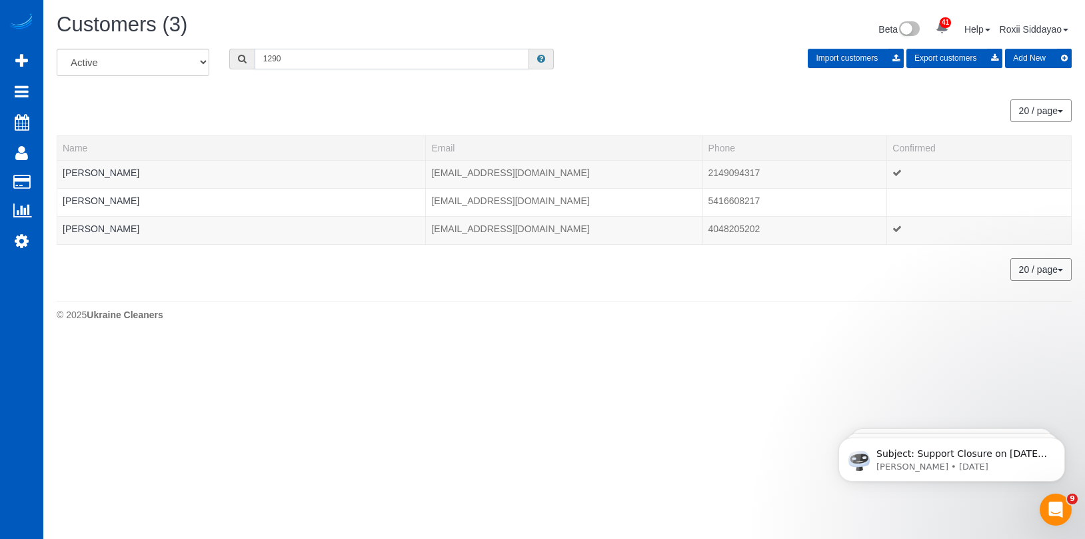
click at [290, 59] on input "1290" at bounding box center [392, 59] width 275 height 21
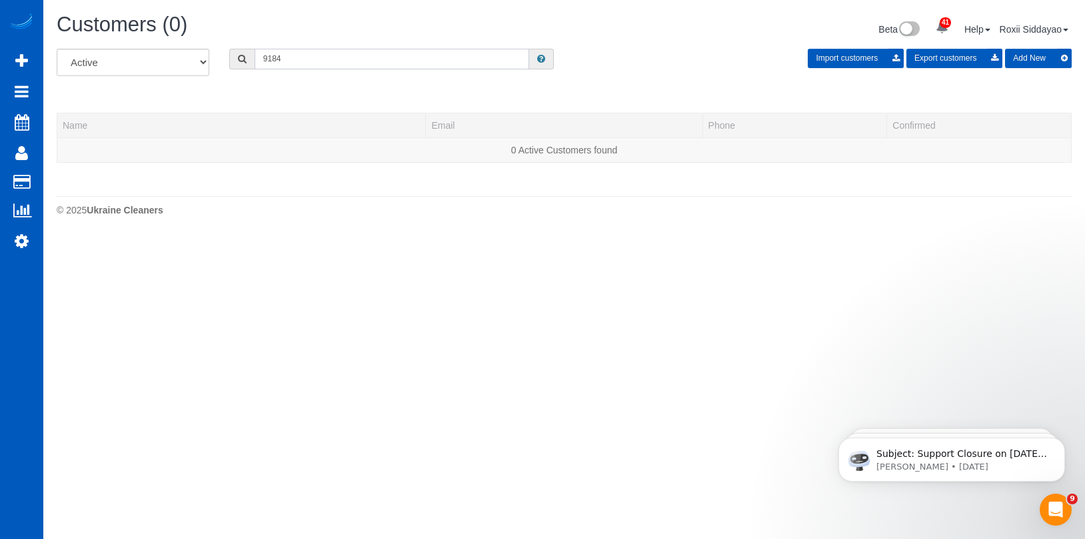
click at [299, 49] on input "9184" at bounding box center [392, 59] width 275 height 21
click at [300, 49] on input "9184" at bounding box center [392, 59] width 275 height 21
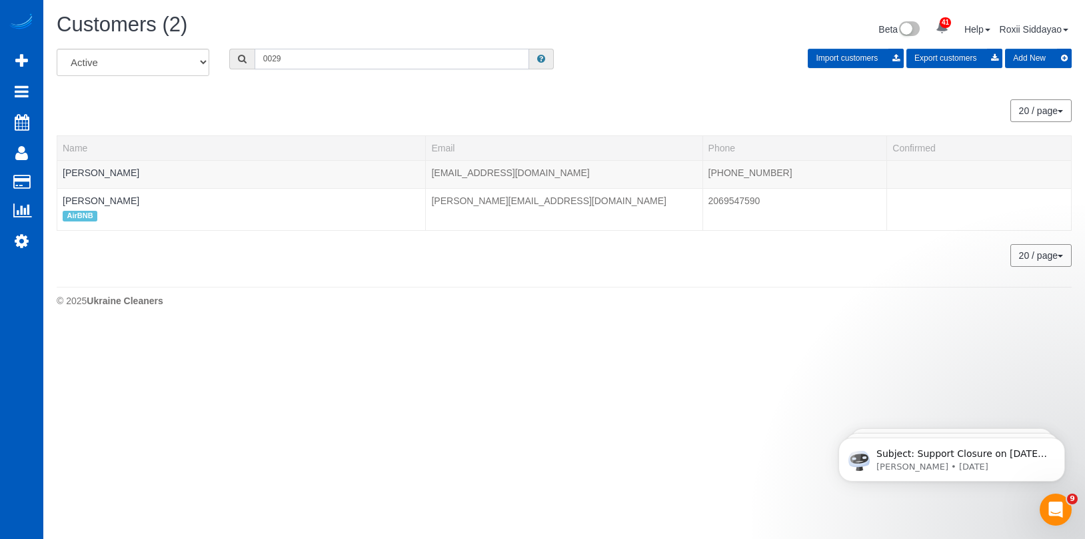
click at [364, 64] on input "0029" at bounding box center [392, 59] width 275 height 21
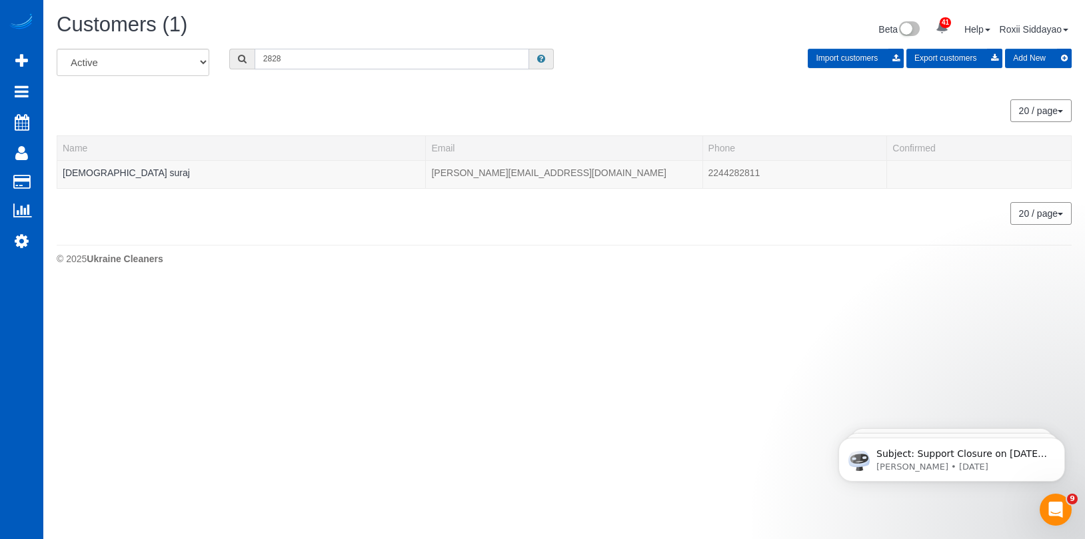
click at [345, 60] on input "2828" at bounding box center [392, 59] width 275 height 21
click at [277, 62] on input "6114" at bounding box center [392, 59] width 275 height 21
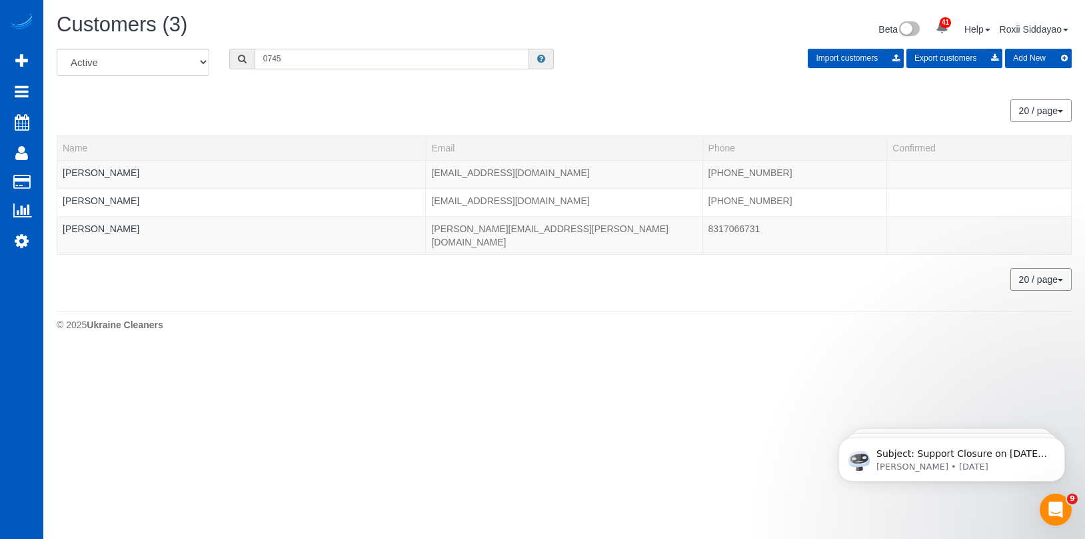
click at [311, 59] on input "0745" at bounding box center [392, 59] width 275 height 21
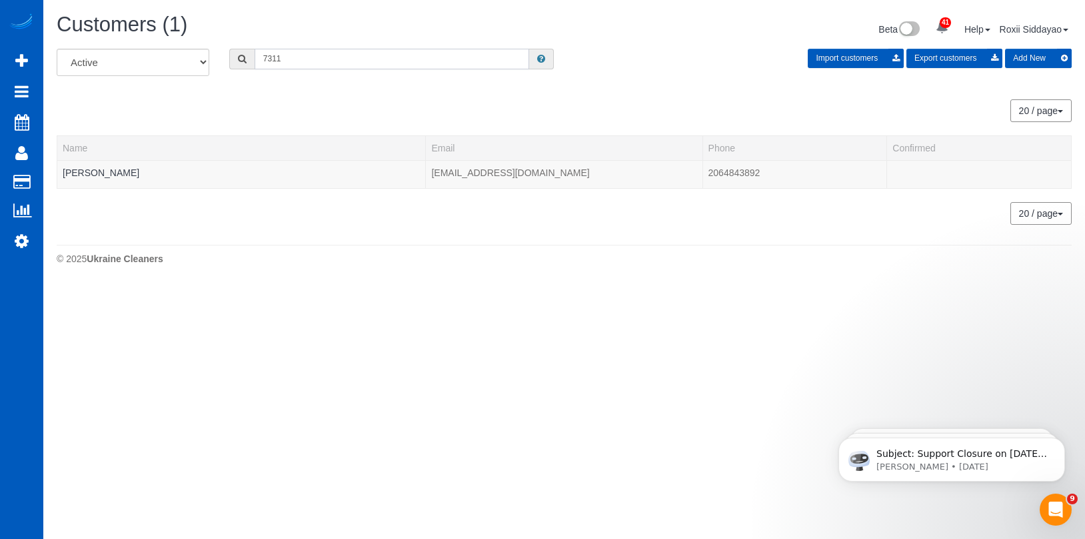
click at [343, 59] on input "7311" at bounding box center [392, 59] width 275 height 21
click at [295, 51] on input "2754" at bounding box center [392, 59] width 275 height 21
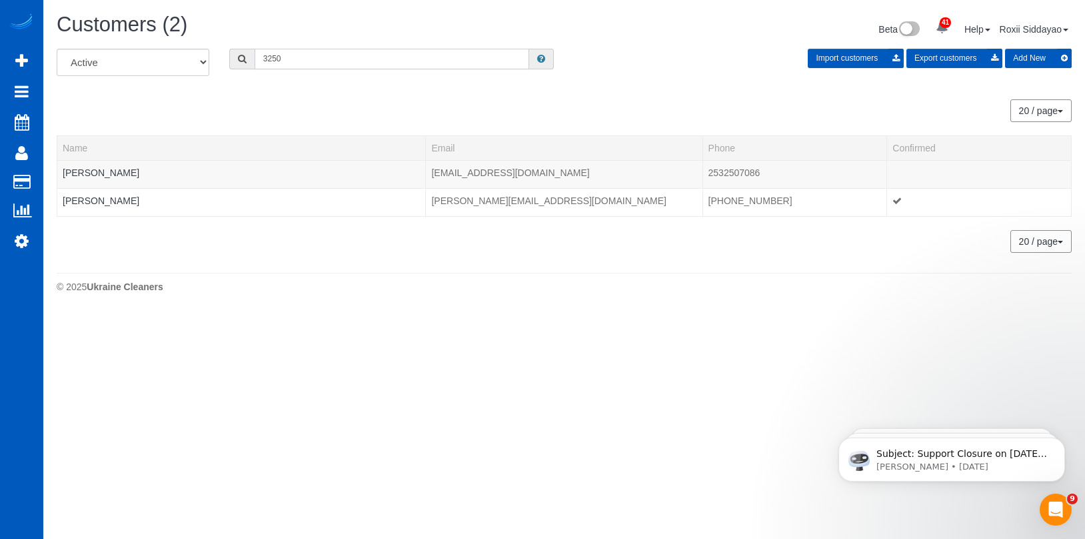
click at [326, 59] on input "3250" at bounding box center [392, 59] width 275 height 21
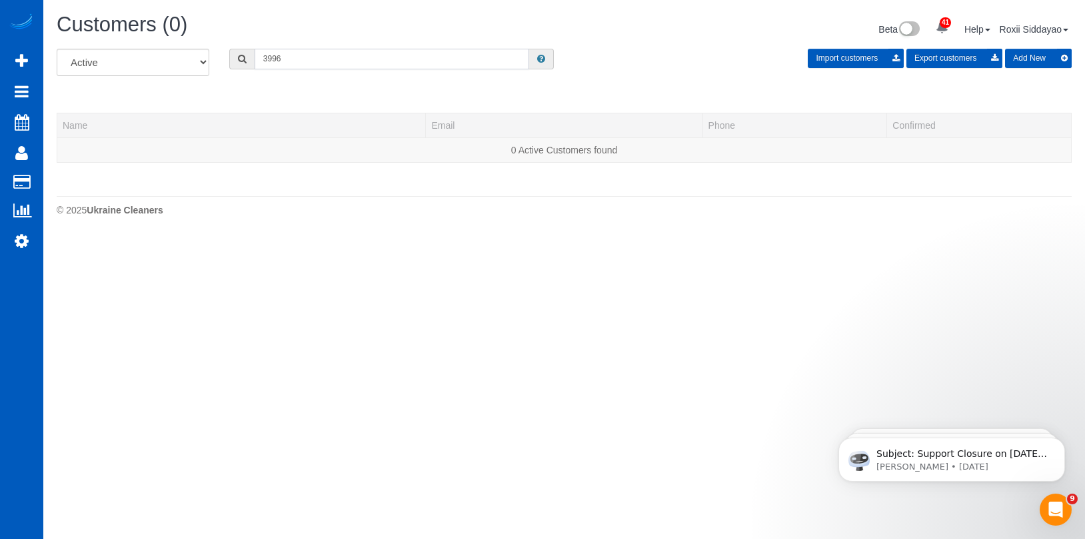
click at [315, 55] on input "3996" at bounding box center [392, 59] width 275 height 21
click at [283, 59] on input "6733" at bounding box center [392, 59] width 275 height 21
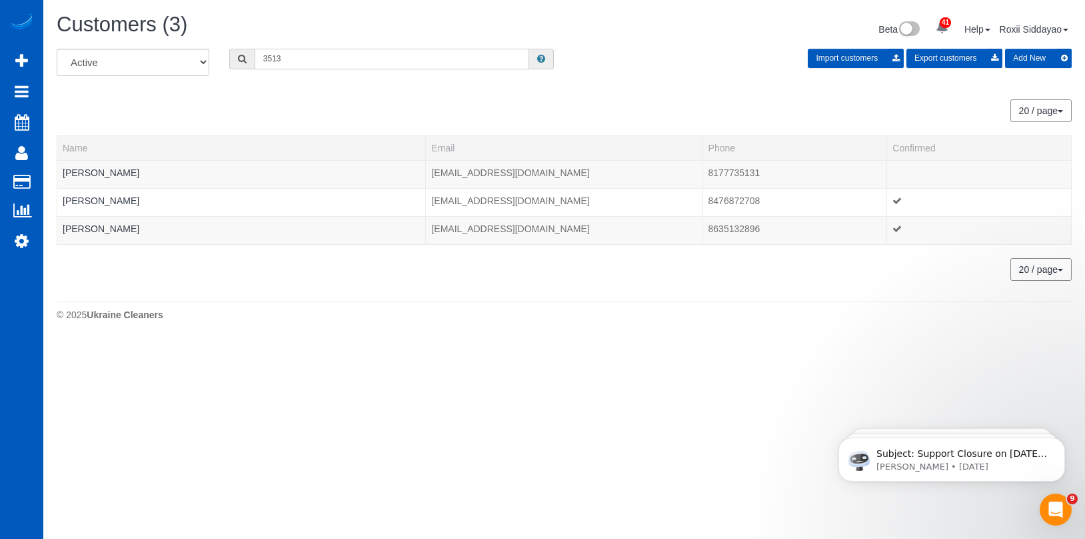
click at [316, 56] on input "3513" at bounding box center [392, 59] width 275 height 21
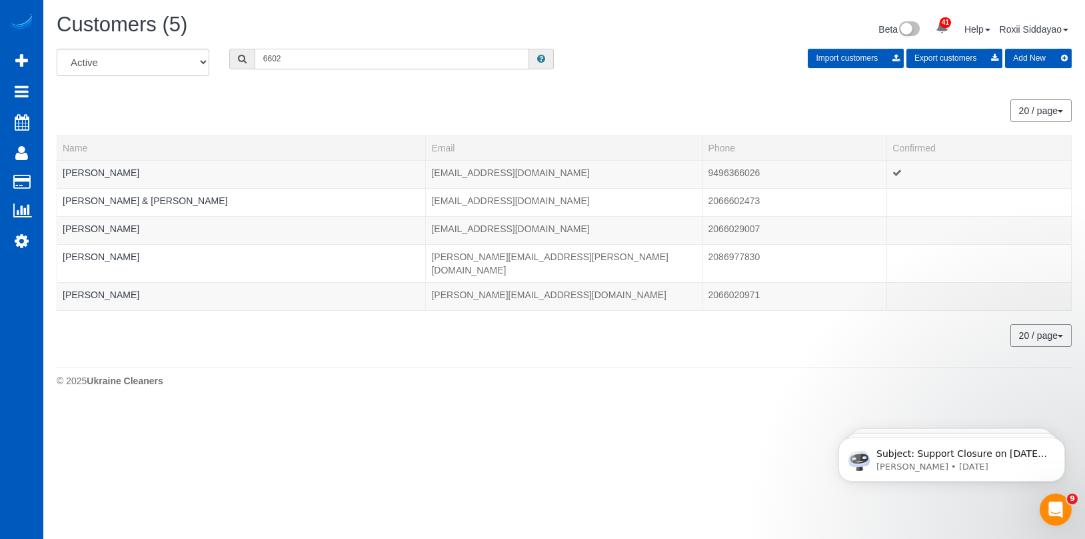
click at [301, 61] on input "6602" at bounding box center [392, 59] width 275 height 21
click at [301, 60] on input "6602" at bounding box center [392, 59] width 275 height 21
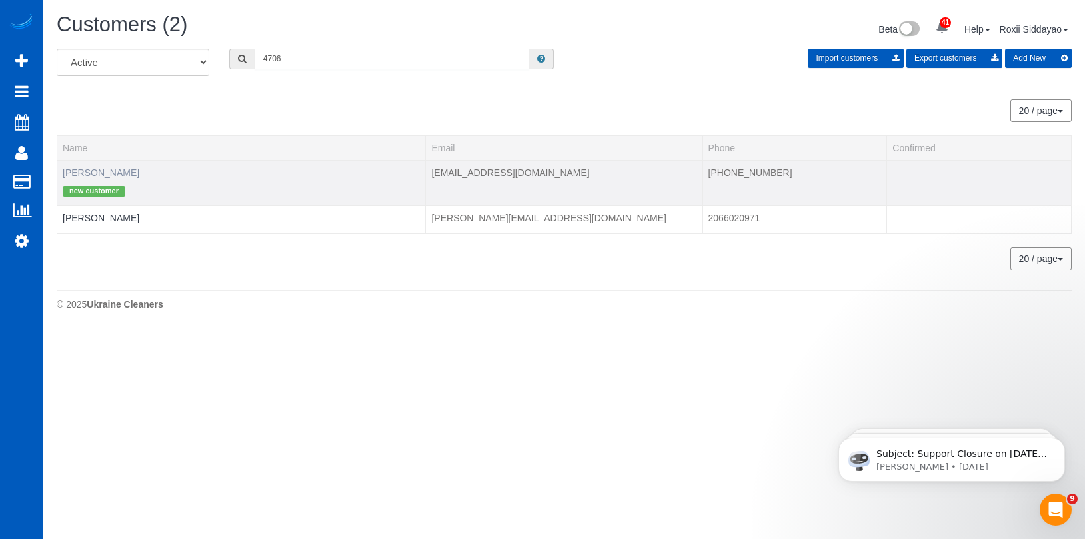
type input "4706"
click at [116, 175] on link "Remi Bordelon" at bounding box center [101, 172] width 77 height 11
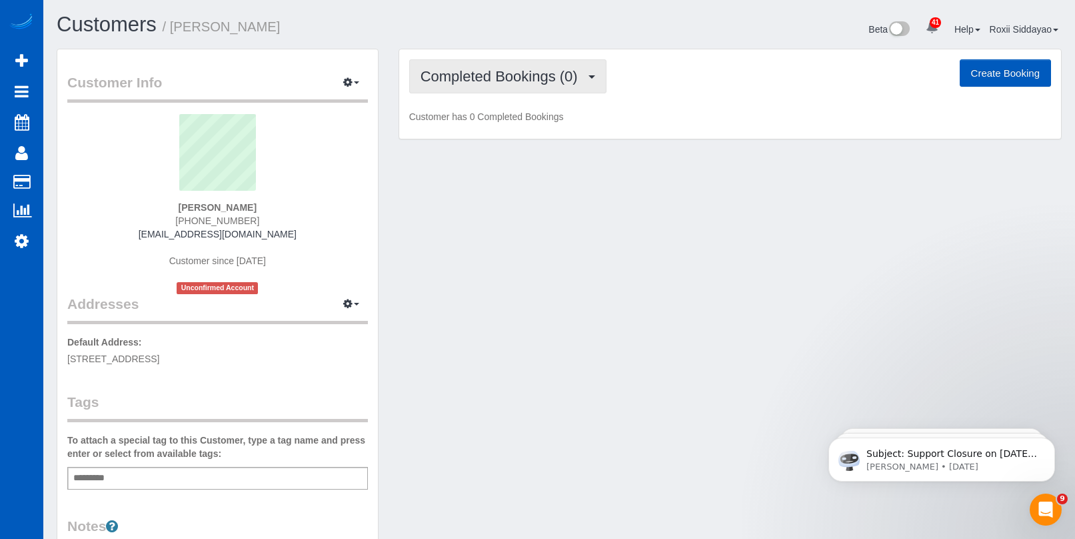
click at [569, 80] on span "Completed Bookings (0)" at bounding box center [503, 76] width 164 height 17
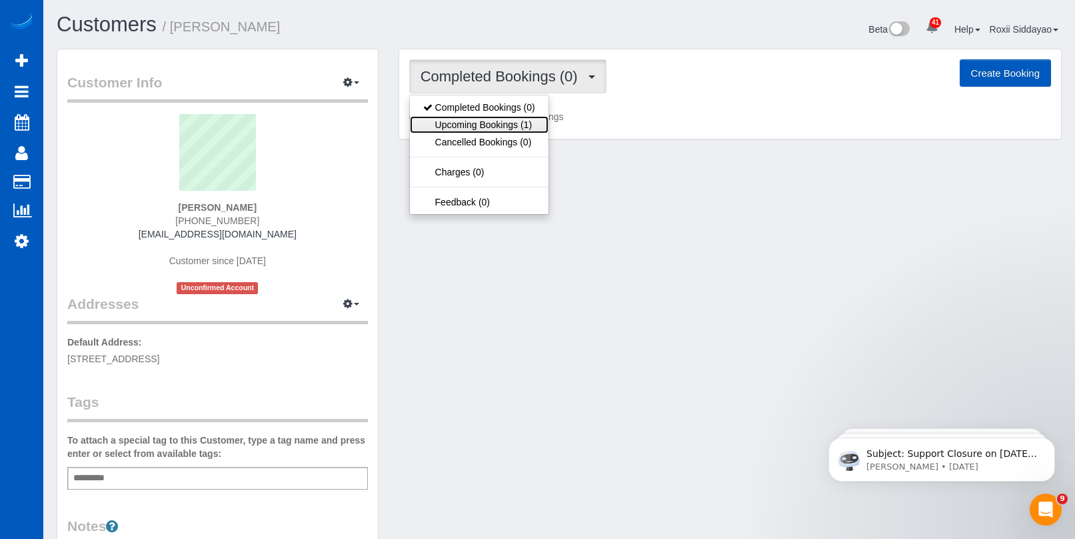
click at [511, 131] on link "Upcoming Bookings (1)" at bounding box center [479, 124] width 139 height 17
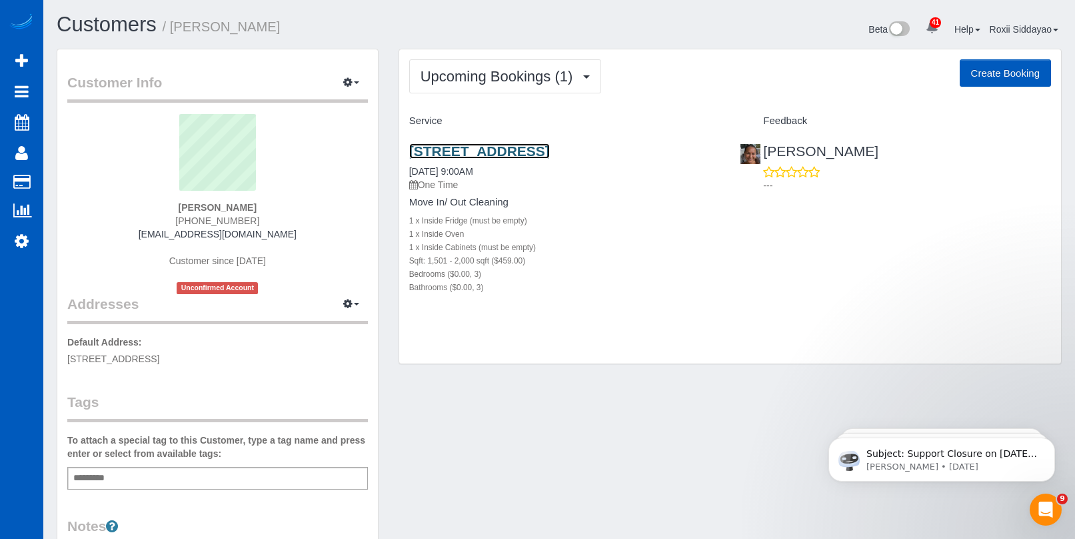
click at [505, 155] on link "4232 Fern Ave, Broomfield, CO 80020" at bounding box center [479, 150] width 141 height 15
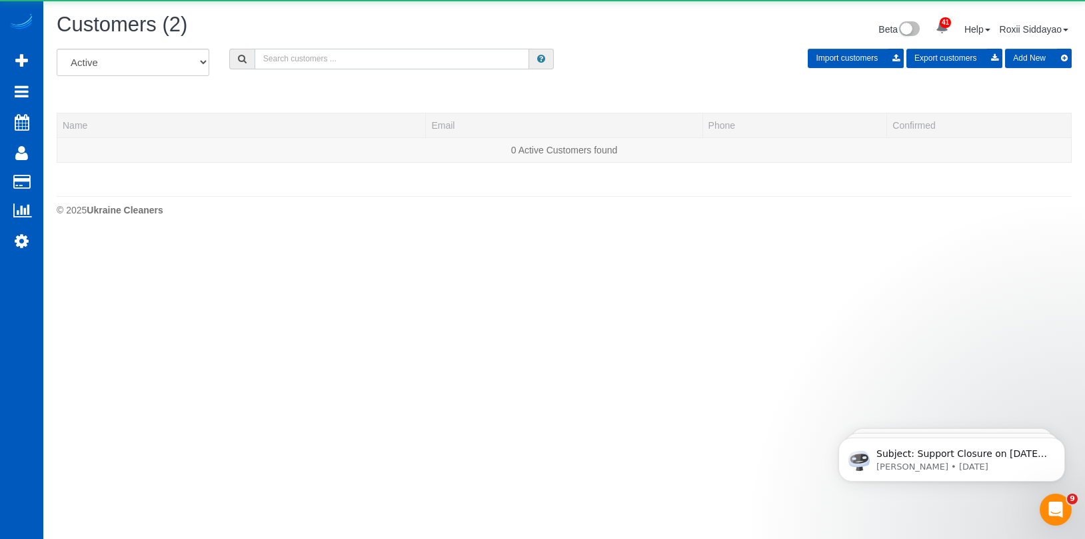
click at [314, 59] on input "text" at bounding box center [392, 59] width 275 height 21
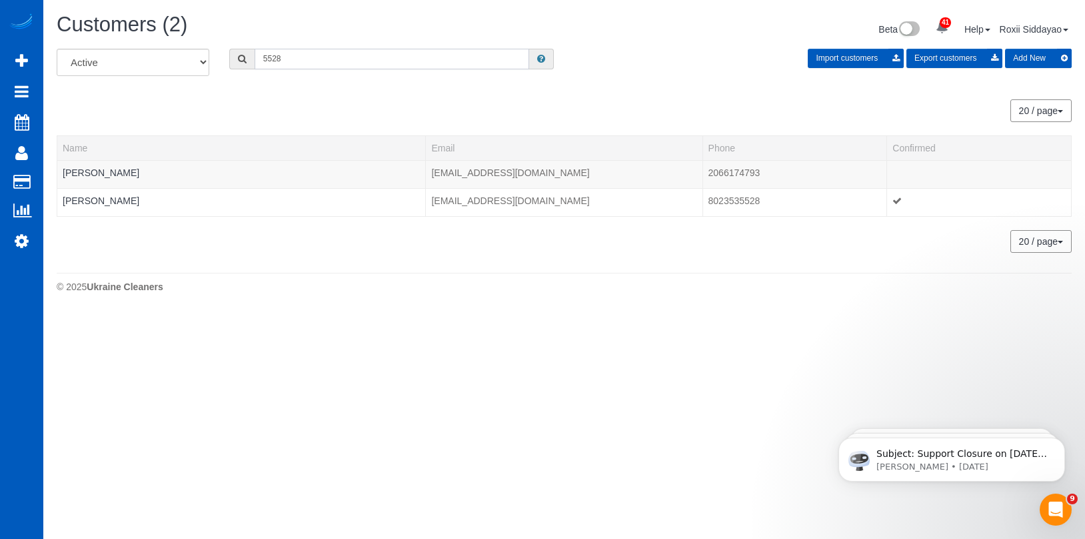
click at [370, 59] on input "5528" at bounding box center [392, 59] width 275 height 21
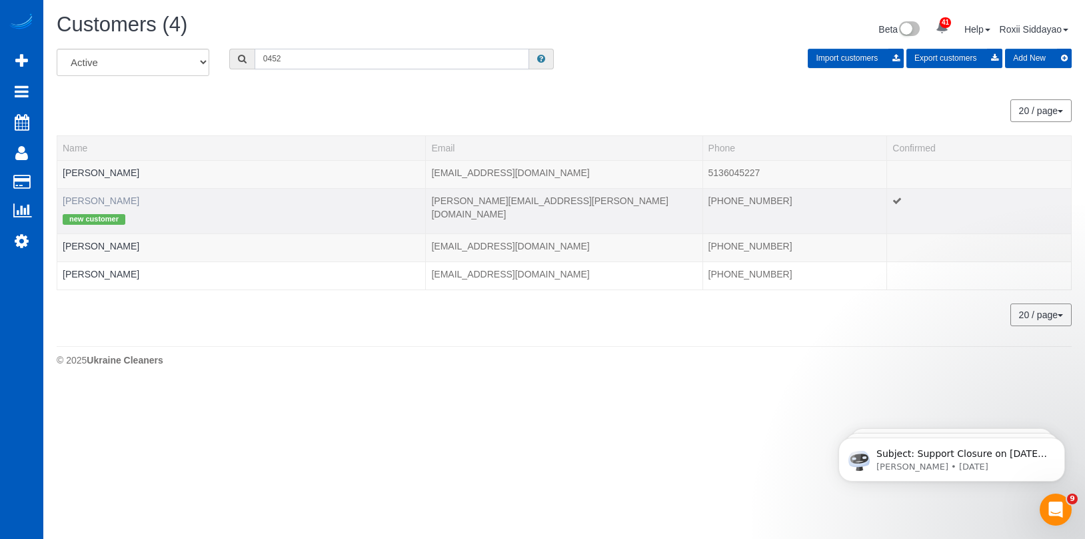
type input "0452"
click at [101, 199] on link "Anne Grau" at bounding box center [101, 200] width 77 height 11
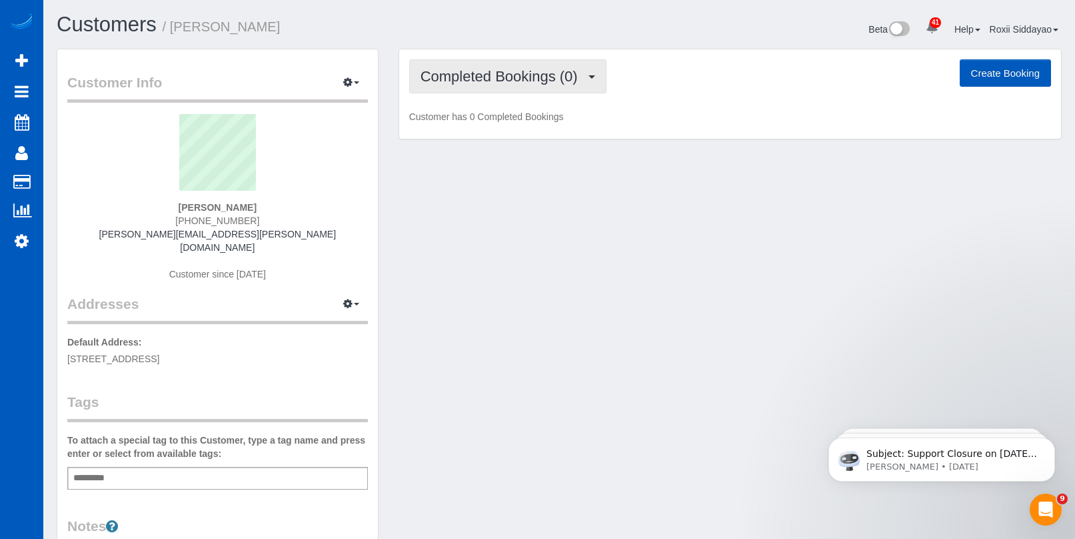
click at [499, 73] on span "Completed Bookings (0)" at bounding box center [503, 76] width 164 height 17
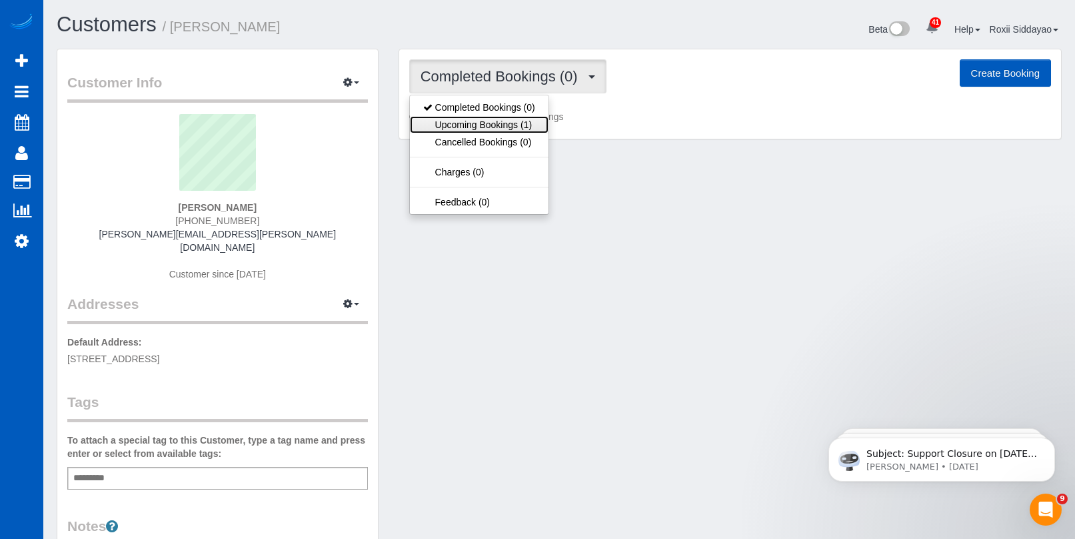
click at [504, 120] on link "Upcoming Bookings (1)" at bounding box center [479, 124] width 139 height 17
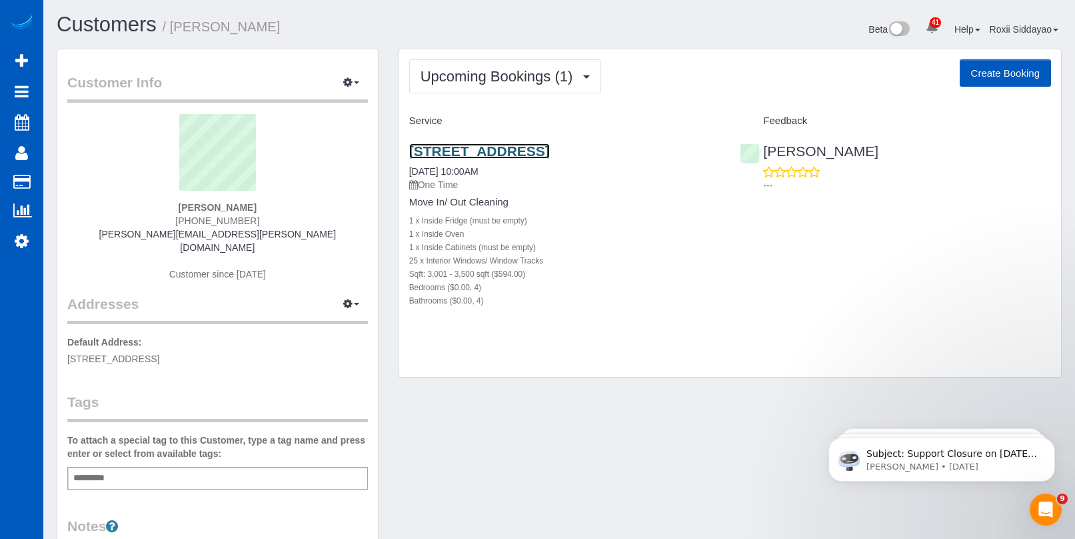
click at [497, 151] on link "2438 S Orchard Way, Lakewood, CO 80228" at bounding box center [479, 150] width 141 height 15
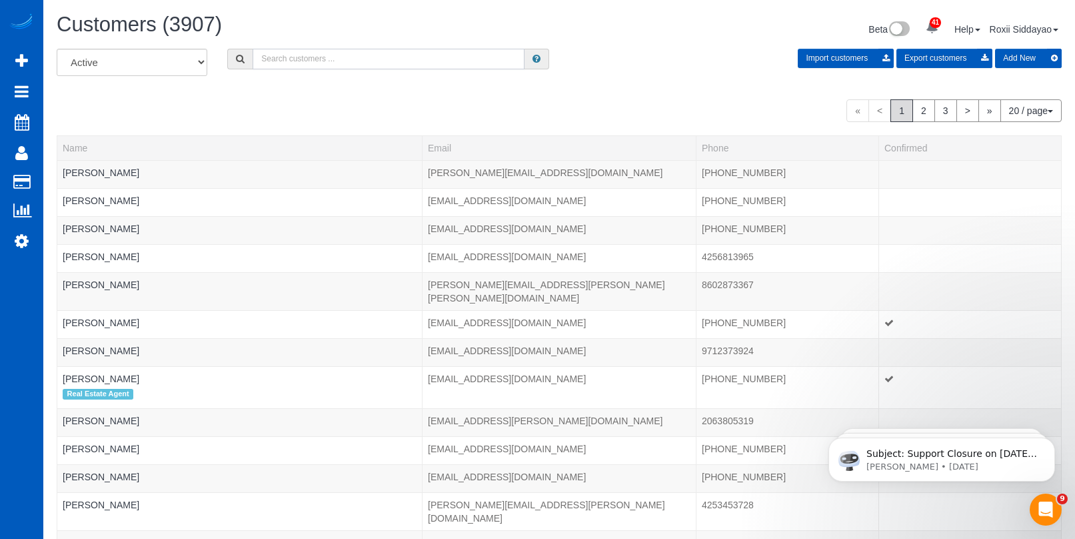
click at [312, 55] on input "text" at bounding box center [389, 59] width 272 height 21
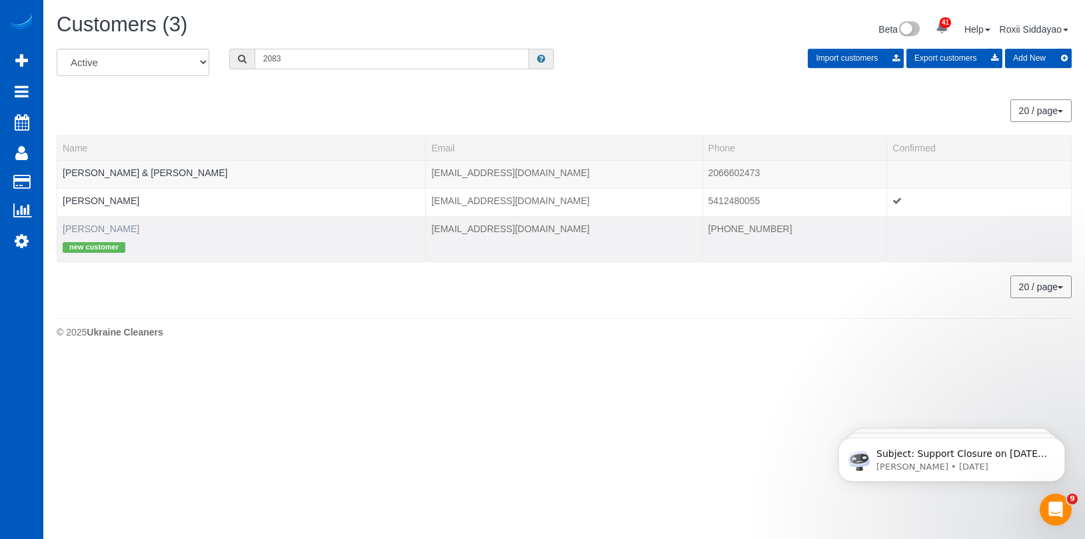
type input "2083"
click at [99, 226] on link "Momo Keogh" at bounding box center [101, 228] width 77 height 11
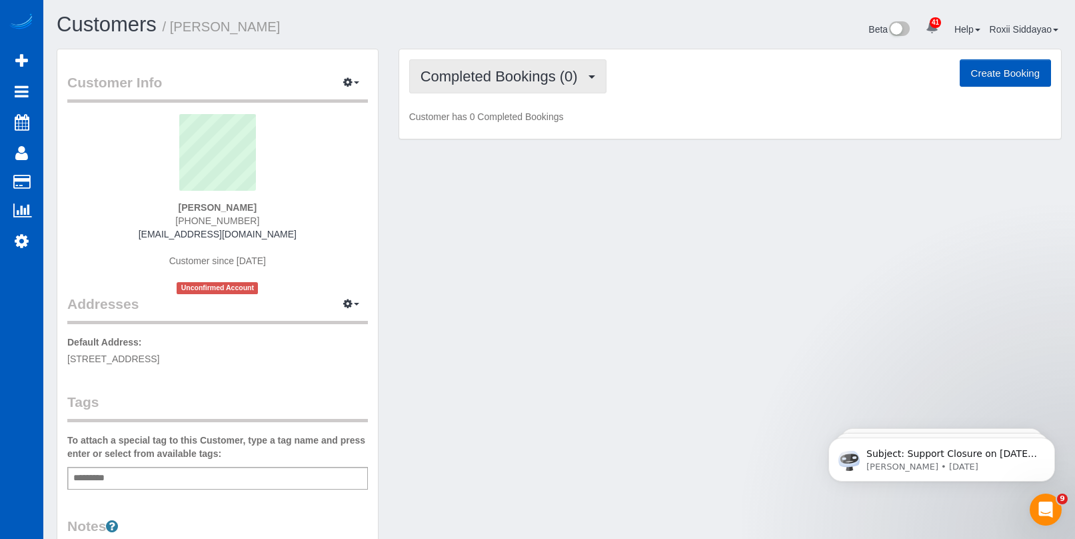
click at [499, 84] on span "Completed Bookings (0)" at bounding box center [503, 76] width 164 height 17
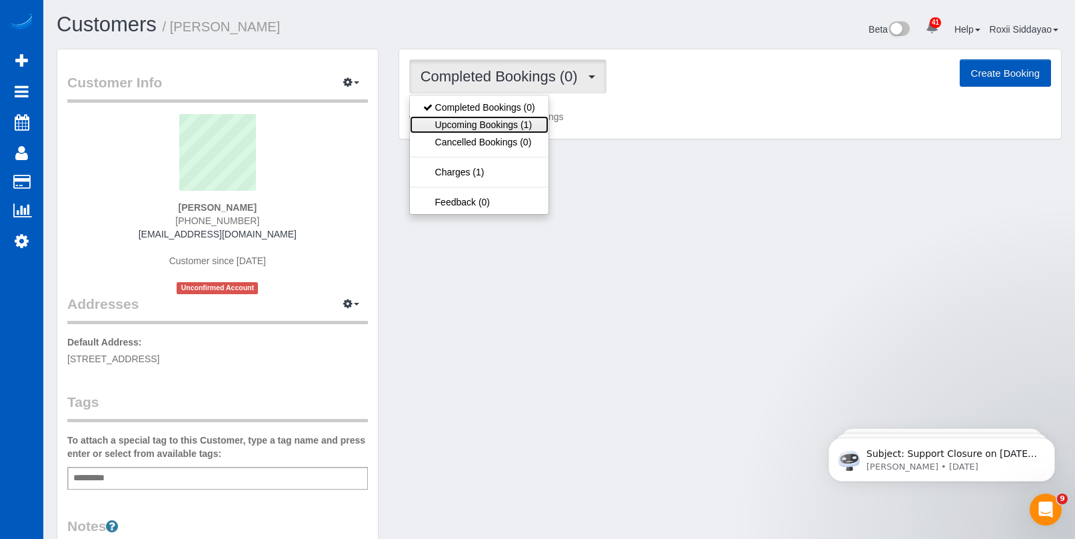
click at [499, 123] on link "Upcoming Bookings (1)" at bounding box center [479, 124] width 139 height 17
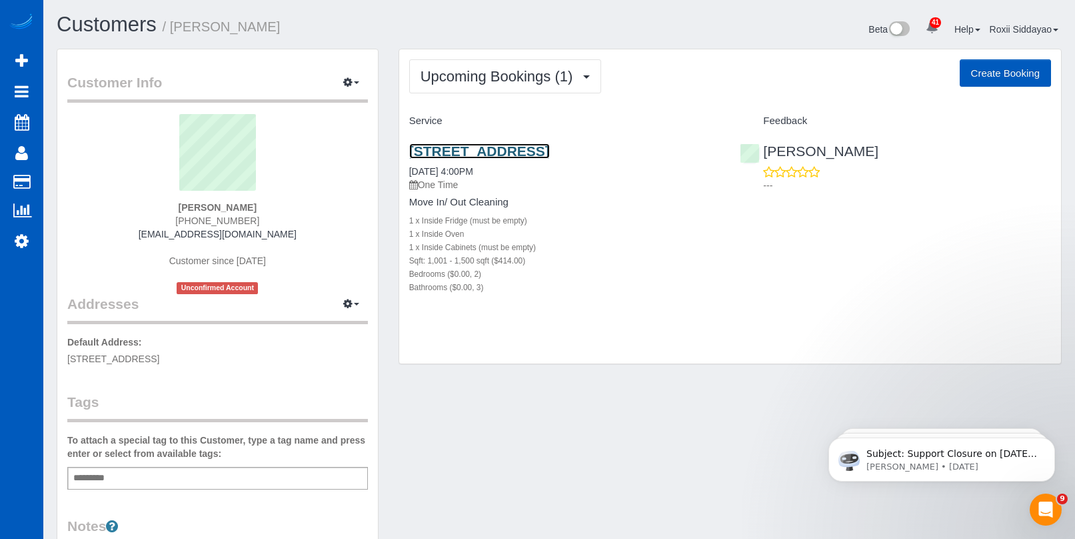
click at [487, 155] on link "1050 S Monaco St Pkwy 73, Denver, CO 80224" at bounding box center [479, 150] width 141 height 15
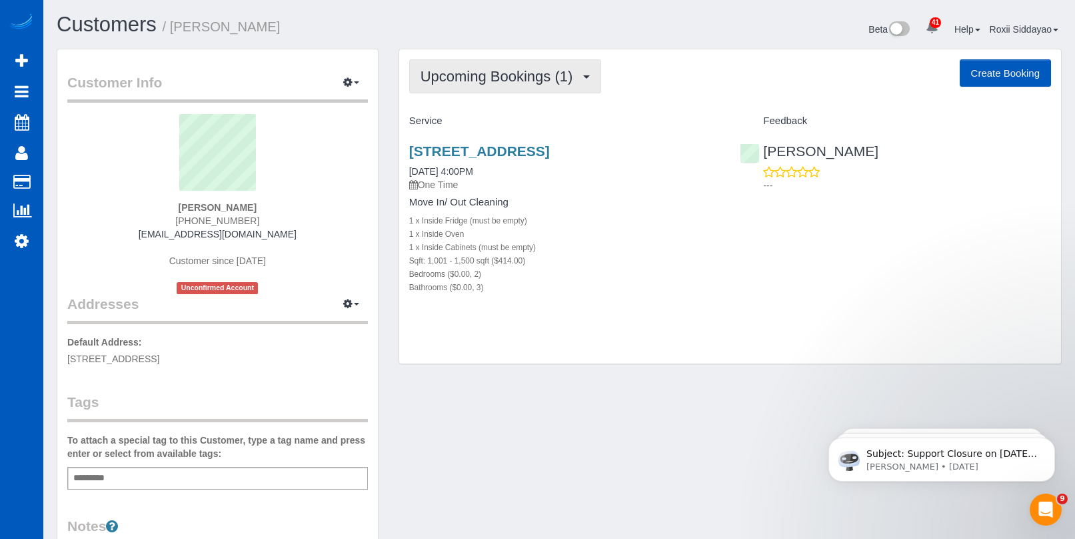
click at [503, 76] on span "Upcoming Bookings (1)" at bounding box center [500, 76] width 159 height 17
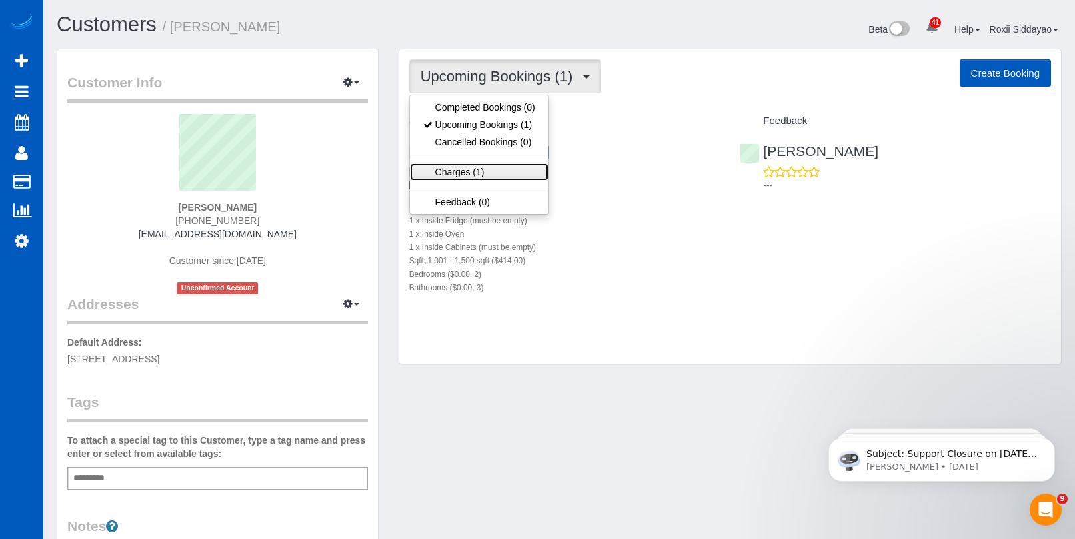
click at [494, 164] on link "Charges (1)" at bounding box center [479, 171] width 139 height 17
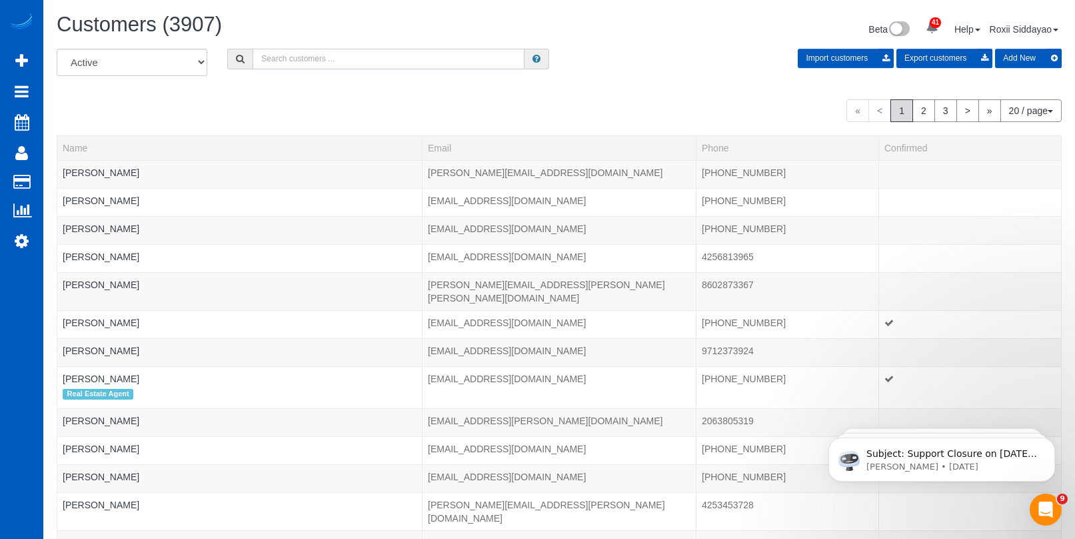
click at [350, 59] on input "text" at bounding box center [389, 59] width 272 height 21
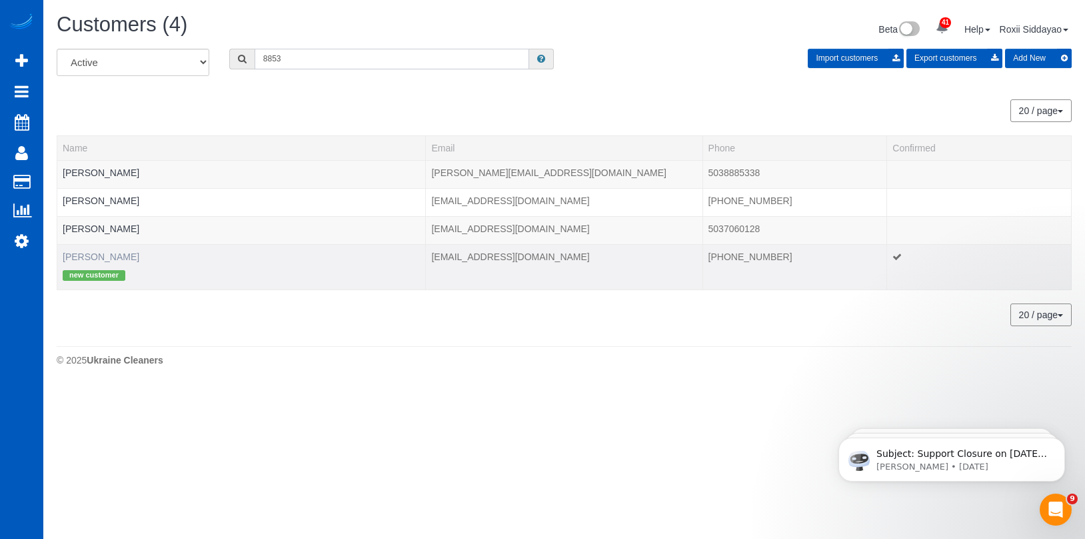
type input "8853"
click at [81, 255] on link "Segen Haddish" at bounding box center [101, 256] width 77 height 11
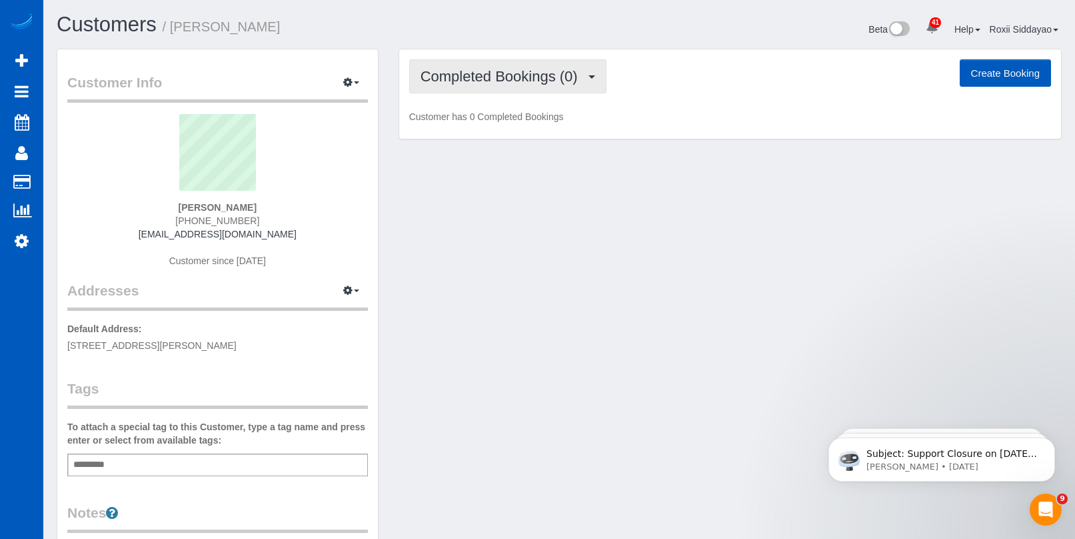
click at [521, 77] on span "Completed Bookings (0)" at bounding box center [503, 76] width 164 height 17
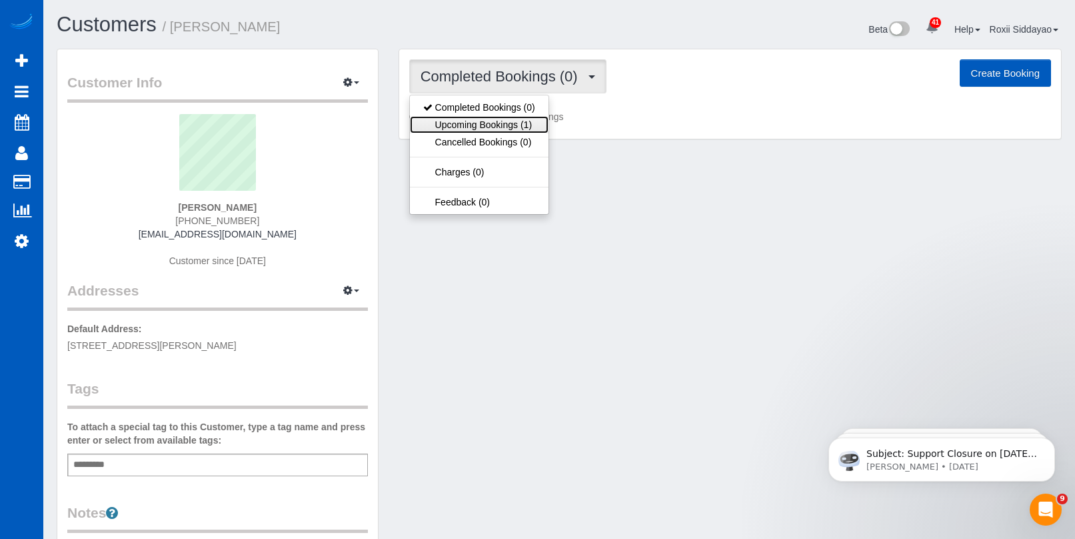
click at [519, 121] on link "Upcoming Bookings (1)" at bounding box center [479, 124] width 139 height 17
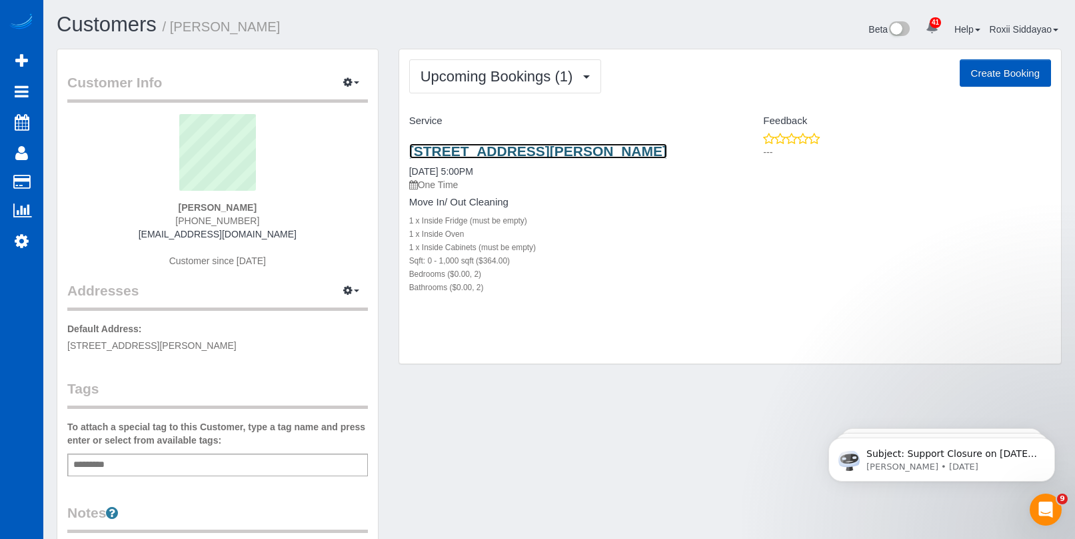
click at [510, 148] on link "3607 Woodbriar Cir, Apt P, Tucker, GA 30084" at bounding box center [538, 150] width 258 height 15
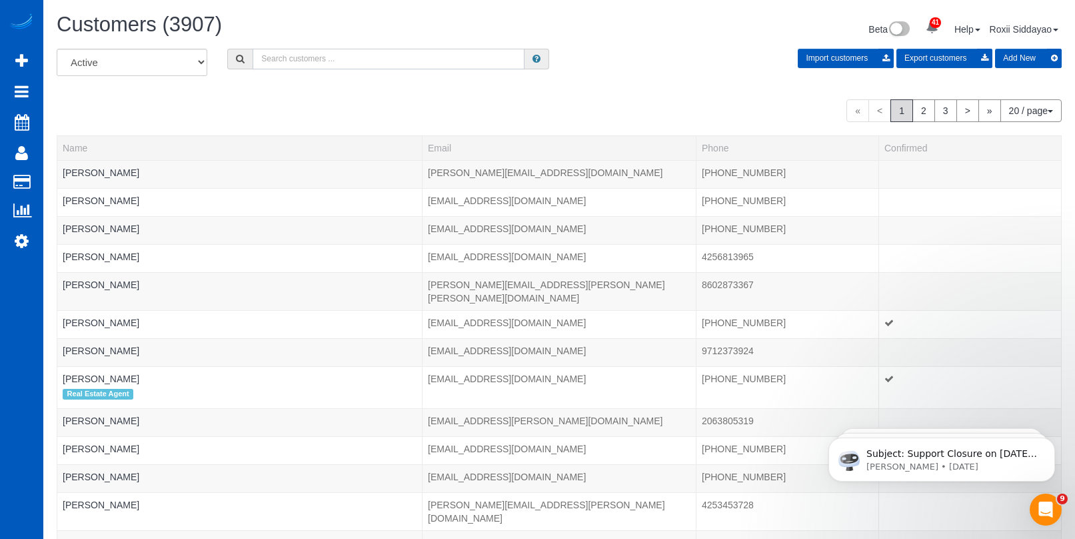
click at [419, 59] on input "text" at bounding box center [389, 59] width 272 height 21
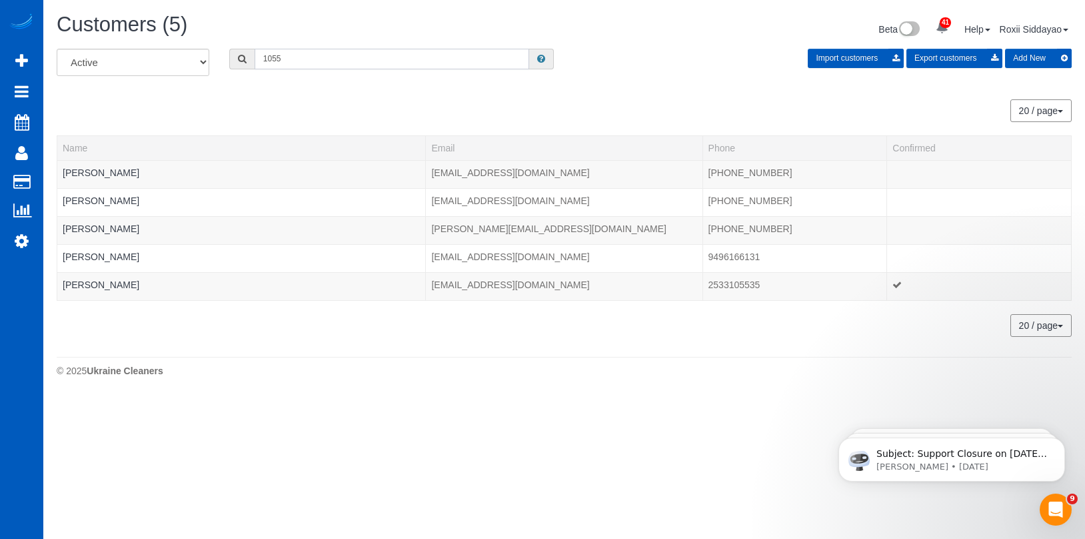
click at [350, 67] on input "1055" at bounding box center [392, 59] width 275 height 21
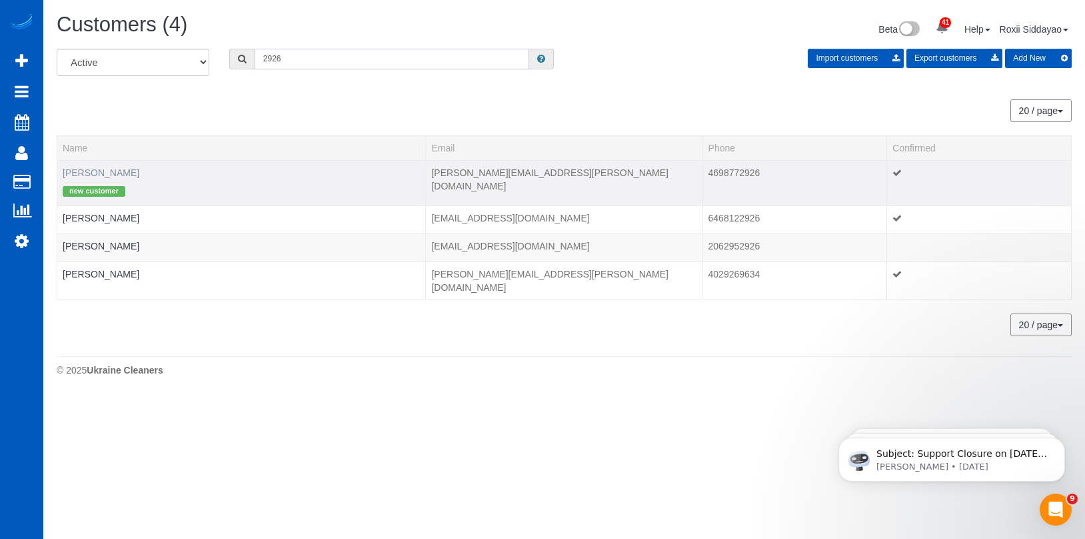
type input "2926"
click at [121, 175] on link "Dominic Bisesi" at bounding box center [101, 172] width 77 height 11
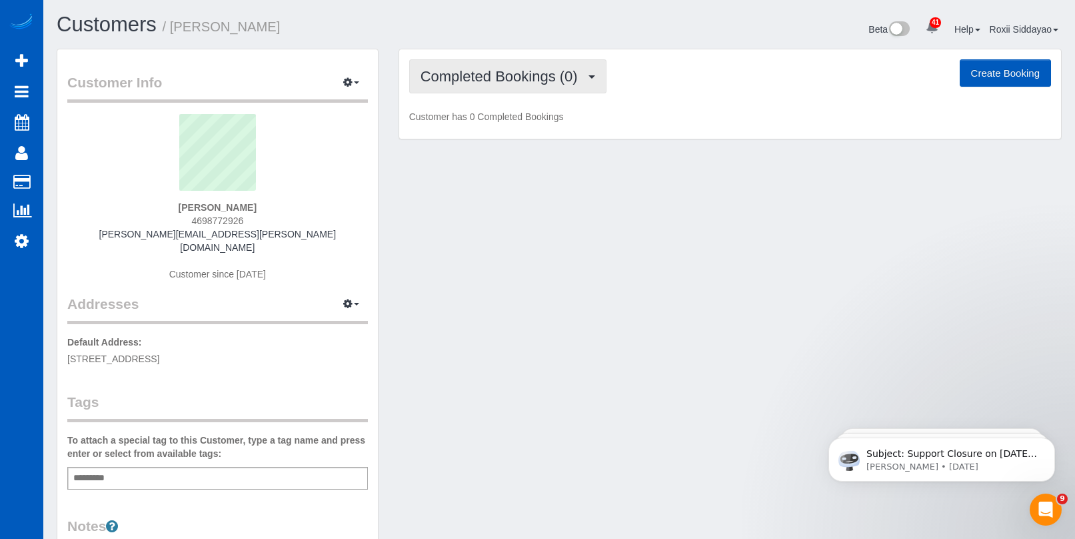
click at [570, 67] on button "Completed Bookings (0)" at bounding box center [507, 76] width 197 height 34
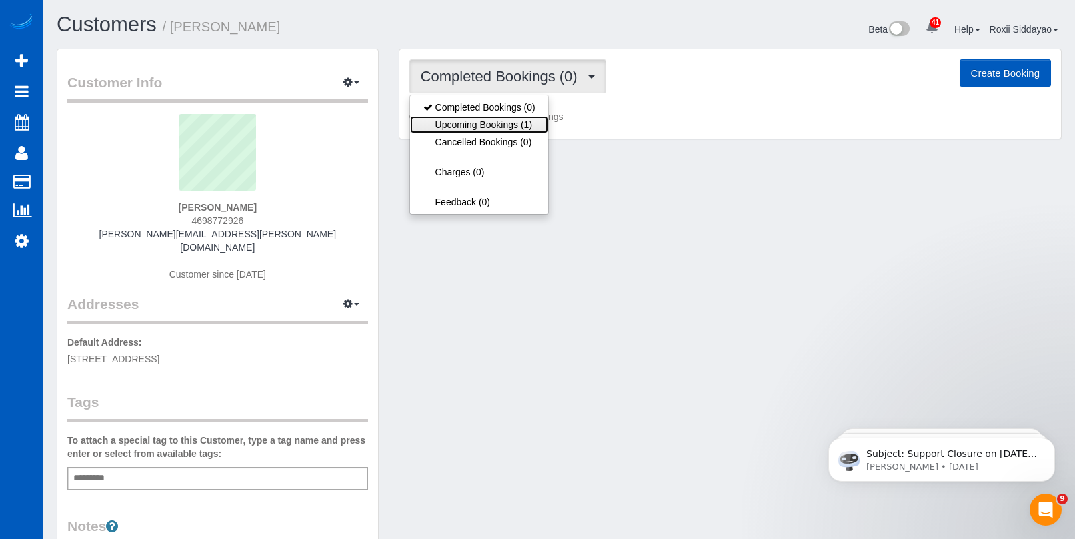
click at [529, 122] on link "Upcoming Bookings (1)" at bounding box center [479, 124] width 139 height 17
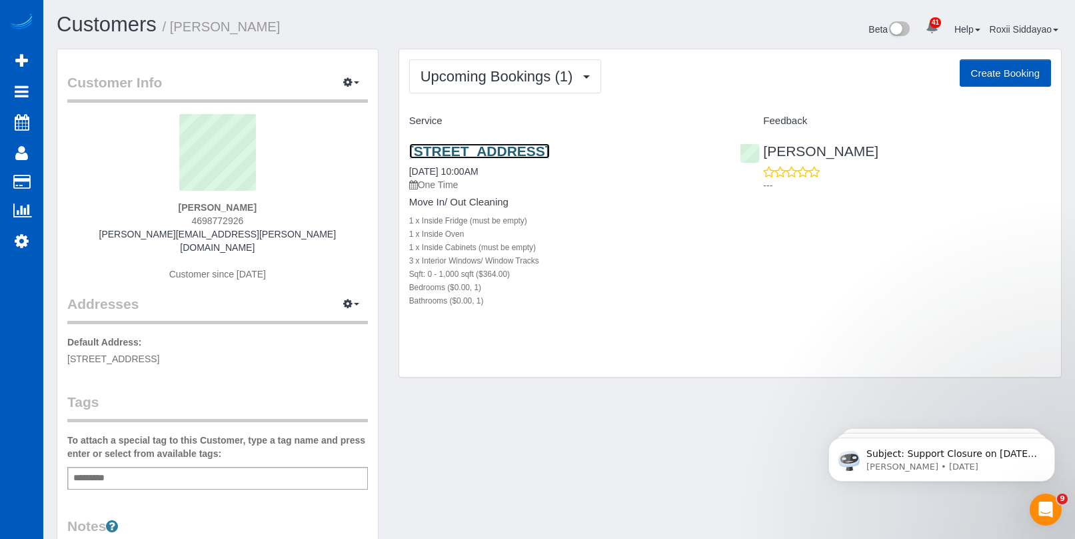
click at [509, 151] on link "4300 Horizon N Pkwy, 1226, Dallas, TX 75287" at bounding box center [479, 150] width 141 height 15
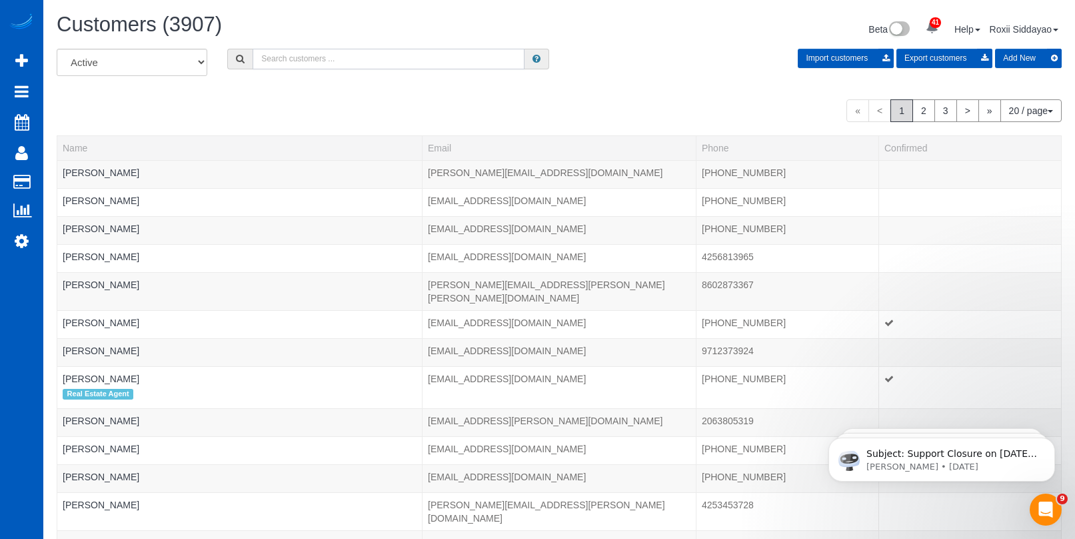
click at [386, 63] on input "text" at bounding box center [389, 59] width 272 height 21
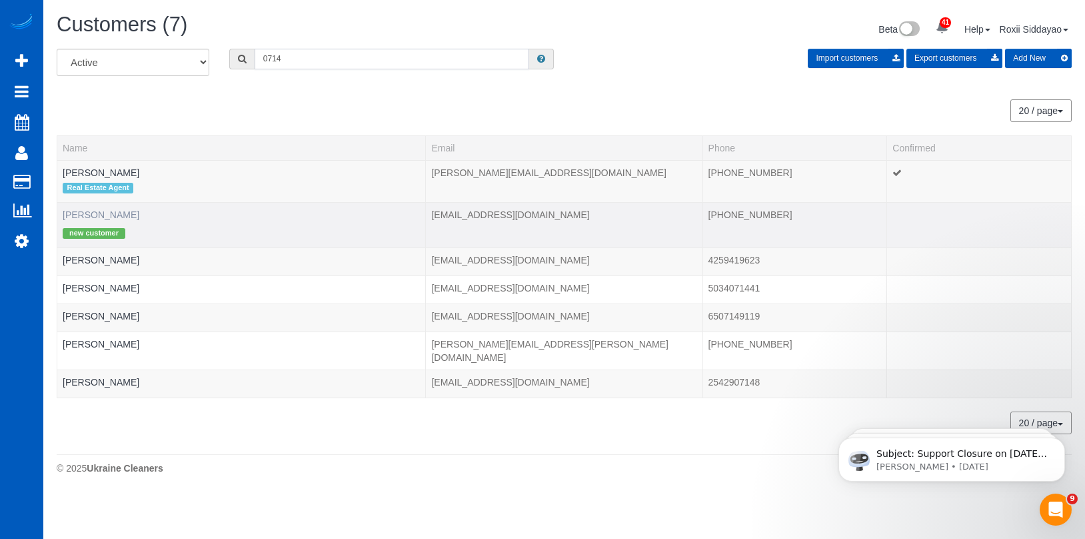
type input "0714"
click at [93, 214] on link "Angela Cobb" at bounding box center [101, 214] width 77 height 11
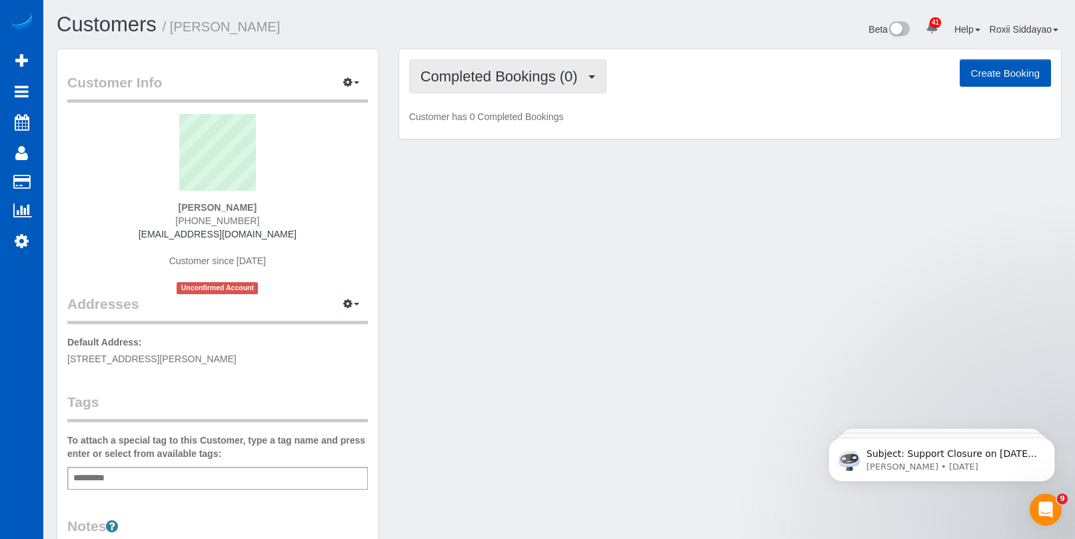
click at [501, 70] on span "Completed Bookings (0)" at bounding box center [503, 76] width 164 height 17
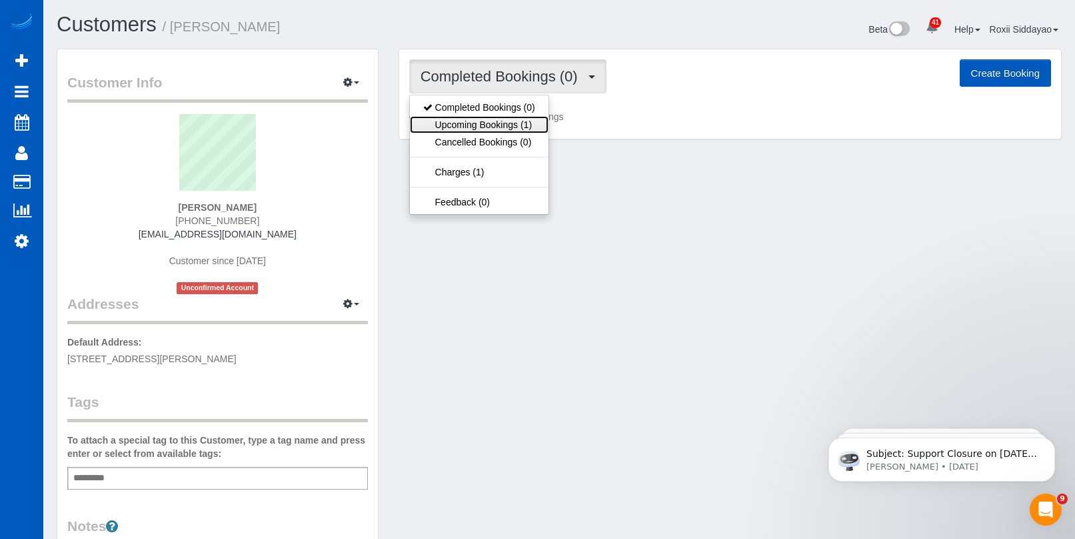
click at [506, 125] on link "Upcoming Bookings (1)" at bounding box center [479, 124] width 139 height 17
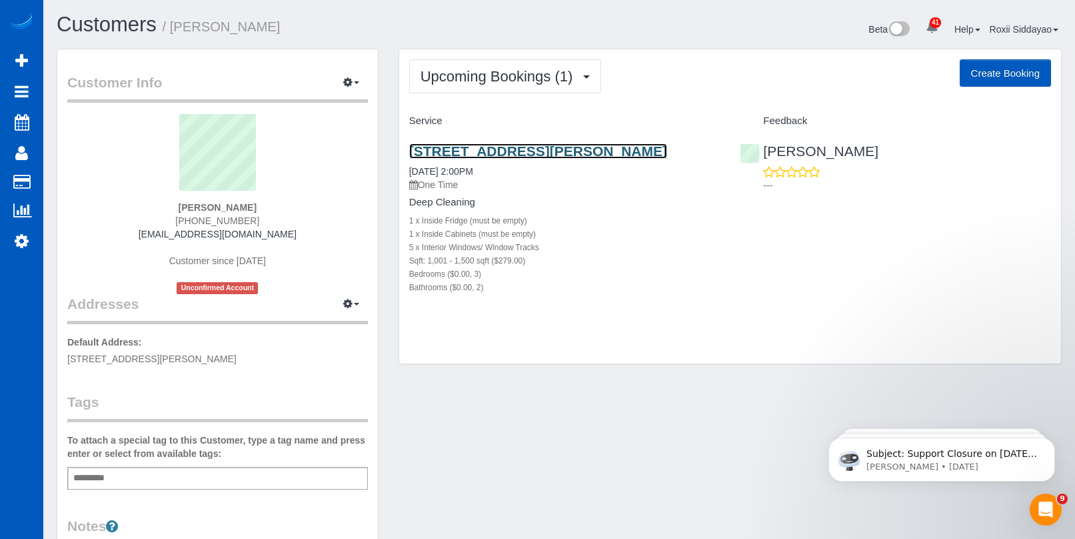
click at [525, 153] on link "4250 E Renner Rd #2121, Richardson, TX 75082" at bounding box center [538, 150] width 258 height 15
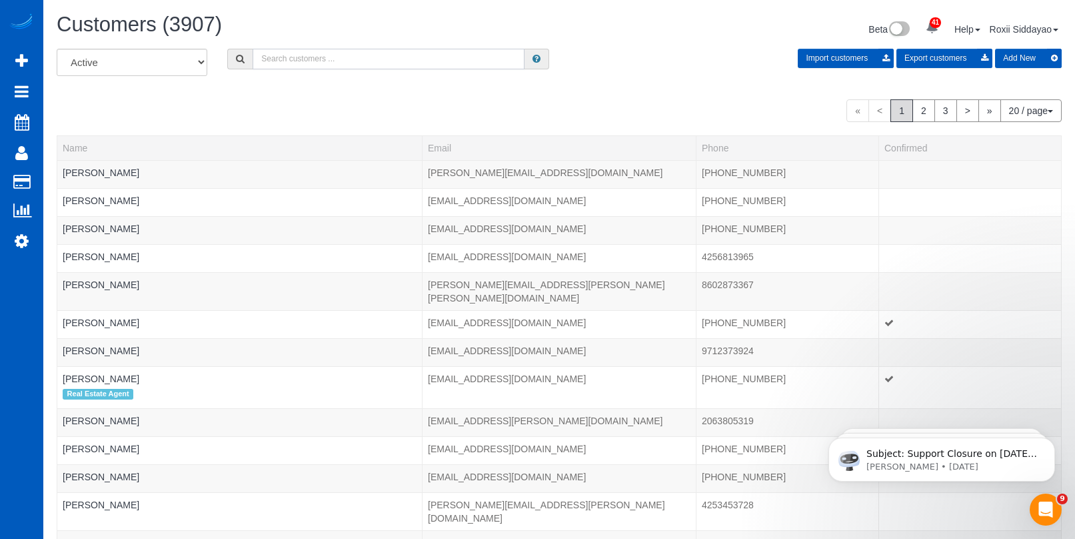
click at [312, 65] on input "text" at bounding box center [389, 59] width 272 height 21
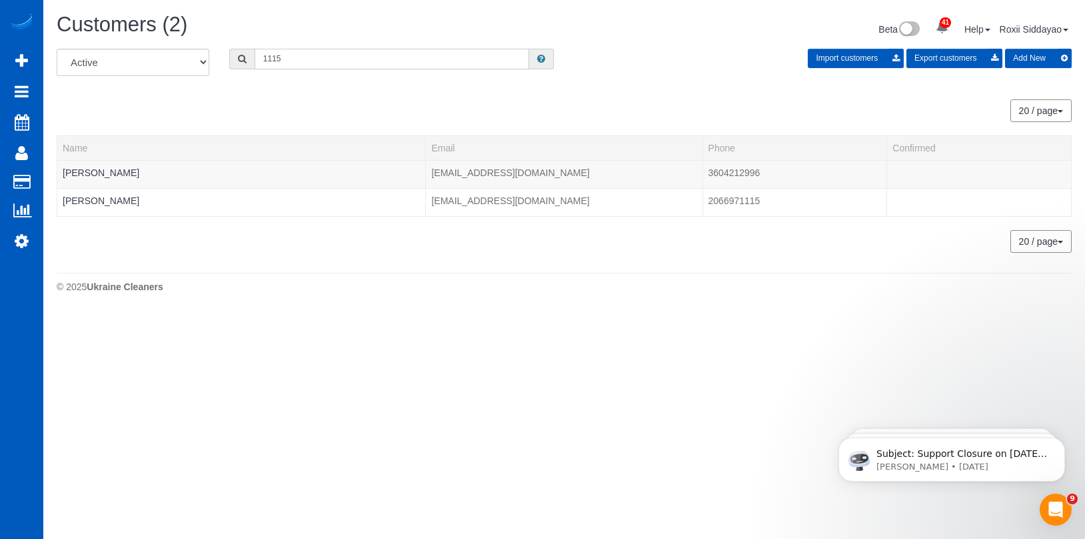
click at [327, 51] on input "1115" at bounding box center [392, 59] width 275 height 21
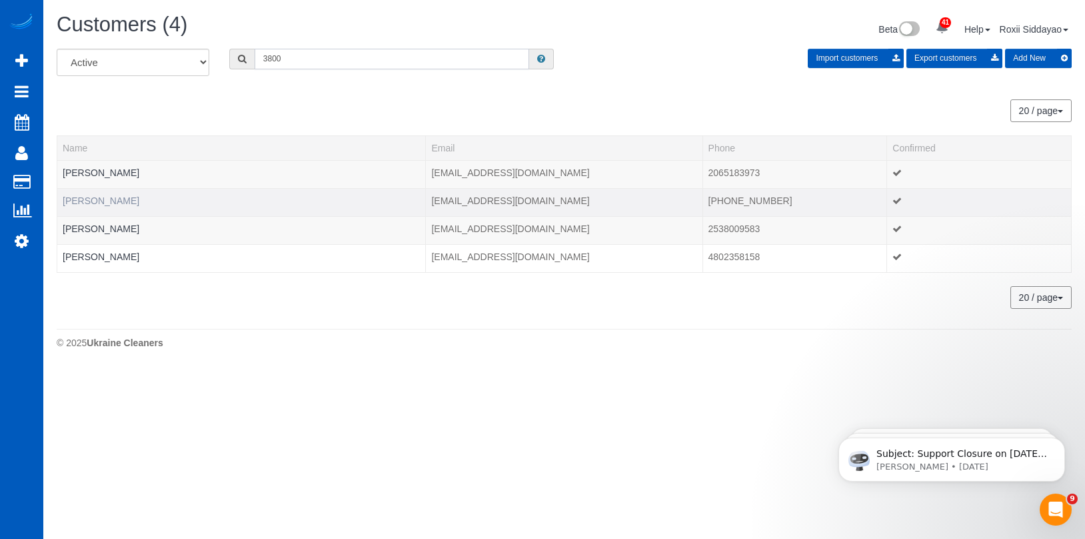
type input "3800"
click at [115, 199] on link "Gwen Kingsley" at bounding box center [101, 200] width 77 height 11
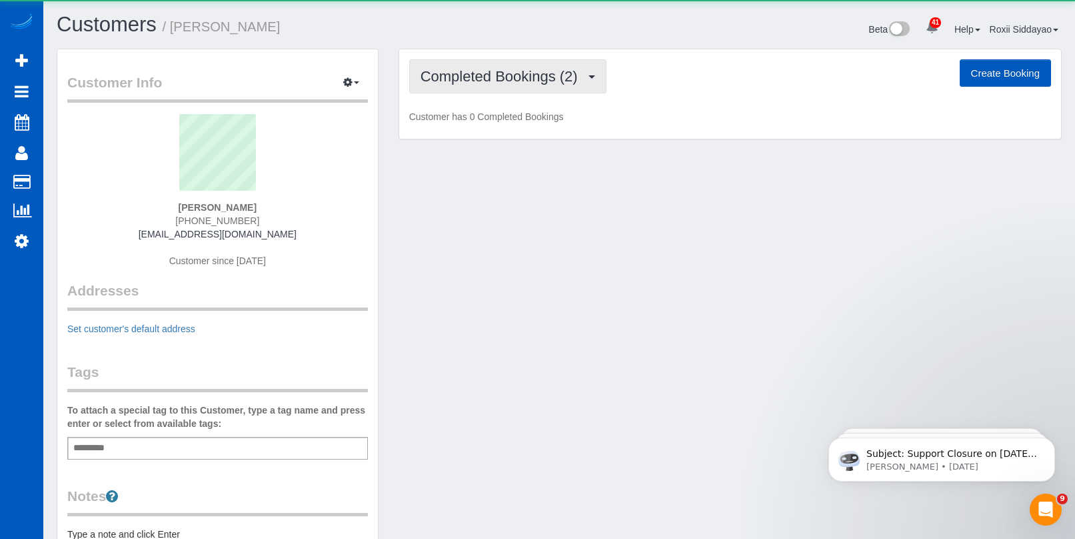
click at [474, 79] on span "Completed Bookings (2)" at bounding box center [503, 76] width 164 height 17
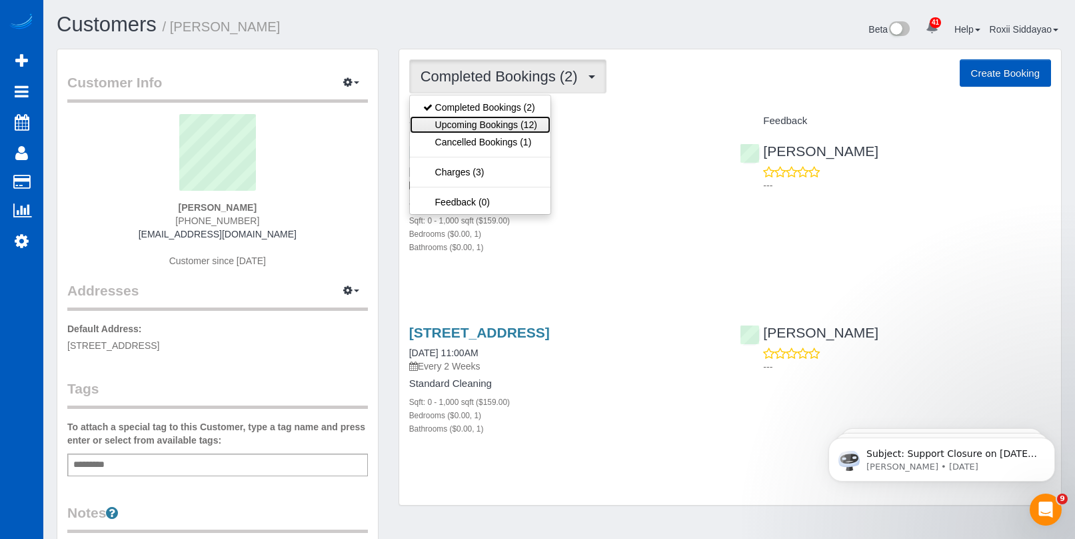
click at [483, 125] on link "Upcoming Bookings (12)" at bounding box center [480, 124] width 141 height 17
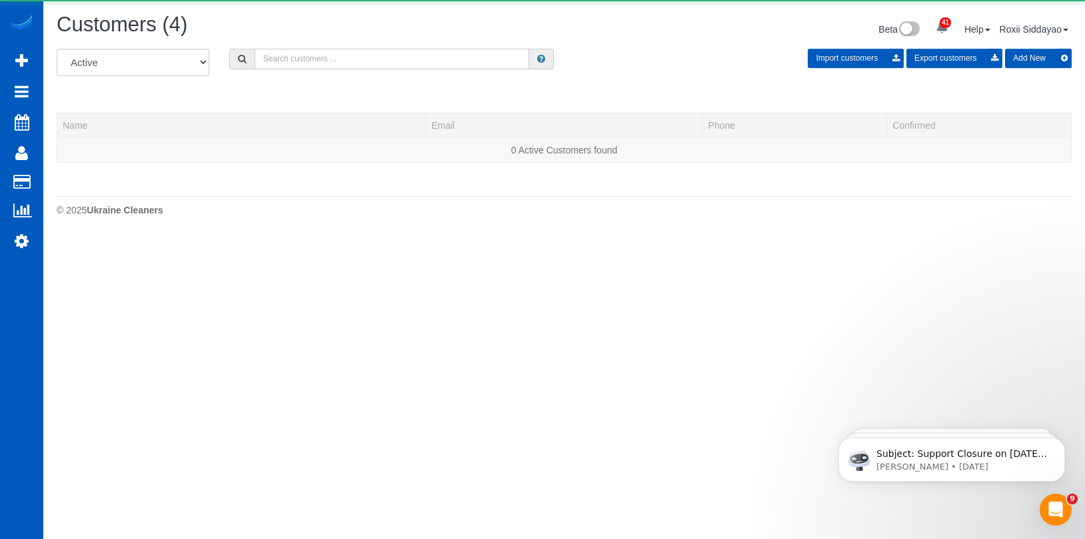
click at [405, 61] on input "text" at bounding box center [392, 59] width 275 height 21
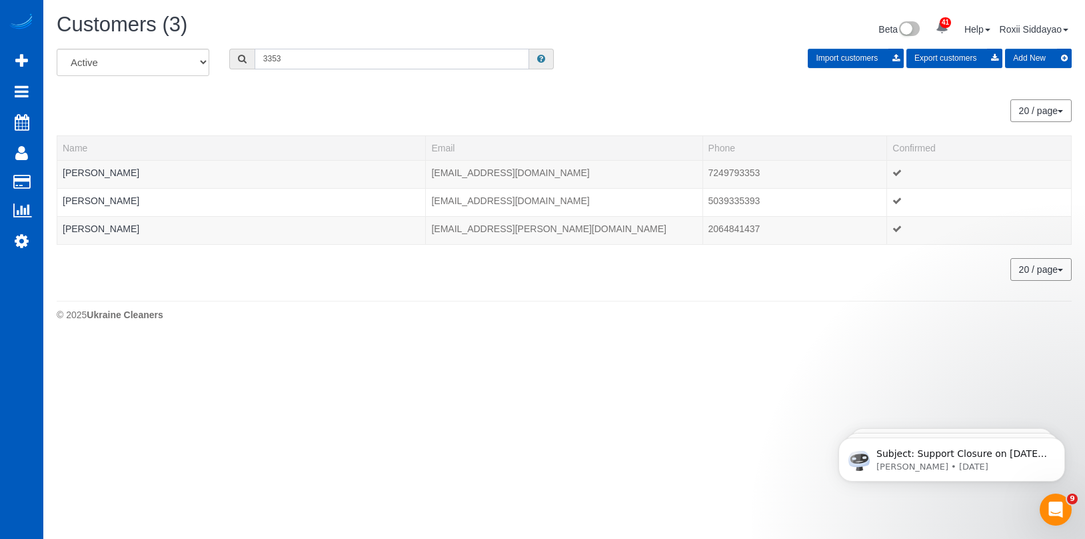
click at [282, 67] on input "3353" at bounding box center [392, 59] width 275 height 21
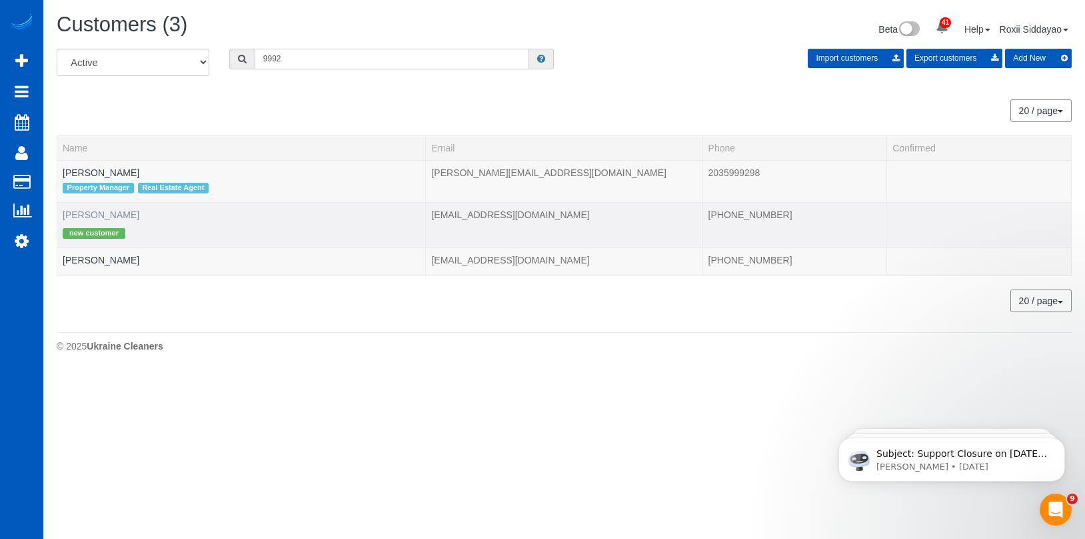
type input "9992"
click at [106, 215] on link "Manuela Marks" at bounding box center [101, 214] width 77 height 11
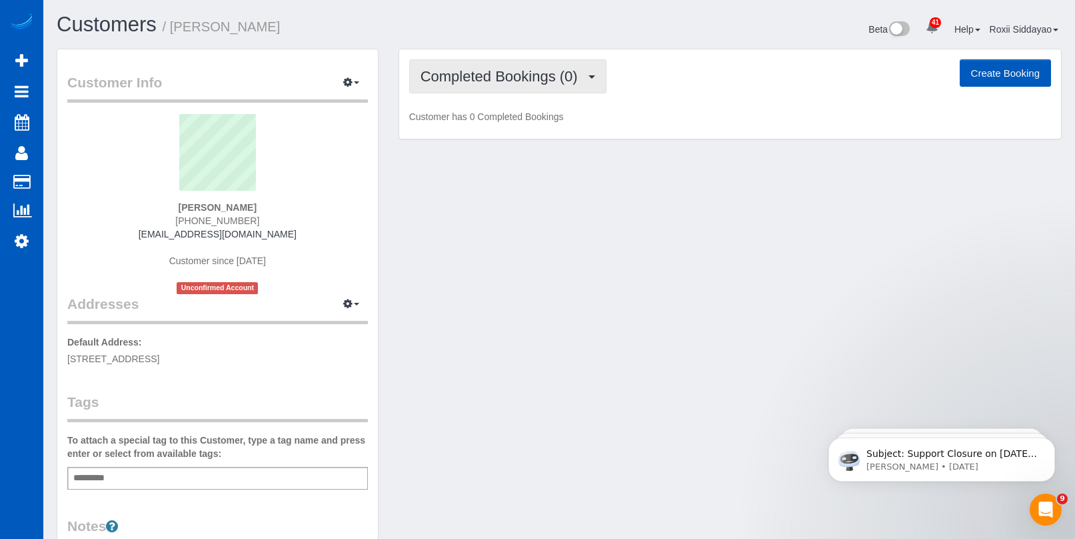
click at [487, 81] on span "Completed Bookings (0)" at bounding box center [503, 76] width 164 height 17
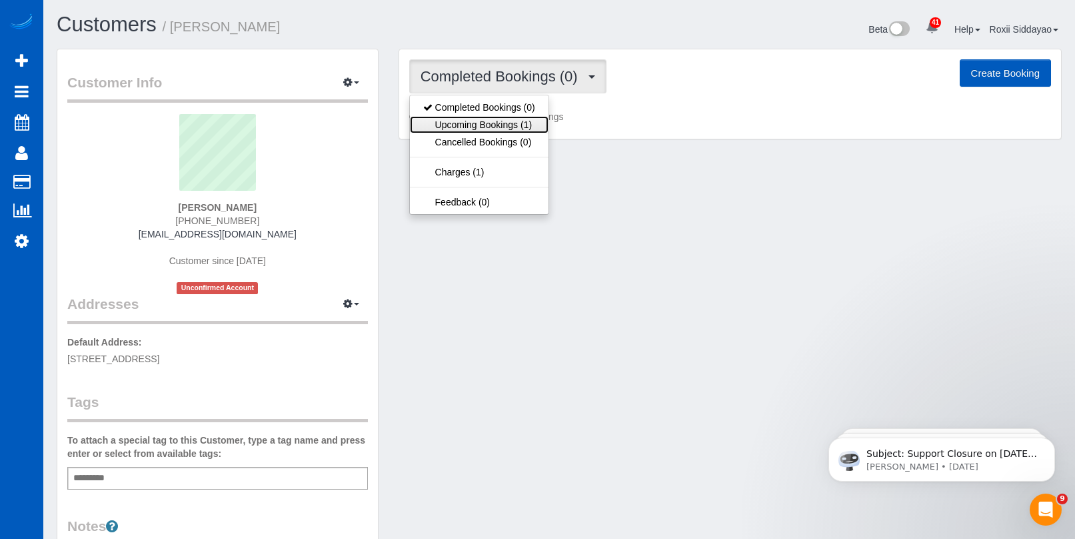
click at [483, 123] on link "Upcoming Bookings (1)" at bounding box center [479, 124] width 139 height 17
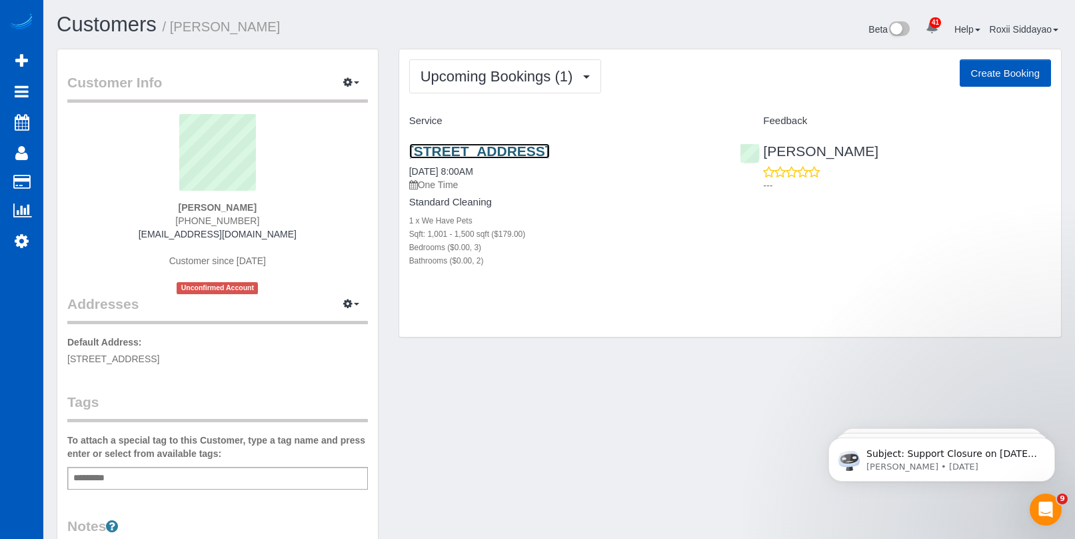
click at [510, 153] on link "3913 S Dearborn Rd, Spokane, WA 99223" at bounding box center [479, 150] width 141 height 15
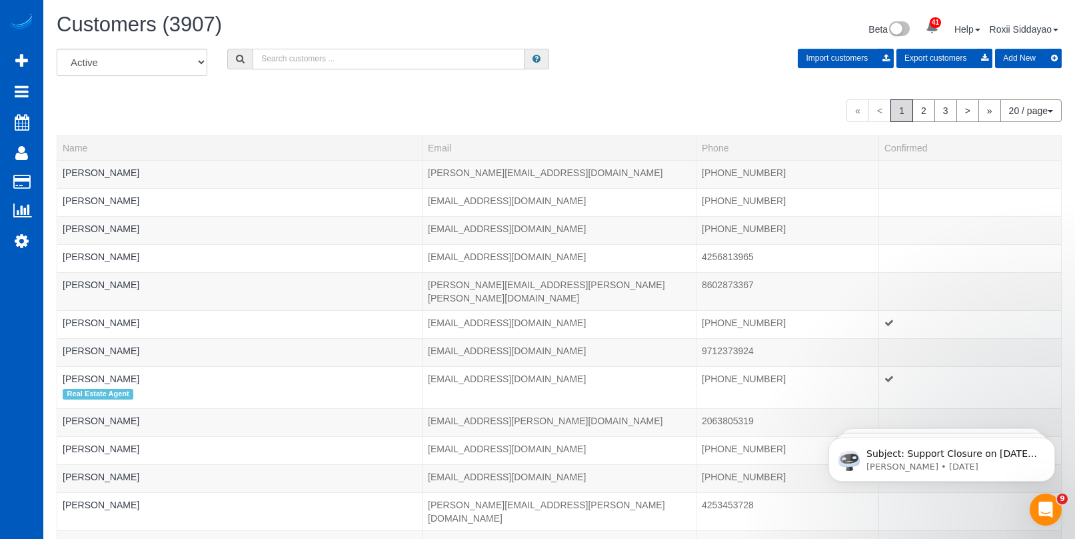
click at [329, 61] on input "text" at bounding box center [389, 59] width 272 height 21
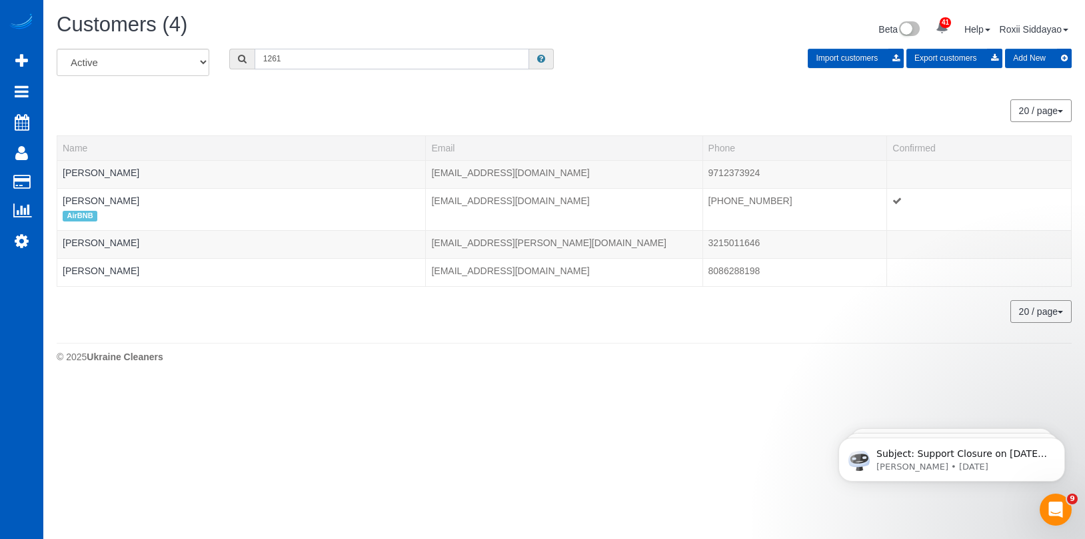
click at [341, 62] on input "1261" at bounding box center [392, 59] width 275 height 21
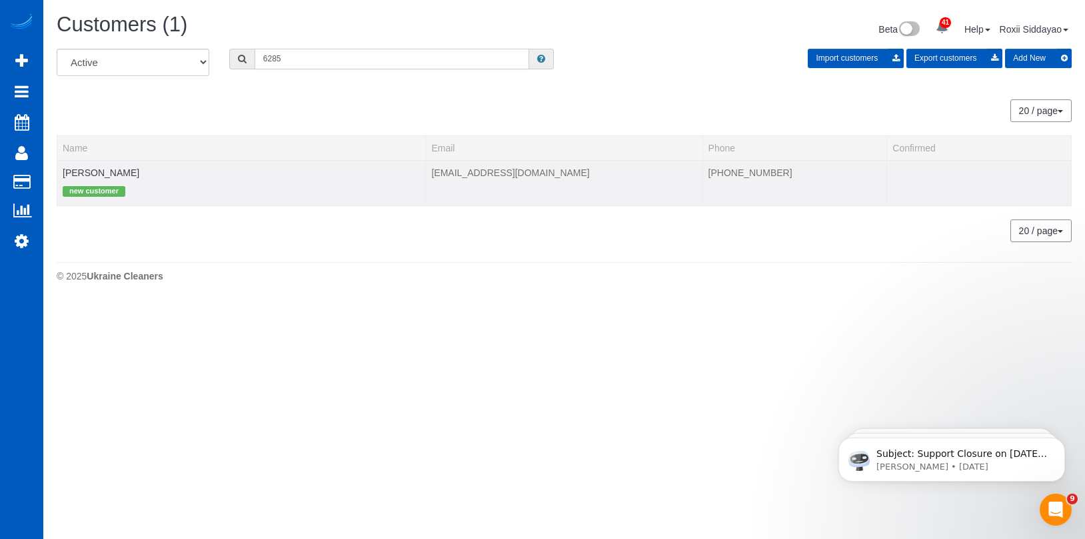
type input "6285"
click at [87, 165] on td "Dylan Kegen new customer" at bounding box center [241, 182] width 369 height 45
click at [88, 171] on link "Dylan Kegen" at bounding box center [101, 172] width 77 height 11
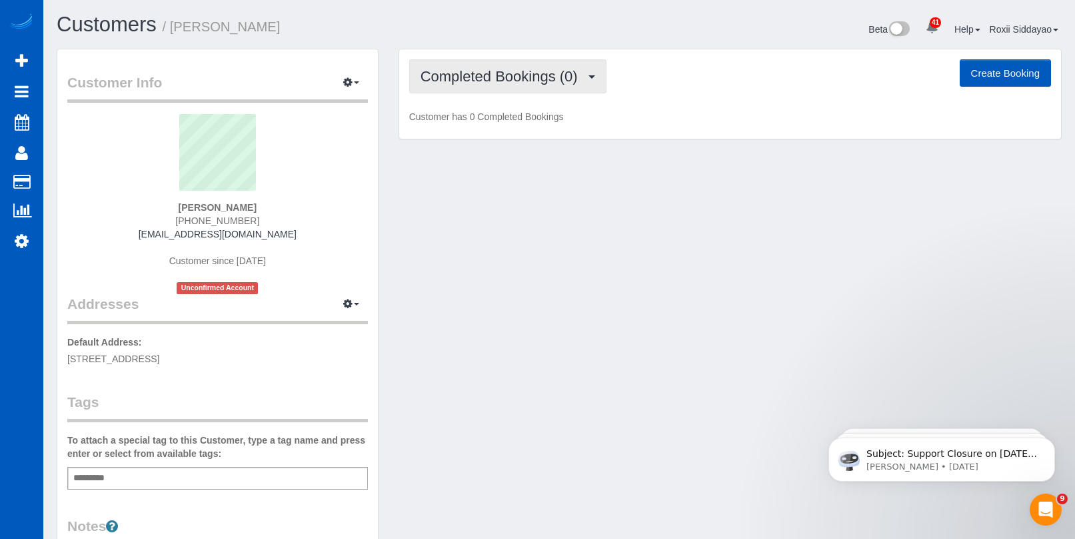
drag, startPoint x: 491, startPoint y: 83, endPoint x: 490, endPoint y: 90, distance: 7.4
click at [491, 83] on span "Completed Bookings (0)" at bounding box center [503, 76] width 164 height 17
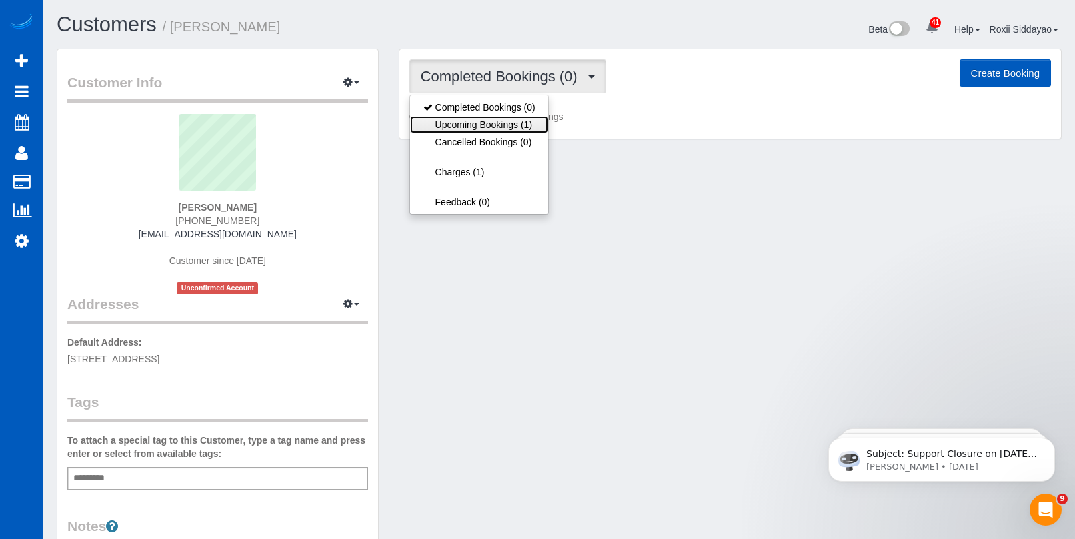
click at [489, 122] on link "Upcoming Bookings (1)" at bounding box center [479, 124] width 139 height 17
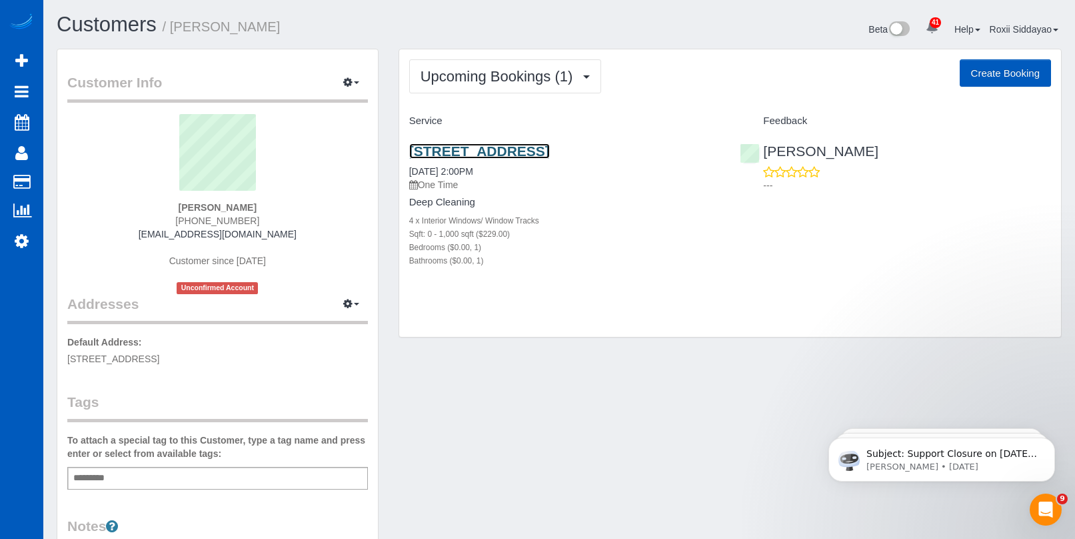
click at [480, 155] on link "6170 East Brier Wood Circle, Centennial, CO 80112" at bounding box center [479, 150] width 141 height 15
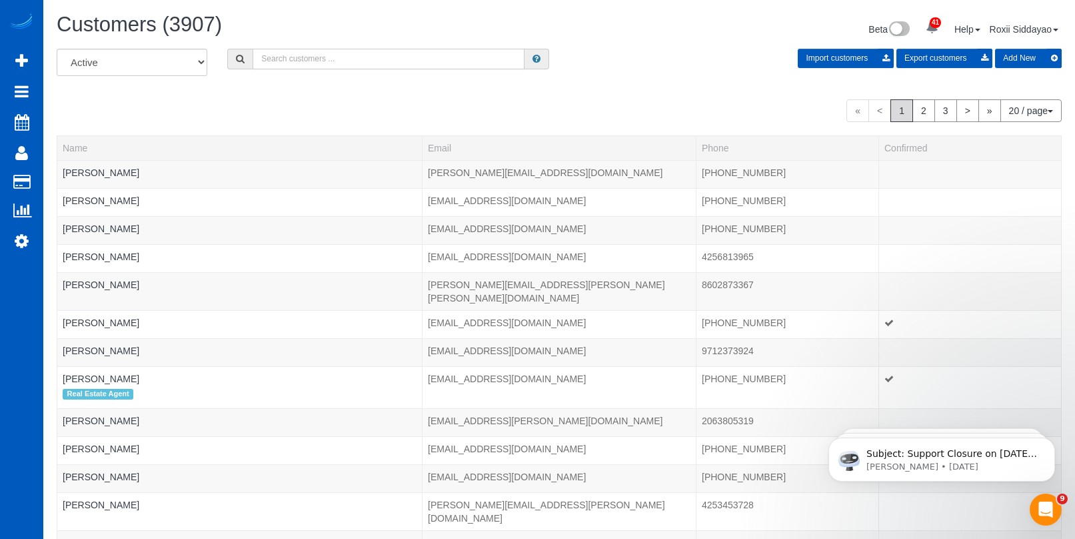
click at [321, 61] on input "text" at bounding box center [389, 59] width 272 height 21
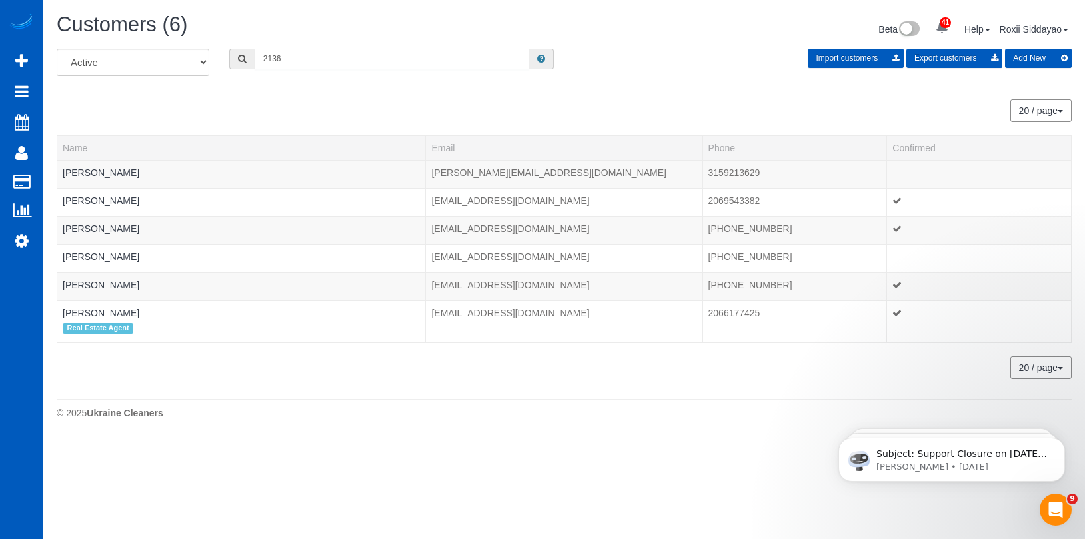
click at [337, 67] on input "2136" at bounding box center [392, 59] width 275 height 21
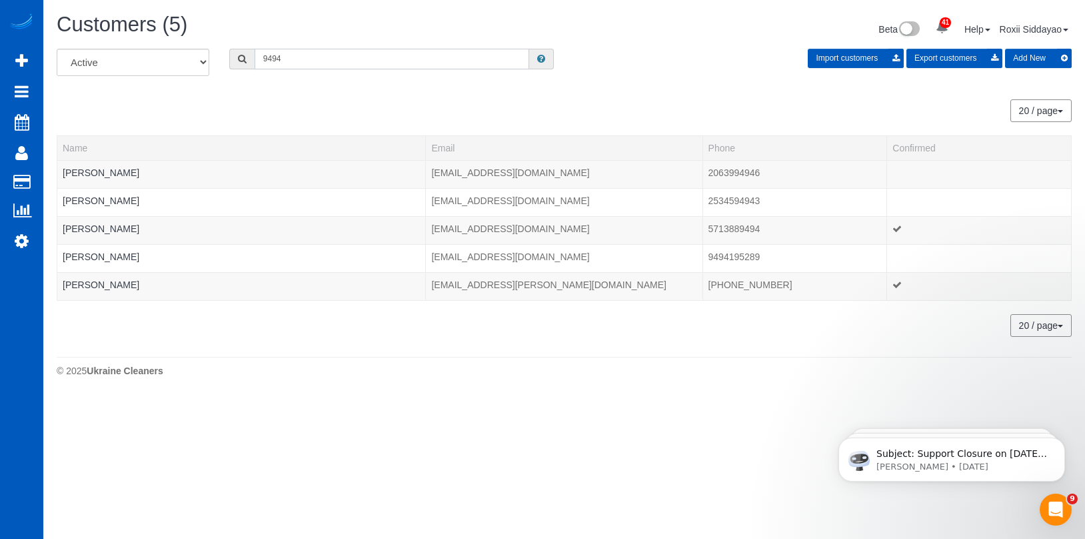
click at [321, 64] on input "9494" at bounding box center [392, 59] width 275 height 21
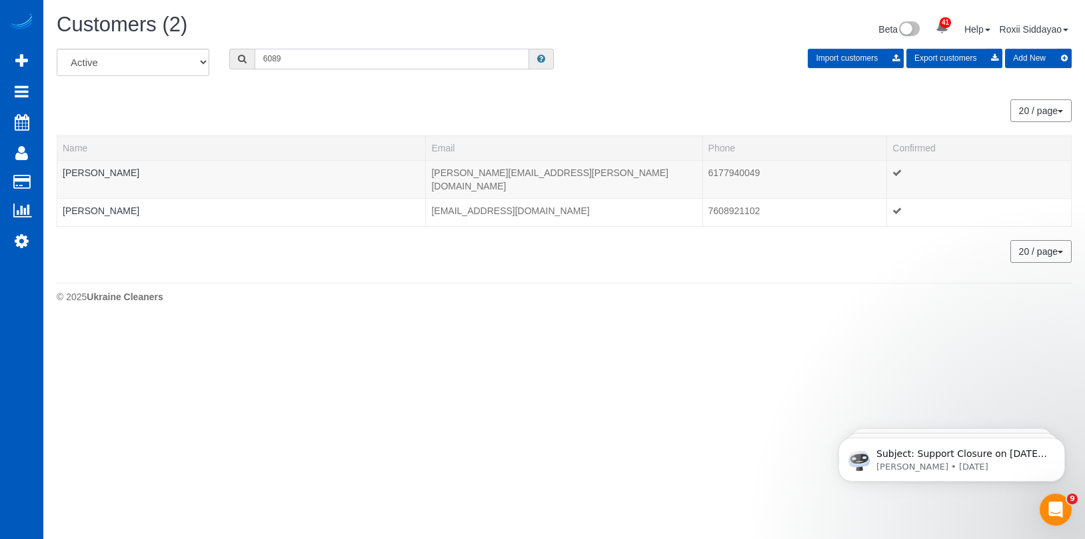
click at [296, 55] on input "6089" at bounding box center [392, 59] width 275 height 21
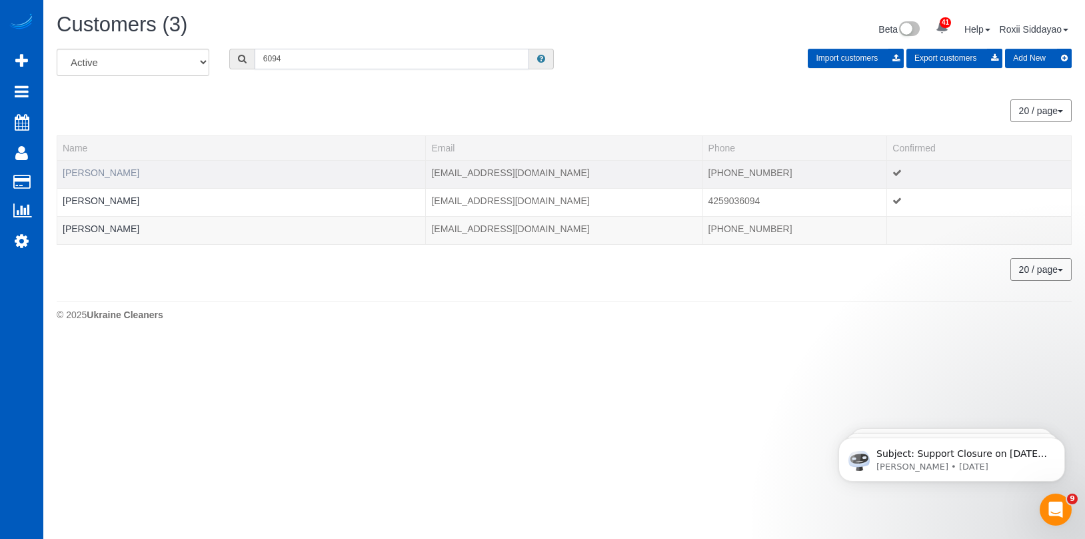
type input "6094"
click at [101, 175] on link "Lois Weihl" at bounding box center [101, 172] width 77 height 11
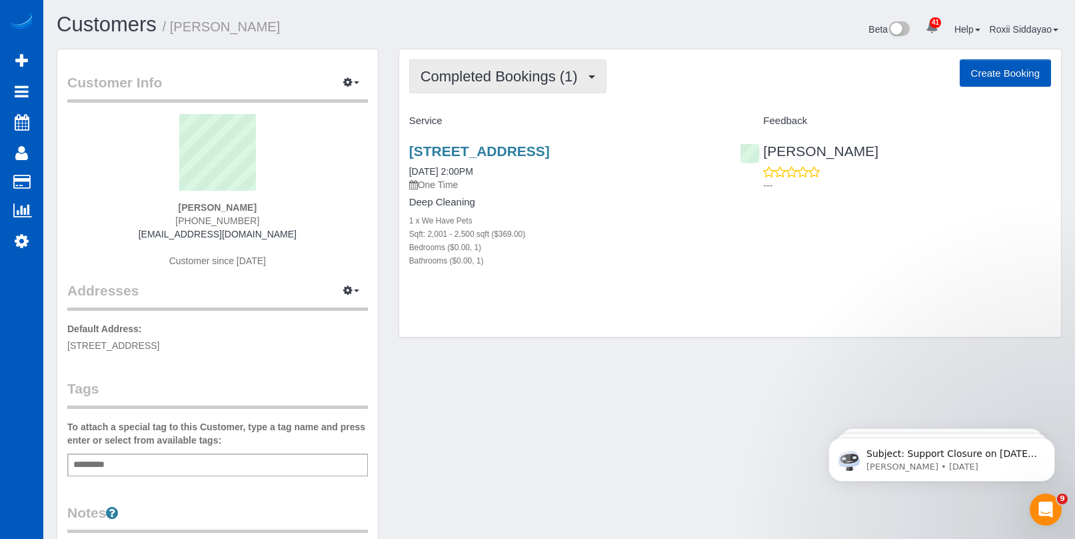
click at [519, 83] on span "Completed Bookings (1)" at bounding box center [503, 76] width 164 height 17
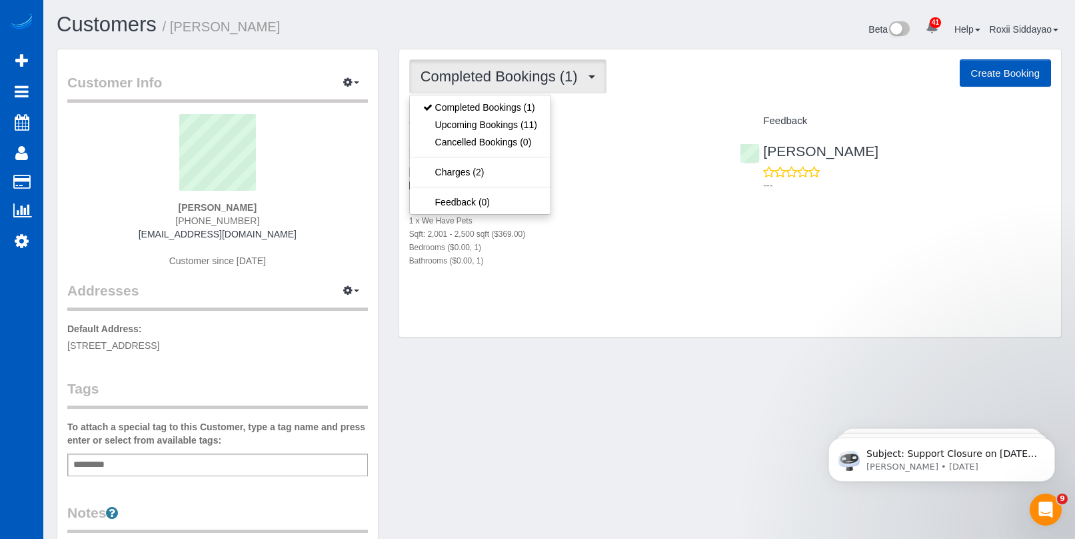
click at [518, 81] on span "Completed Bookings (1)" at bounding box center [503, 76] width 164 height 17
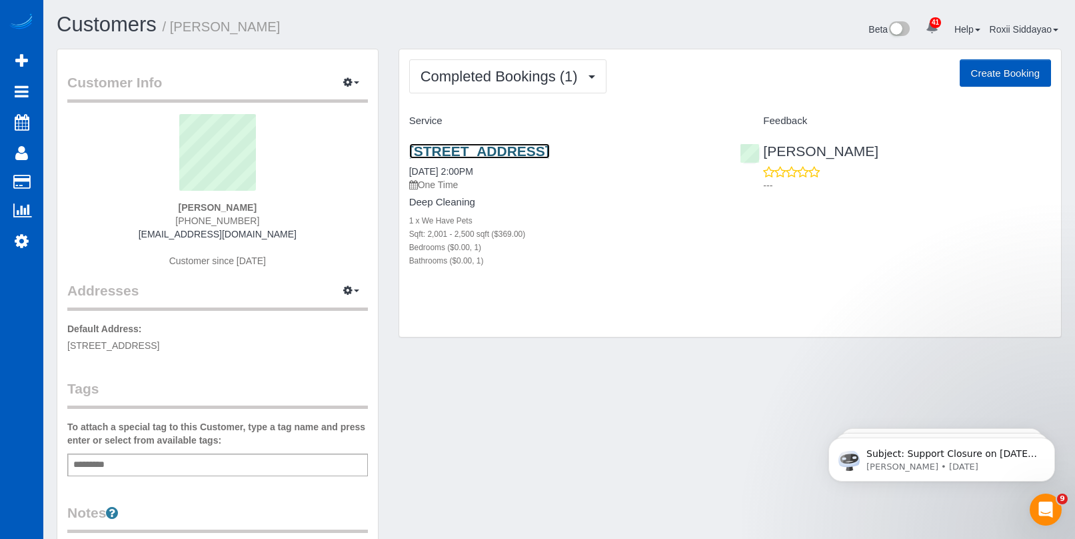
click at [531, 150] on link "27219 Ne 64th St, Camas, WA 98607" at bounding box center [479, 150] width 141 height 15
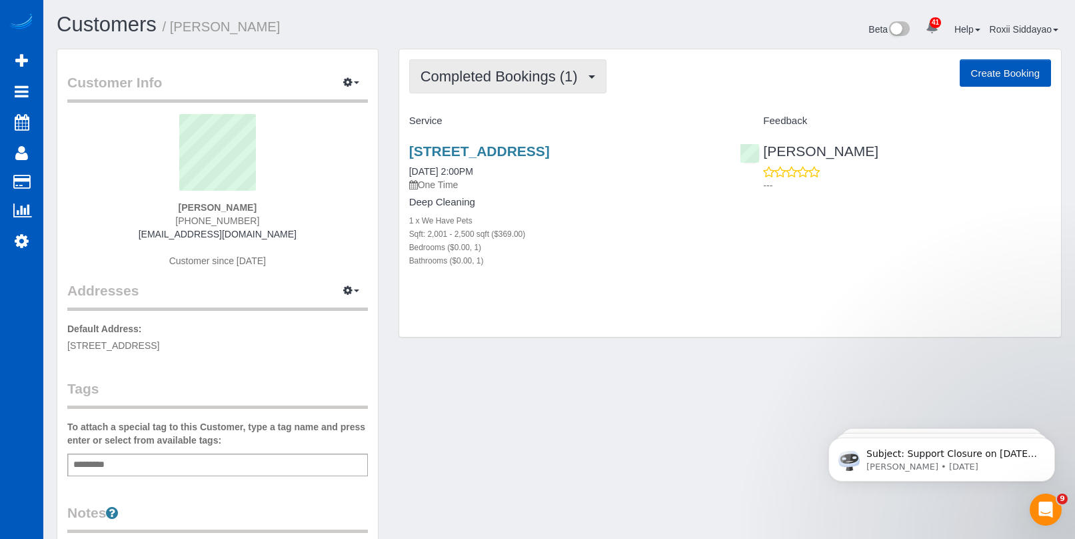
click at [489, 74] on span "Completed Bookings (1)" at bounding box center [503, 76] width 164 height 17
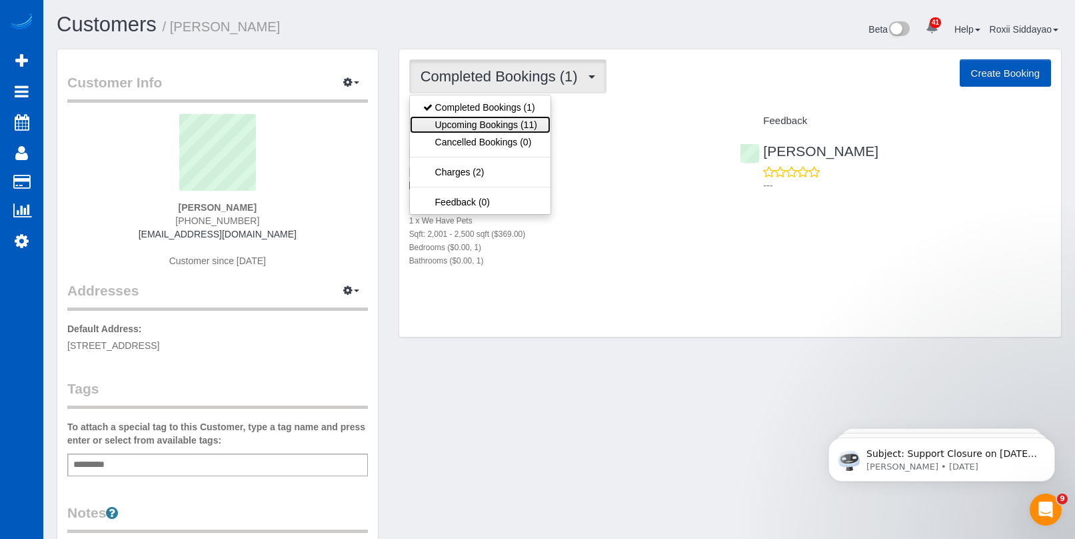
click at [497, 120] on link "Upcoming Bookings (11)" at bounding box center [480, 124] width 141 height 17
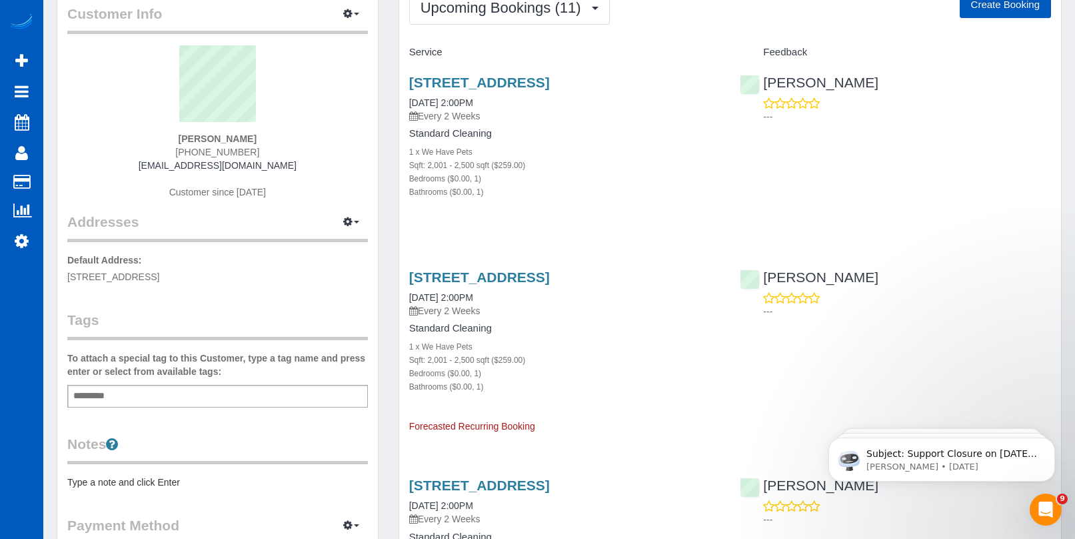
scroll to position [67, 0]
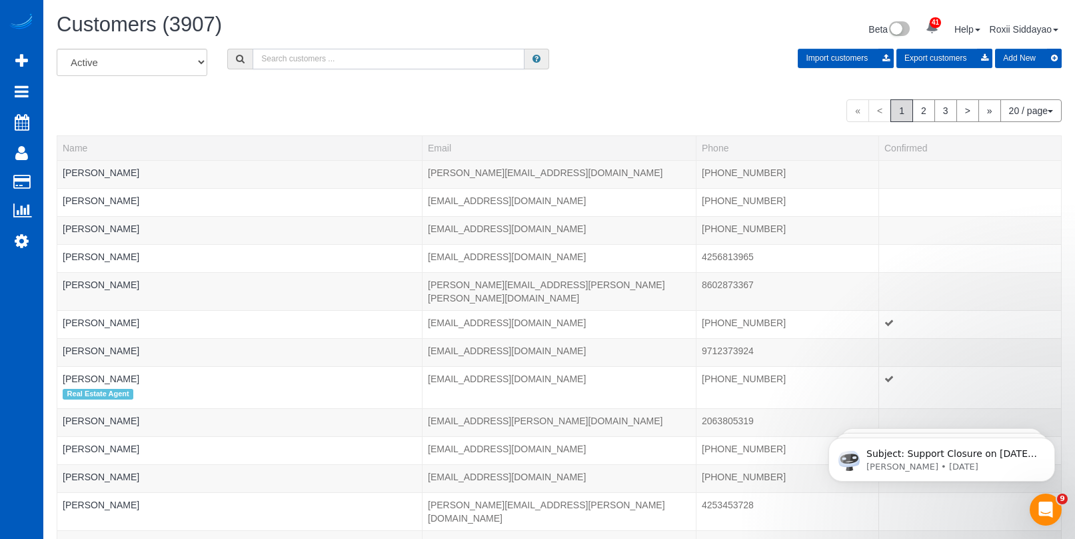
click at [297, 57] on input "text" at bounding box center [389, 59] width 272 height 21
click at [294, 53] on input "text" at bounding box center [389, 59] width 272 height 21
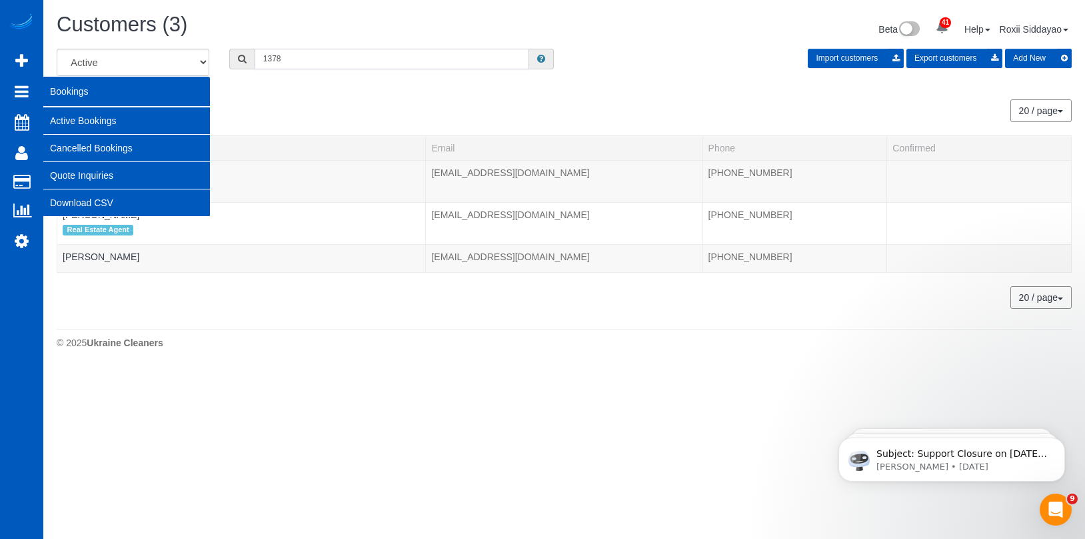
type input "1378"
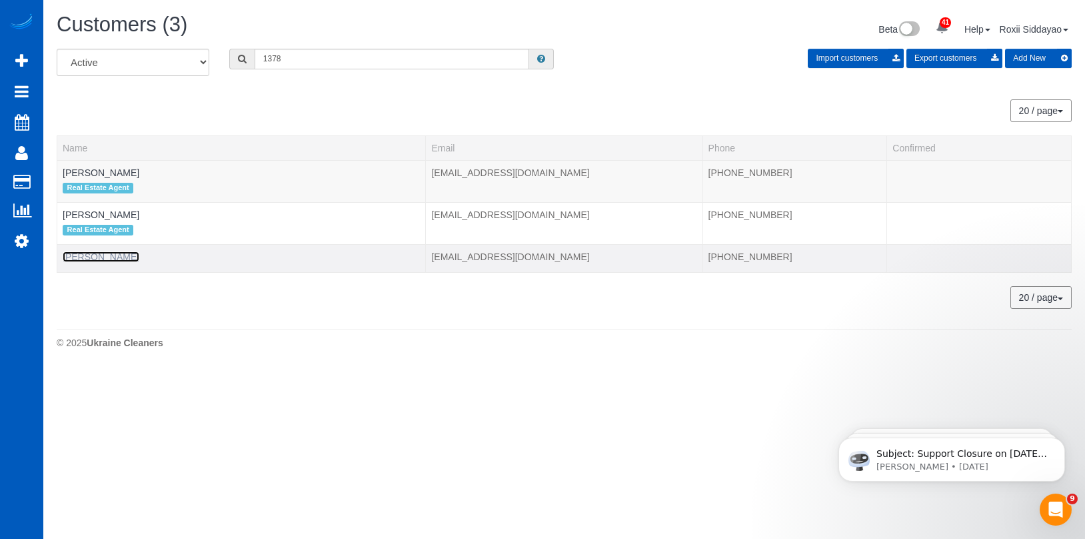
click at [109, 256] on link "Tirza Eisman" at bounding box center [101, 256] width 77 height 11
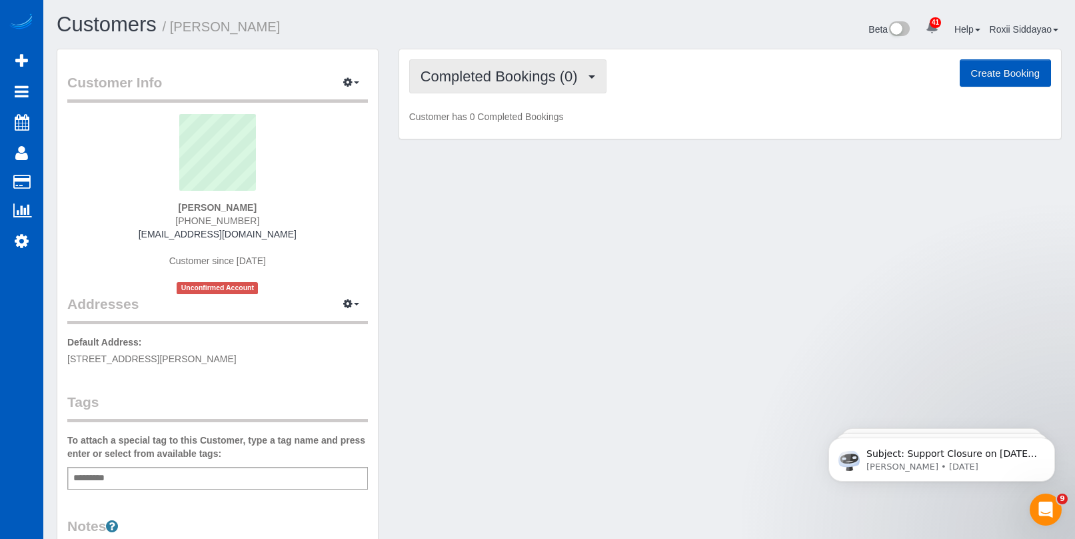
drag, startPoint x: 515, startPoint y: 72, endPoint x: 516, endPoint y: 81, distance: 9.4
click at [515, 72] on span "Completed Bookings (0)" at bounding box center [503, 76] width 164 height 17
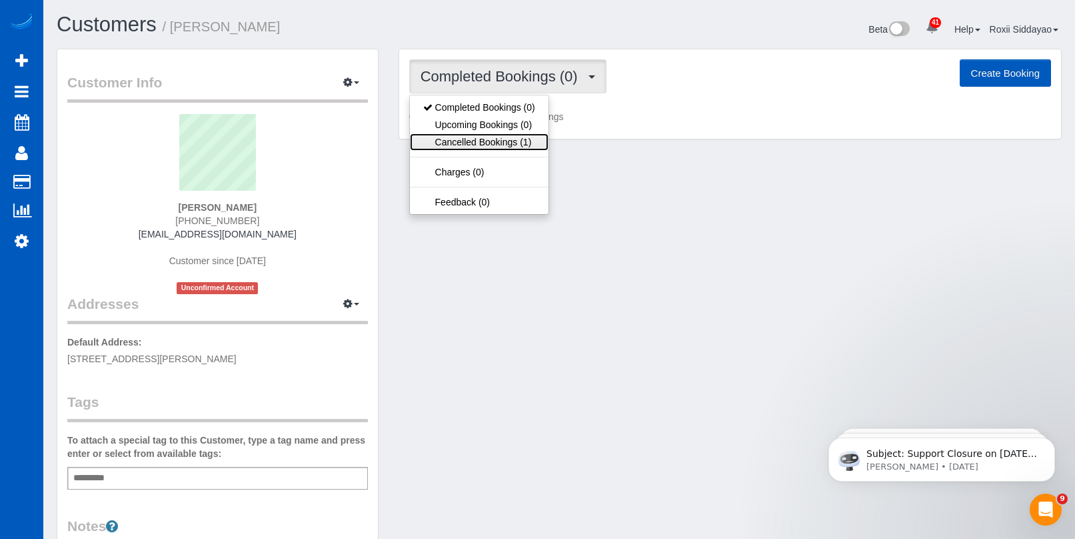
click at [516, 140] on link "Cancelled Bookings (1)" at bounding box center [479, 141] width 139 height 17
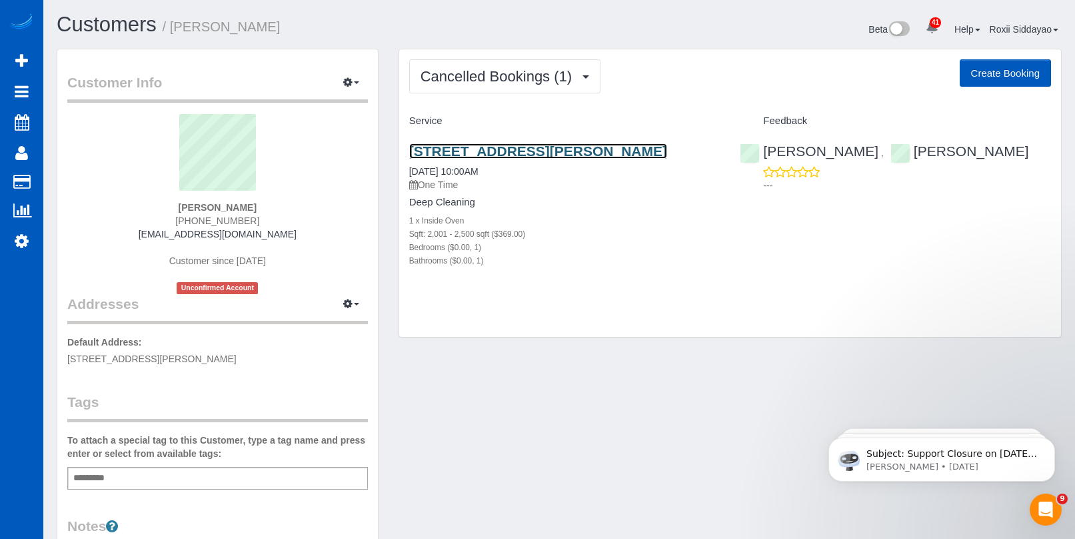
click at [499, 155] on link "22481 E Princeton Dr, Aurora, CO 80018" at bounding box center [538, 150] width 258 height 15
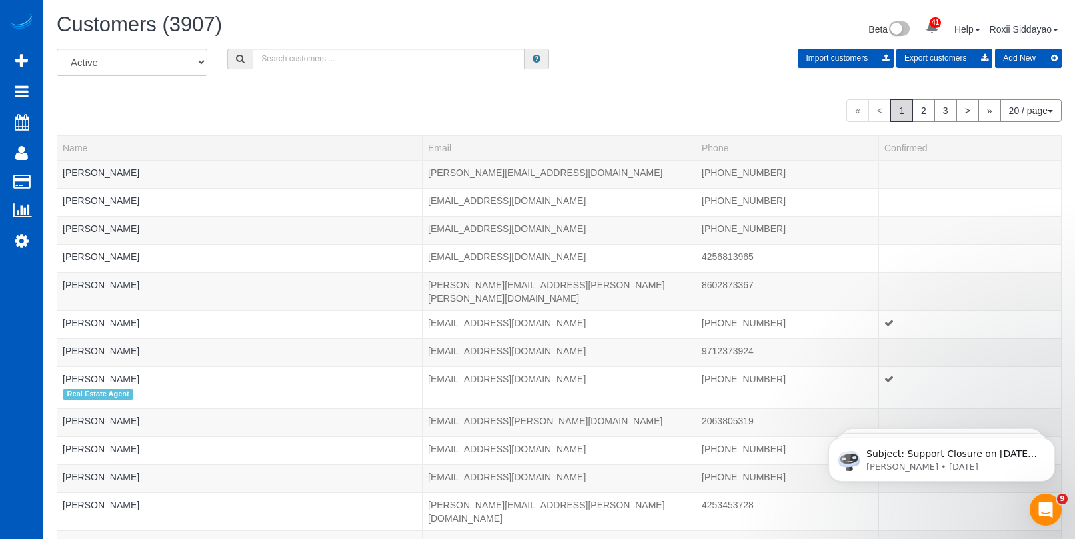
drag, startPoint x: 431, startPoint y: 20, endPoint x: 422, endPoint y: 21, distance: 9.4
click at [431, 20] on h1 "Customers (3907)" at bounding box center [303, 24] width 493 height 23
click at [348, 53] on input "text" at bounding box center [389, 59] width 272 height 21
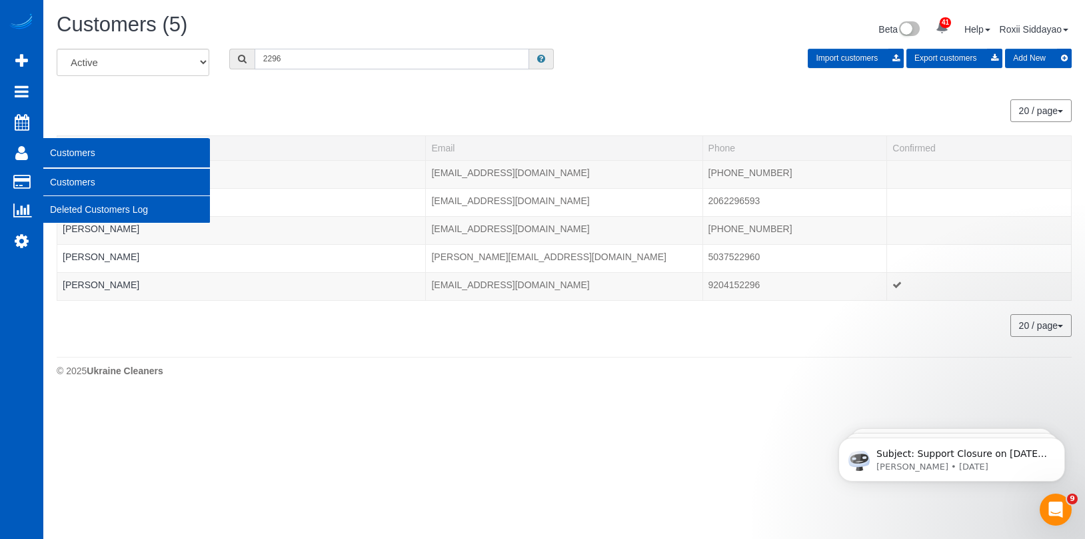
type input "2296"
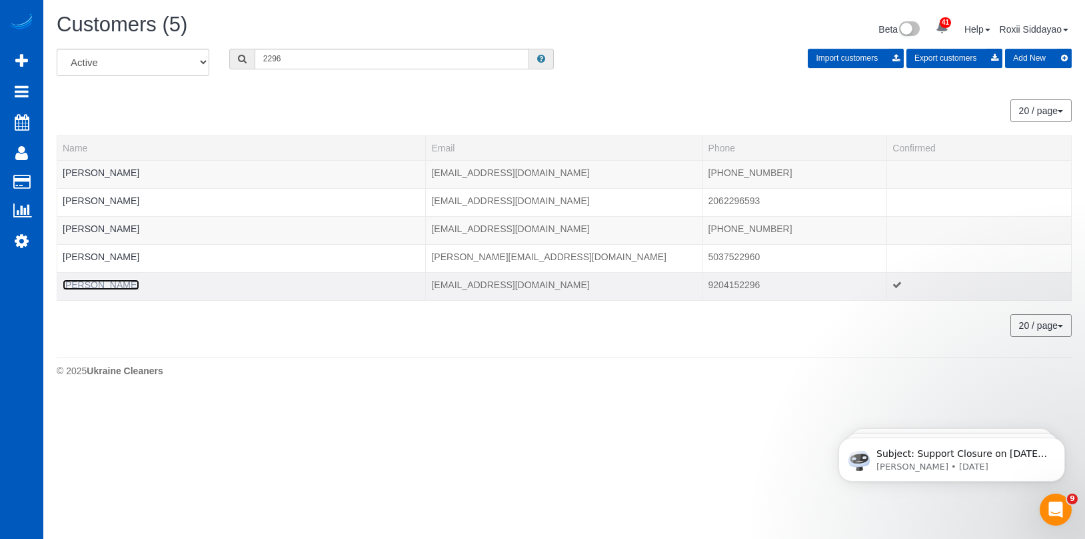
click at [109, 282] on link "Travis Sturzl" at bounding box center [101, 284] width 77 height 11
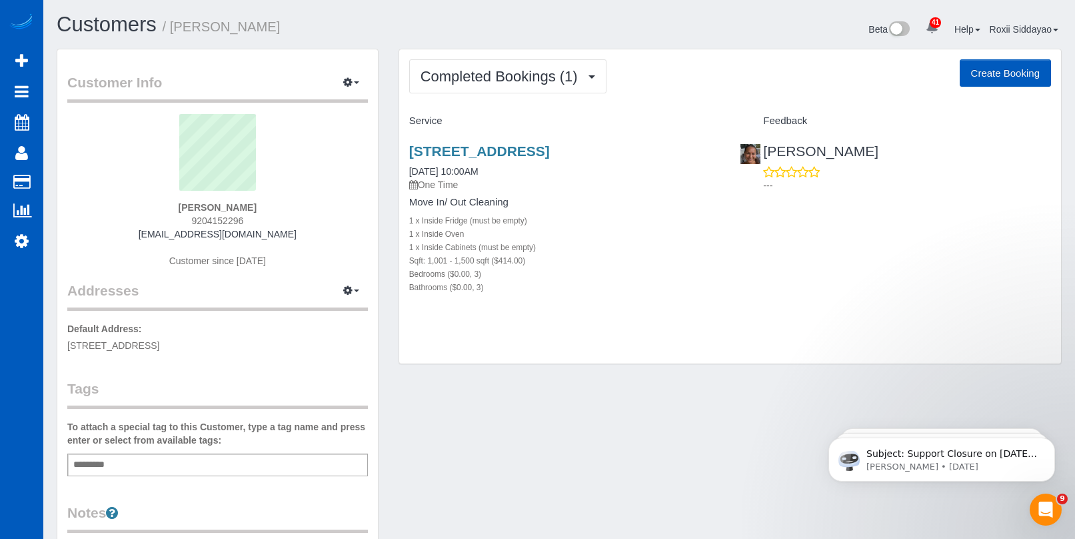
drag, startPoint x: 192, startPoint y: 219, endPoint x: 255, endPoint y: 219, distance: 62.7
click at [255, 219] on div "Travis Sturzl 9204152296 travissturzl@gmail.com Customer since 2025" at bounding box center [217, 197] width 301 height 167
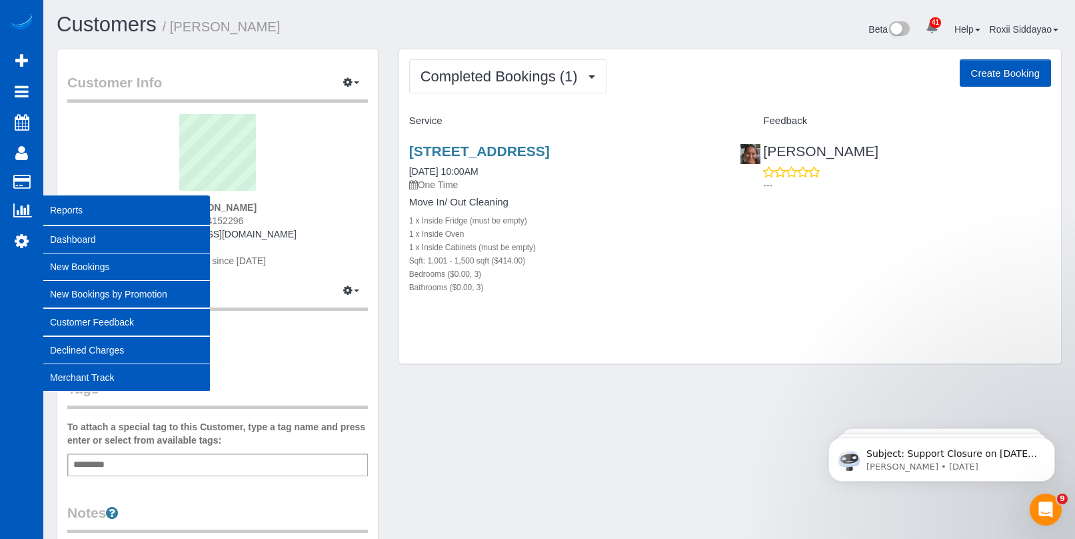
copy span "9204152296"
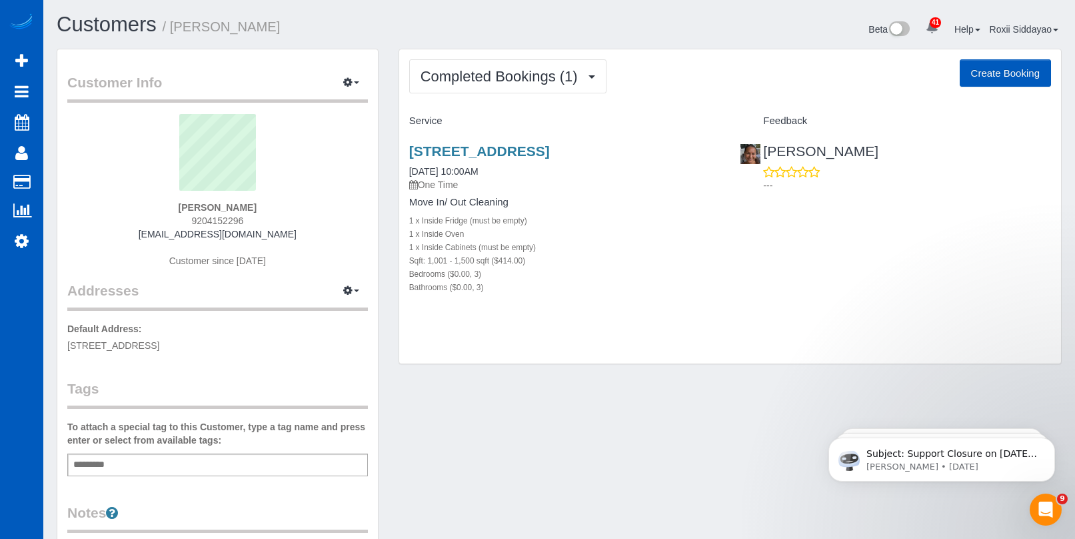
drag, startPoint x: 519, startPoint y: 201, endPoint x: 394, endPoint y: 201, distance: 124.6
click at [394, 201] on div "Completed Bookings (1) Completed Bookings (1) Upcoming Bookings (0) Cancelled B…" at bounding box center [730, 213] width 683 height 329
copy h4 "Move In/ Out Cleaning"
click at [526, 145] on link "3844 Main St, Westminster, CO 80031" at bounding box center [479, 150] width 141 height 15
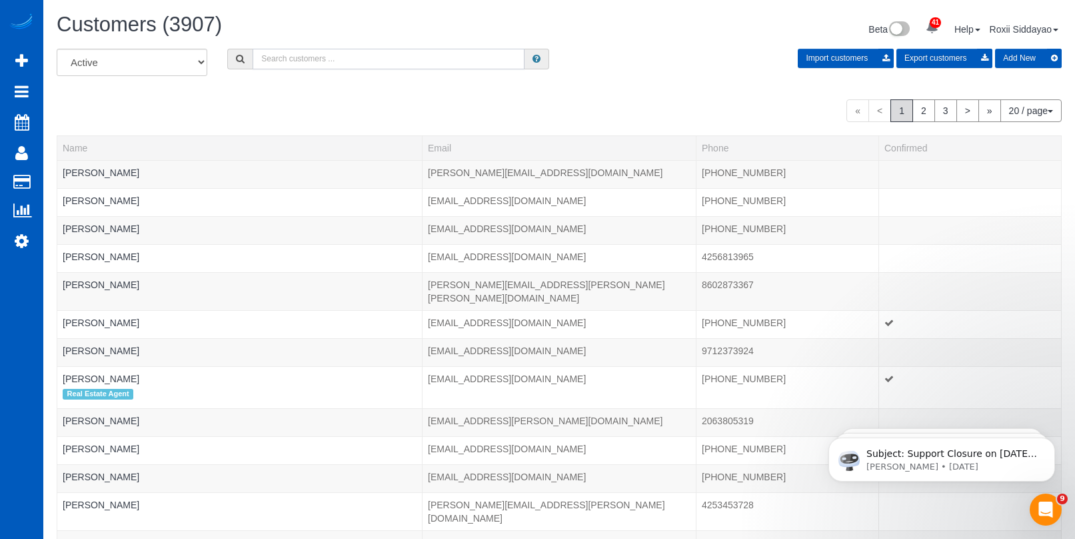
click at [297, 49] on input "text" at bounding box center [389, 59] width 272 height 21
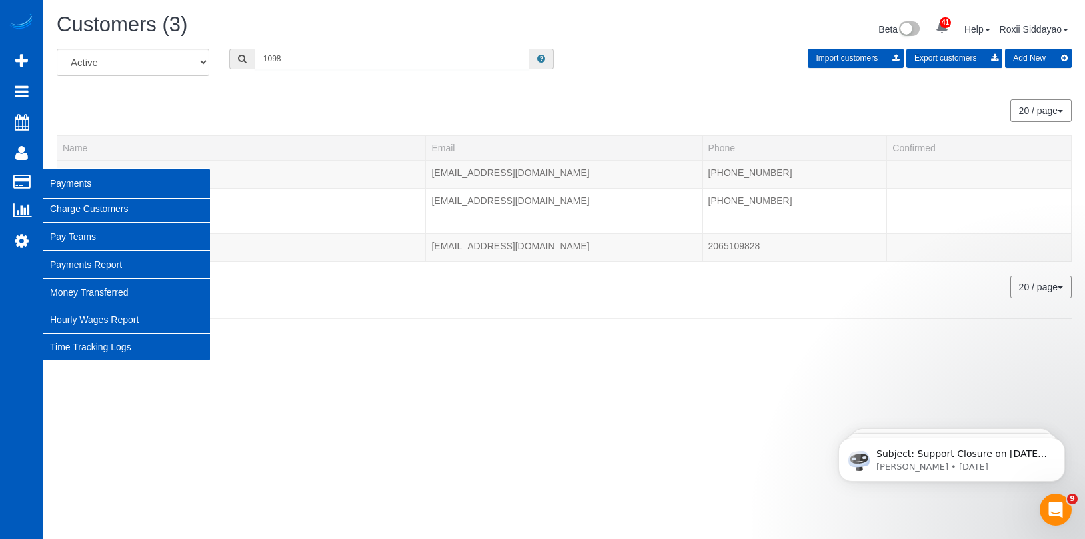
type input "1098"
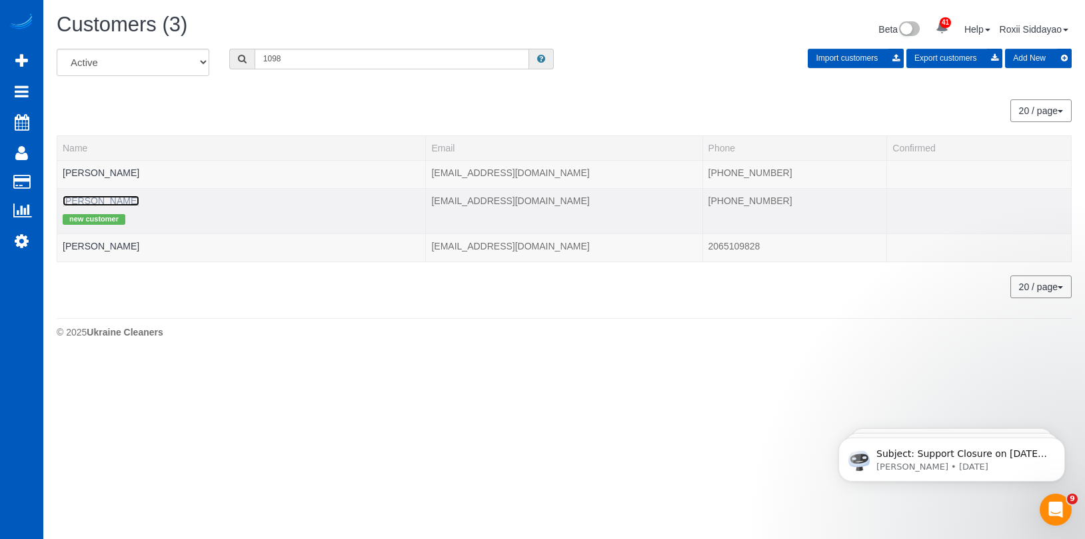
click at [112, 202] on link "Dave Michaelsen" at bounding box center [101, 200] width 77 height 11
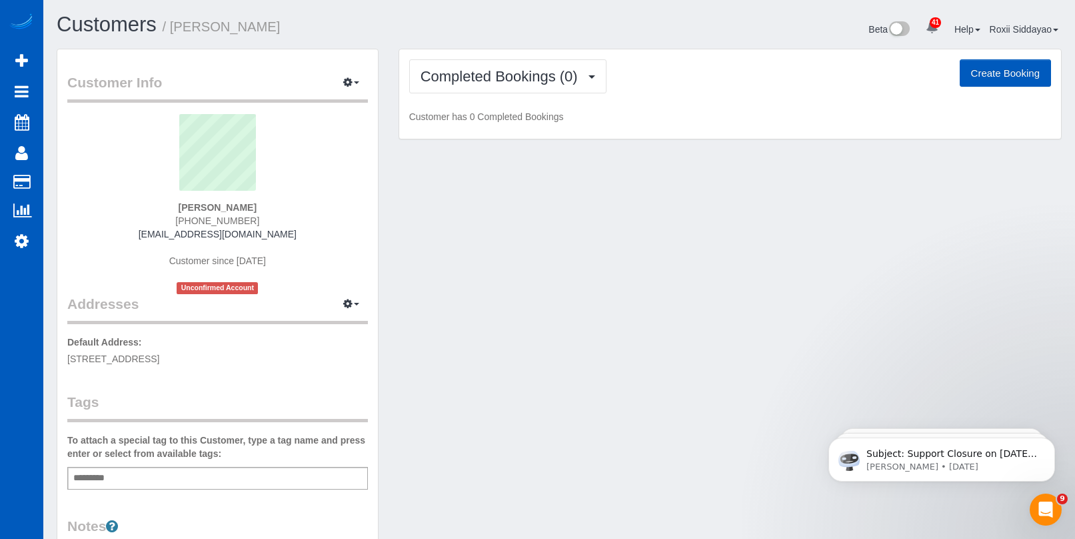
drag, startPoint x: 182, startPoint y: 223, endPoint x: 251, endPoint y: 221, distance: 68.7
click at [251, 221] on div "Dave Michaelsen (503) 320-1098 davemichaelsen@yahoo.com Customer since 2025 Unc…" at bounding box center [217, 204] width 301 height 180
click at [547, 81] on span "Completed Bookings (0)" at bounding box center [503, 76] width 164 height 17
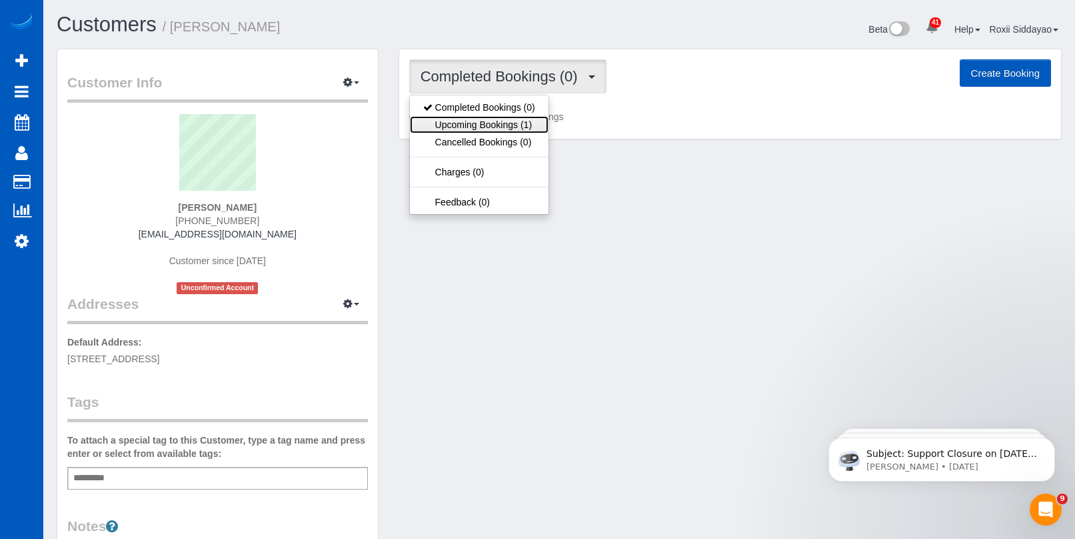
click at [531, 123] on link "Upcoming Bookings (1)" at bounding box center [479, 124] width 139 height 17
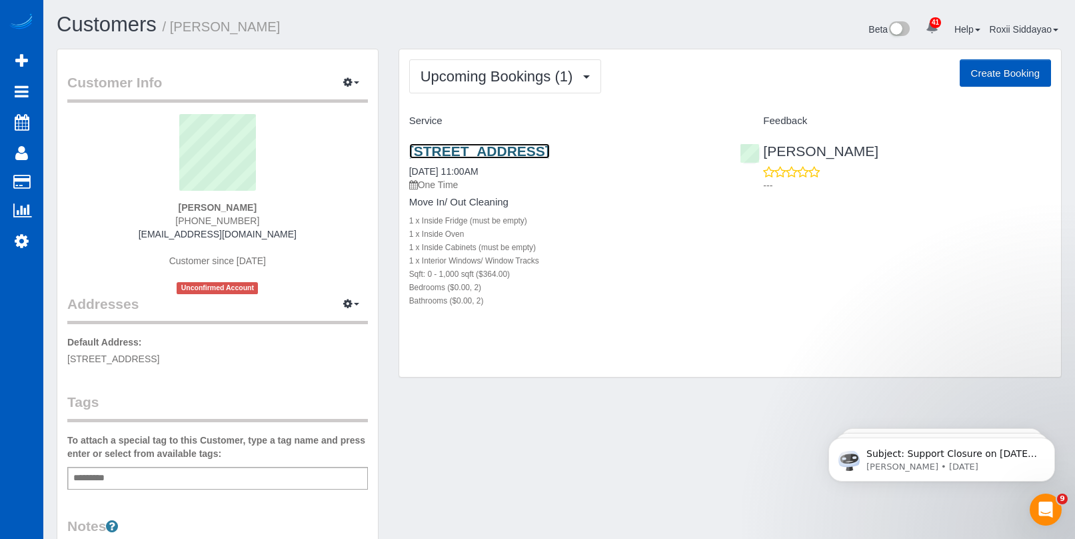
click at [478, 151] on link "13012 Ne 117th Ave, Brush Prairie, WA 98662" at bounding box center [479, 150] width 141 height 15
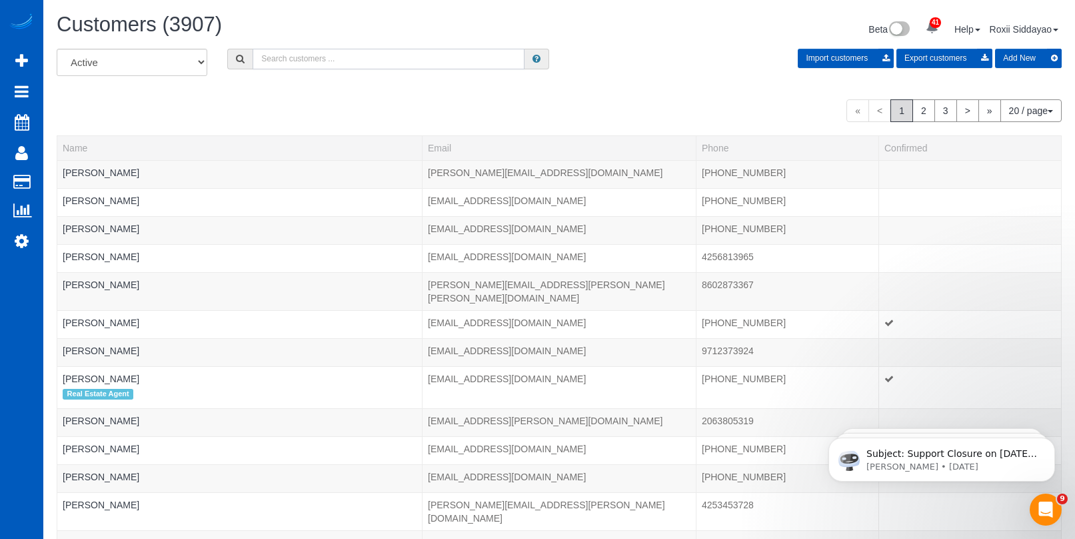
click at [322, 55] on input "text" at bounding box center [389, 59] width 272 height 21
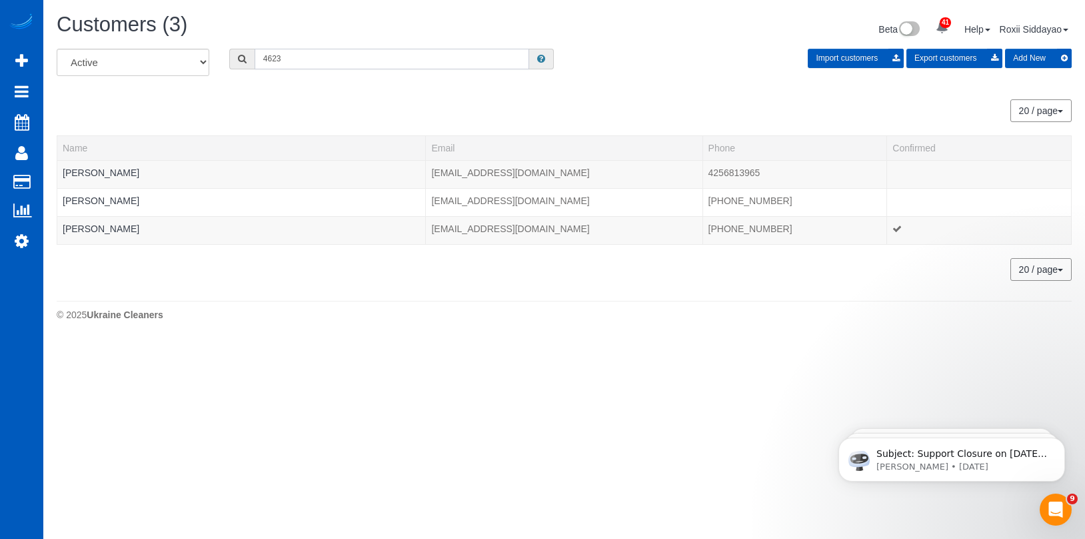
type input "4623"
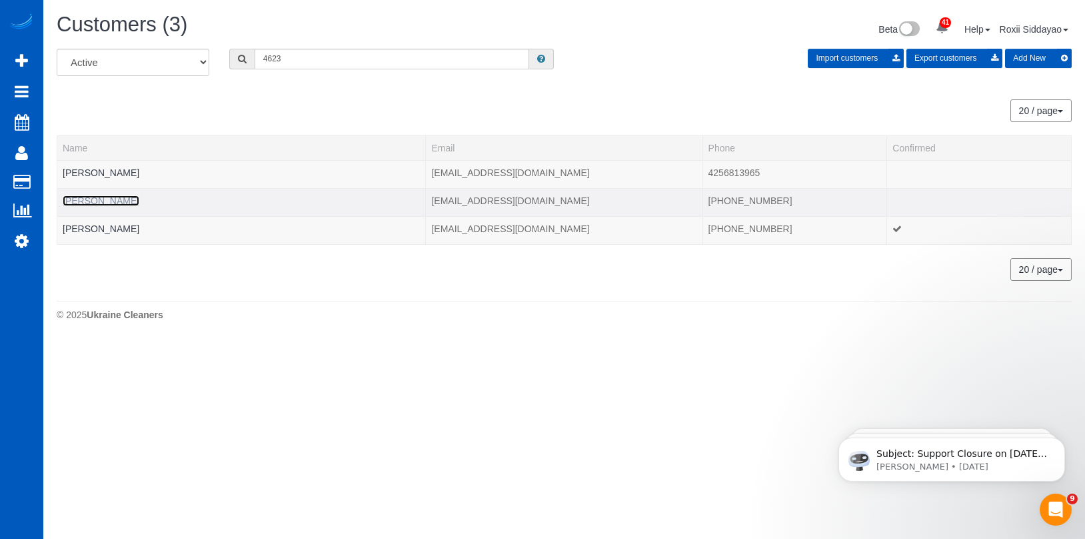
click at [97, 199] on link "Frankie Tan" at bounding box center [101, 200] width 77 height 11
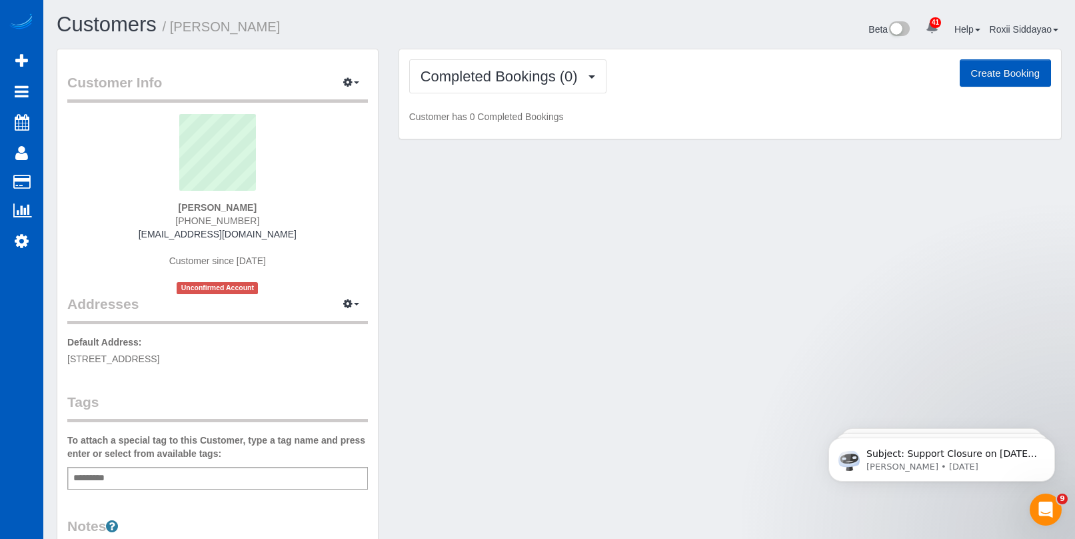
drag, startPoint x: 187, startPoint y: 223, endPoint x: 252, endPoint y: 223, distance: 65.3
click at [252, 223] on div "Frankie Tan 720-532-4623 yeenfong@live.com Customer since 2025 Unconfirmed Acco…" at bounding box center [217, 204] width 301 height 180
copy span "720-532-4623"
click at [443, 81] on span "Completed Bookings (0)" at bounding box center [503, 76] width 164 height 17
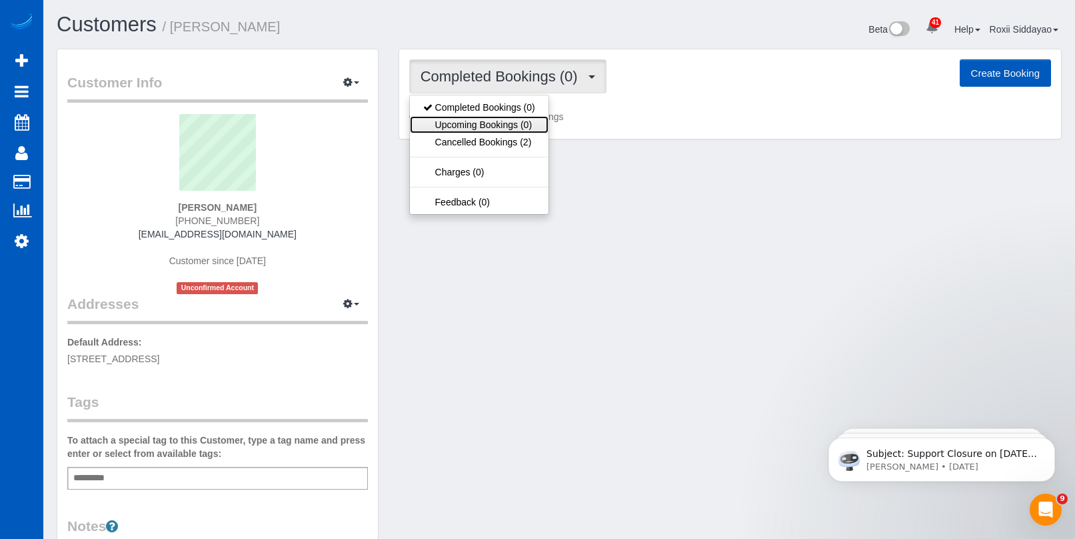
click at [457, 124] on link "Upcoming Bookings (0)" at bounding box center [479, 124] width 139 height 17
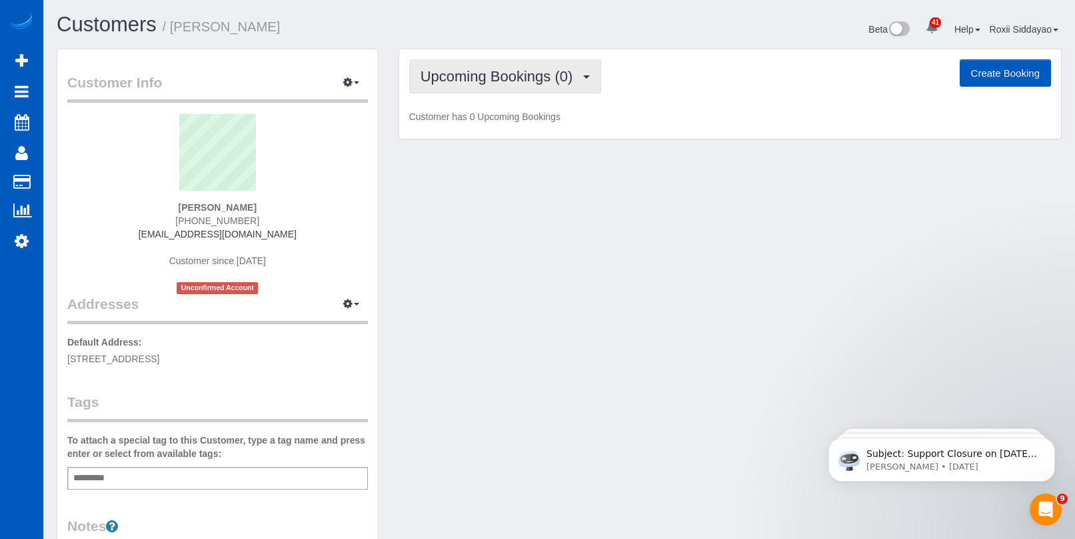
drag, startPoint x: 490, startPoint y: 77, endPoint x: 489, endPoint y: 93, distance: 16.1
click at [490, 77] on span "Upcoming Bookings (0)" at bounding box center [500, 76] width 159 height 17
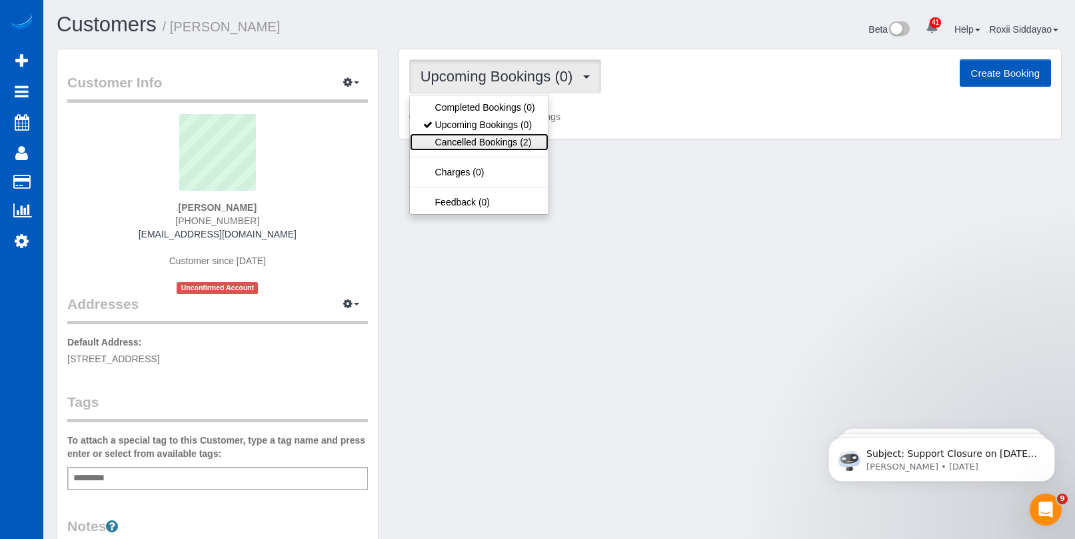
click at [483, 145] on link "Cancelled Bookings (2)" at bounding box center [479, 141] width 139 height 17
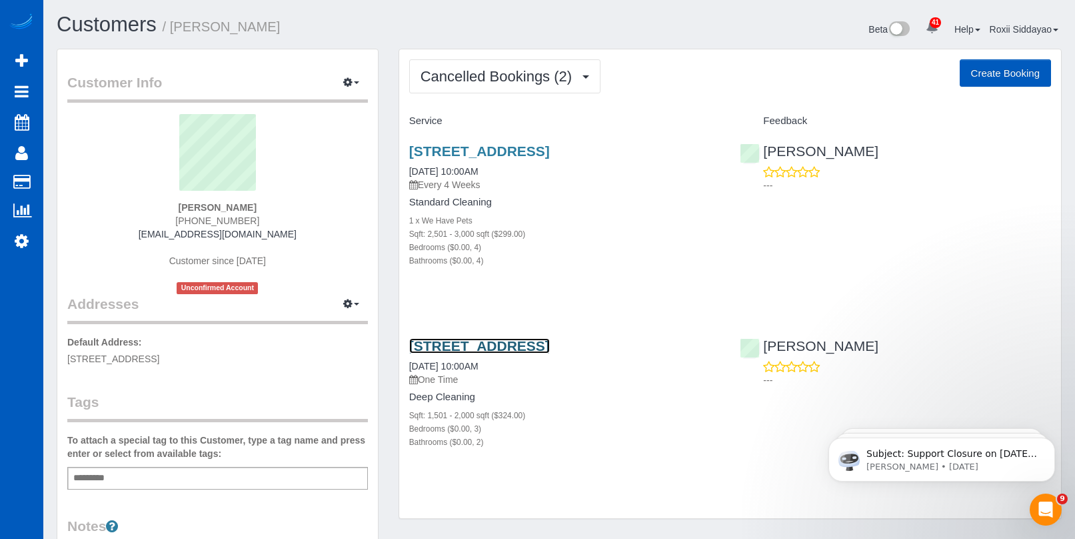
click at [493, 349] on link "11081 E Fair Cir, Englewood, CO 80111" at bounding box center [479, 345] width 141 height 15
drag, startPoint x: 419, startPoint y: 395, endPoint x: 411, endPoint y: 397, distance: 8.1
click at [411, 397] on div "11081 E Fair Cir, Englewood, CO 80111 10/15/2025 10:00AM One Time Deep Cleaning…" at bounding box center [564, 401] width 331 height 148
copy h4 "Deep Cleaning"
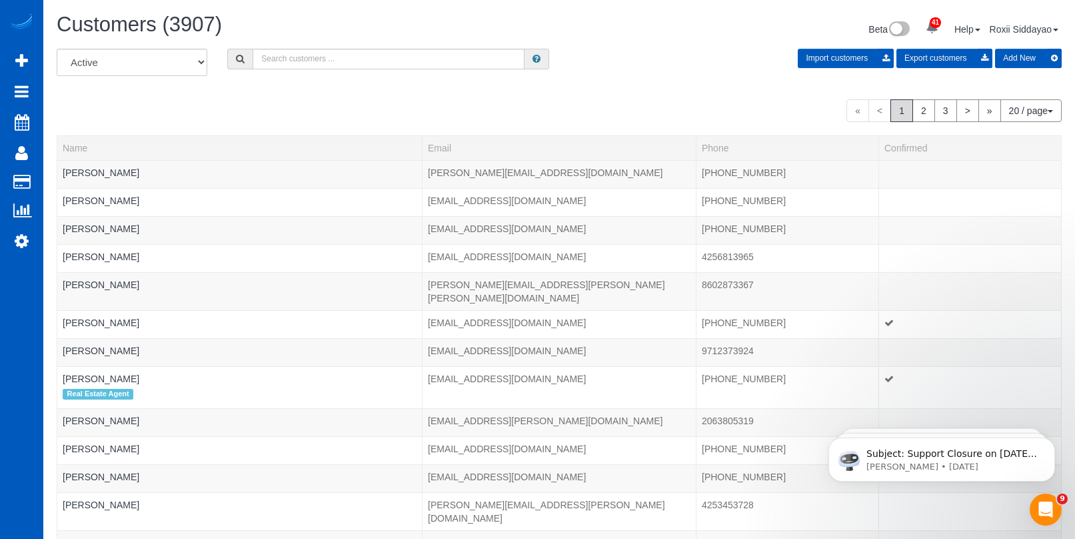
drag, startPoint x: 159, startPoint y: 109, endPoint x: 121, endPoint y: 115, distance: 38.4
click at [159, 109] on div "« < 1 2 3 > » 20 / page 10 / page 20 / page 30 / page 40 / page 50 / page 100 /…" at bounding box center [559, 110] width 1005 height 23
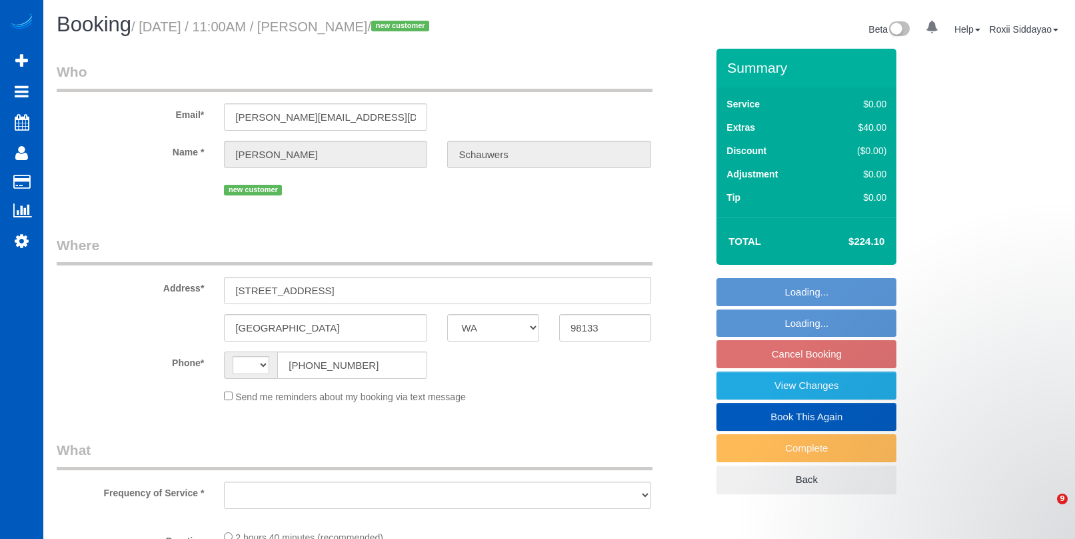
select select "WA"
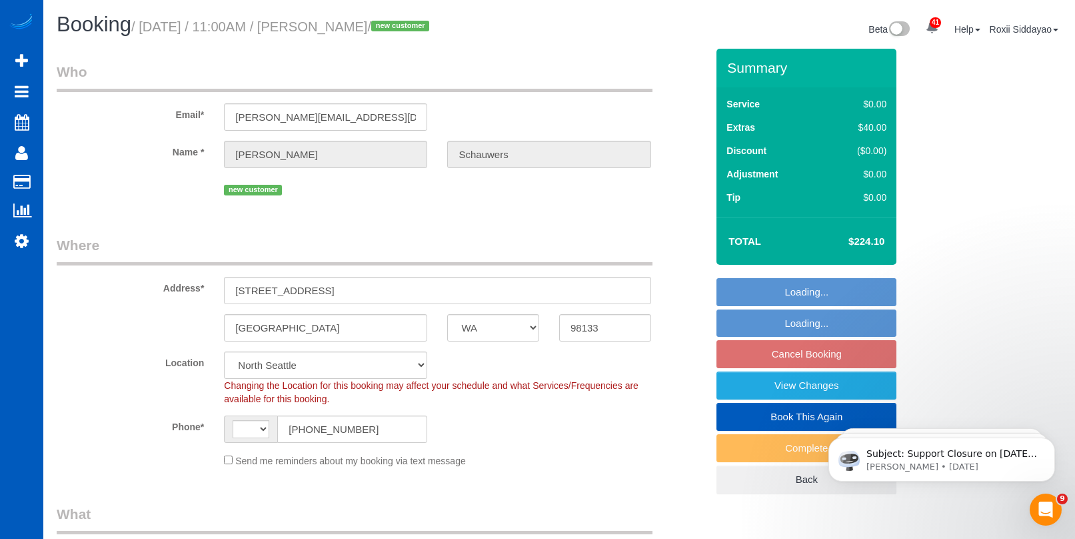
select select "string:US"
select select "object:918"
select select "199"
select select "1501"
select select "3"
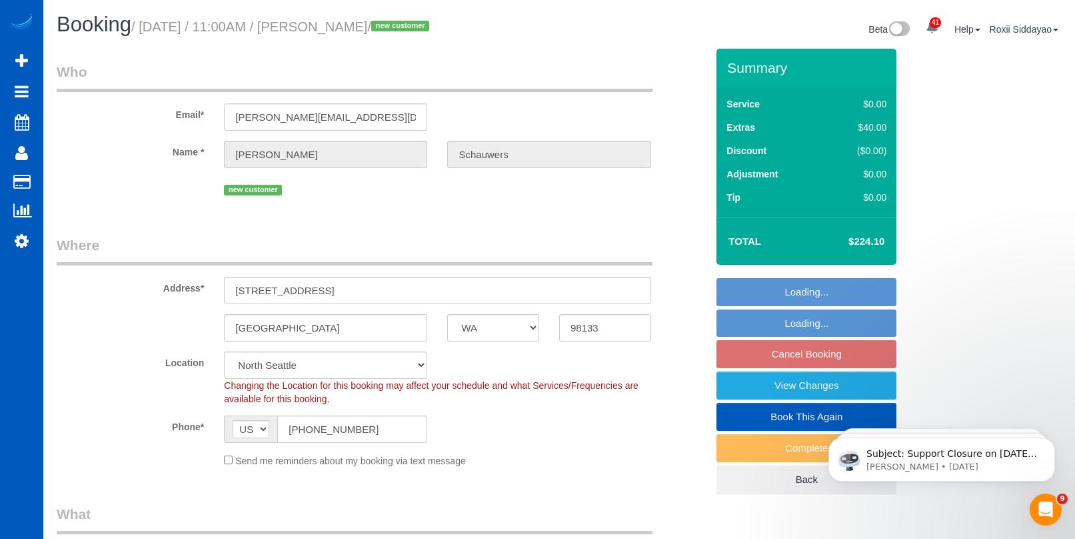
select select "3"
select select "spot2"
select select "1501"
select select "3"
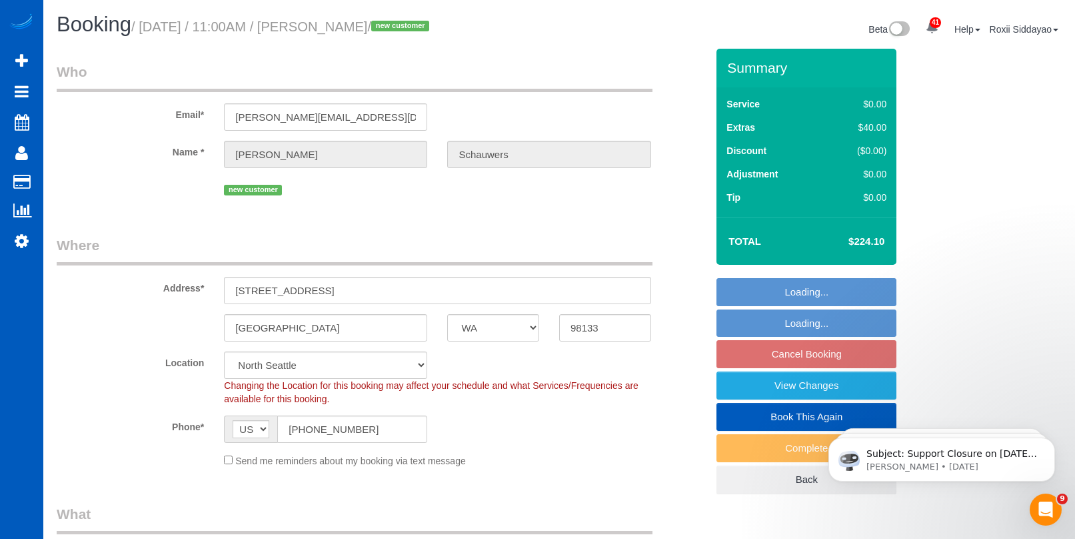
select select "object:1267"
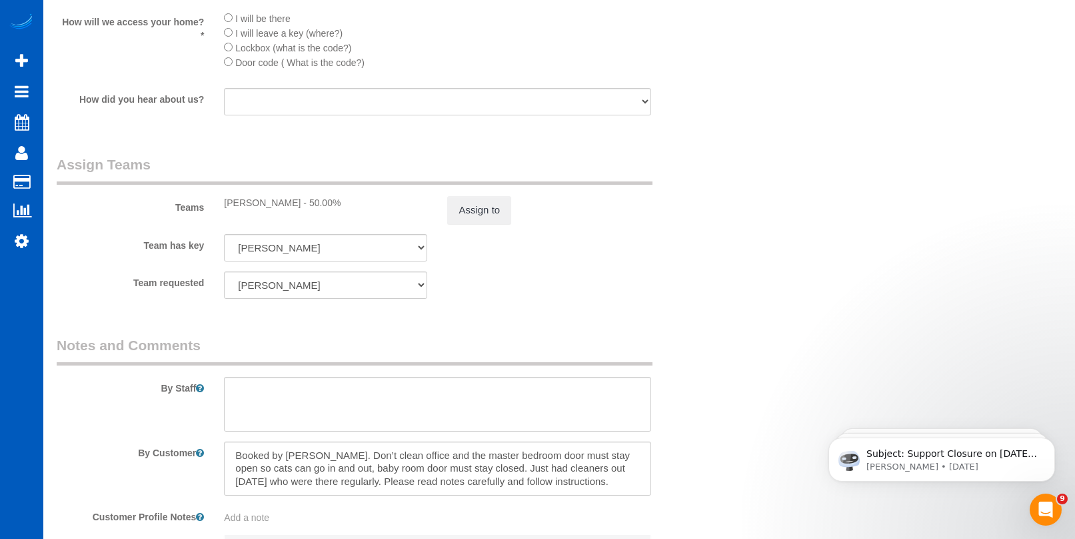
scroll to position [1733, 0]
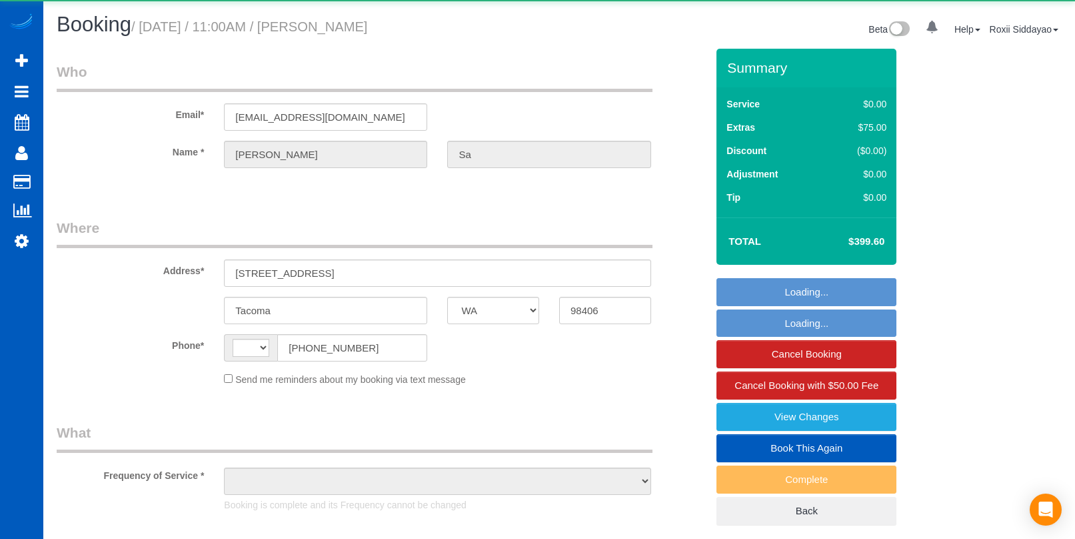
select select "WA"
select select "string:US"
select select "object:847"
select select "string:fspay-2fe919fe-c052-4daf-8642-fcef8b725ab0"
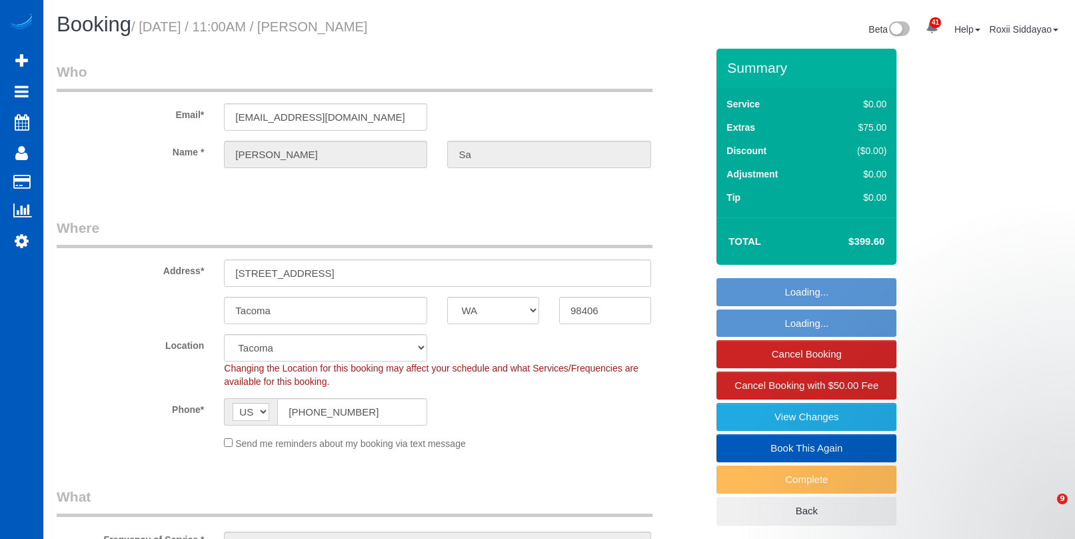
select select "object:854"
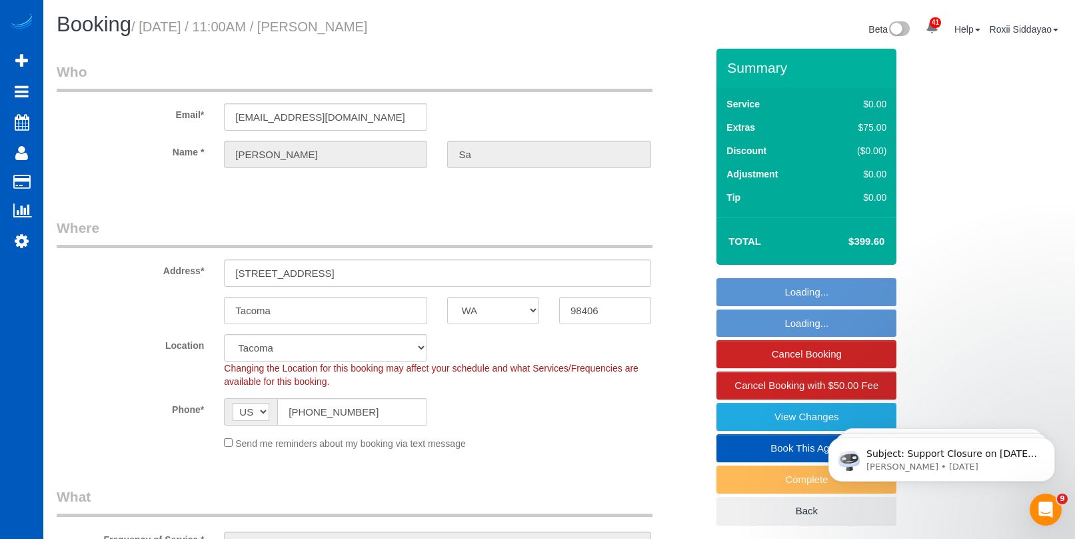
select select "199"
select select "2001"
select select "4"
select select "3"
select select "spot1"
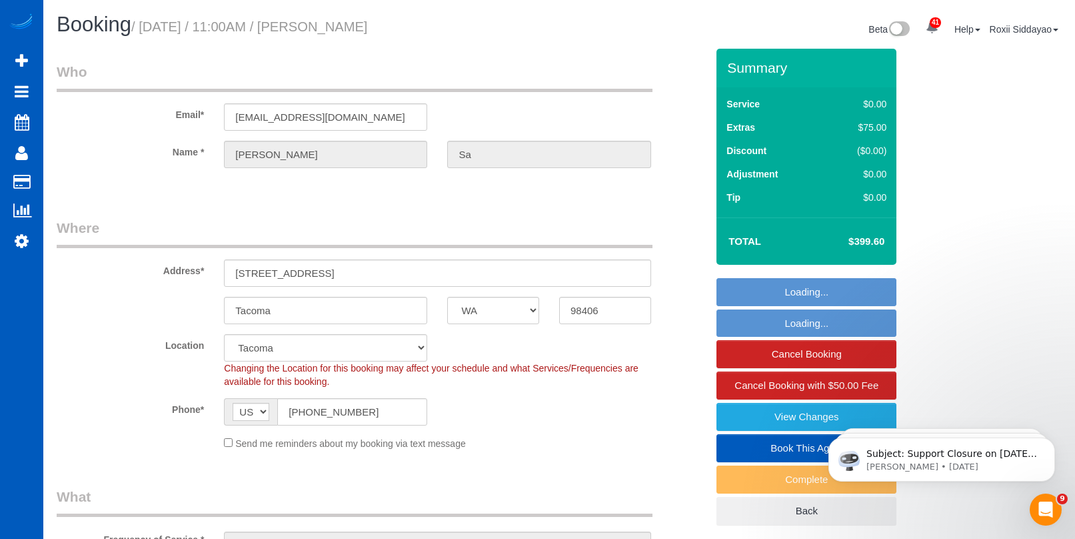
select select "2001"
select select "4"
select select "3"
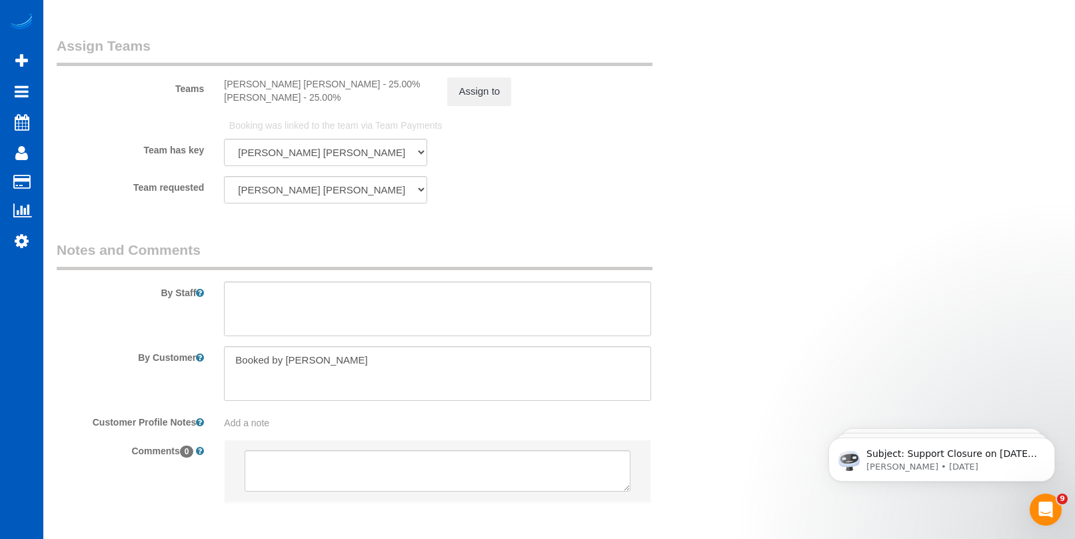
scroll to position [1800, 0]
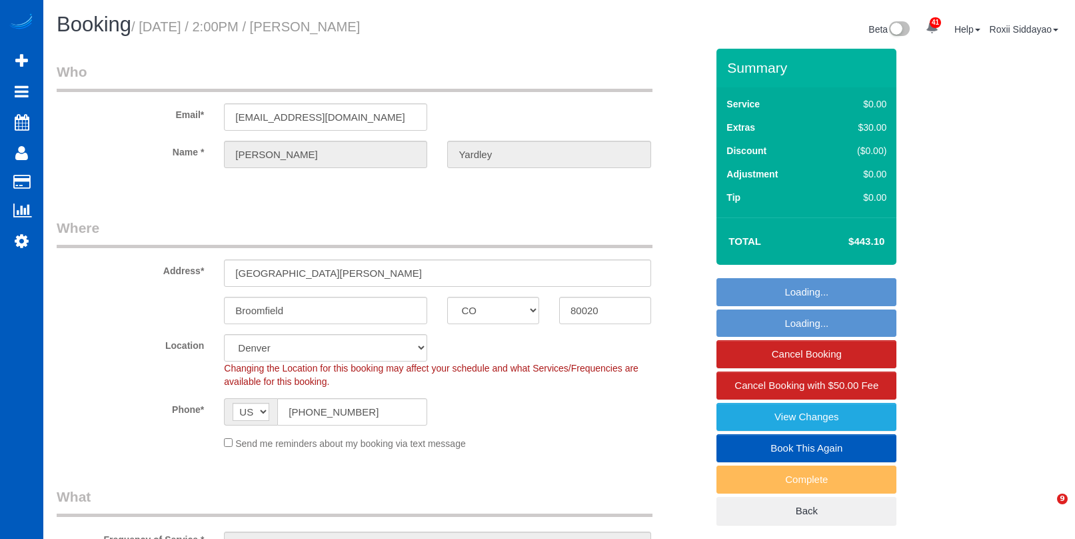
select select "CO"
select select "object:958"
select select "spot1"
select select "199"
select select "1501"
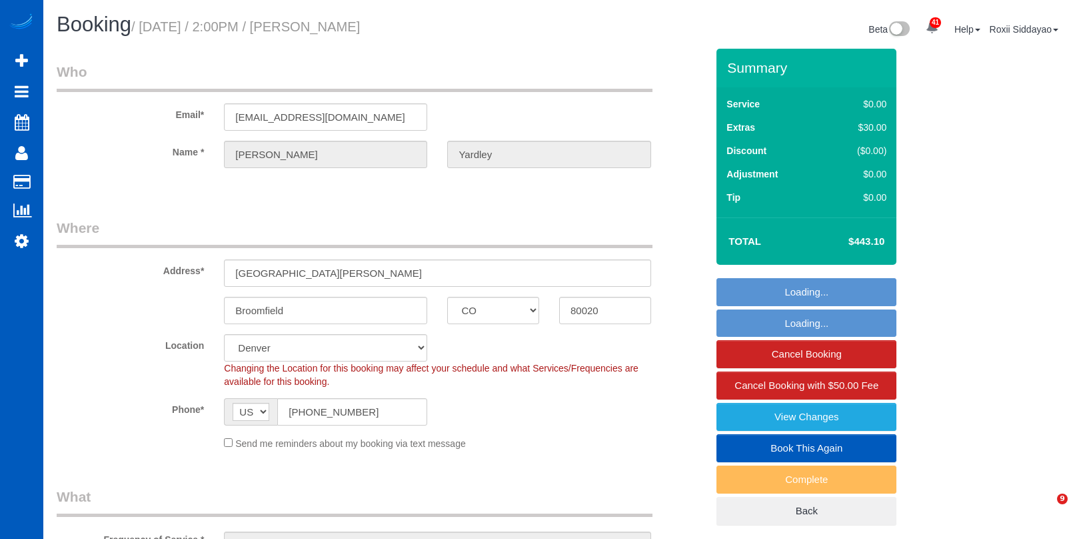
select select "3"
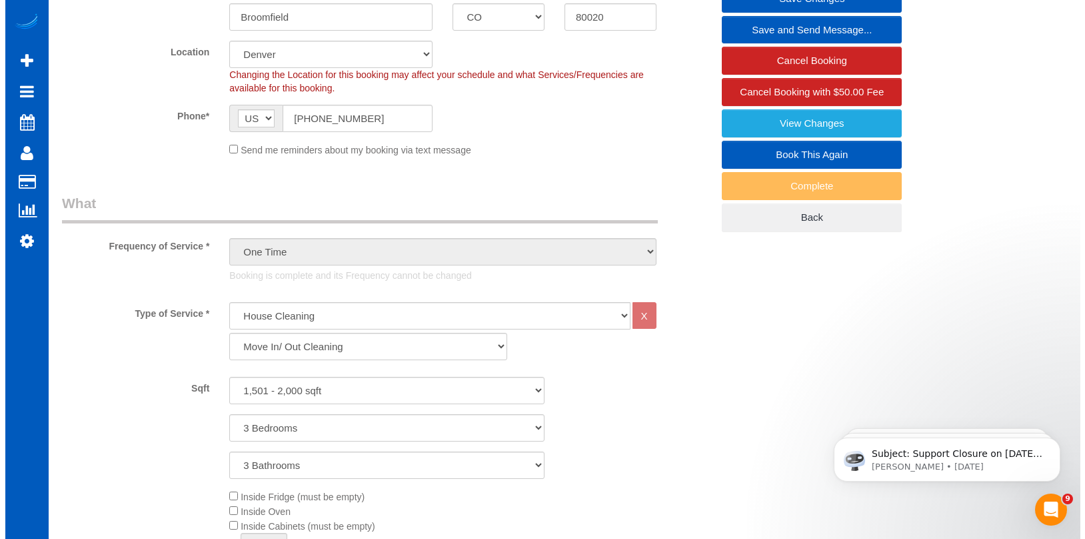
scroll to position [333, 0]
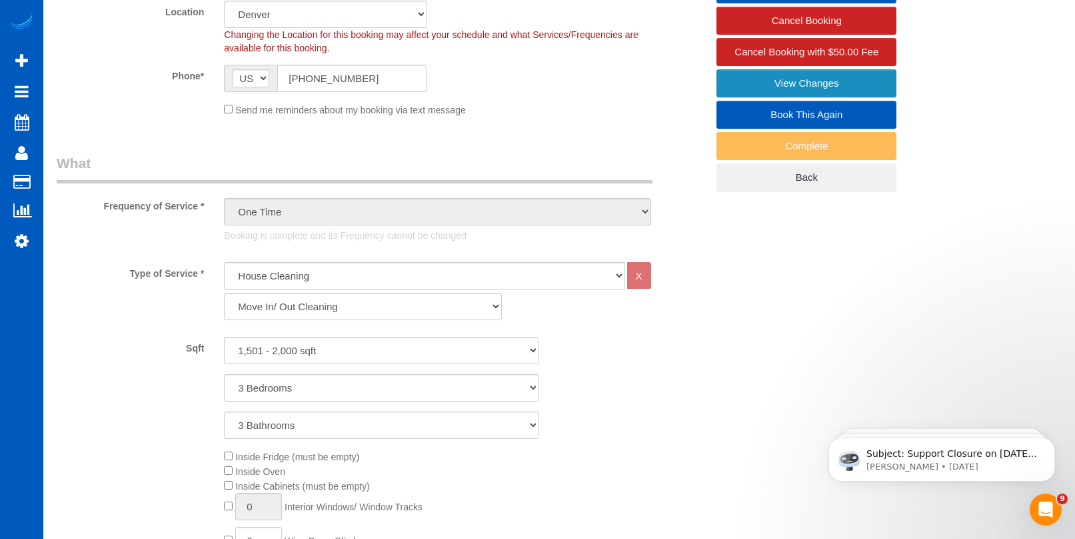
click at [808, 85] on link "View Changes" at bounding box center [807, 83] width 180 height 28
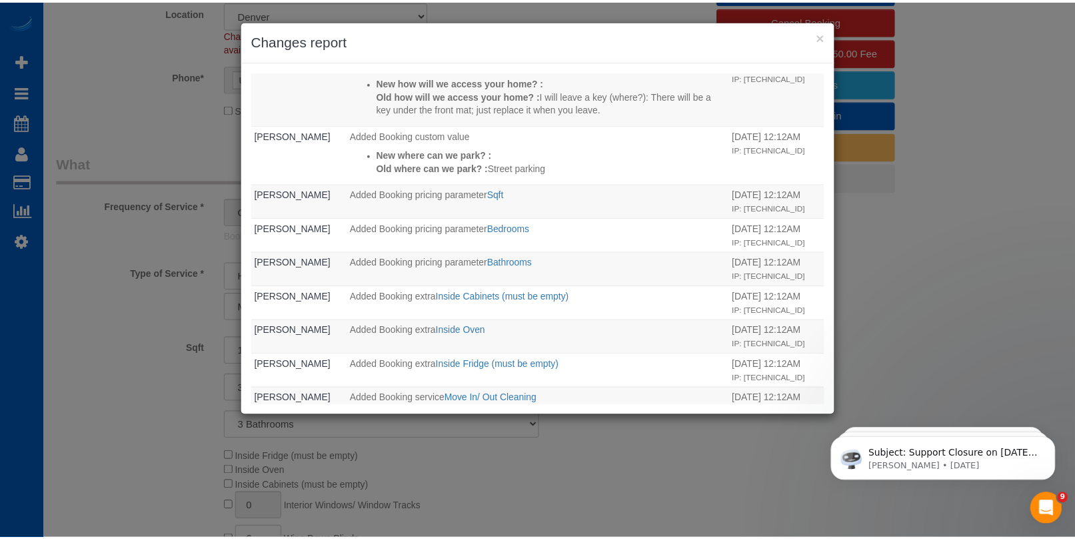
scroll to position [606, 0]
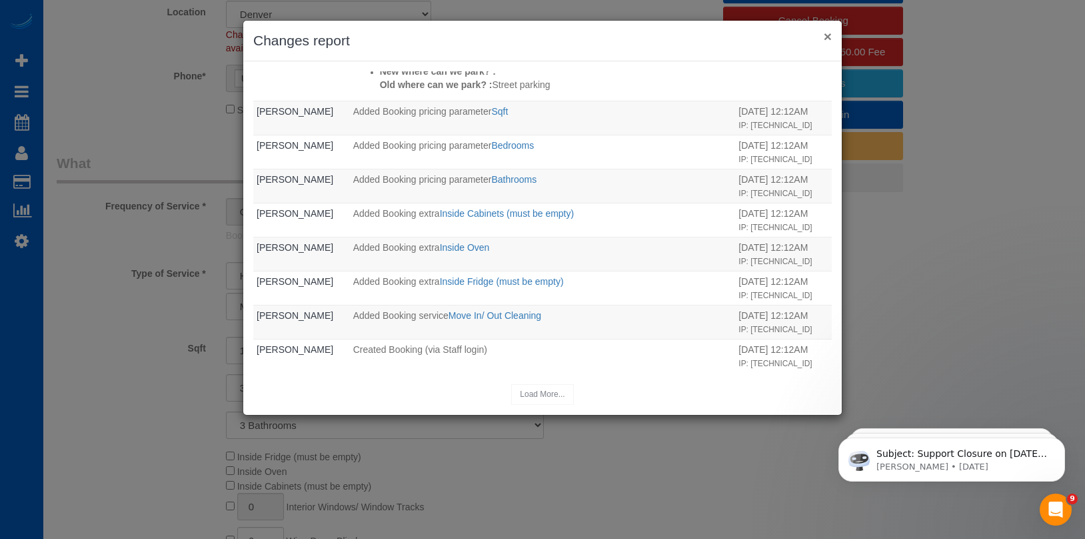
click at [825, 42] on button "×" at bounding box center [828, 36] width 8 height 14
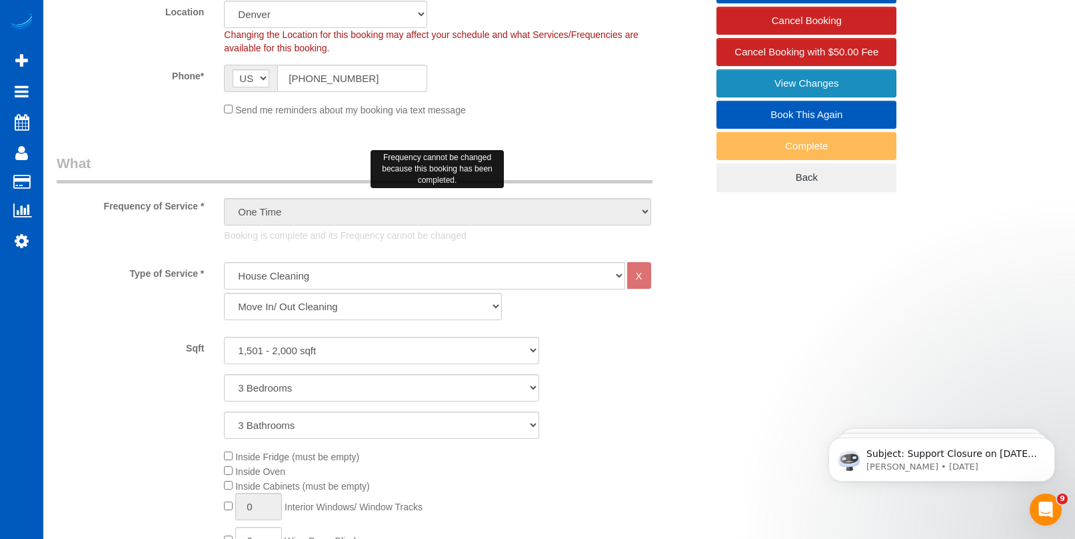
scroll to position [0, 0]
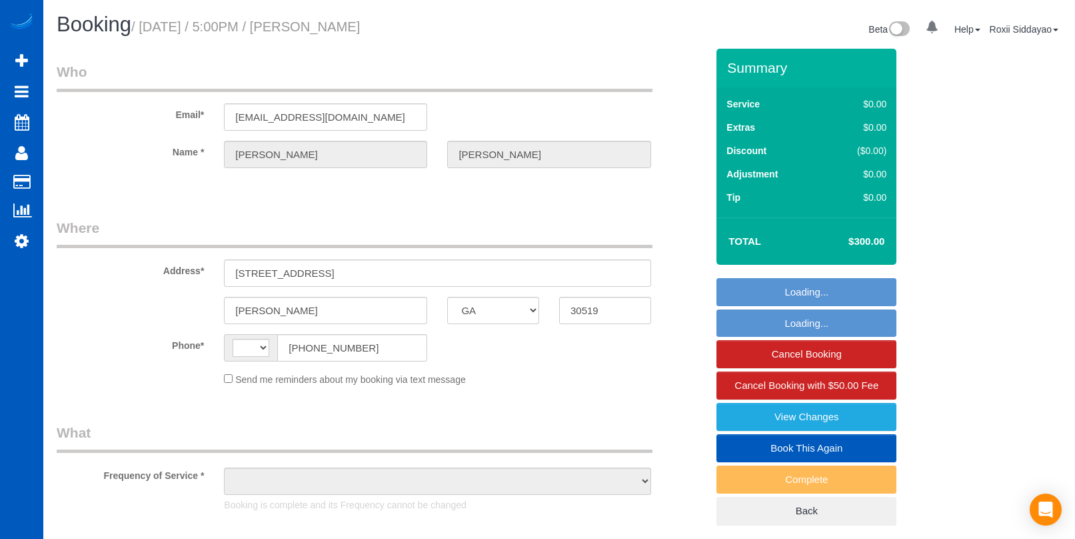
select select "GA"
select select "string:US"
select select "string:fspay-856702b5-9acb-4aaf-bd73-003c85fd85a2"
select select "199"
select select "1501"
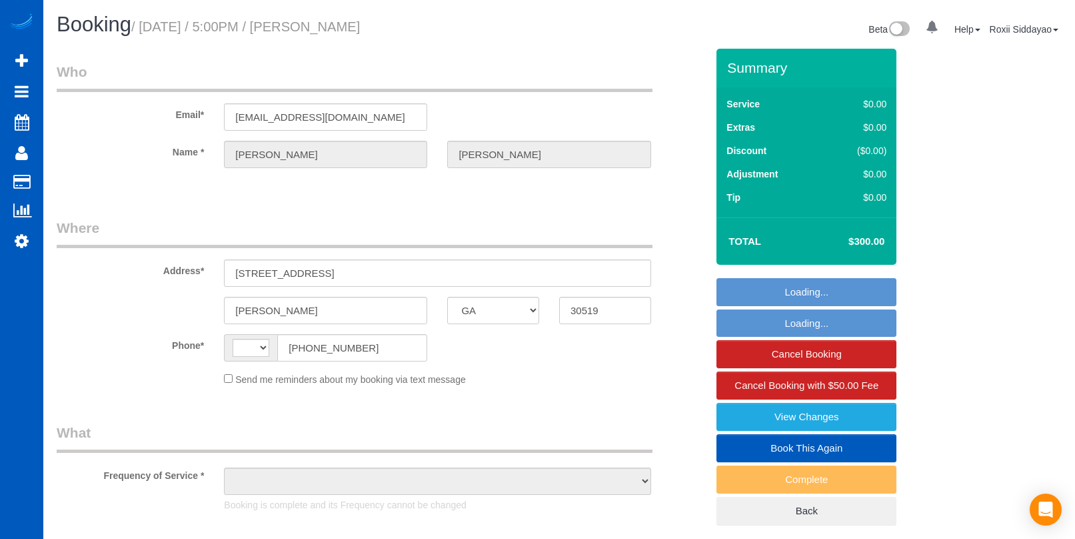
select select "3"
select select "2"
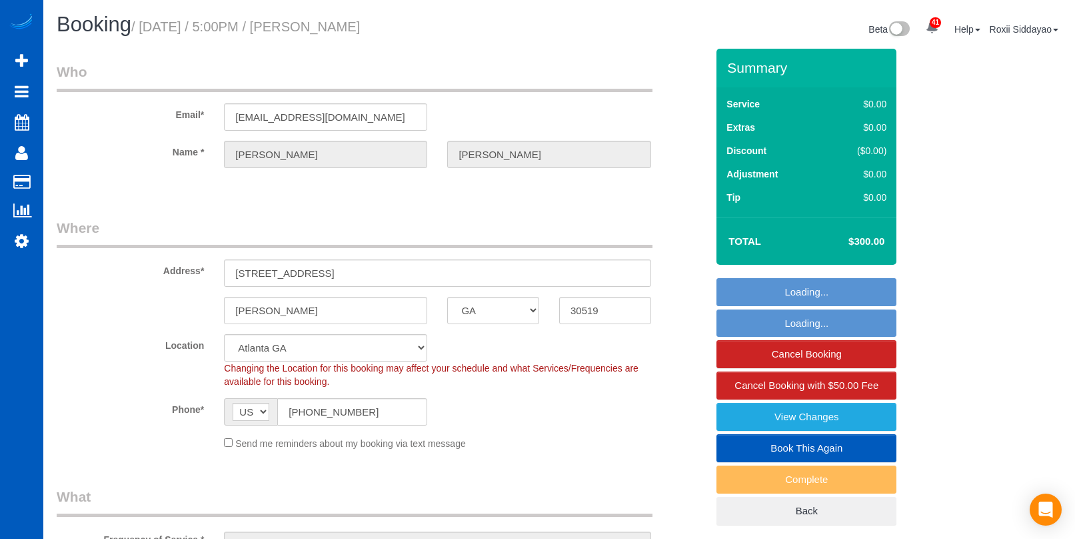
select select "object:1070"
select select "spot1"
select select "object:1096"
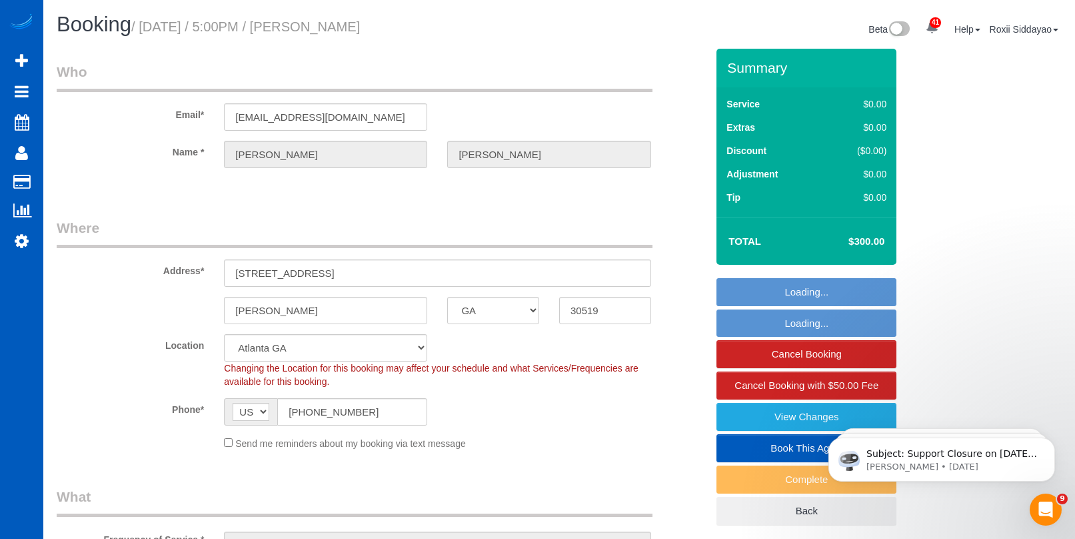
select select "1501"
select select "3"
select select "2"
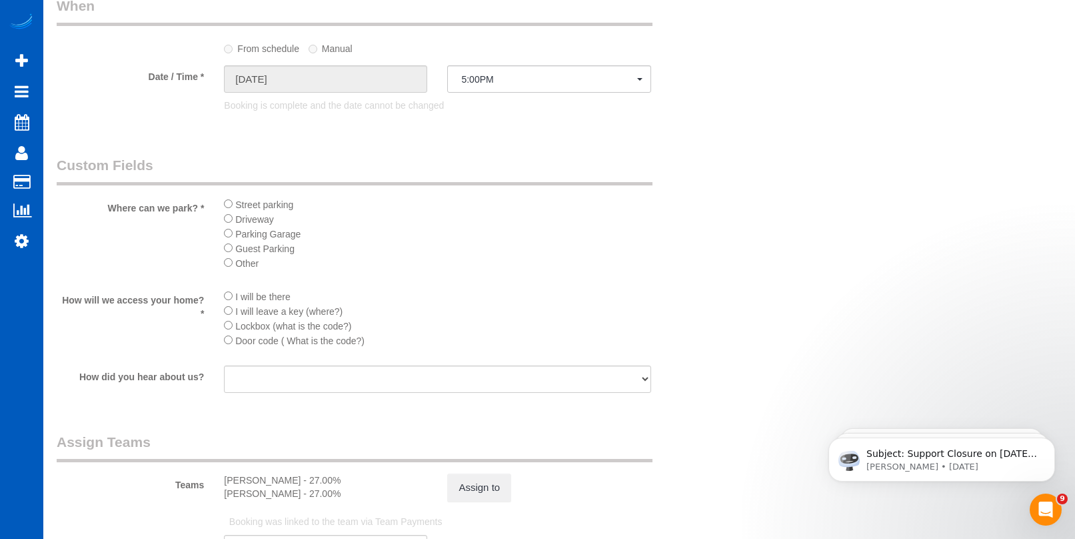
scroll to position [1600, 0]
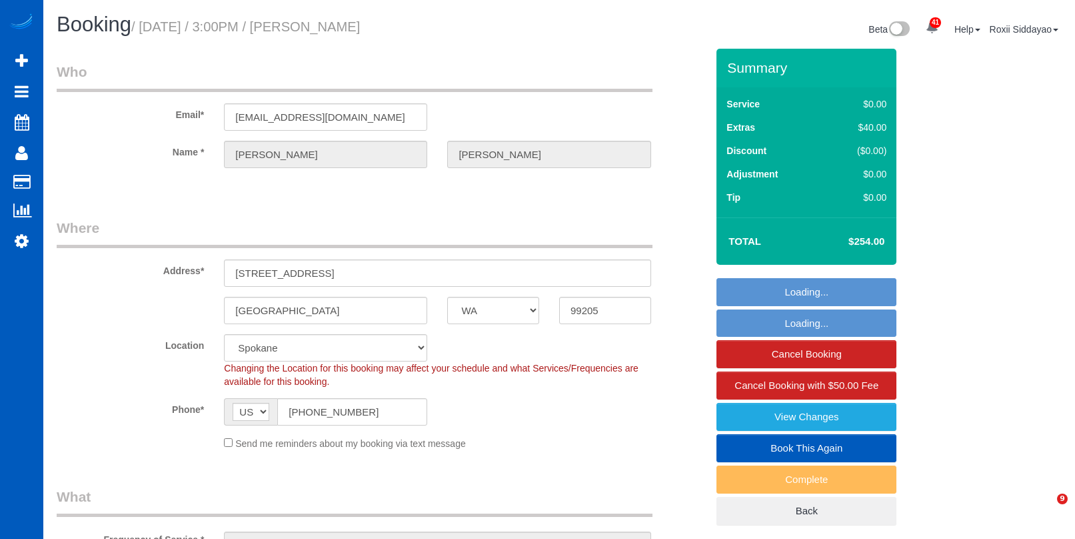
select select "WA"
select select "199"
select select "1501"
select select "2"
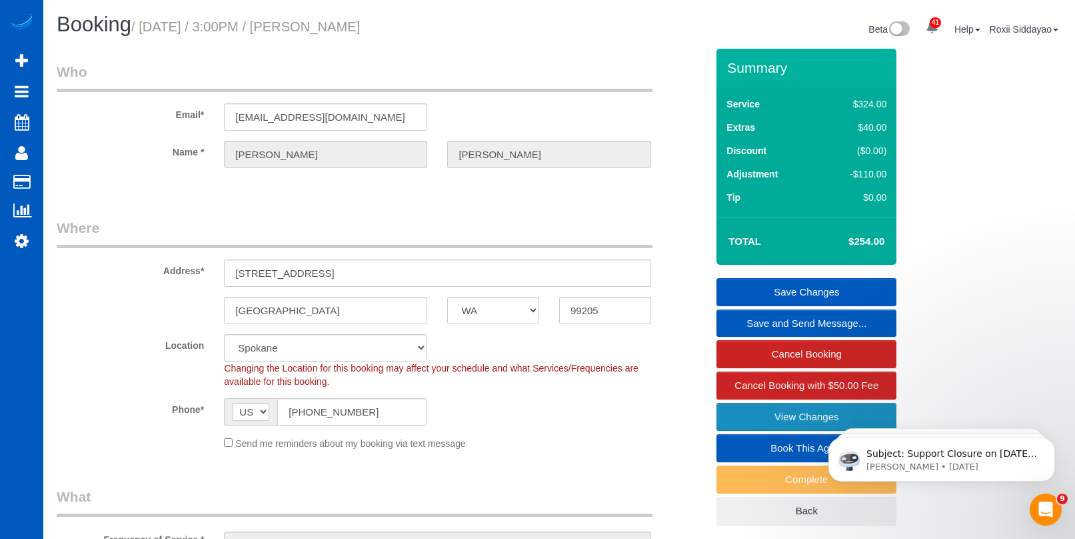
click at [781, 415] on link "View Changes" at bounding box center [807, 417] width 180 height 28
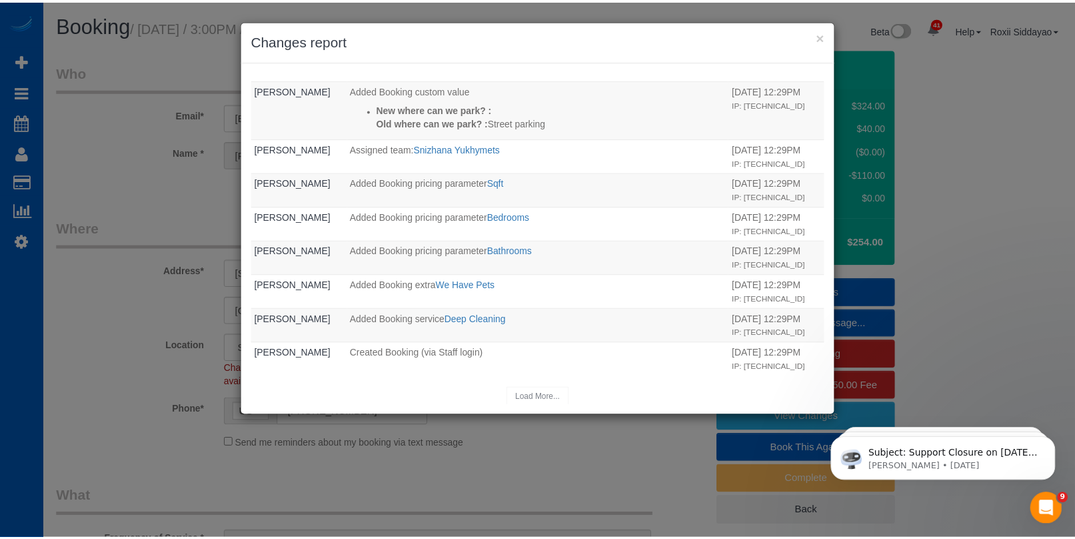
scroll to position [700, 0]
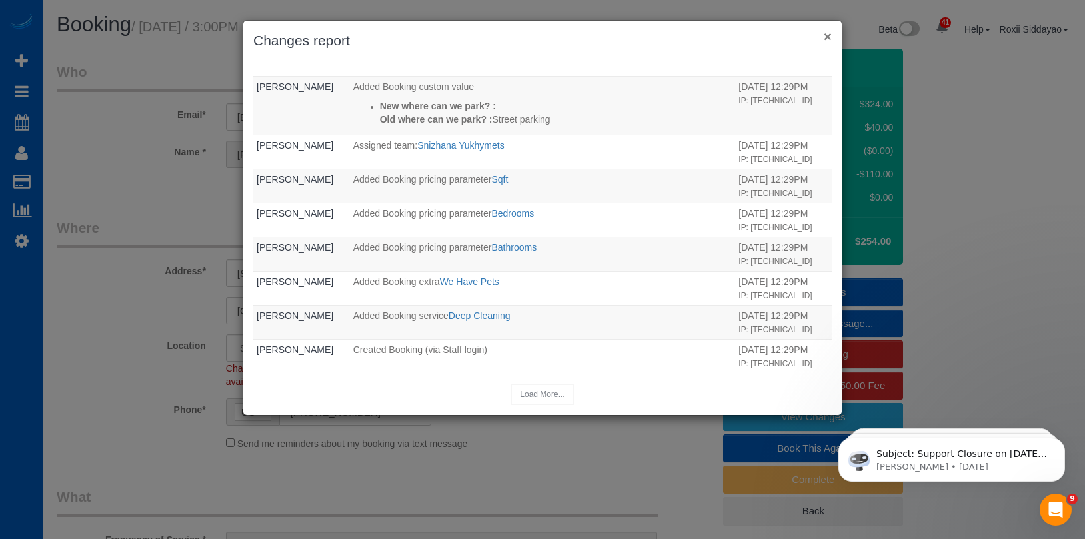
click at [826, 39] on button "×" at bounding box center [828, 36] width 8 height 14
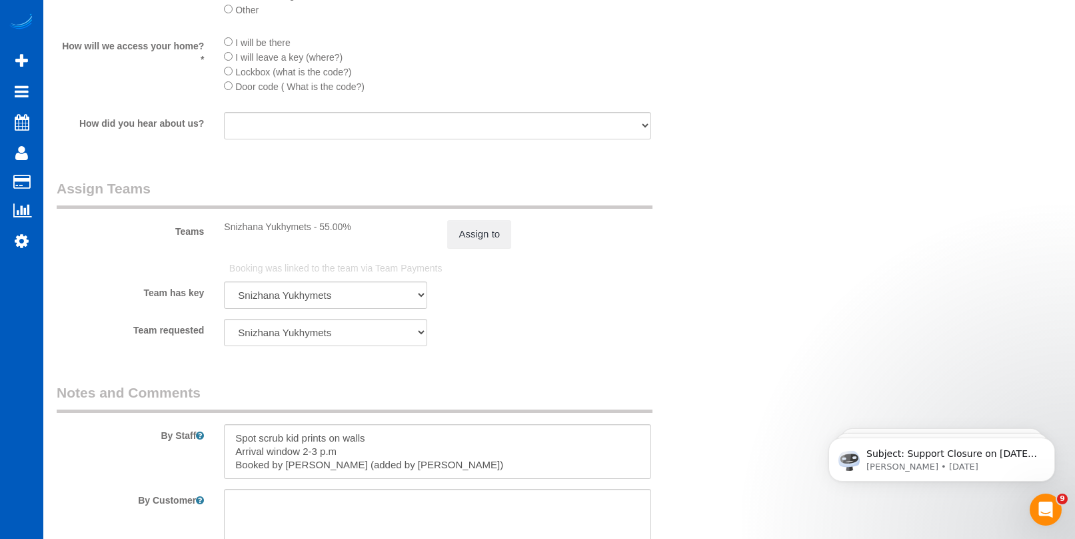
scroll to position [1921, 0]
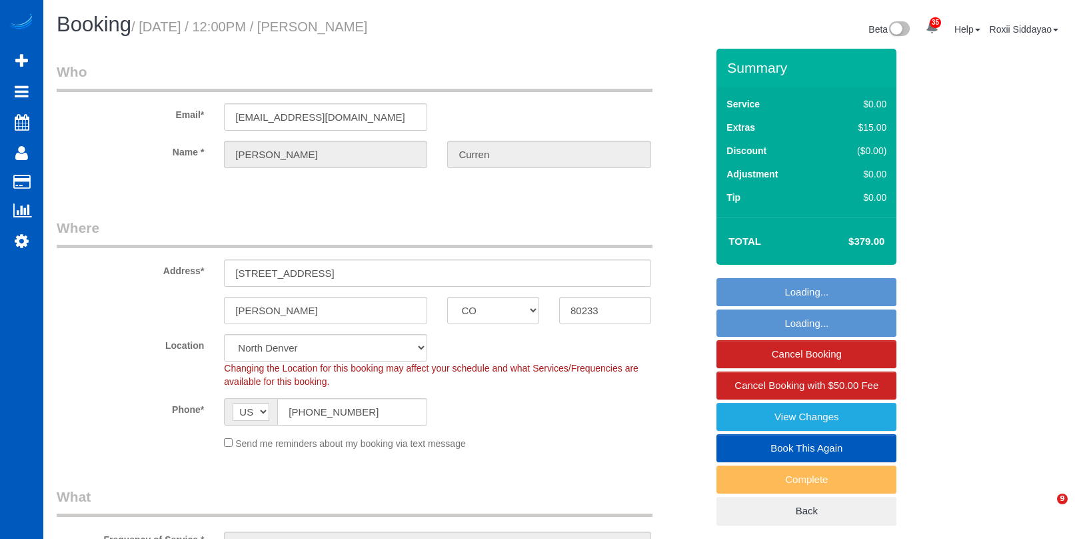
select select "CO"
select select "199"
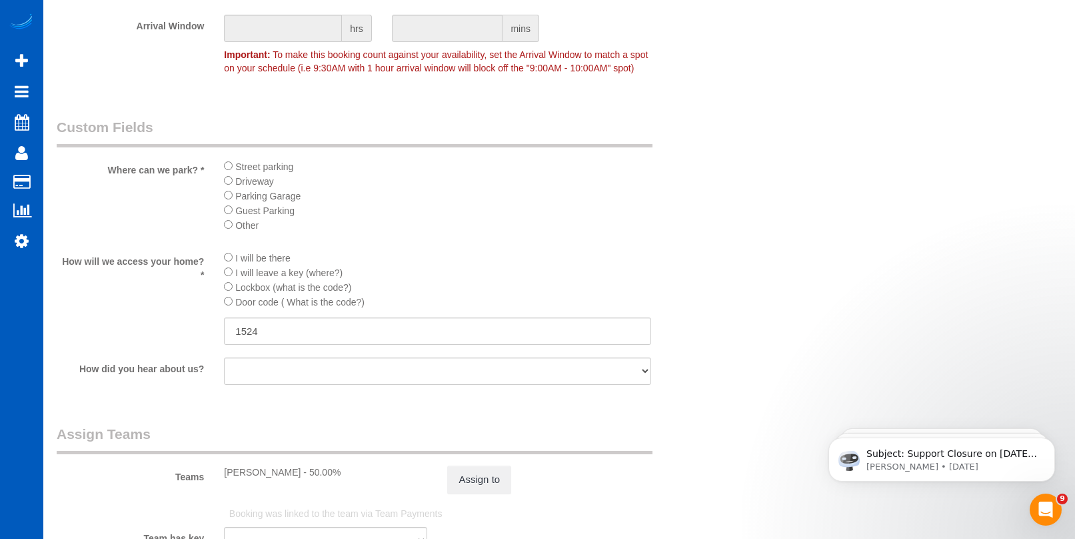
scroll to position [1446, 0]
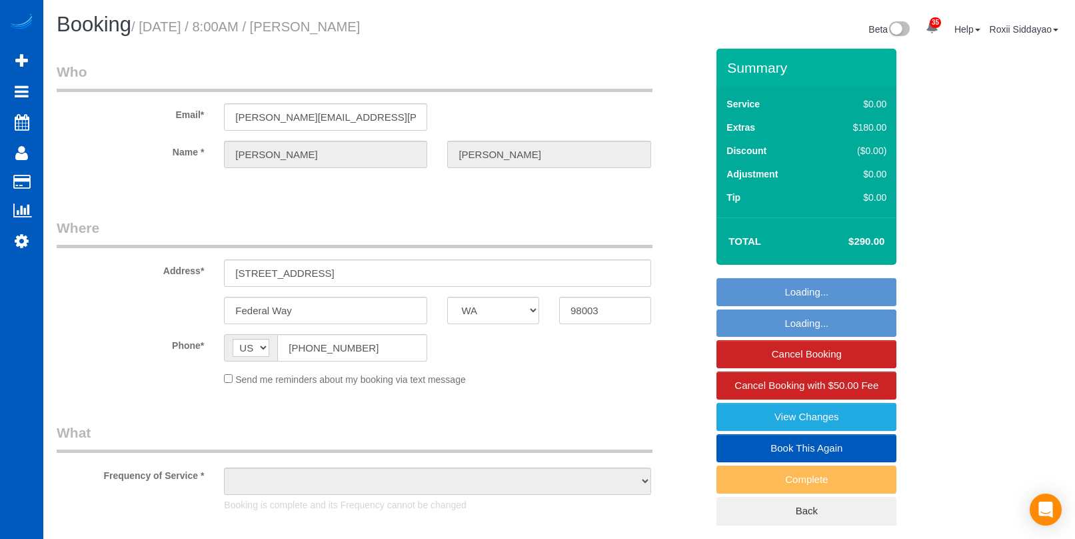
select select "WA"
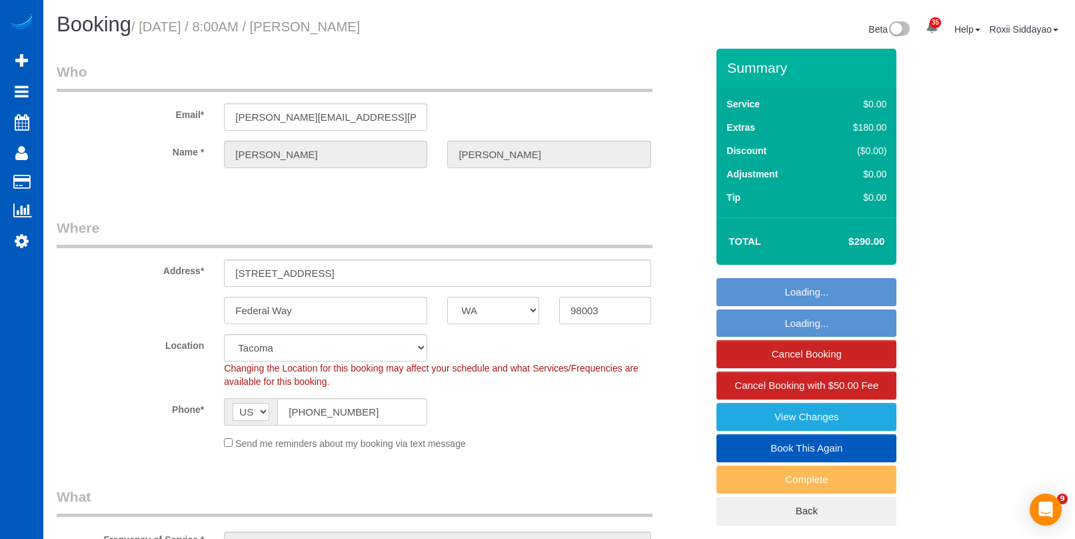
select select "object:927"
select select "string:fspay-beabe901-726d-4530-9a4a-13f6b259ee22"
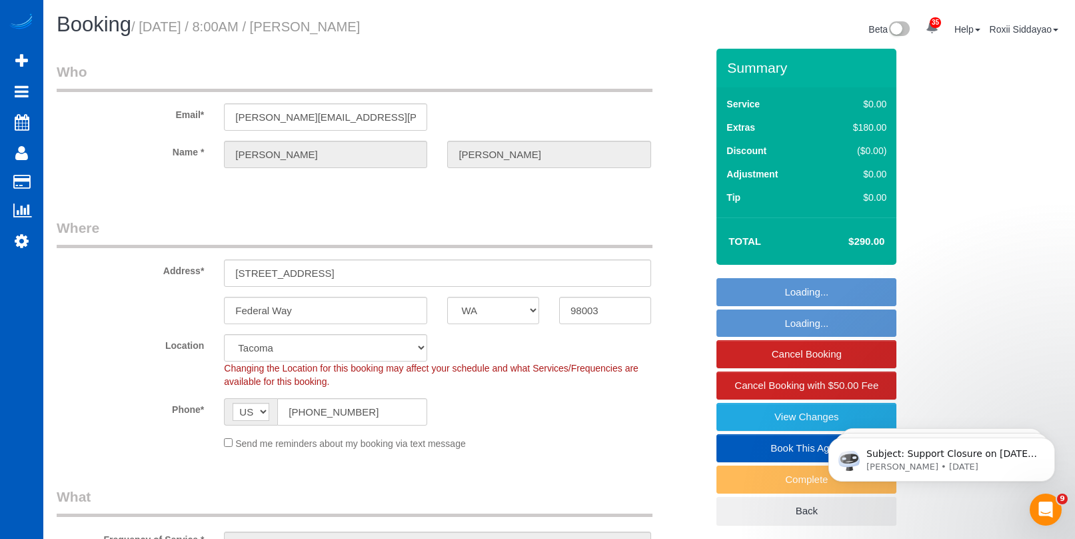
select select "spot1"
select select "199"
select select "2501"
select select "3"
select select "2"
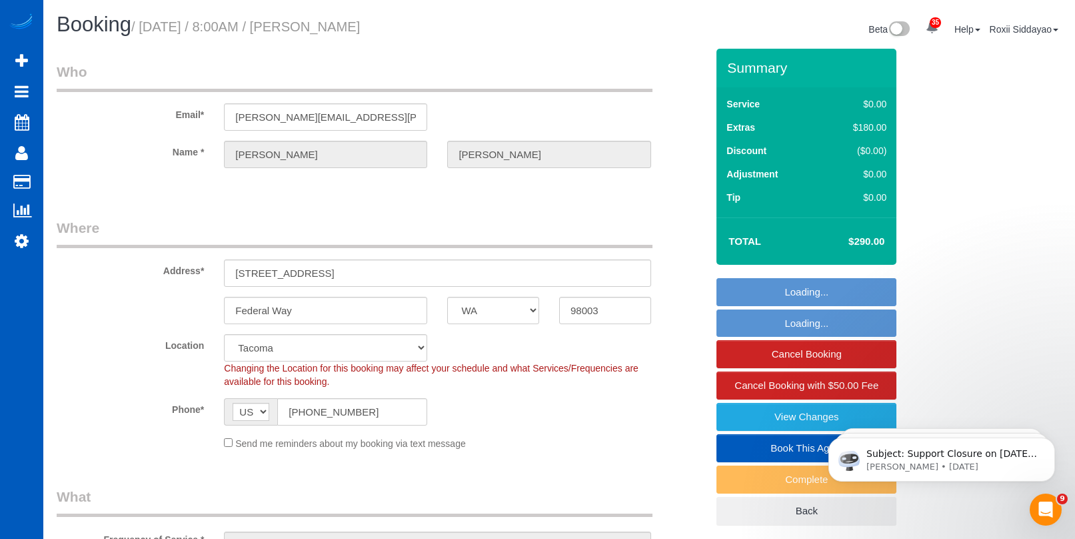
select select "2501"
select select "3"
select select "2"
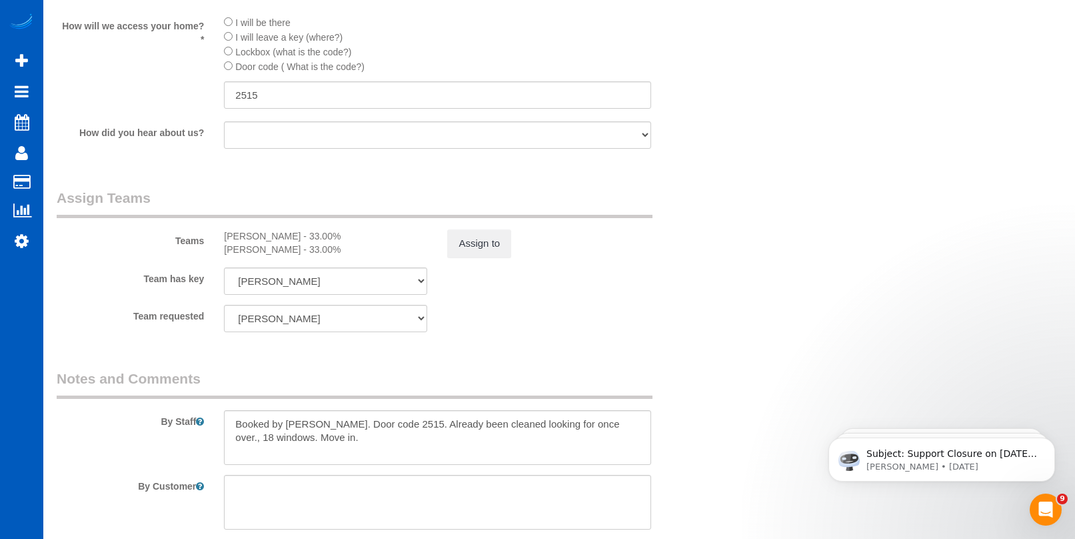
scroll to position [1855, 0]
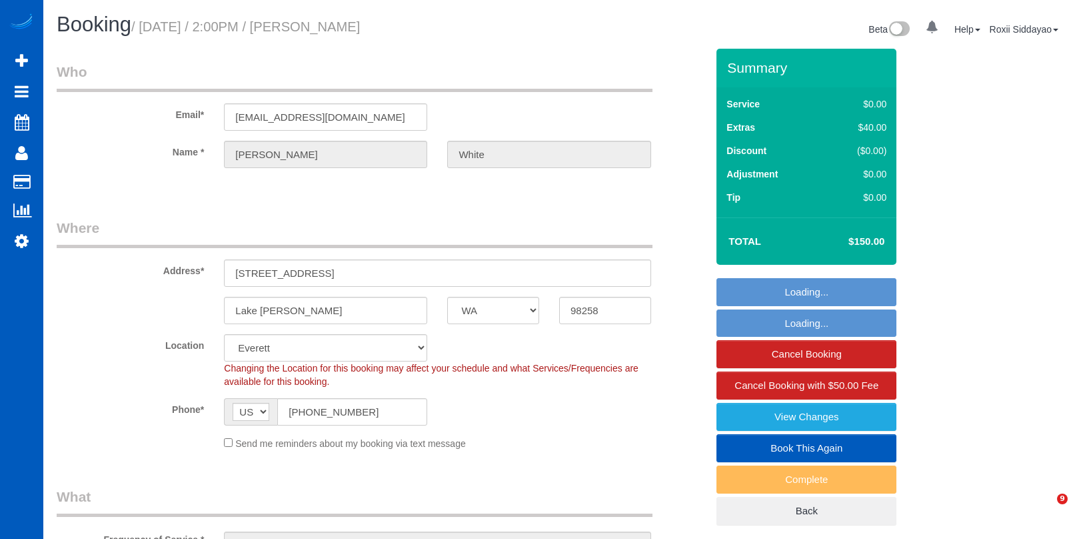
select select "WA"
select select "object:1182"
select select "199"
select select "1001"
select select "spot1"
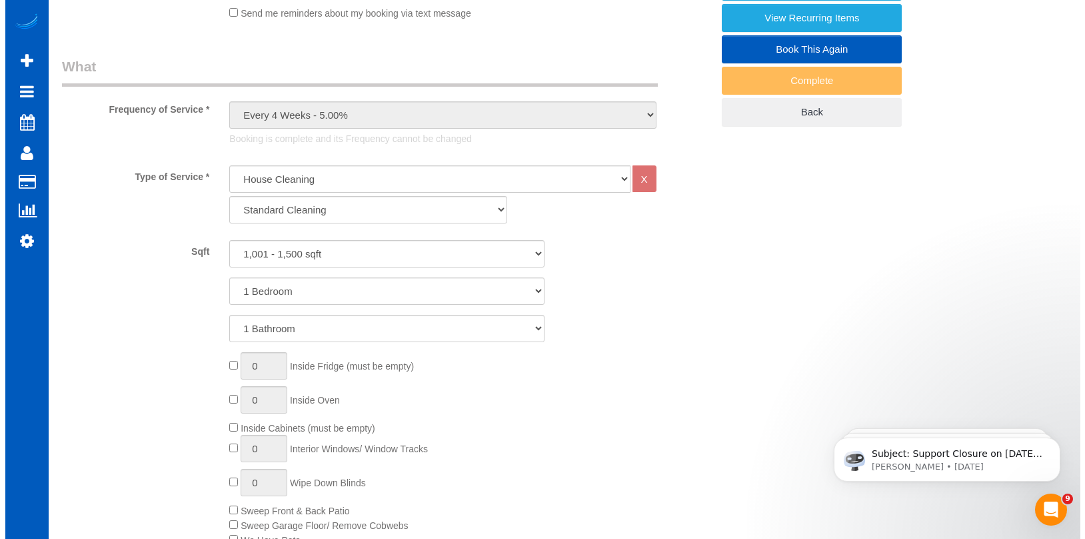
scroll to position [267, 0]
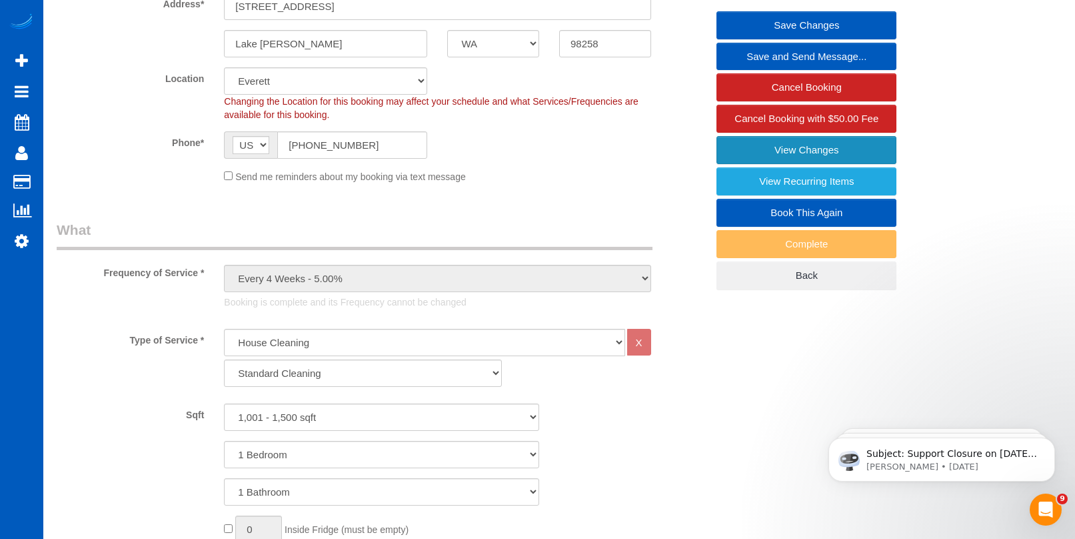
click at [765, 156] on link "View Changes" at bounding box center [807, 150] width 180 height 28
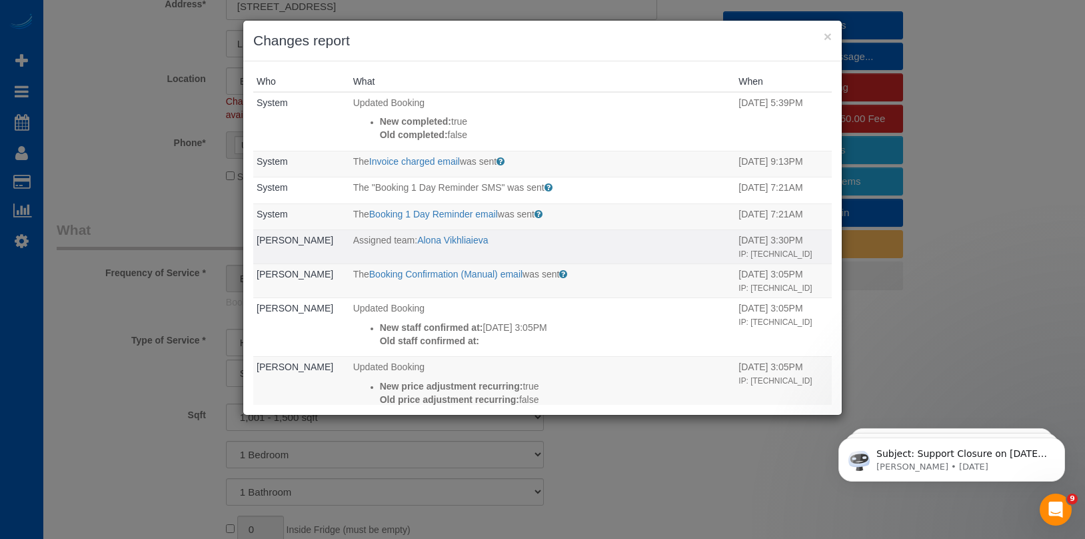
scroll to position [437, 0]
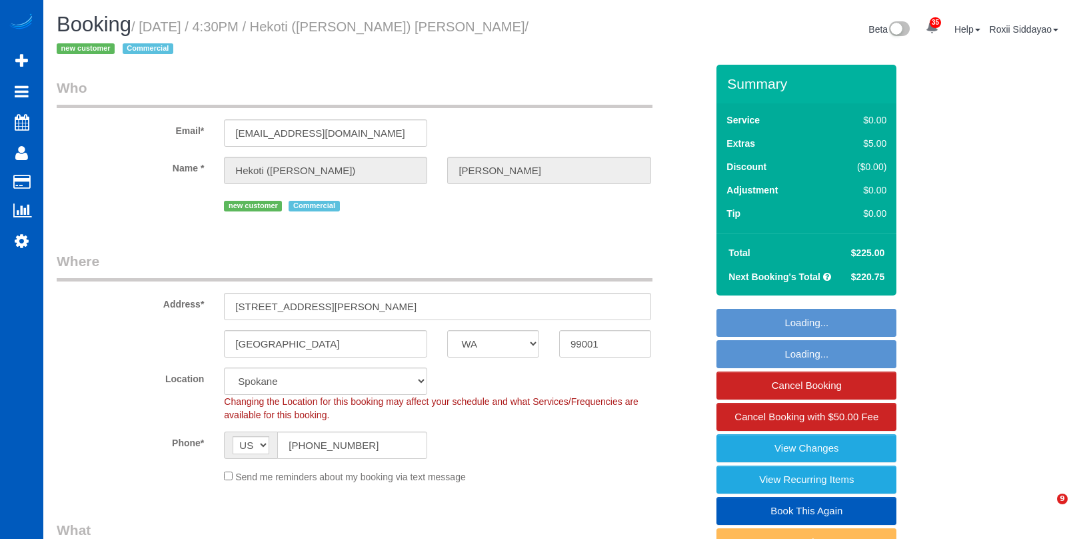
select select "WA"
select select "199"
select select "object:1193"
select select "2501"
select select "6"
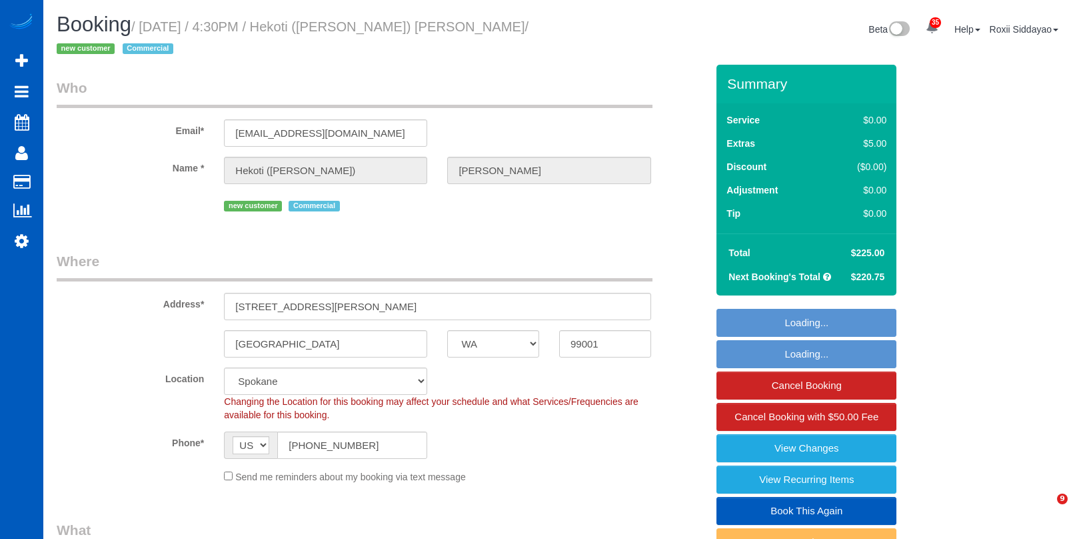
select select "3"
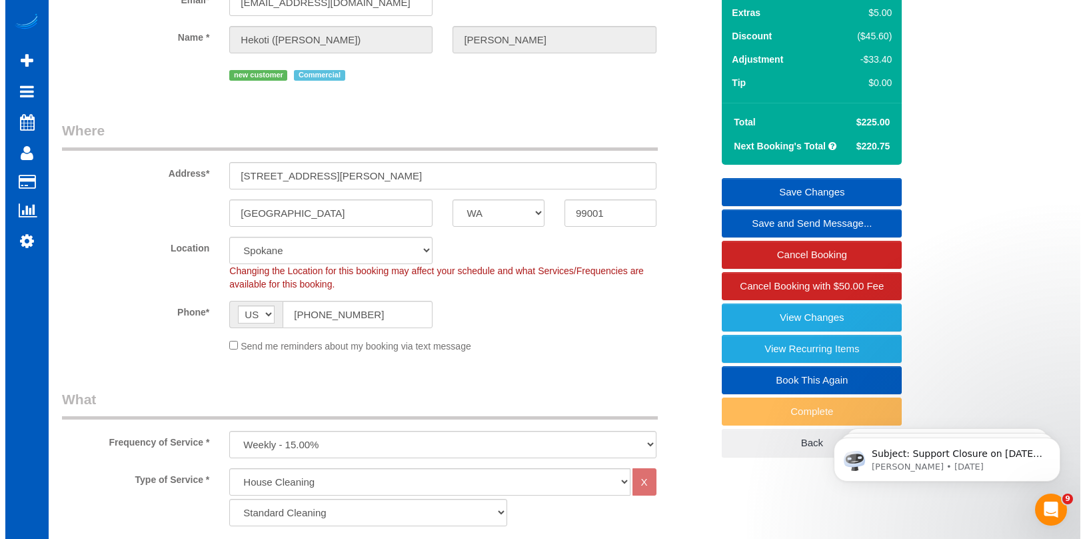
scroll to position [67, 0]
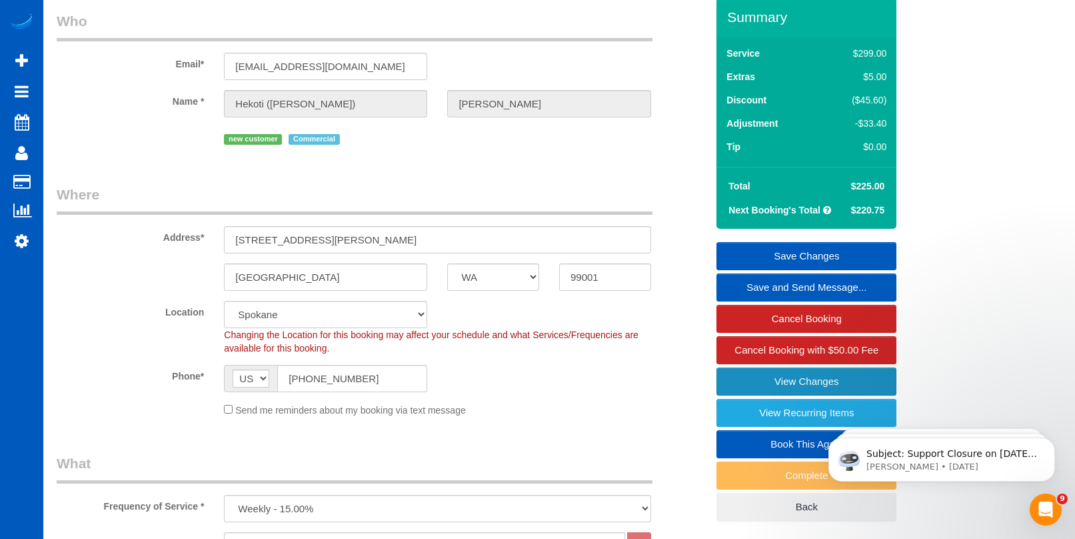
click at [778, 382] on link "View Changes" at bounding box center [807, 381] width 180 height 28
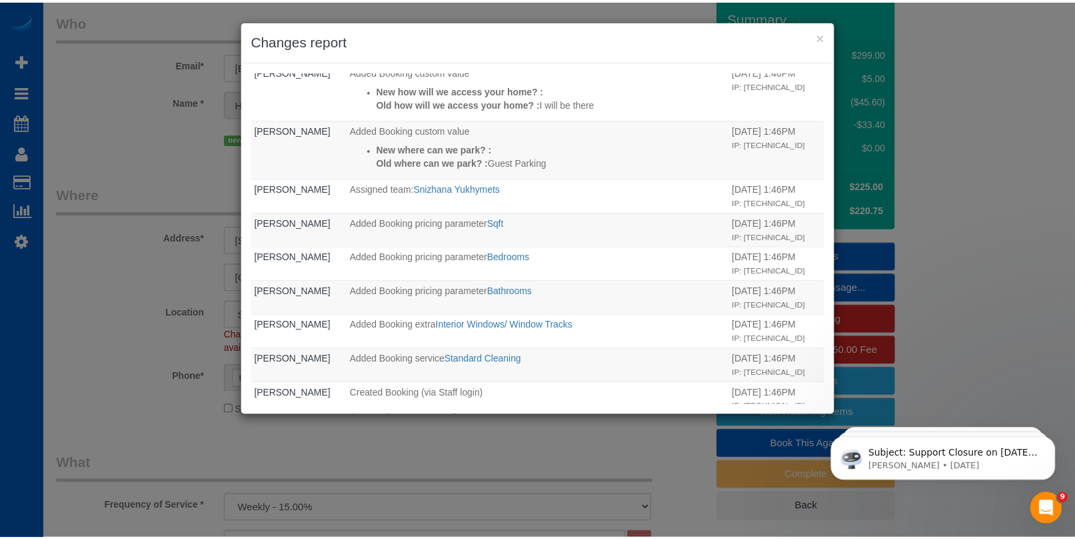
scroll to position [443, 0]
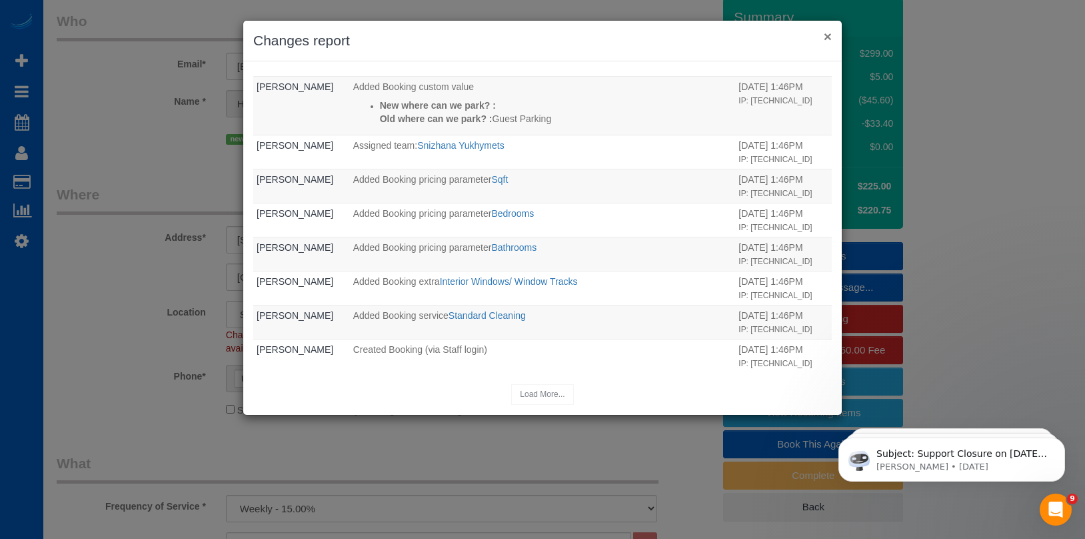
click at [831, 35] on button "×" at bounding box center [828, 36] width 8 height 14
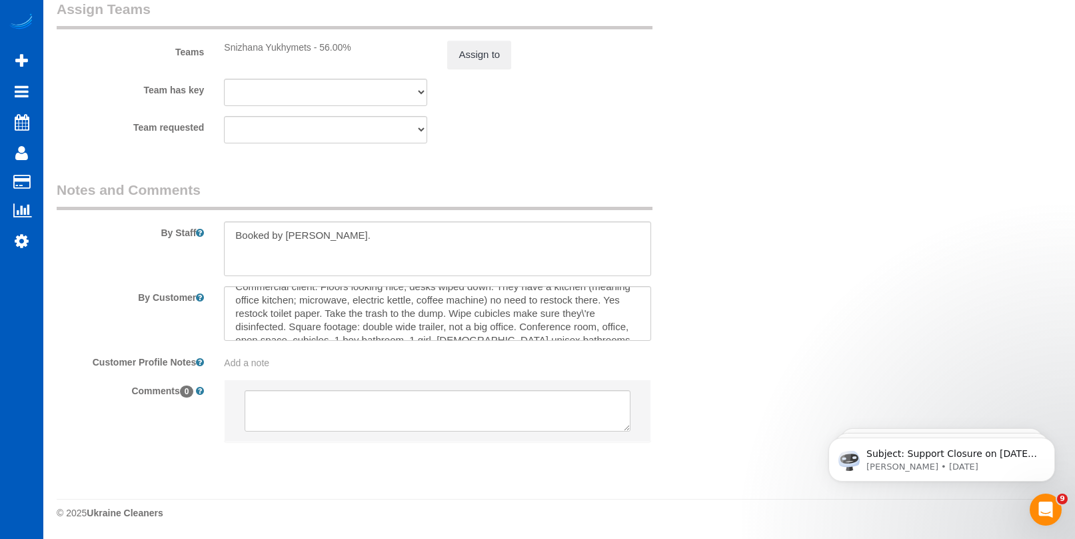
scroll to position [0, 0]
click at [297, 241] on textarea at bounding box center [437, 248] width 427 height 55
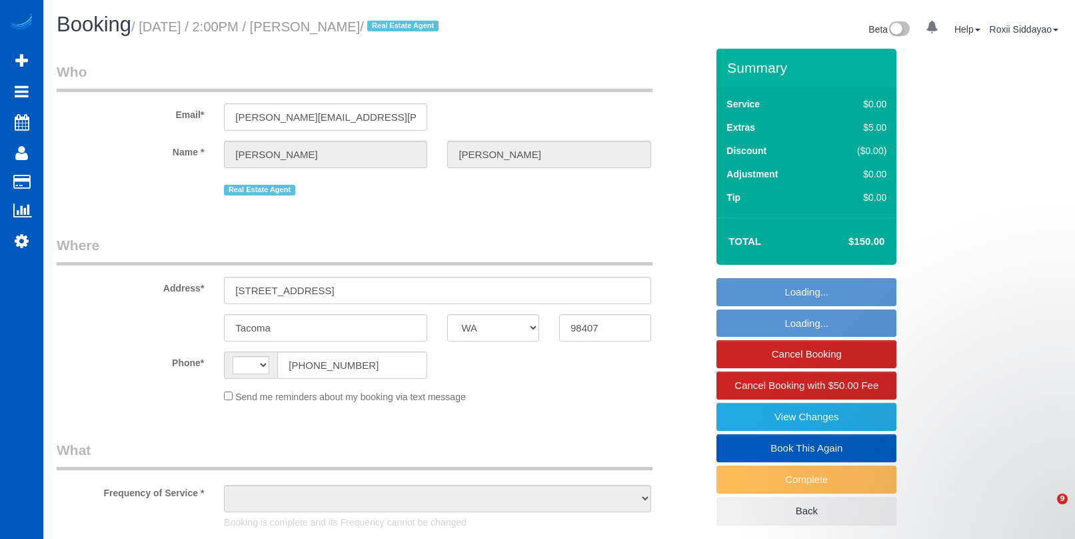
select select "WA"
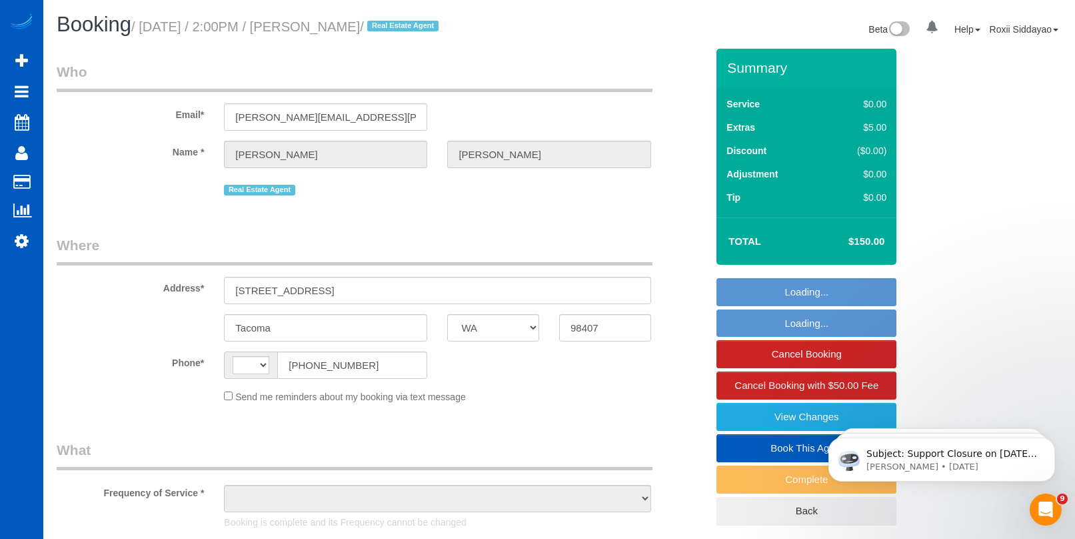
select select "string:[GEOGRAPHIC_DATA]"
select select "object:1087"
select select "199"
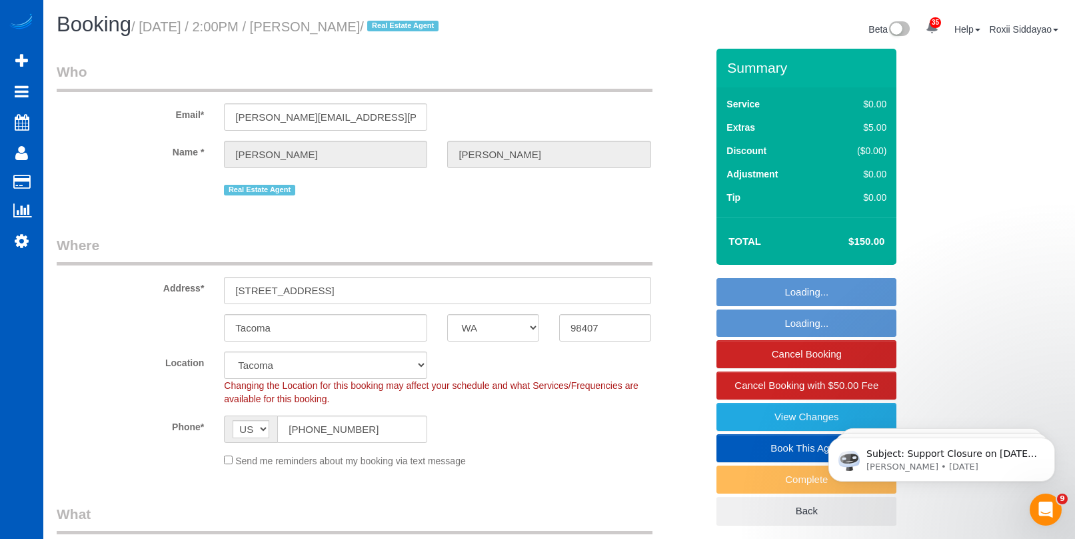
select select "spot1"
select select "object:1157"
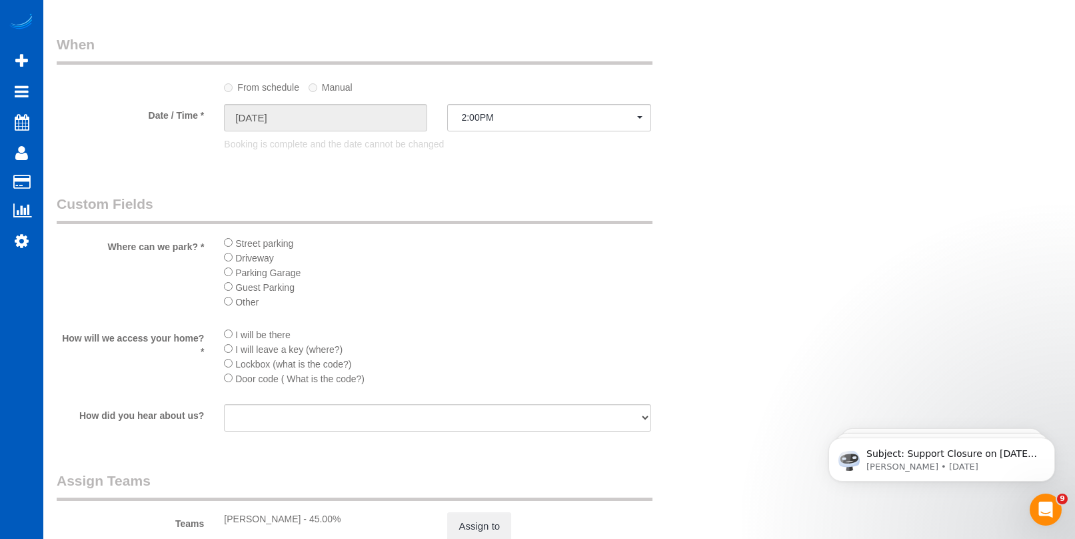
scroll to position [1666, 0]
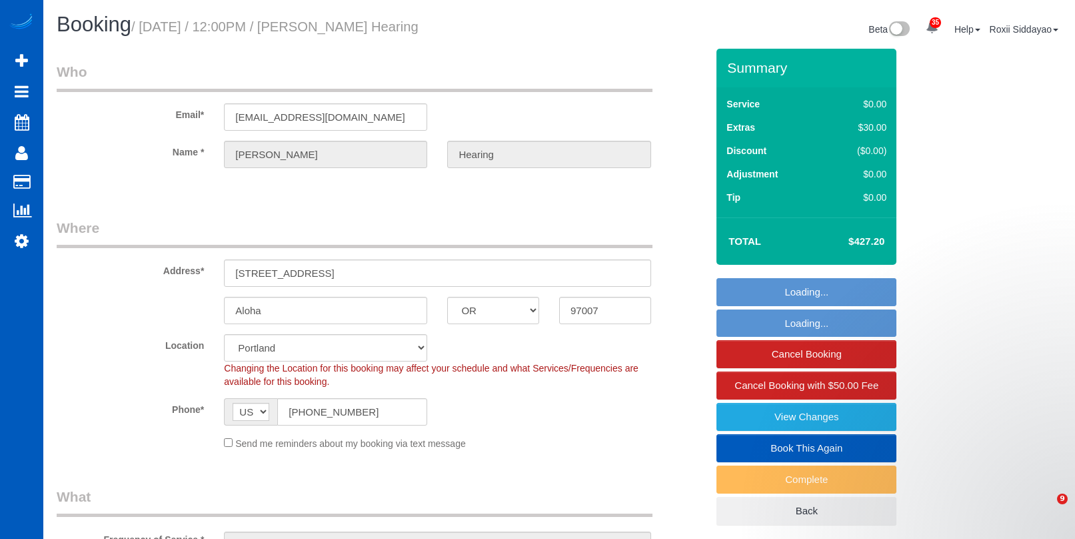
select select "OR"
select select "199"
select select "2001"
select select "3"
select select "2"
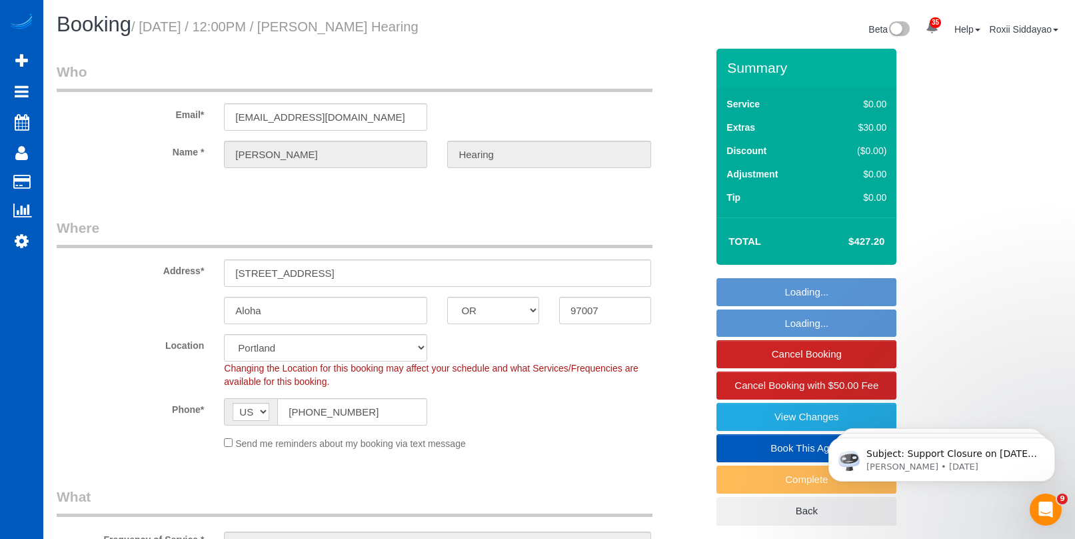
select select "object:1237"
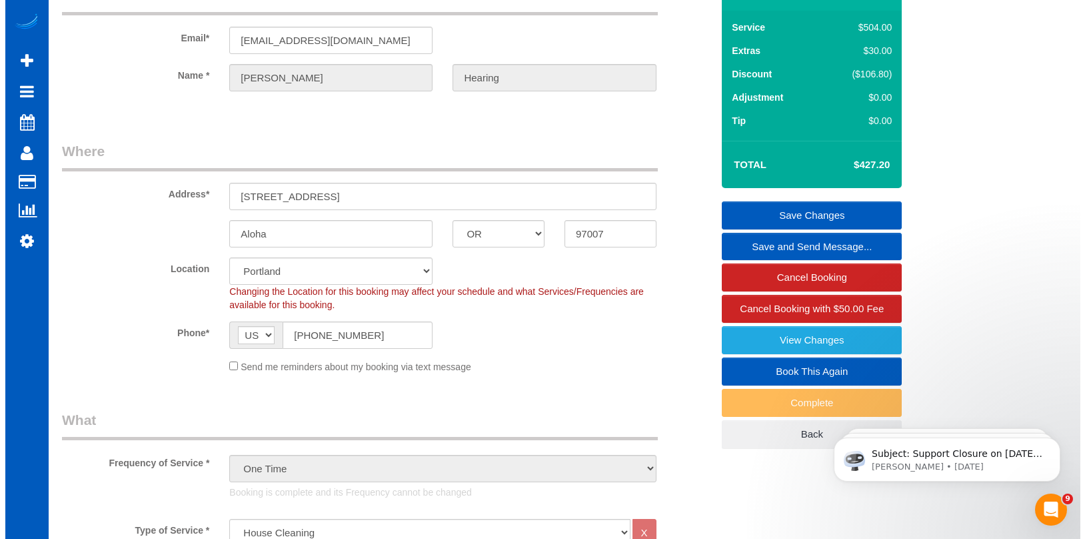
scroll to position [200, 0]
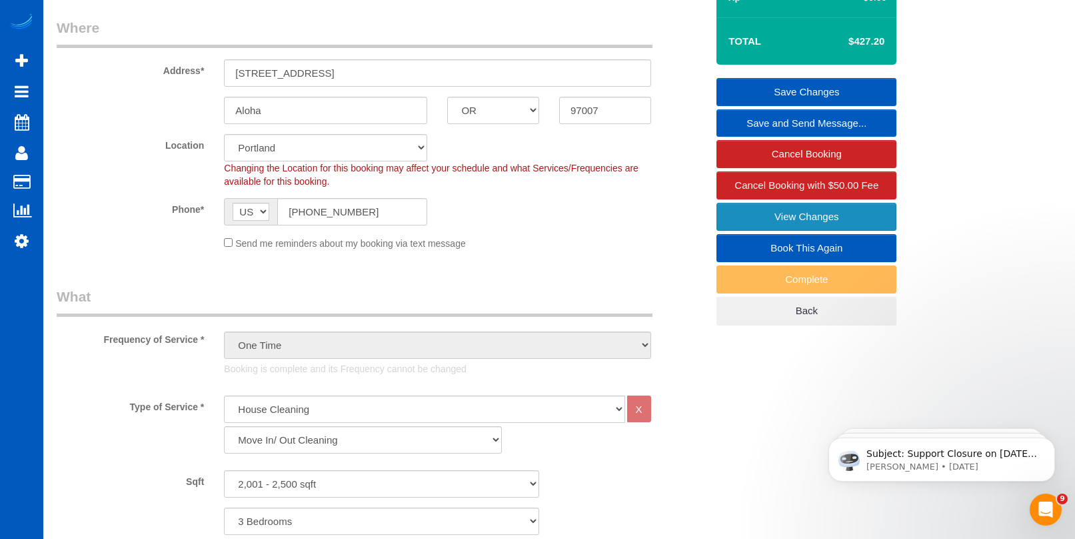
click at [793, 213] on link "View Changes" at bounding box center [807, 217] width 180 height 28
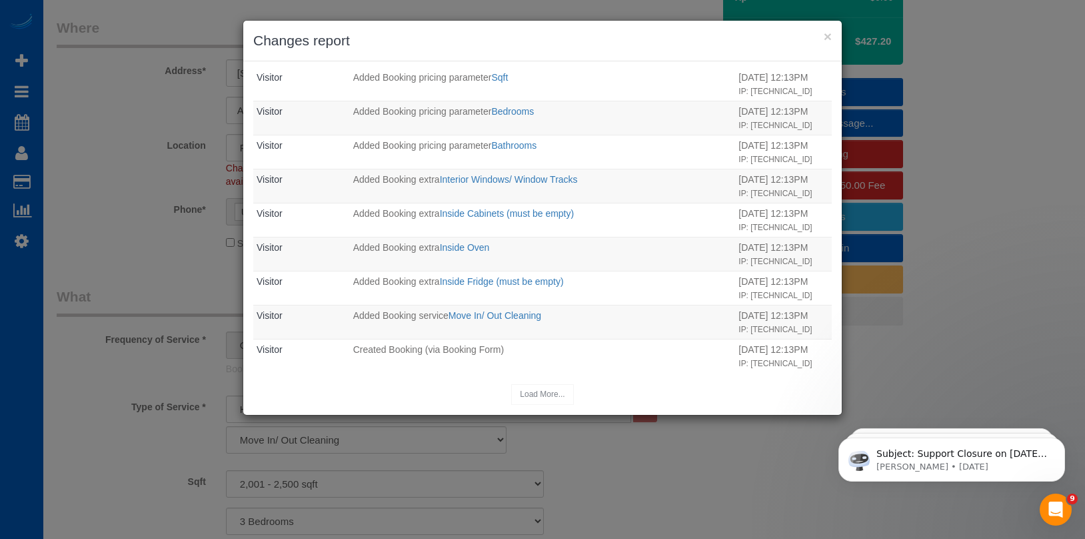
scroll to position [1375, 0]
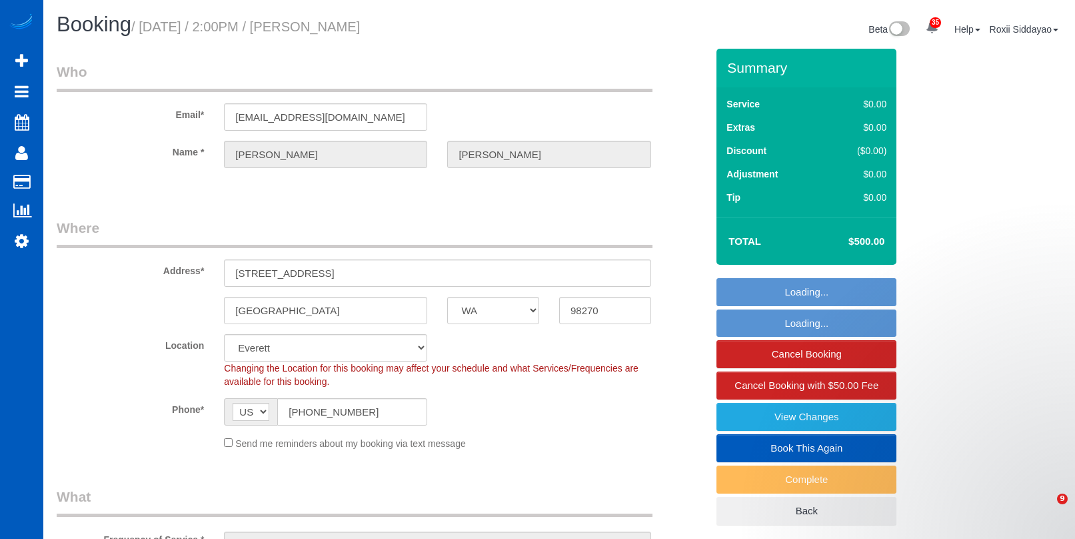
select select "WA"
select select "199"
select select "1501"
select select "4"
select select "3"
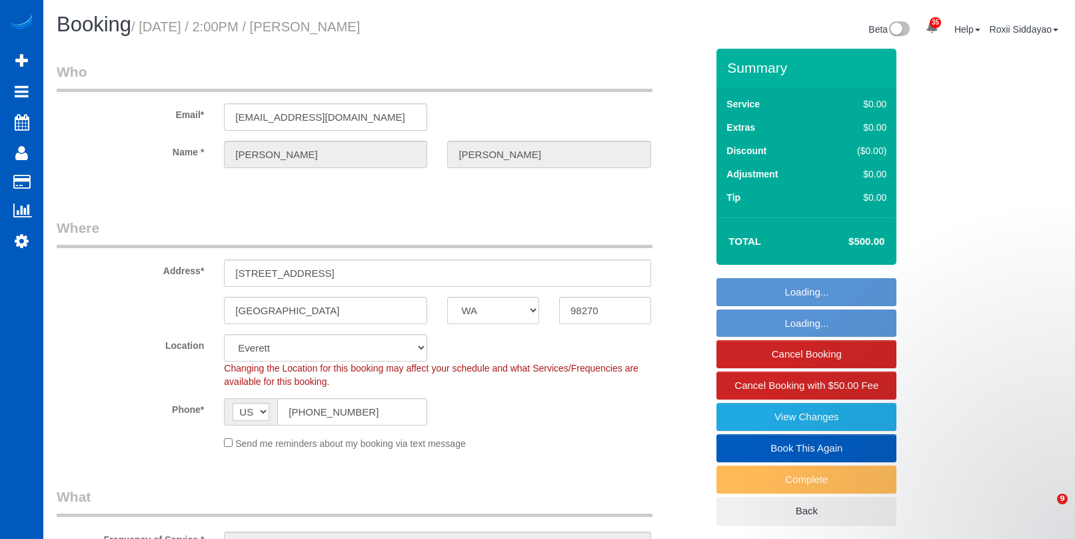
select select "string:fspay-6e0fb005-8e01-4c44-a002-7c60768a3d77"
select select "spot1"
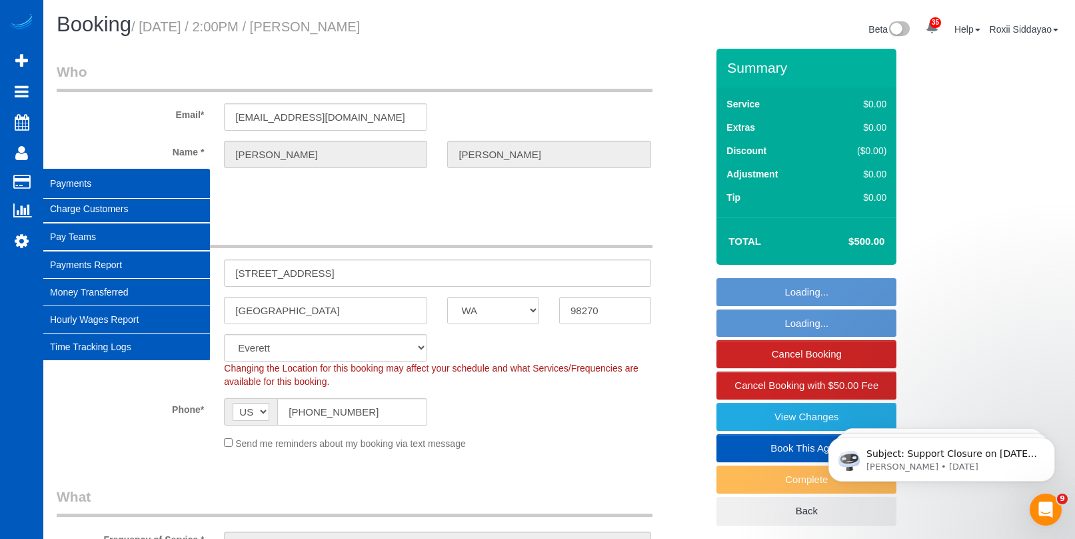
select select "1501"
select select "4"
select select "3"
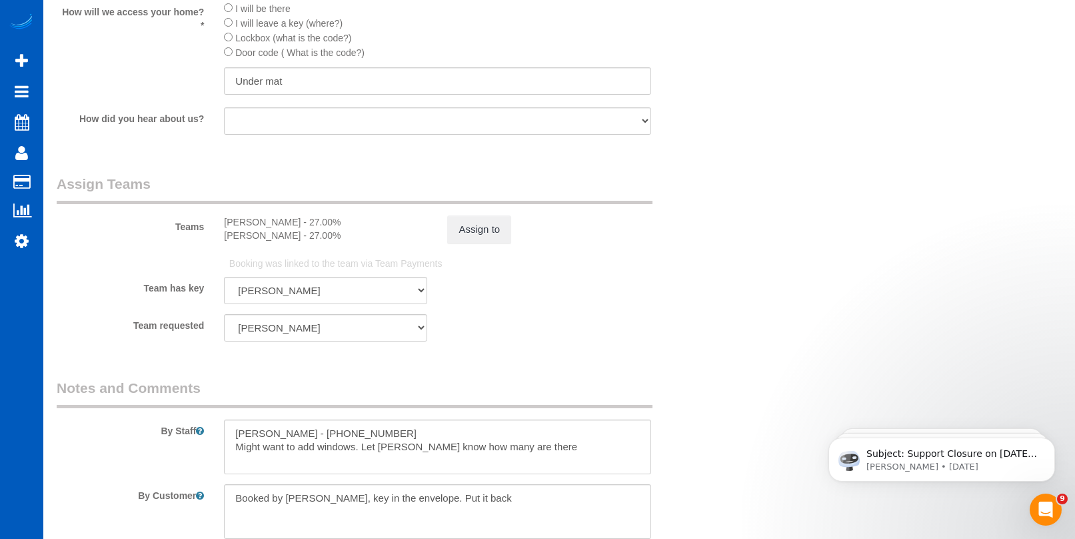
scroll to position [1800, 0]
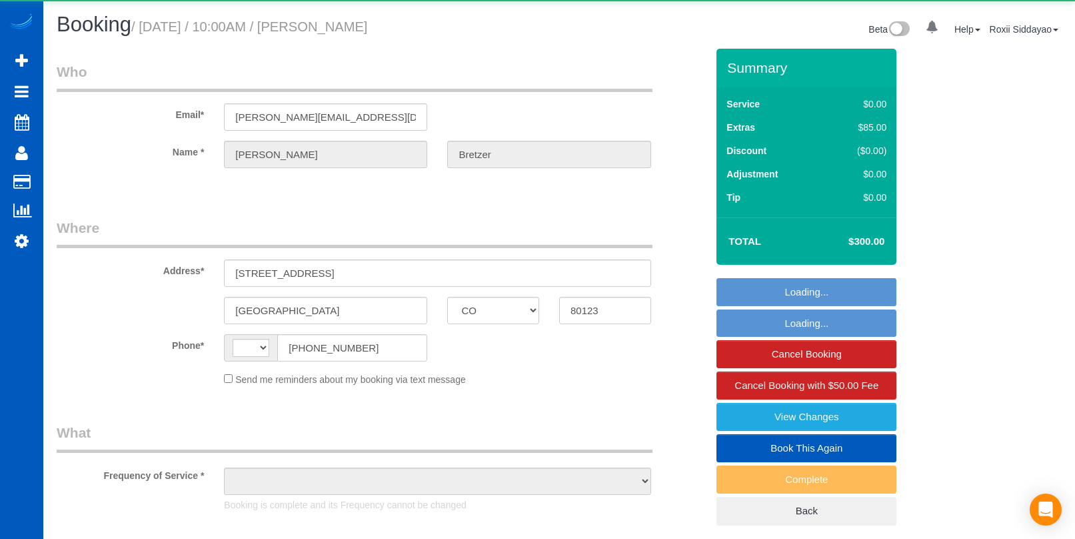
select select "CO"
select select "string:[GEOGRAPHIC_DATA]"
select select "object:747"
select select "string:fspay-1b05565a-76c7-44df-ba34-a90b6eb06208"
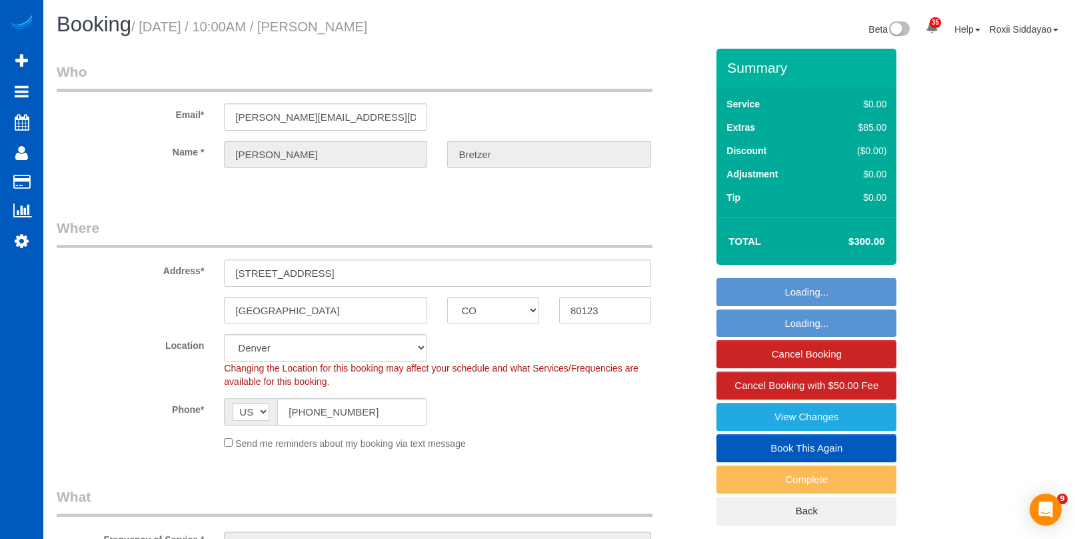
select select "object:756"
select select "199"
select select "3001"
select select "6"
select select "4"
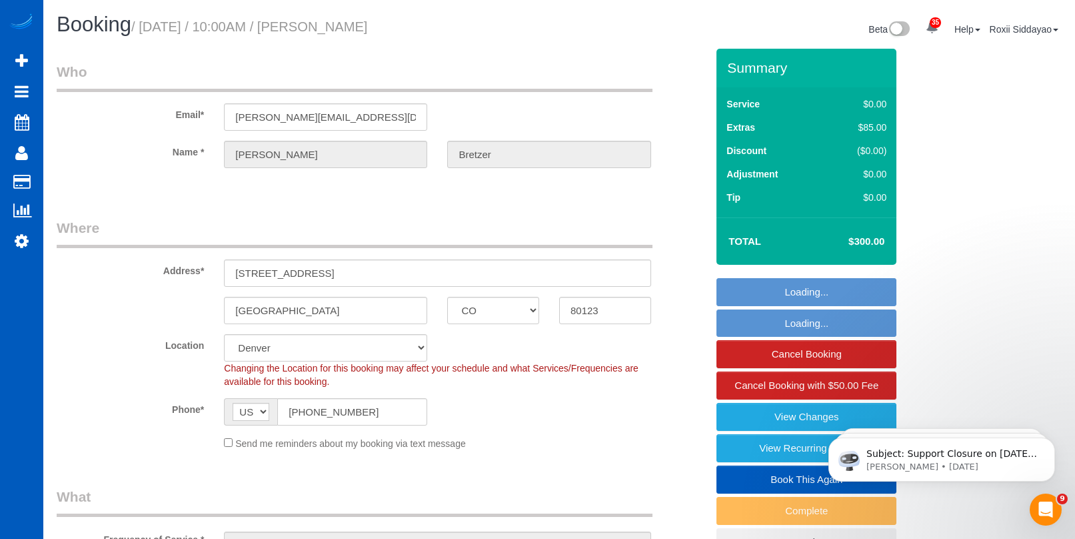
select select "spot1"
select select "3001"
select select "6"
select select "4"
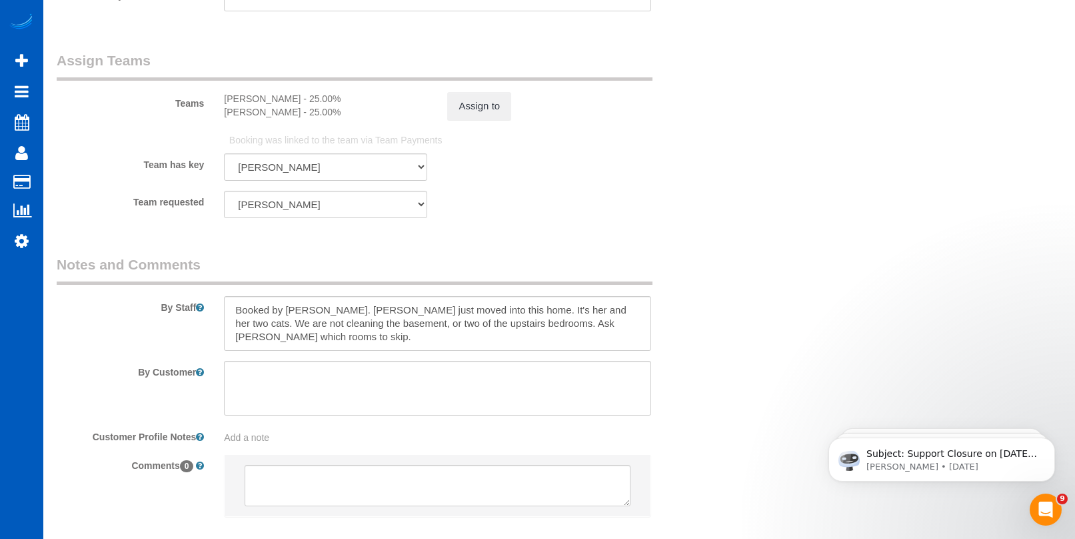
scroll to position [1800, 0]
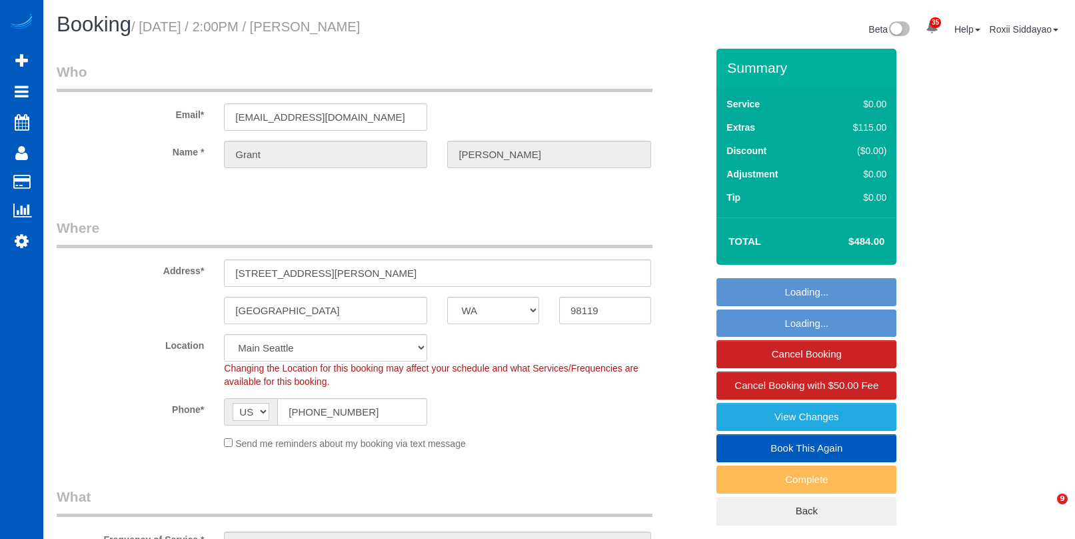
select select "WA"
select select "199"
select select "2001"
select select "3"
select select "2"
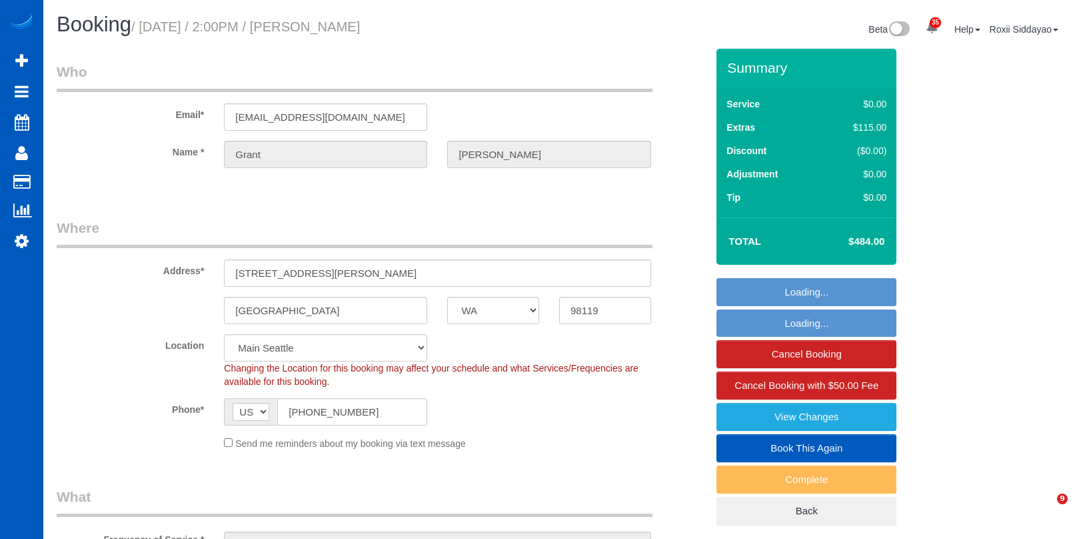
select select "number:8"
select select "spot1"
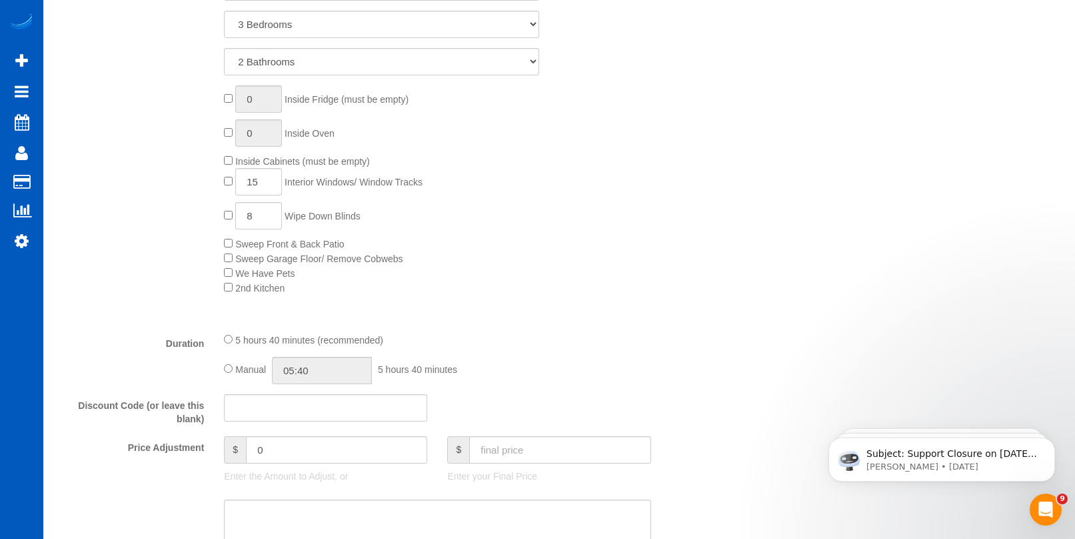
scroll to position [649, 0]
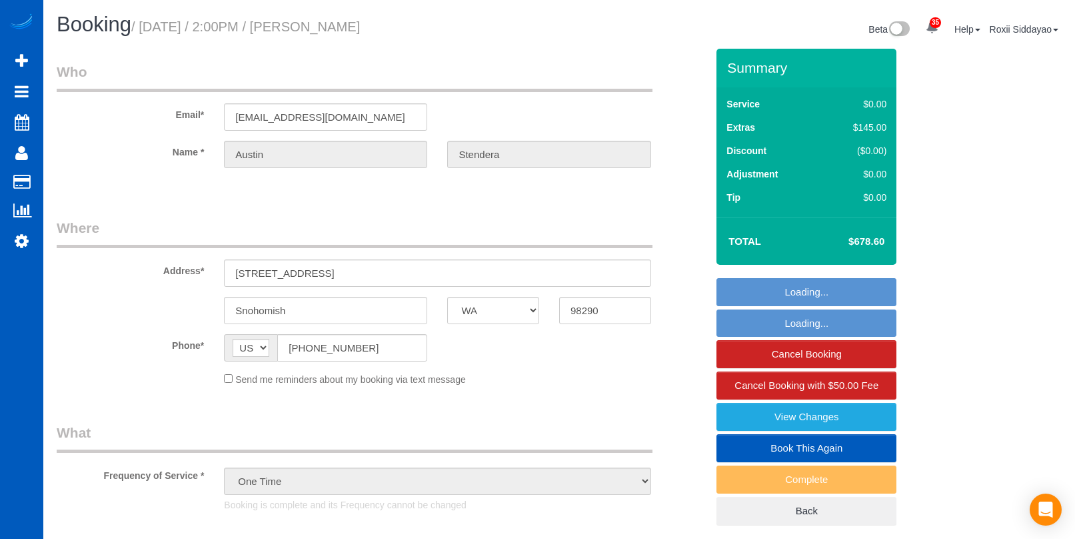
select select "WA"
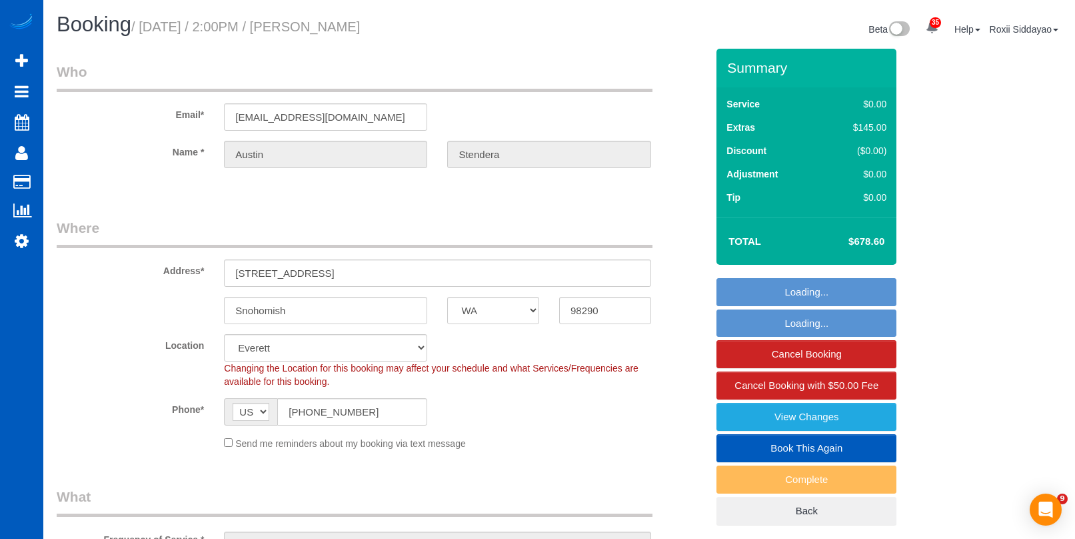
select select "object:929"
select select "spot1"
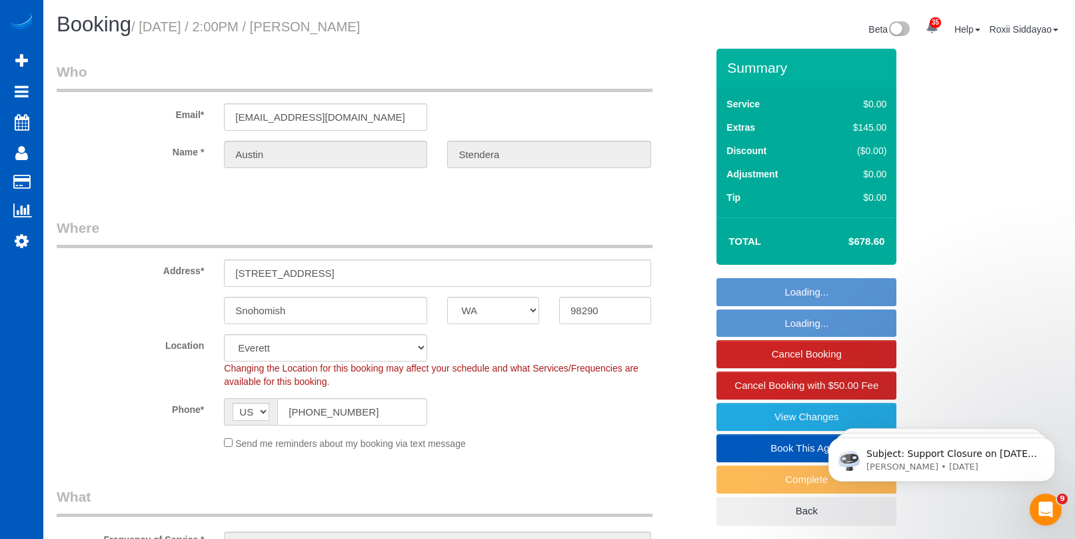
select select "199"
select select "4001"
select select "5"
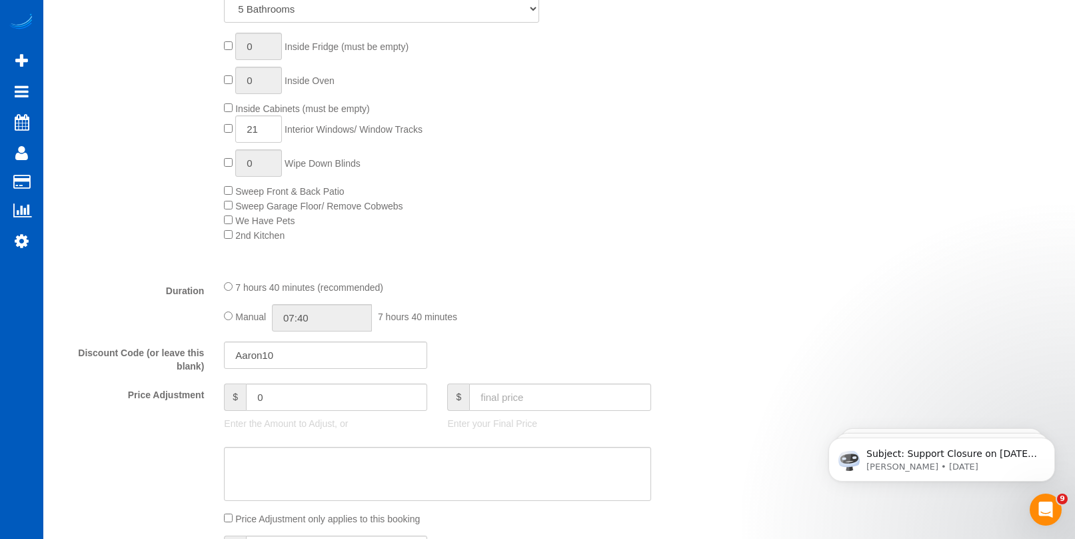
scroll to position [649, 0]
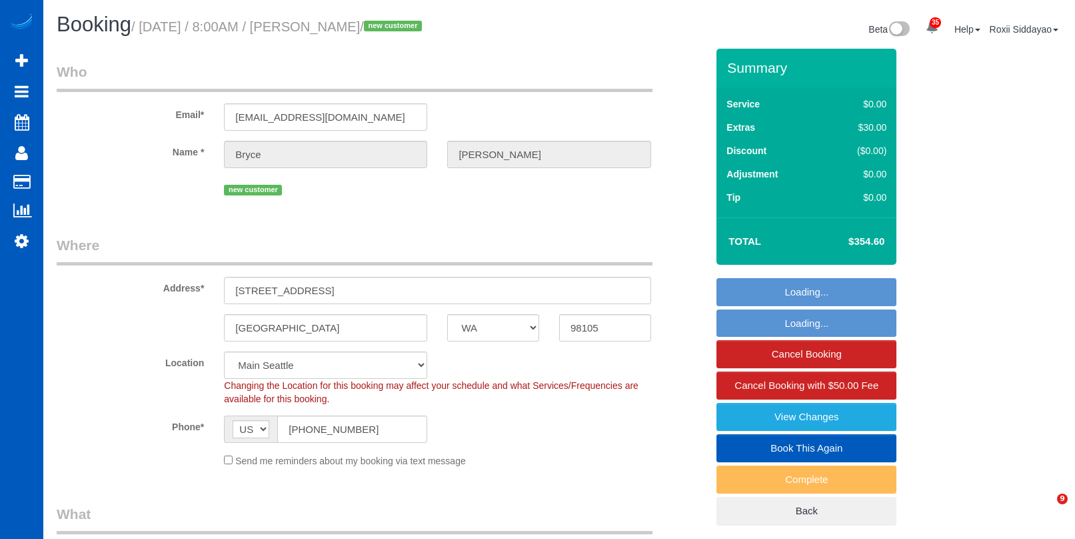
select select "WA"
select select "199"
select select "spot1"
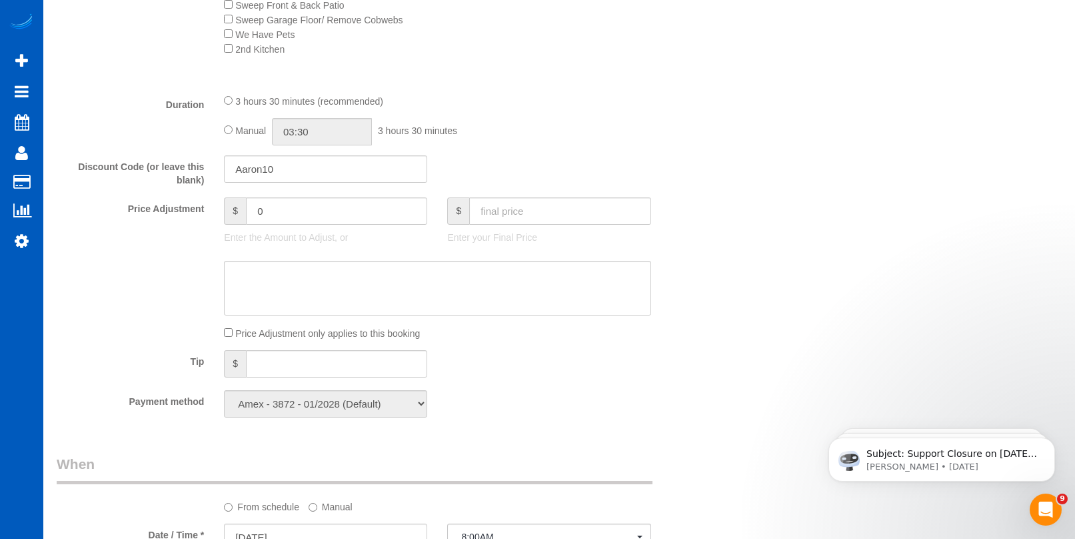
scroll to position [817, 0]
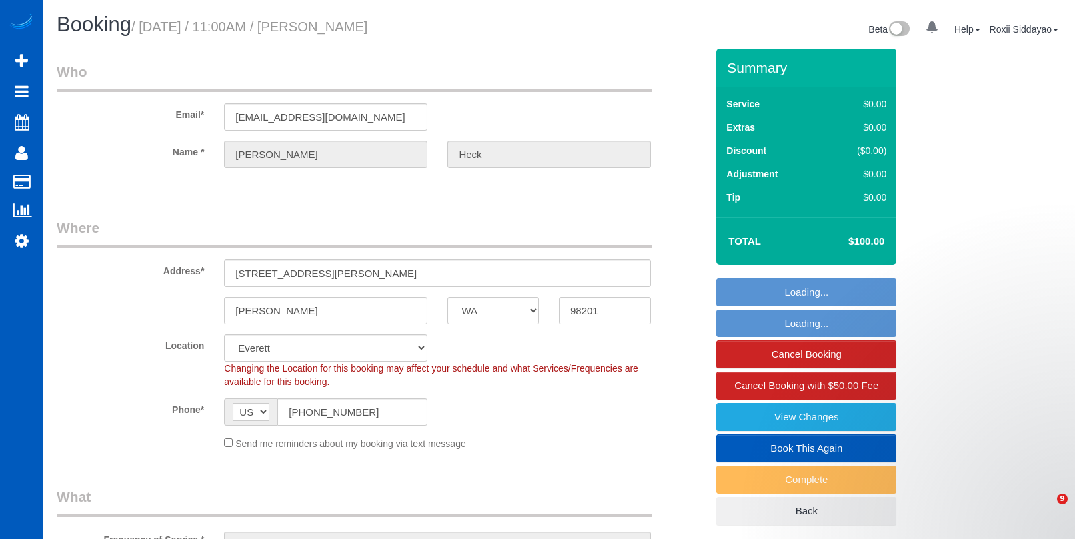
select select "WA"
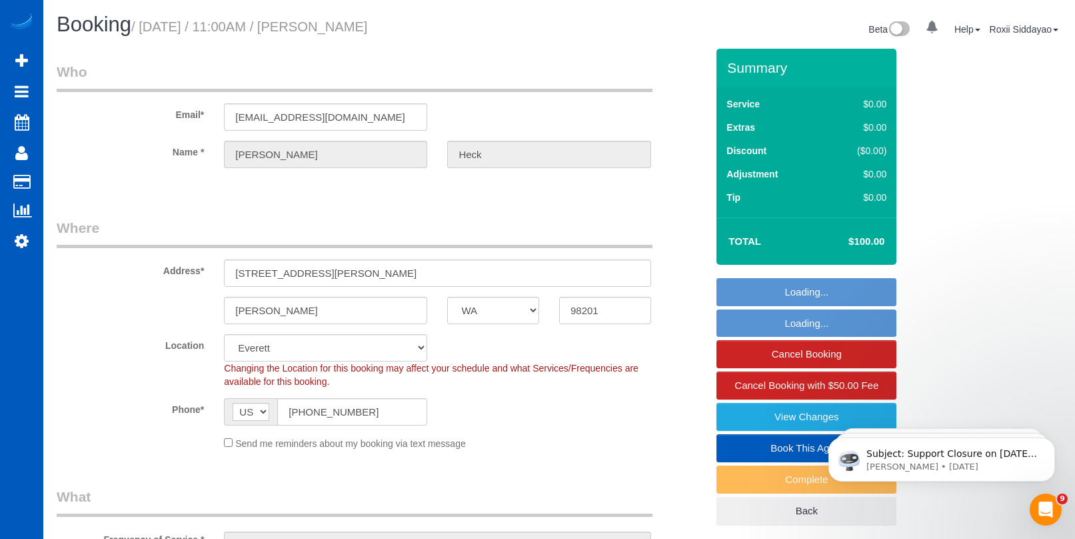
select select "spot1"
select select "object:1261"
select select "199"
select select "1001"
select select "2"
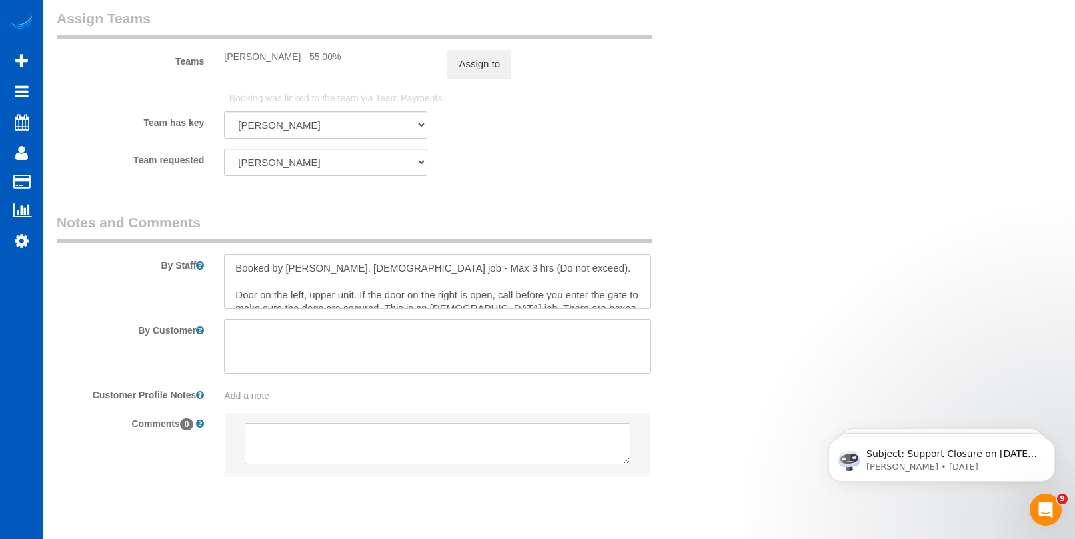
scroll to position [1848, 0]
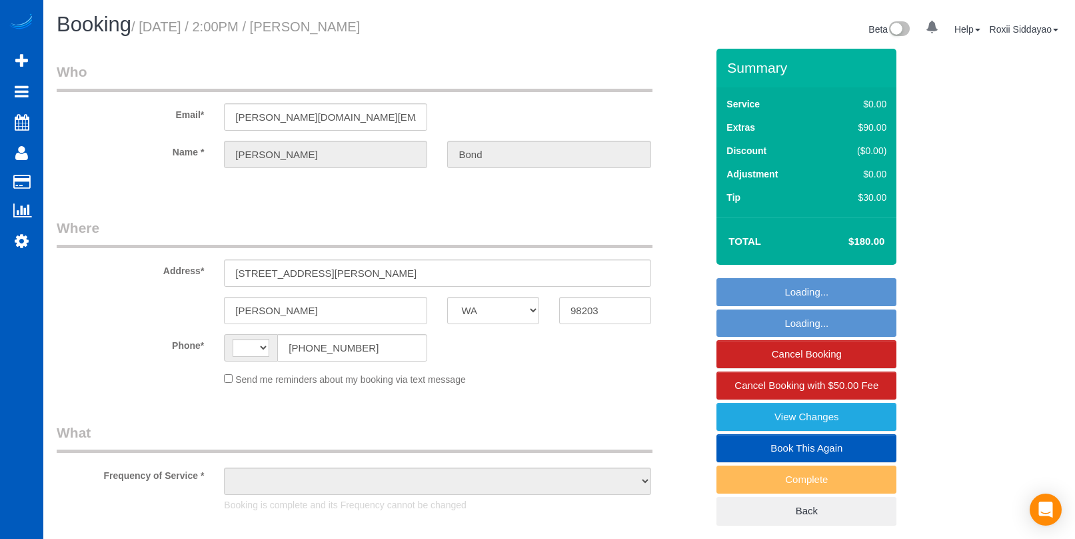
select select "WA"
select select "string:[GEOGRAPHIC_DATA]"
select select "object:708"
select select "string:fspay-efc171ae-2065-4243-b849-aca7d6a6259e"
select select "199"
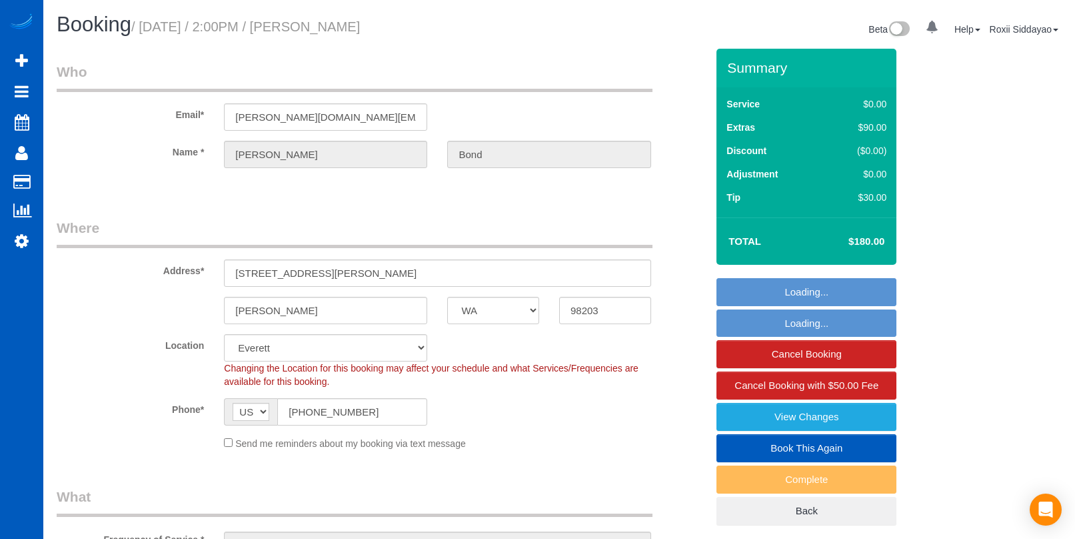
select select "object:1087"
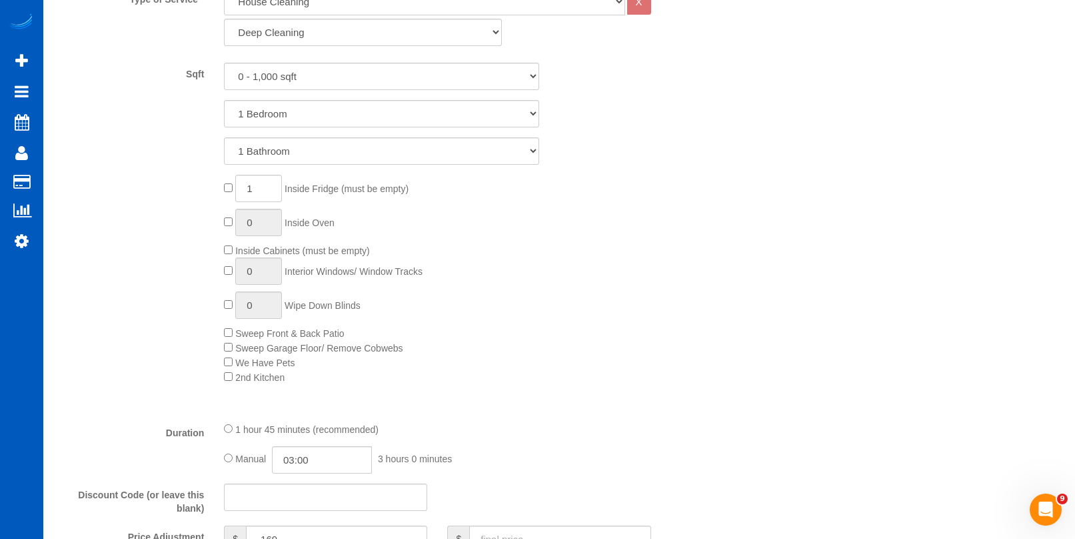
select select "spot1"
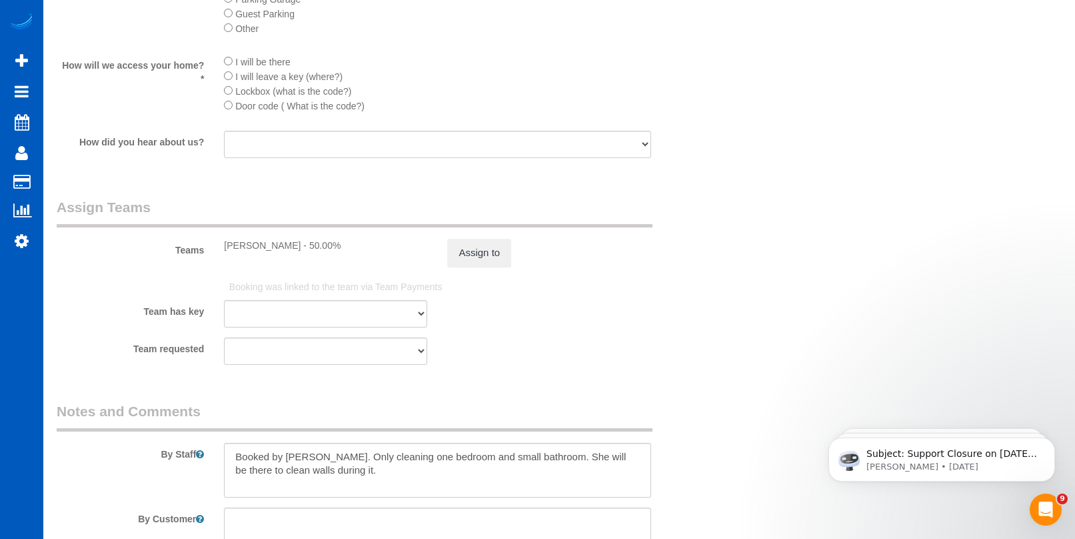
scroll to position [1666, 0]
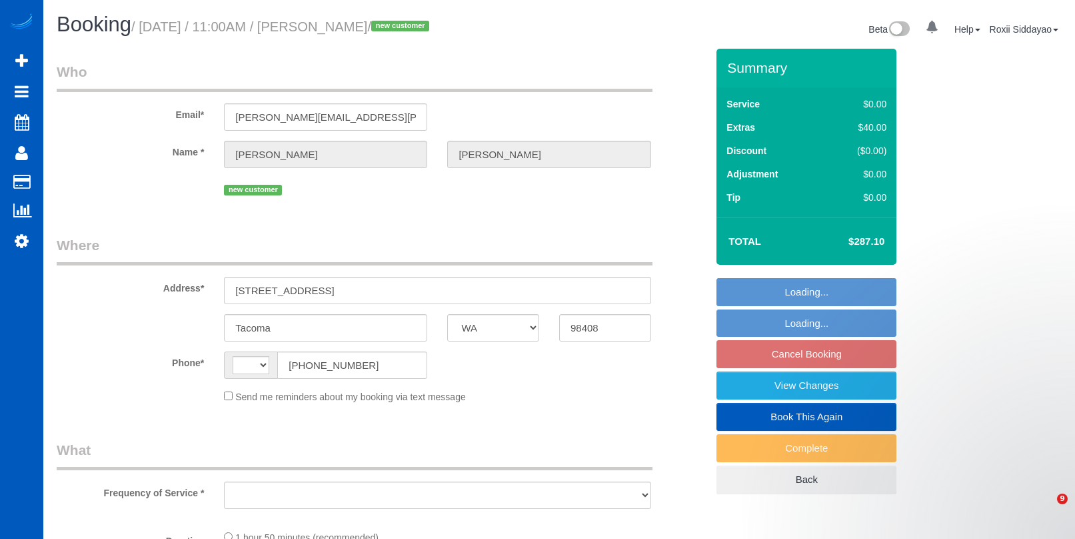
select select "WA"
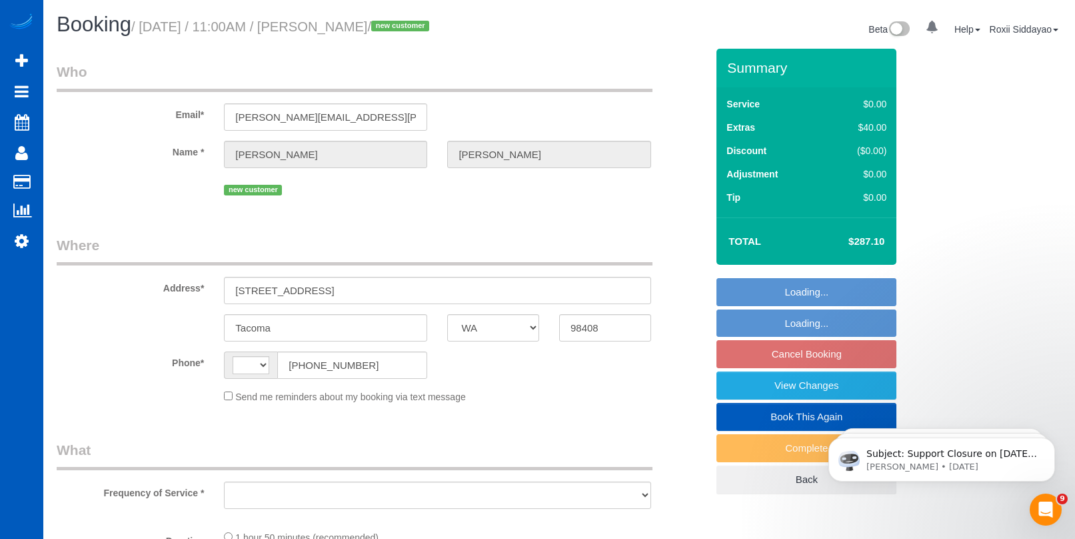
select select "string:[GEOGRAPHIC_DATA]"
select select "object:745"
select select "string:fspay-f77b219a-a7af-4966-923e-f799987f723e"
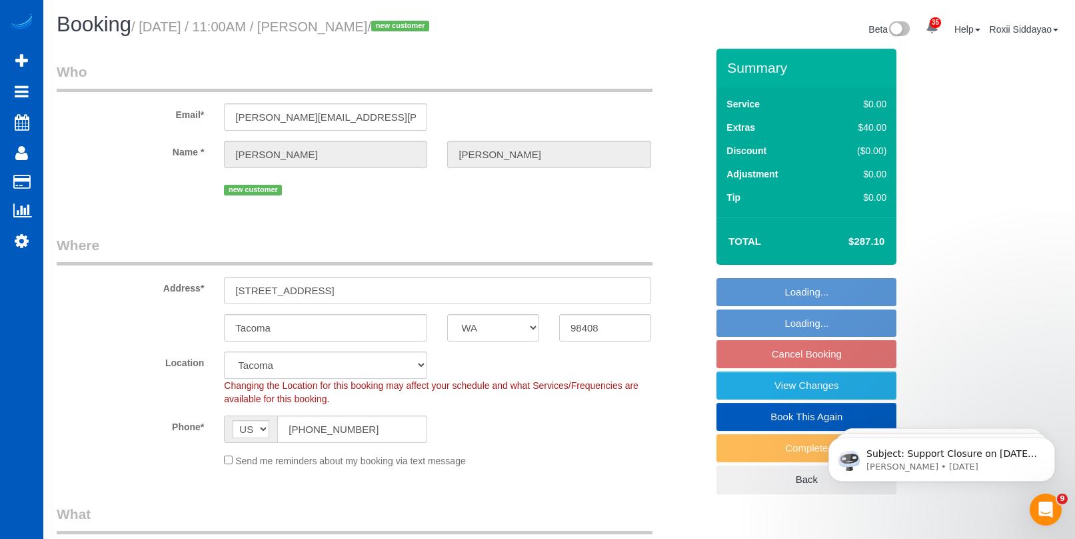
select select "object:750"
select select "199"
select select "spot2"
select select "1501"
select select "3"
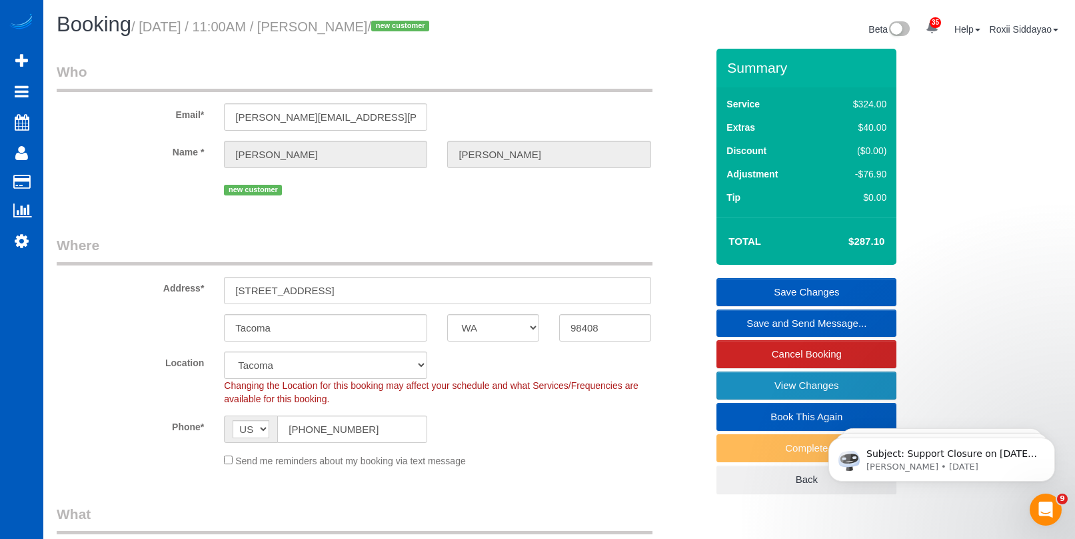
click at [833, 385] on link "View Changes" at bounding box center [807, 385] width 180 height 28
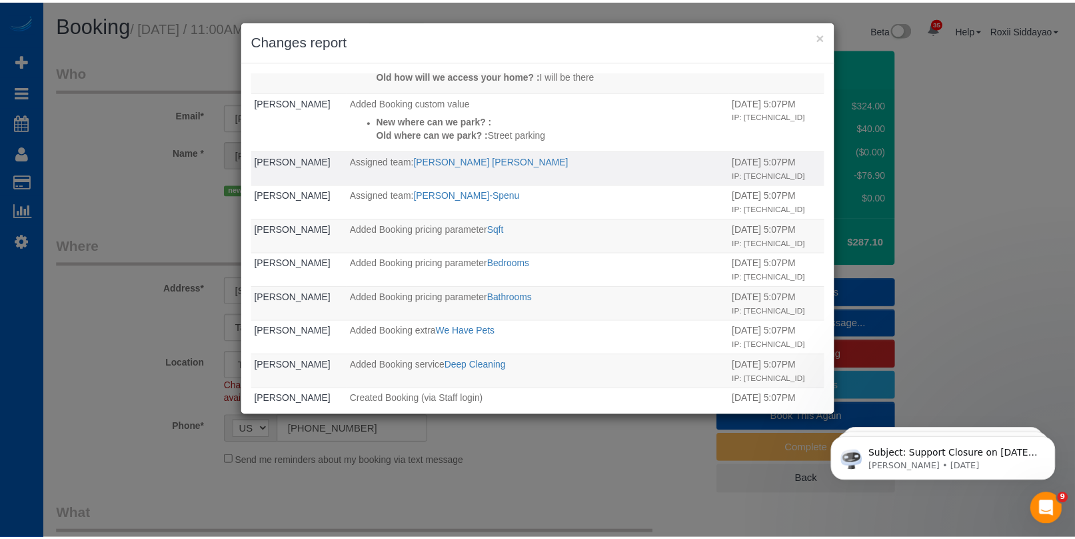
scroll to position [143, 0]
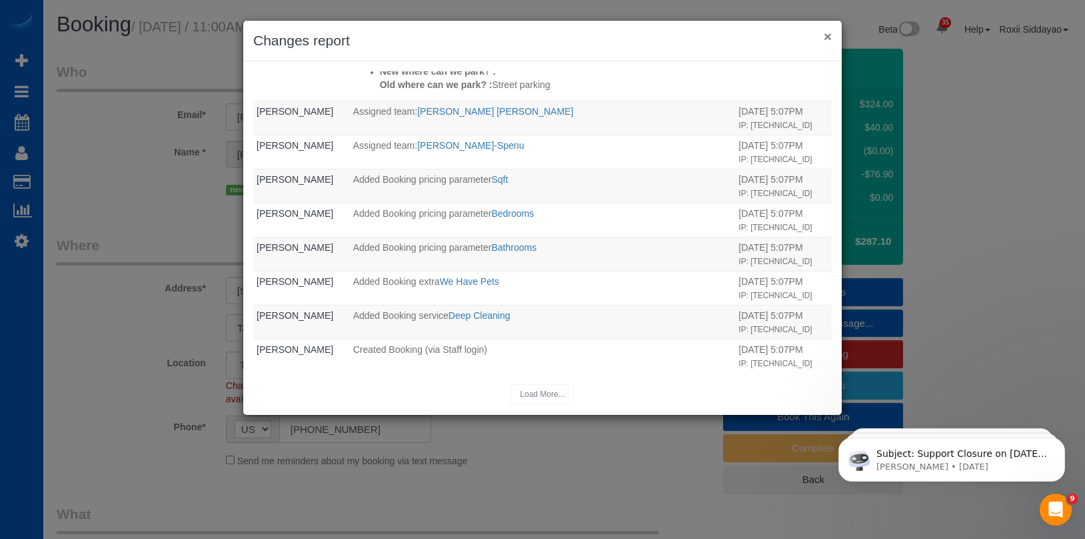
click at [824, 39] on button "×" at bounding box center [828, 36] width 8 height 14
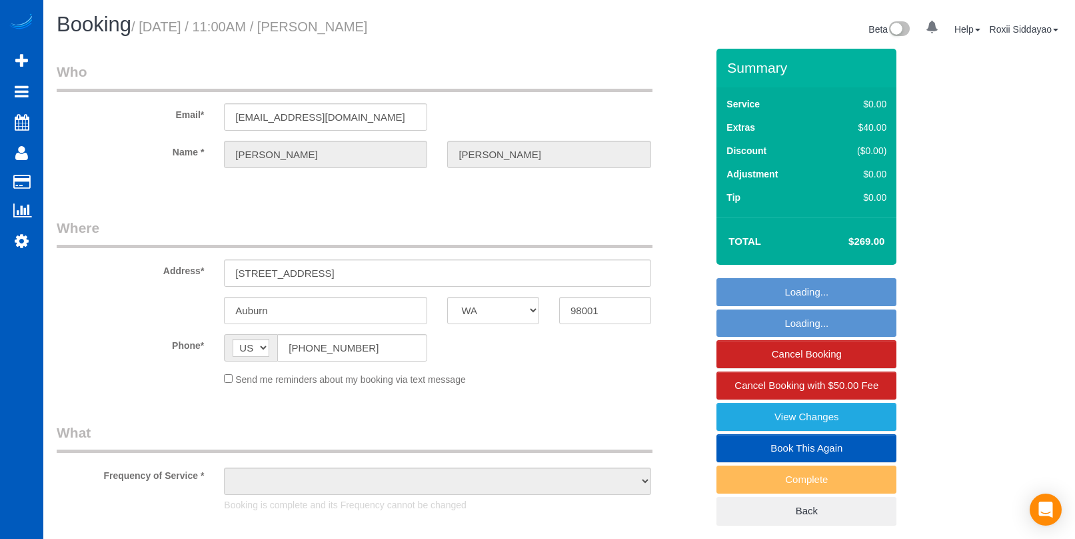
select select "WA"
select select "string:fspay-93f41928-86dd-478d-b448-a3efd56b7965"
select select "number:8"
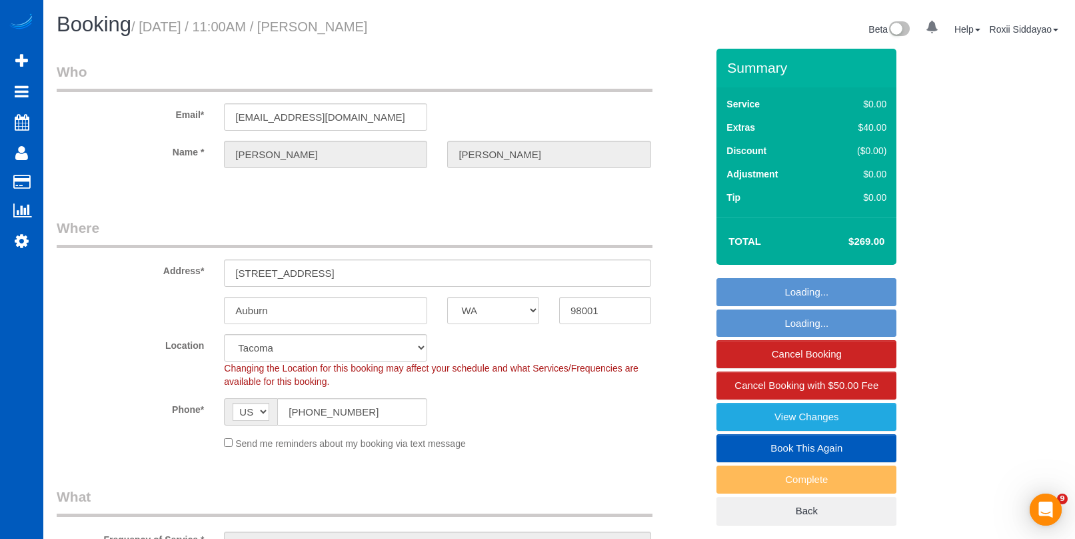
select select "object:920"
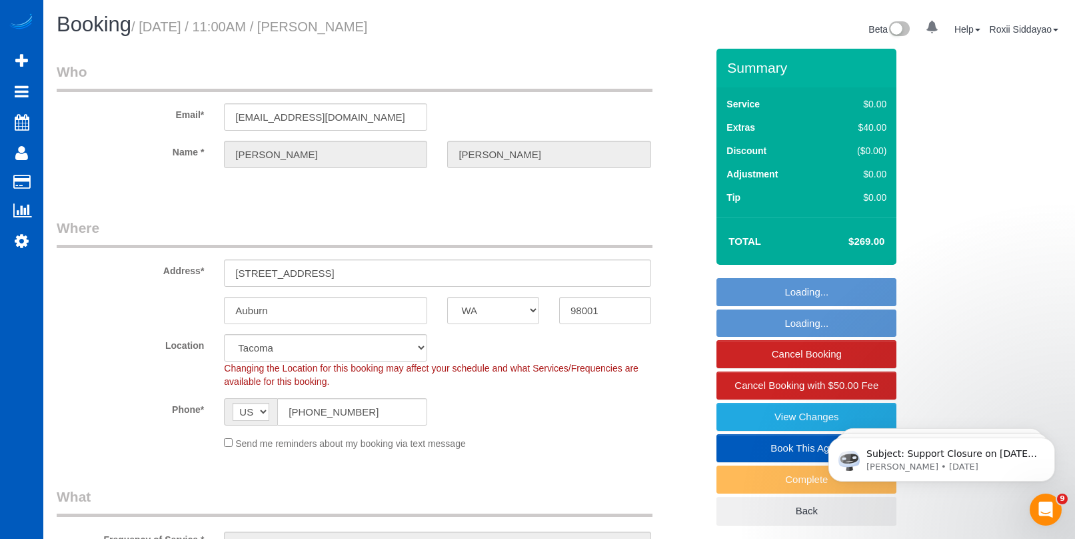
select select "199"
select select "2"
select select "spot1"
select select "object:1127"
select select "2"
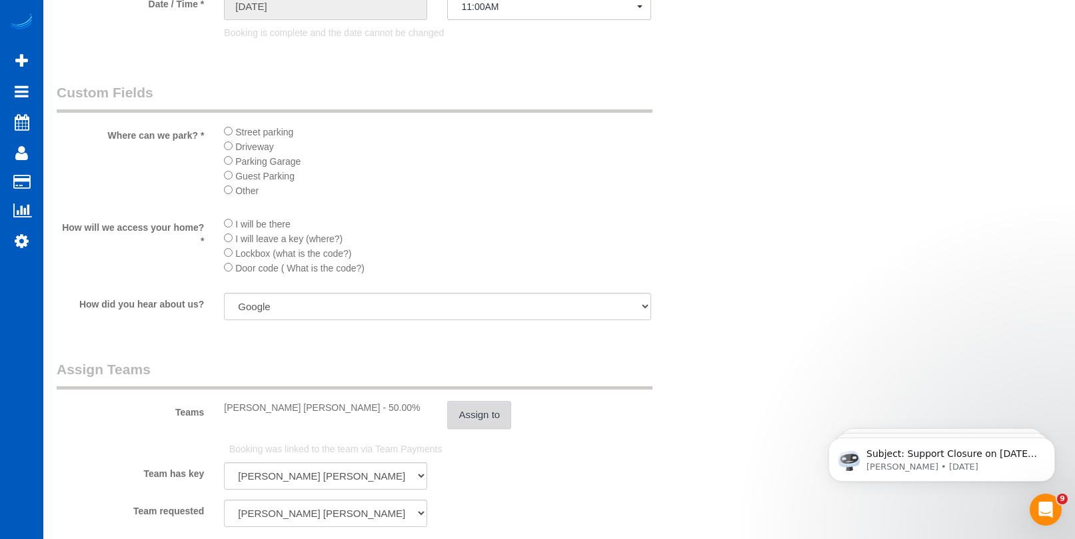
scroll to position [1733, 0]
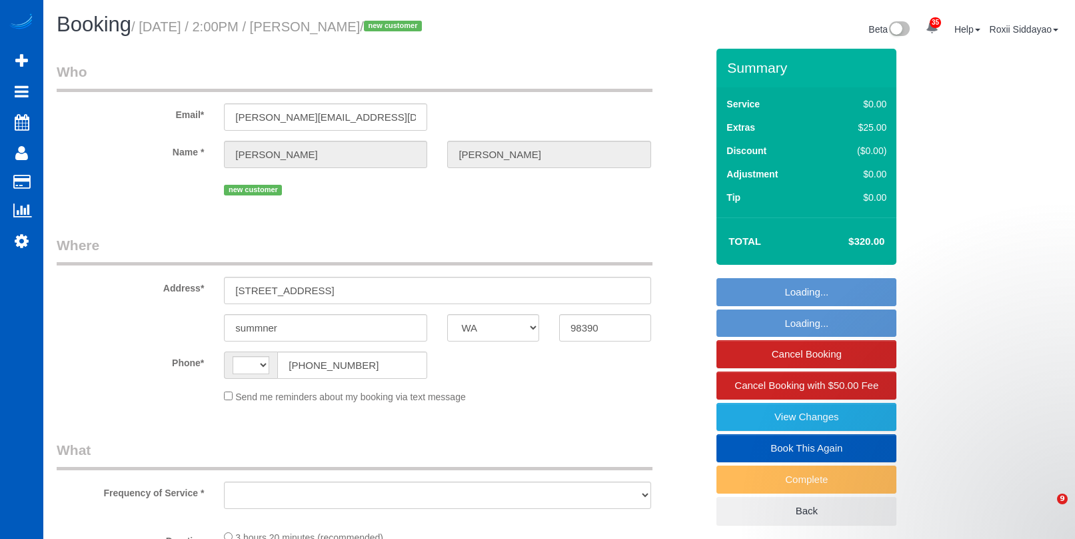
select select "WA"
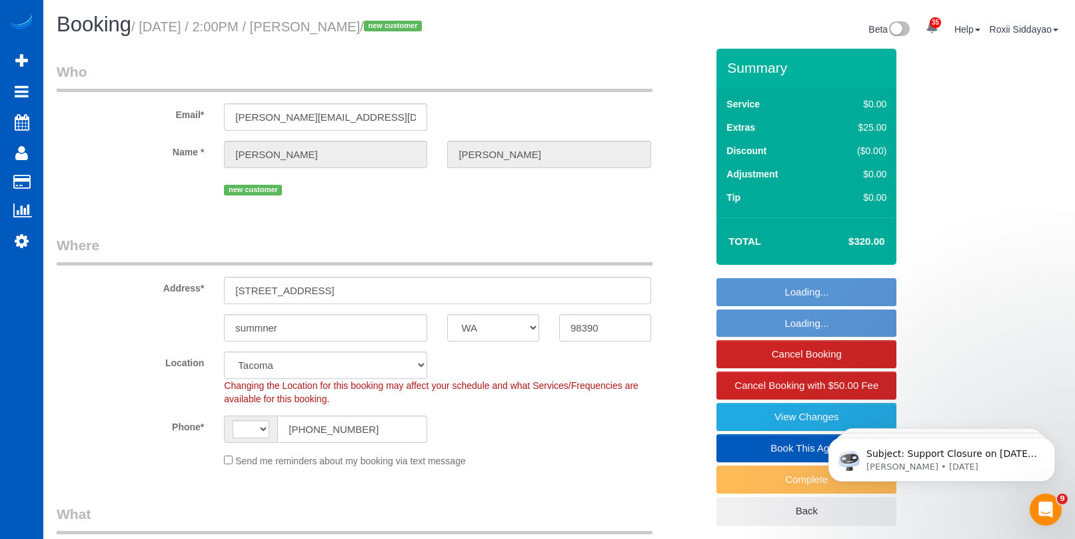
select select "string:[GEOGRAPHIC_DATA]"
select select "object:922"
select select "199"
select select "object:1123"
select select "spot1"
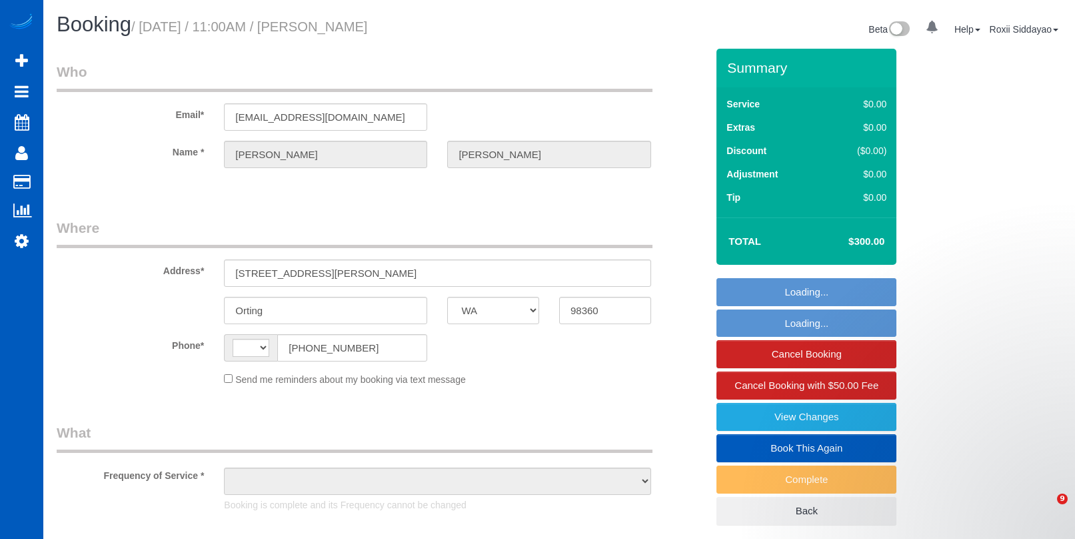
select select "WA"
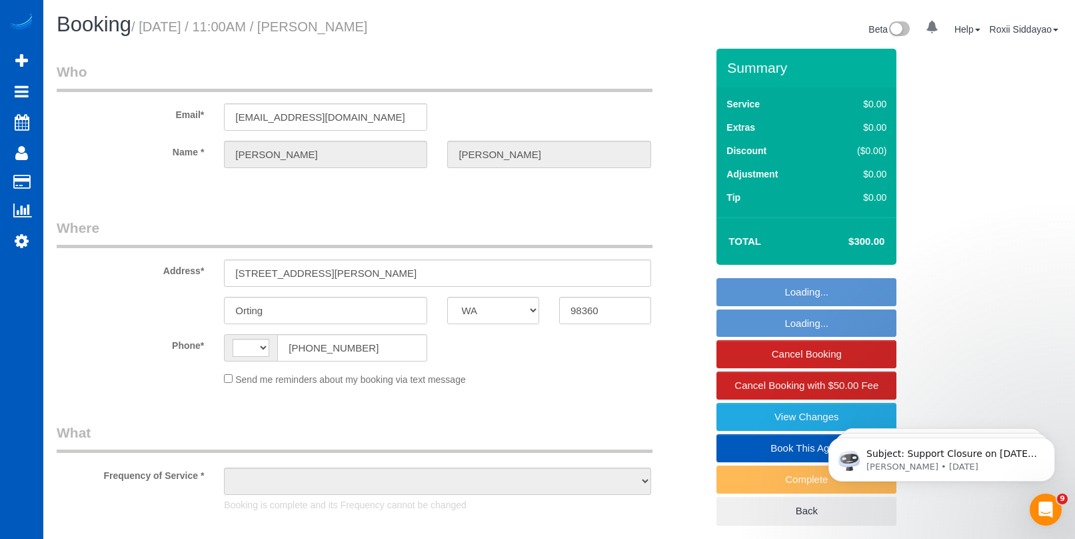
select select "object:569"
select select "string:fspay-a2f98a69-a50c-49cd-9fcb-db82c11747c7"
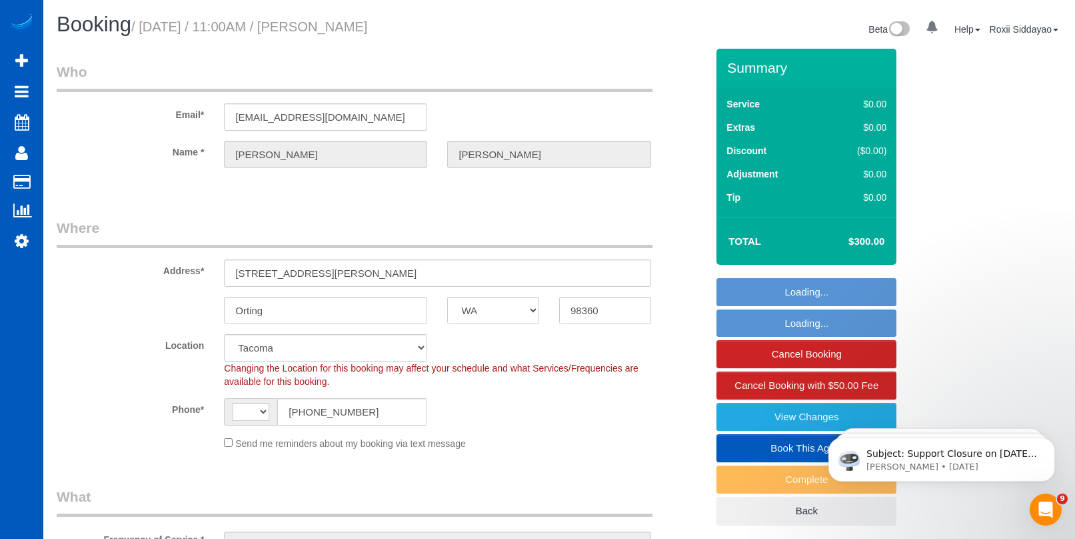
select select "object:678"
select select "string:[GEOGRAPHIC_DATA]"
select select "199"
select select "2001"
select select "3"
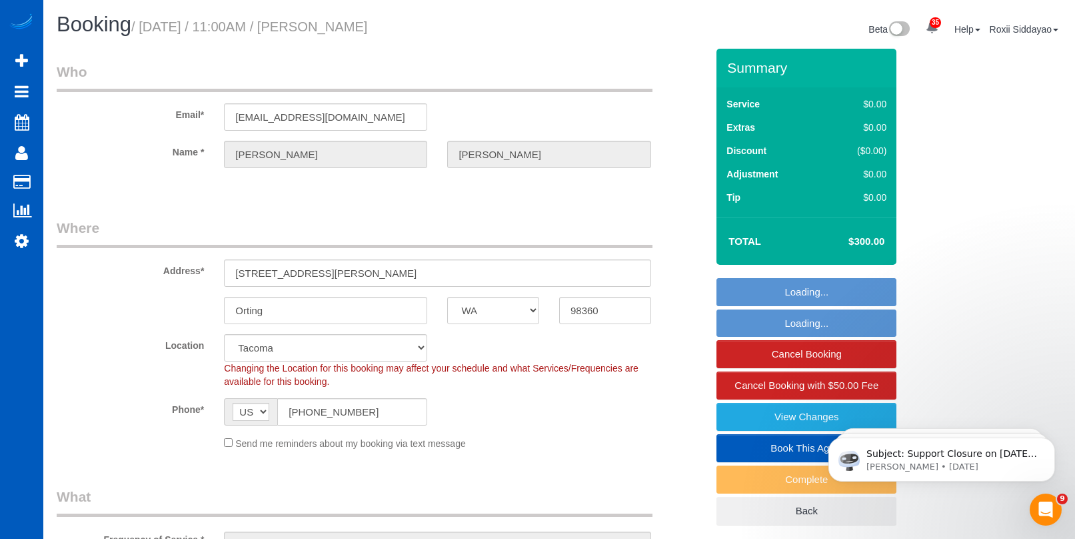
select select "3"
select select "spot1"
select select "2001"
select select "3"
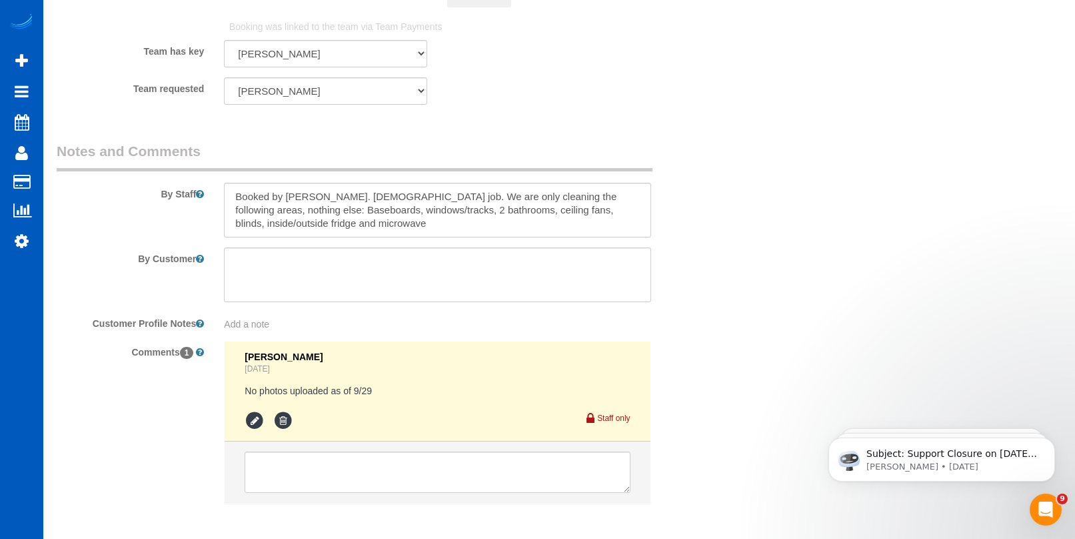
scroll to position [1910, 0]
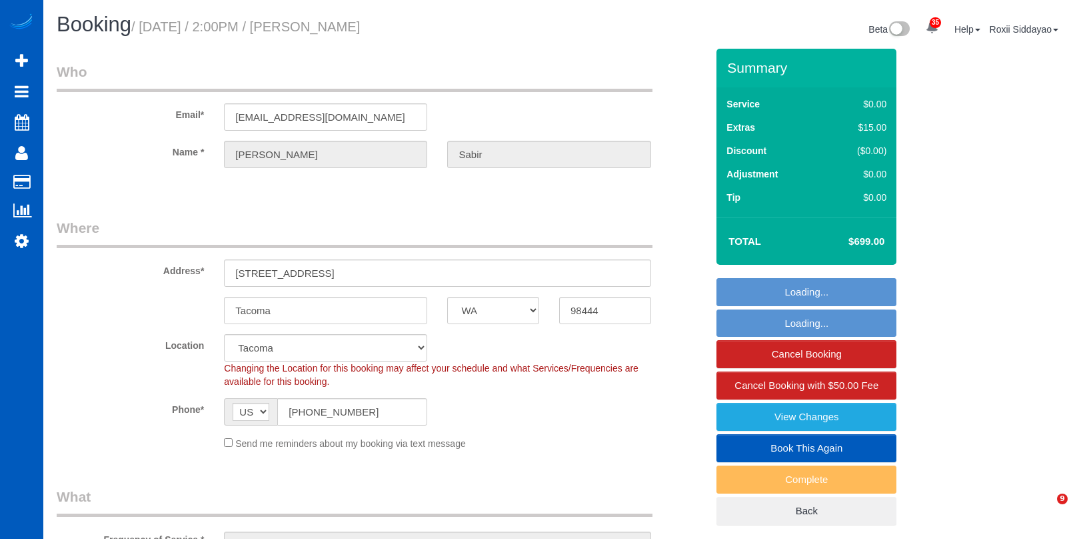
select select "WA"
select select "spot1"
select select "199"
select select "3001"
select select "6"
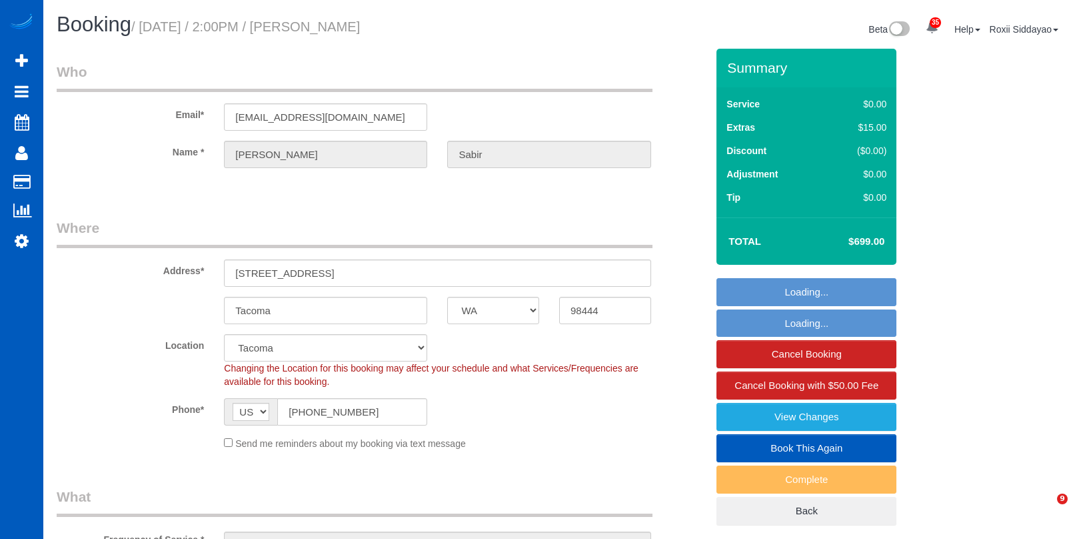
select select "2"
select select "CO"
select select "199"
select select "spot1"
select select "number:8"
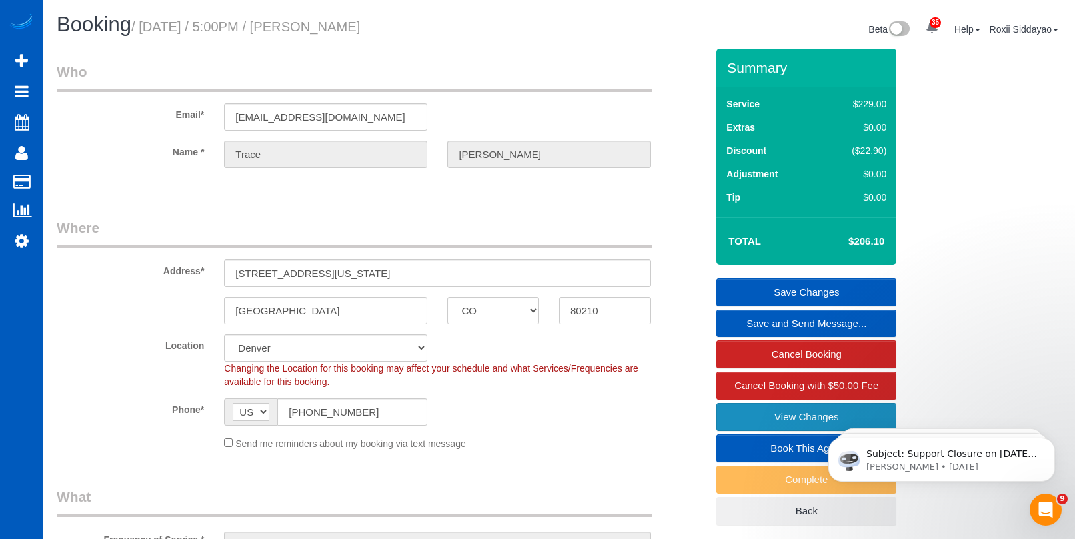
click at [814, 412] on link "View Changes" at bounding box center [807, 417] width 180 height 28
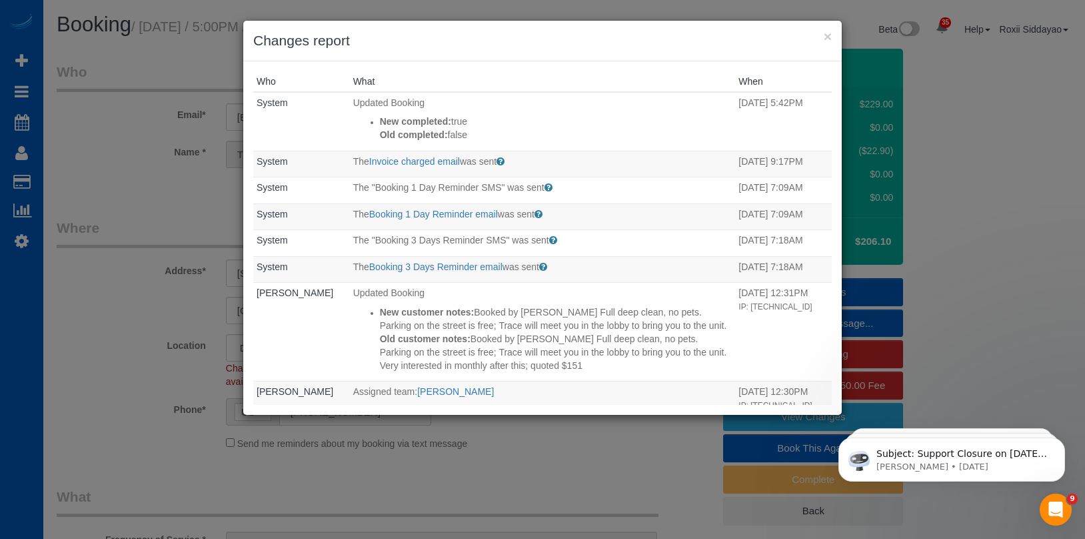
click at [980, 169] on div "× Changes report Who What When System Updated Booking New completed: true Old c…" at bounding box center [542, 269] width 1085 height 539
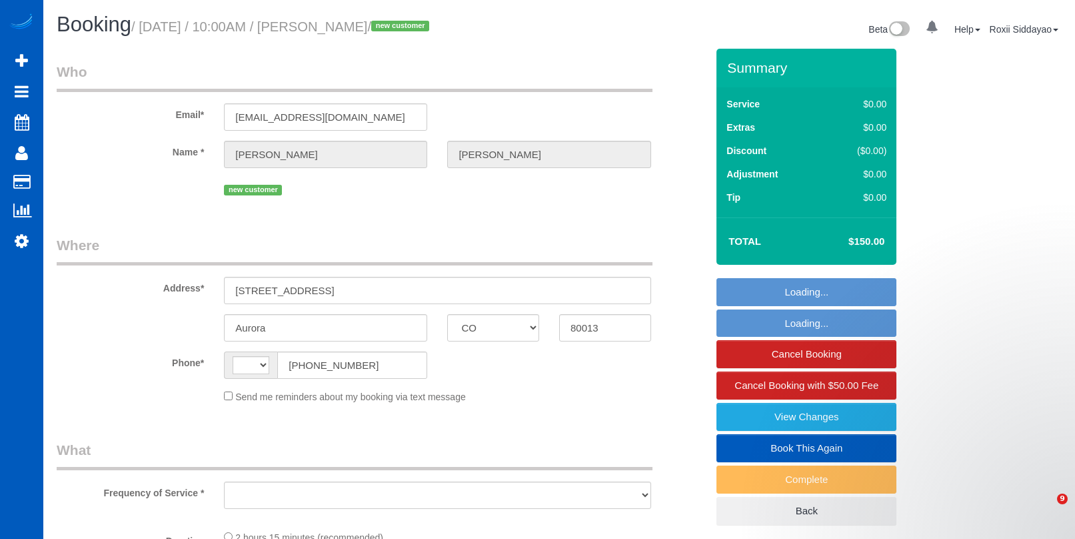
select select "CO"
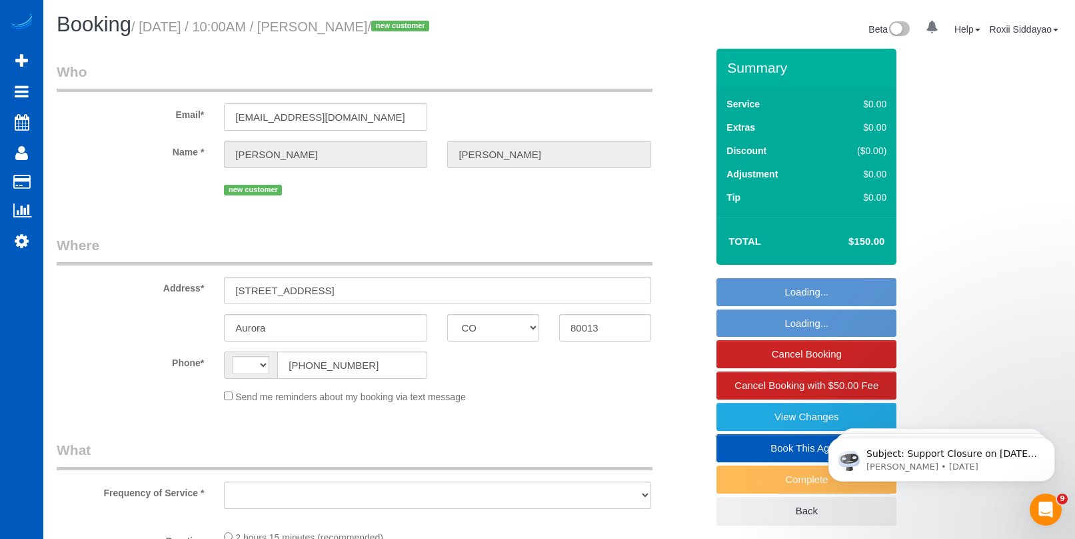
select select "string:[GEOGRAPHIC_DATA]"
select select "string:fspay-bc88b61c-13b6-4ab9-9662-fc259213e4a5"
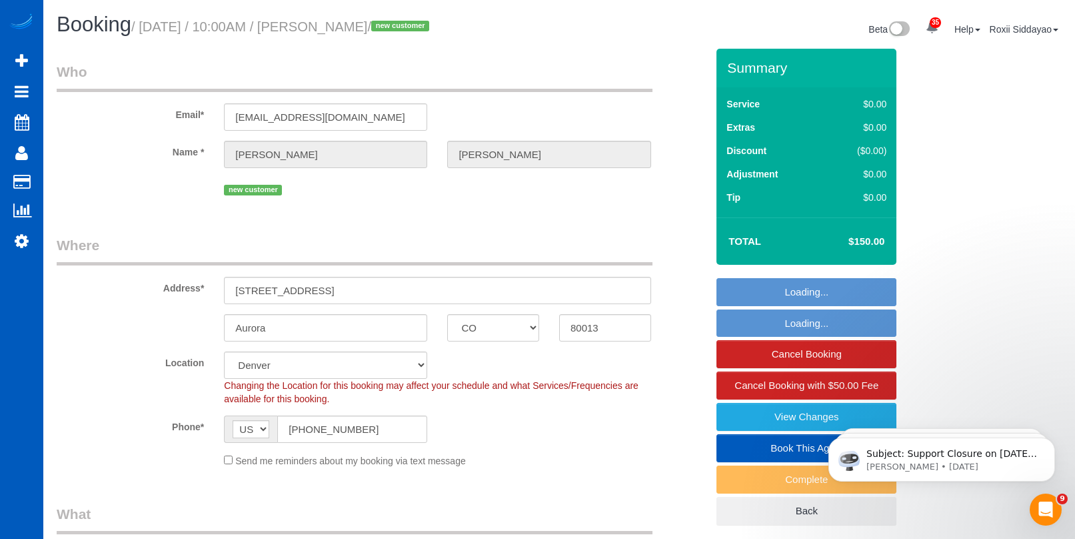
select select "object:820"
select select "spot1"
select select "199"
select select "3001"
select select "3"
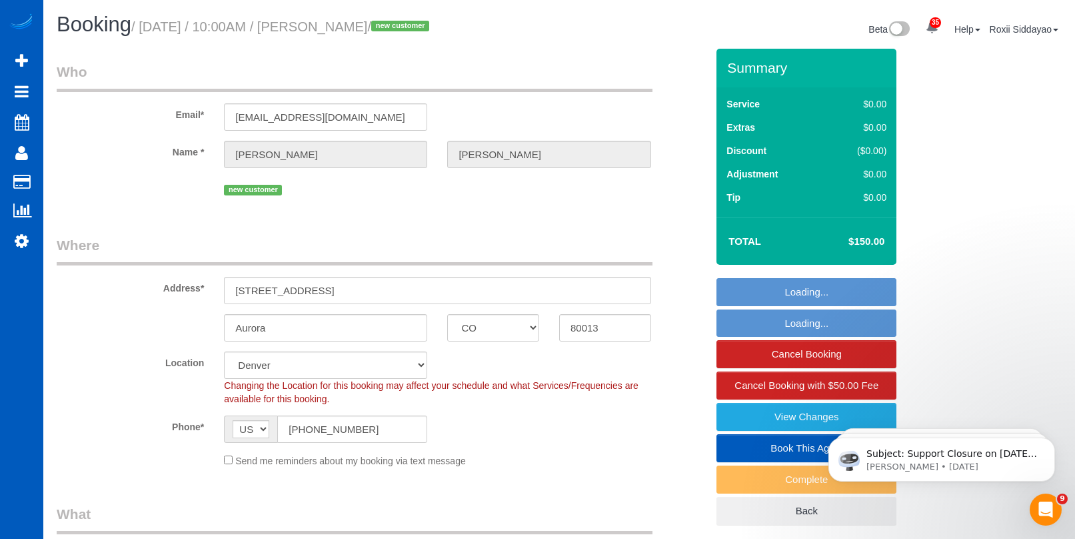
select select "3"
select select "object:1097"
select select "3001"
select select "3"
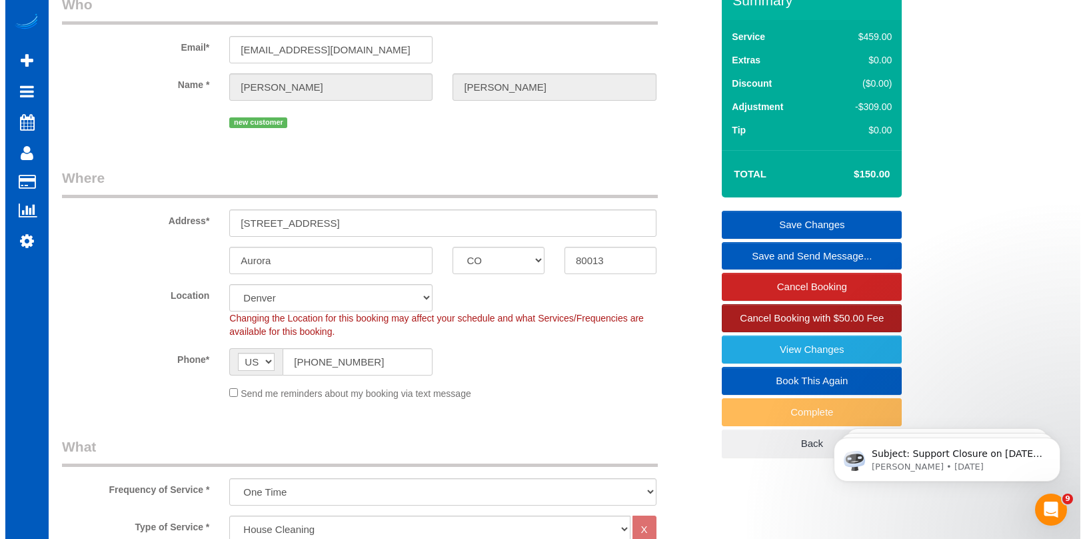
scroll to position [67, 0]
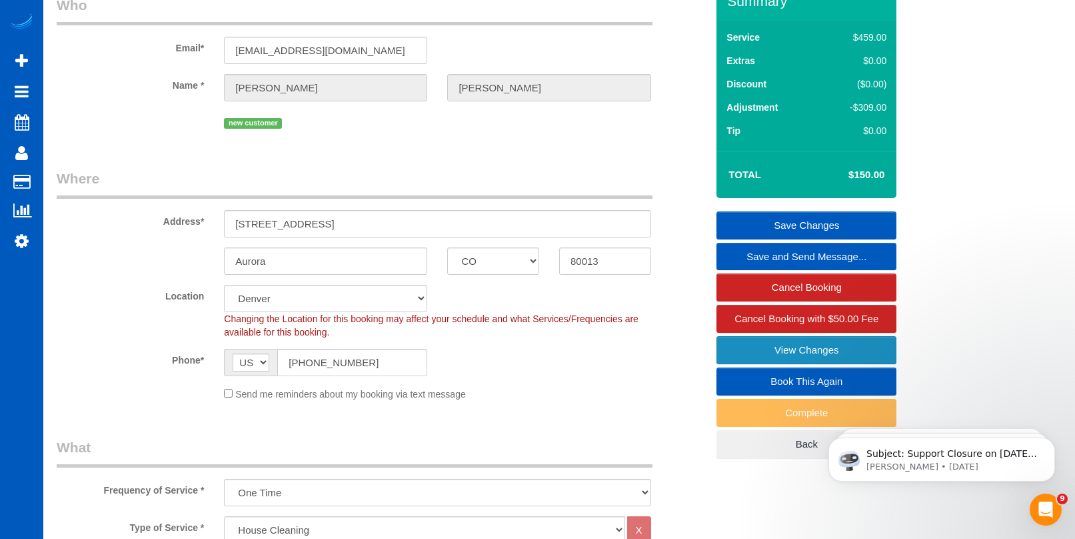
click at [752, 350] on link "View Changes" at bounding box center [807, 350] width 180 height 28
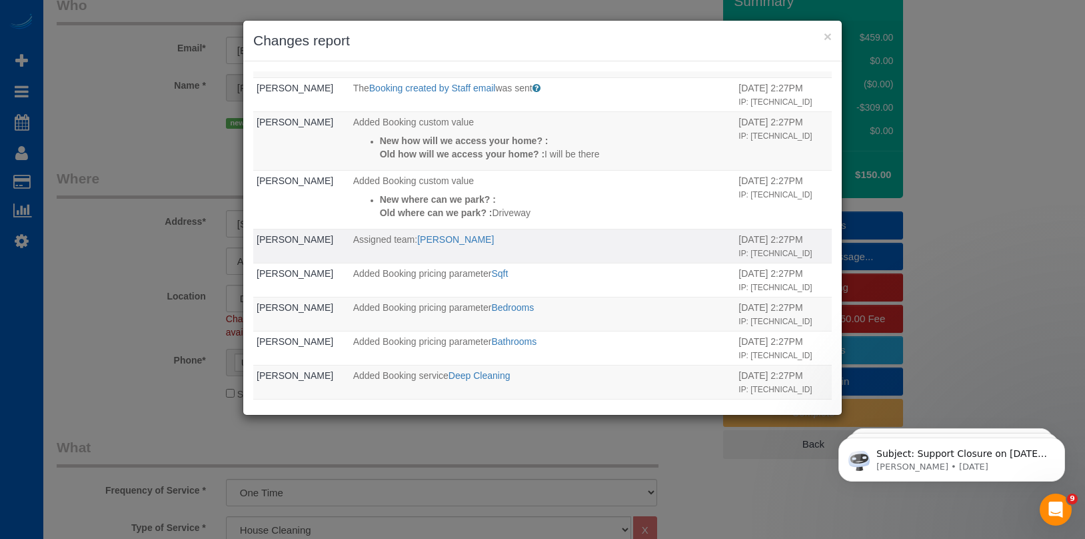
scroll to position [127, 0]
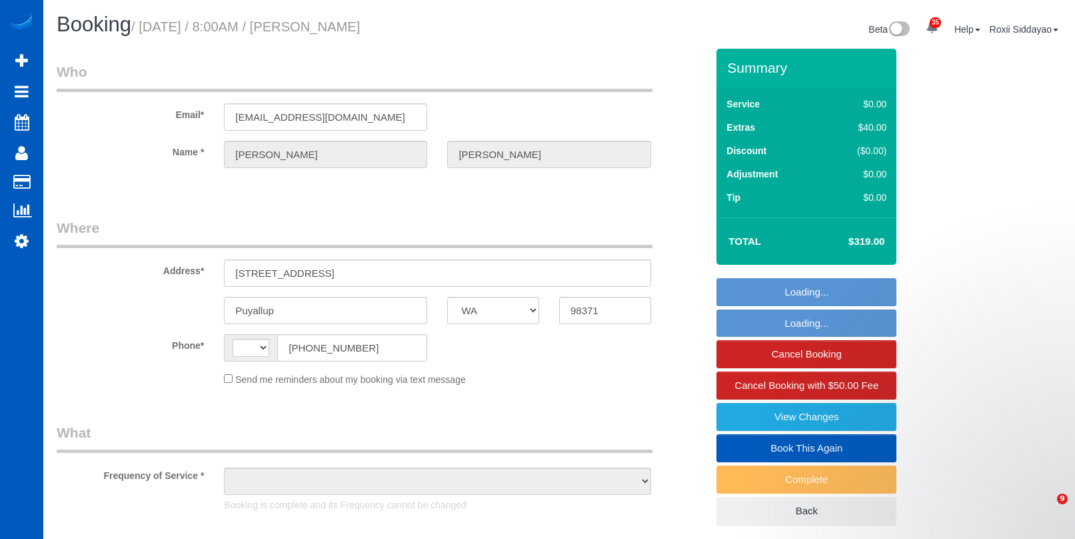
select select "WA"
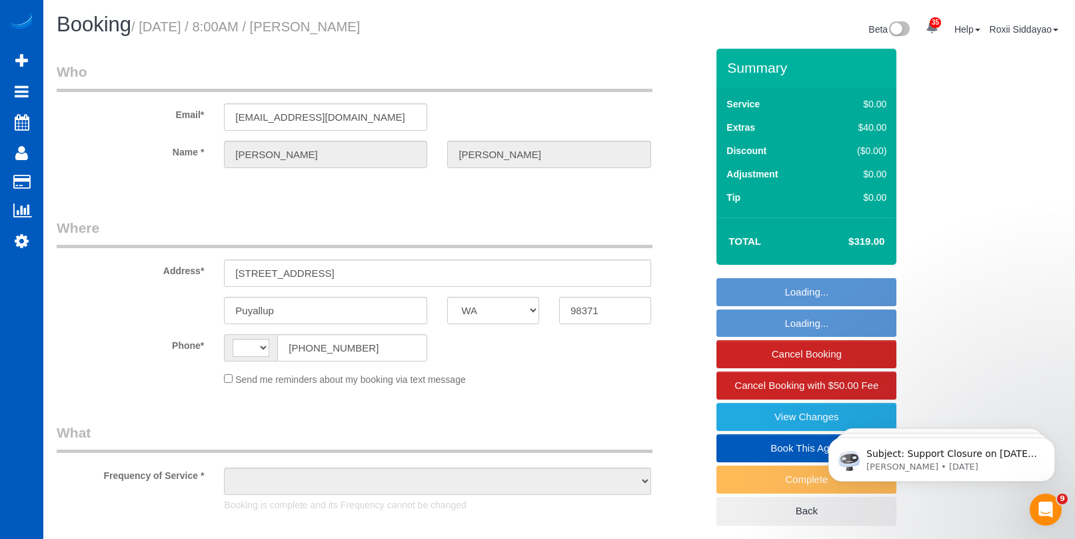
select select "string:[GEOGRAPHIC_DATA]"
select select "string:fspay-d3469830-bcb2-49a2-93b5-4d8a35086d4f"
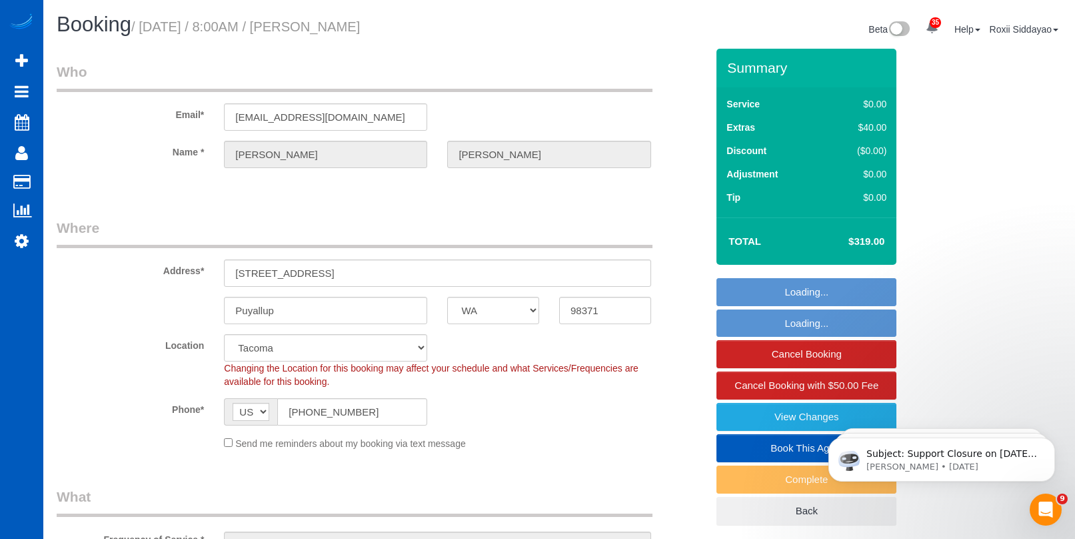
select select "object:1063"
select select "199"
select select "1001"
select select "2"
select select "number:8"
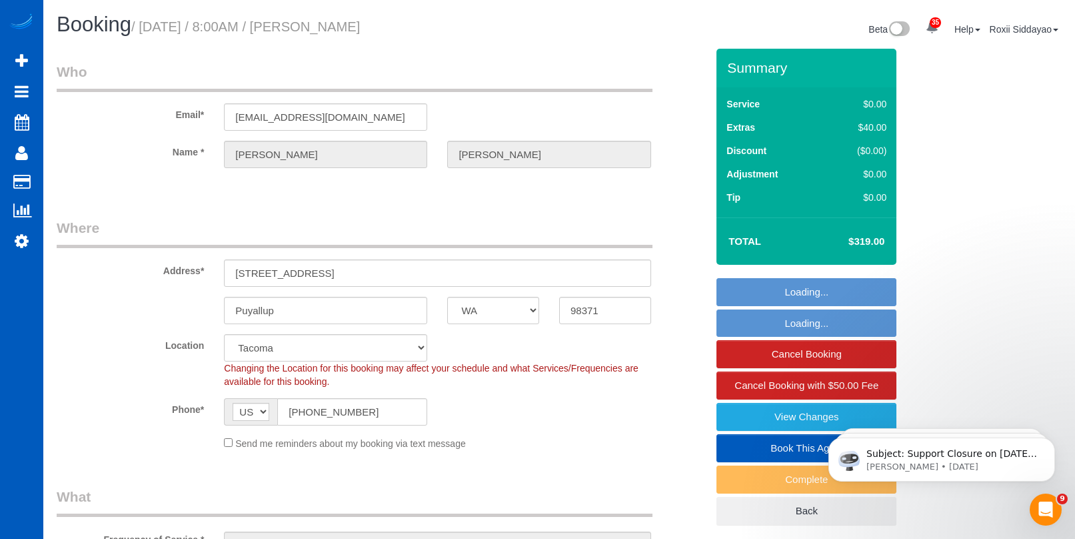
select select "spot1"
select select "object:1215"
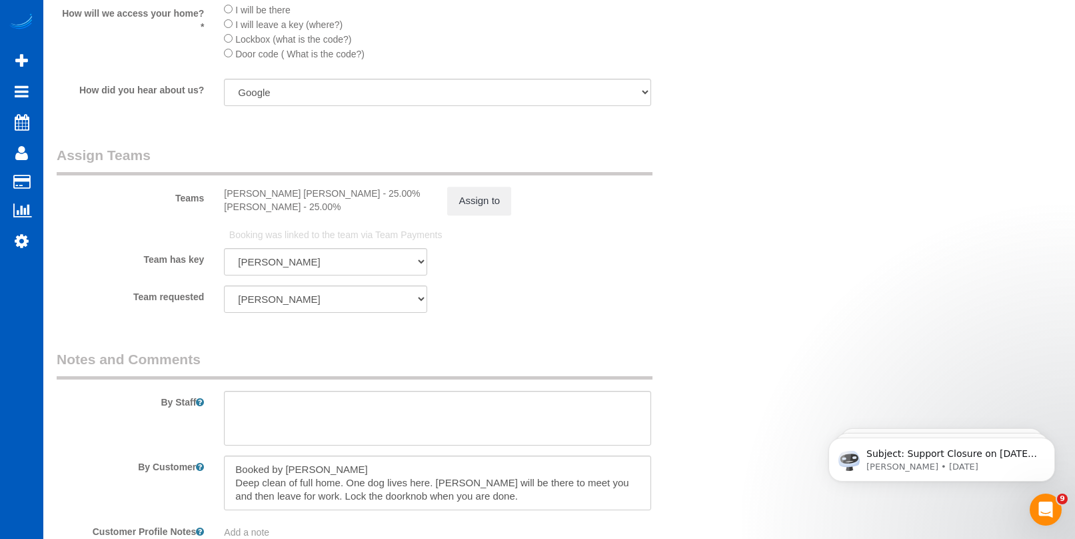
scroll to position [1800, 0]
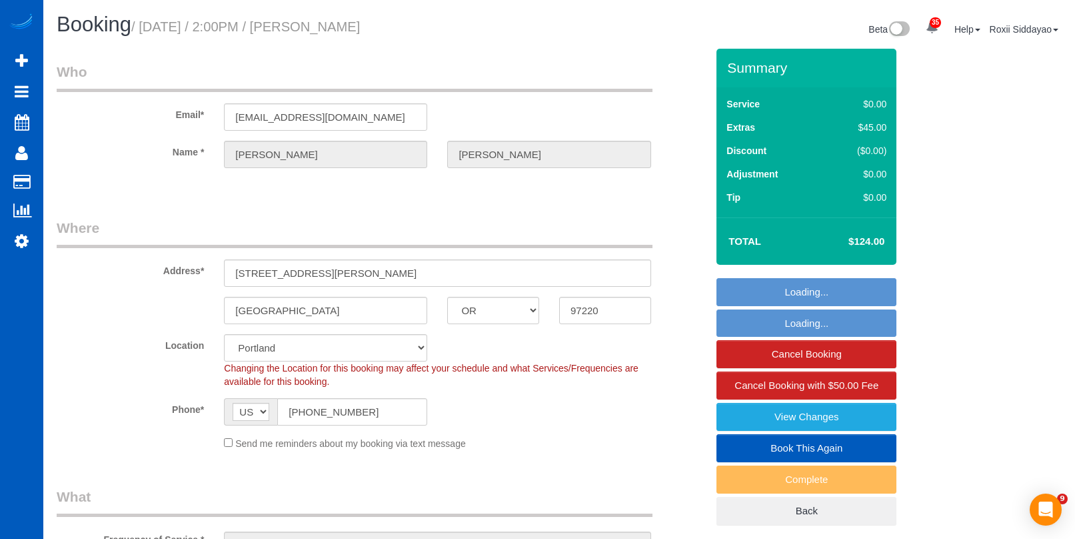
select select "OR"
select select "199"
select select "spot1"
select select "2001"
select select "2"
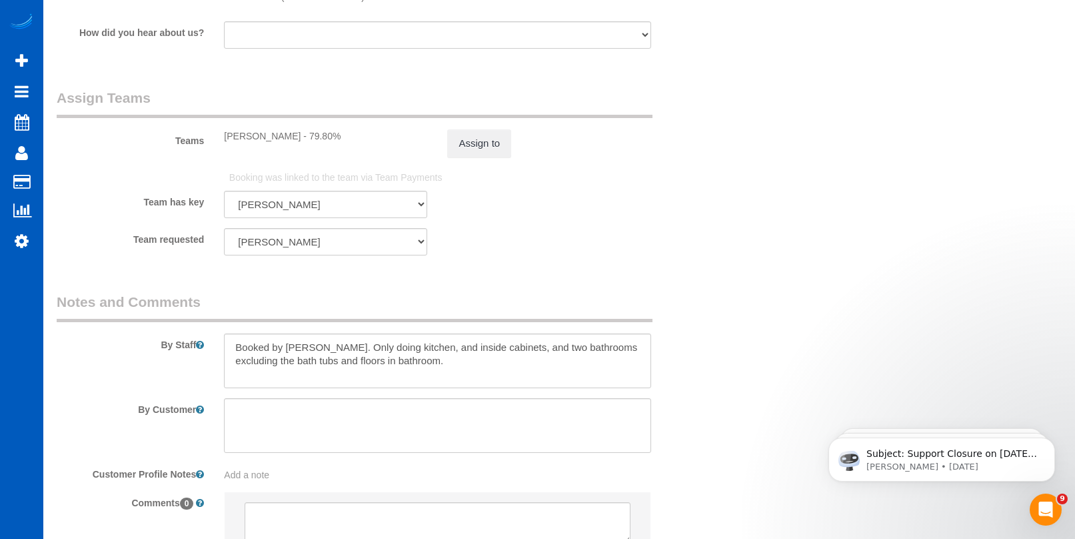
scroll to position [1848, 0]
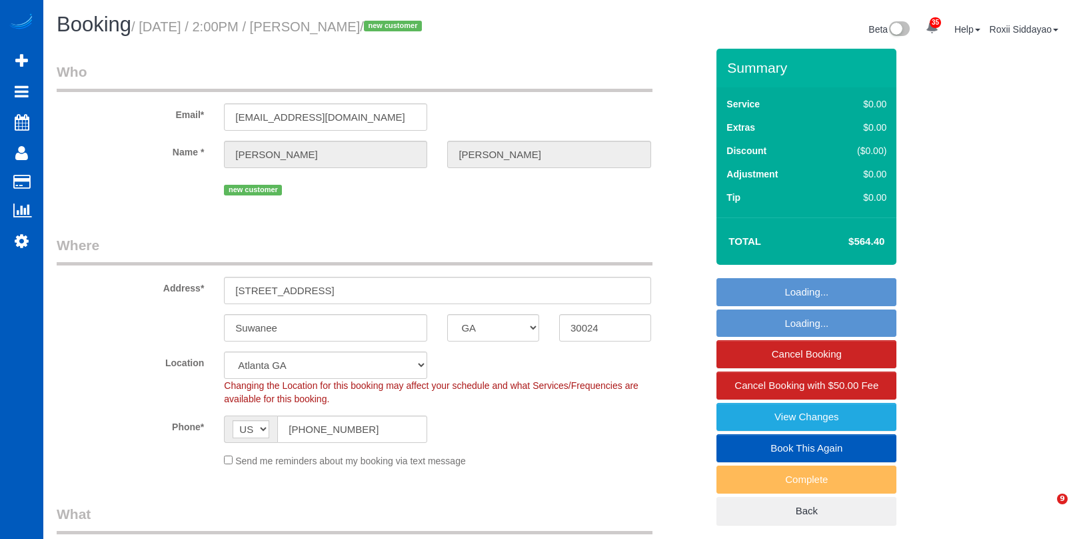
select select "GA"
select select "number:8"
select select "object:1092"
select select "199"
select select "spot1"
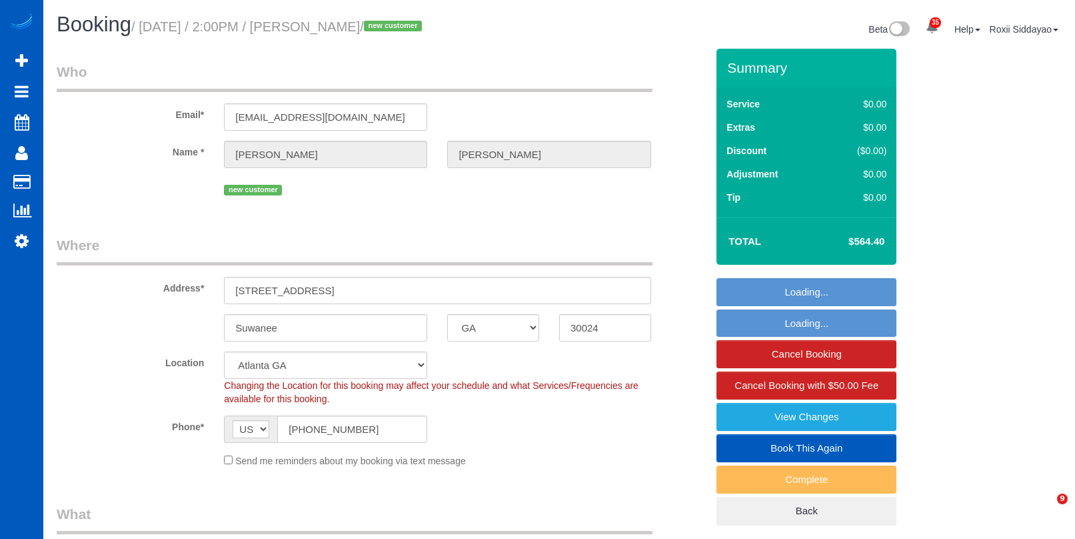
select select "3501"
select select "4"
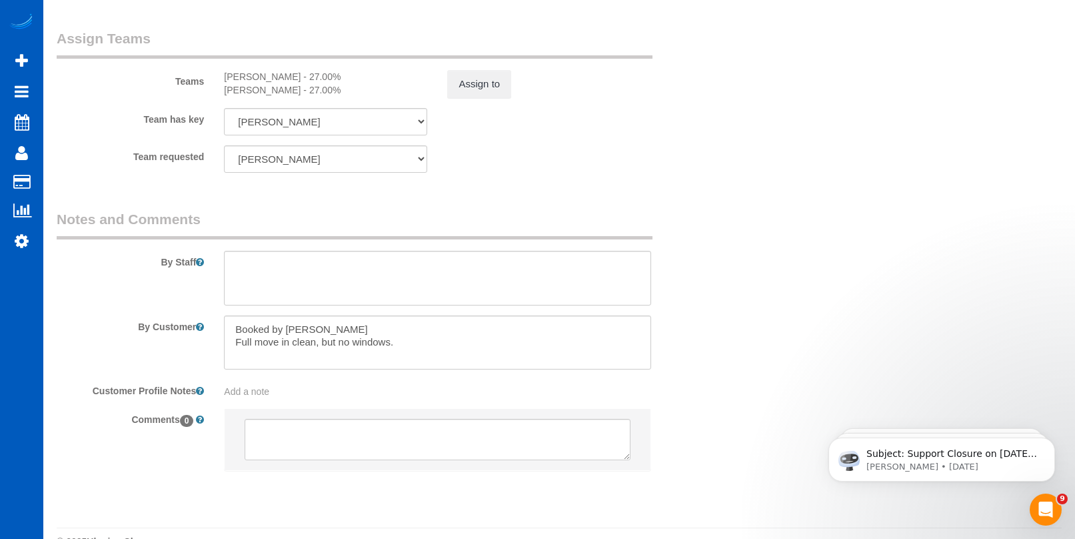
scroll to position [1733, 0]
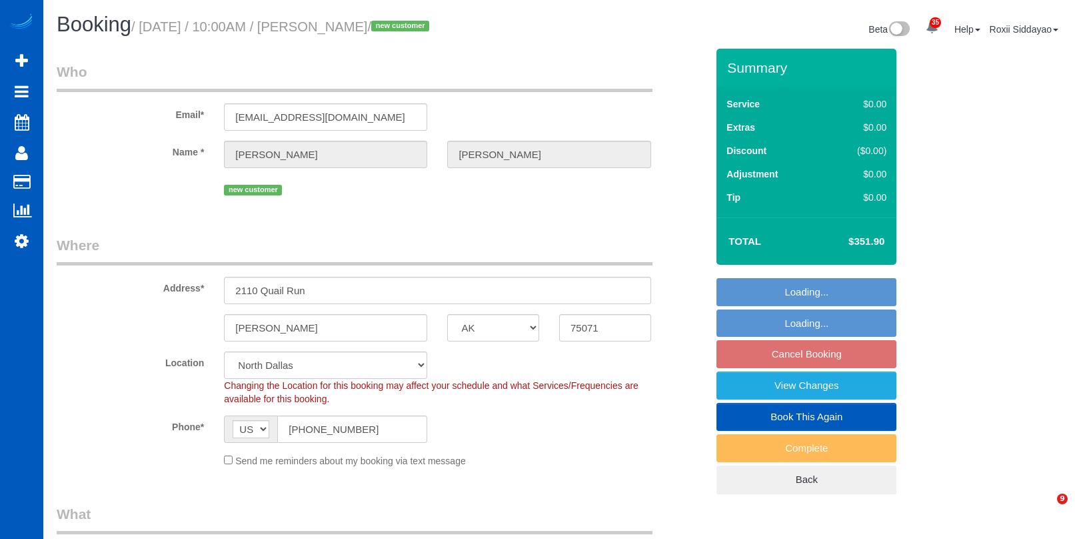
select select "[GEOGRAPHIC_DATA]"
select select "199"
select select "spot1"
select select "1001"
select select "3"
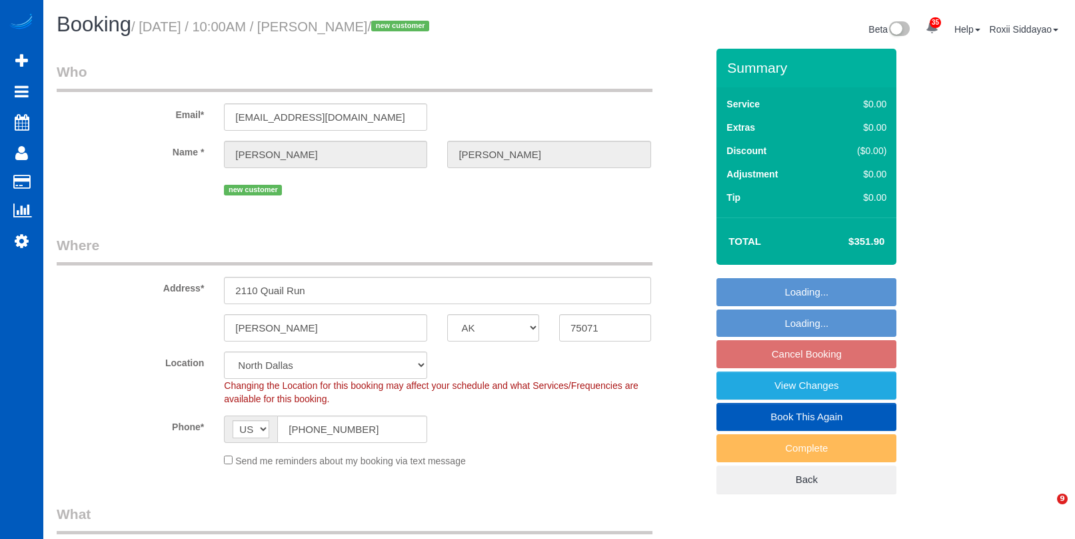
select select "3"
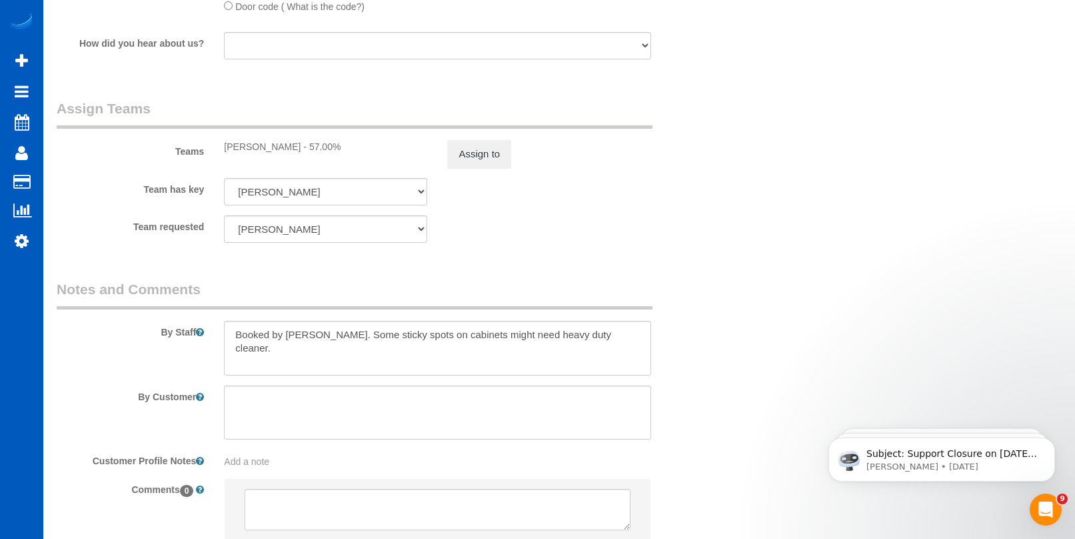
scroll to position [1750, 0]
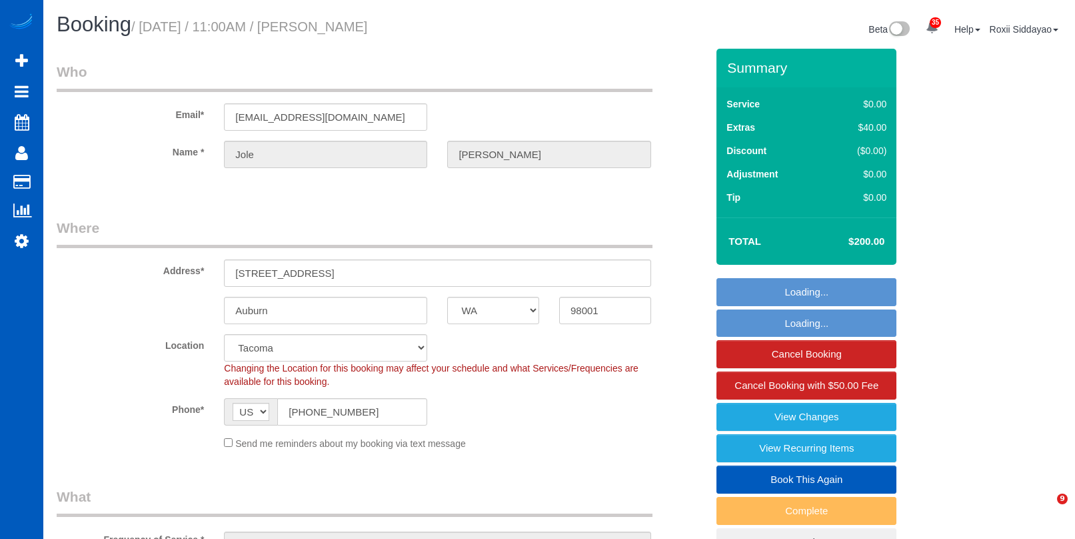
select select "WA"
select select "199"
select select "object:1214"
select select "1501"
select select "4"
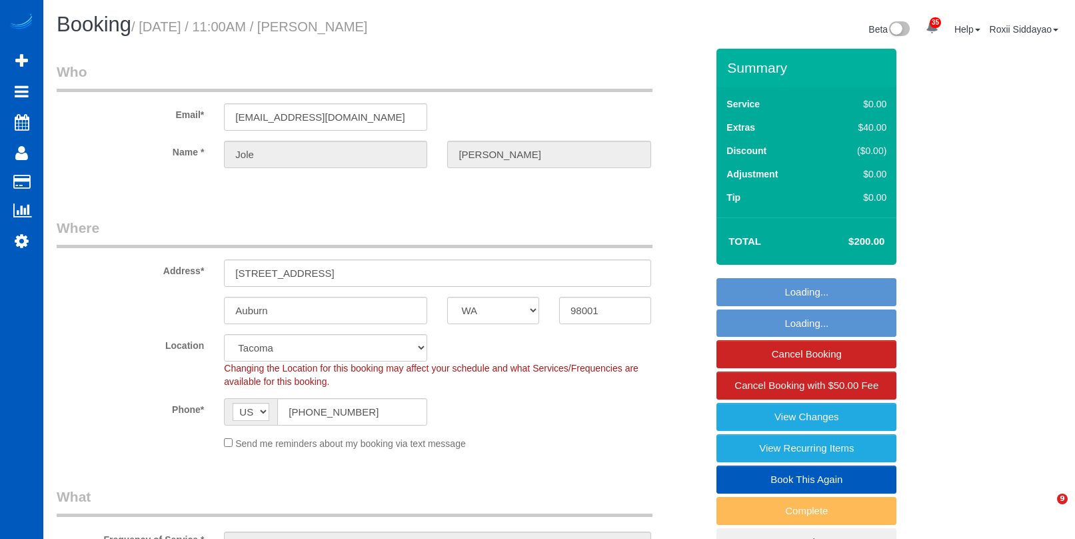
select select "spot1"
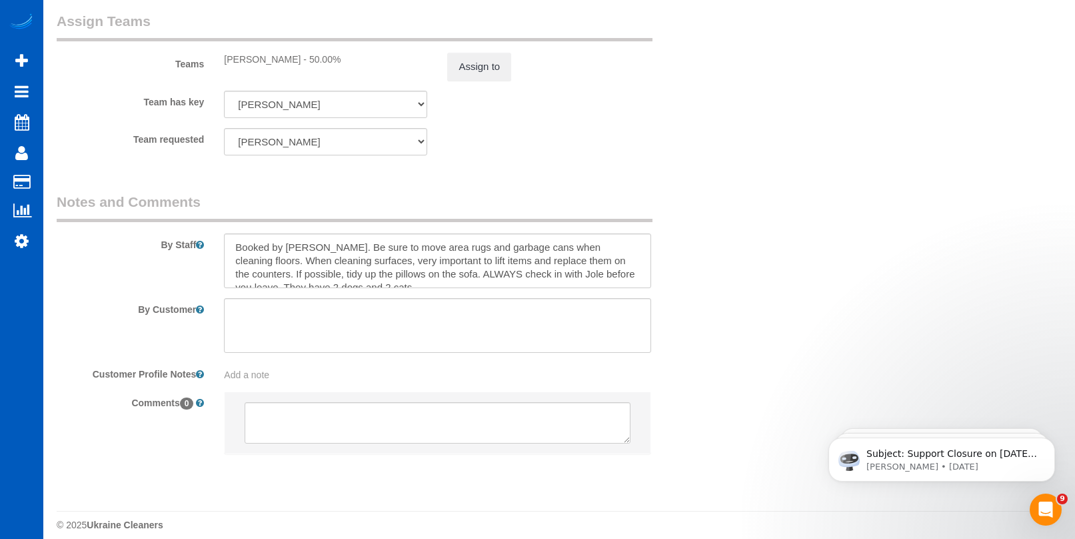
scroll to position [1848, 0]
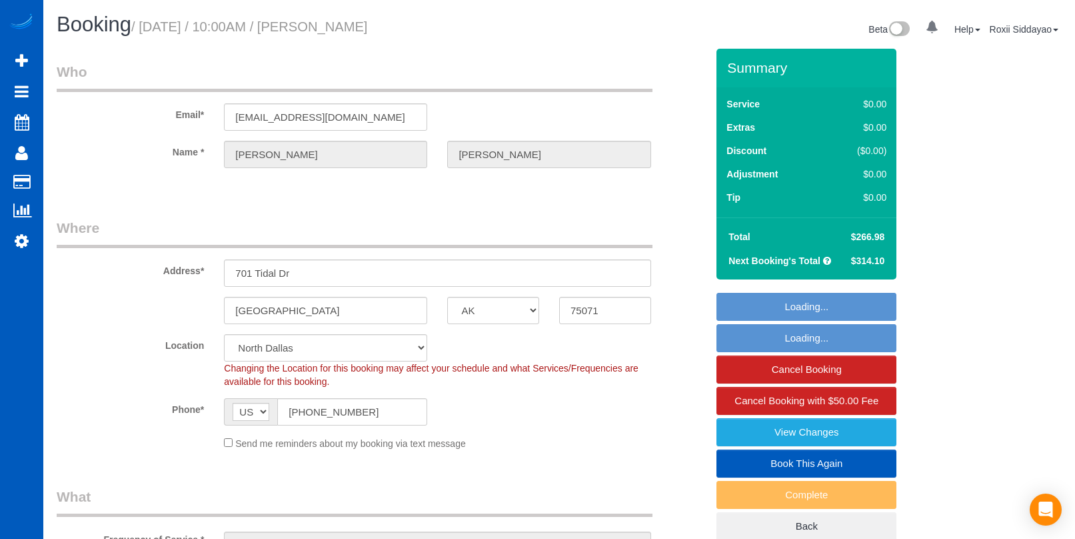
select select "[GEOGRAPHIC_DATA]"
select select "number:8"
select select "199"
select select "3001"
select select "5"
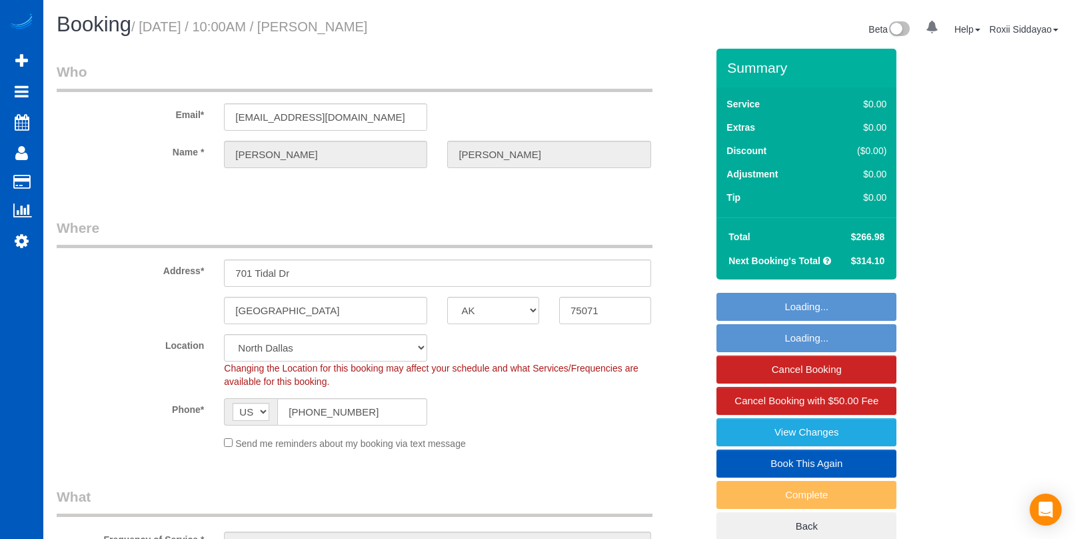
select select "3"
select select "spot1"
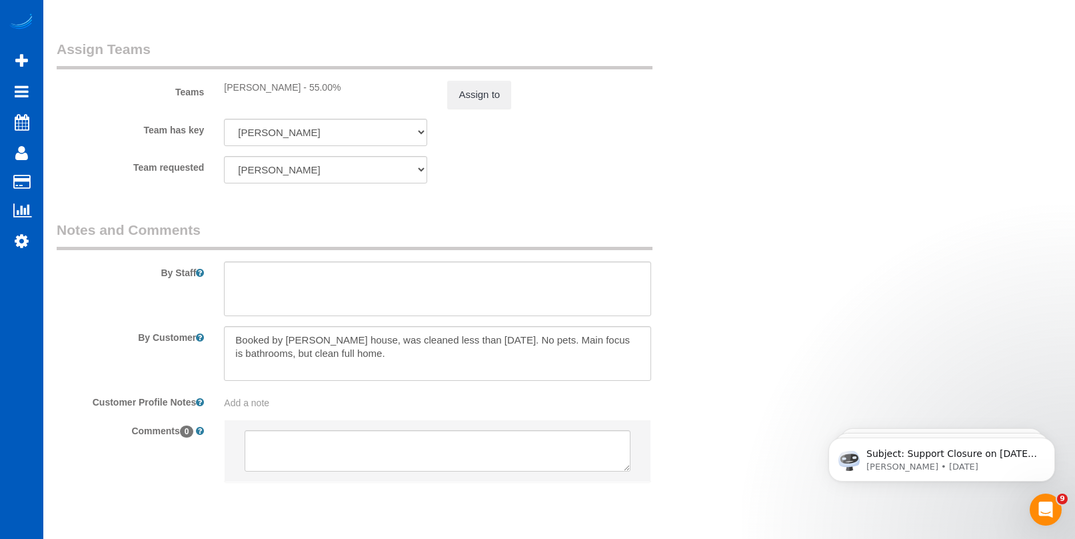
scroll to position [1848, 0]
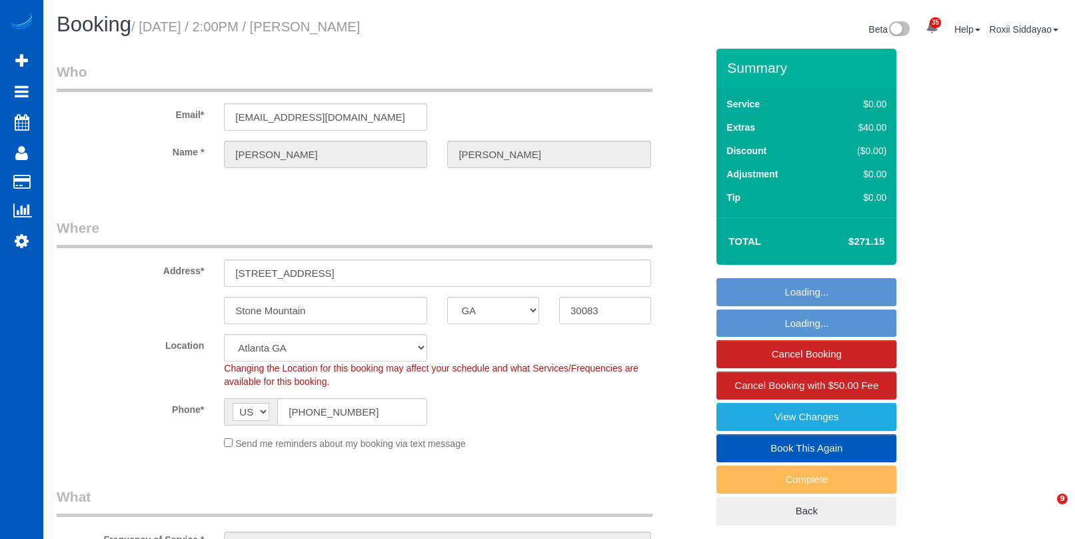
select select "GA"
select select "199"
select select "spot1"
select select "1001"
select select "2"
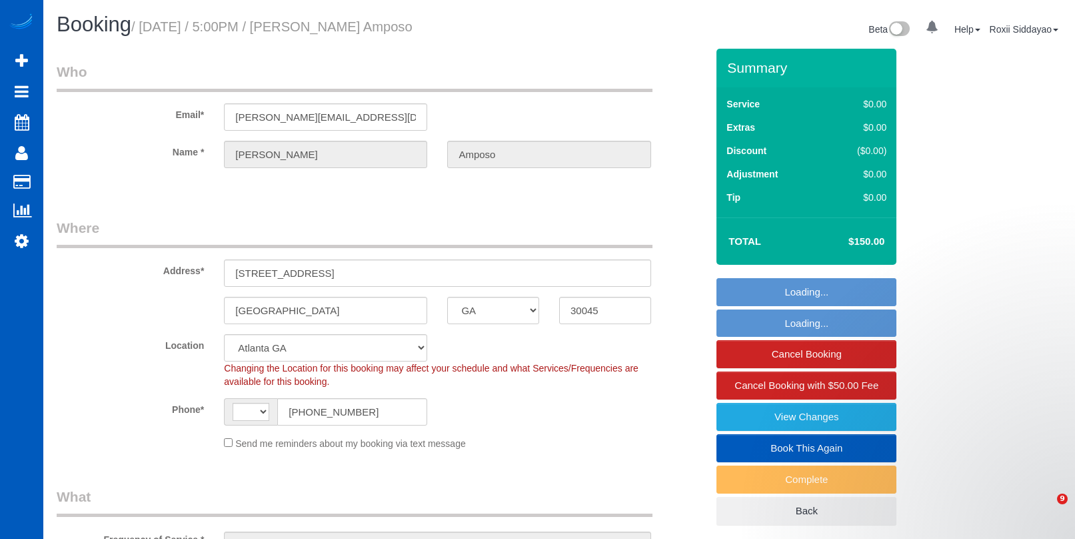
select select "GA"
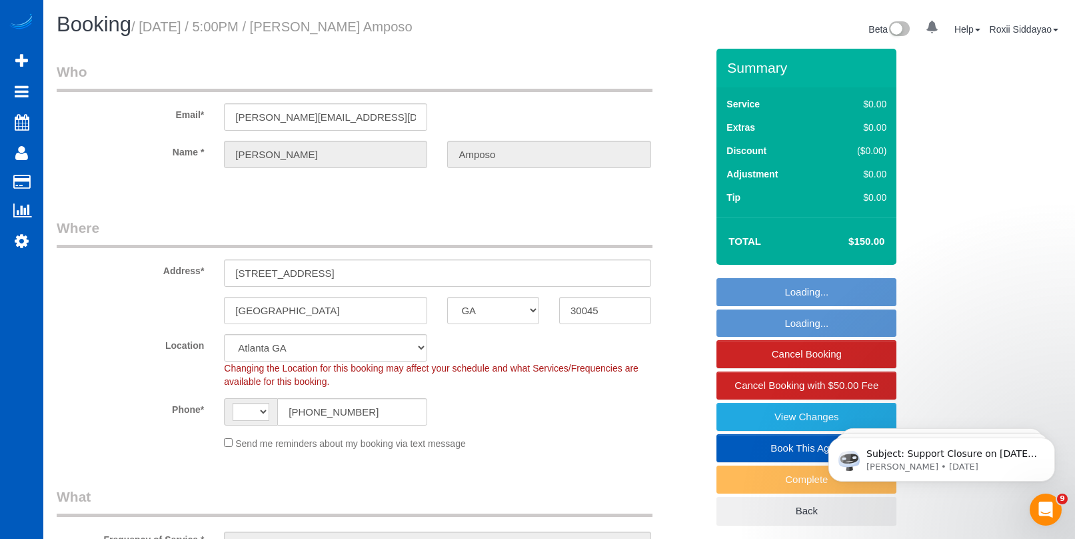
select select "object:925"
select select "string:US"
select select "199"
select select "2501"
select select "spot1"
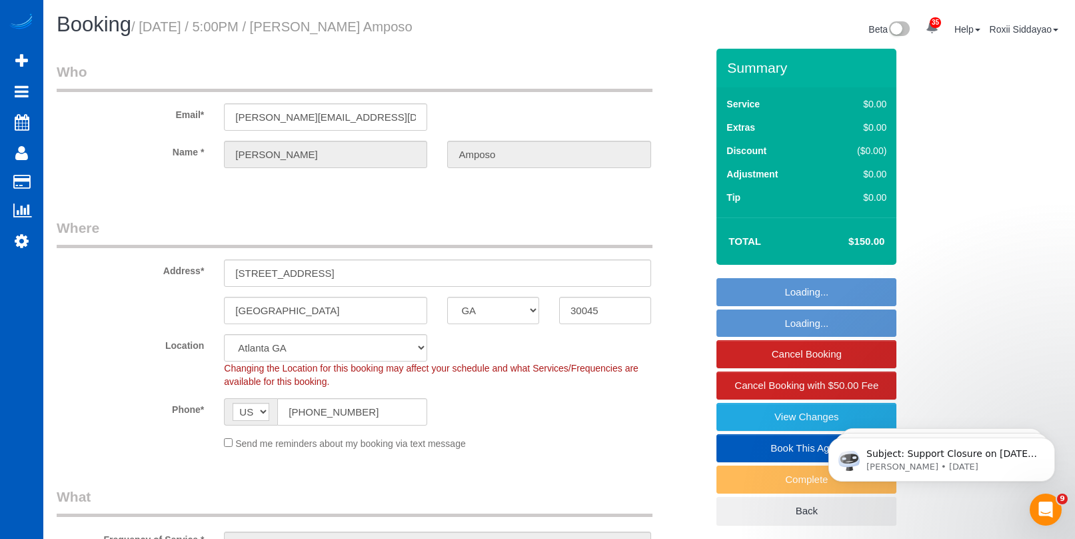
select select "2501"
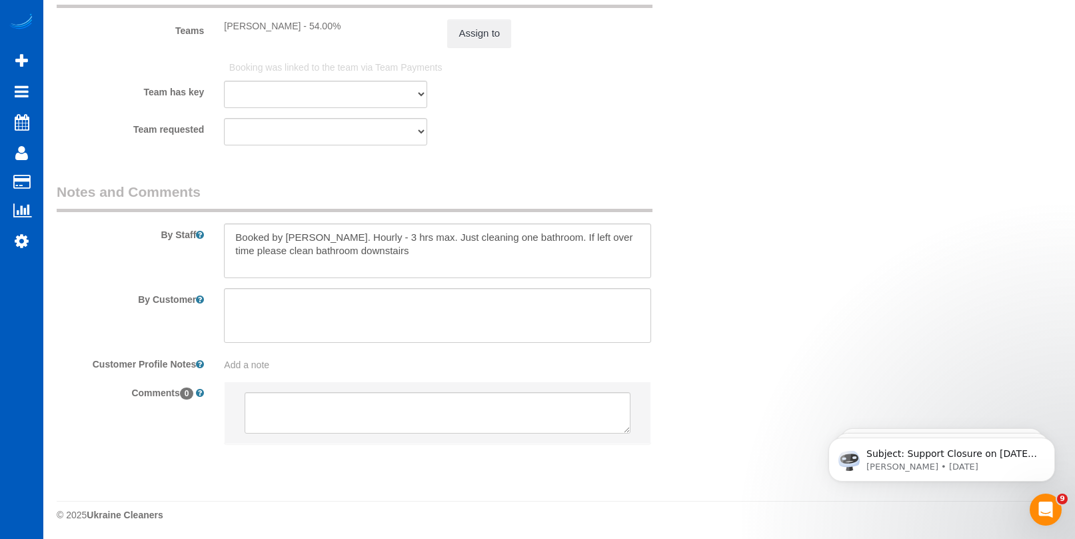
scroll to position [1848, 0]
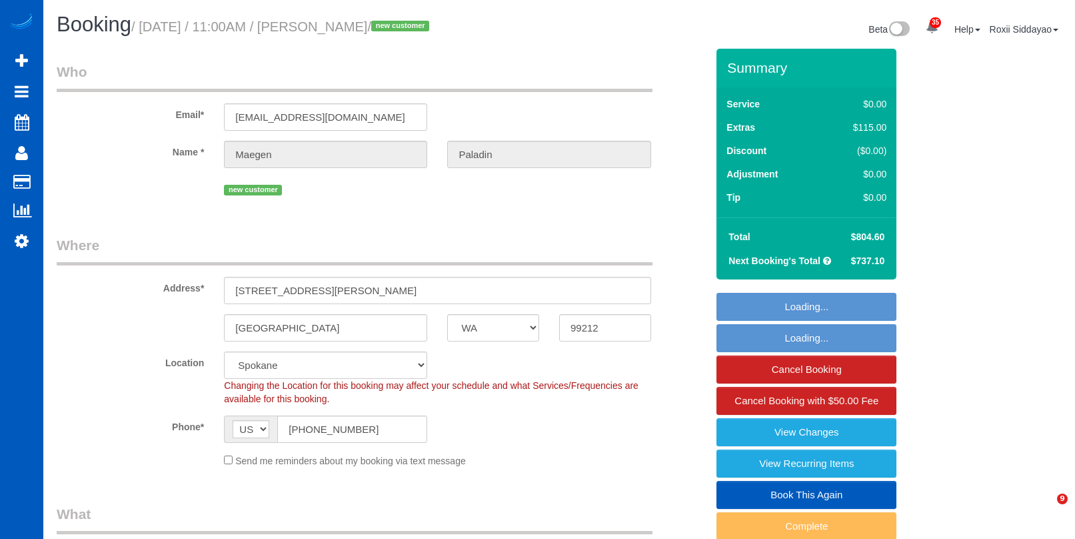
select select "WA"
select select "199"
select select "5001"
select select "3"
select select "4"
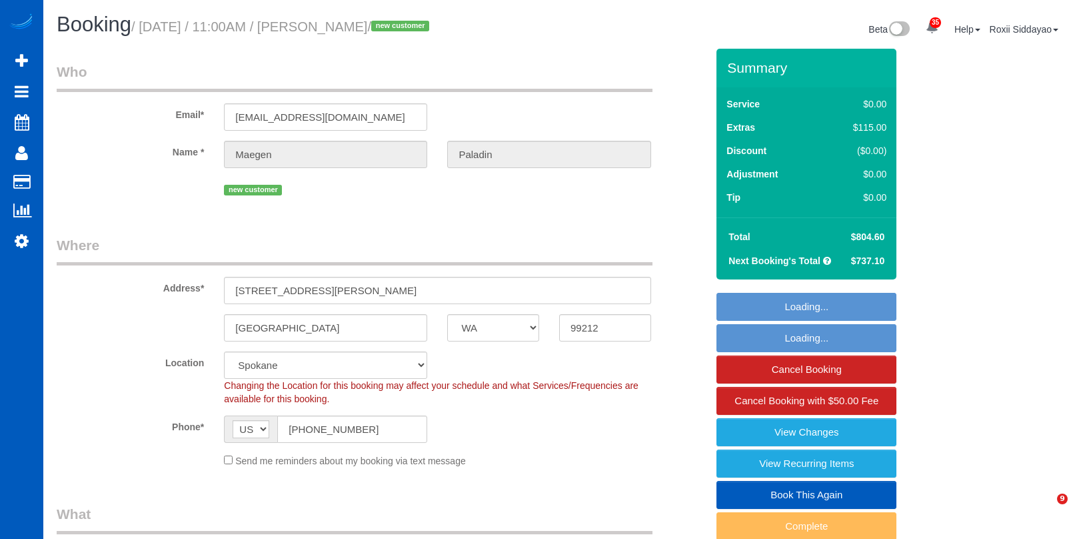
select select "spot1"
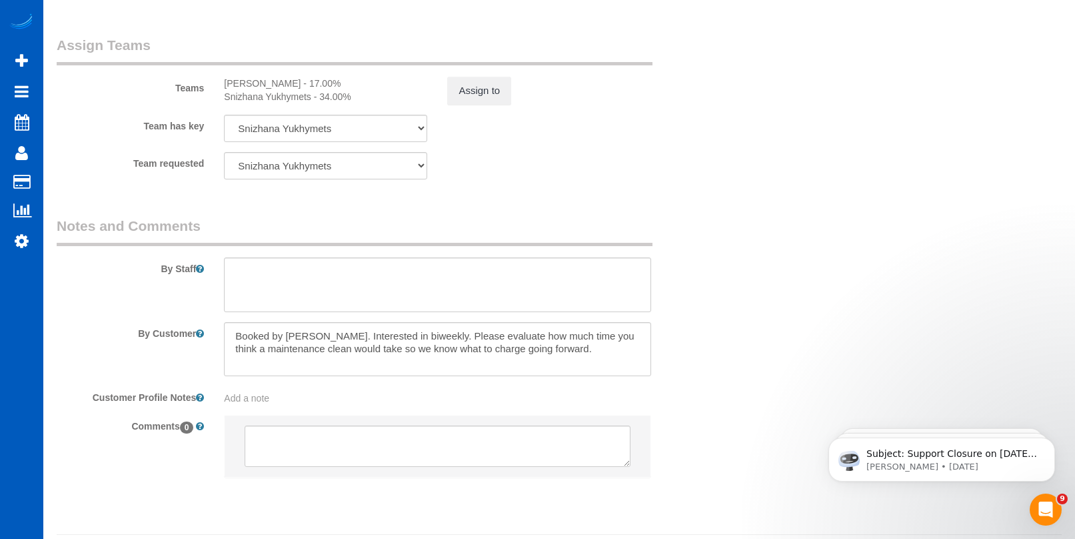
scroll to position [1800, 0]
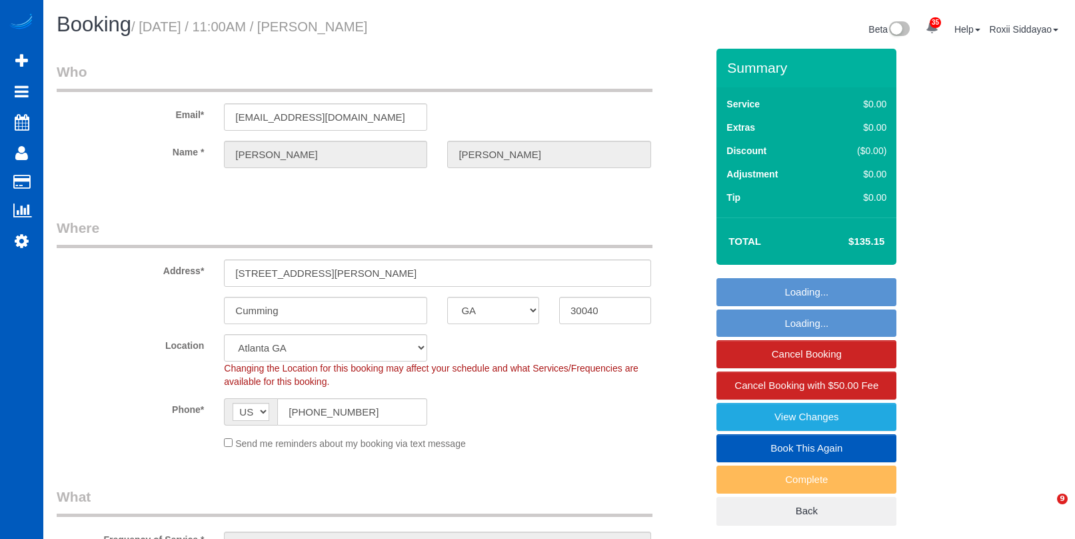
select select "GA"
select select "199"
select select "spot1"
select select "1501"
select select "3"
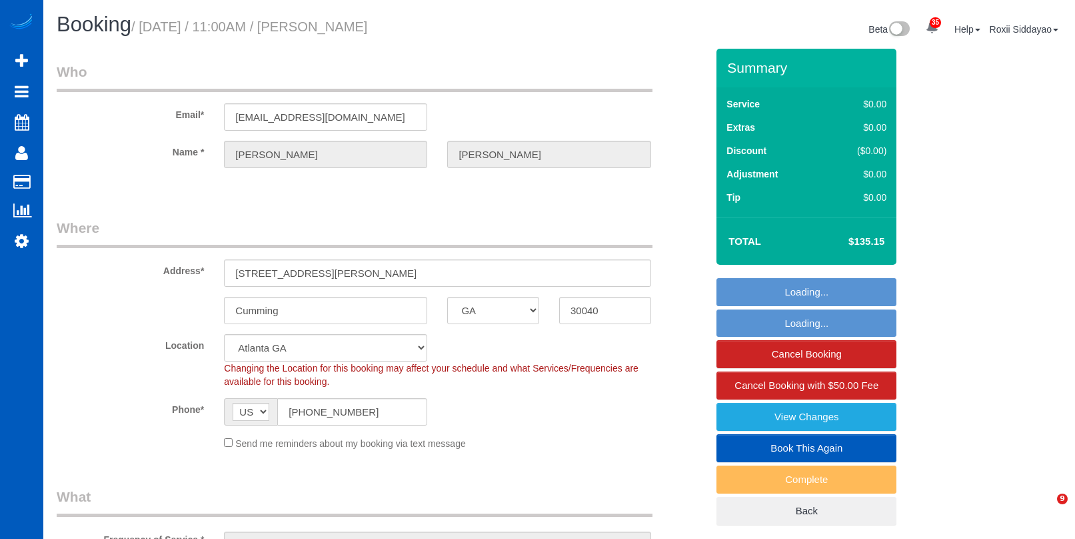
select select "2"
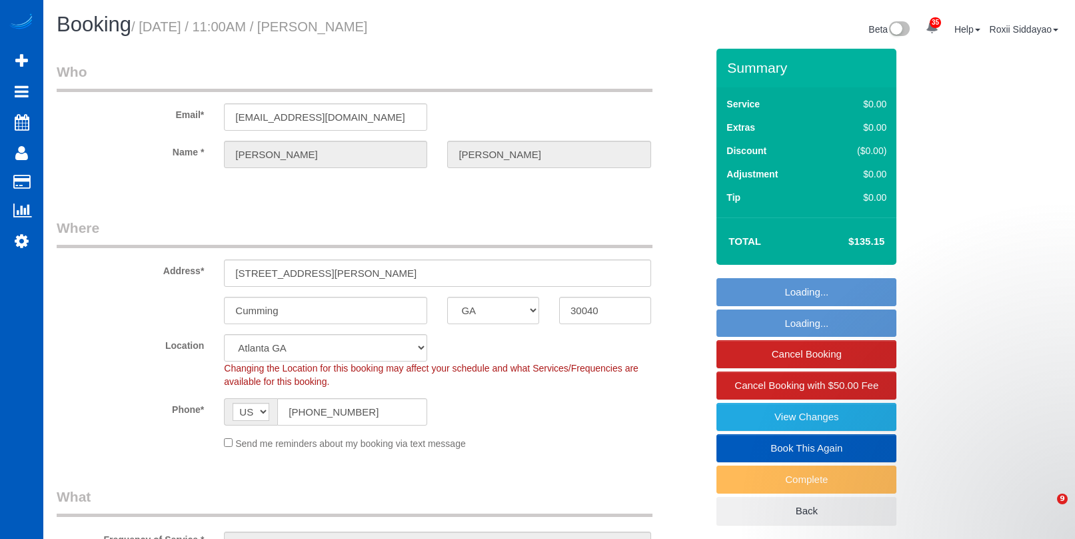
select select "object:1176"
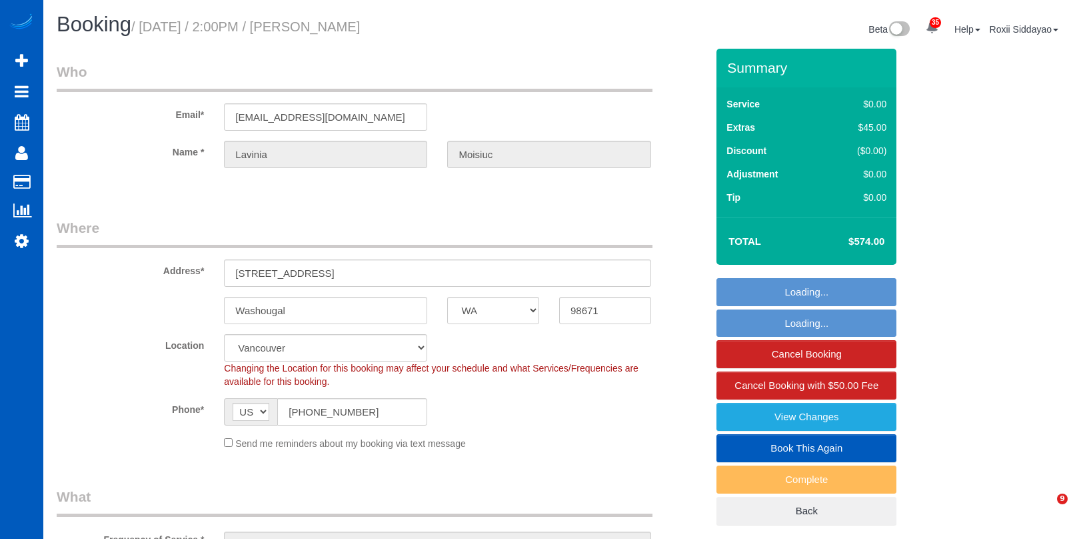
select select "WA"
select select "199"
select select "3501"
select select "5"
select select "4"
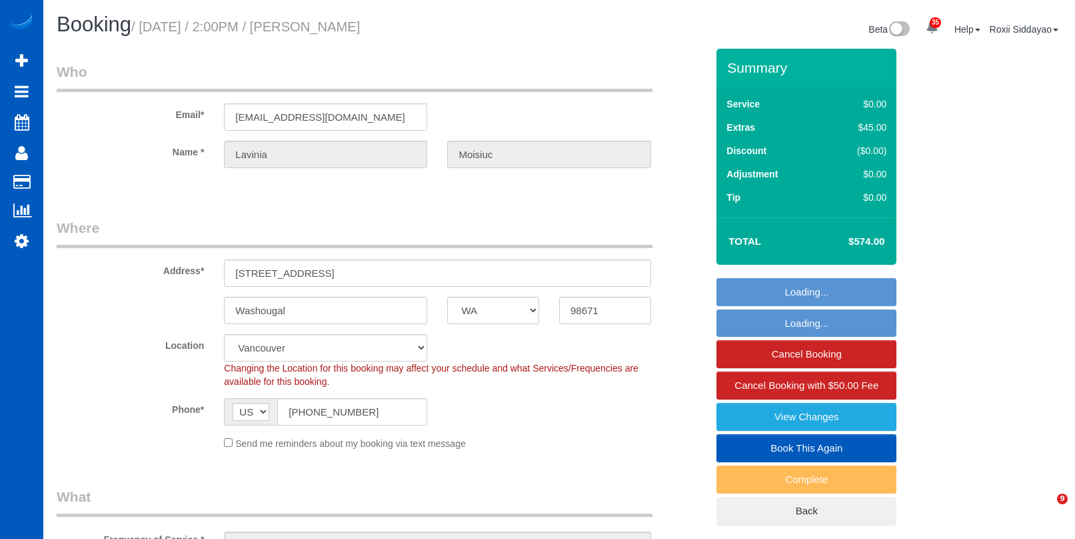
select select "spot1"
select select "object:1215"
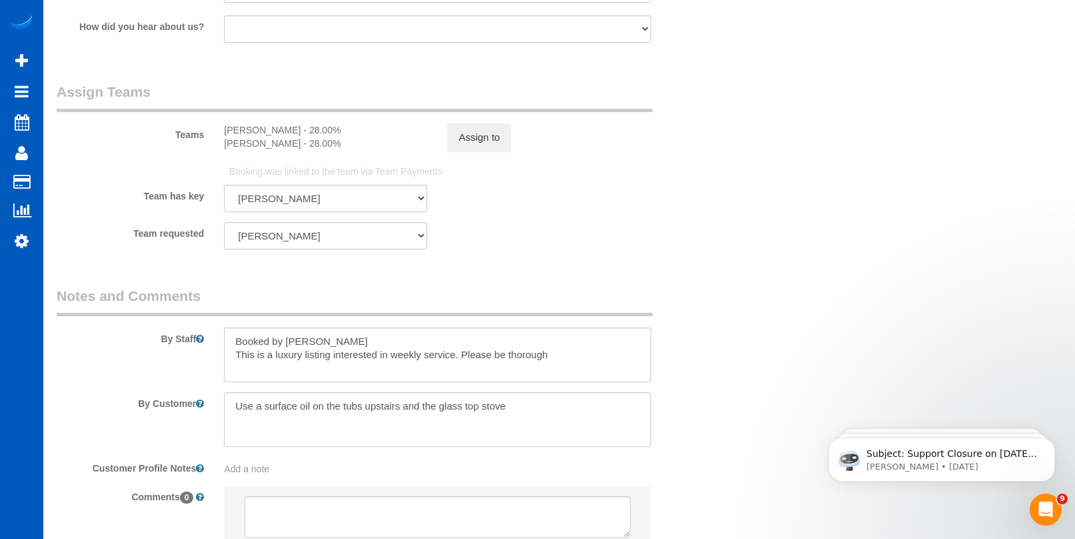
scroll to position [1866, 0]
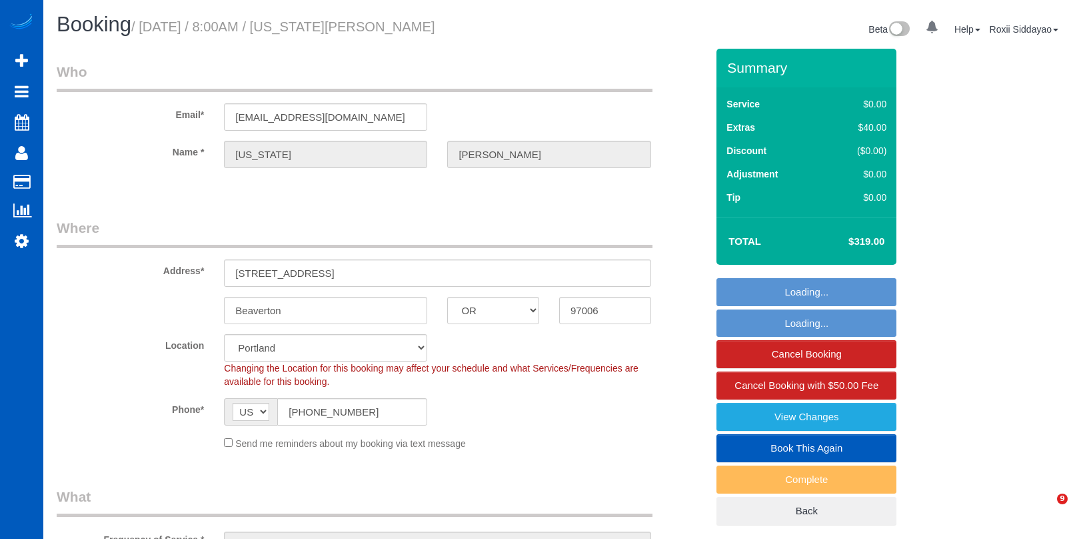
select select "OR"
select select "199"
select select "2501"
select select "4"
select select "3"
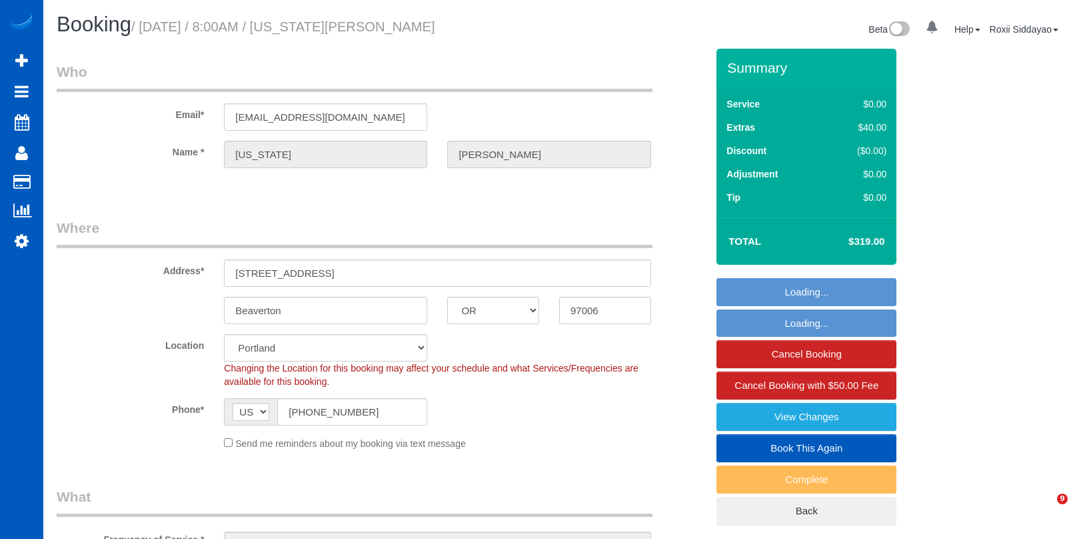
select select "spot1"
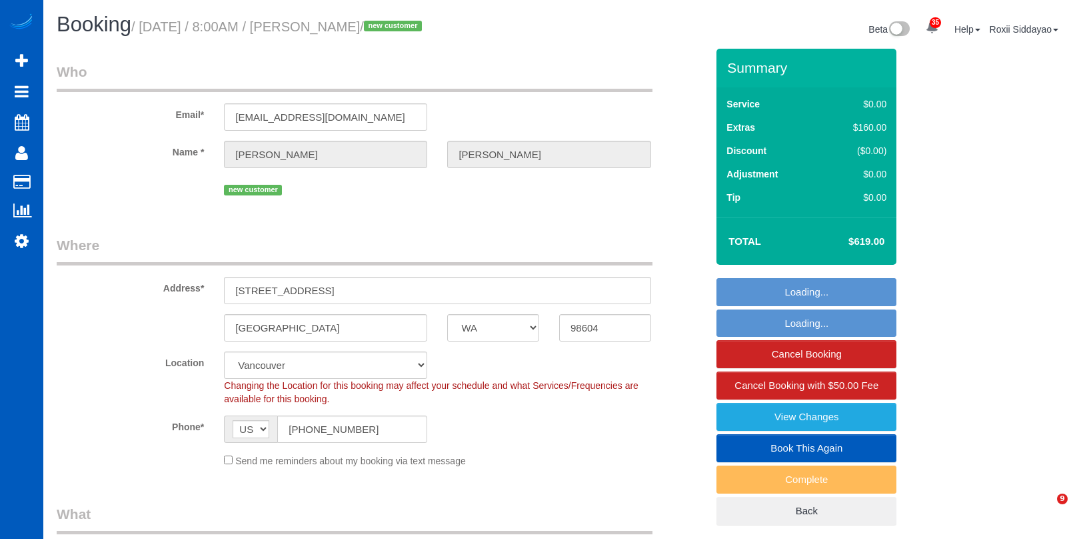
select select "WA"
select select "199"
select select "3001"
select select "4"
select select "2"
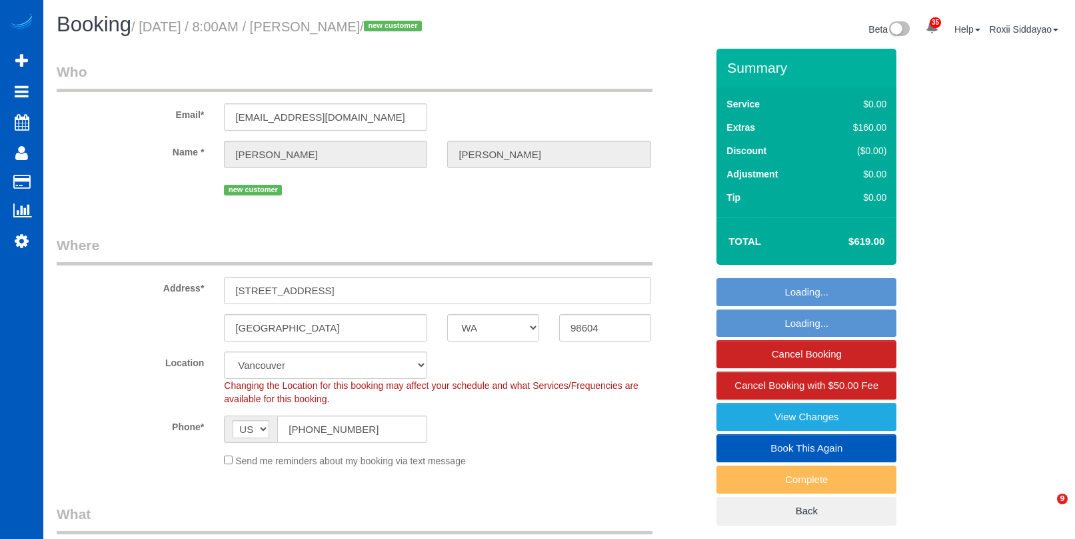
select select "number:8"
select select "spot1"
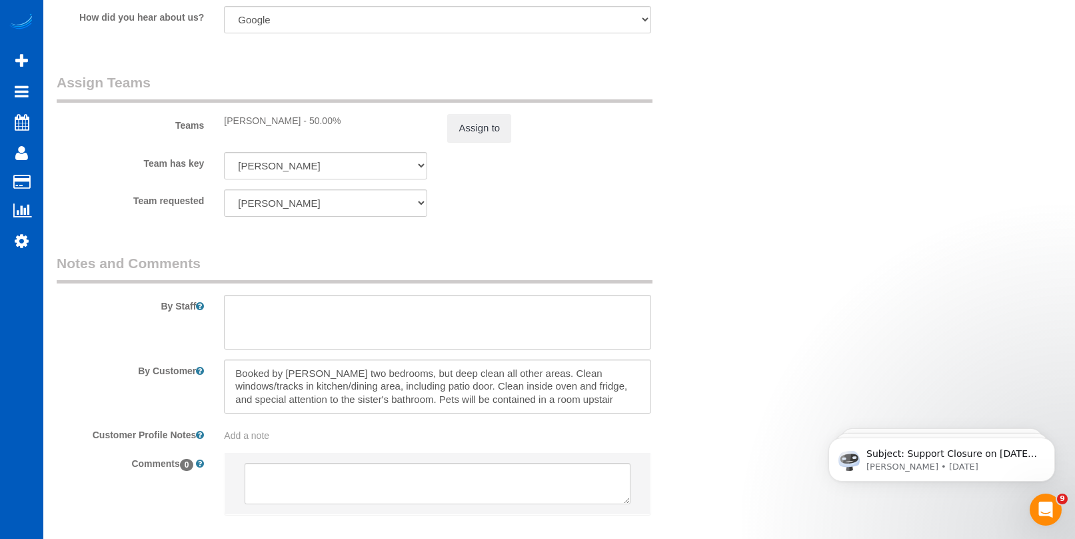
scroll to position [1789, 0]
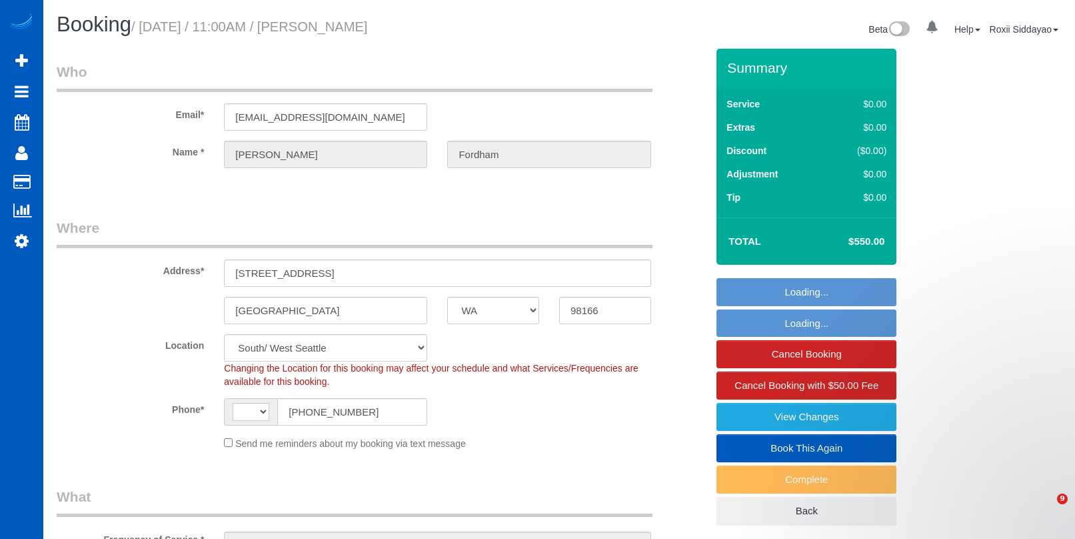
select select "WA"
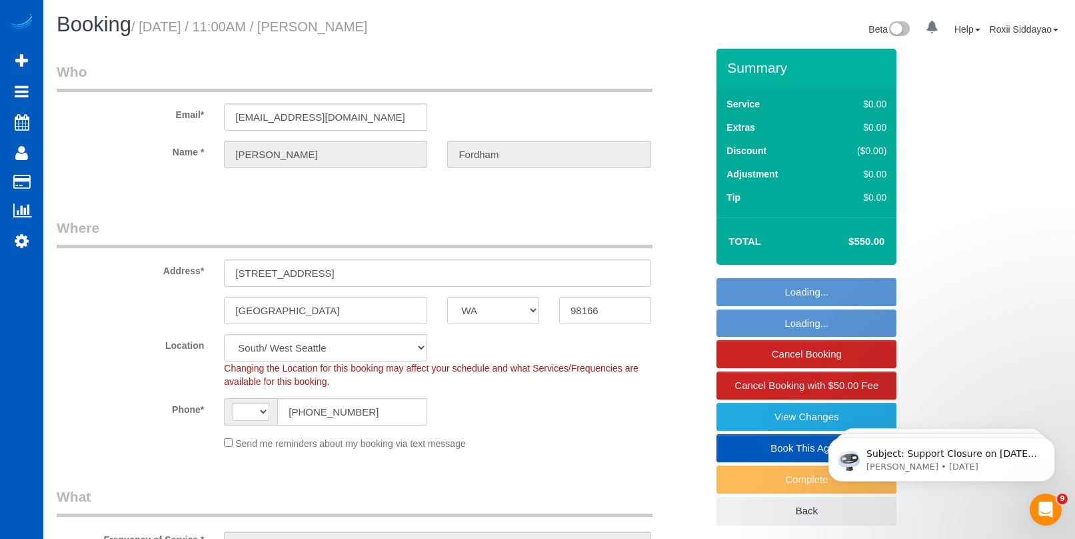
select select "199"
select select "4501"
select select "3"
select select "4"
select select "string:[GEOGRAPHIC_DATA]"
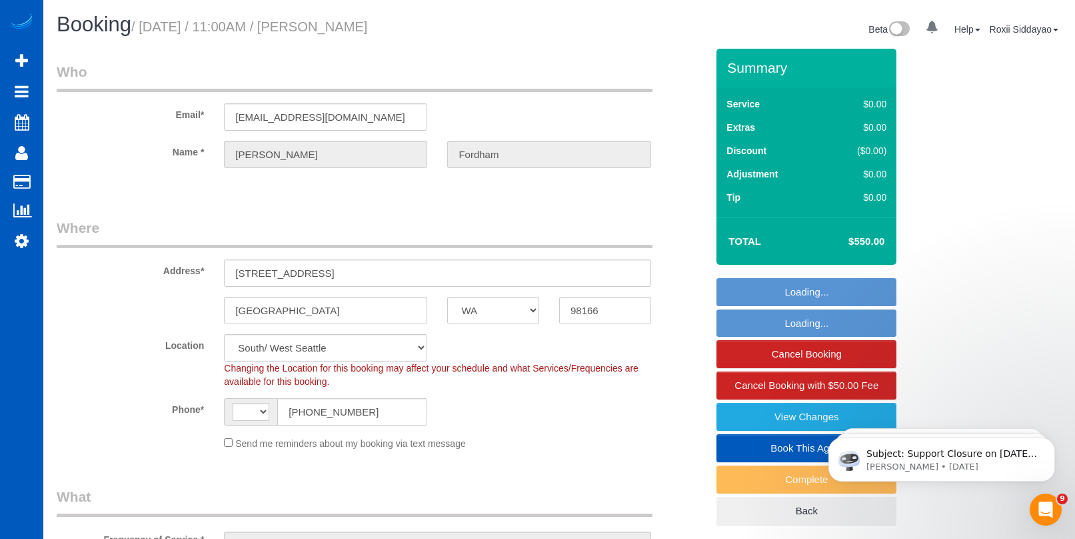
select select "object:986"
select select "spot1"
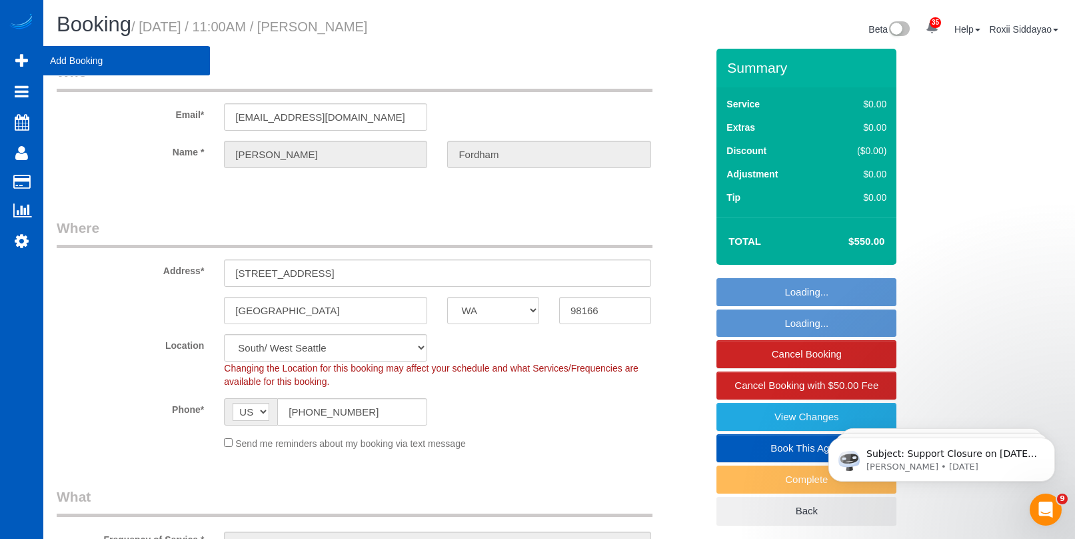
select select "object:1208"
select select "4501"
select select "3"
select select "4"
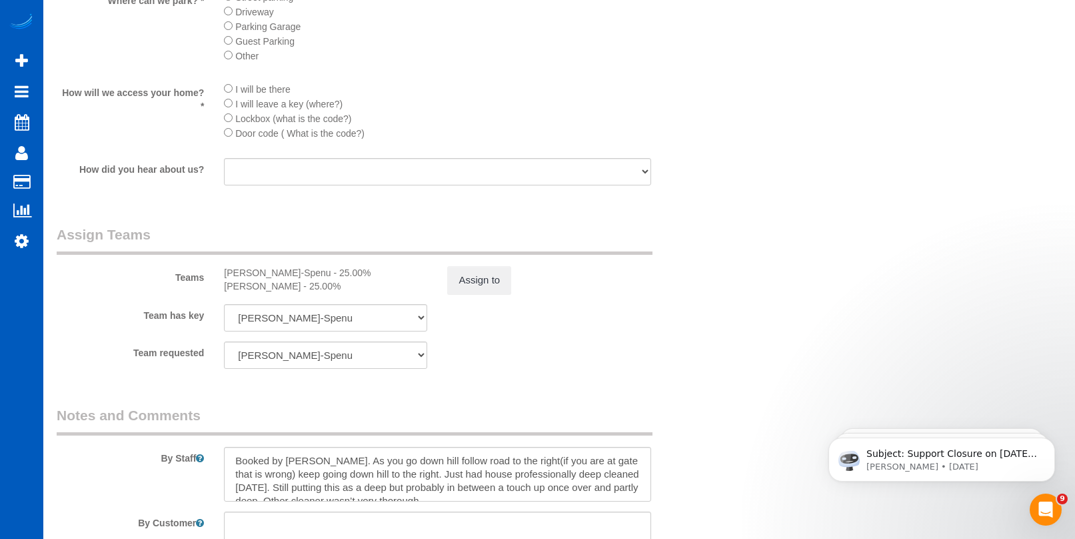
scroll to position [1800, 0]
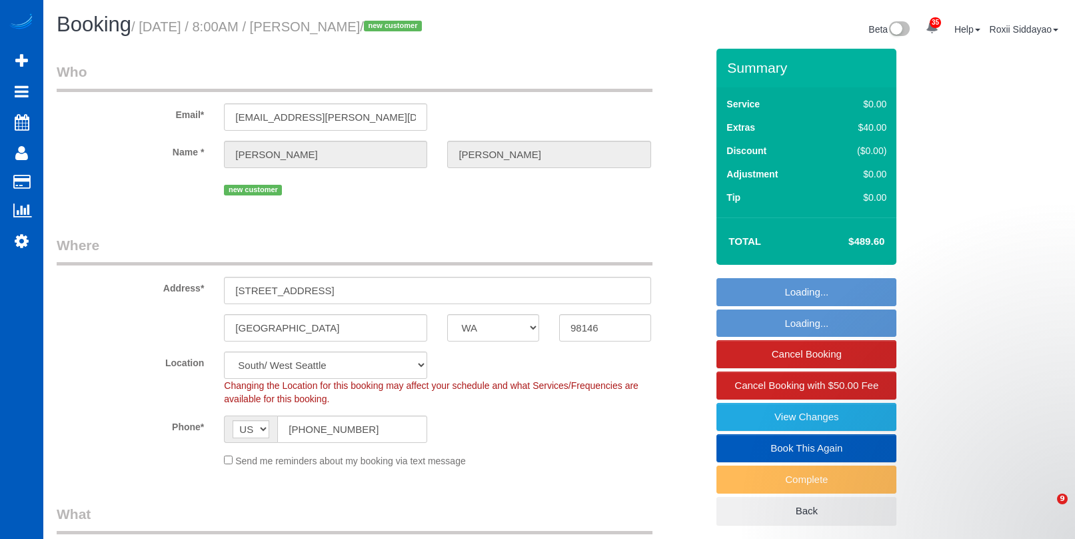
select select "WA"
select select "199"
select select "2001"
select select "4"
select select "2"
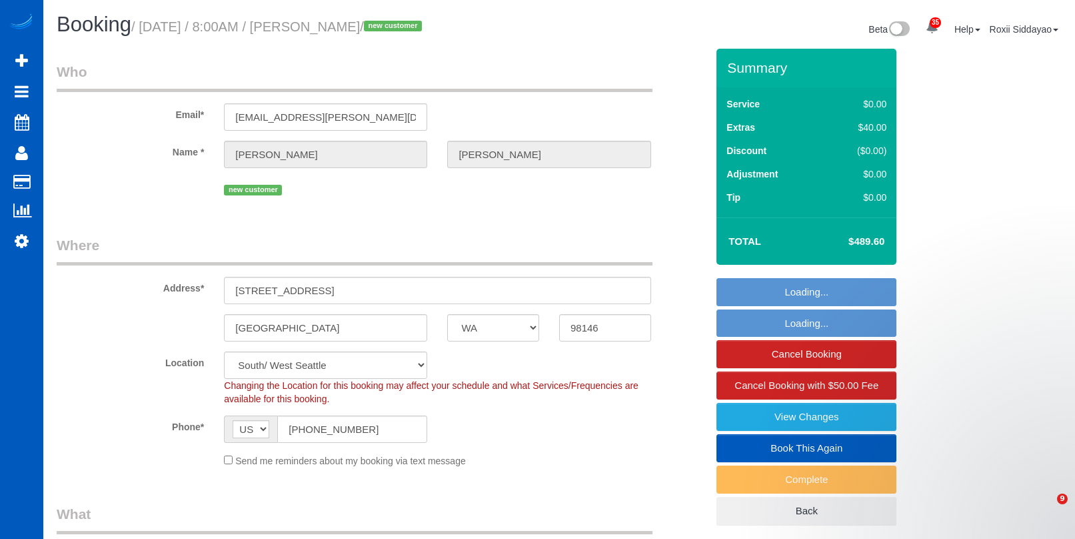
select select "spot1"
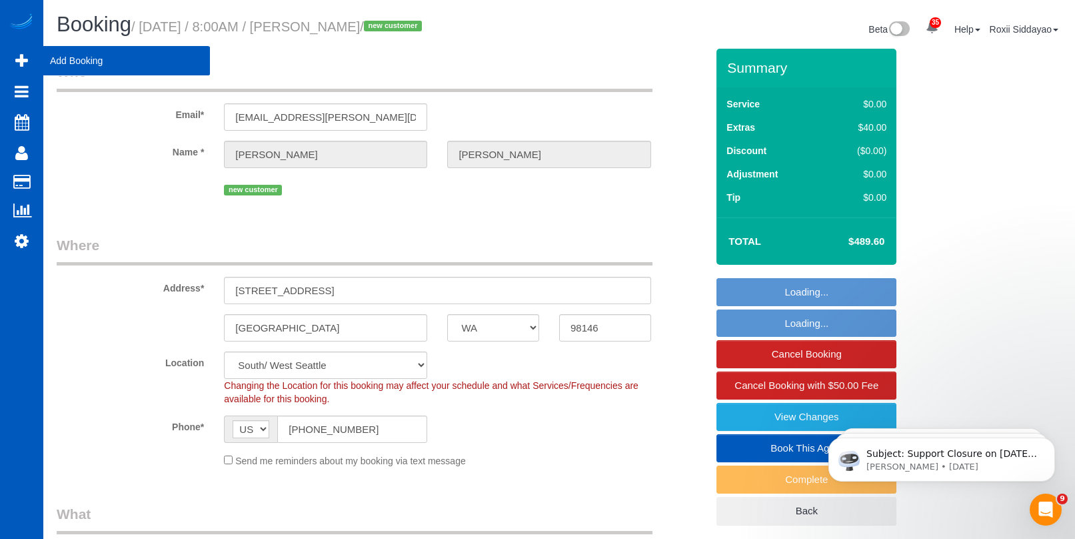
select select "2001"
select select "4"
select select "2"
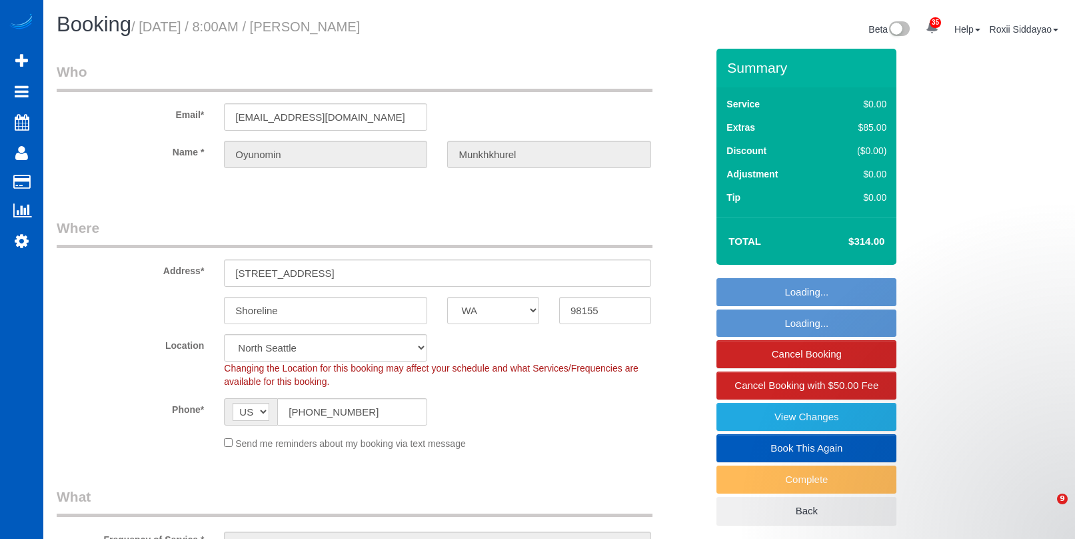
select select "WA"
select select "199"
select select "2"
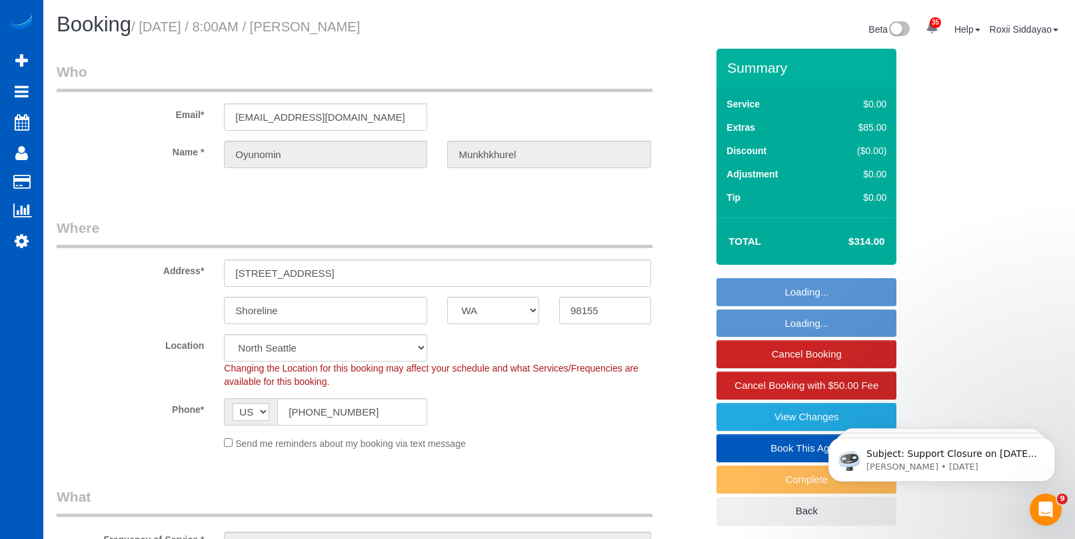
select select "object:1185"
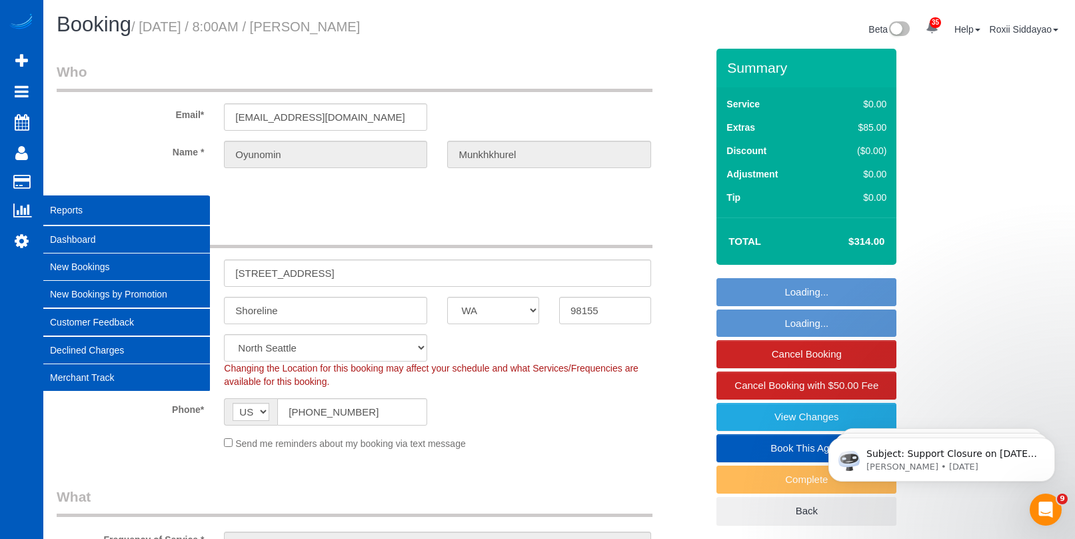
select select "spot1"
select select "2"
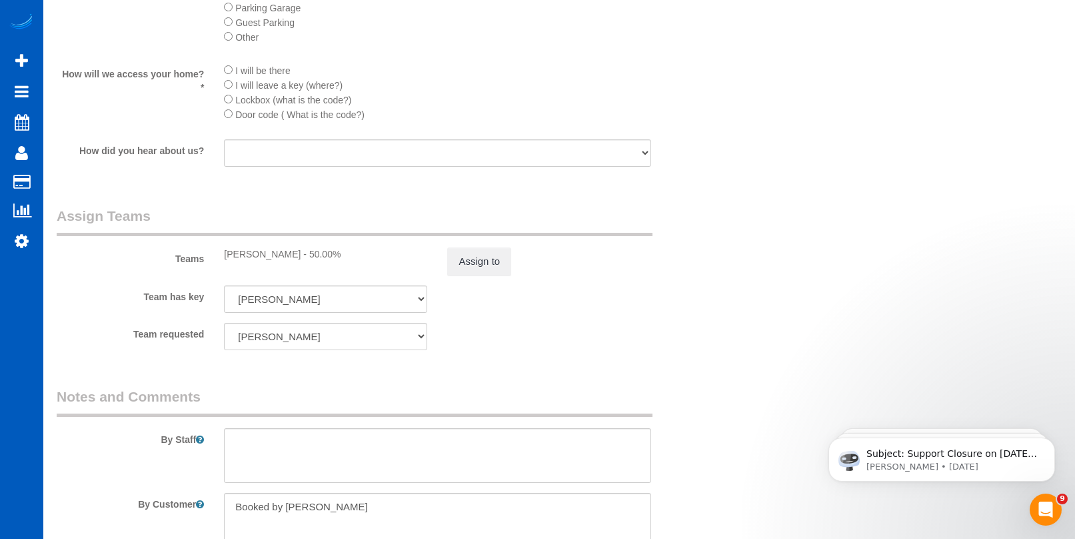
scroll to position [1800, 0]
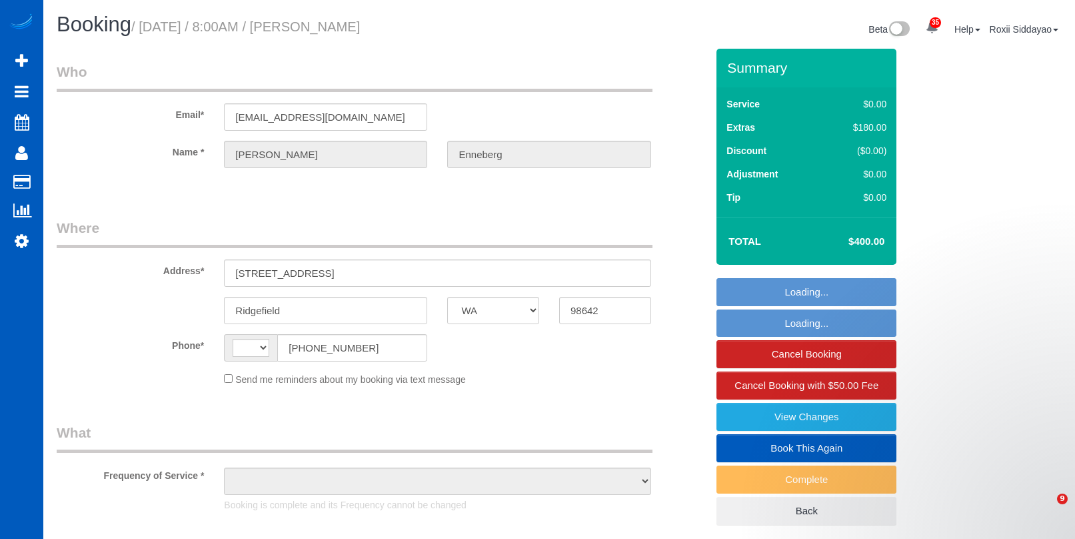
select select "WA"
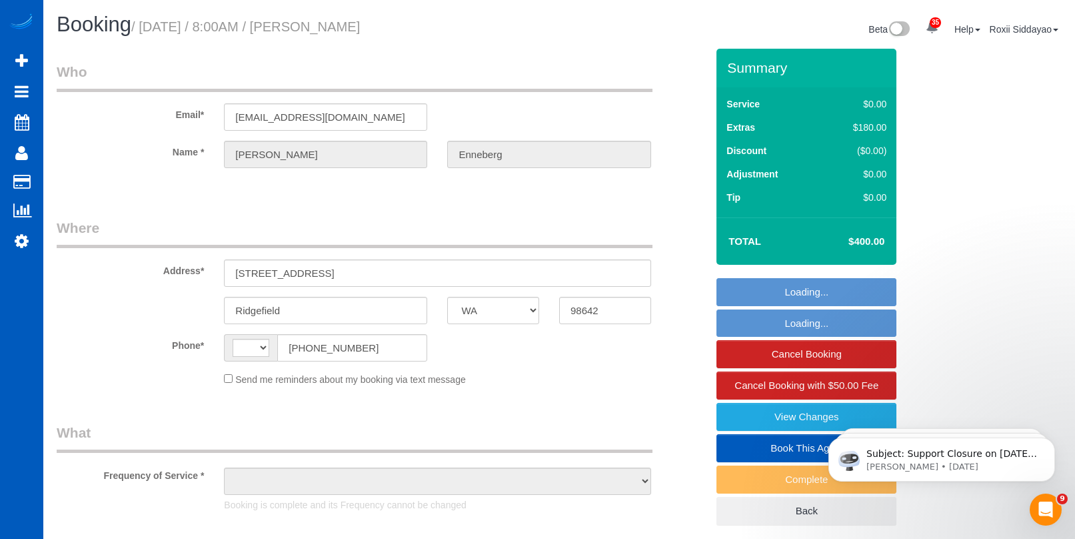
select select "string:[GEOGRAPHIC_DATA]"
select select "string:fspay-857d1d35-2df6-4d4f-bcff-7044339a7cfc"
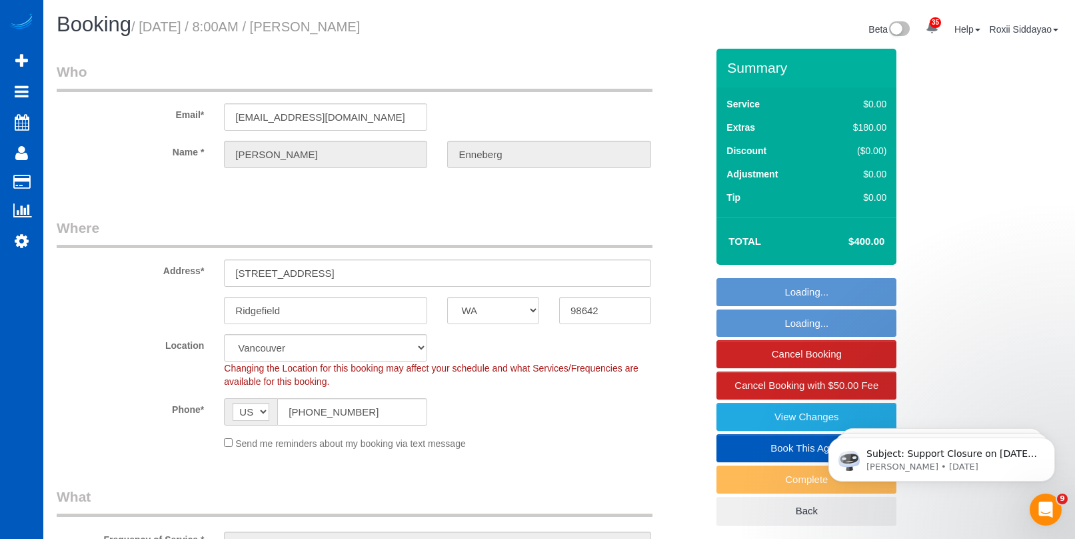
select select "object:1145"
select select "199"
select select "2001"
select select "4"
select select "3"
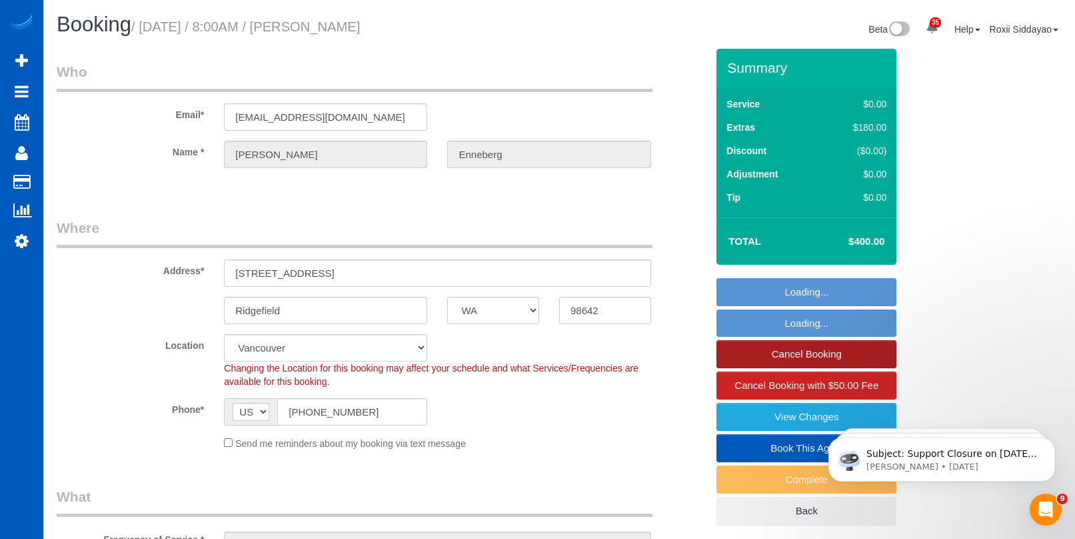
select select "spot1"
select select "object:1213"
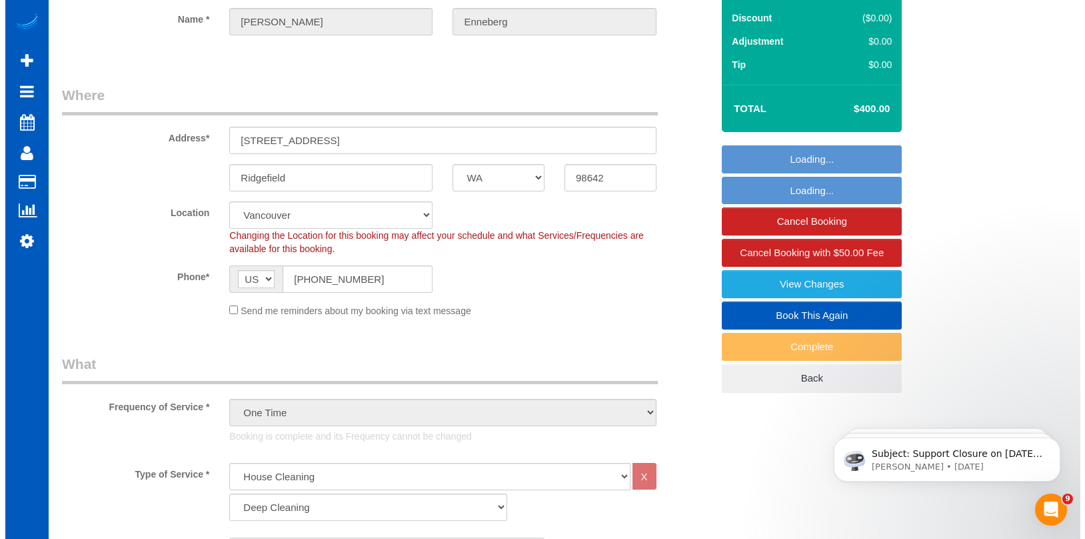
scroll to position [133, 0]
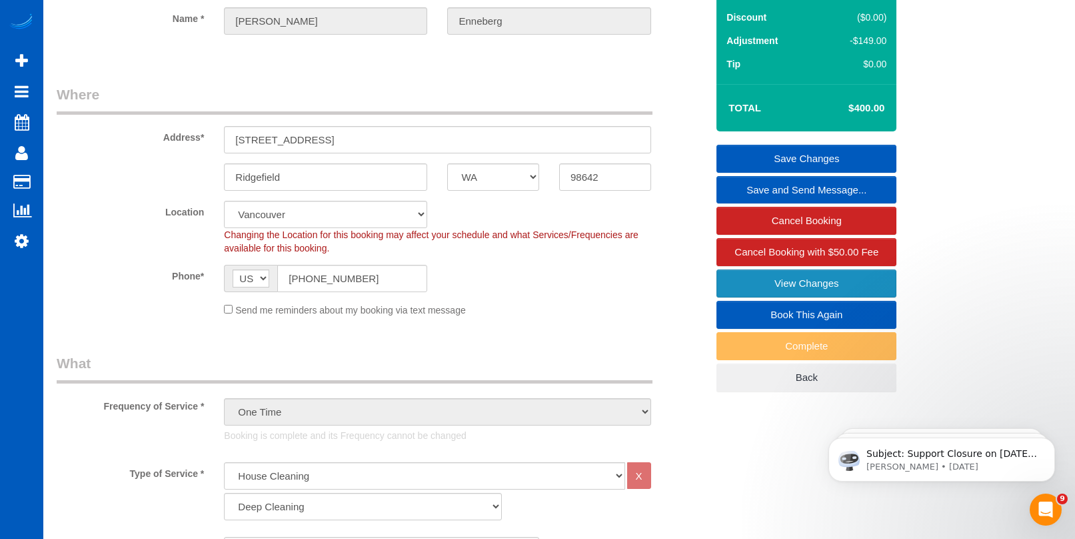
click at [803, 287] on link "View Changes" at bounding box center [807, 283] width 180 height 28
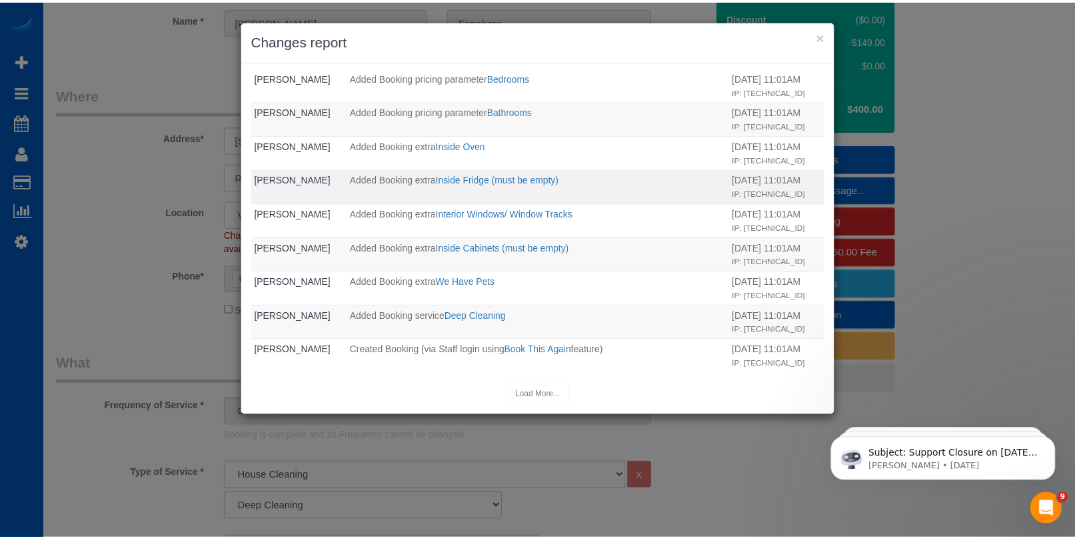
scroll to position [930, 0]
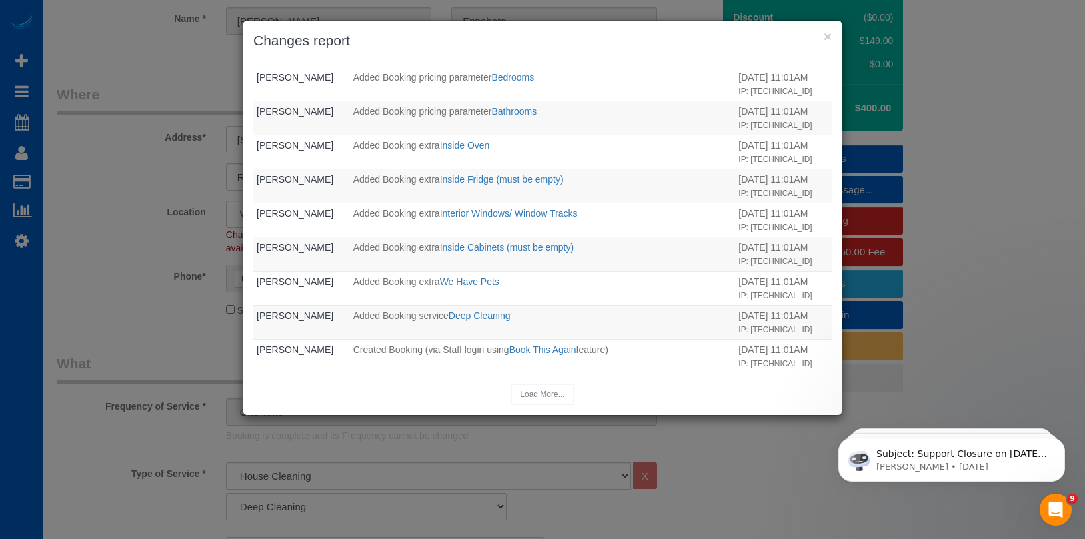
click at [1000, 253] on div "× Changes report Who What When System Updated Booking New completed: true Old c…" at bounding box center [542, 269] width 1085 height 539
click at [829, 37] on button "×" at bounding box center [828, 36] width 8 height 14
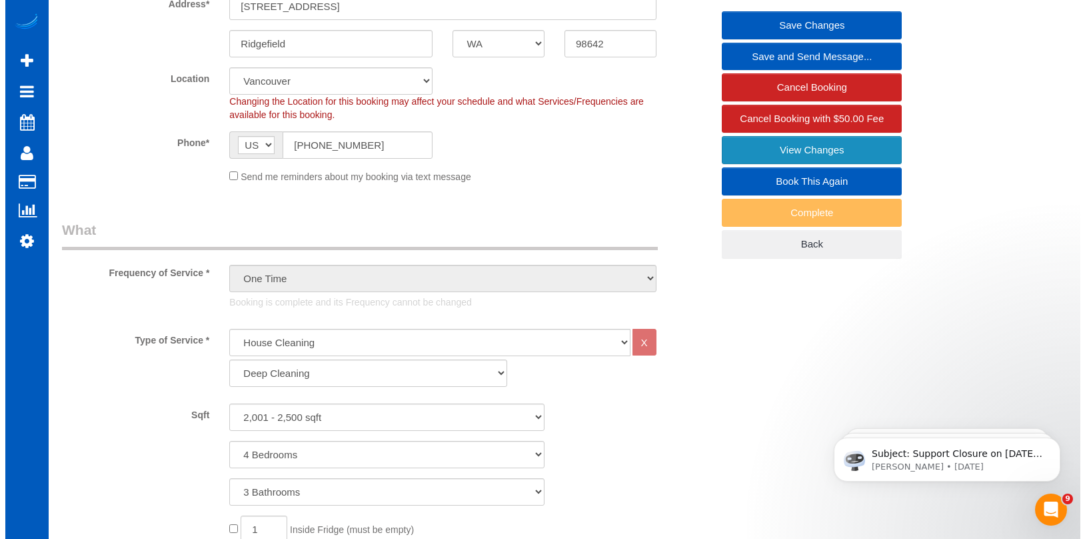
scroll to position [0, 0]
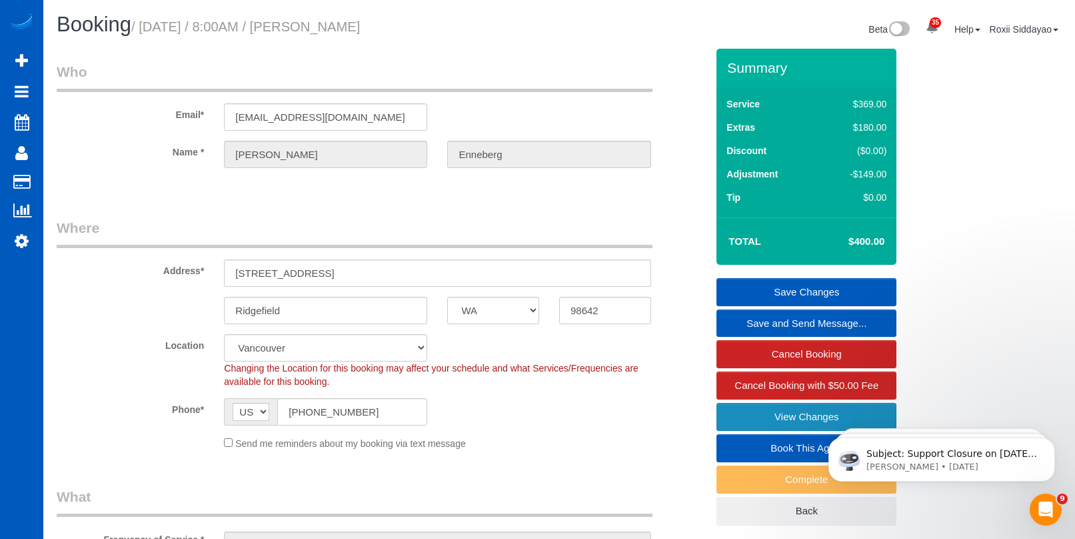
click at [775, 419] on link "View Changes" at bounding box center [807, 417] width 180 height 28
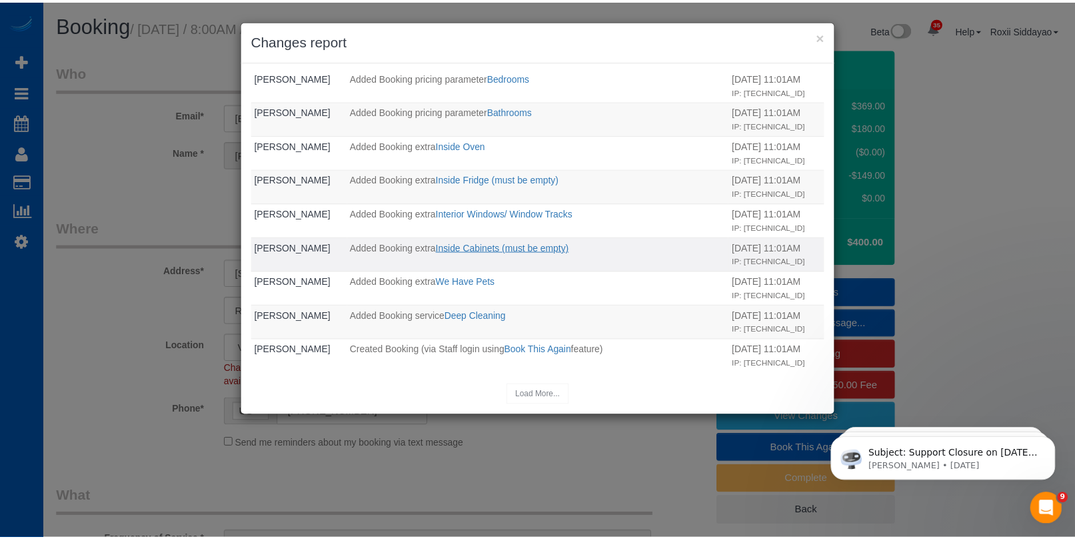
scroll to position [930, 0]
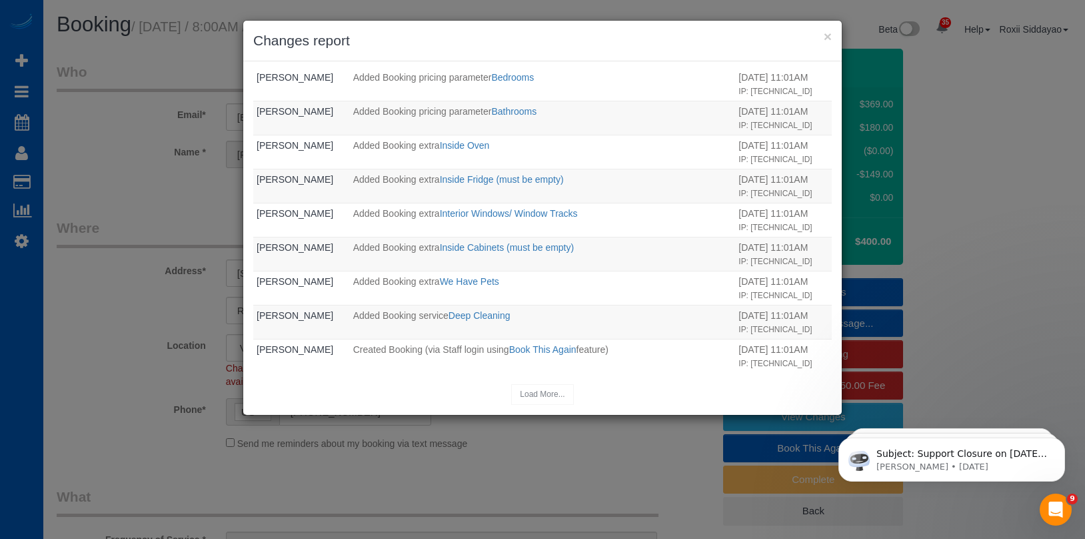
click at [1009, 207] on div "× Changes report Who What When System Updated Booking New completed: true Old c…" at bounding box center [542, 269] width 1085 height 539
click at [827, 37] on button "×" at bounding box center [828, 36] width 8 height 14
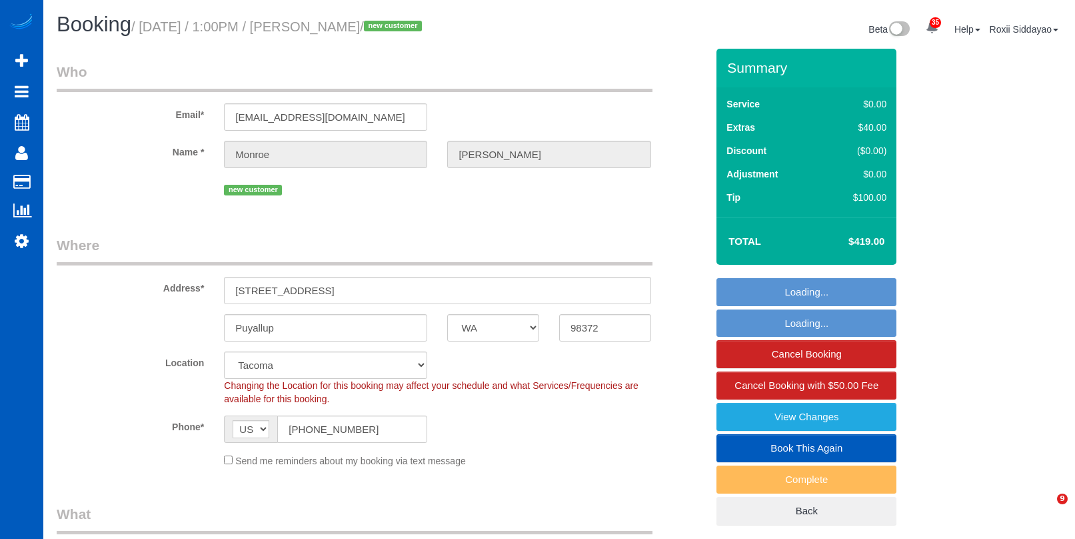
select select "WA"
select select "199"
select select "object:1224"
select select "1001"
select select "2"
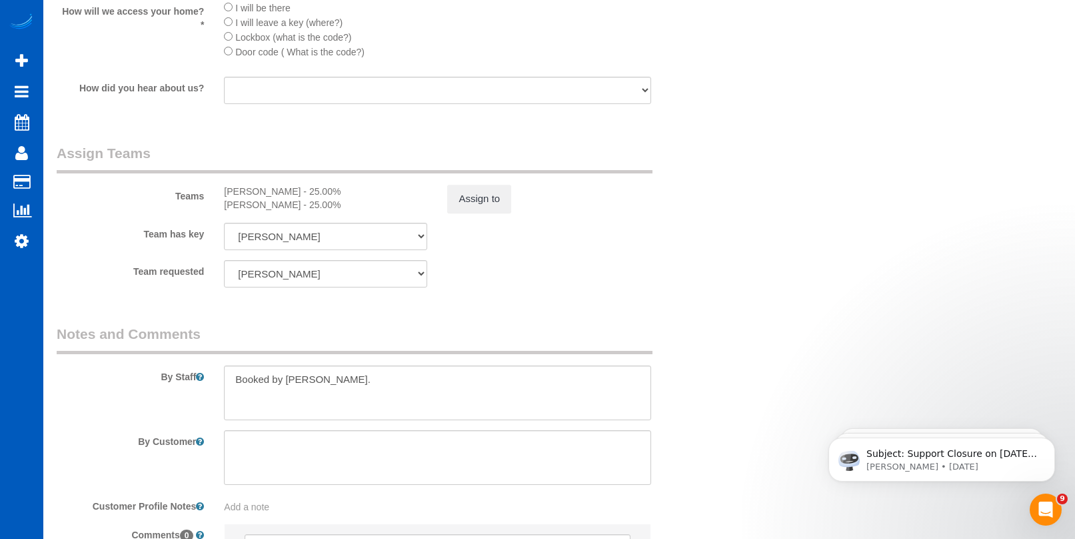
scroll to position [1396, 0]
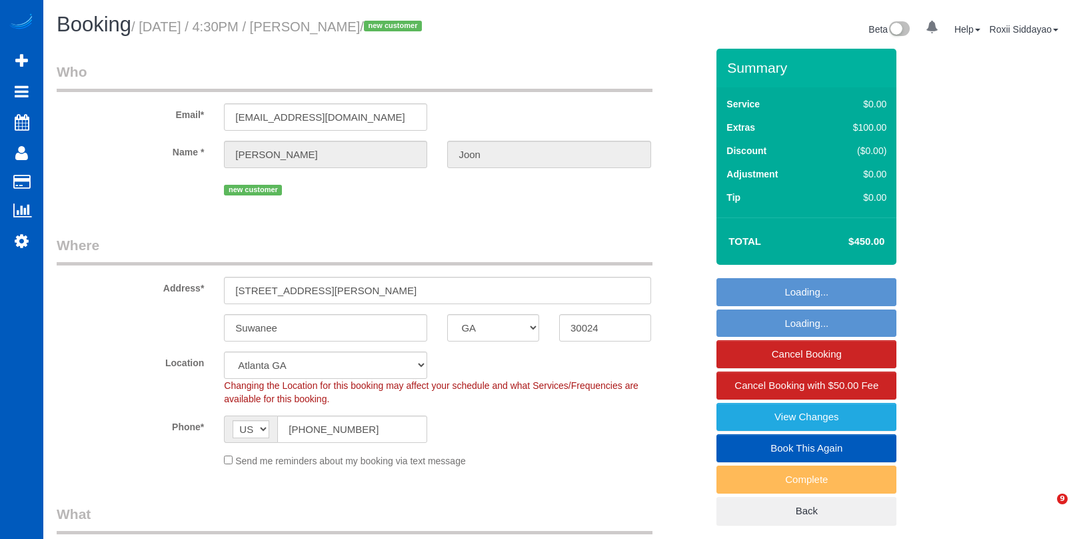
select select "GA"
select select "object:1105"
select select "199"
select select "3001"
select select "5"
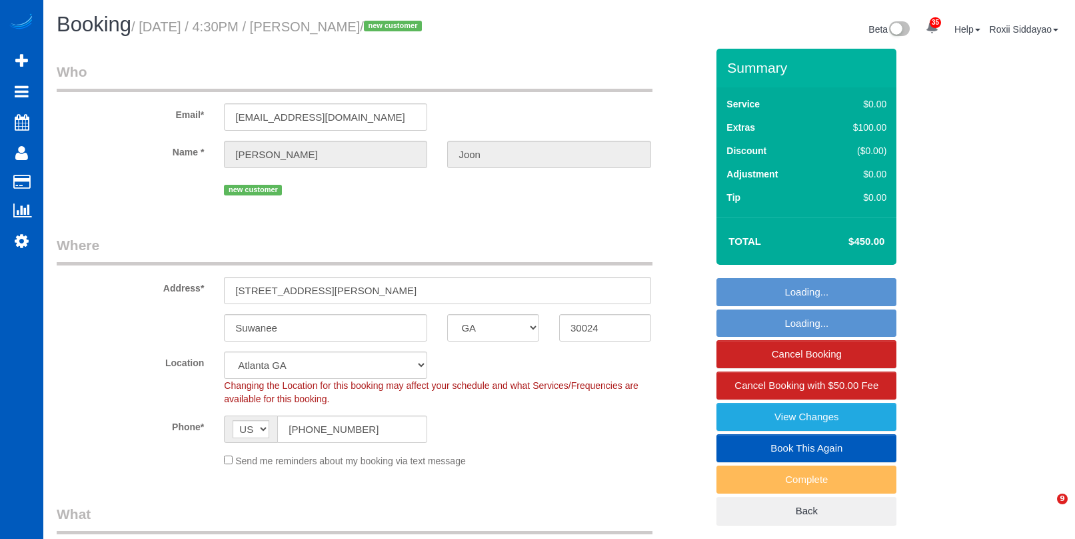
select select "4"
select select "OR"
select select "199"
select select "1501"
select select "3"
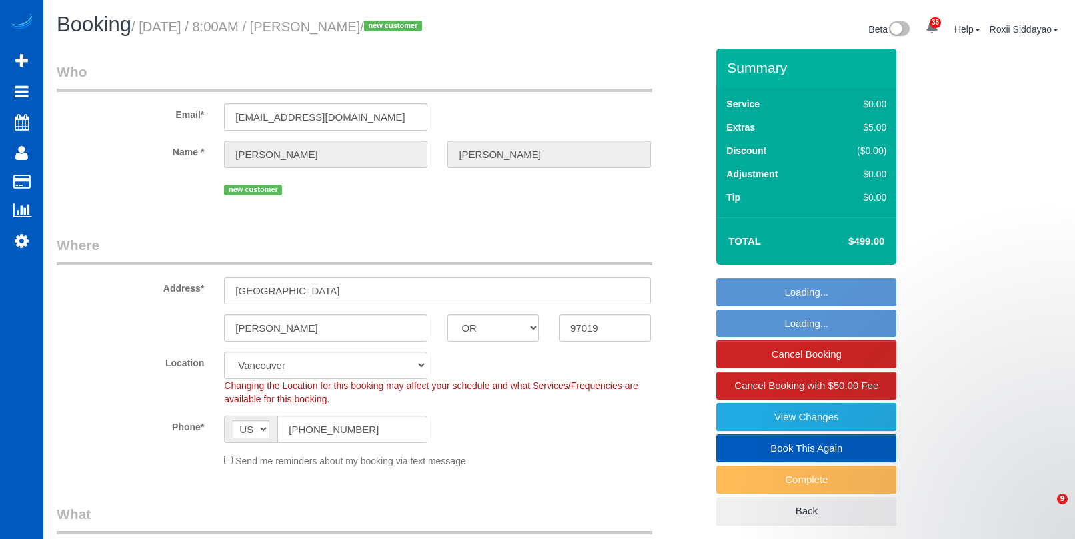
select select "spot1"
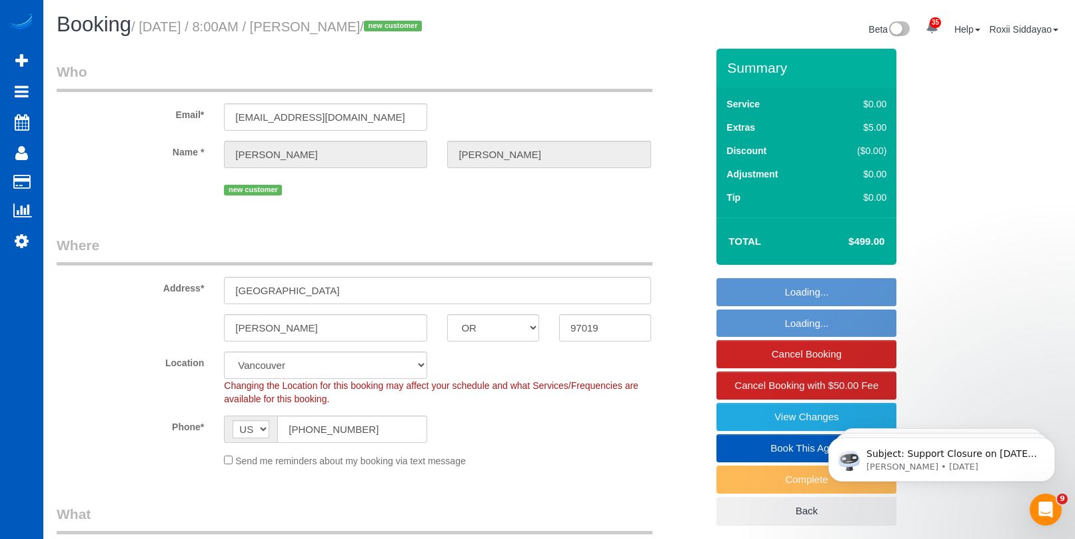
select select "1501"
select select "3"
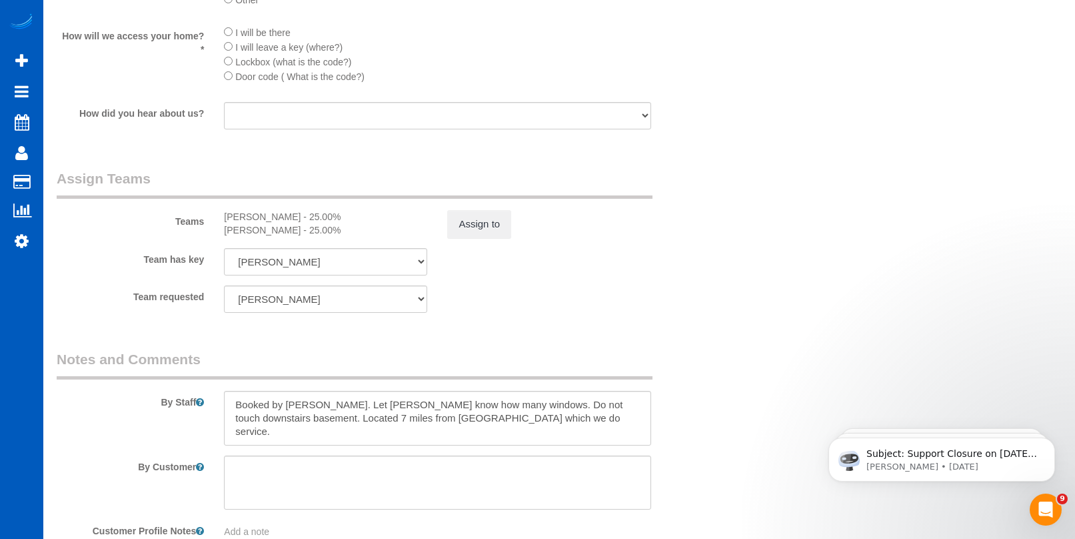
scroll to position [1733, 0]
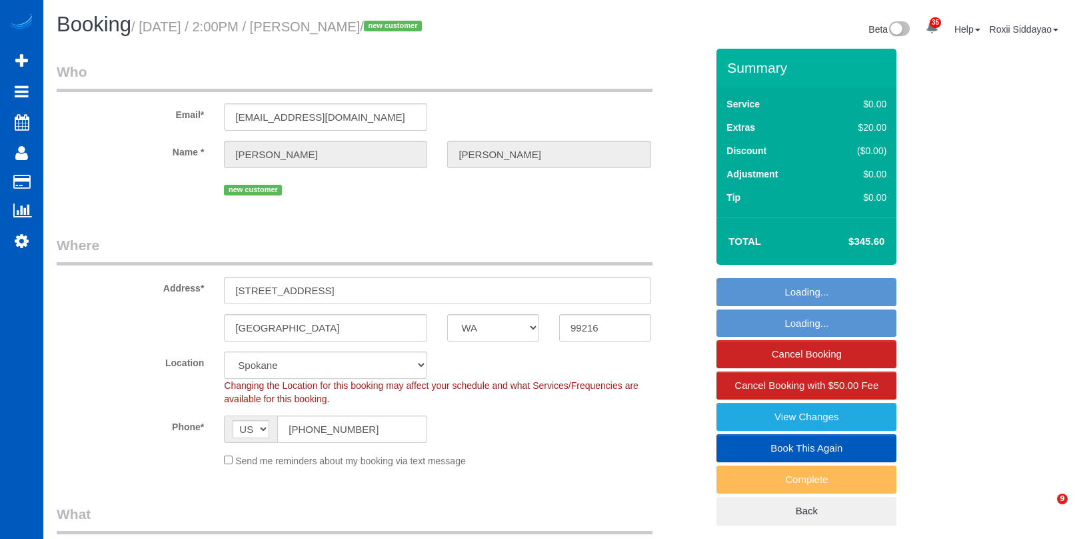
select select "WA"
select select "199"
select select "spot1"
select select "2"
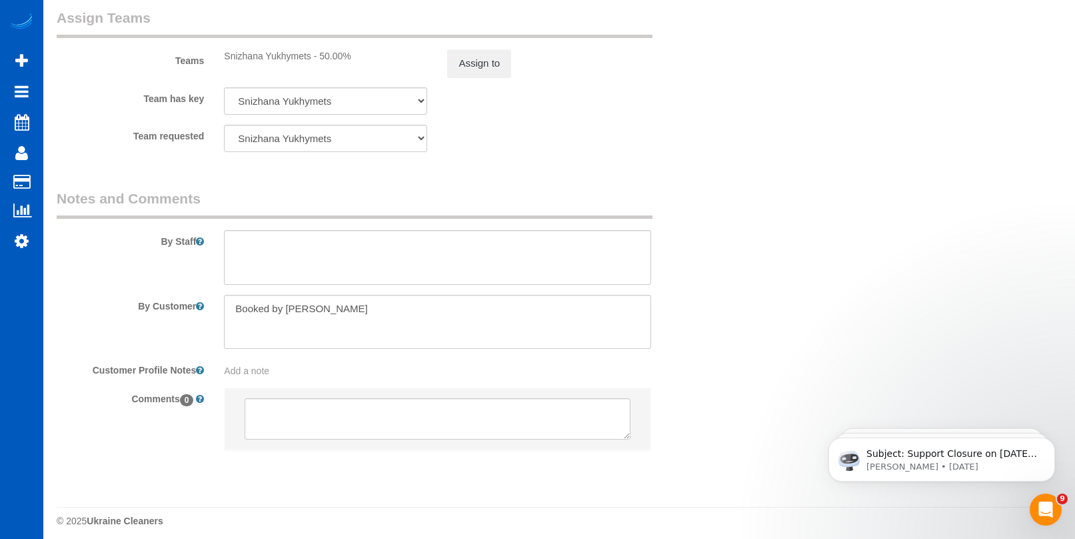
scroll to position [1750, 0]
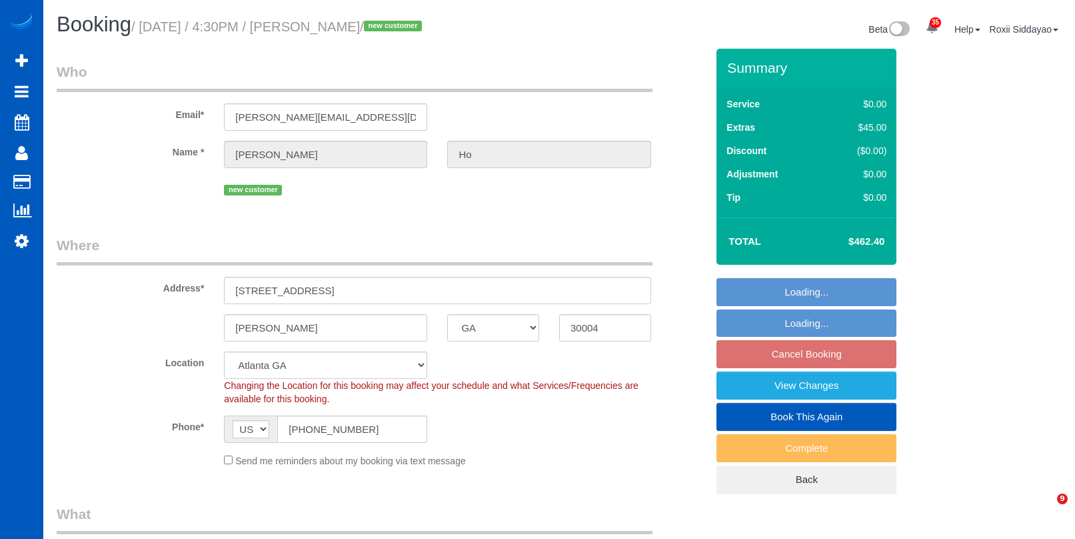
select select "GA"
select select "199"
select select "4501"
select select "6"
select select "5"
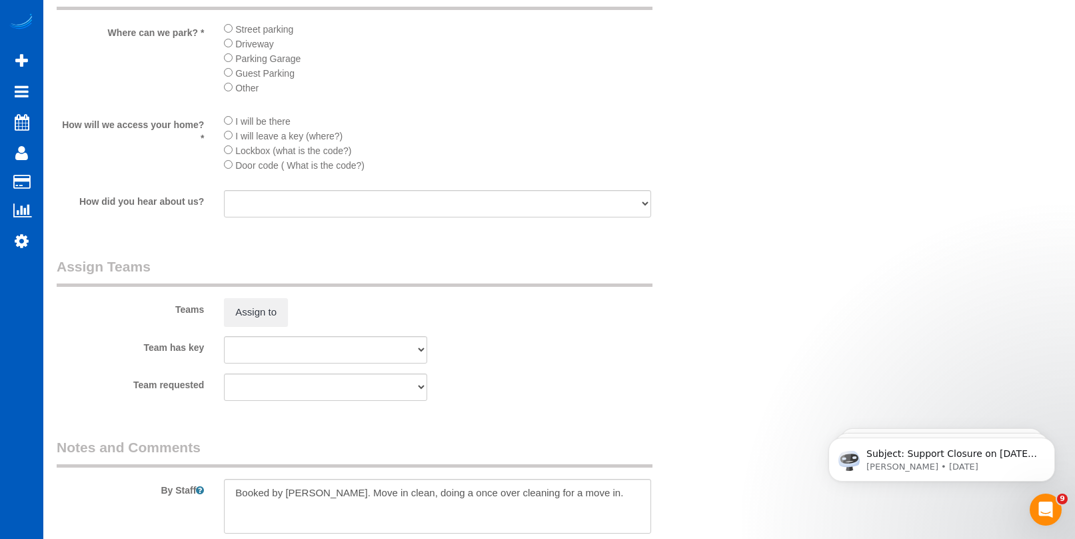
scroll to position [1800, 0]
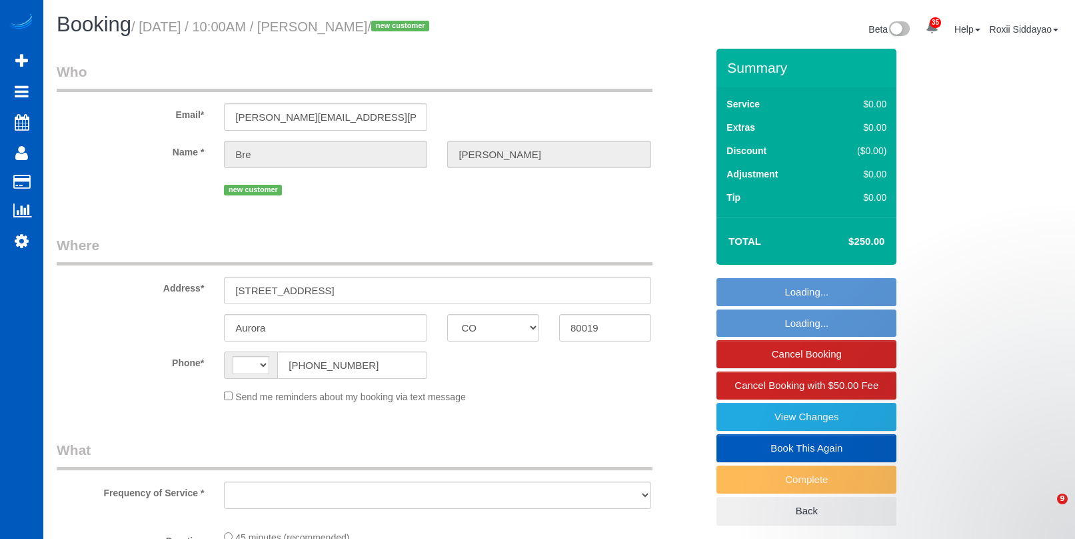
select select "CO"
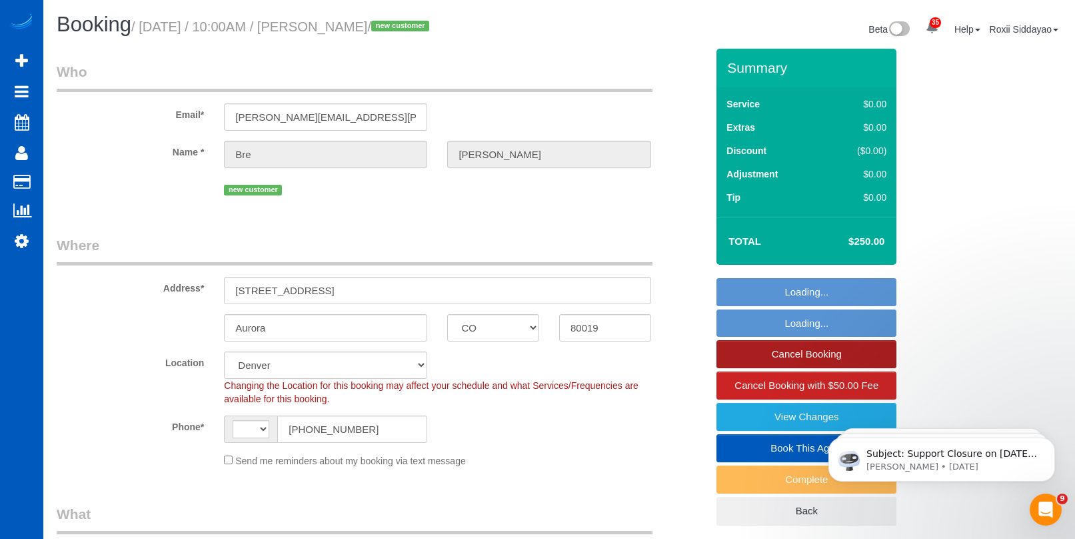
select select "string:US"
select select "object:922"
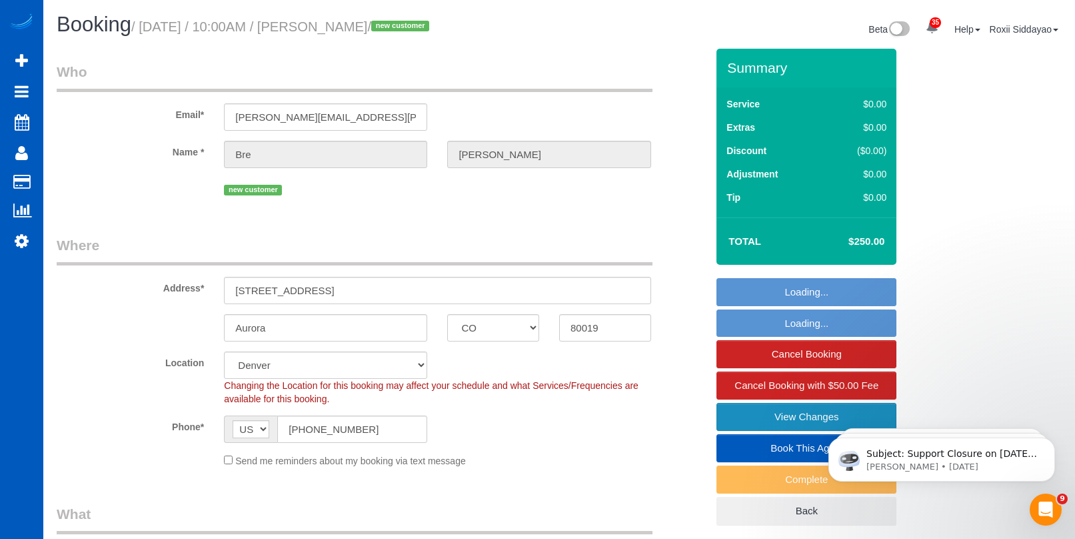
select select "spot1"
select select "object:1097"
select select "199"
click at [793, 420] on link "View Changes" at bounding box center [807, 417] width 180 height 28
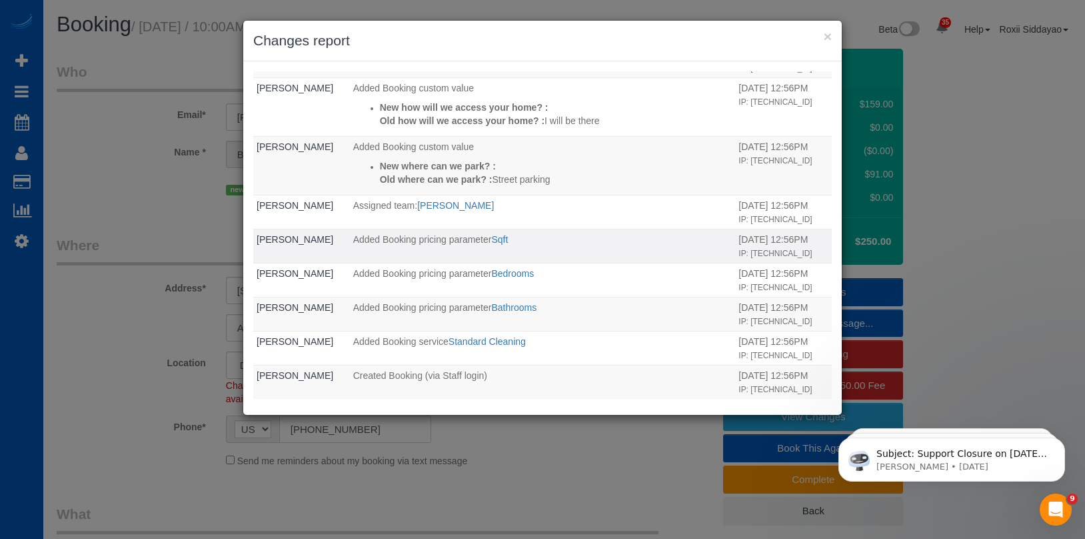
scroll to position [482, 0]
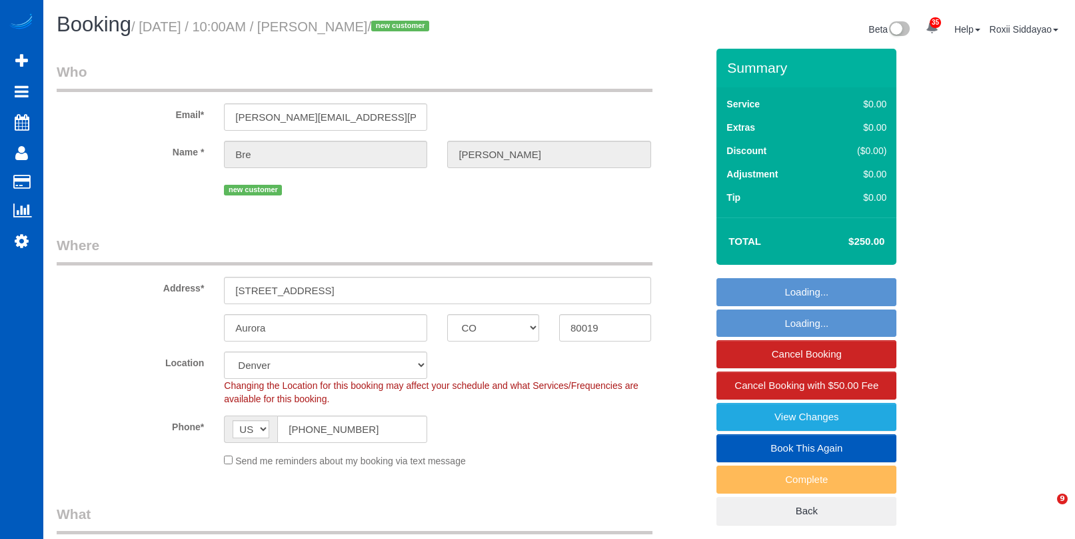
select select "CO"
select select "199"
select select "spot1"
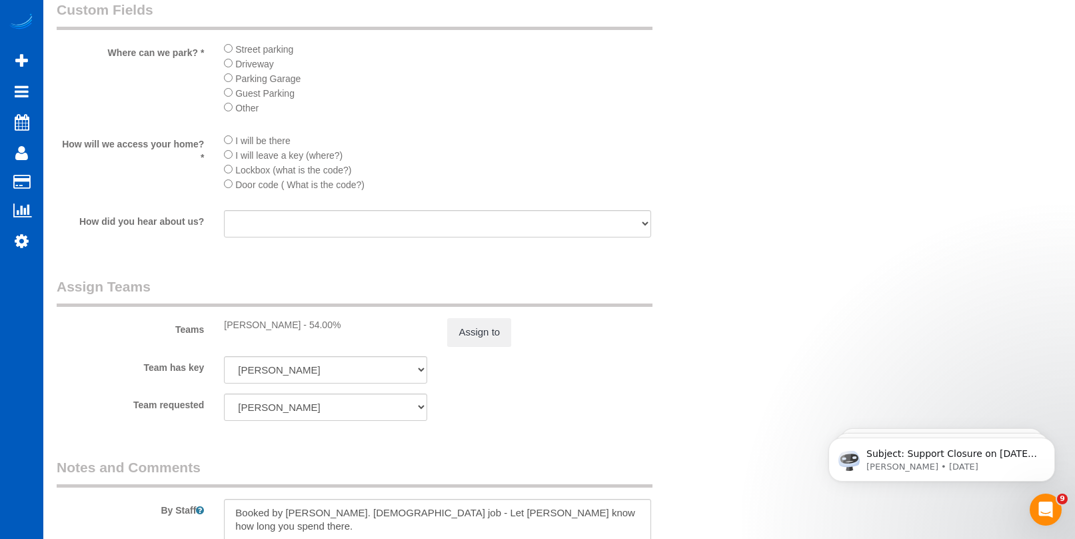
scroll to position [1733, 0]
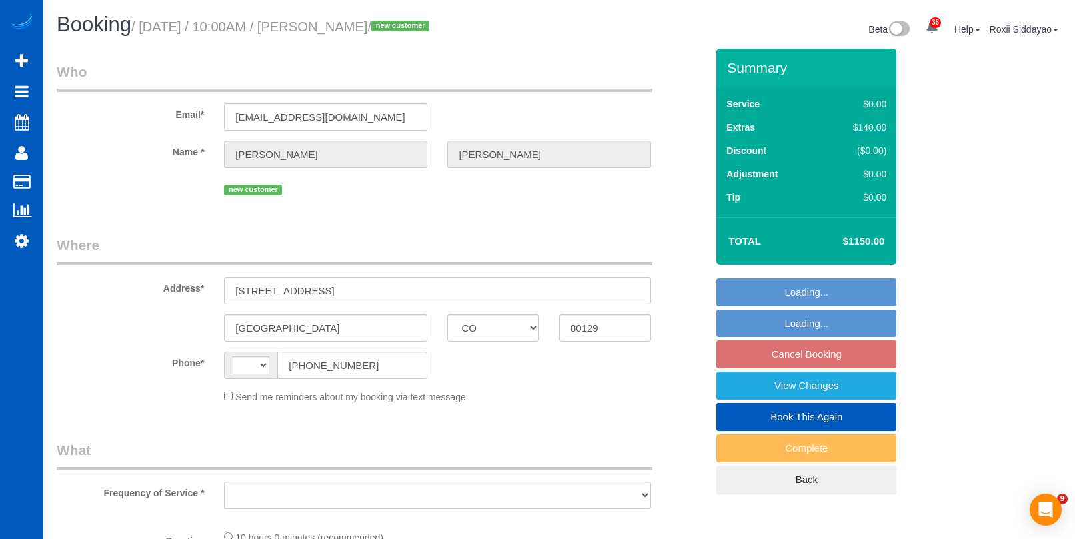
select select "CO"
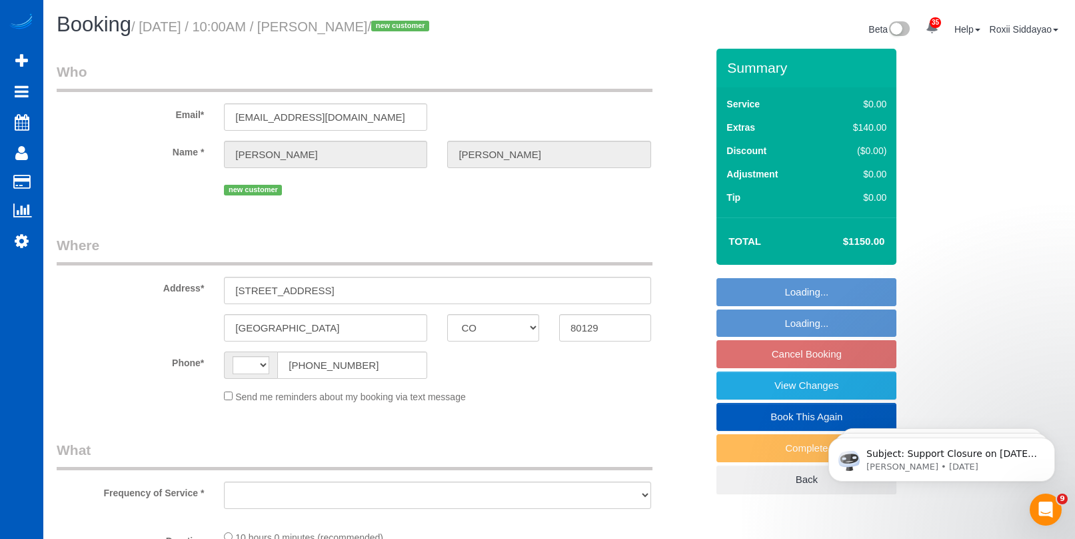
select select "string:[GEOGRAPHIC_DATA]"
select select "object:1051"
select select "string:fspay-9d08495d-048f-4a78-8aea-155f02c8709e"
select select "199"
select select "5501"
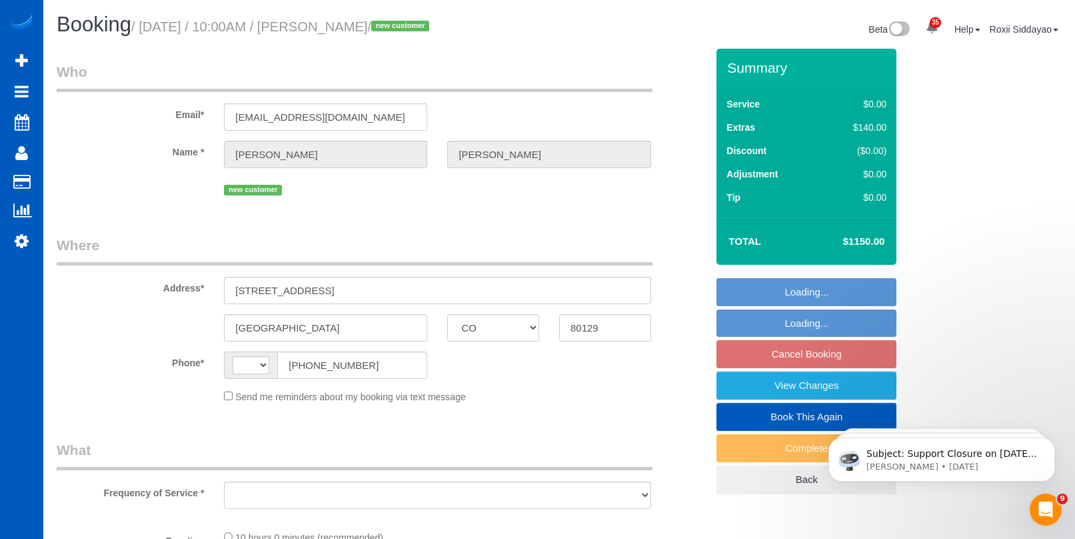
select select "6"
select select "spot1"
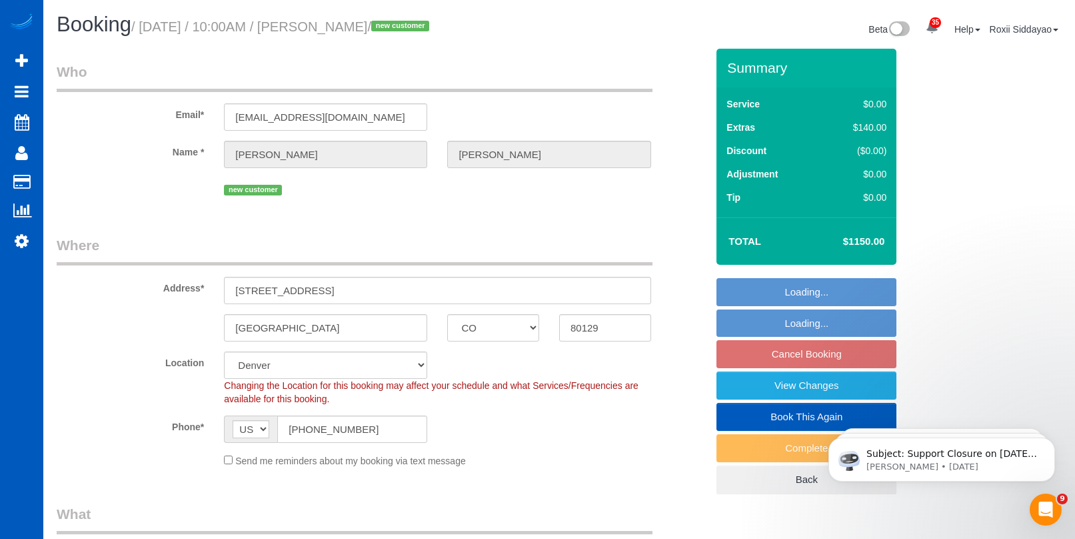
select select "object:1089"
select select "5501"
select select "6"
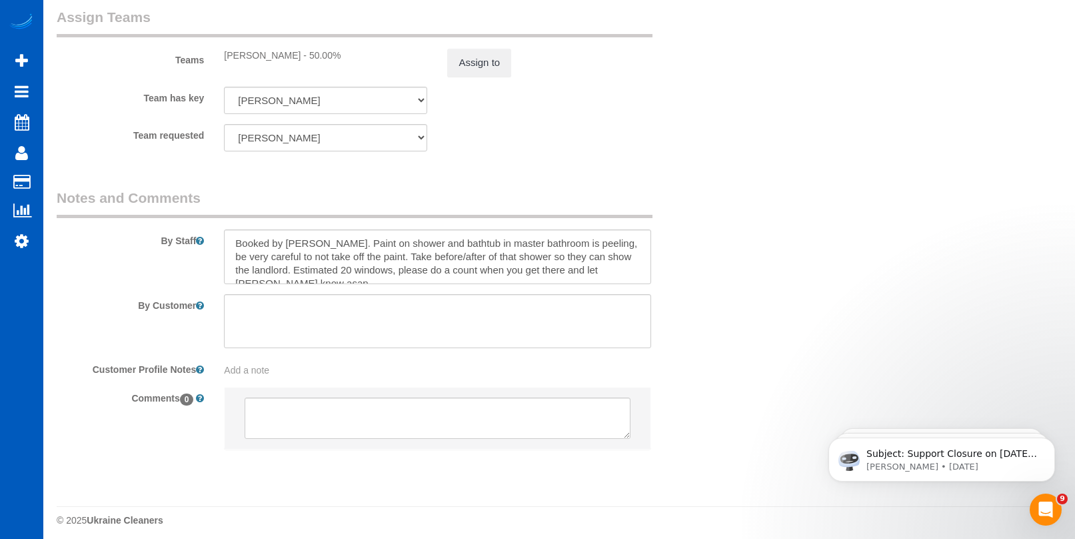
scroll to position [1750, 0]
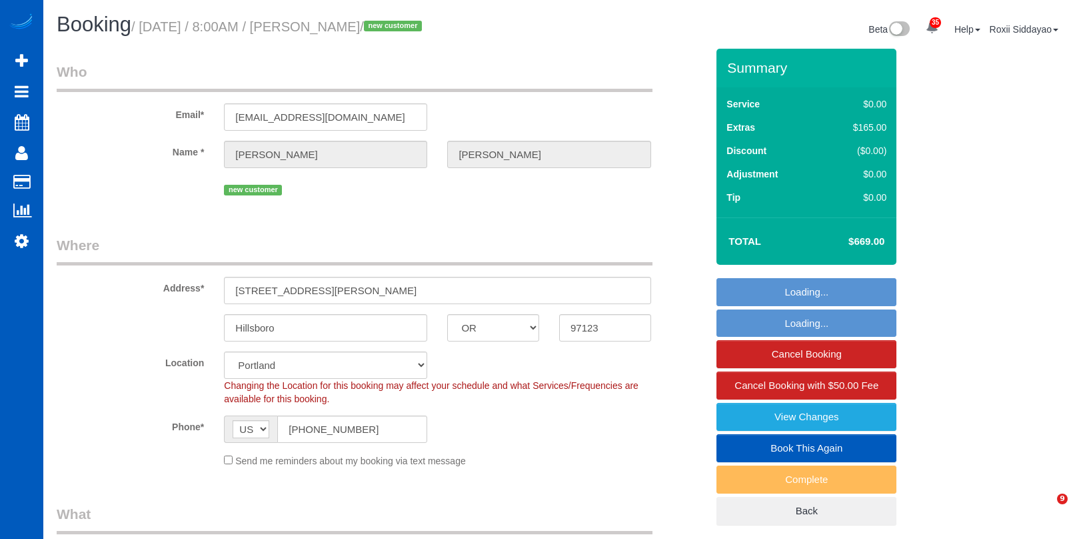
select select "OR"
select select "object:1207"
select select "string:fspay-88a1b84c-dc9d-4788-b1f6-94fb3048197e"
select select "199"
select select "2001"
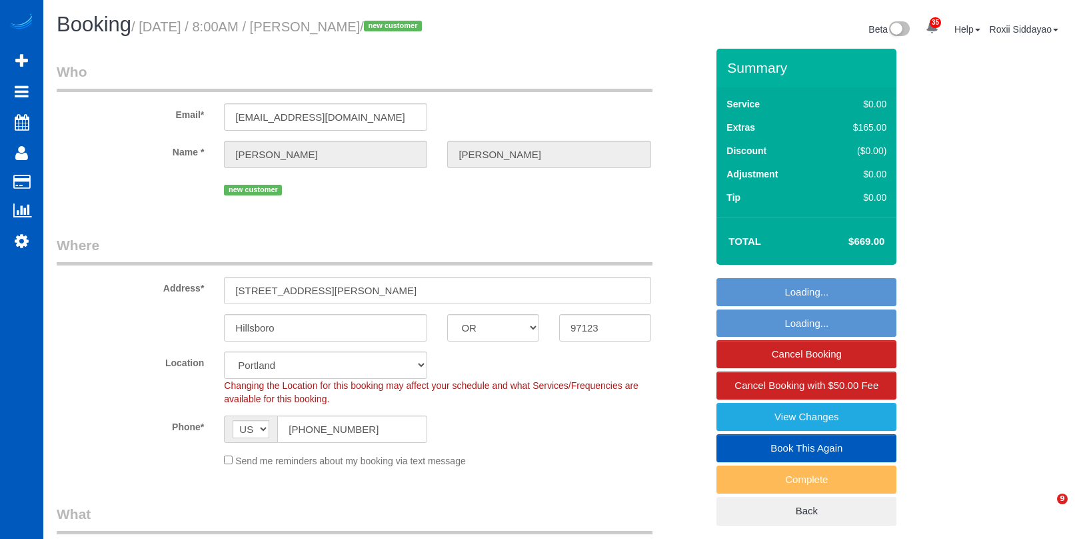
select select "4"
select select "2"
select select "number:8"
select select "spot1"
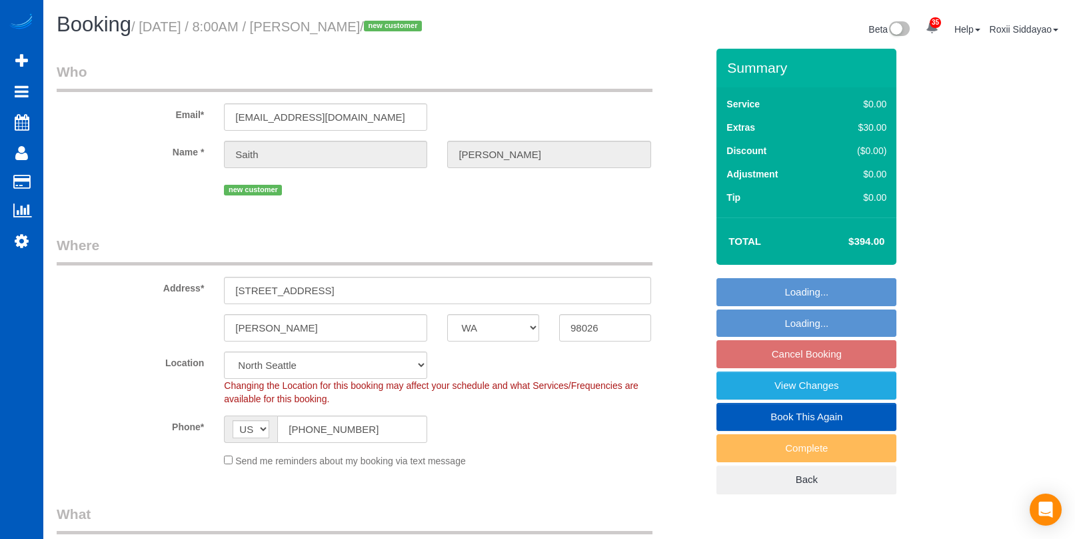
select select "WA"
select select "199"
select select "spot1"
select select "2"
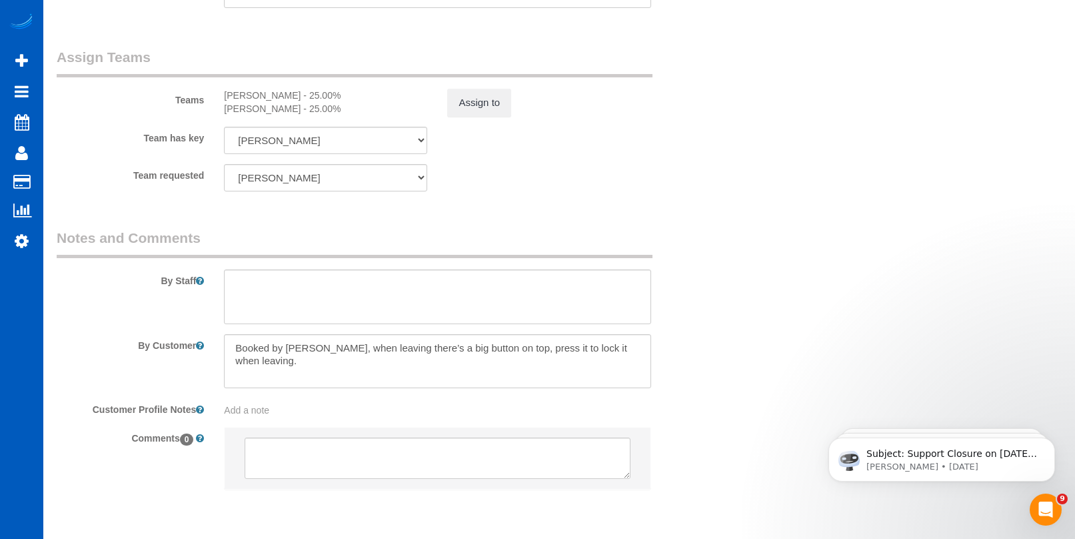
scroll to position [1780, 0]
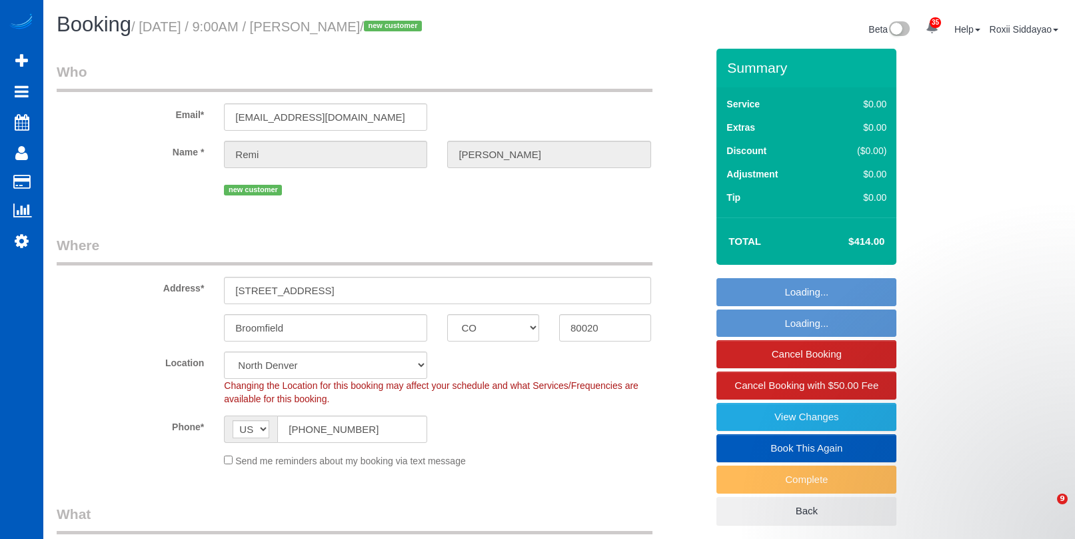
select select "CO"
select select "199"
select select "1501"
select select "3"
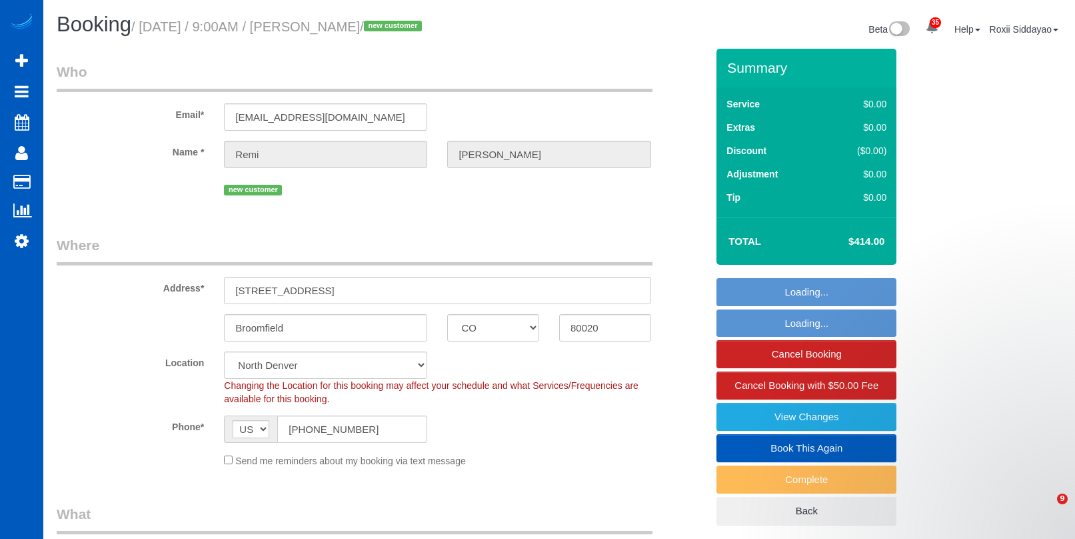
select select "object:1087"
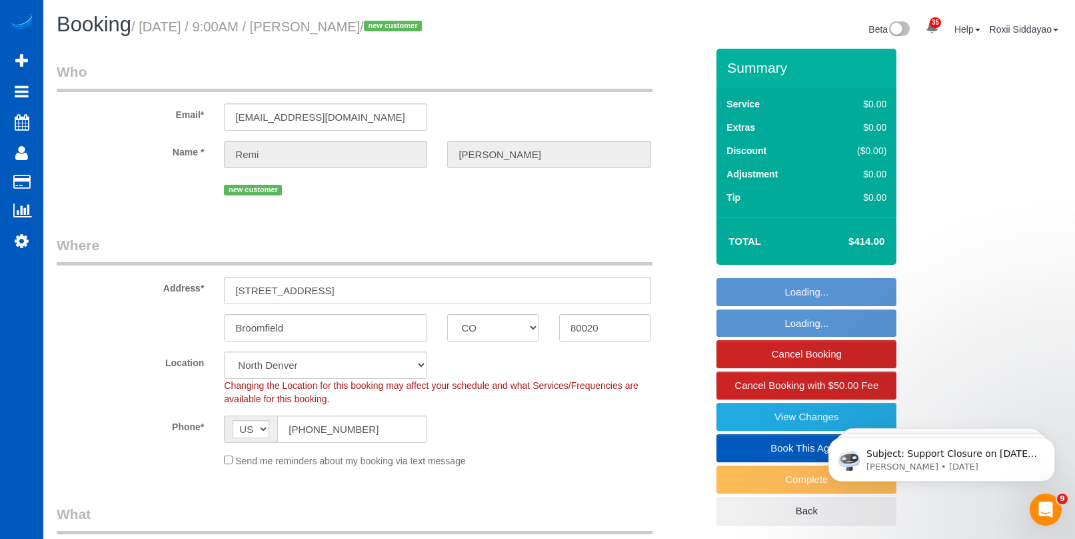
select select "1501"
select select "3"
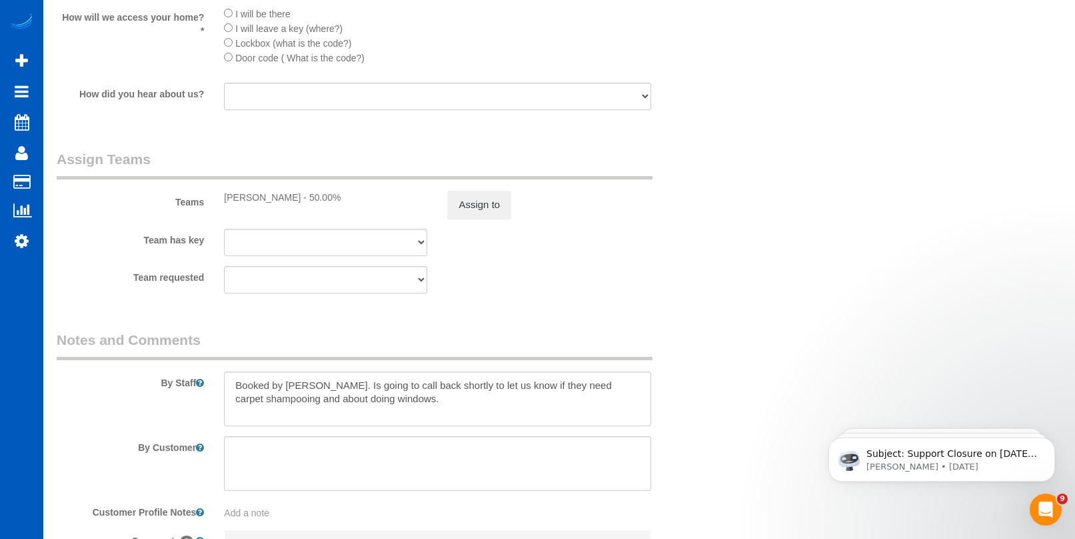
scroll to position [1800, 0]
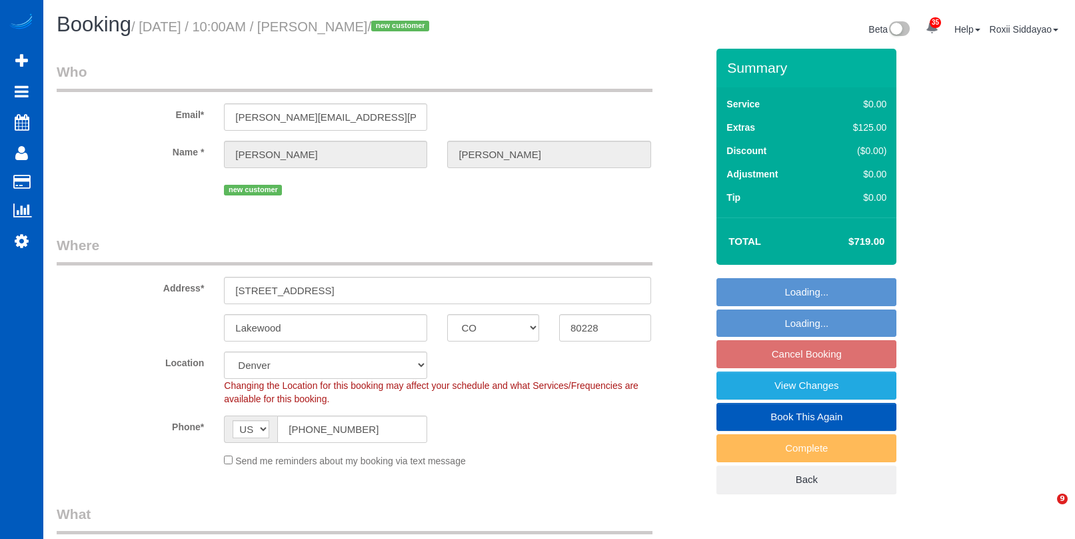
select select "CO"
select select "199"
select select "number:8"
select select "3001"
select select "4"
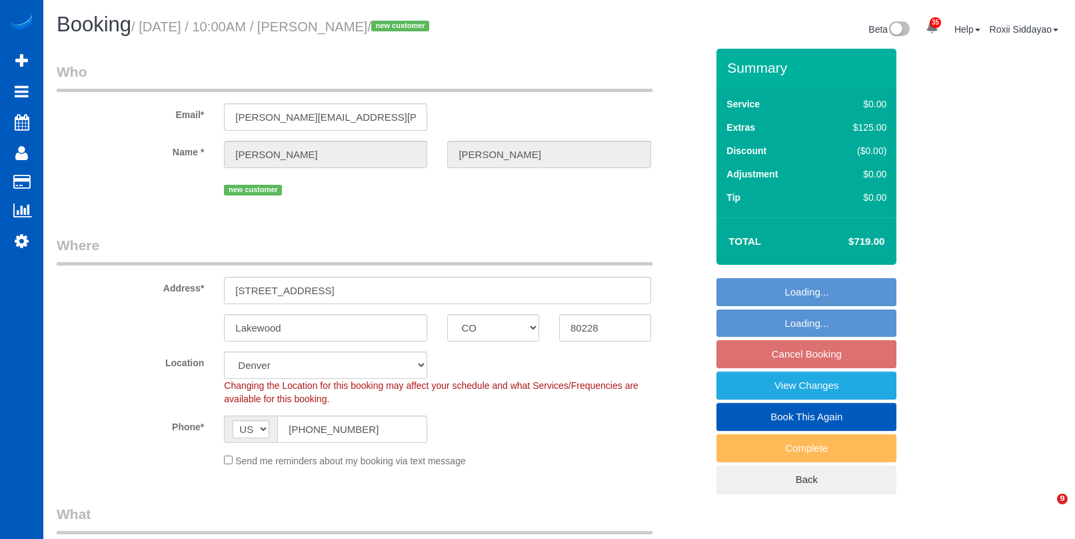
select select "4"
select select "spot1"
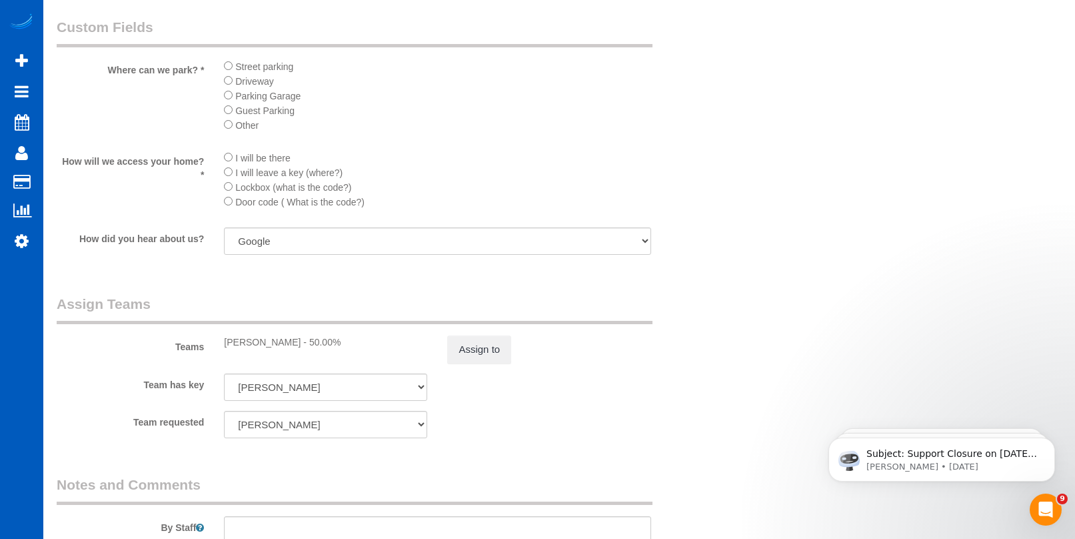
scroll to position [1600, 0]
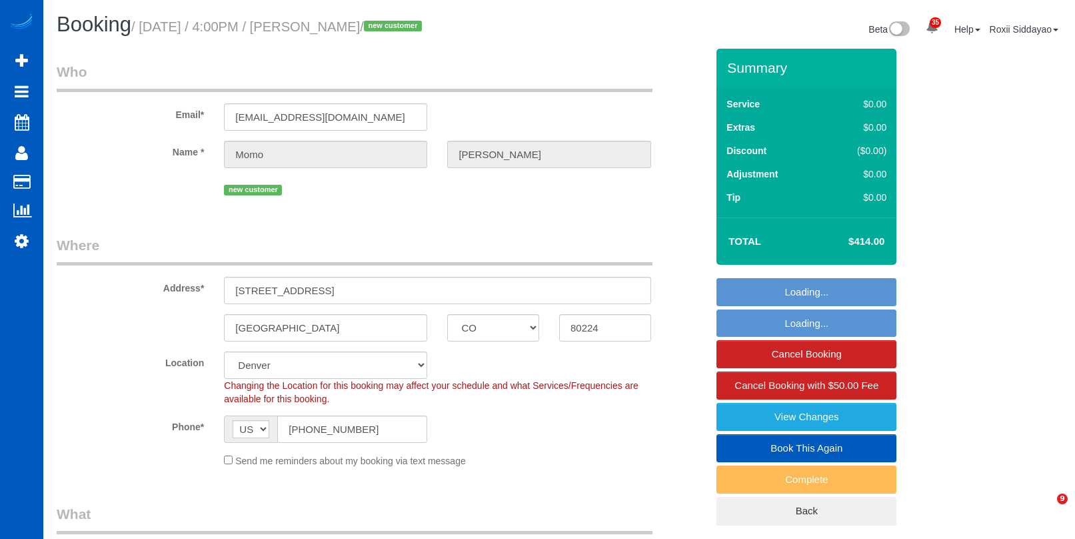
select select "CO"
select select "199"
select select "1001"
select select "2"
select select "3"
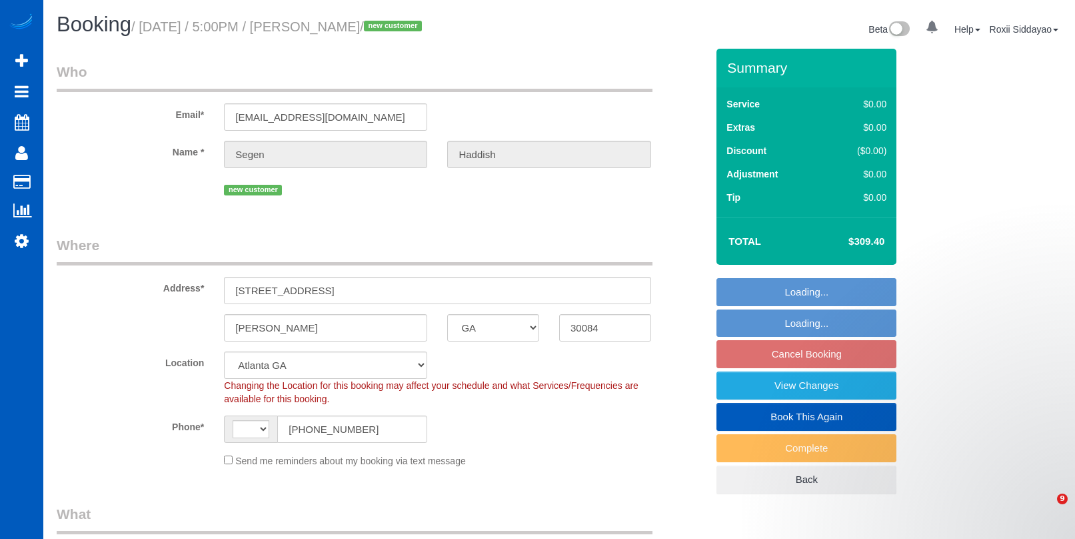
select select "GA"
select select "199"
select select "2"
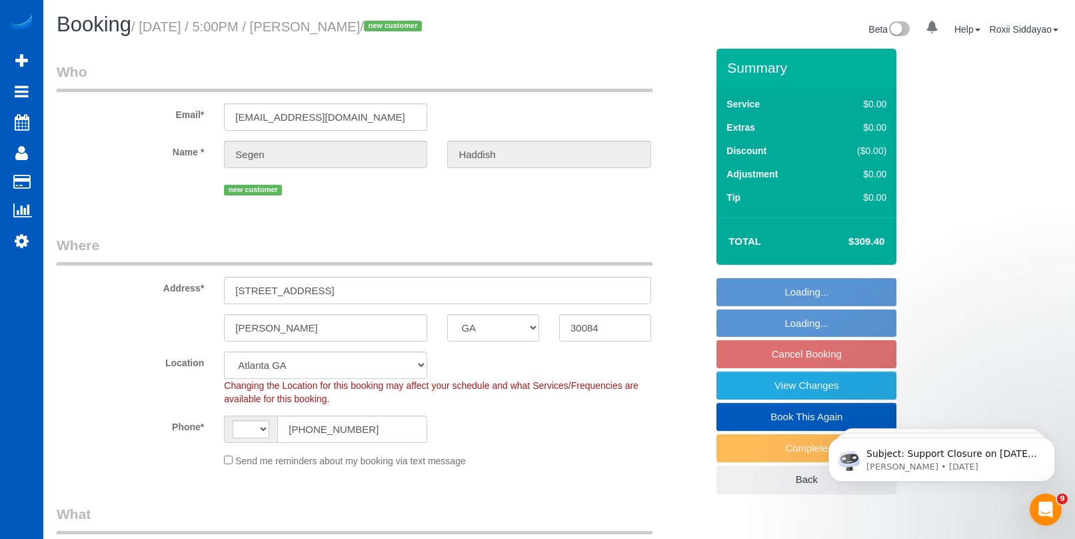
select select "string:[GEOGRAPHIC_DATA]"
select select "spot3"
select select "number:8"
select select "2"
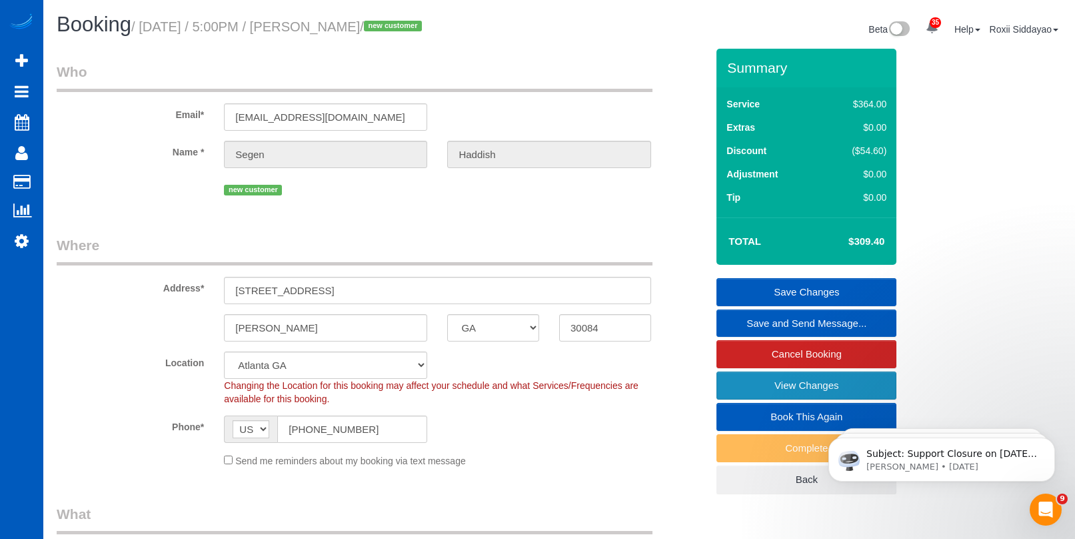
click at [800, 385] on link "View Changes" at bounding box center [807, 385] width 180 height 28
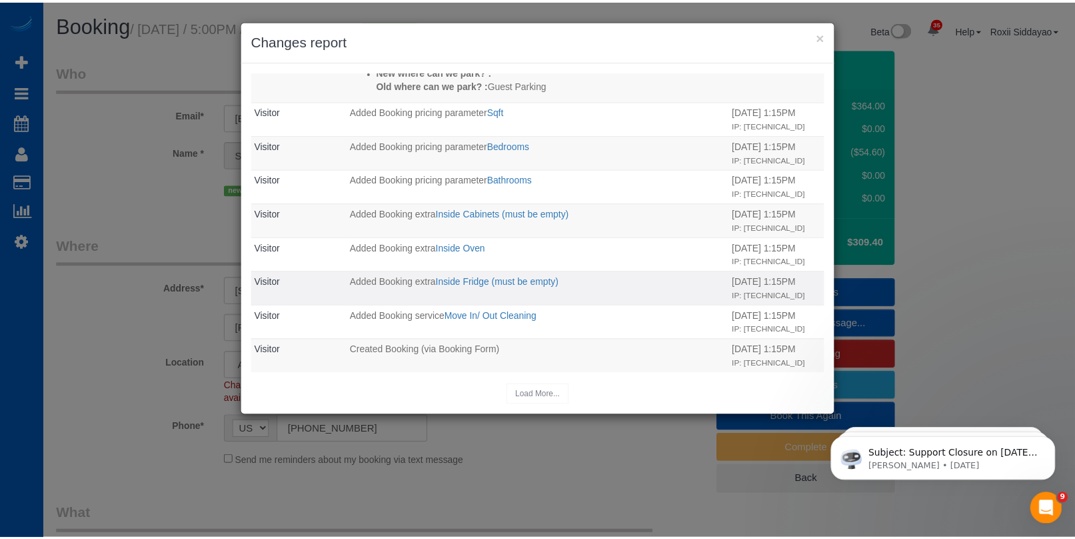
scroll to position [321, 0]
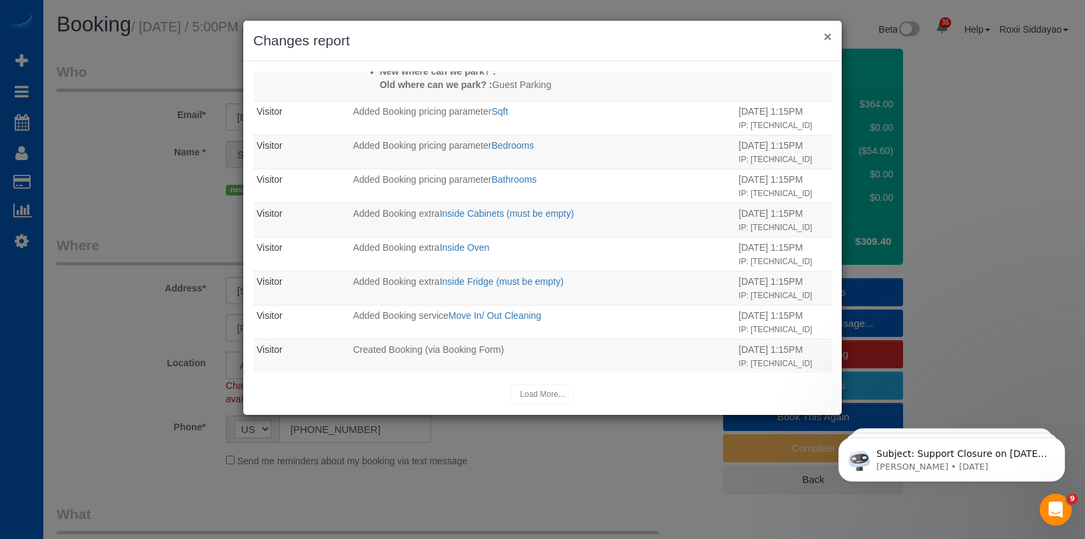
click at [828, 38] on button "×" at bounding box center [828, 36] width 8 height 14
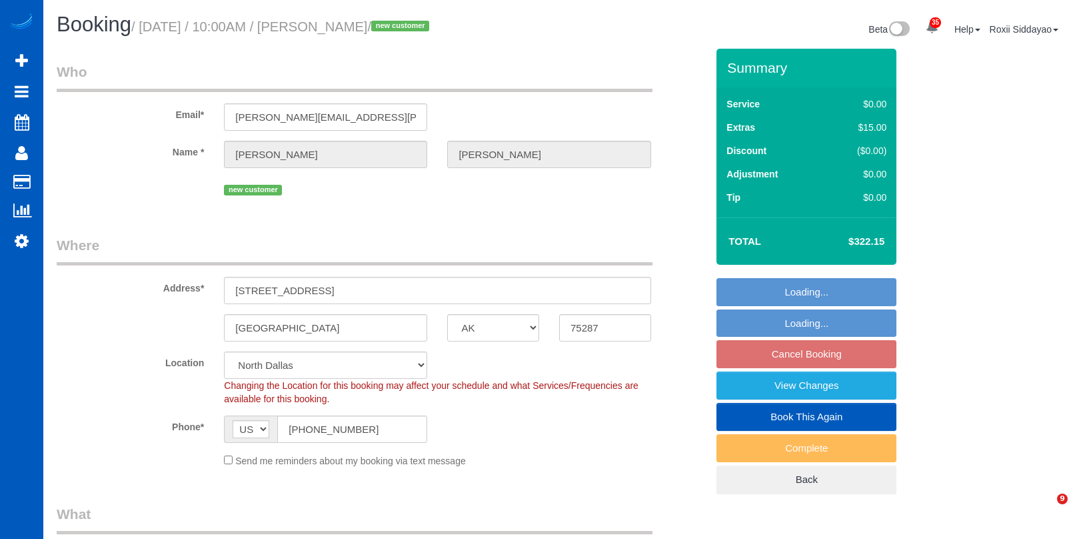
select select "[GEOGRAPHIC_DATA]"
select select "object:1079"
select select "199"
select select "spot1"
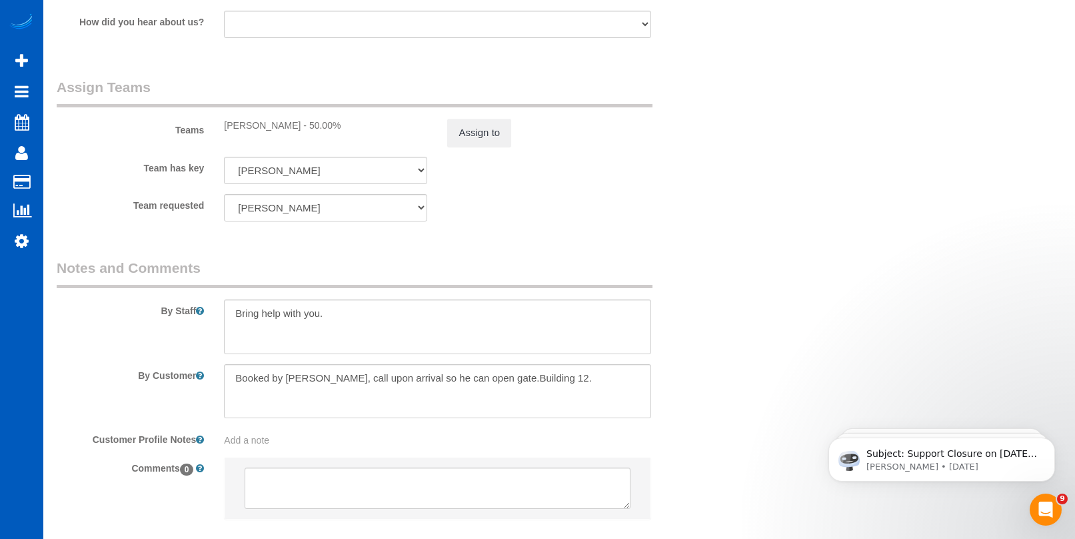
scroll to position [1750, 0]
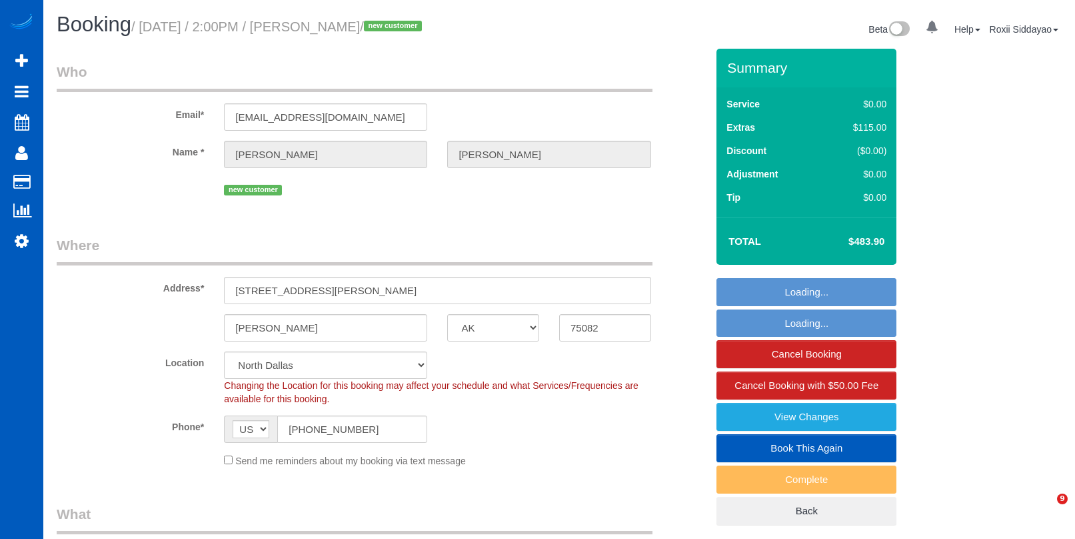
select select "[GEOGRAPHIC_DATA]"
select select "object:1180"
select select "199"
select select "1001"
select select "3"
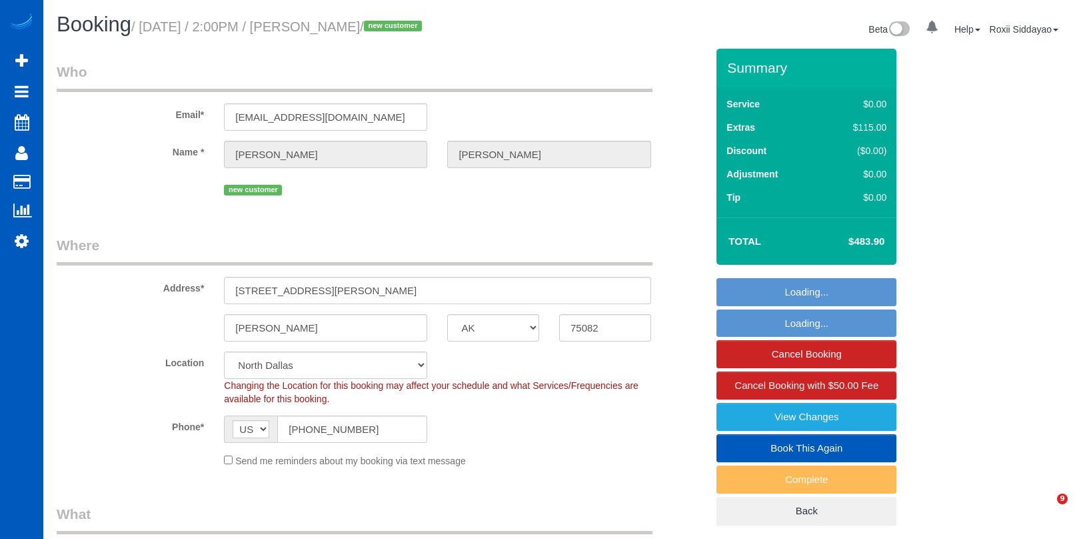
select select "2"
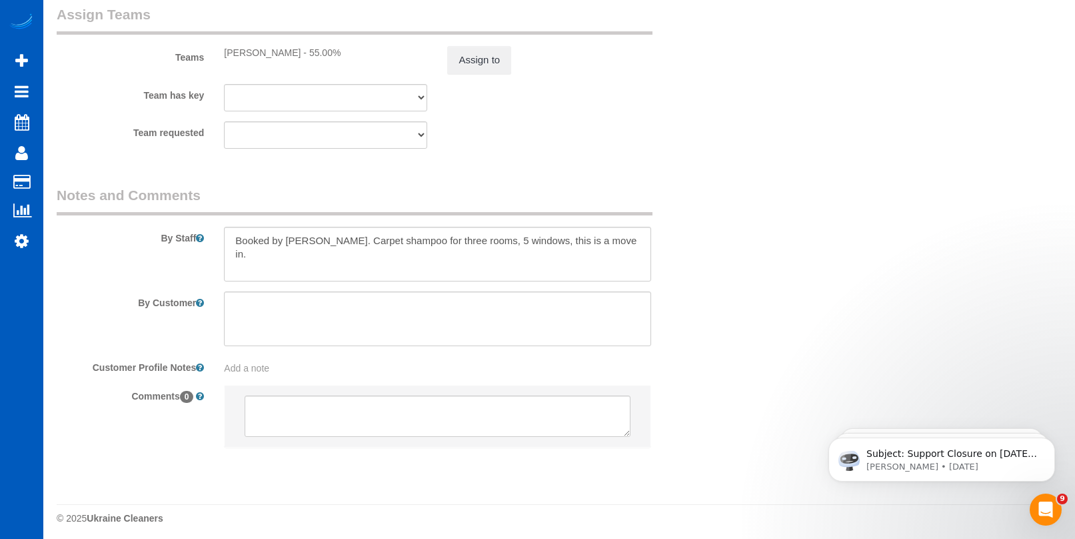
scroll to position [1862, 0]
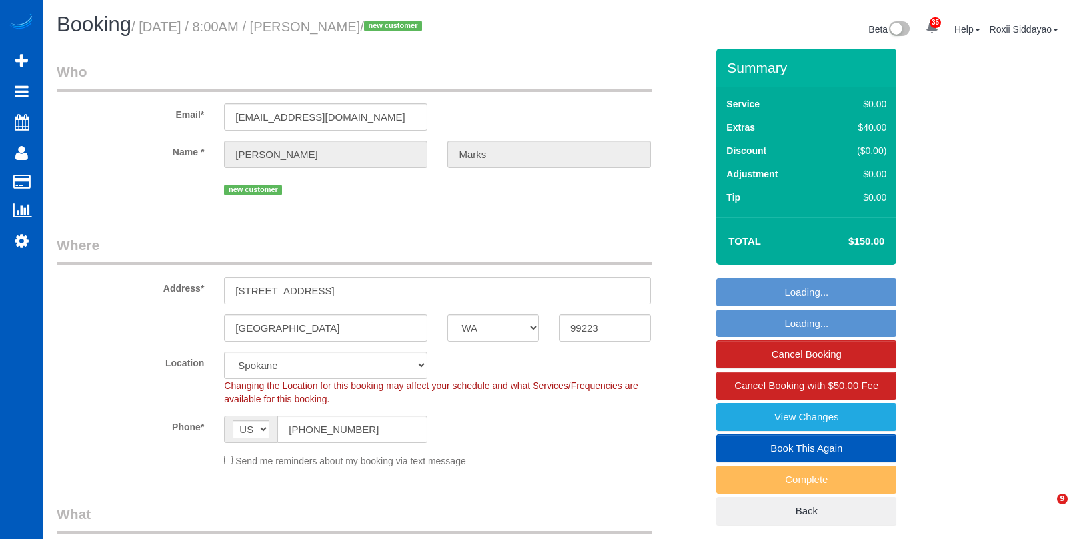
select select "WA"
select select "199"
select select "1001"
select select "3"
select select "2"
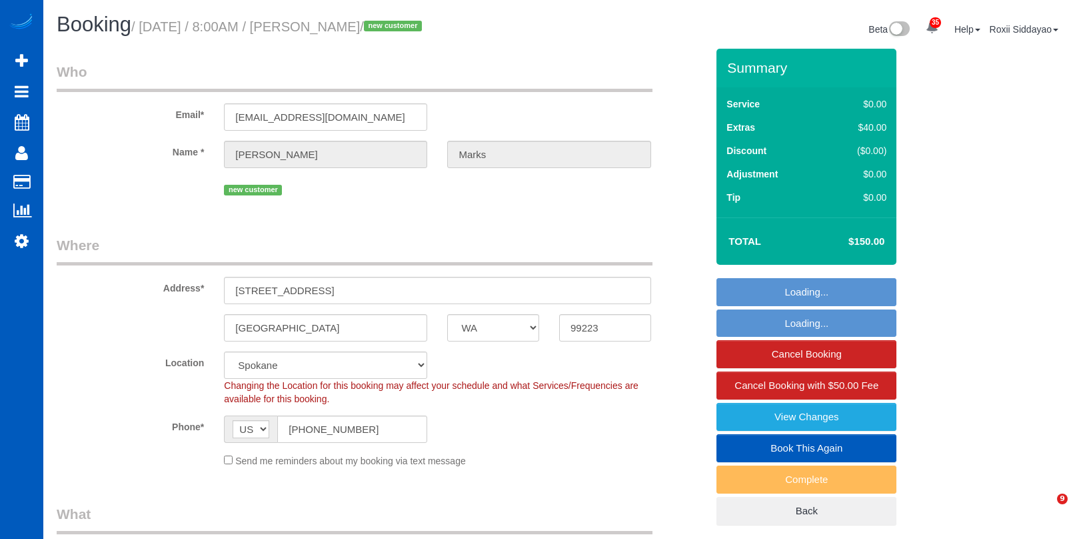
select select "spot1"
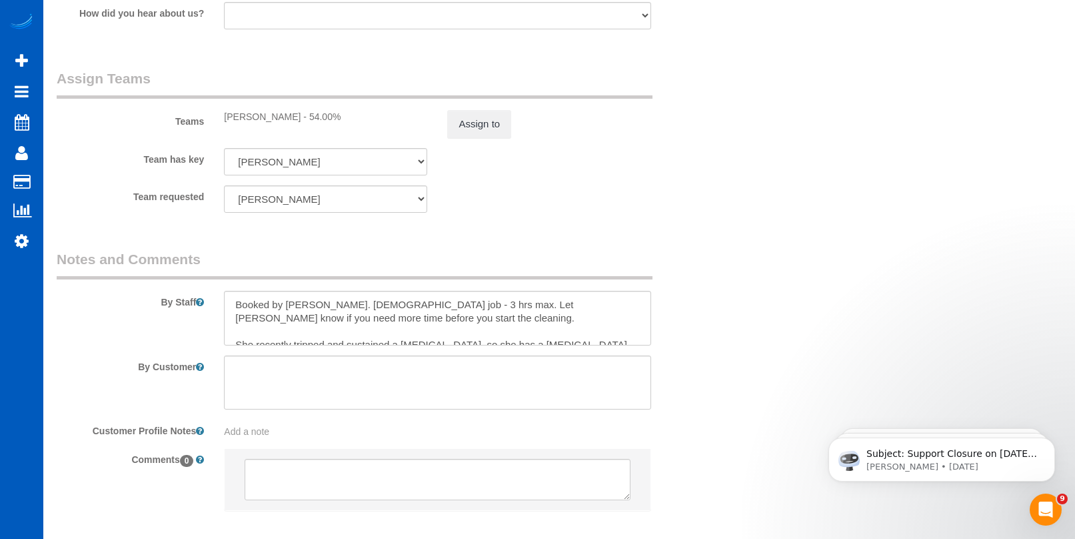
scroll to position [1789, 0]
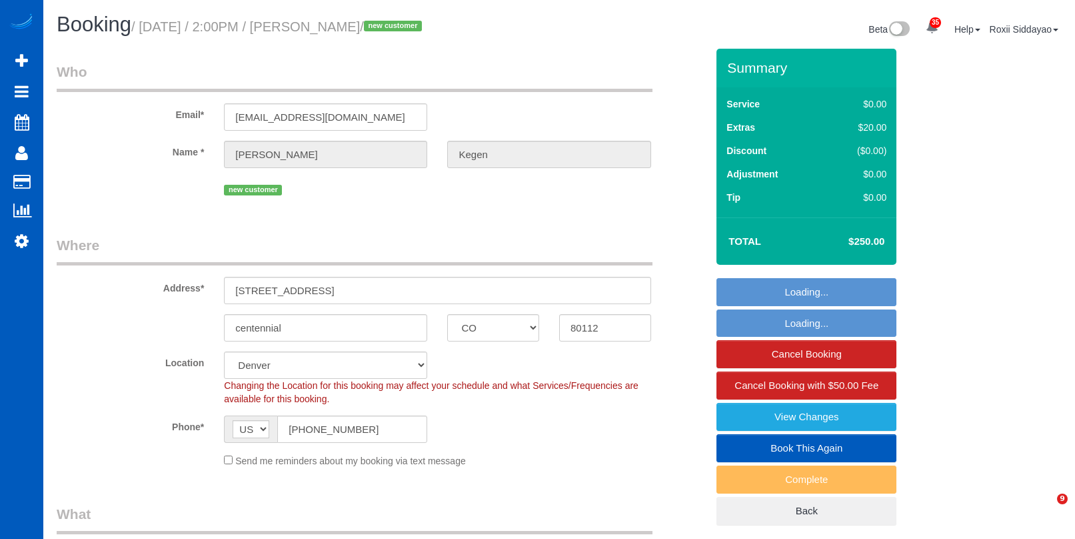
select select "CO"
select select "199"
select select "object:1097"
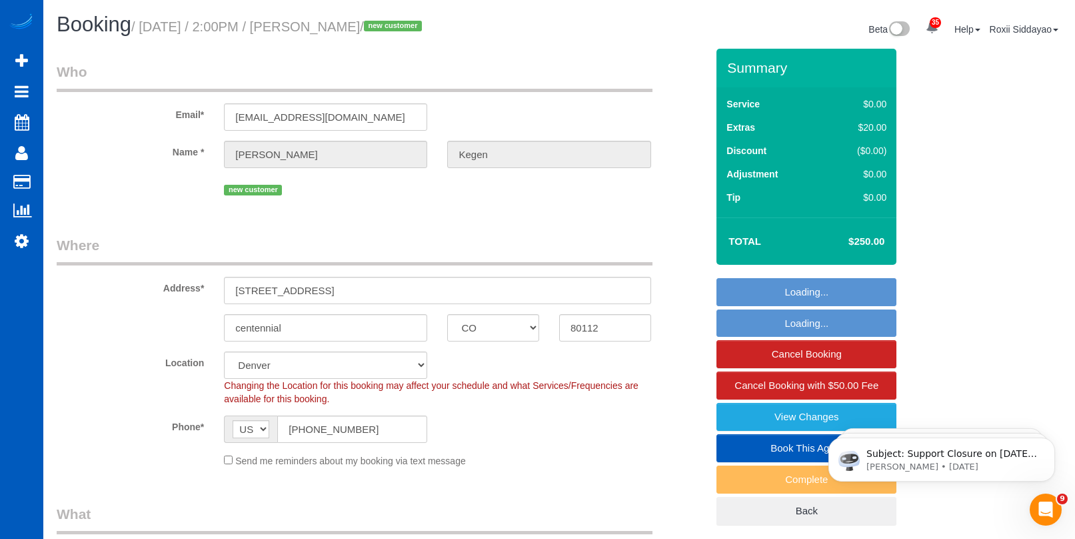
select select "spot1"
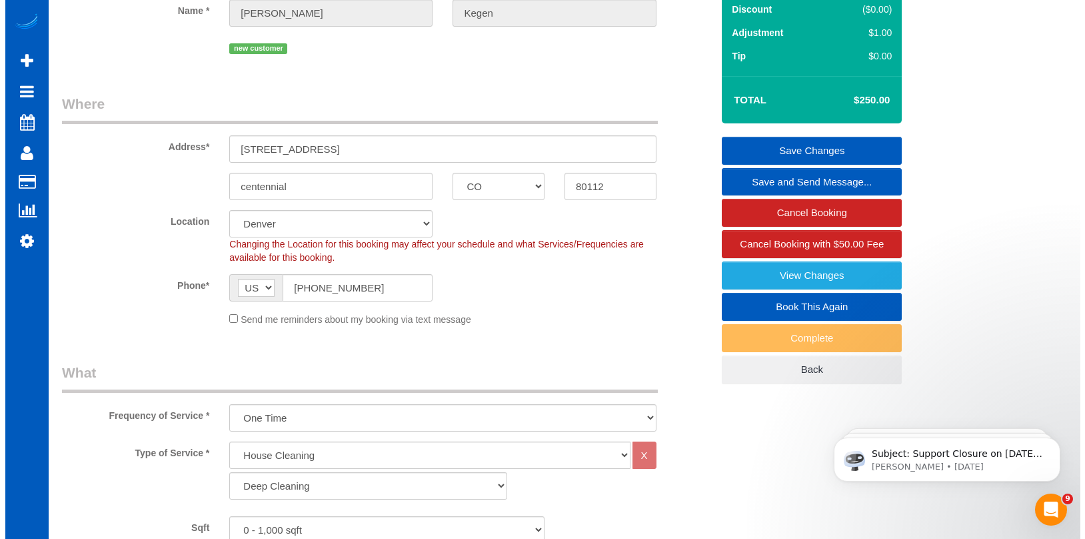
scroll to position [133, 0]
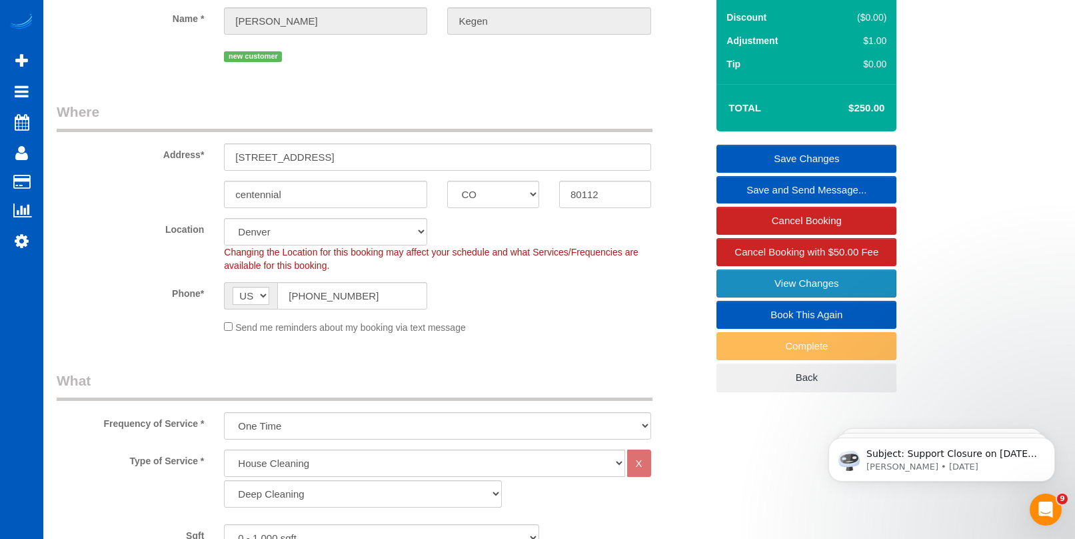
click at [821, 286] on link "View Changes" at bounding box center [807, 283] width 180 height 28
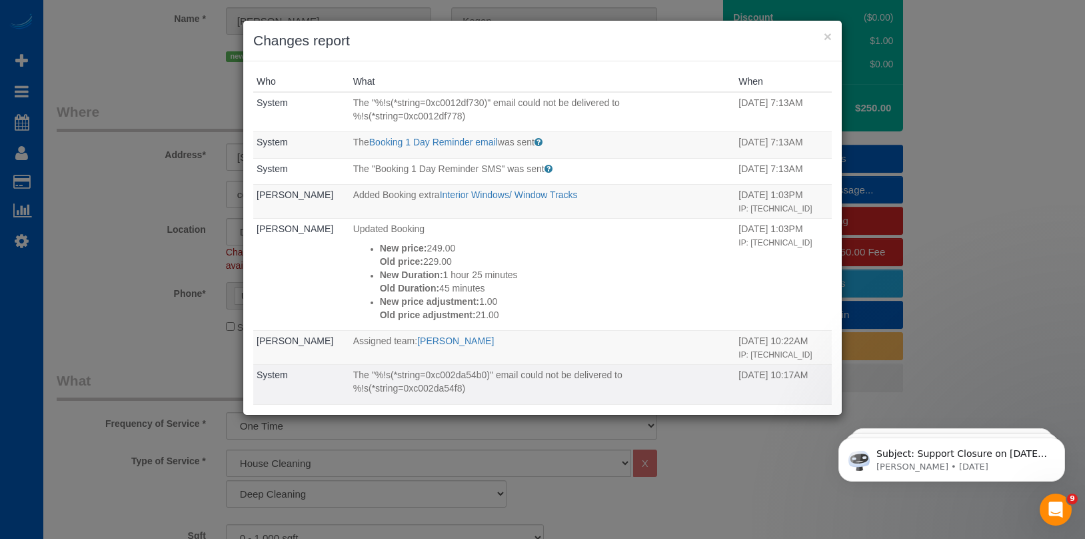
scroll to position [366, 0]
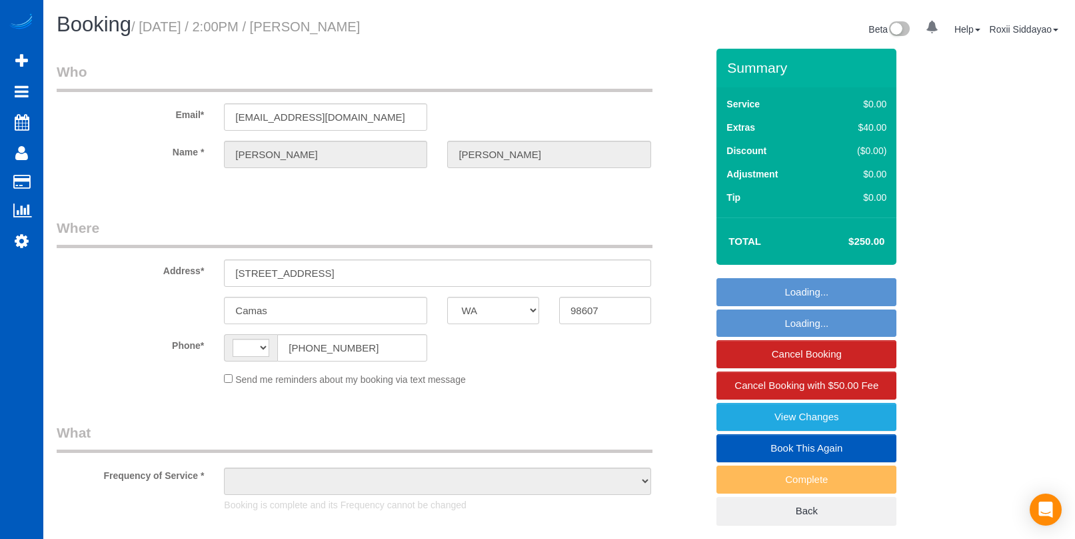
select select "WA"
select select "string:[GEOGRAPHIC_DATA]"
select select "object:837"
select select "string:fspay-fdf99ce8-80b4-40bf-ab3a-898384235526"
select select "199"
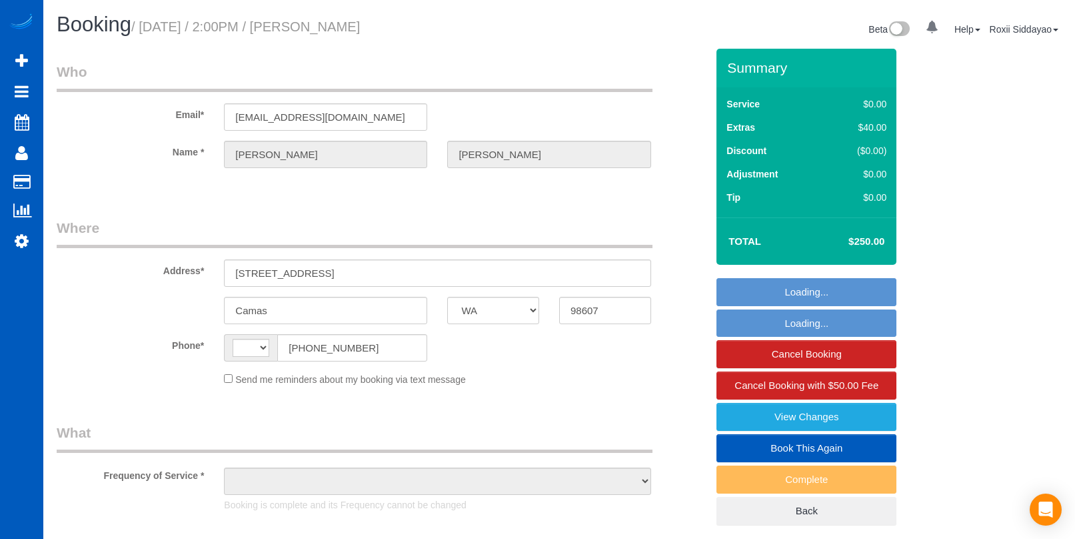
select select "2001"
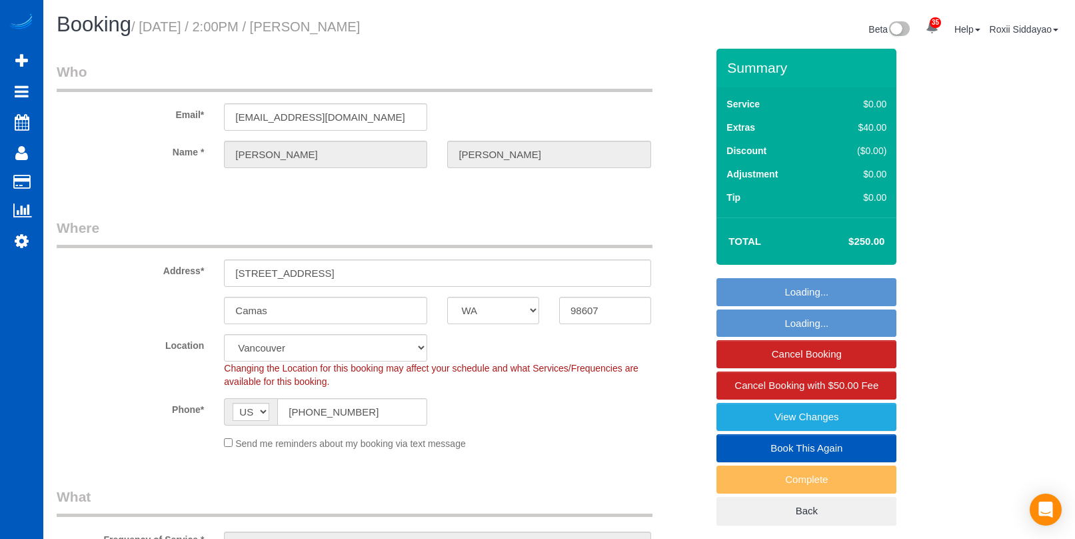
select select "spot1"
select select "2001"
select select "object:1232"
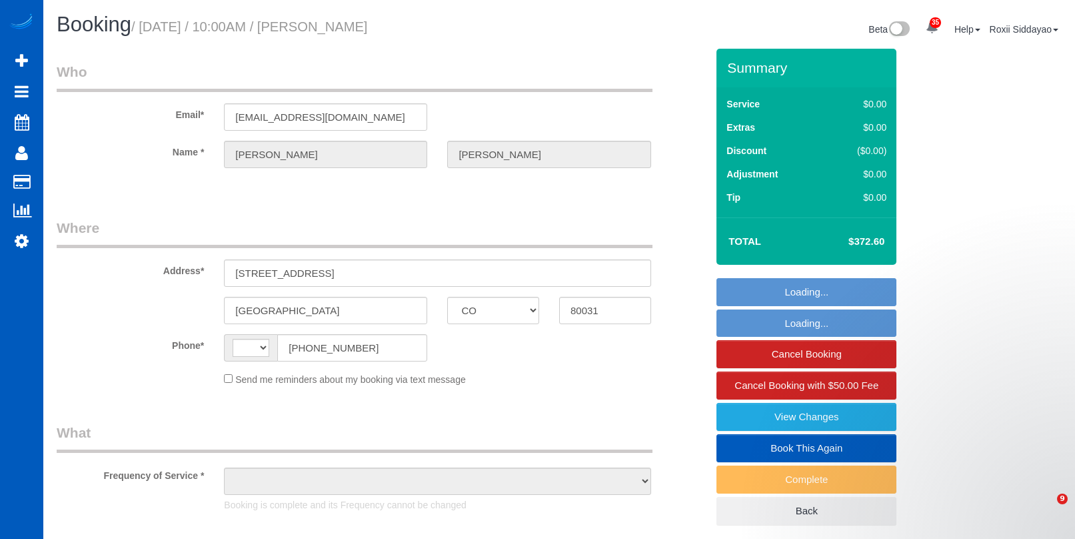
select select "CO"
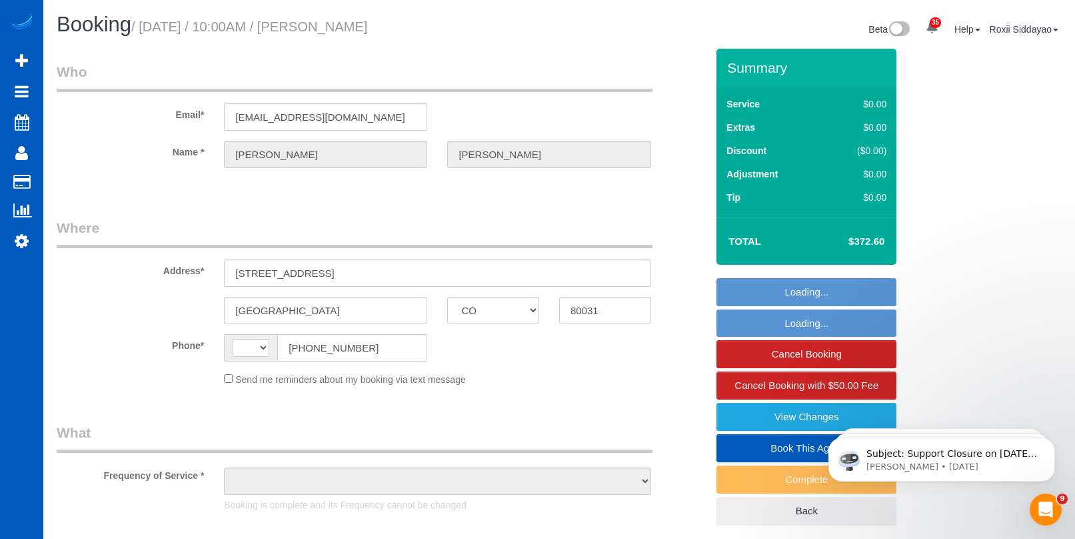
select select "string:[GEOGRAPHIC_DATA]"
select select "string:fspay-faab9dd4-f42b-4303-a615-2e51834459fc"
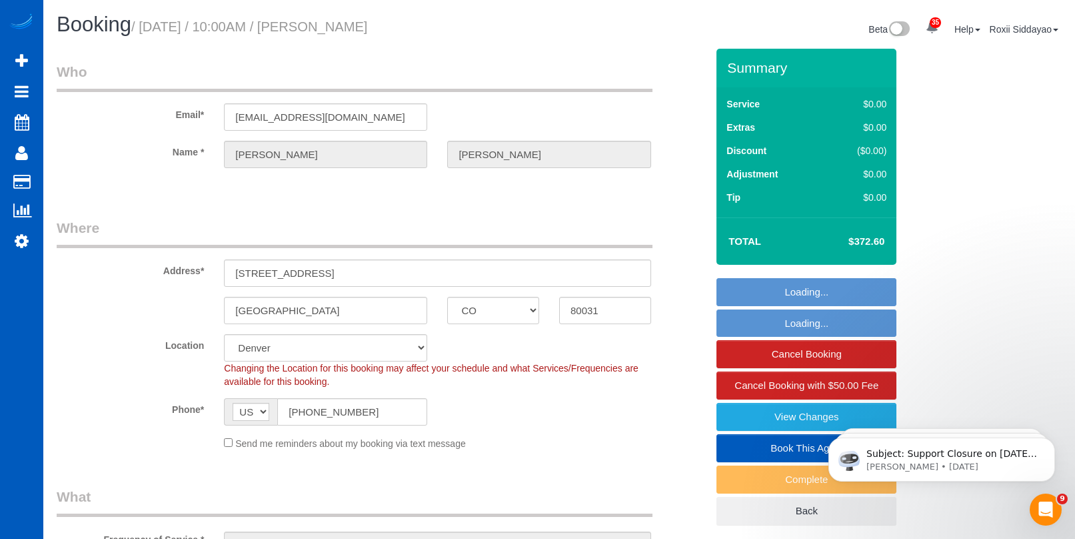
select select "object:818"
select select "number:8"
select select "object:958"
select select "199"
select select "1001"
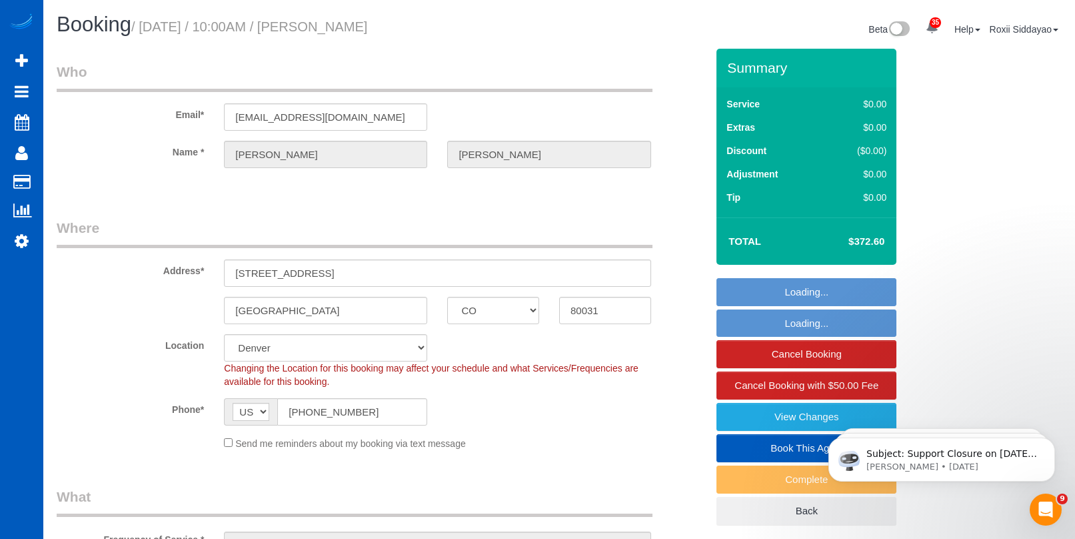
select select "3"
select select "spot1"
select select "1001"
select select "3"
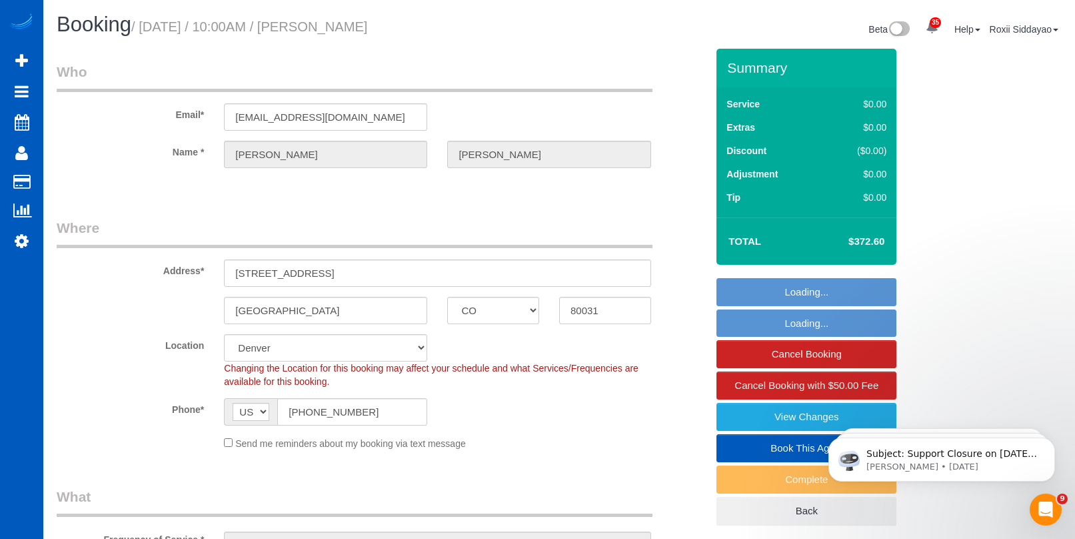
select select "3"
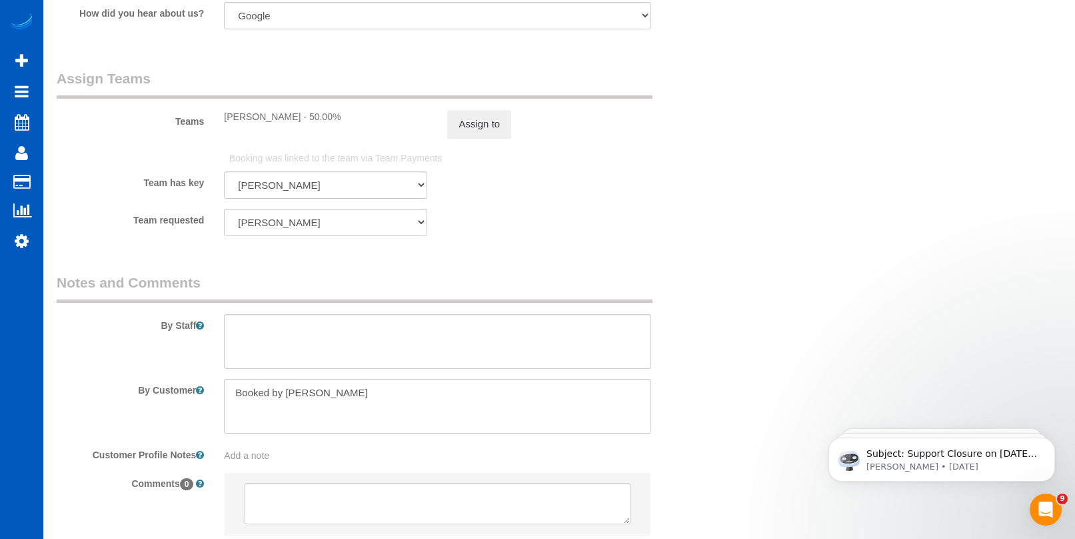
scroll to position [1840, 0]
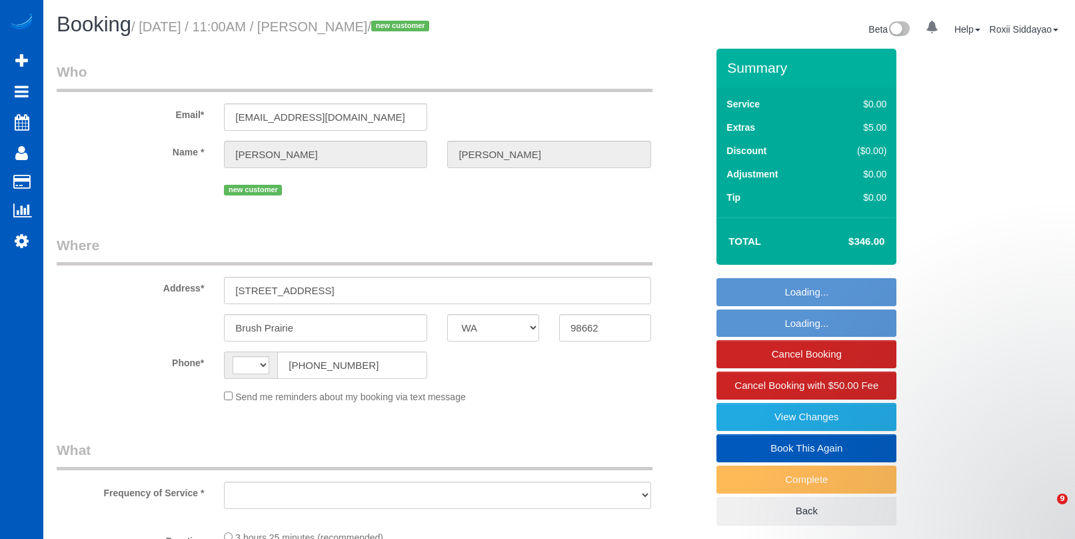
select select "WA"
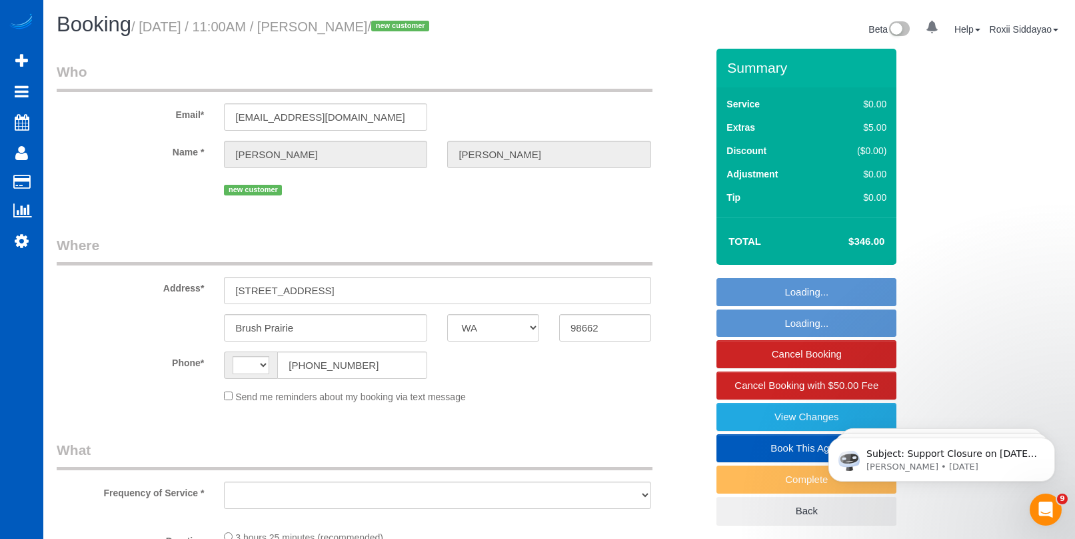
select select "199"
select select "2"
select select "string:[GEOGRAPHIC_DATA]"
select select "object:1055"
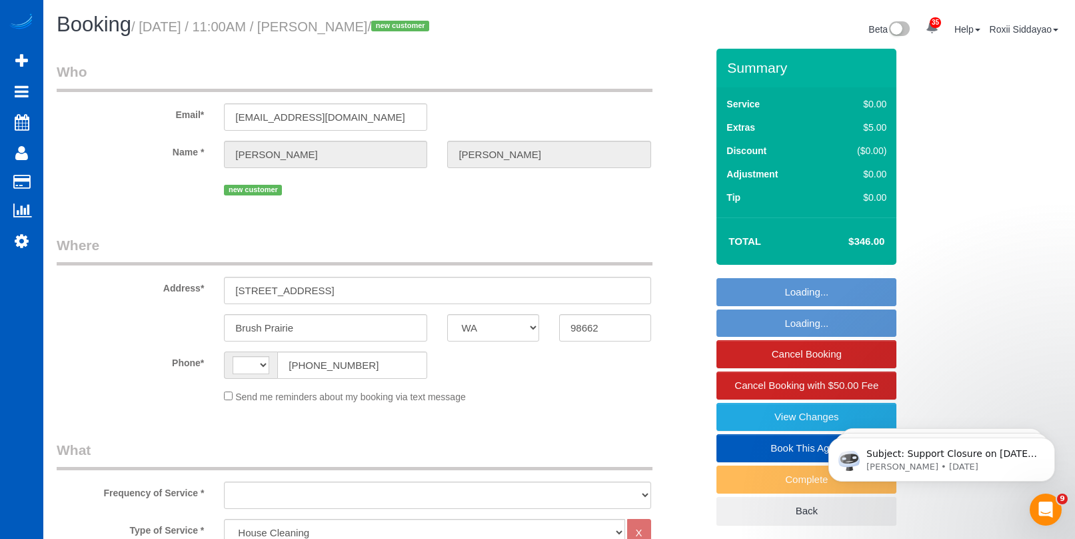
select select "string:fspay-1c608f02-1a9e-4118-8651-efbb17ea2e87"
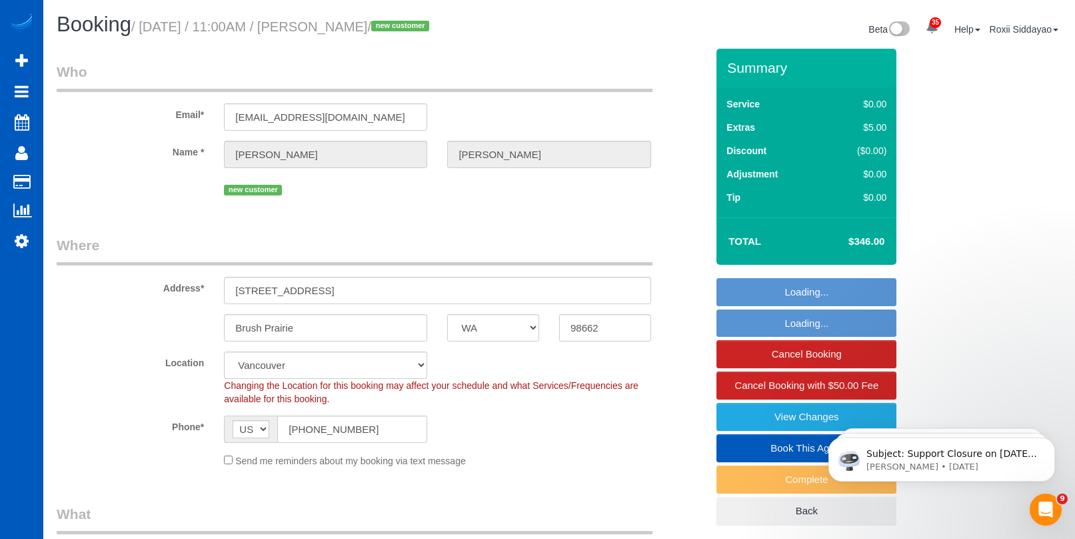
select select "object:1123"
select select "spot1"
select select "2"
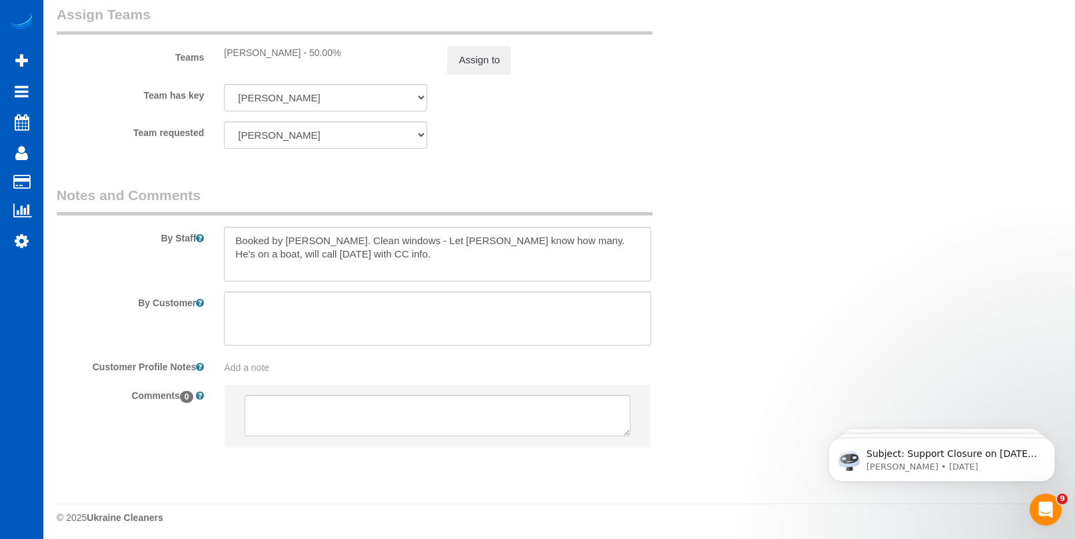
scroll to position [1750, 0]
